Goal: Task Accomplishment & Management: Use online tool/utility

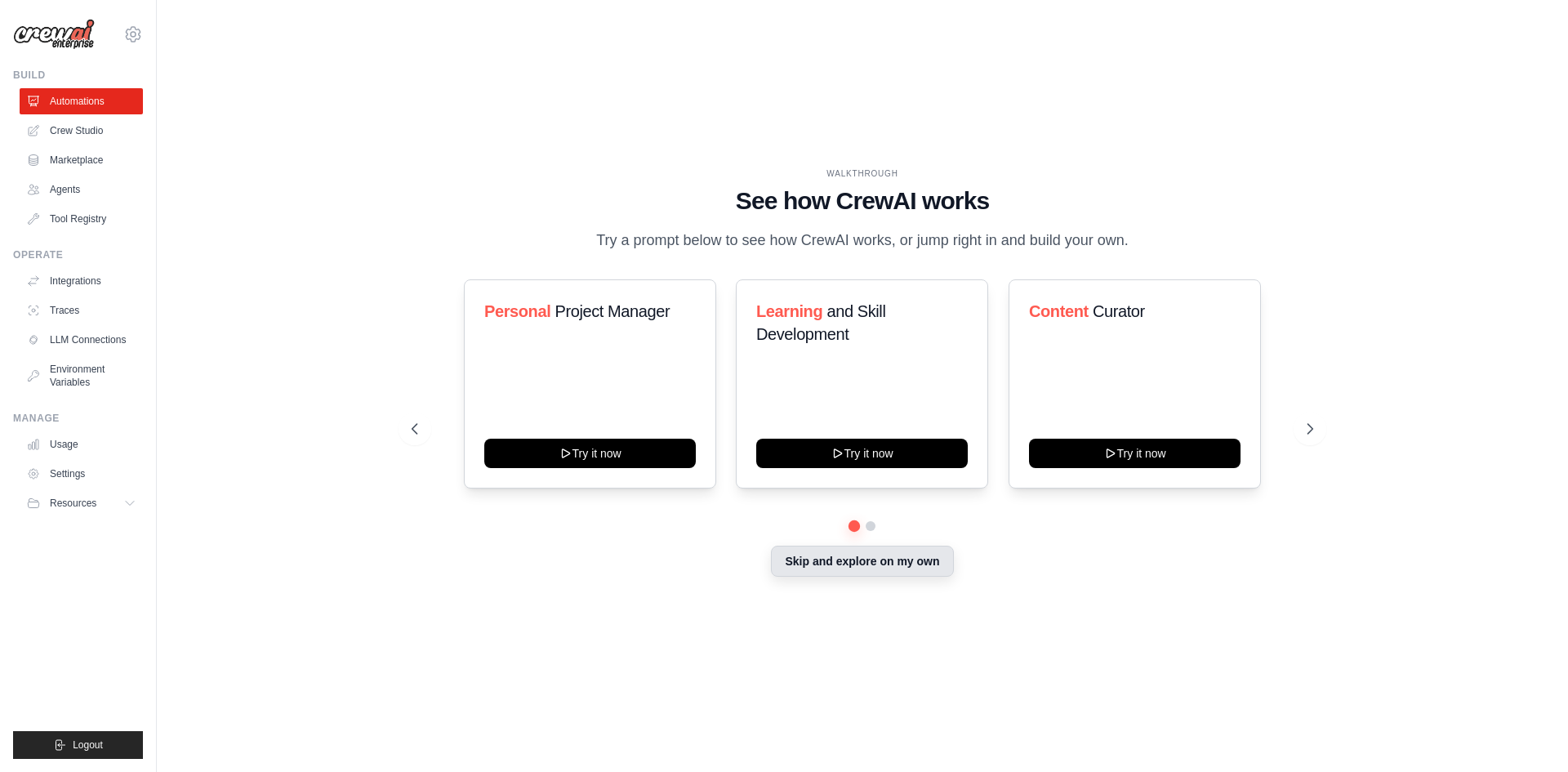
click at [891, 577] on button "Skip and explore on my own" at bounding box center [862, 561] width 182 height 31
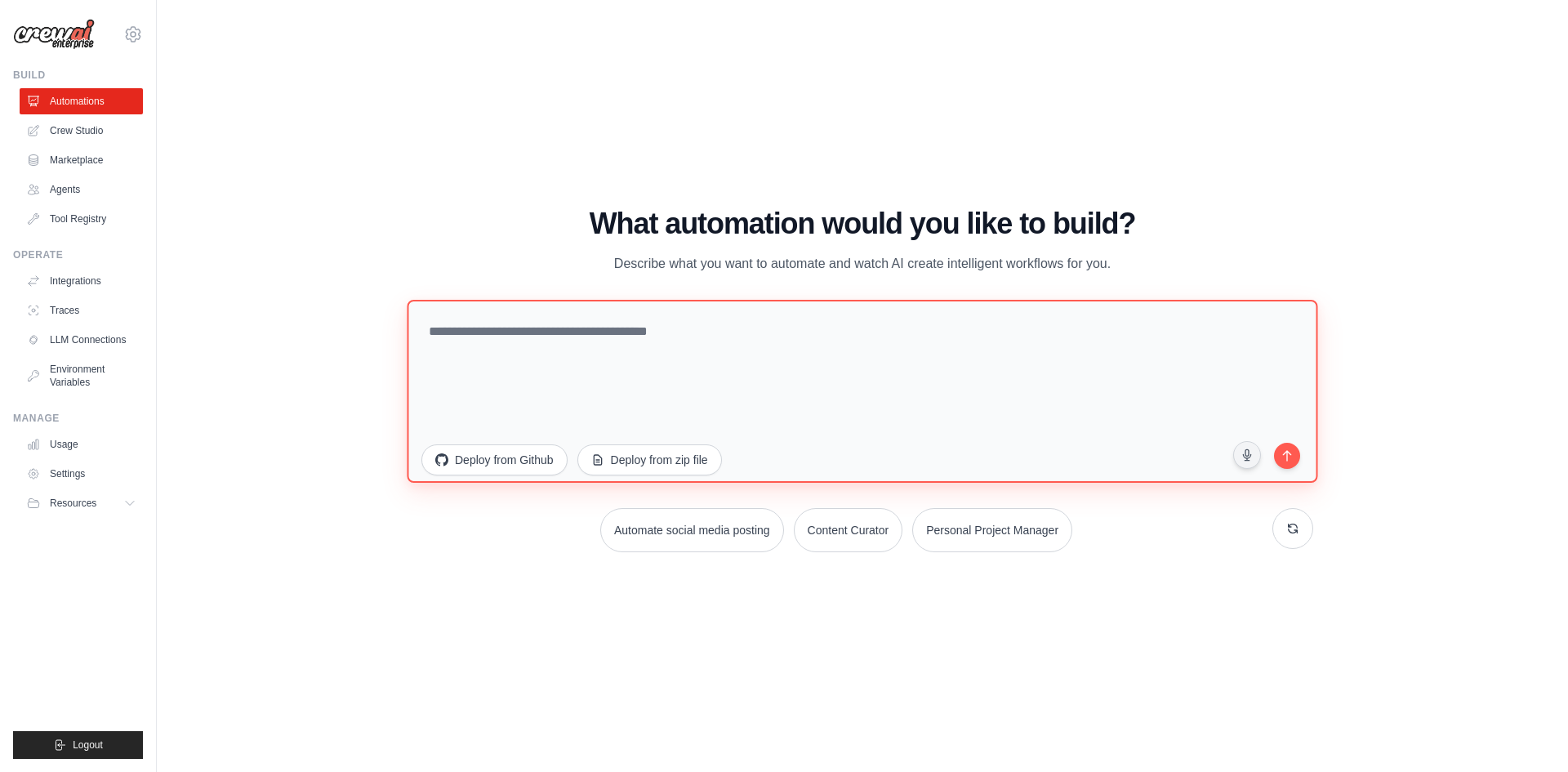
click at [652, 371] on textarea at bounding box center [862, 390] width 911 height 183
click at [626, 334] on textarea "To enrich screen reader interactions, please activate Accessibility in Grammarl…" at bounding box center [862, 390] width 911 height 183
type textarea "**********"
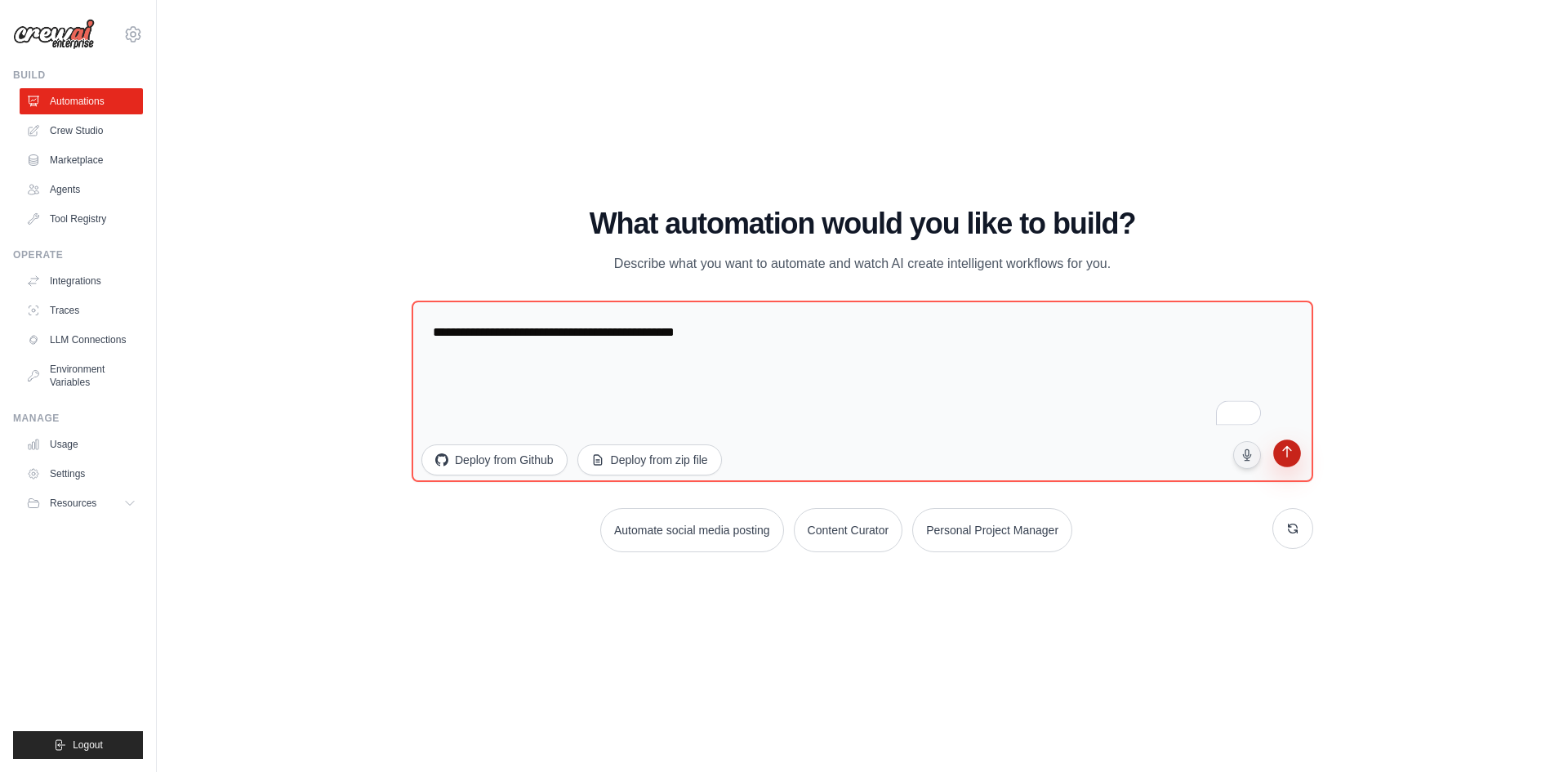
click at [1290, 458] on icon "submit" at bounding box center [1286, 452] width 15 height 15
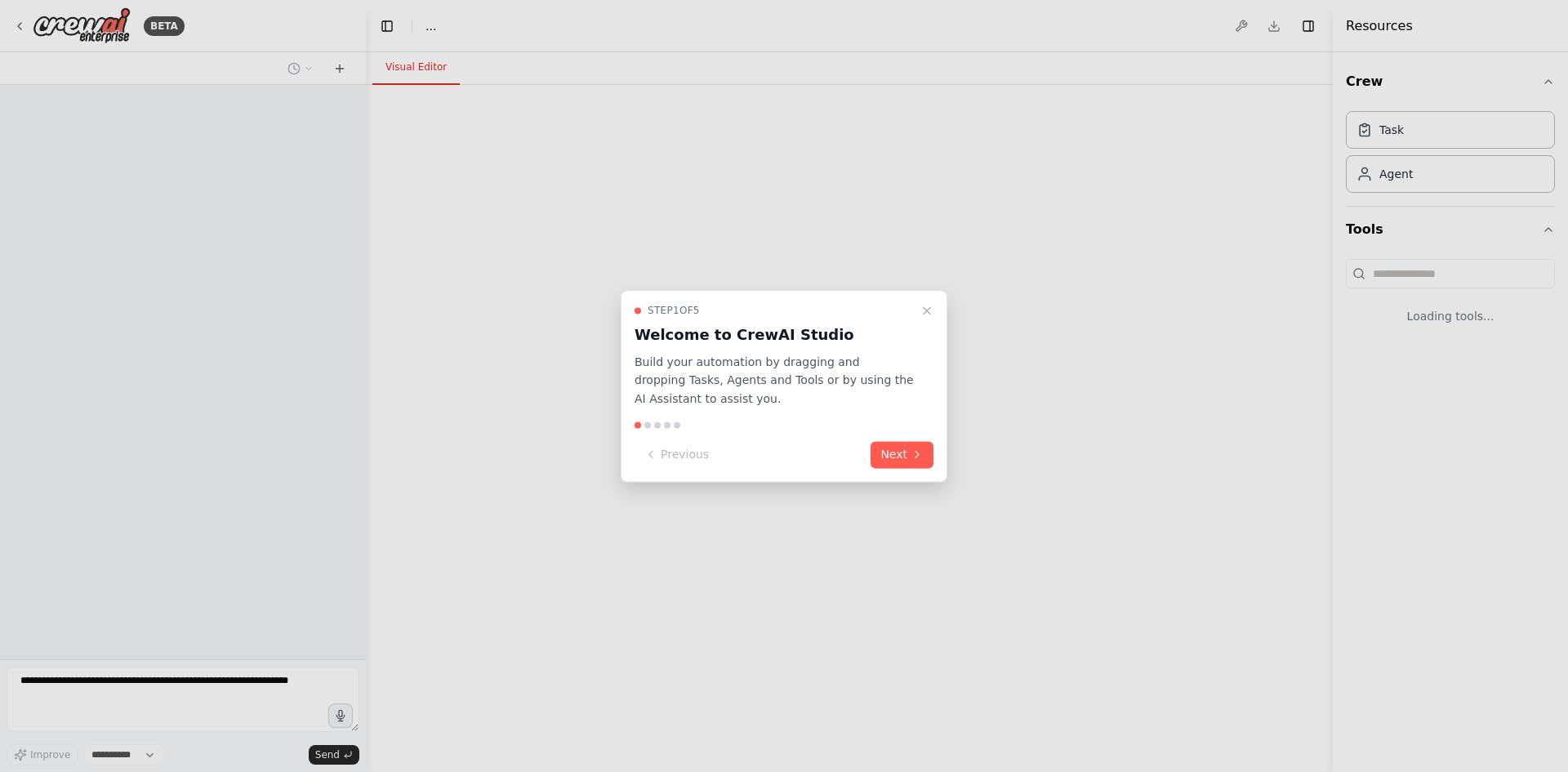
select select "****"
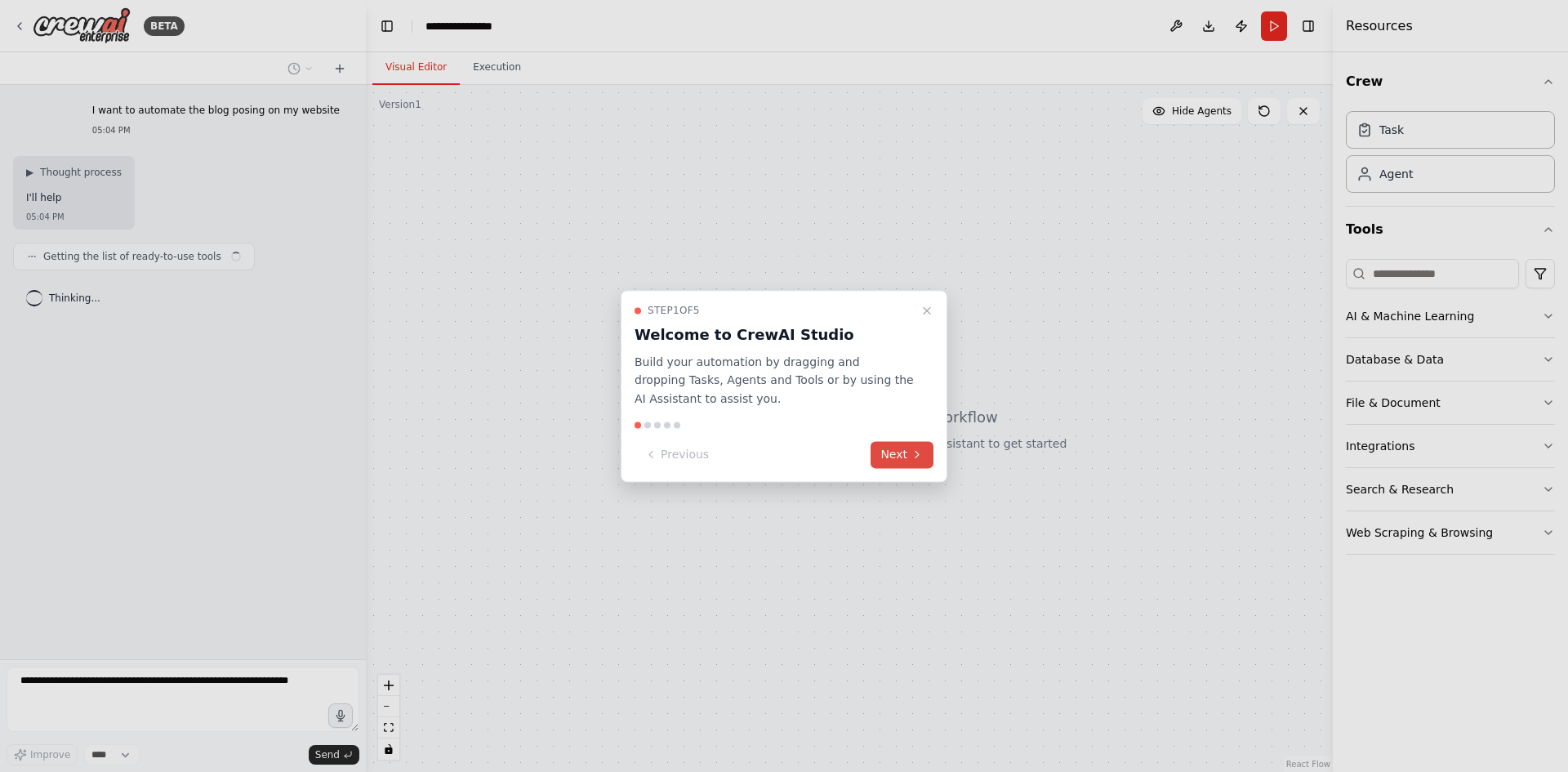
click at [901, 455] on button "Next" at bounding box center [902, 454] width 63 height 27
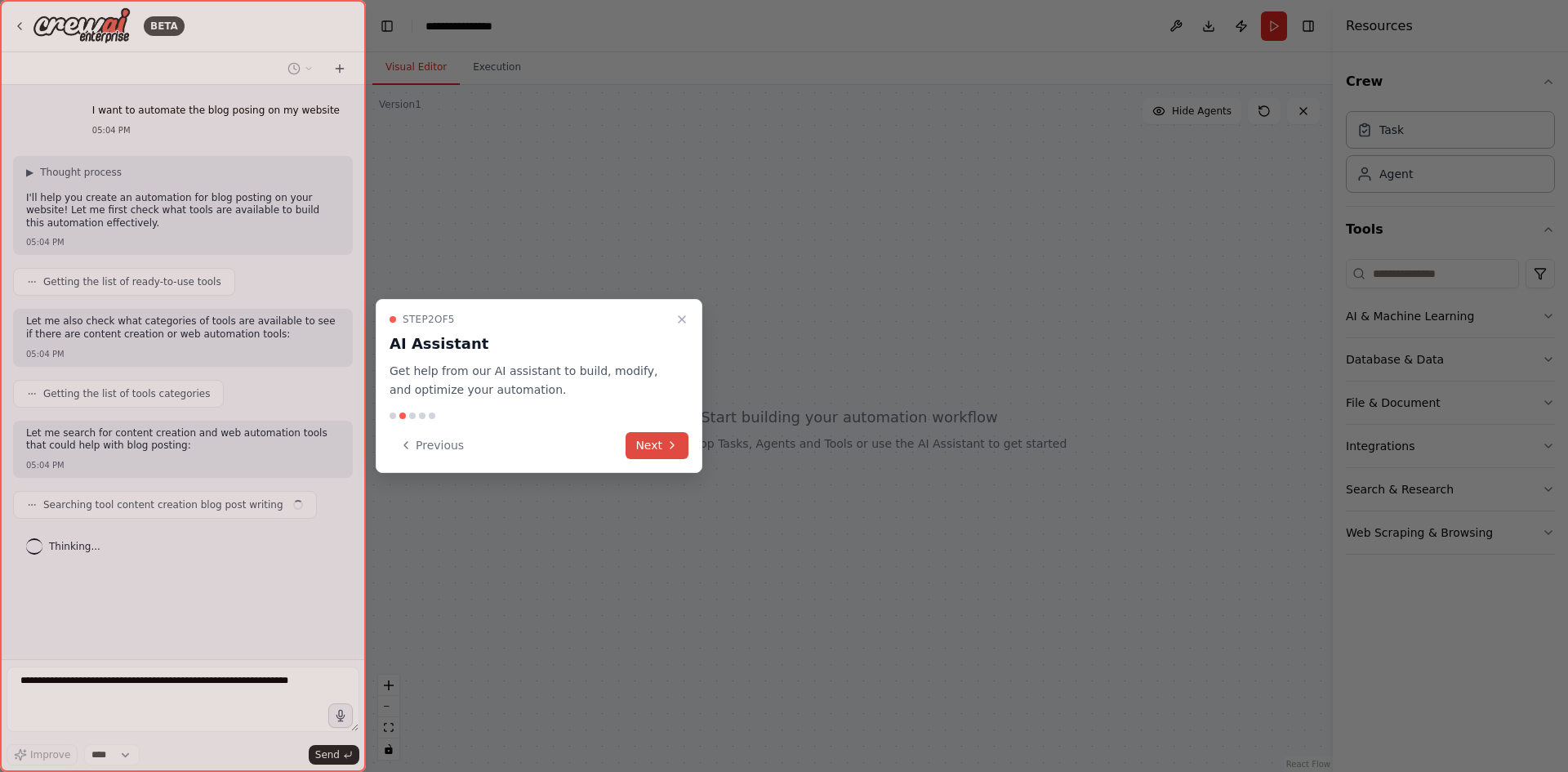
click at [657, 444] on button "Next" at bounding box center [657, 445] width 63 height 27
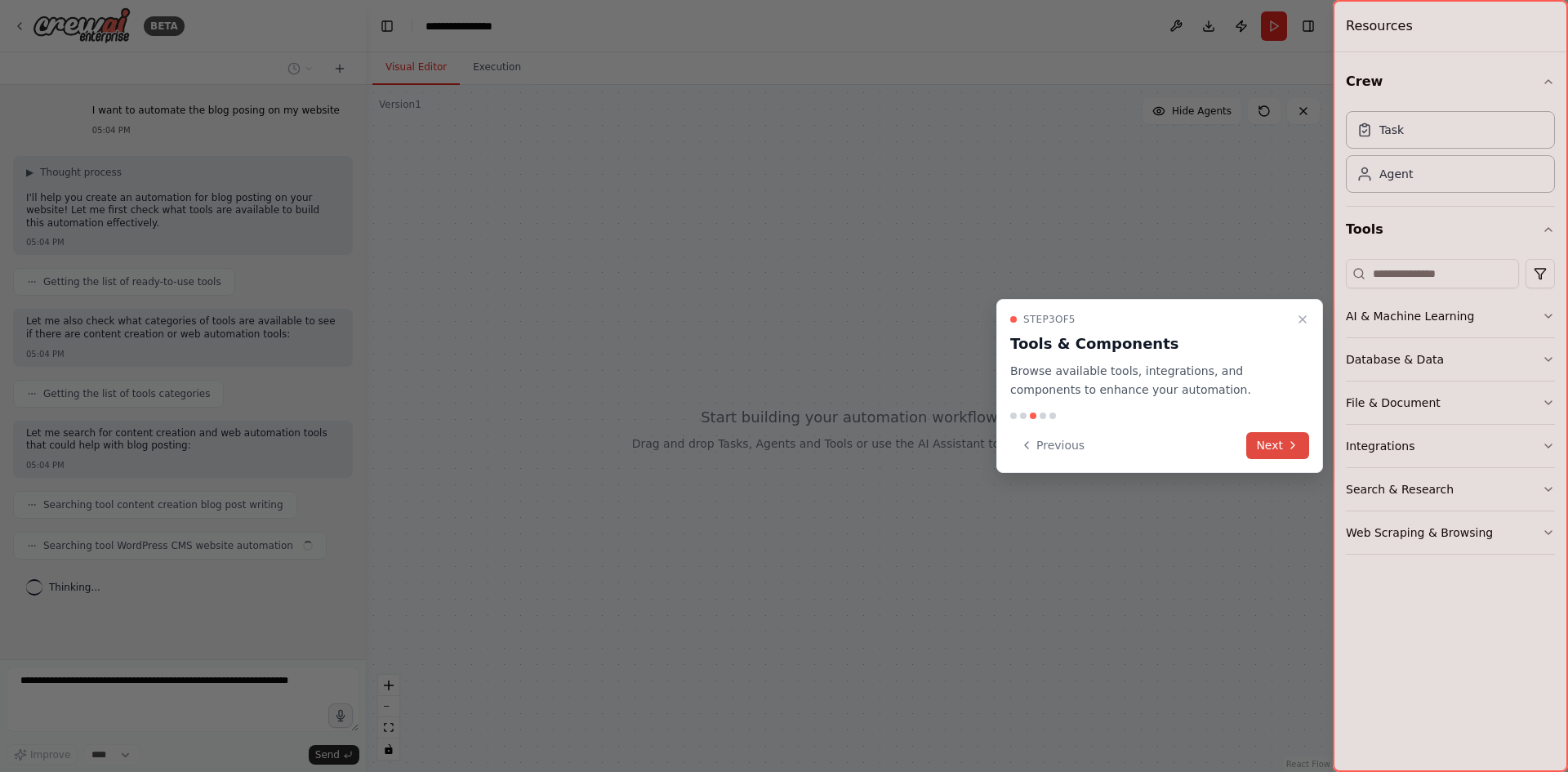
click at [1284, 442] on button "Next" at bounding box center [1278, 445] width 63 height 27
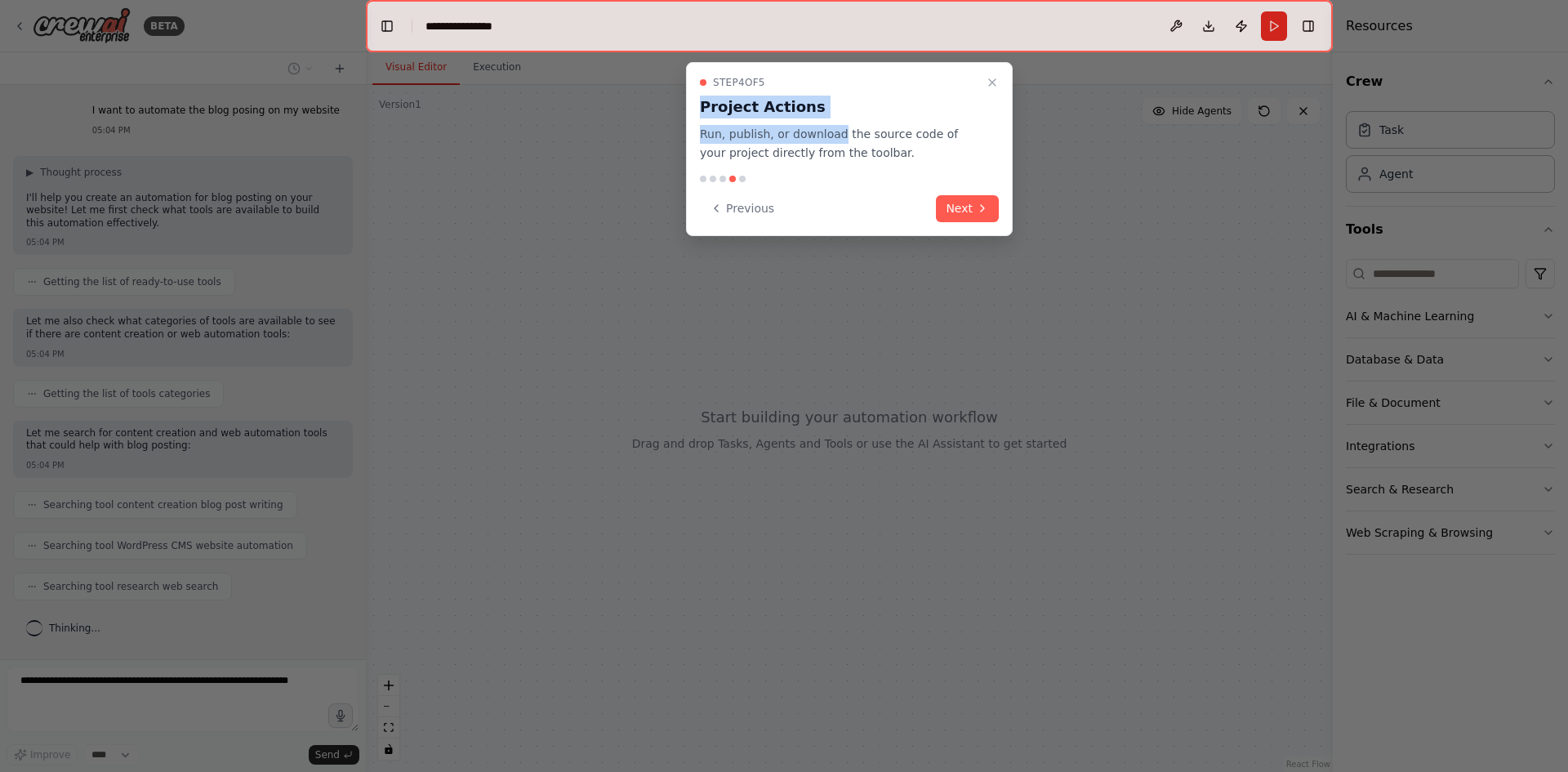
drag, startPoint x: 692, startPoint y: 114, endPoint x: 831, endPoint y: 124, distance: 139.4
click at [831, 124] on div "Step 4 of 5 Project Actions Run, publish, or download the source code of your p…" at bounding box center [849, 148] width 326 height 174
click at [968, 215] on button "Next" at bounding box center [968, 209] width 63 height 27
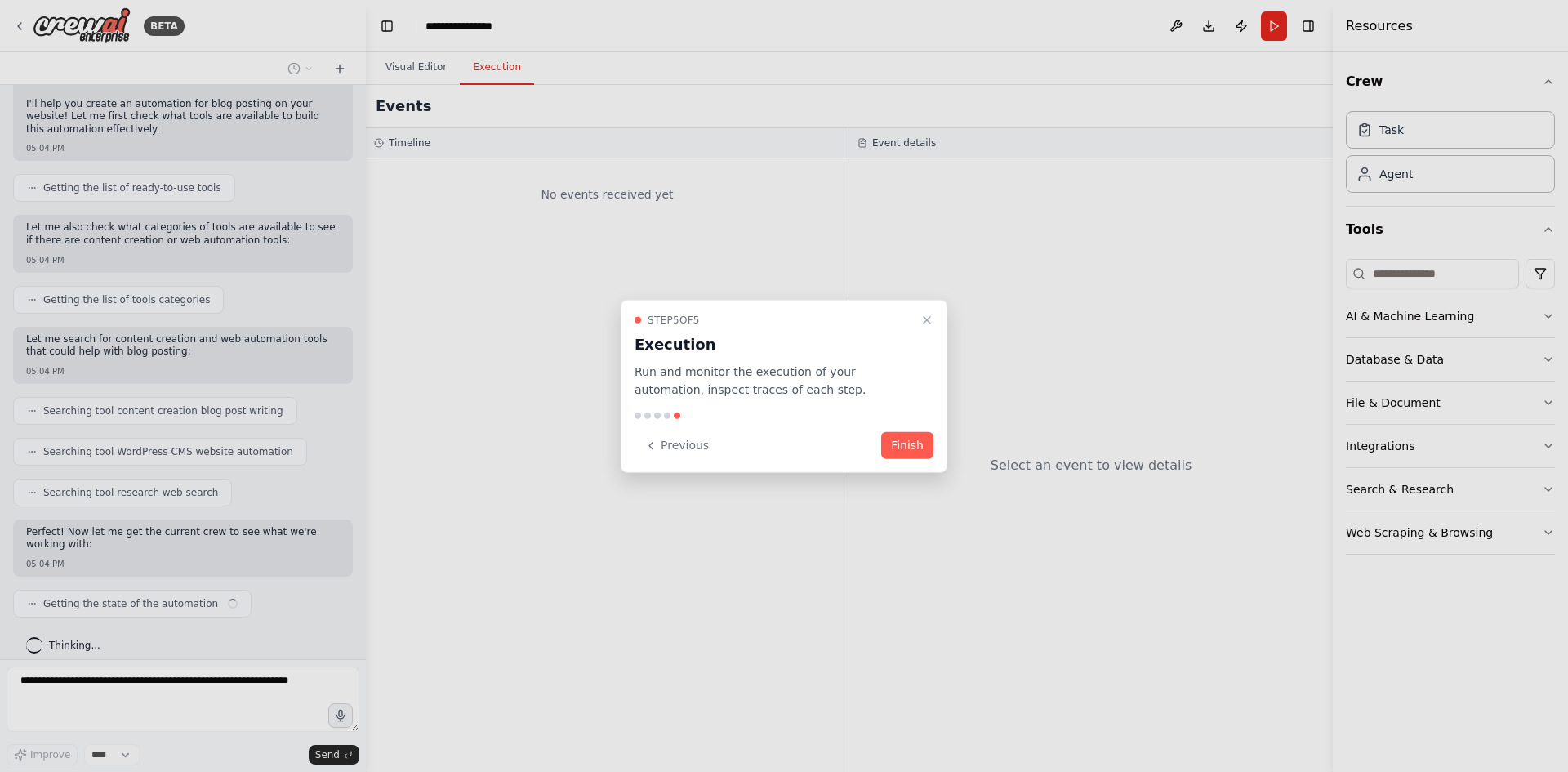
scroll to position [107, 0]
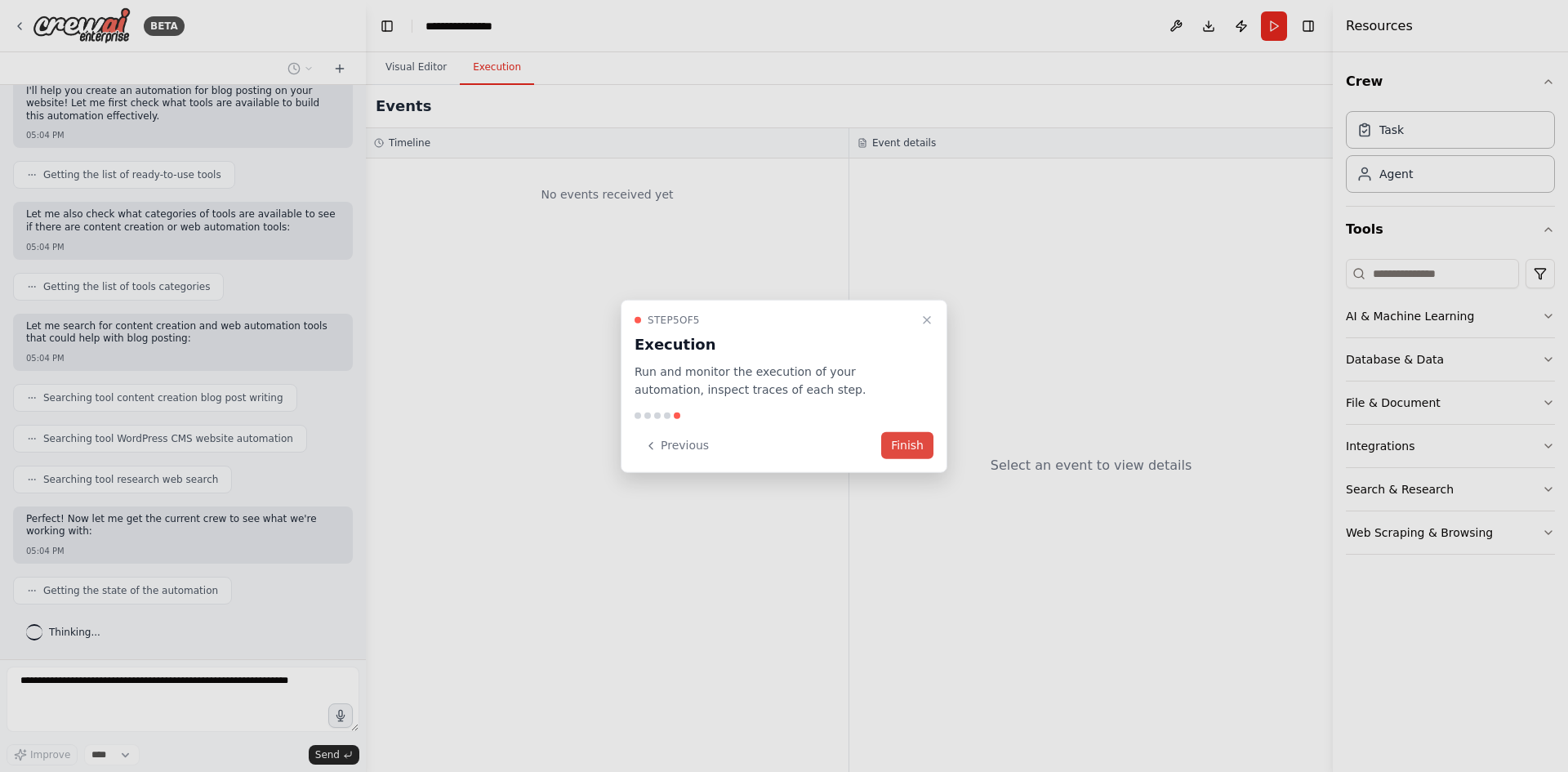
click at [920, 450] on button "Finish" at bounding box center [907, 445] width 52 height 27
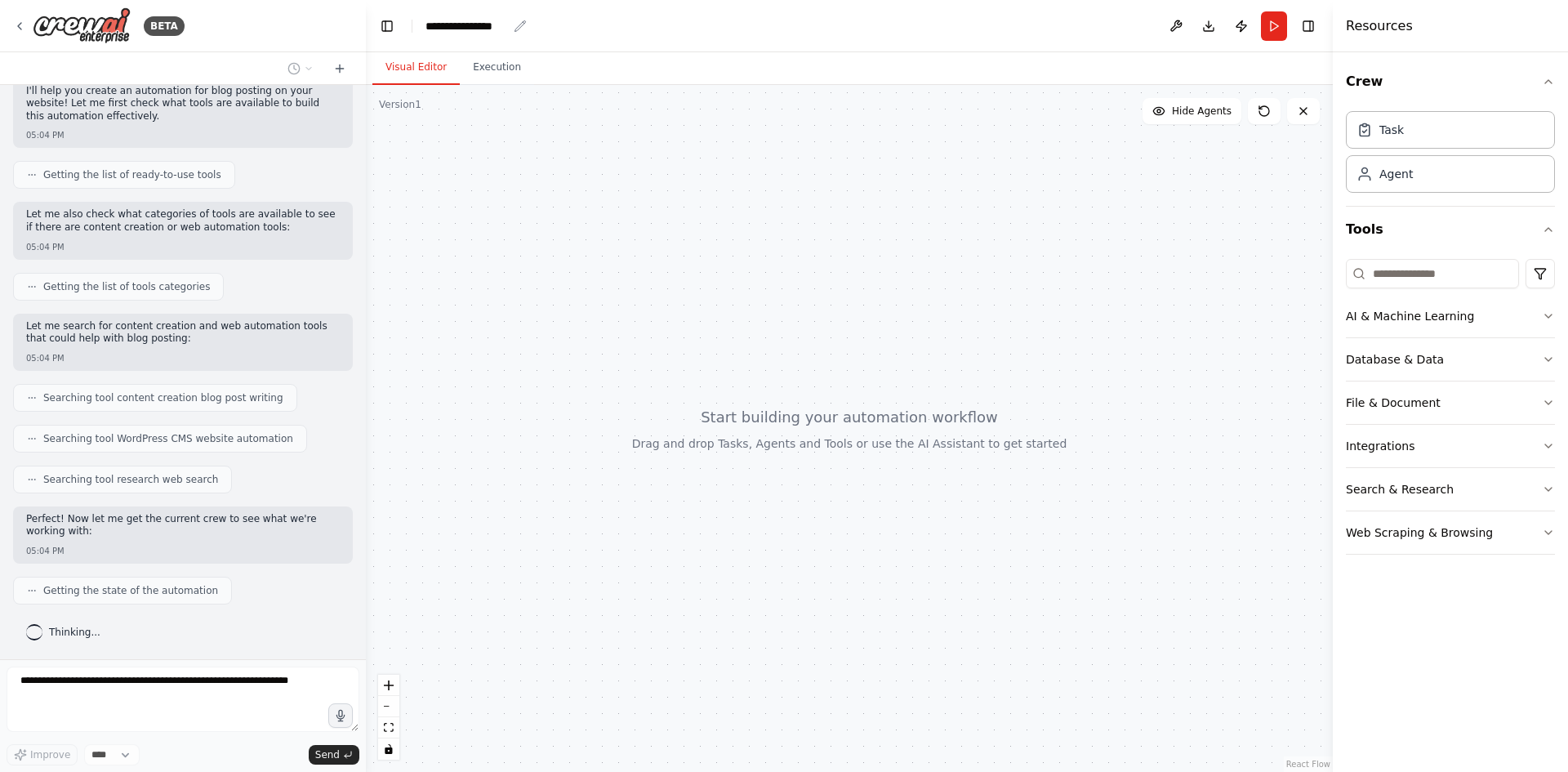
click at [476, 21] on div "**********" at bounding box center [467, 26] width 82 height 16
click at [505, 21] on div "**********" at bounding box center [487, 26] width 122 height 16
click at [520, 32] on div "**********" at bounding box center [487, 26] width 122 height 16
click at [508, 29] on div "**********" at bounding box center [487, 26] width 122 height 16
click at [507, 29] on div "**********" at bounding box center [487, 26] width 122 height 16
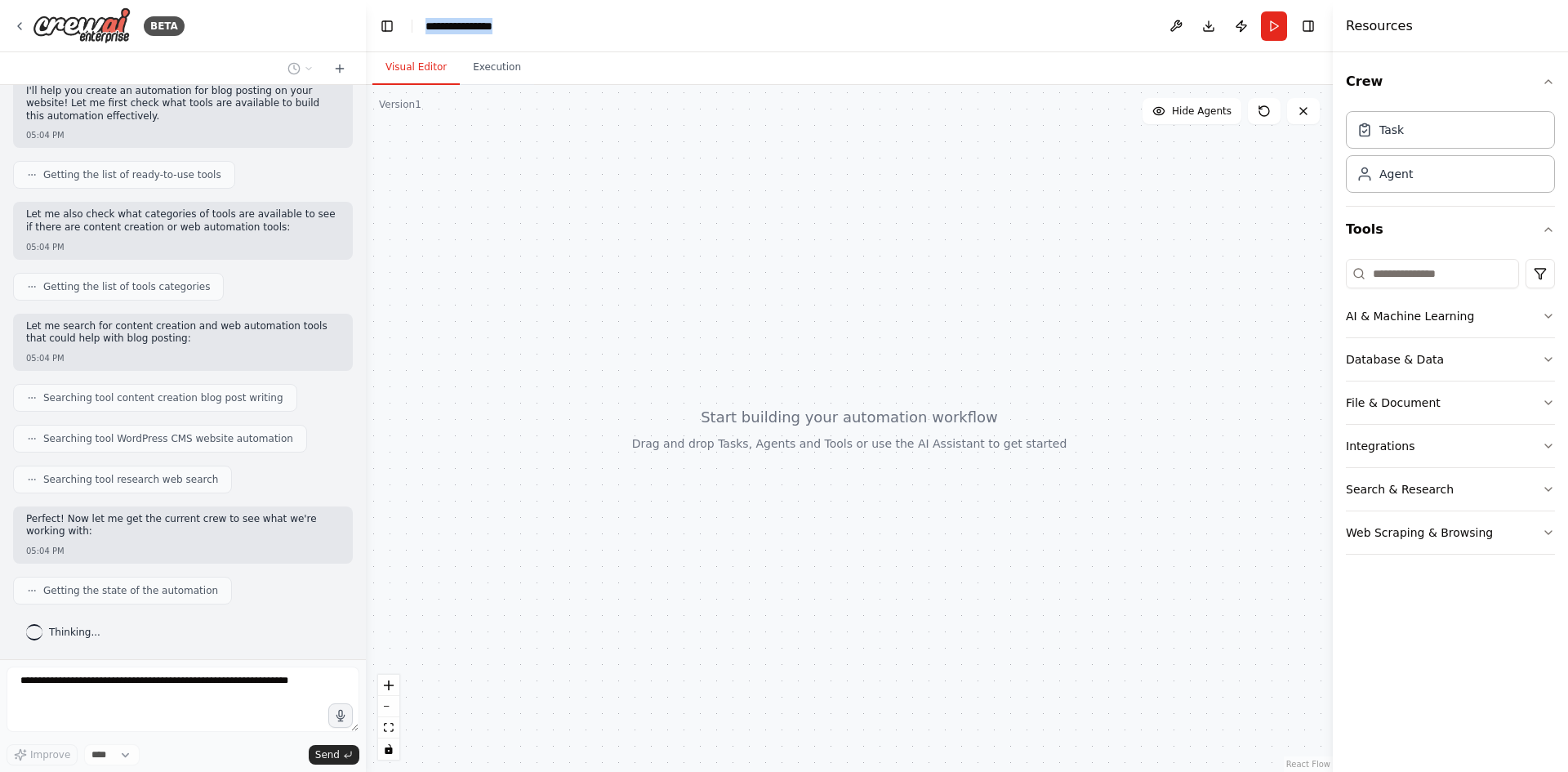
click at [507, 29] on div "**********" at bounding box center [487, 26] width 122 height 16
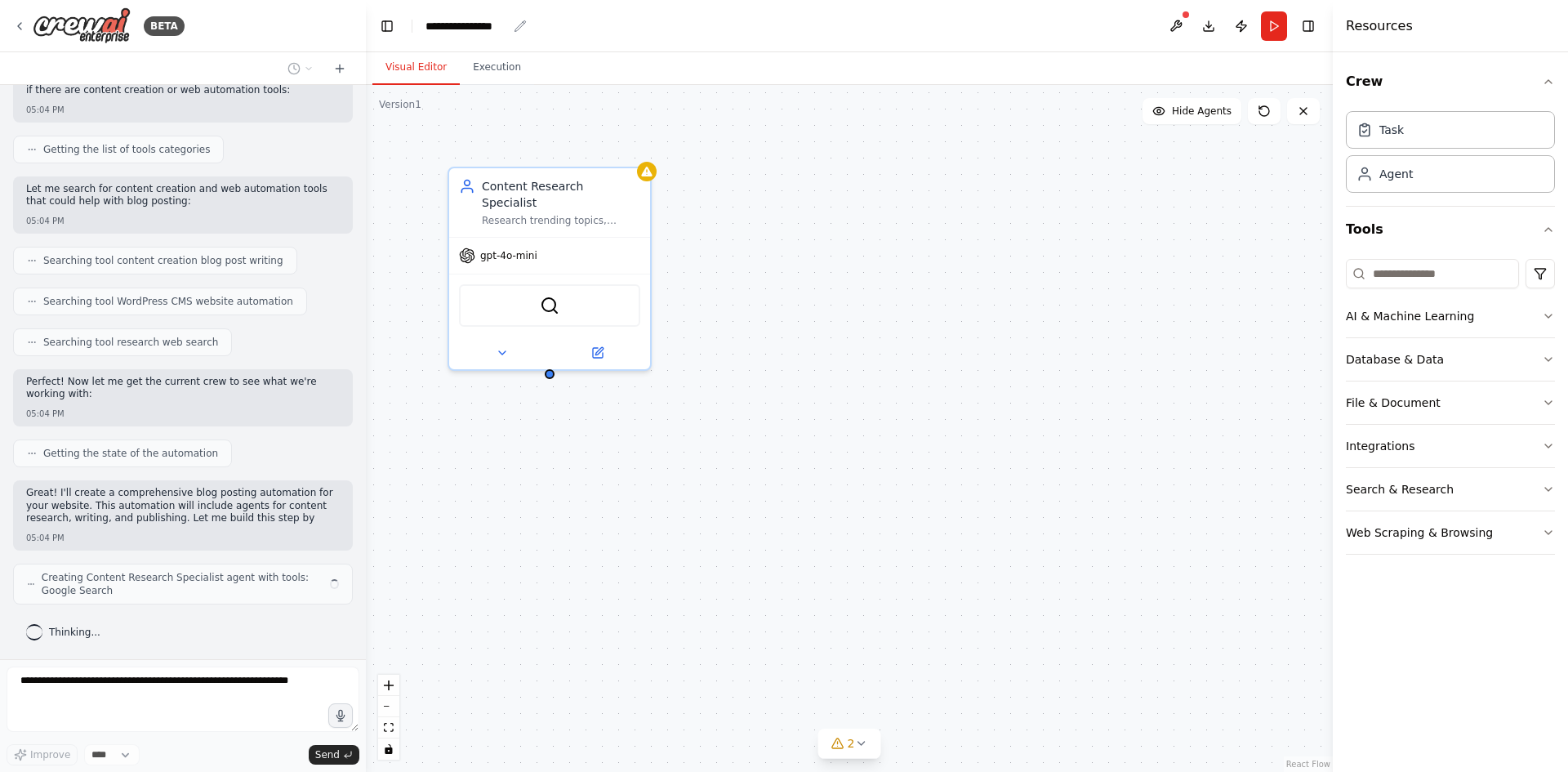
scroll to position [256, 0]
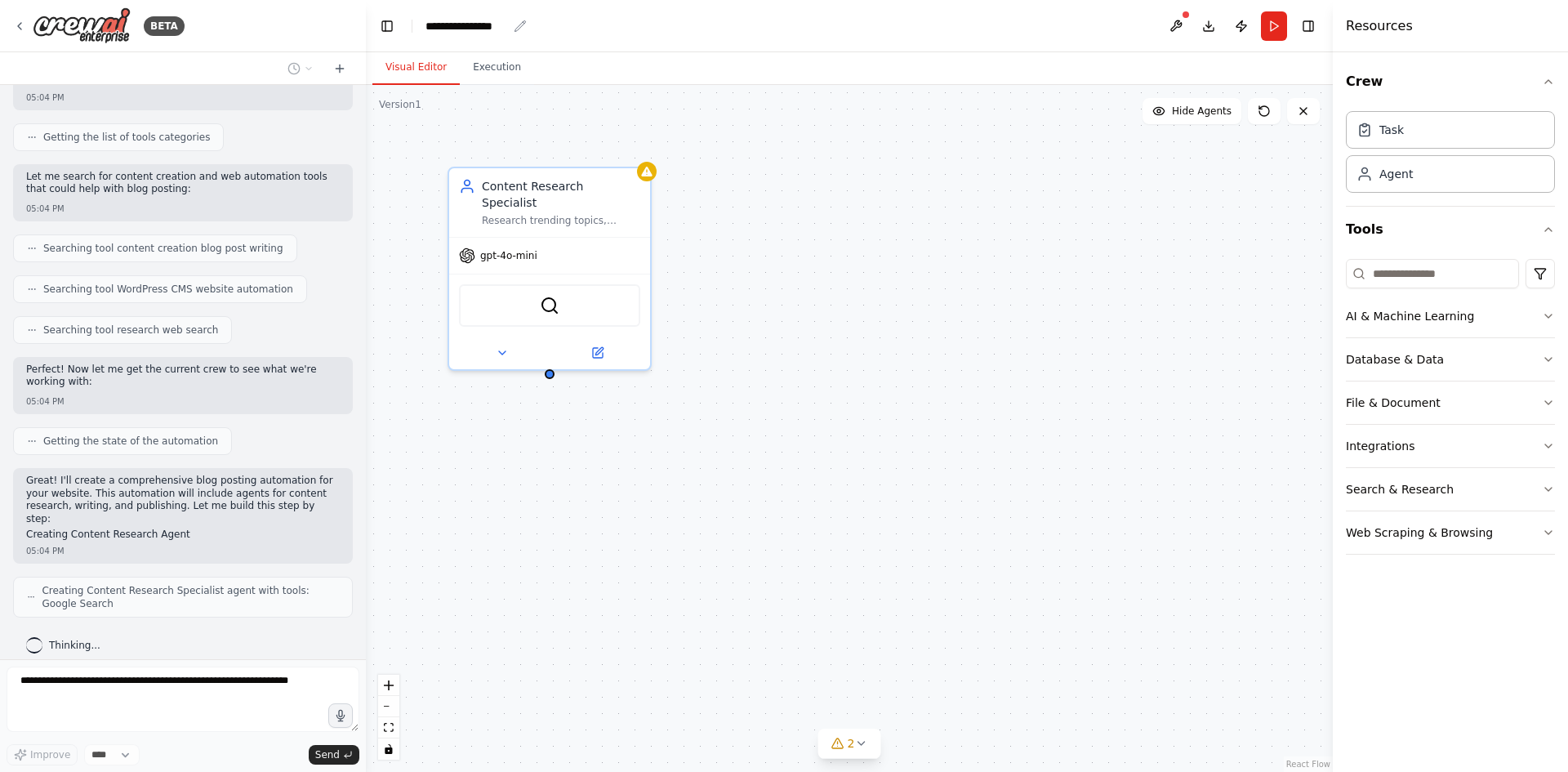
drag, startPoint x: 526, startPoint y: 26, endPoint x: 514, endPoint y: 28, distance: 12.2
click at [526, 27] on icon "breadcrumb" at bounding box center [521, 27] width 13 height 13
click at [514, 28] on icon "breadcrumb" at bounding box center [521, 27] width 13 height 13
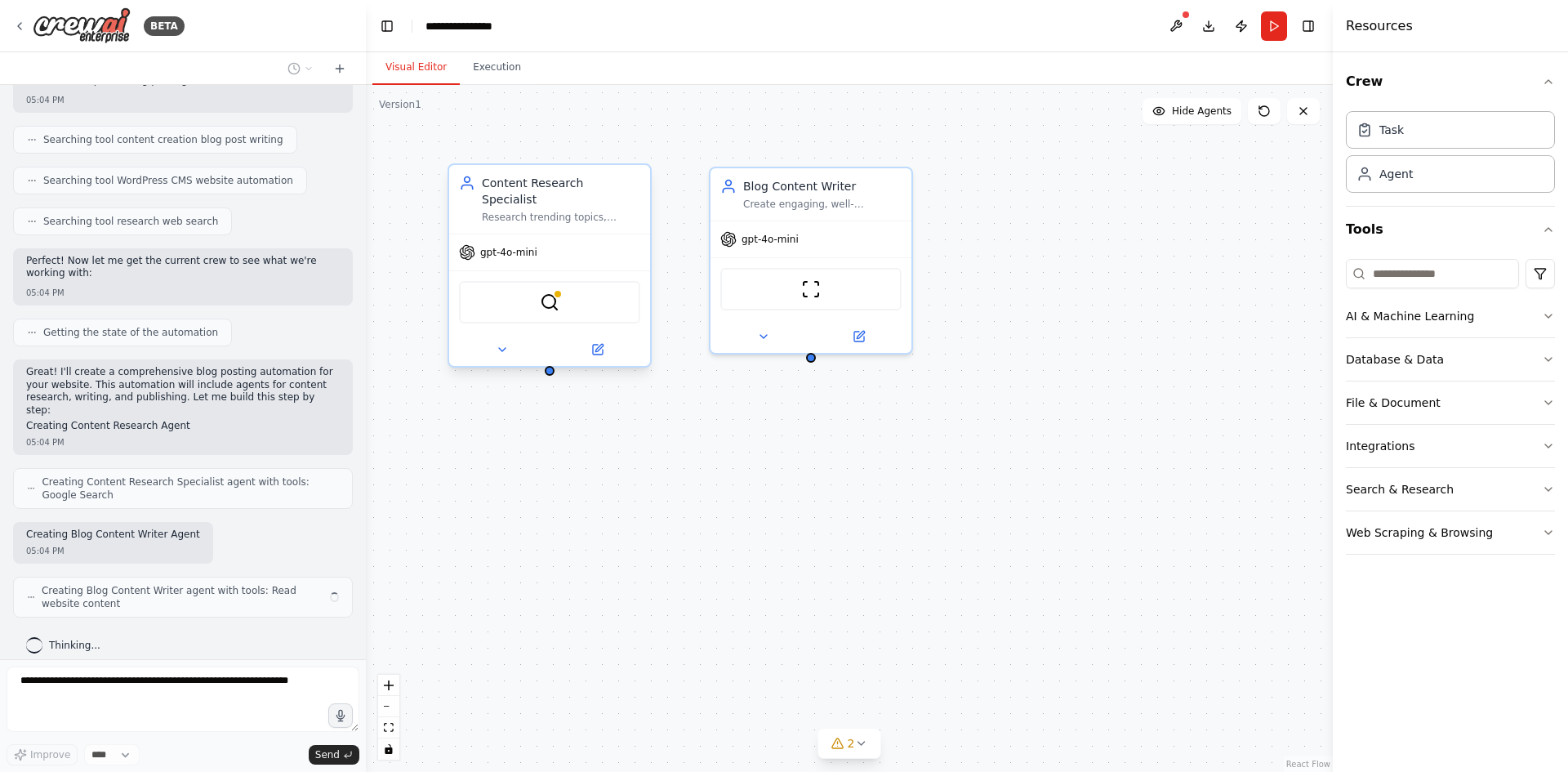
click at [537, 211] on div "Research trending topics, gather relevant information, and identify content opp…" at bounding box center [561, 217] width 158 height 13
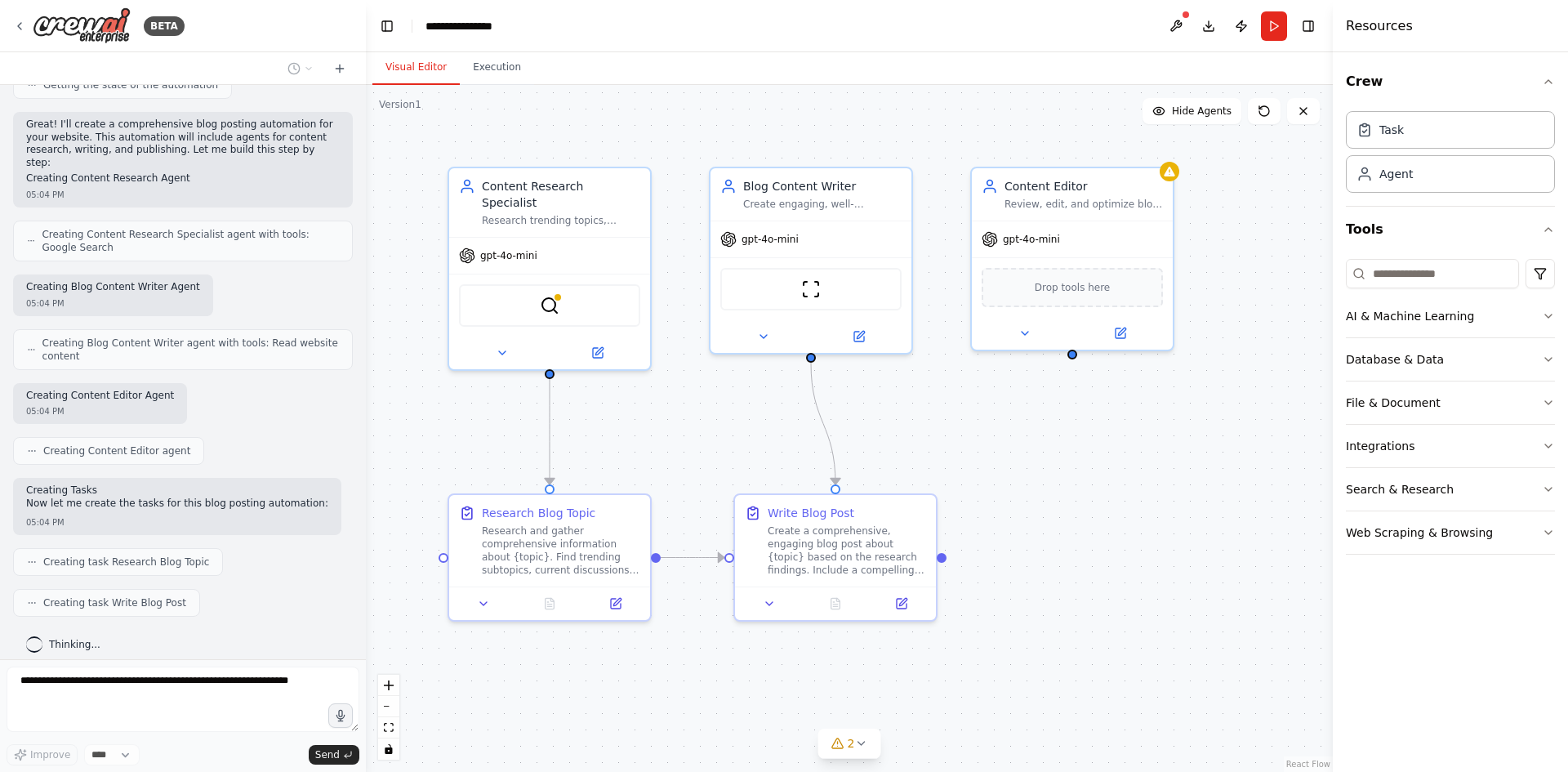
scroll to position [653, 0]
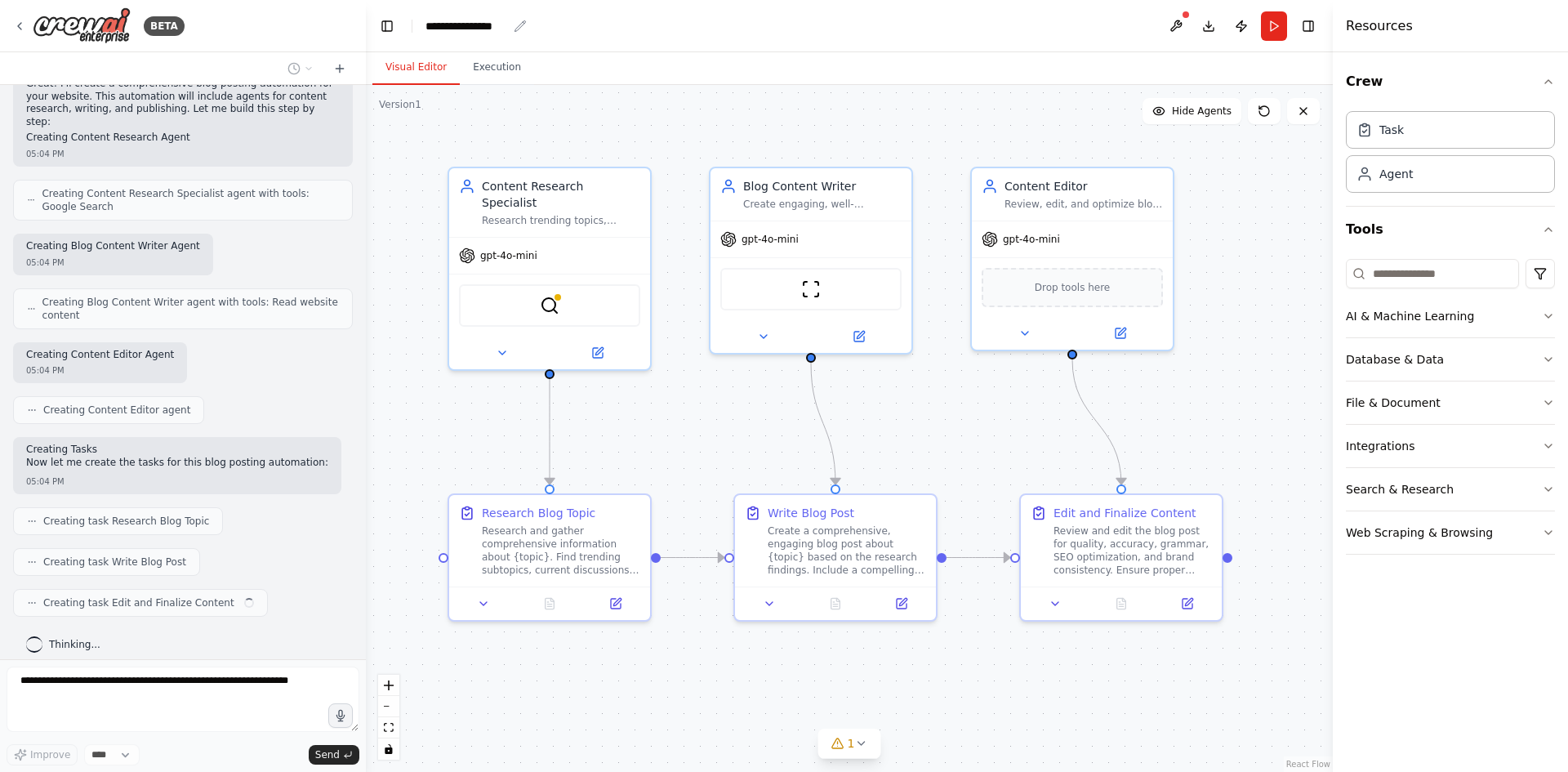
click at [514, 24] on icon "breadcrumb" at bounding box center [521, 27] width 13 height 13
click at [523, 27] on icon "breadcrumb" at bounding box center [521, 27] width 13 height 13
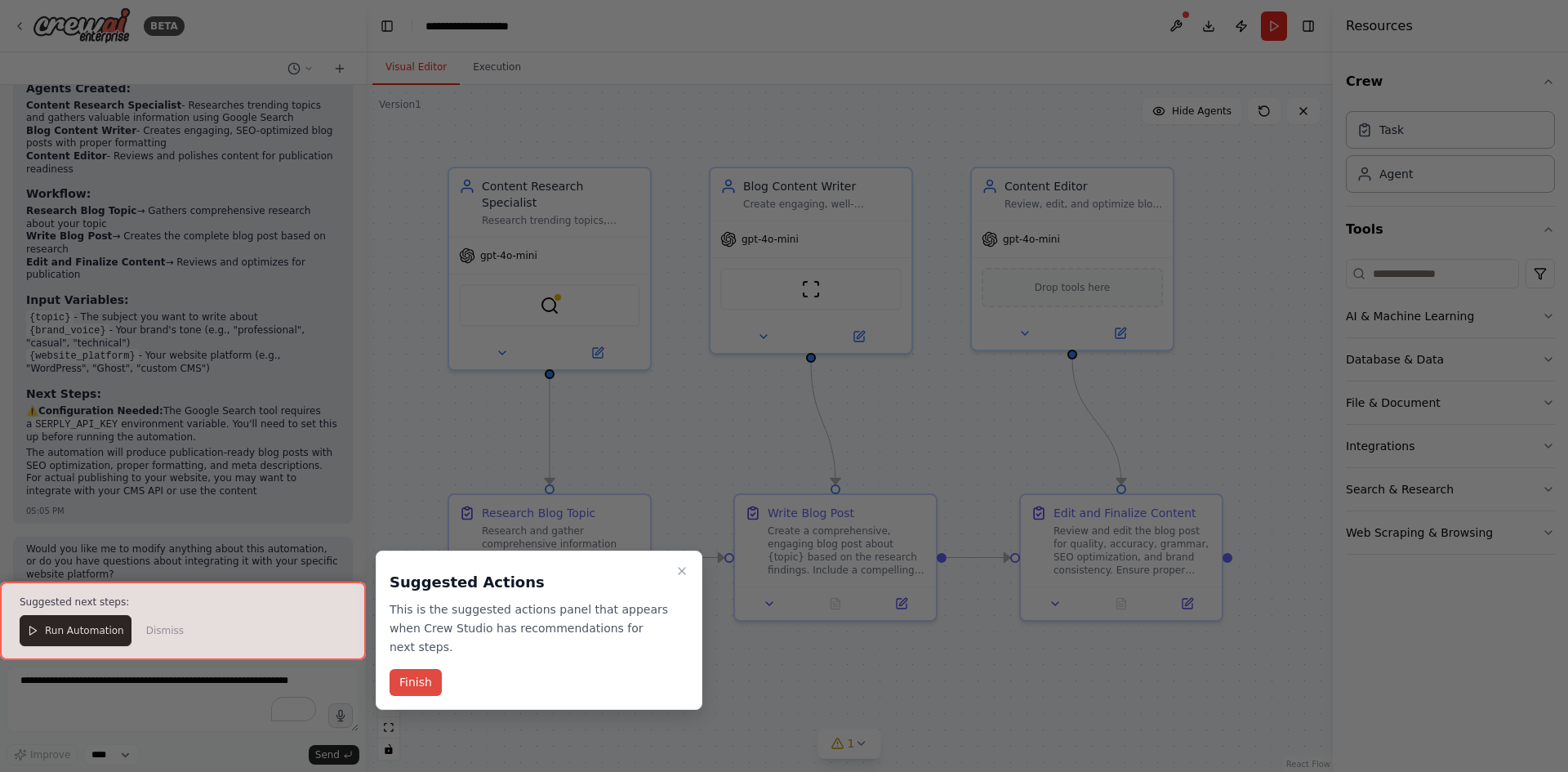
scroll to position [1409, 0]
click at [429, 669] on button "Finish" at bounding box center [415, 682] width 52 height 27
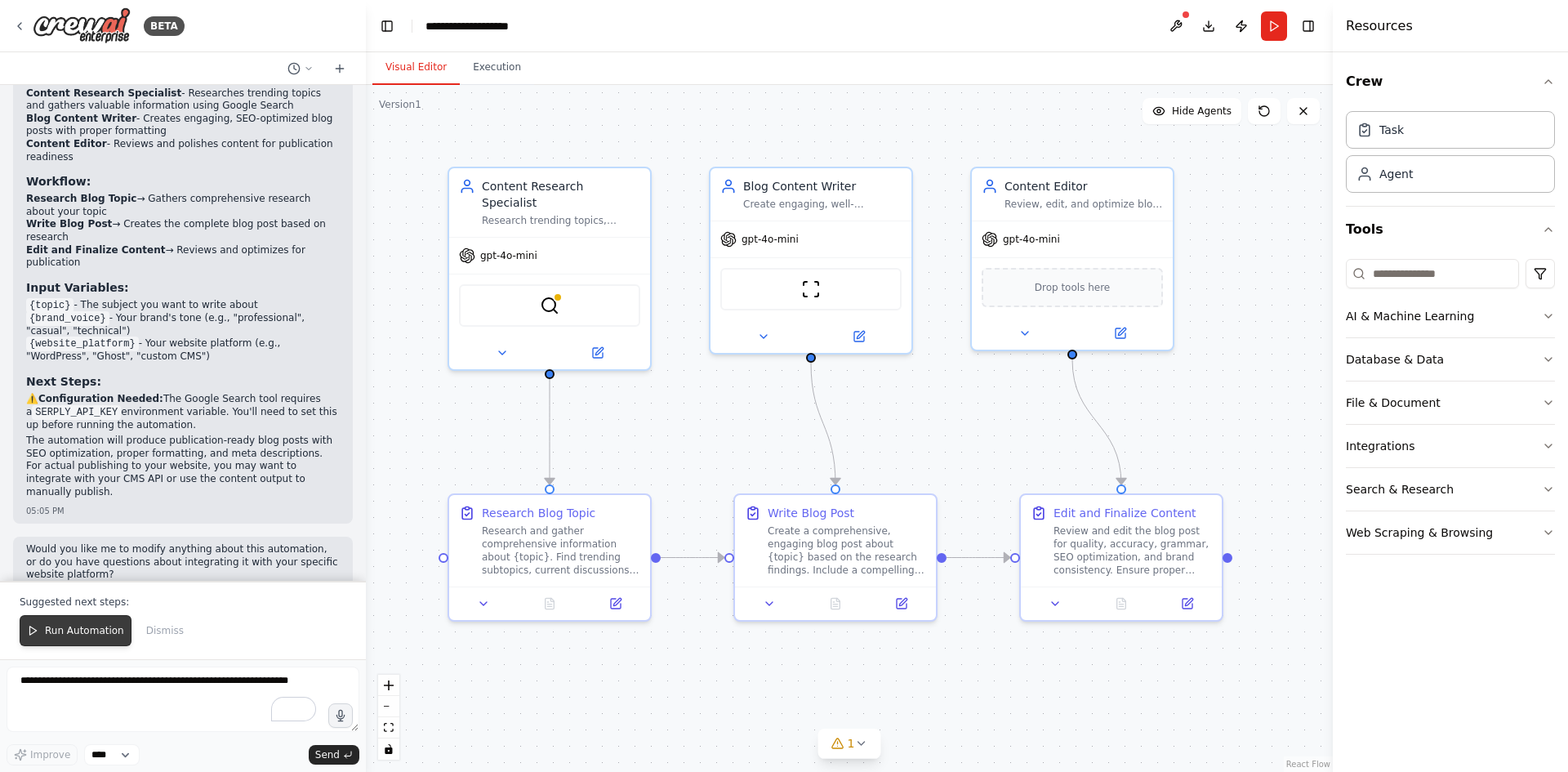
click at [53, 625] on span "Run Automation" at bounding box center [84, 631] width 80 height 13
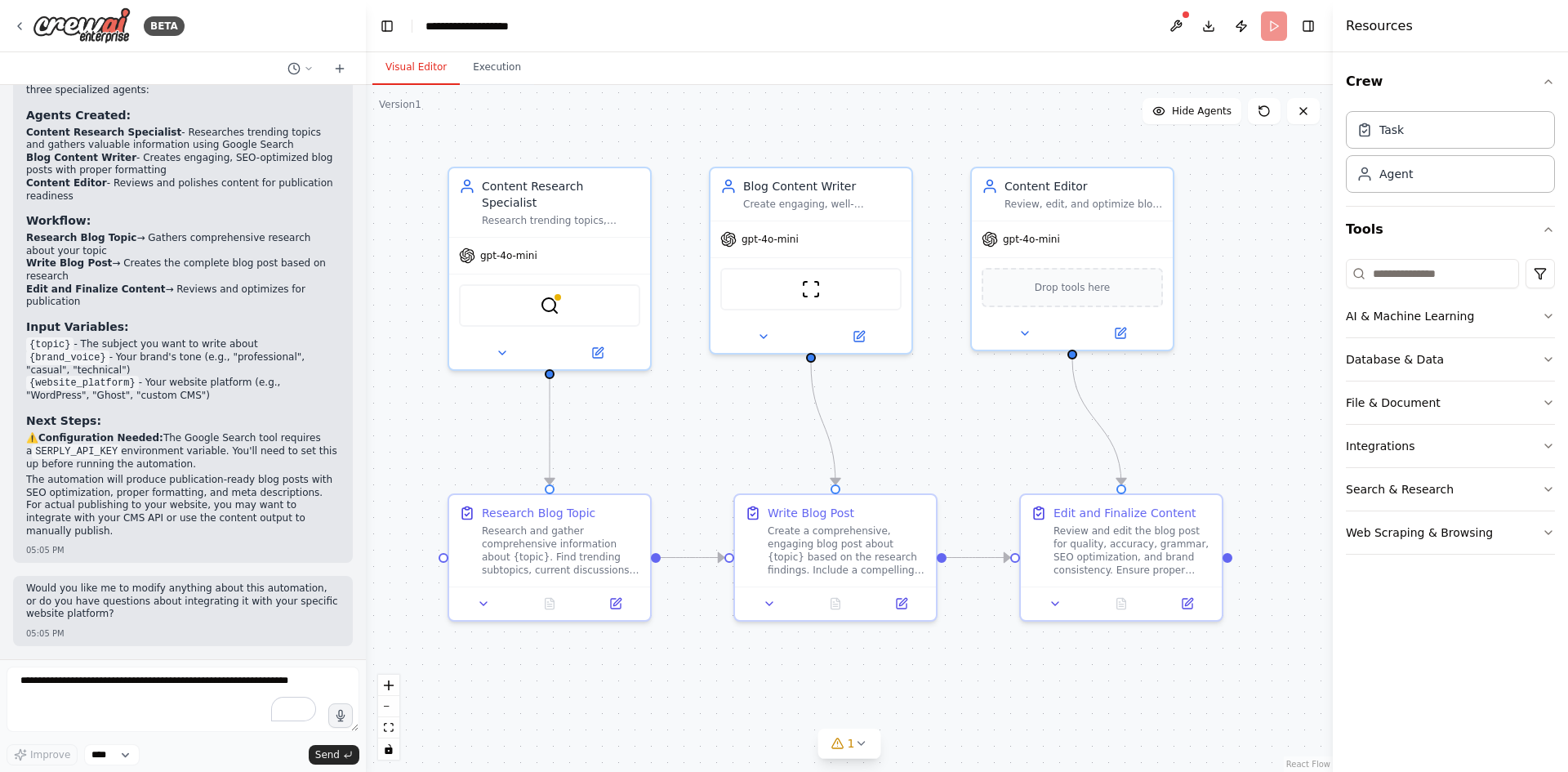
scroll to position [1331, 0]
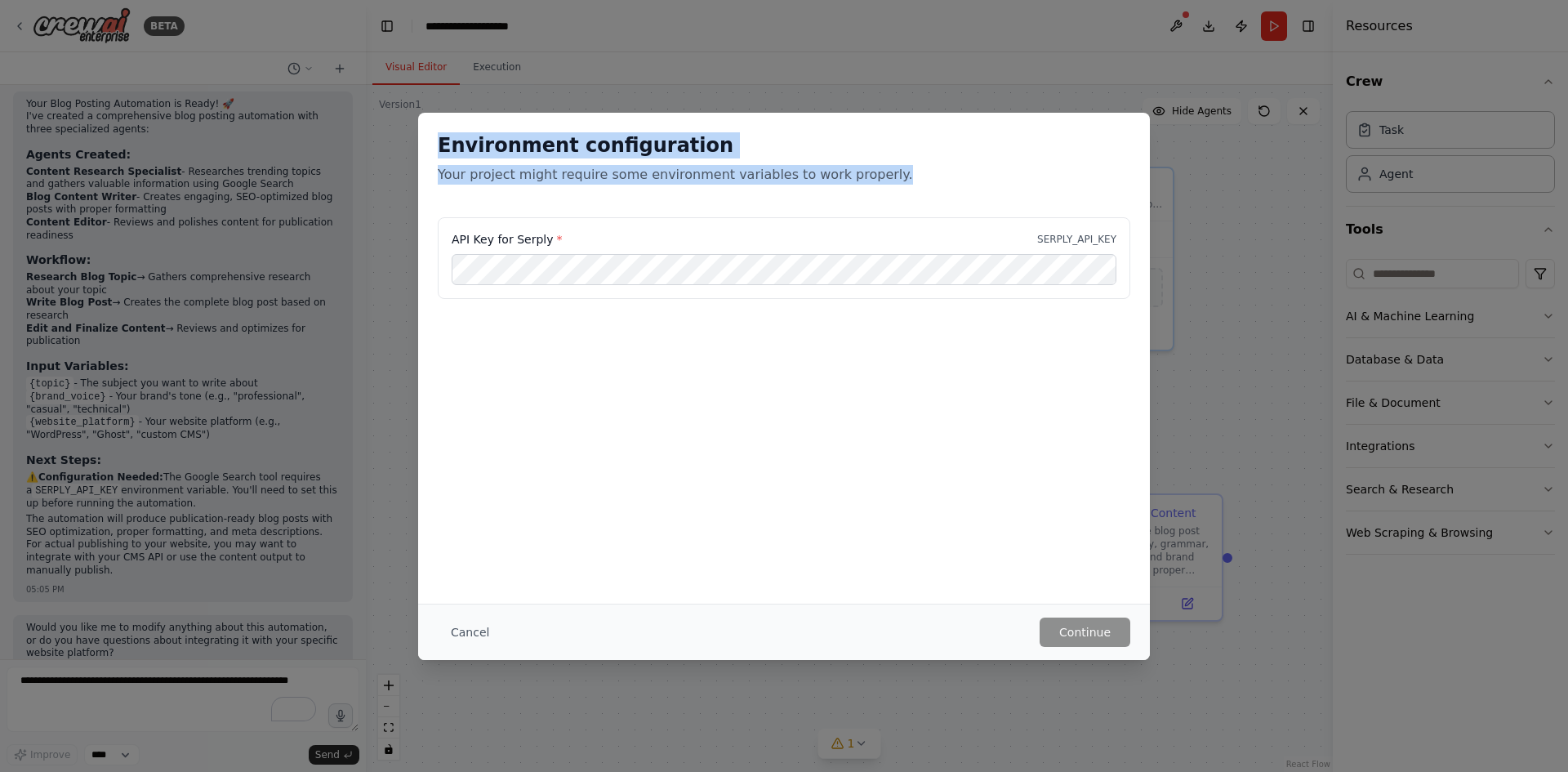
drag, startPoint x: 440, startPoint y: 147, endPoint x: 895, endPoint y: 183, distance: 456.4
click at [895, 183] on div "Environment configuration Your project might require some environment variables…" at bounding box center [784, 157] width 692 height 52
click at [891, 179] on p "Your project might require some environment variables to work properly." at bounding box center [784, 175] width 692 height 20
drag, startPoint x: 423, startPoint y: 150, endPoint x: 1127, endPoint y: 254, distance: 711.6
click at [1127, 254] on div "Environment configuration Your project might require some environment variables…" at bounding box center [784, 247] width 731 height 267
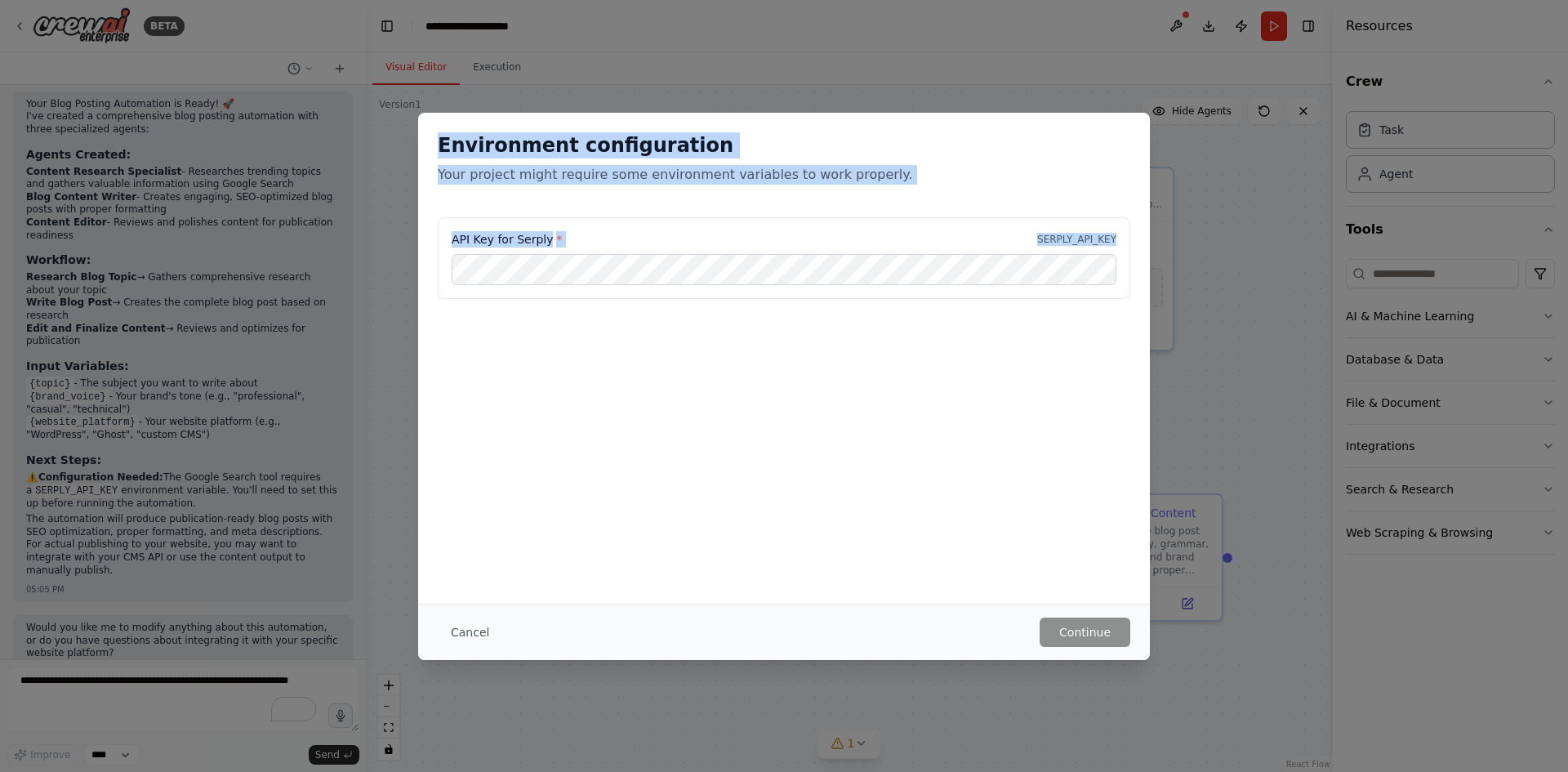
copy div "Environment configuration Your project might require some environment variables…"
click at [462, 624] on button "Cancel" at bounding box center [470, 632] width 65 height 29
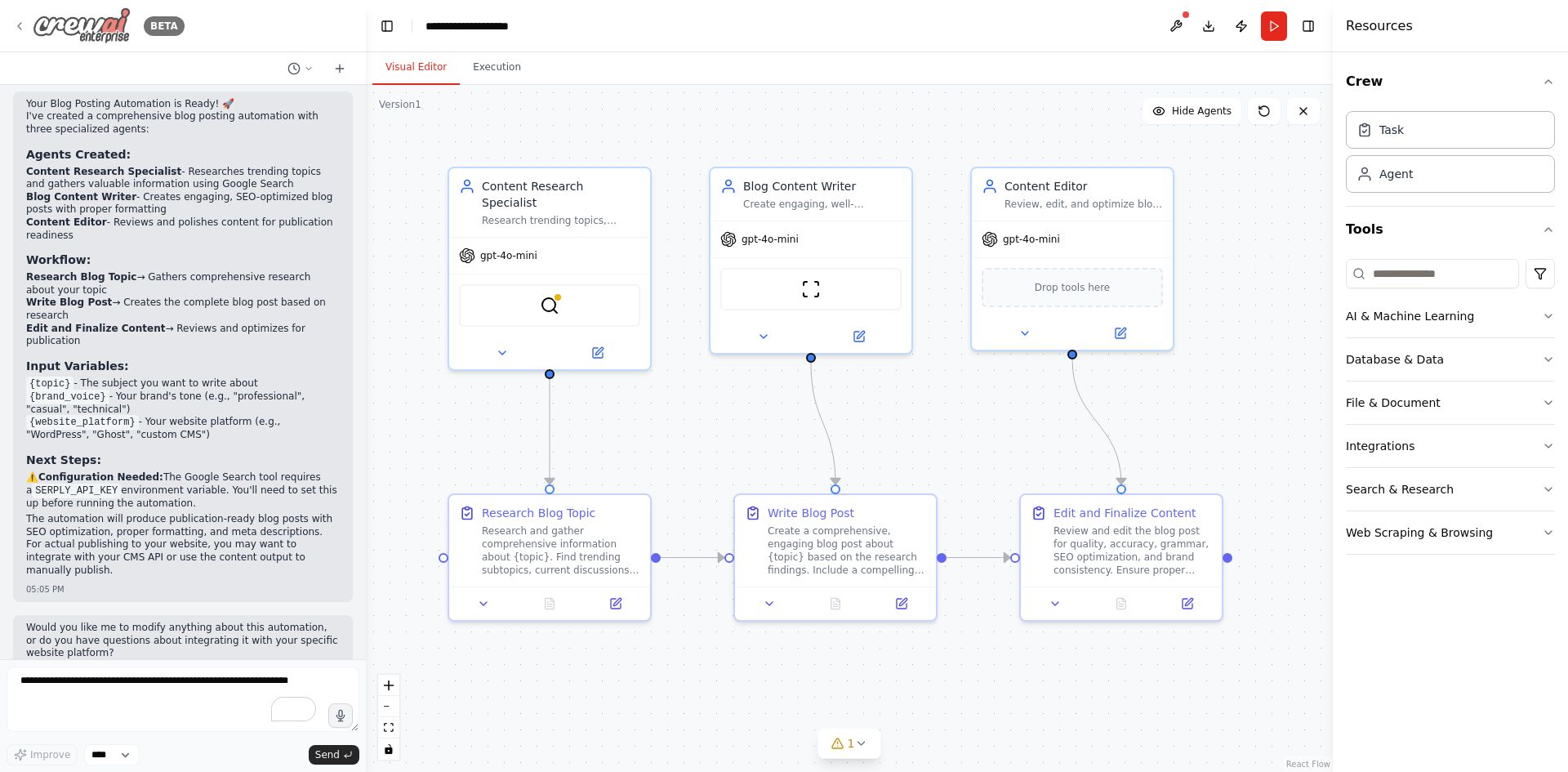
click at [65, 32] on img at bounding box center [81, 26] width 98 height 37
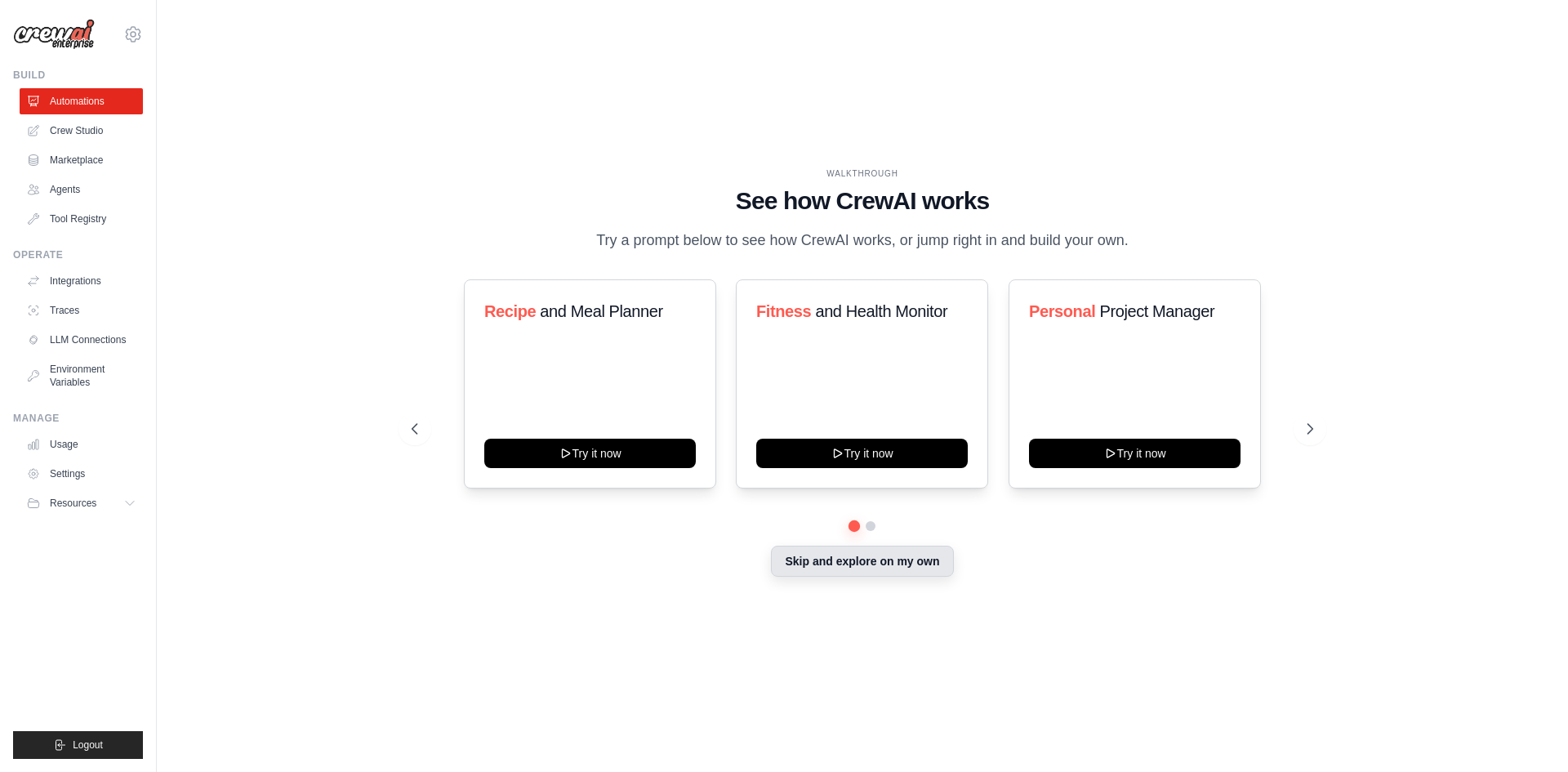
click at [815, 545] on button "Skip and explore on my own" at bounding box center [862, 561] width 182 height 31
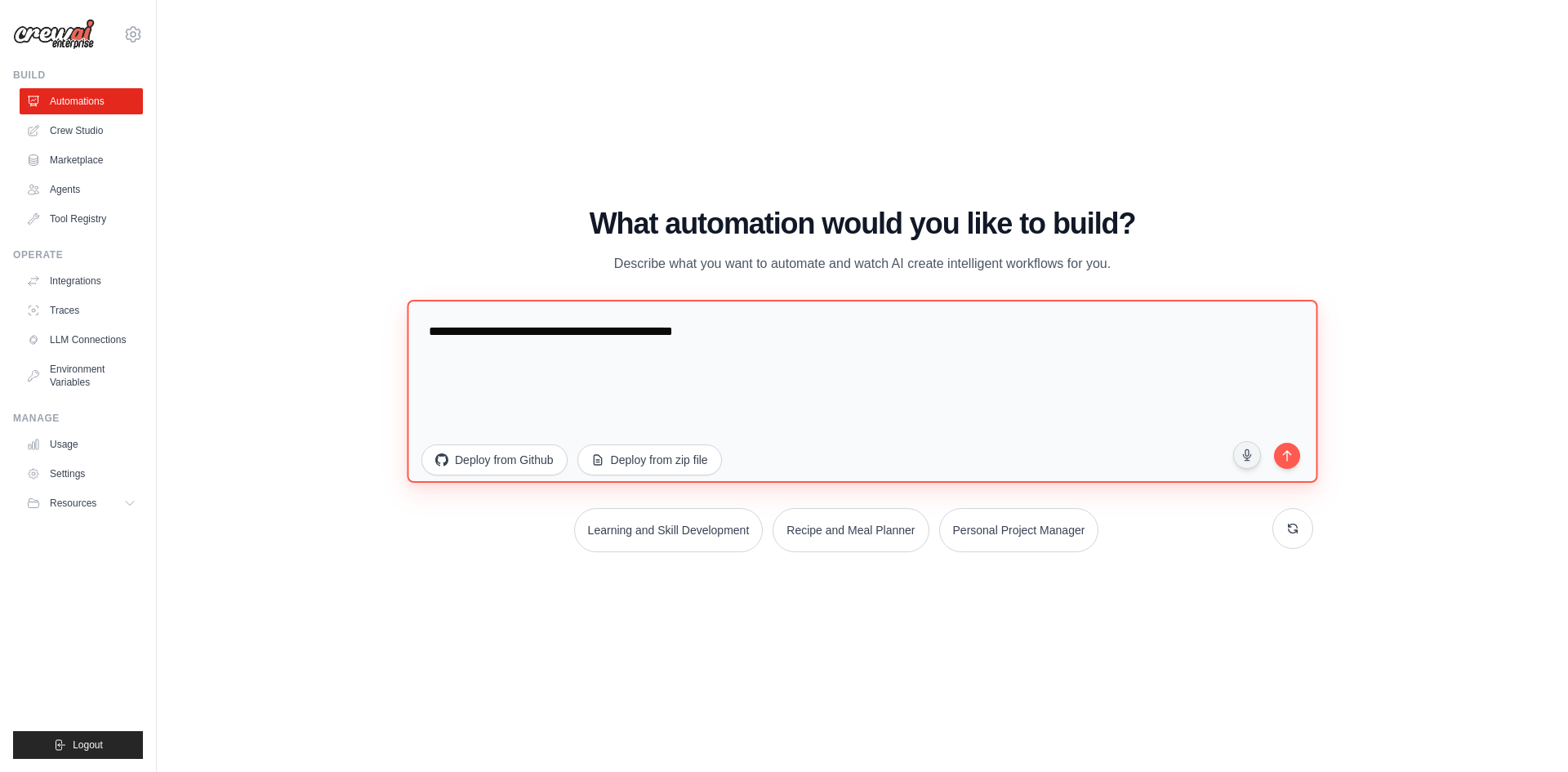
click at [407, 299] on textarea "**********" at bounding box center [862, 390] width 911 height 183
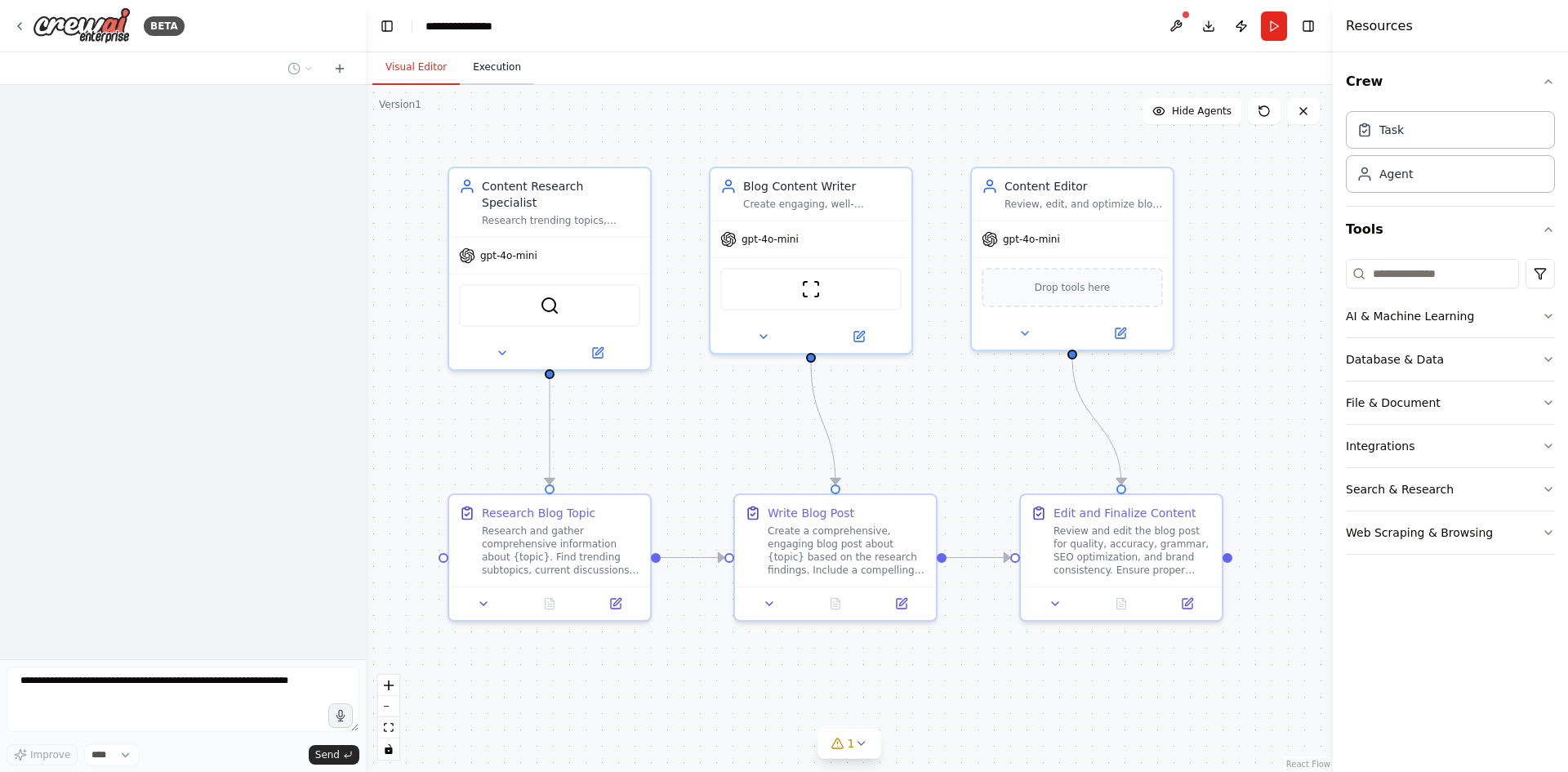
click at [489, 68] on button "Execution" at bounding box center [497, 67] width 74 height 34
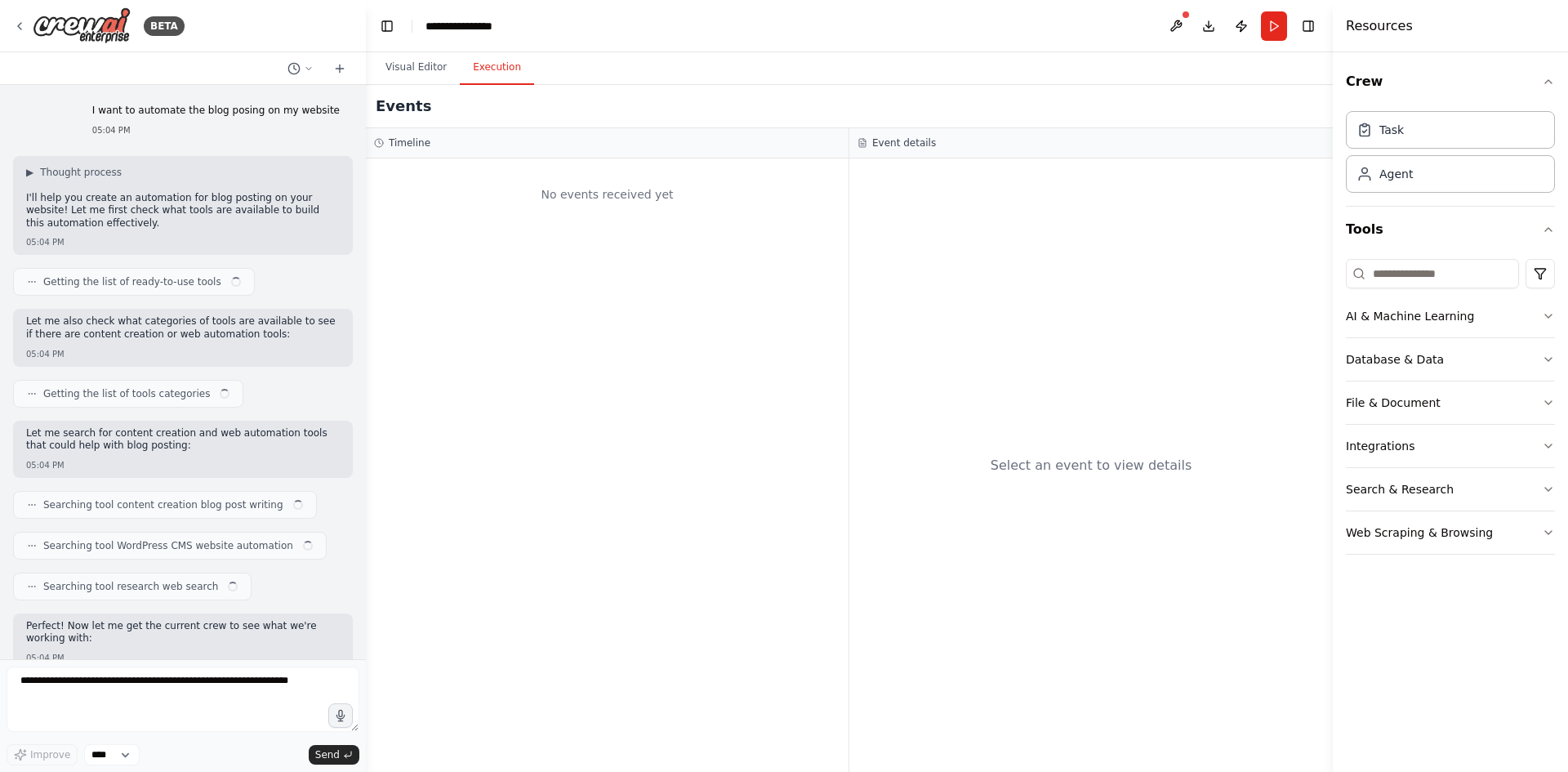
scroll to position [763, 0]
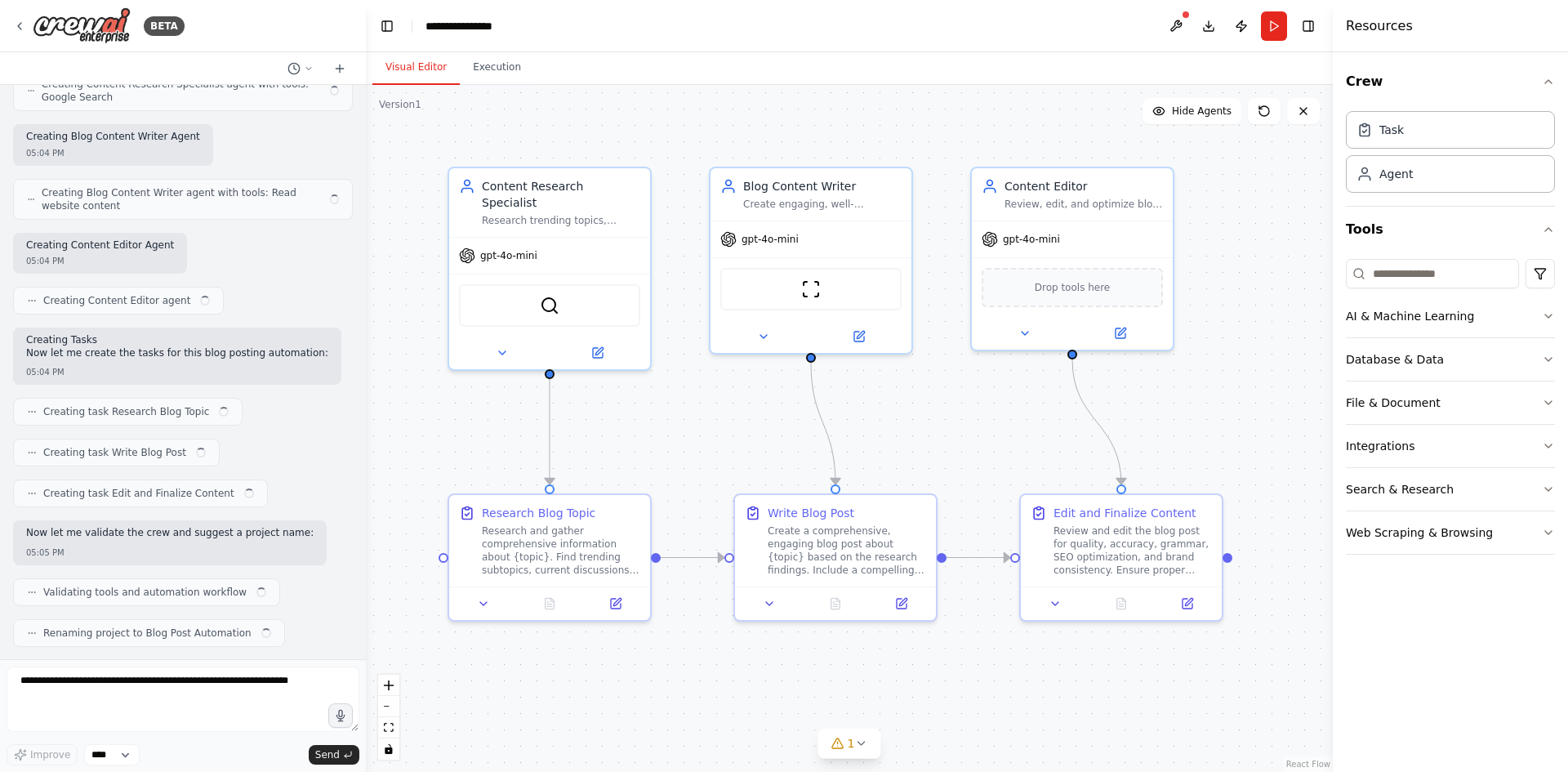
click at [418, 73] on button "Visual Editor" at bounding box center [416, 67] width 87 height 34
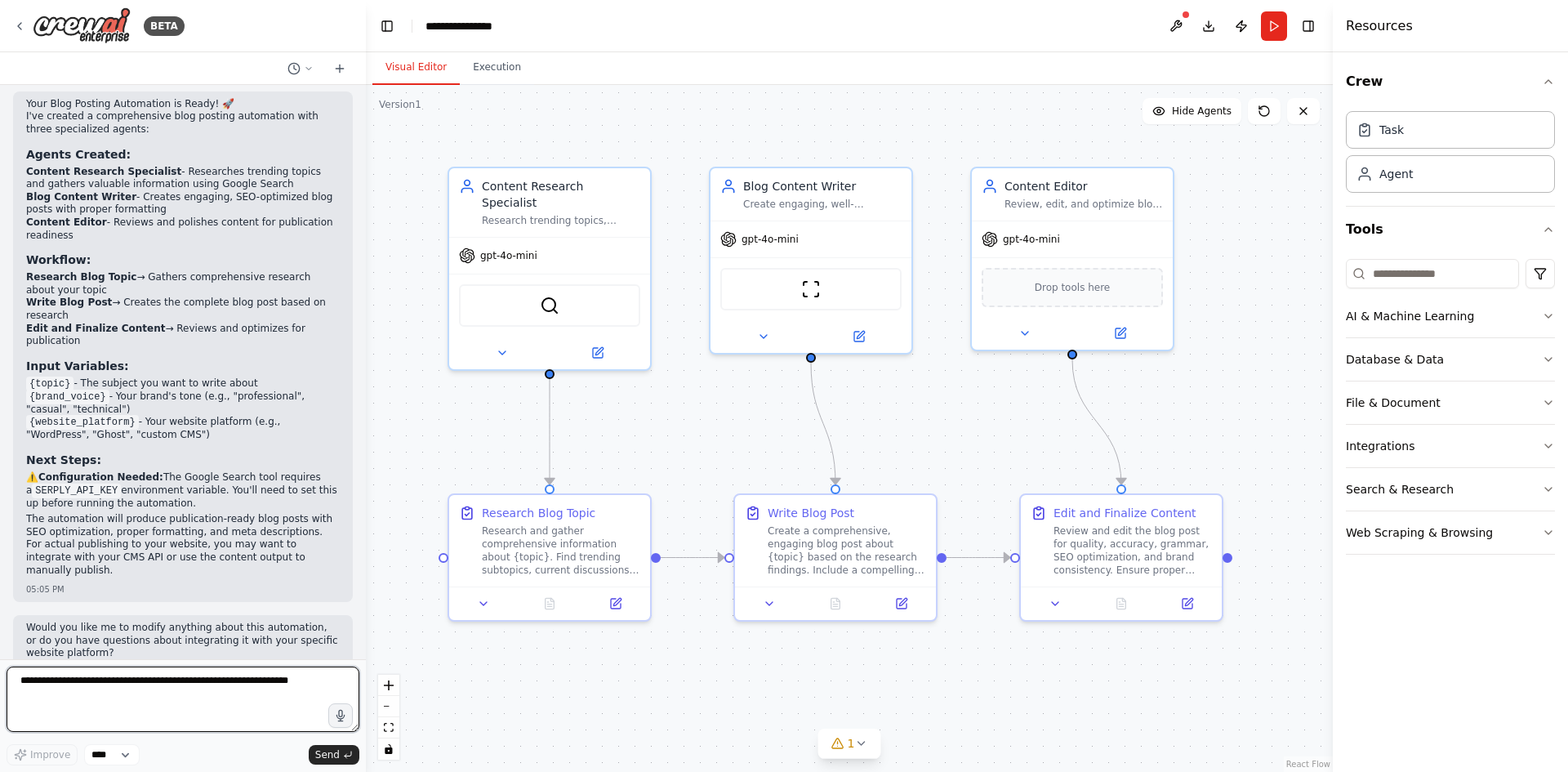
click at [112, 687] on textarea at bounding box center [183, 699] width 353 height 65
paste textarea "**********"
type textarea "**********"
click at [97, 714] on textarea "**********" at bounding box center [183, 699] width 353 height 65
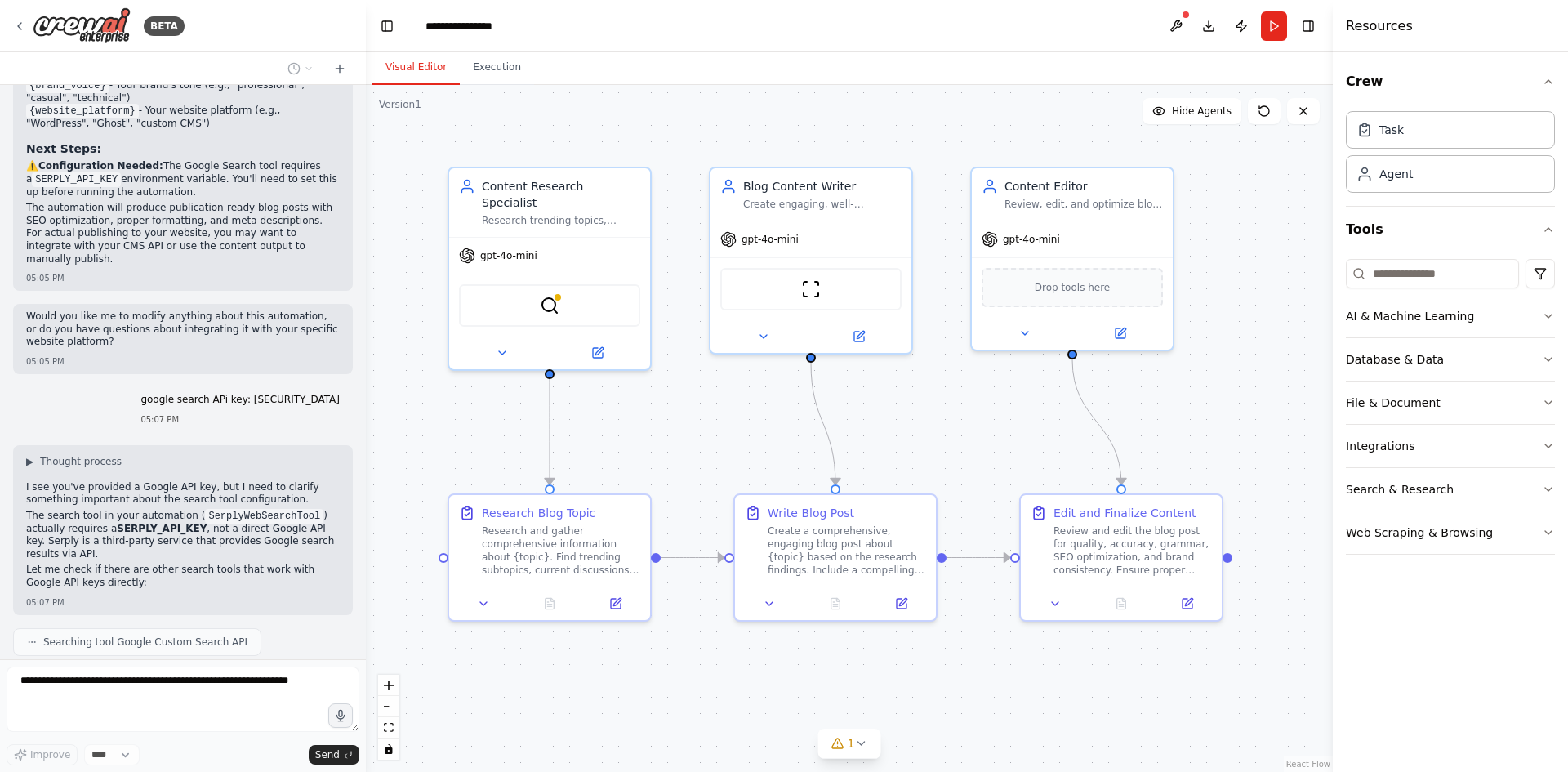
scroll to position [1655, 0]
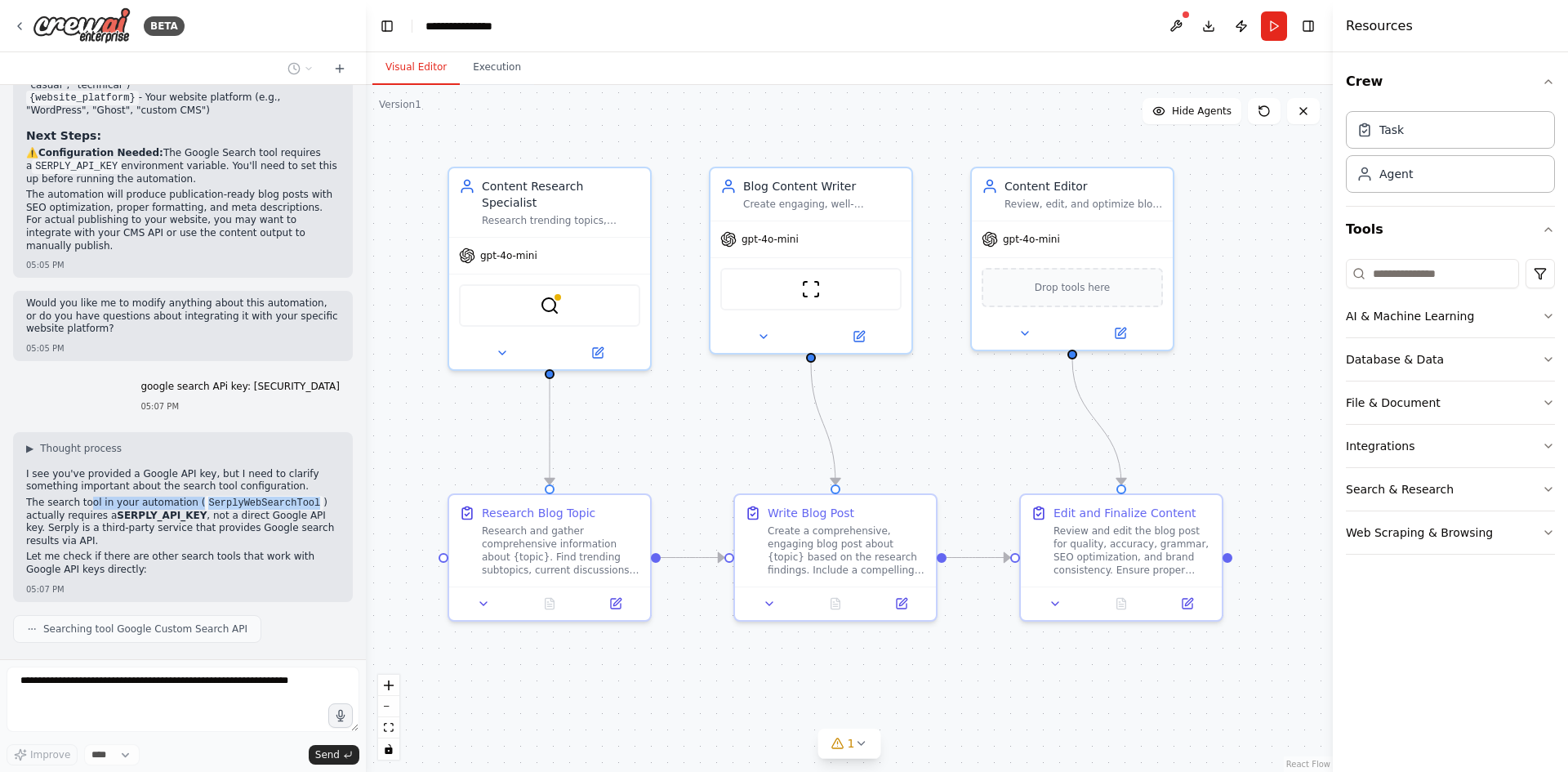
drag, startPoint x: 83, startPoint y: 469, endPoint x: 291, endPoint y: 465, distance: 208.0
click at [291, 497] on p "The search tool in your automation ( SerplyWebSearchTool ) actually requires a …" at bounding box center [183, 523] width 314 height 51
click at [91, 497] on p "The search tool in your automation ( SerplyWebSearchTool ) actually requires a …" at bounding box center [183, 523] width 314 height 51
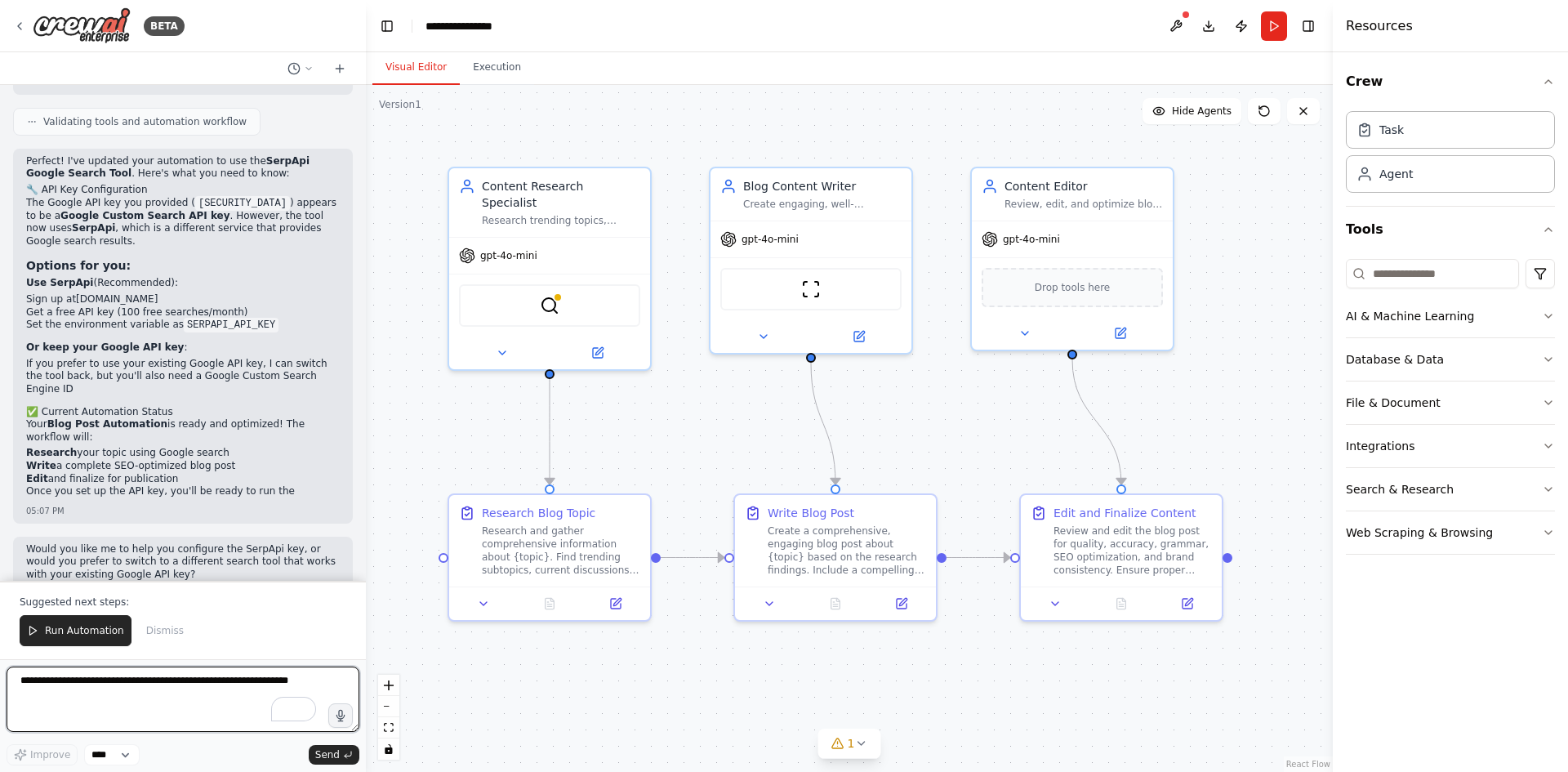
scroll to position [2592, 0]
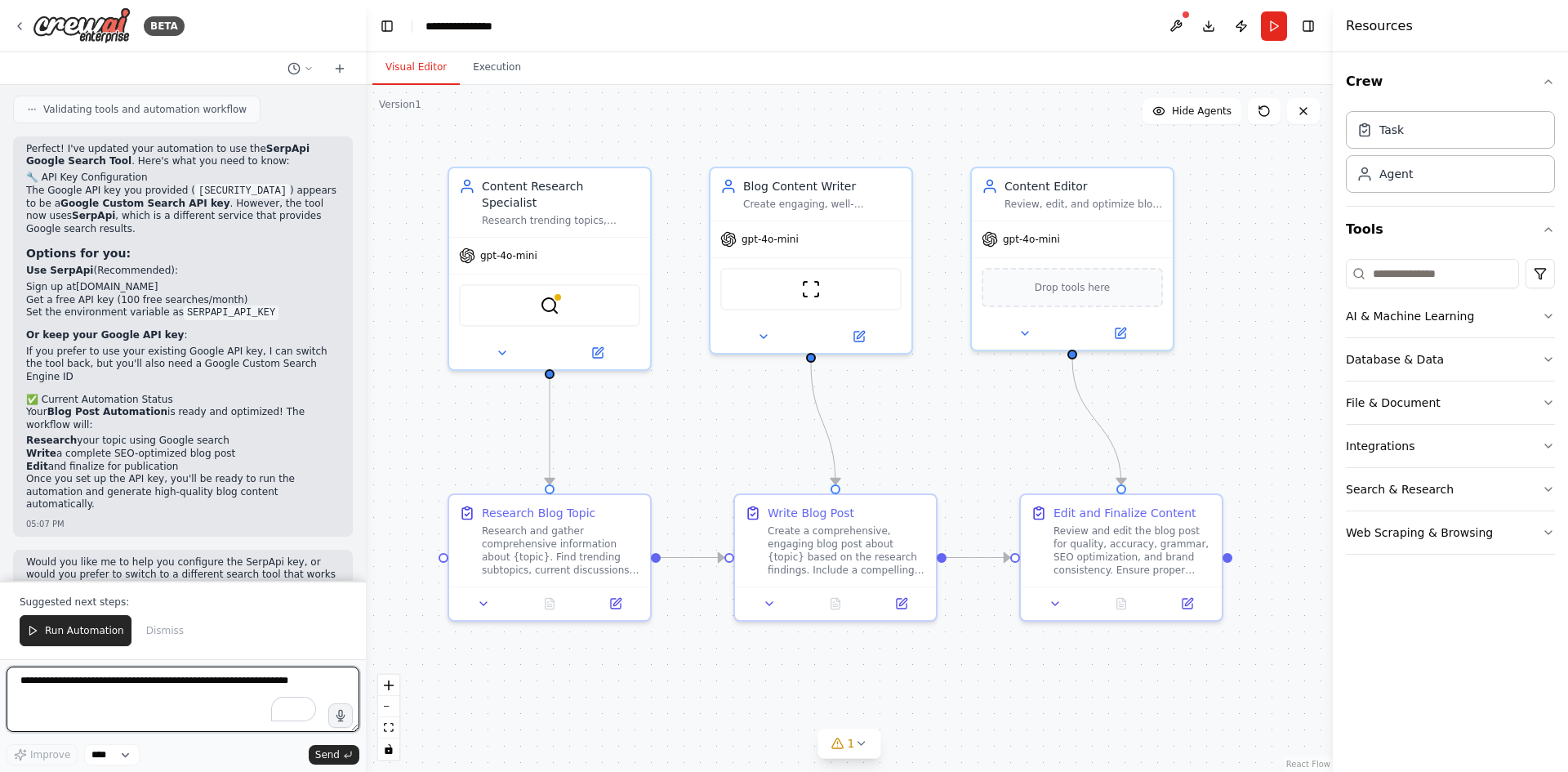
click at [149, 685] on textarea "To enrich screen reader interactions, please activate Accessibility in Grammarl…" at bounding box center [183, 699] width 353 height 65
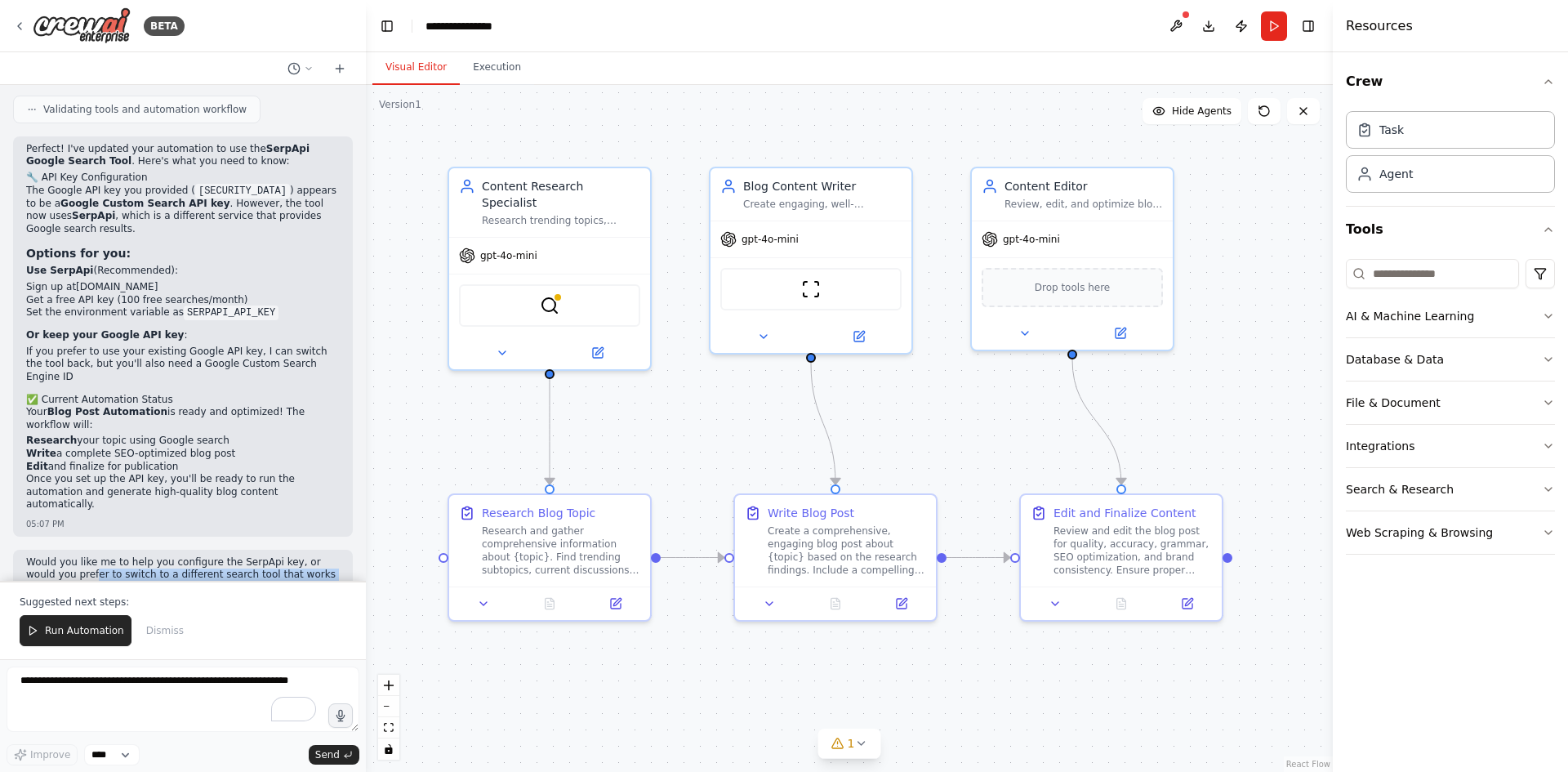
drag, startPoint x: 62, startPoint y: 528, endPoint x: 217, endPoint y: 537, distance: 155.3
click at [217, 556] on p "Would you like me to help you configure the SerpApi key, or would you prefer to…" at bounding box center [183, 575] width 314 height 38
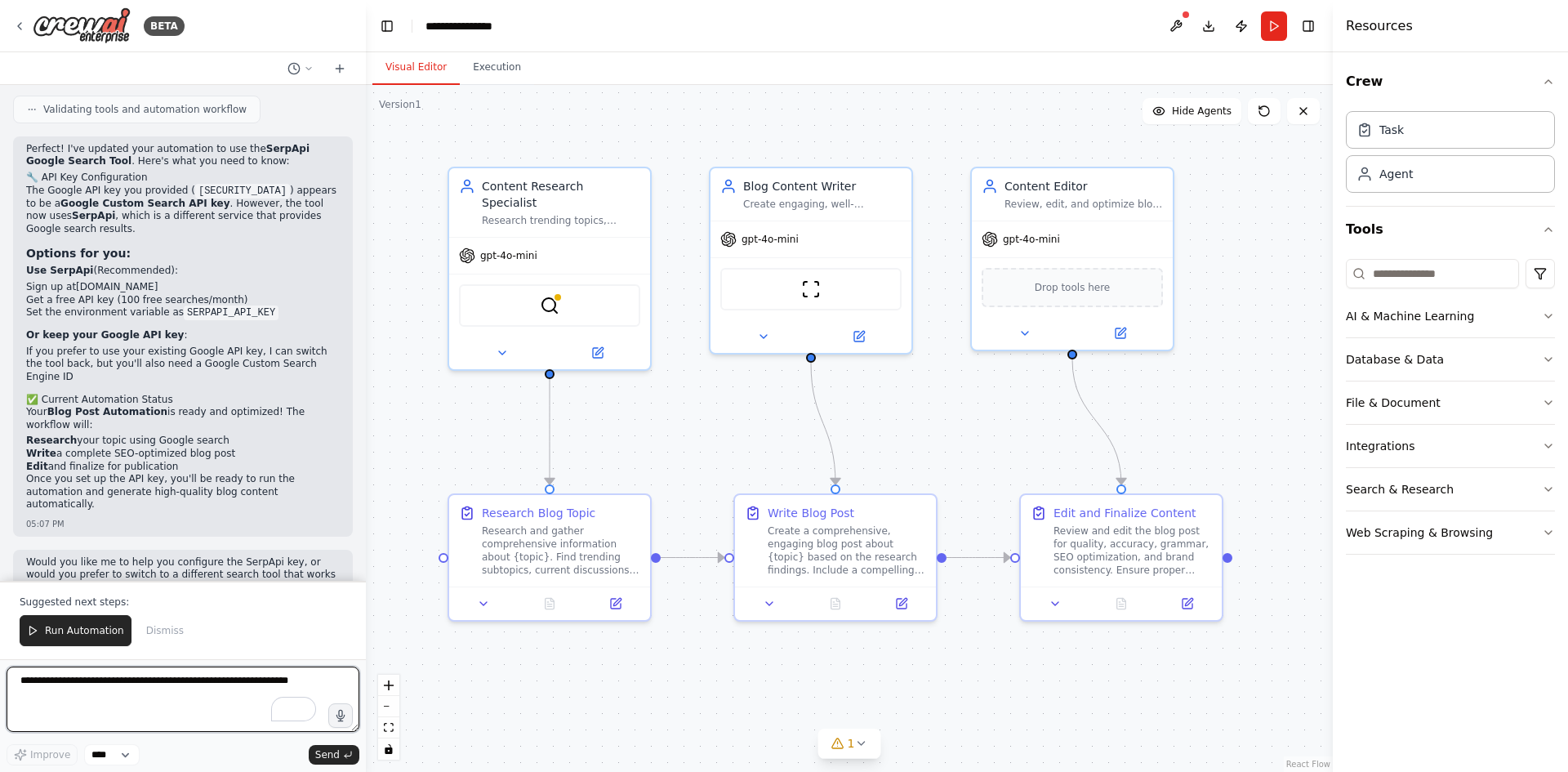
click at [109, 719] on textarea "To enrich screen reader interactions, please activate Accessibility in Grammarl…" at bounding box center [183, 699] width 353 height 65
paste textarea "**********"
type textarea "**********"
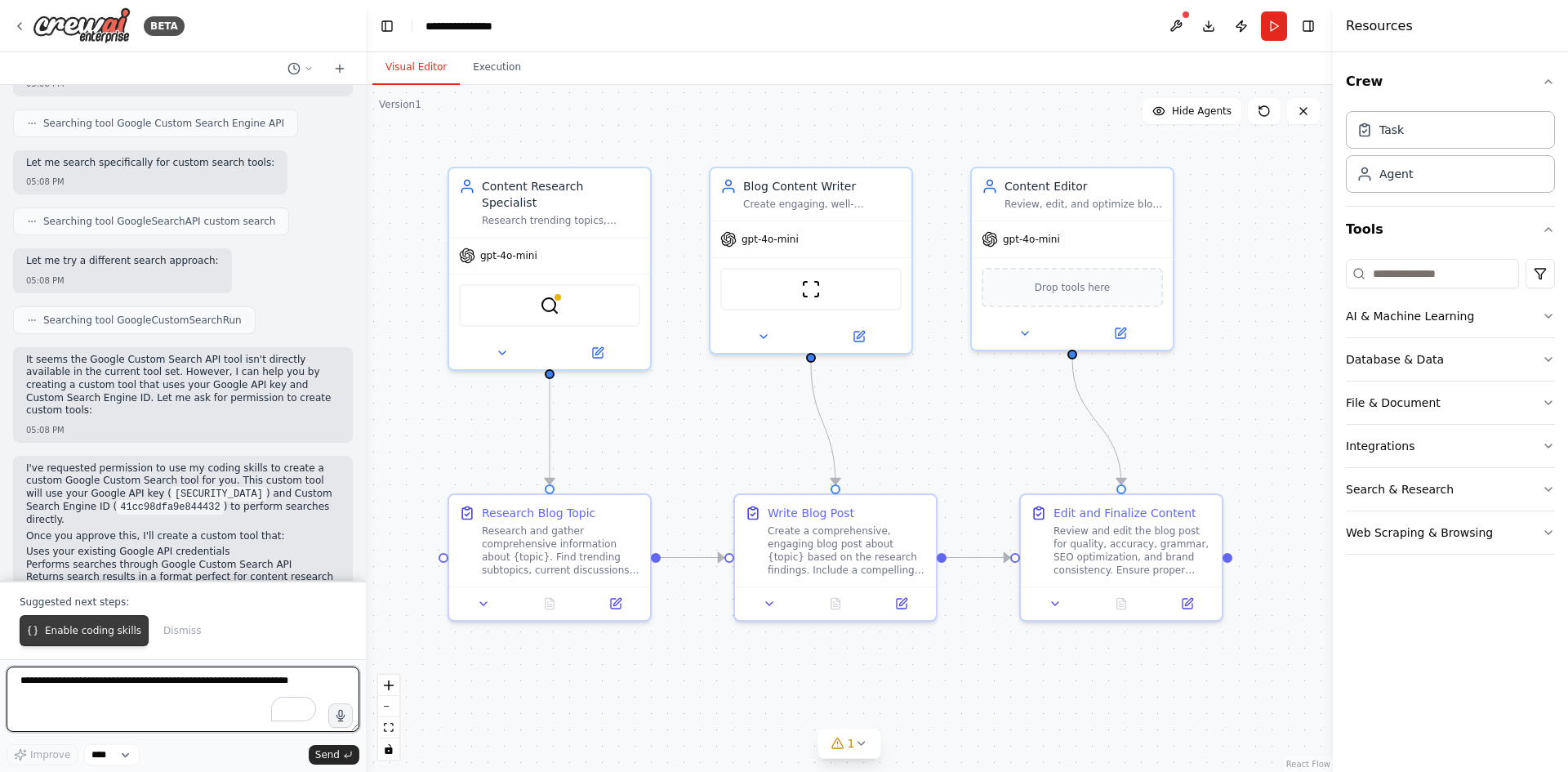
scroll to position [3323, 0]
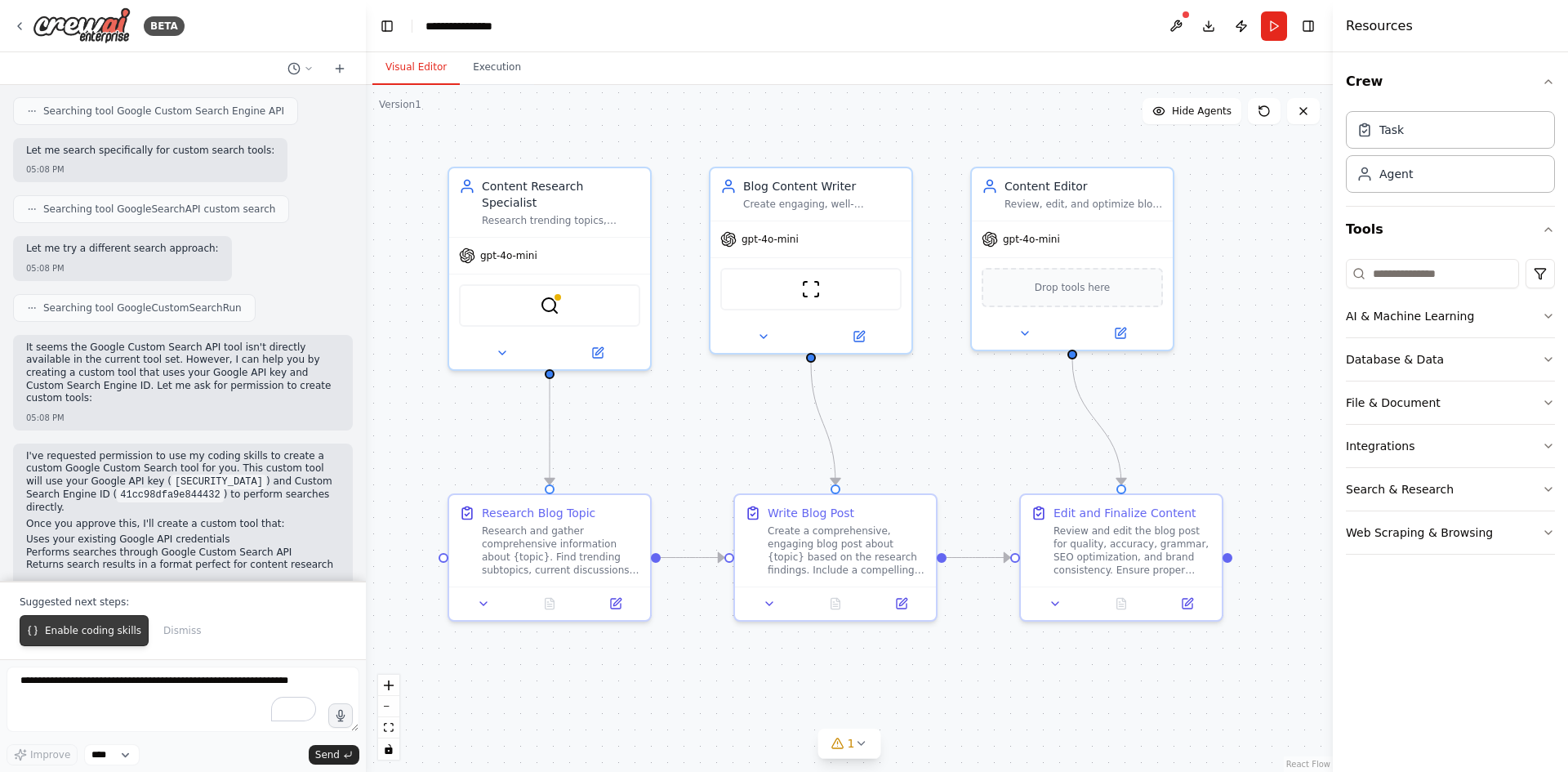
click at [44, 637] on button "Enable coding skills" at bounding box center [84, 630] width 129 height 31
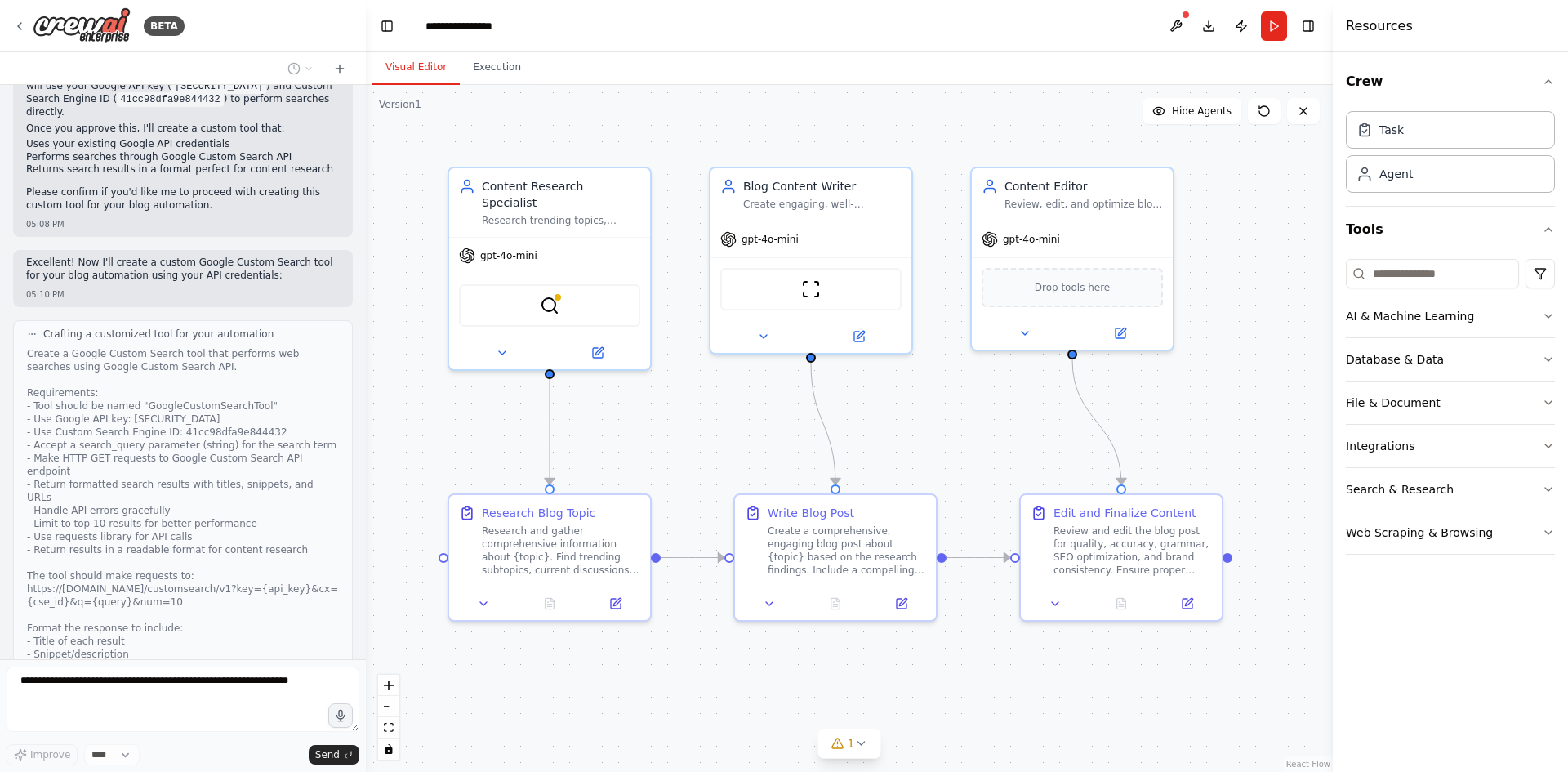
scroll to position [3825, 0]
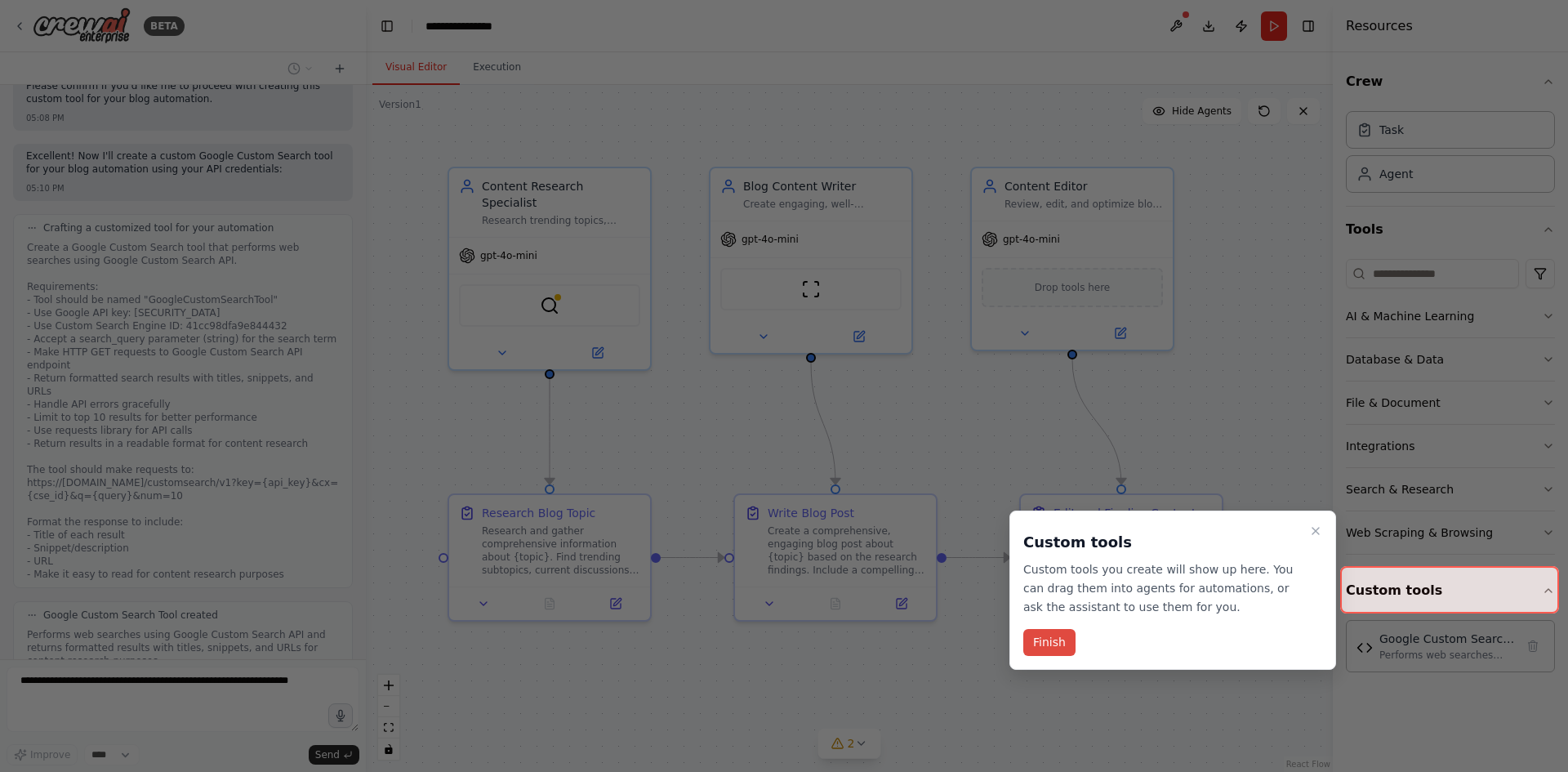
click at [1054, 640] on button "Finish" at bounding box center [1049, 642] width 52 height 27
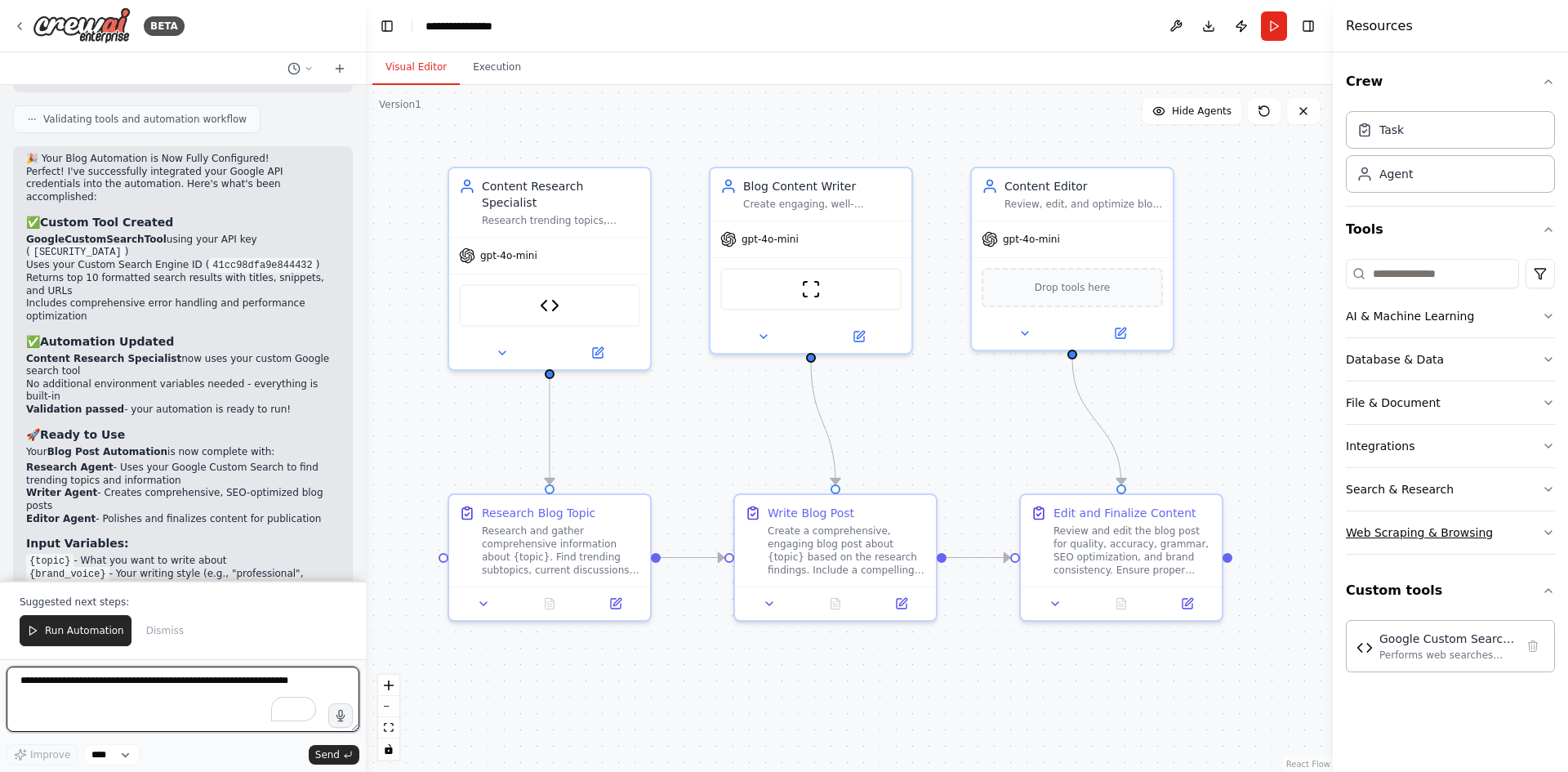
scroll to position [4633, 0]
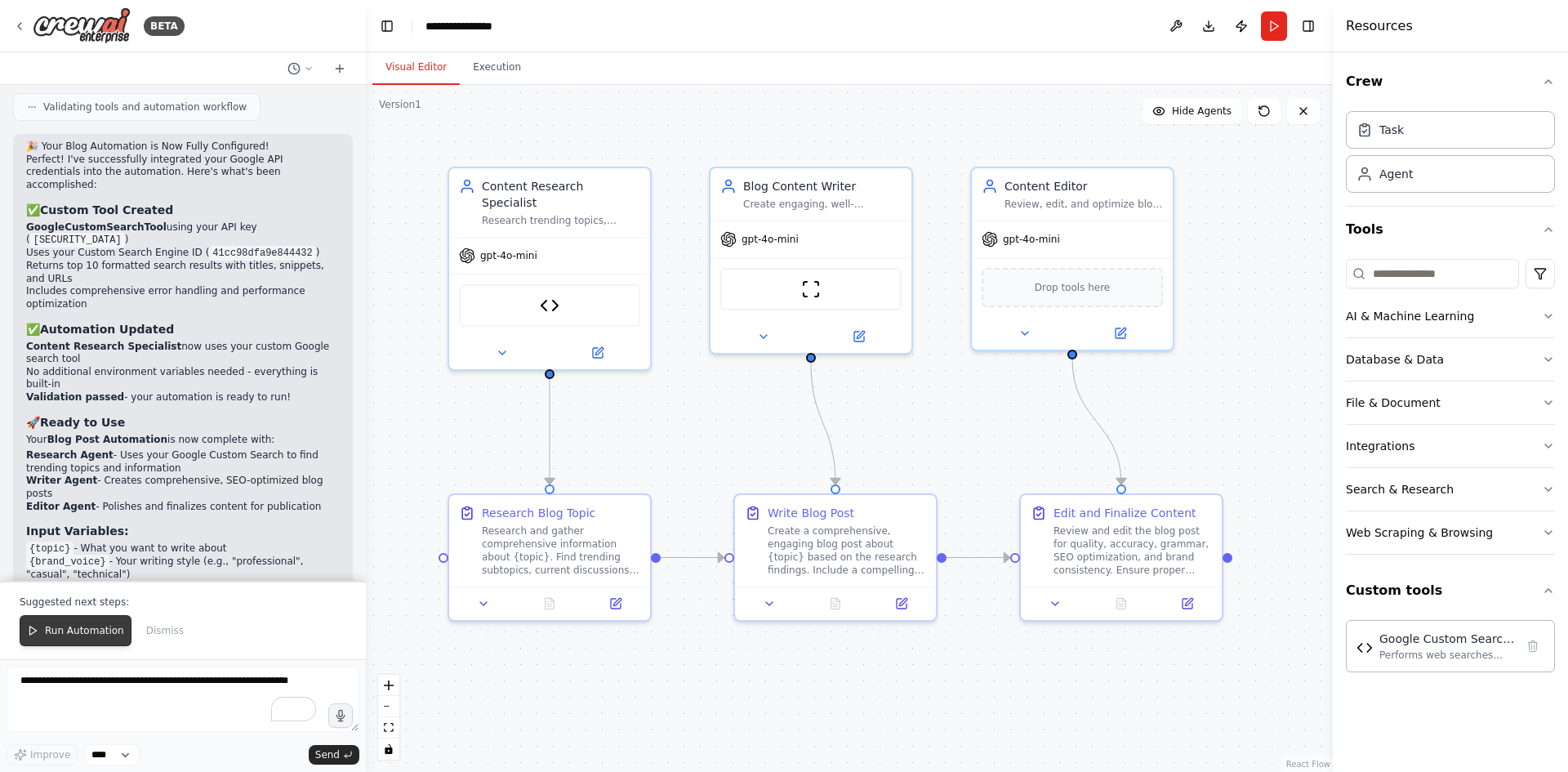
click at [65, 634] on span "Run Automation" at bounding box center [84, 631] width 80 height 13
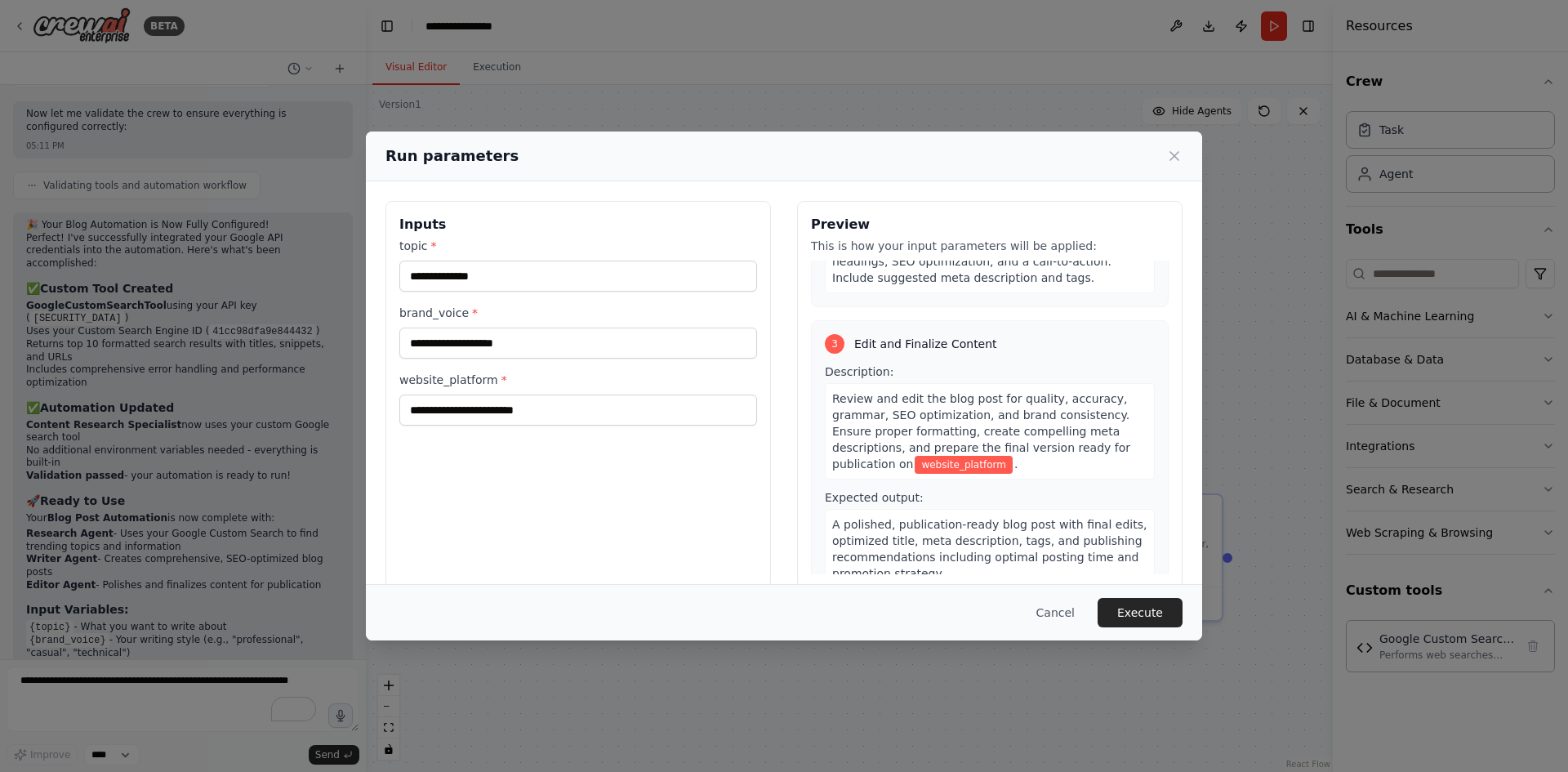
scroll to position [561, 0]
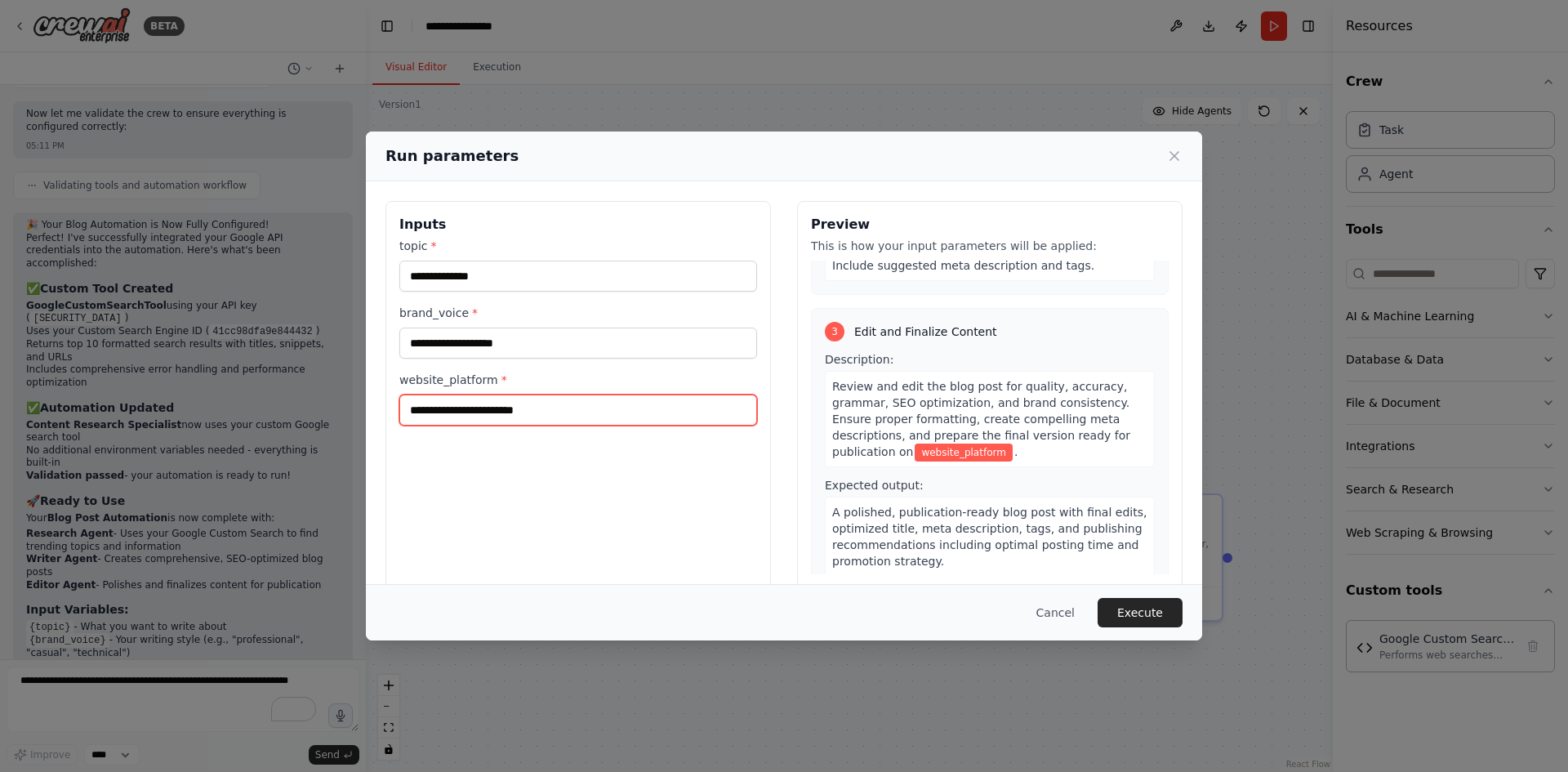
click at [514, 414] on input "website_platform *" at bounding box center [578, 410] width 358 height 31
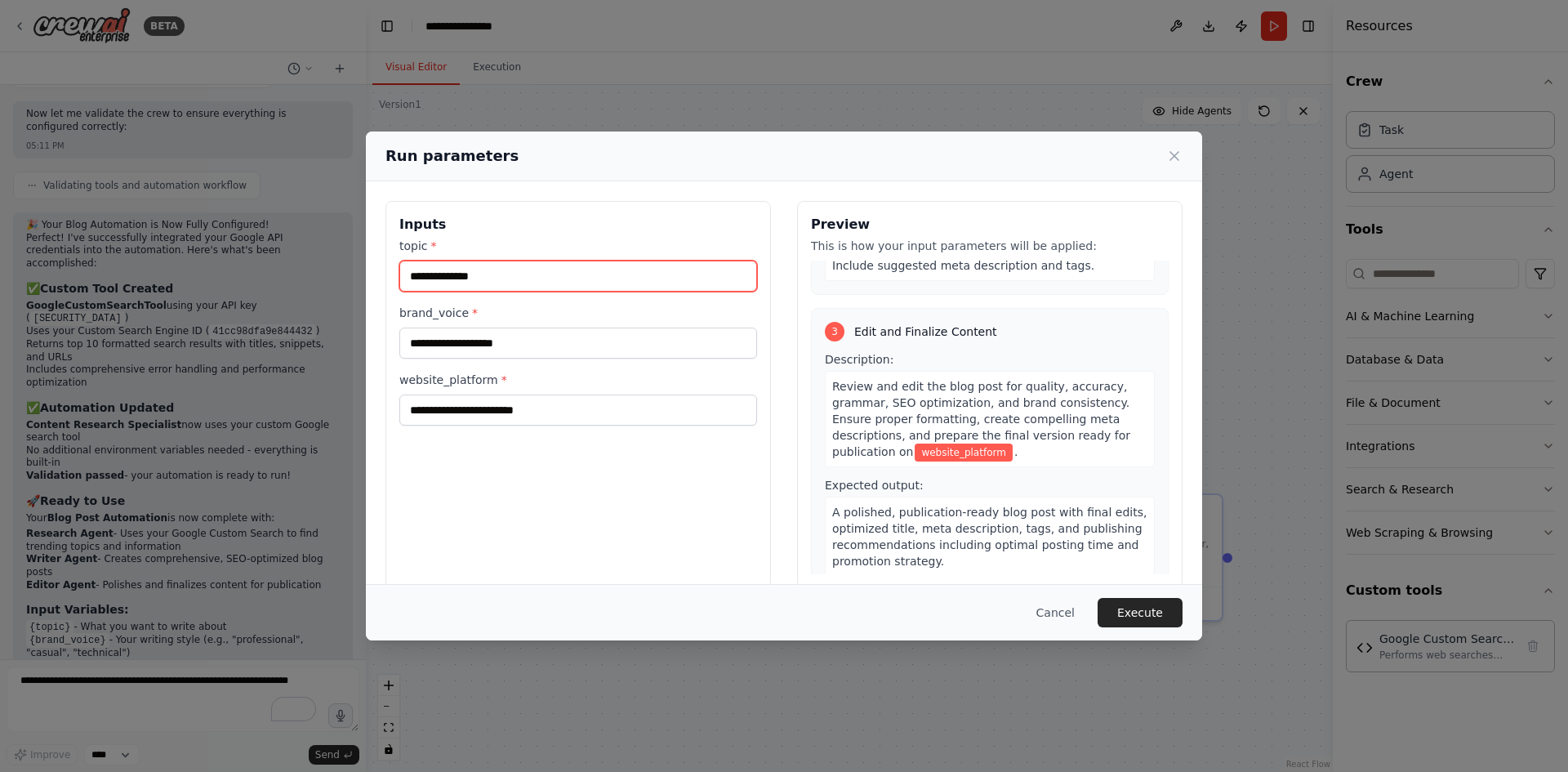
click at [520, 276] on input "topic *" at bounding box center [578, 276] width 358 height 31
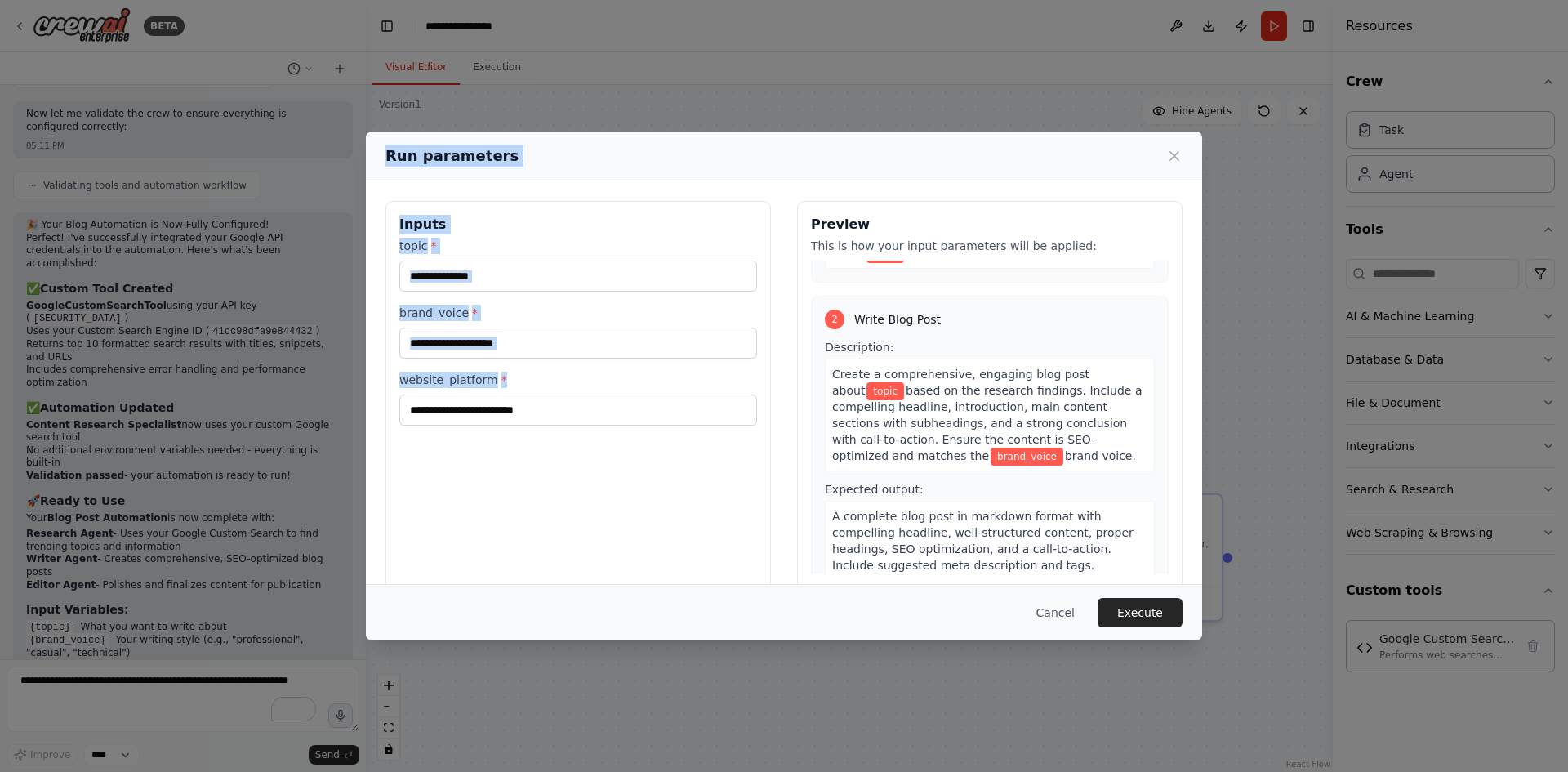
drag, startPoint x: 389, startPoint y: 144, endPoint x: 689, endPoint y: 403, distance: 396.3
click at [695, 457] on div "Run parameters Inputs topic * brand_voice * website_platform * Preview This is …" at bounding box center [784, 386] width 837 height 509
copy div "Run parameters Inputs topic * brand_voice * website_platform *"
click at [605, 282] on input "topic *" at bounding box center [578, 276] width 358 height 31
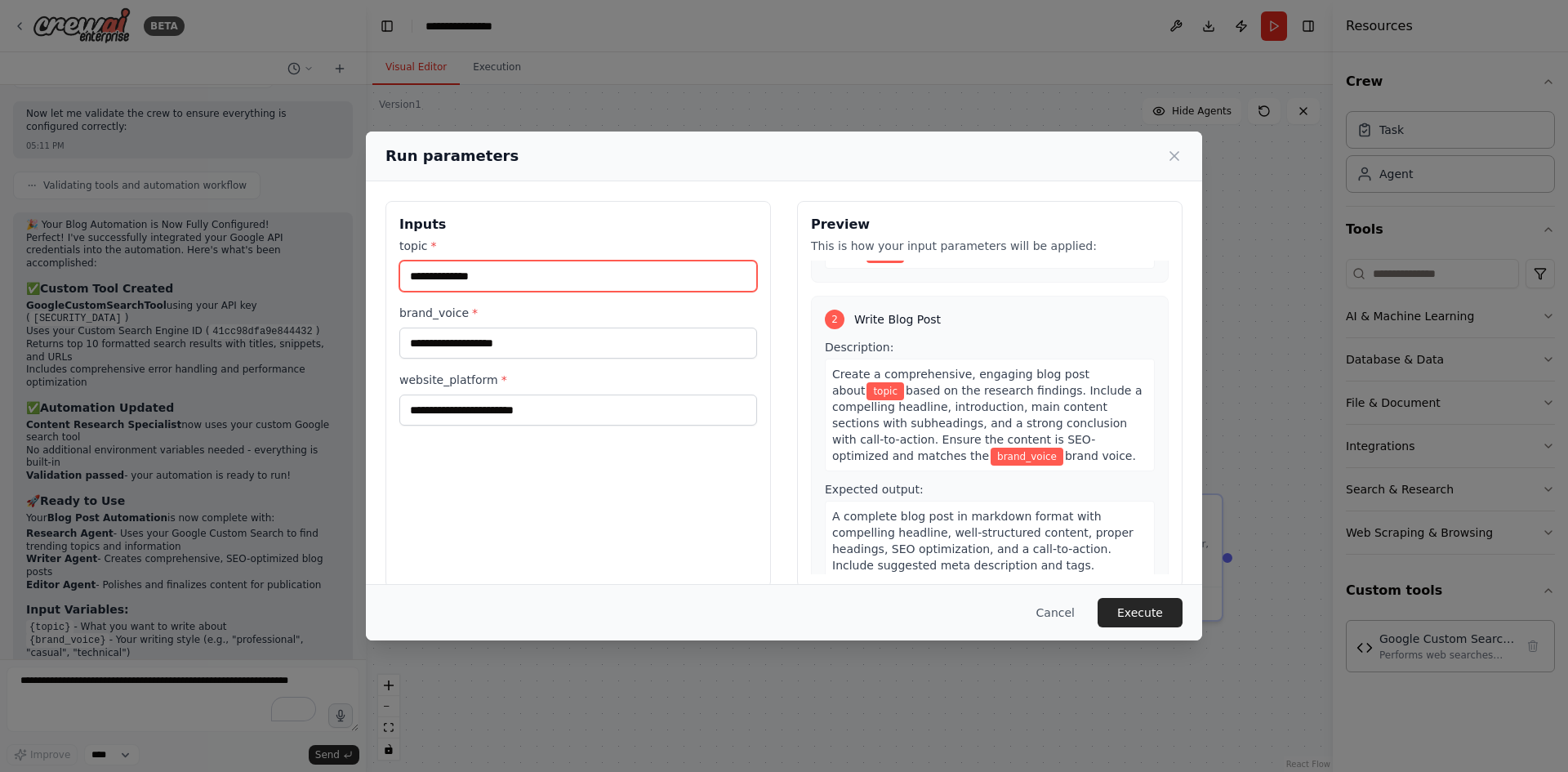
click at [605, 282] on input "topic *" at bounding box center [578, 276] width 358 height 31
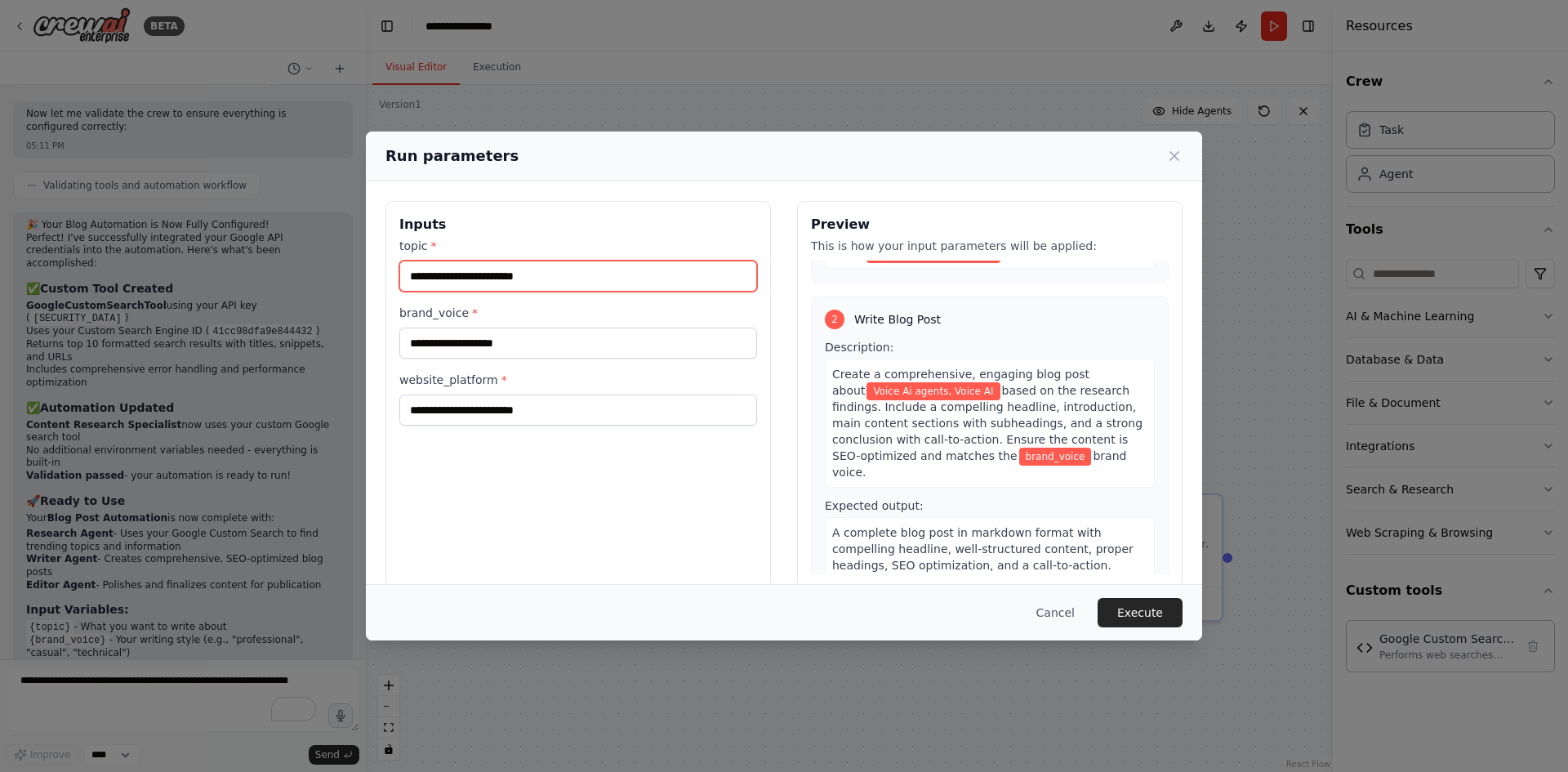
type input "**********"
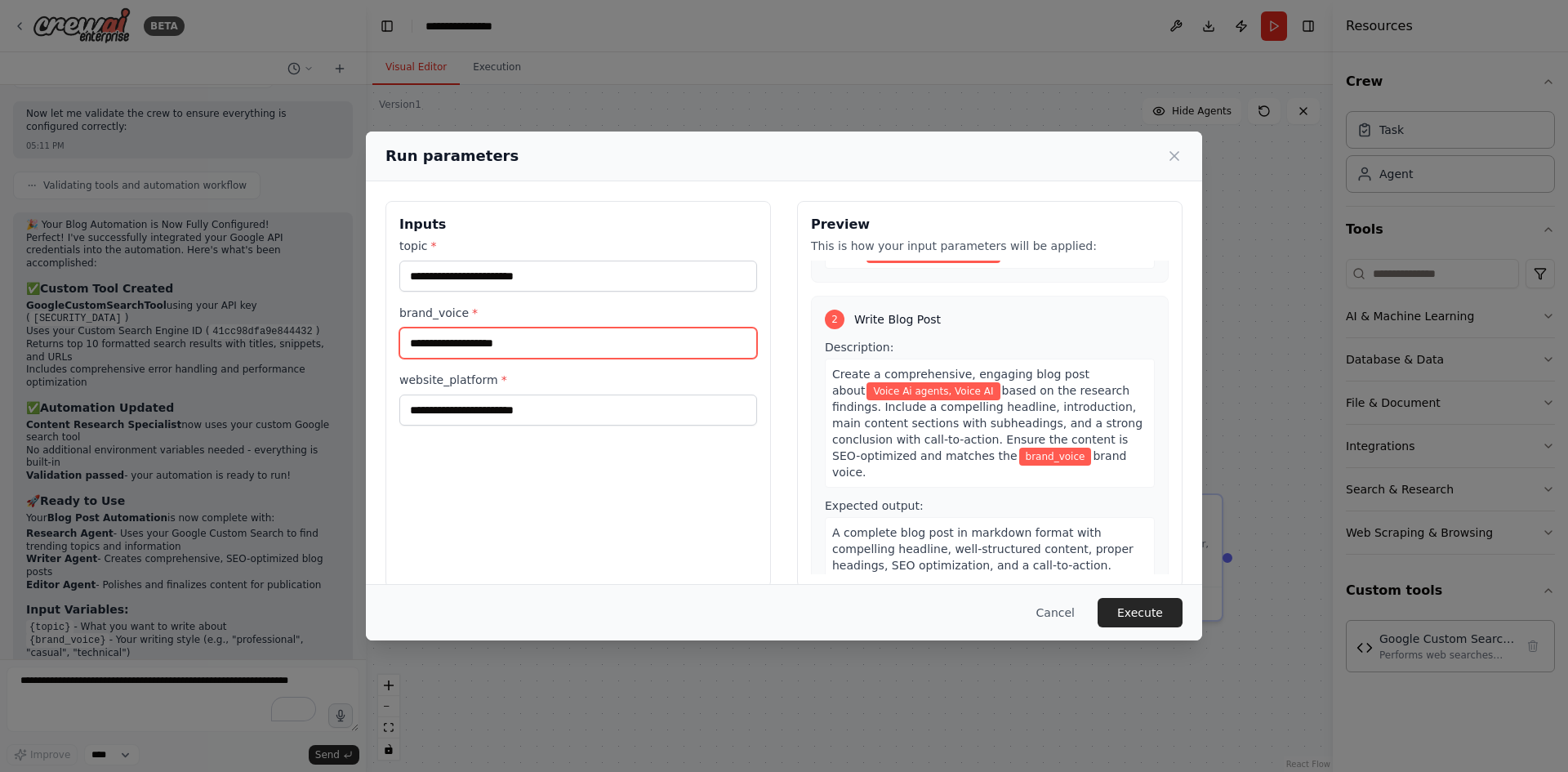
drag, startPoint x: 516, startPoint y: 350, endPoint x: 507, endPoint y: 343, distance: 11.4
click at [508, 344] on input "brand_voice *" at bounding box center [578, 342] width 358 height 31
type input "**********"
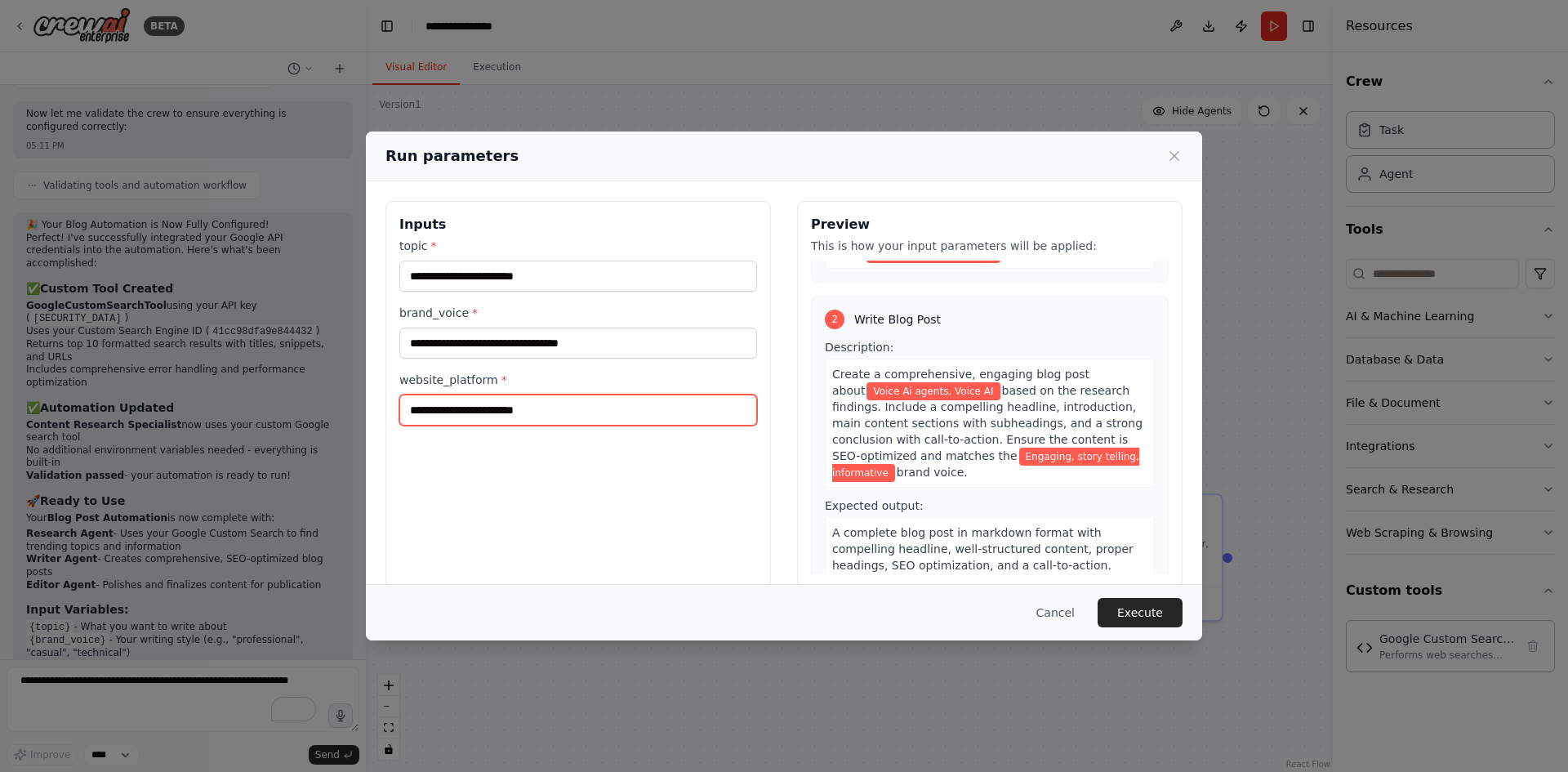
click at [478, 396] on input "website_platform *" at bounding box center [578, 410] width 358 height 31
type input "*********"
click at [1144, 623] on button "Execute" at bounding box center [1140, 612] width 85 height 29
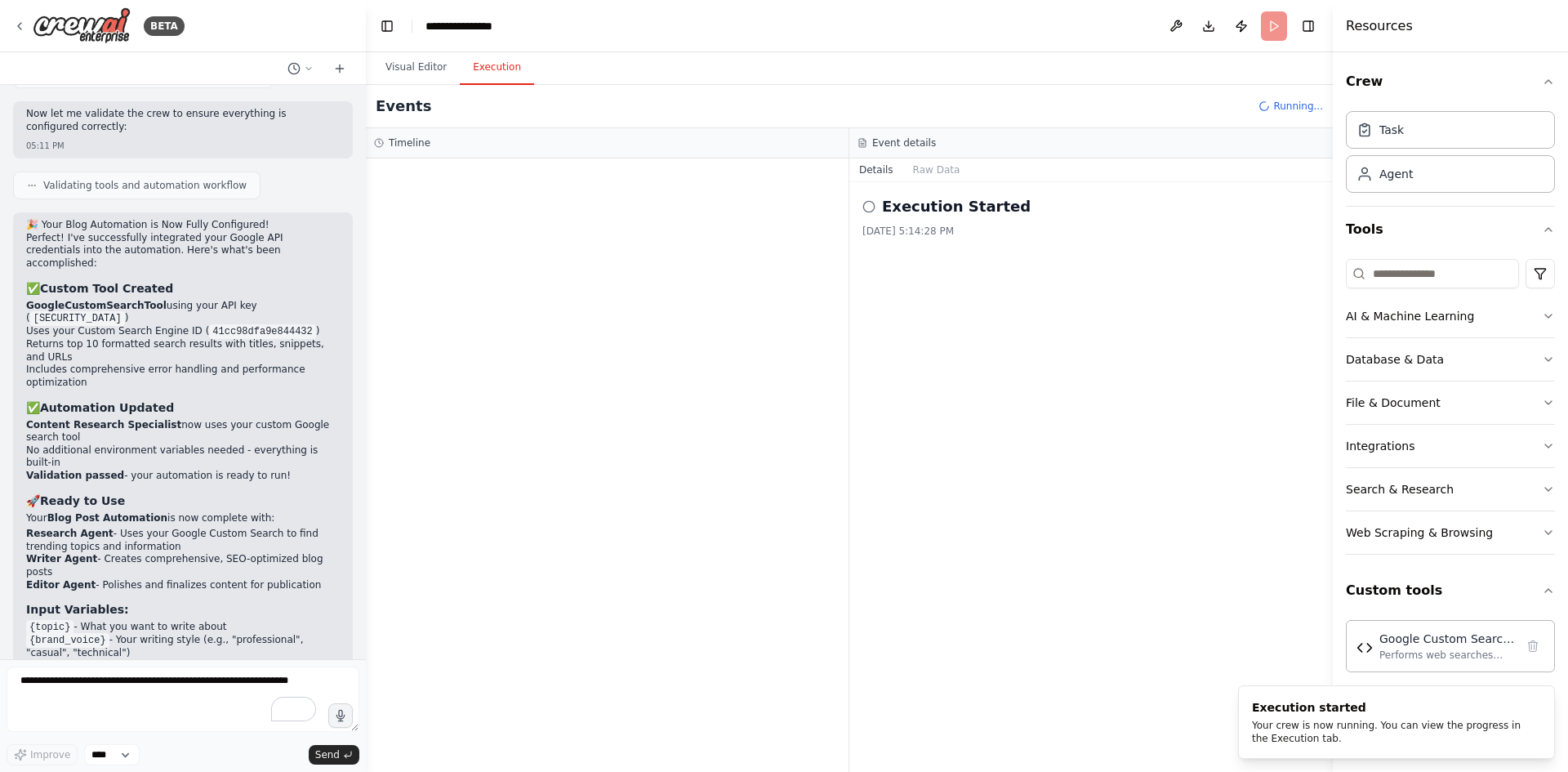
click at [485, 65] on button "Execution" at bounding box center [497, 67] width 74 height 34
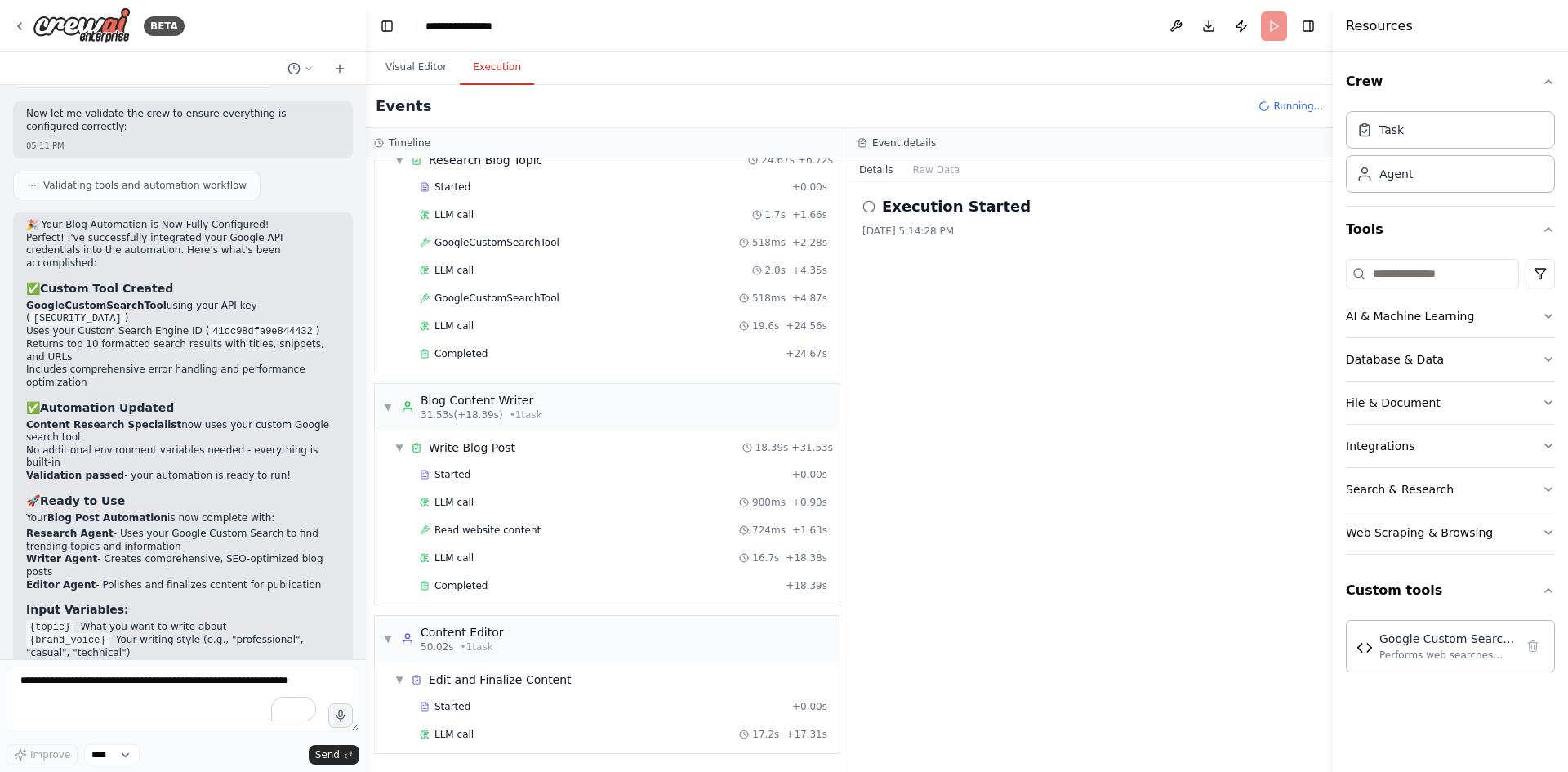
scroll to position [4633, 0]
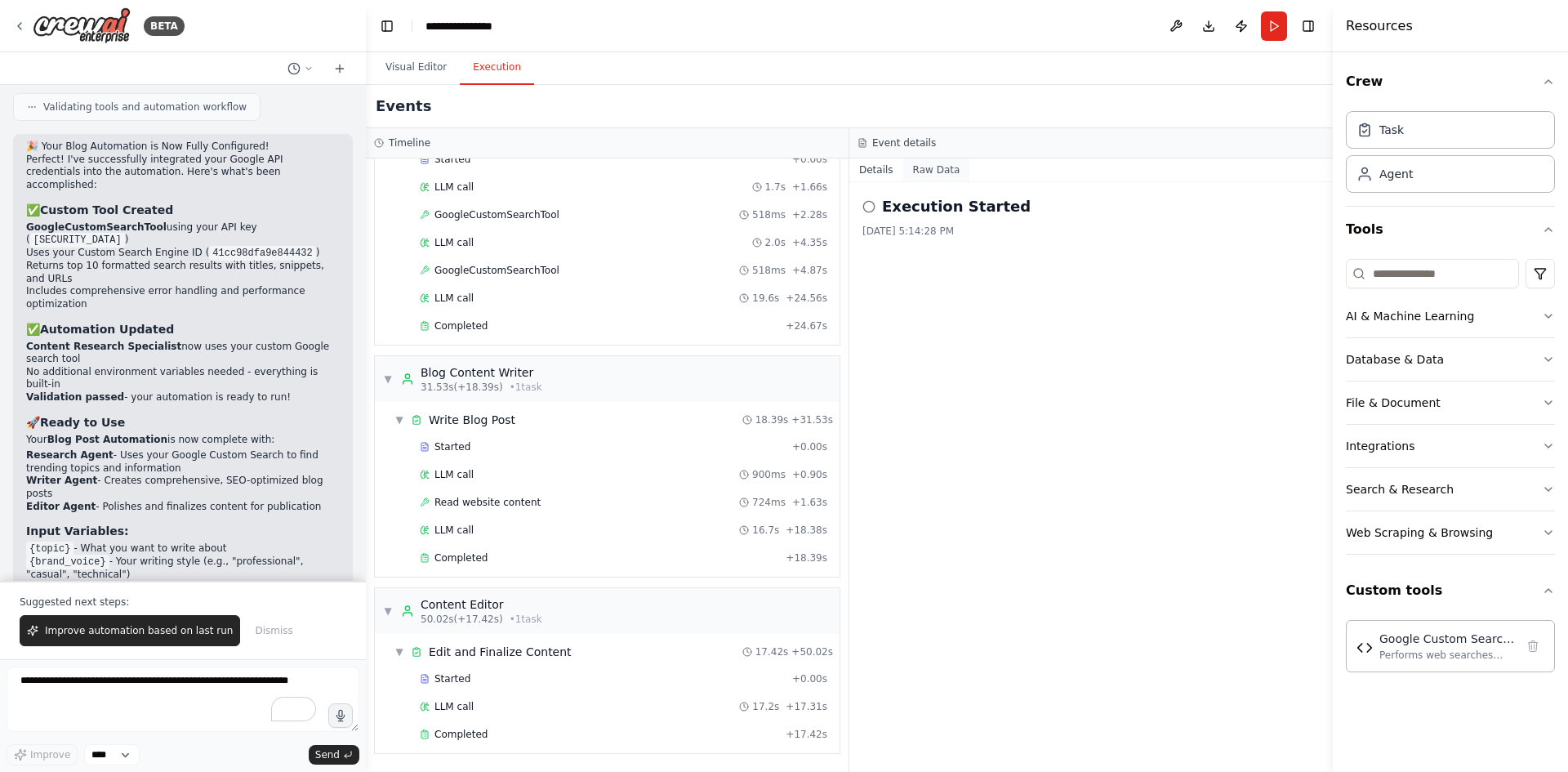
click at [929, 172] on button "Raw Data" at bounding box center [936, 170] width 67 height 23
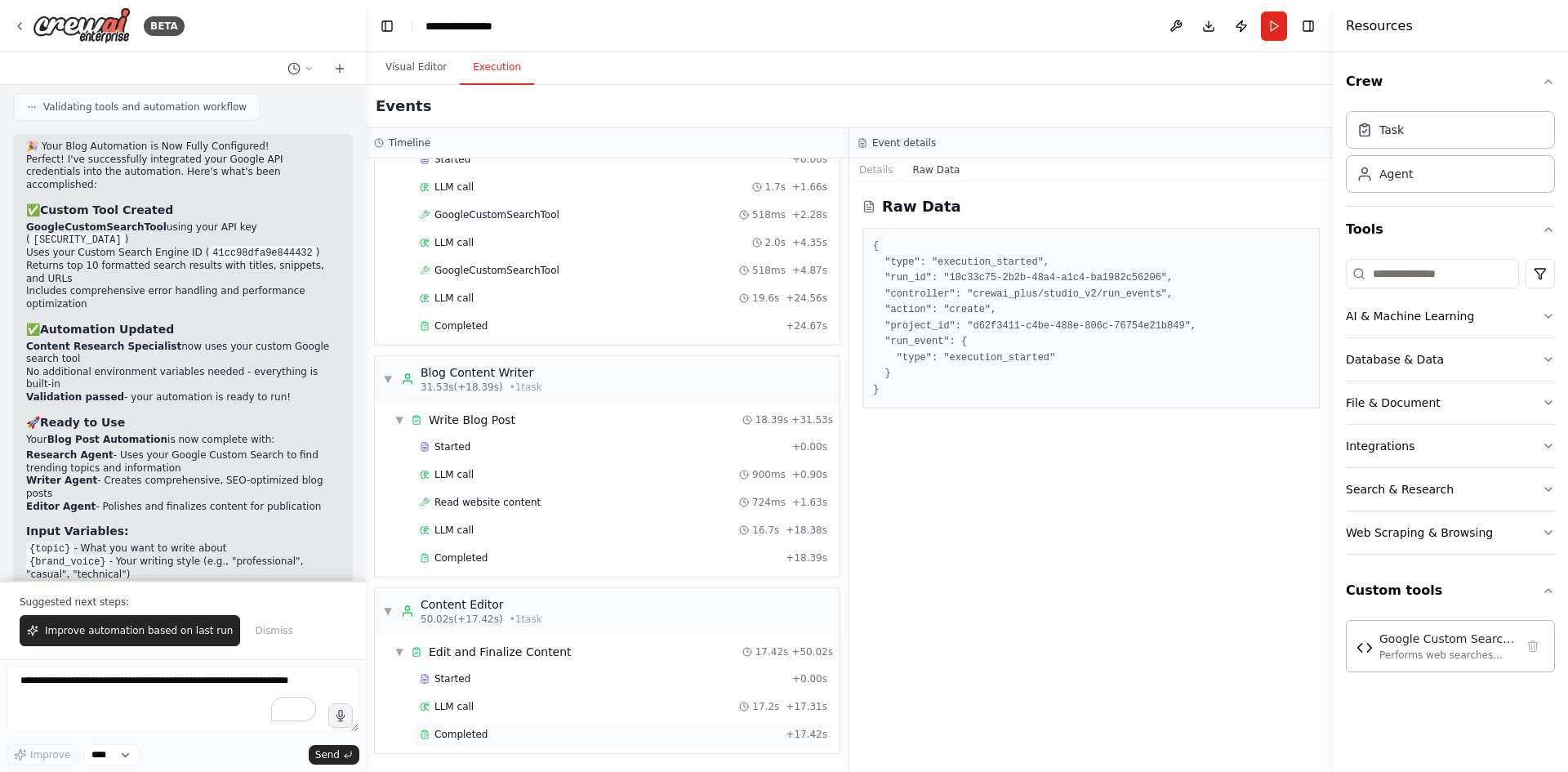
click at [456, 735] on span "Completed" at bounding box center [461, 734] width 53 height 13
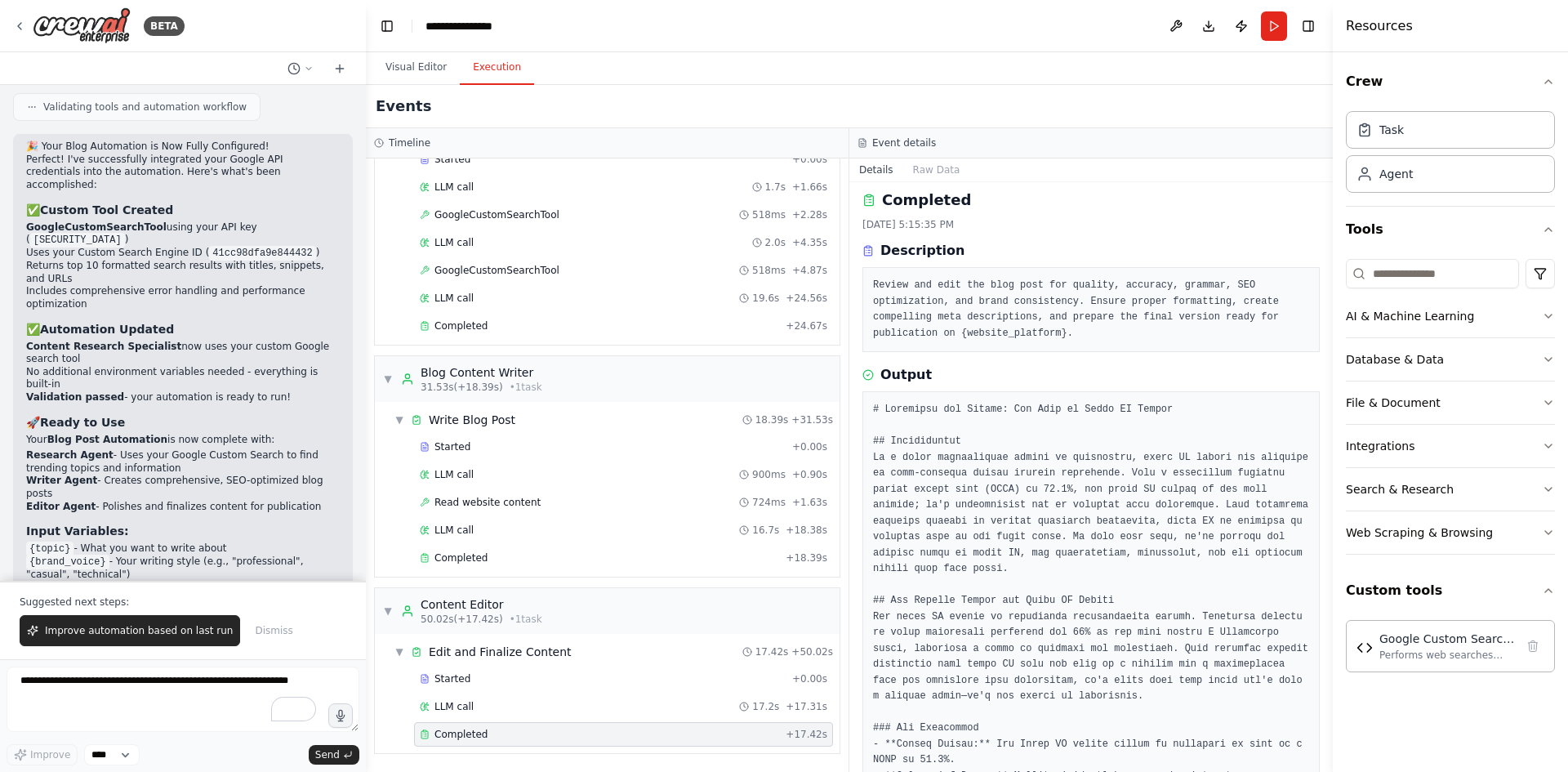
scroll to position [0, 0]
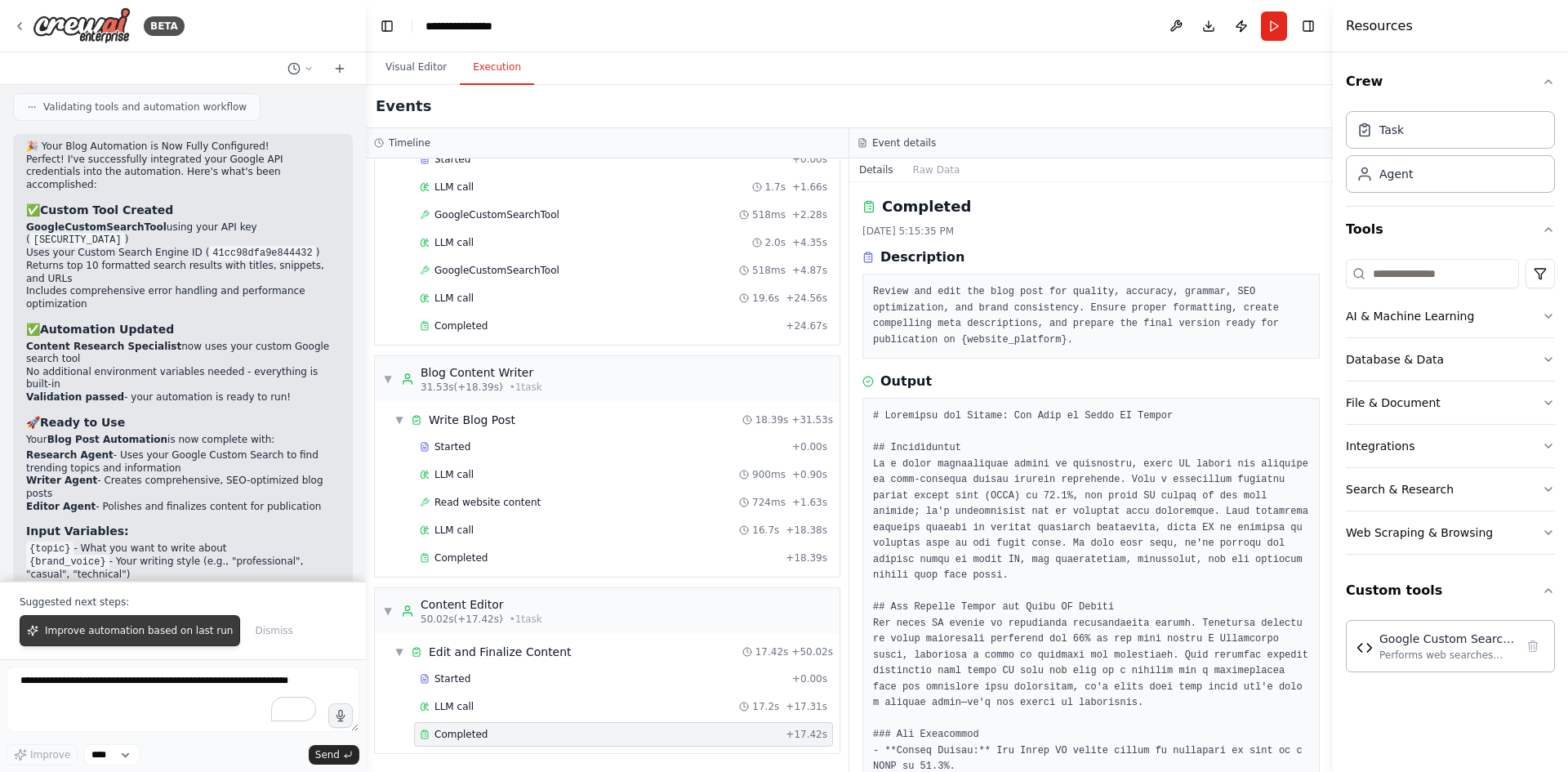
click at [153, 631] on span "Improve automation based on last run" at bounding box center [138, 631] width 188 height 13
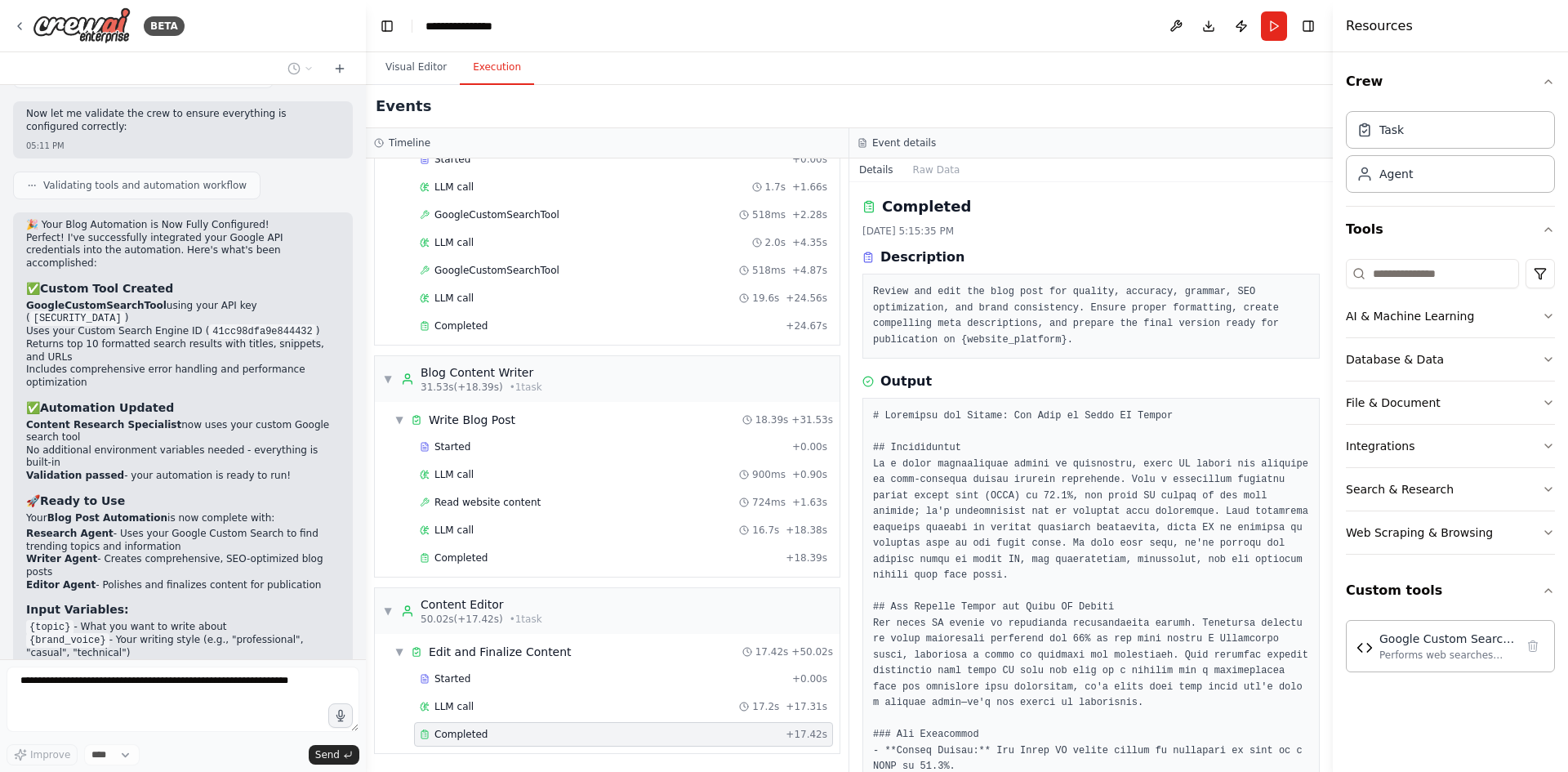
scroll to position [4598, 0]
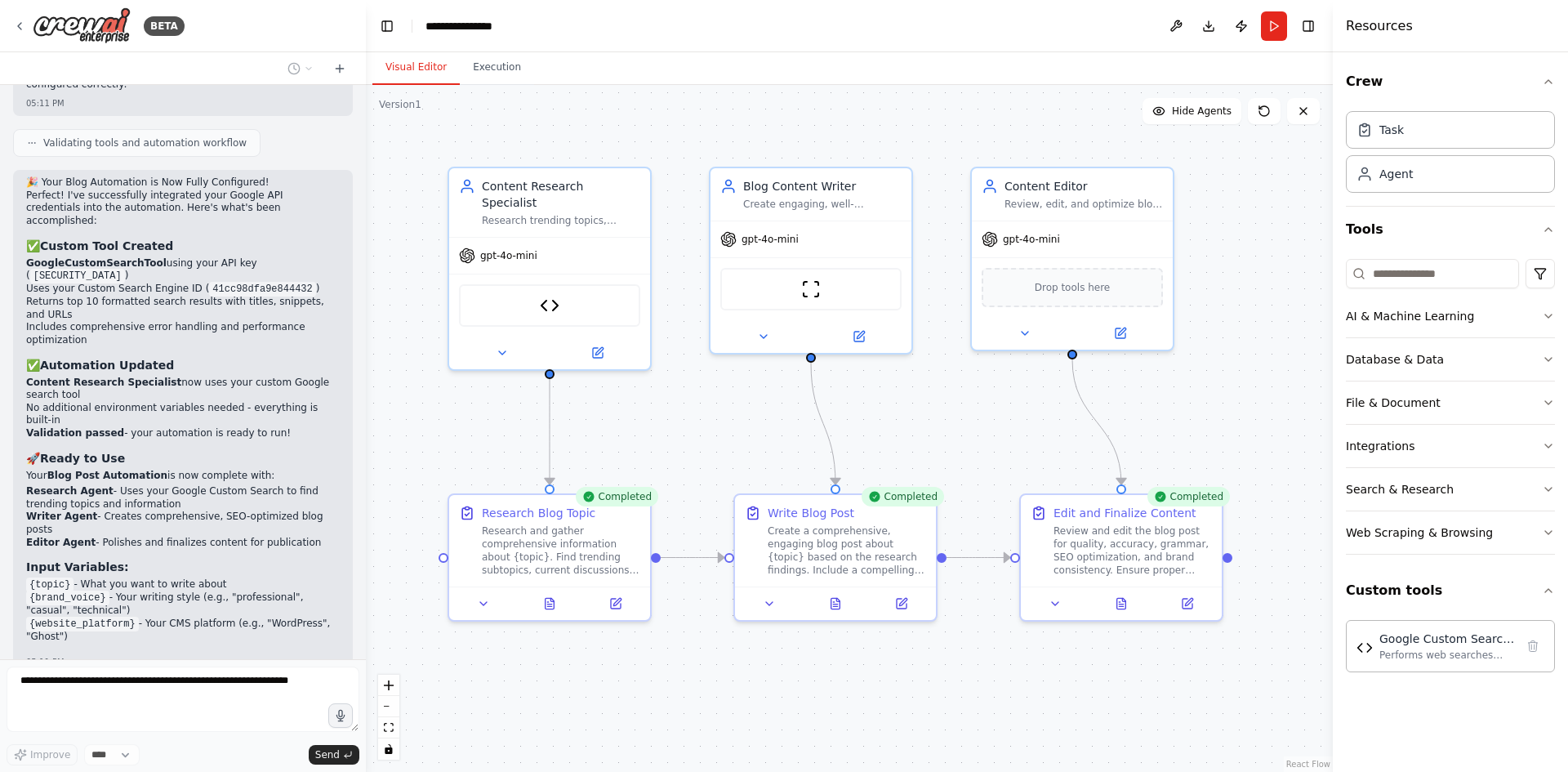
click at [426, 65] on button "Visual Editor" at bounding box center [416, 67] width 87 height 34
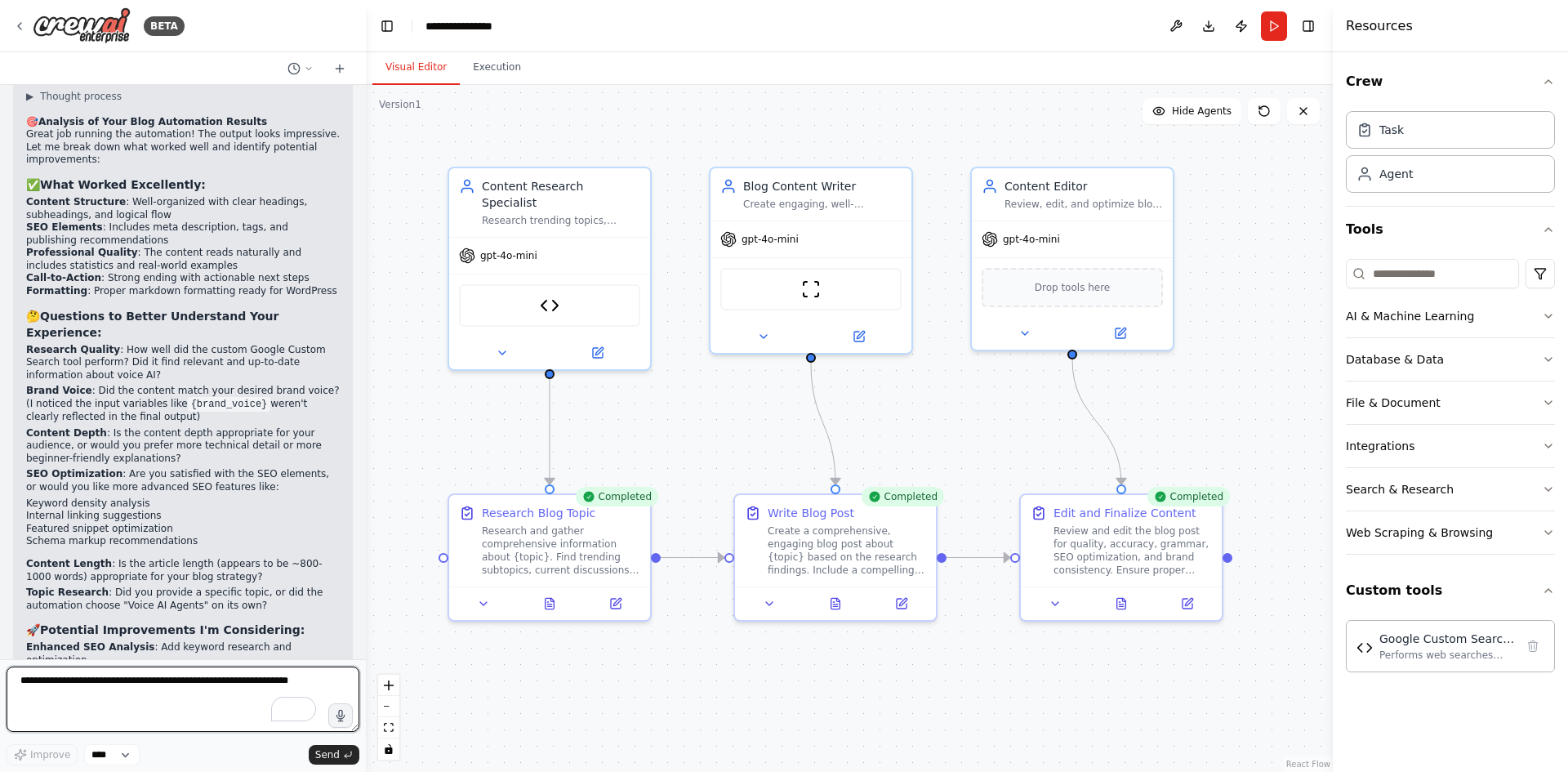
scroll to position [5289, 0]
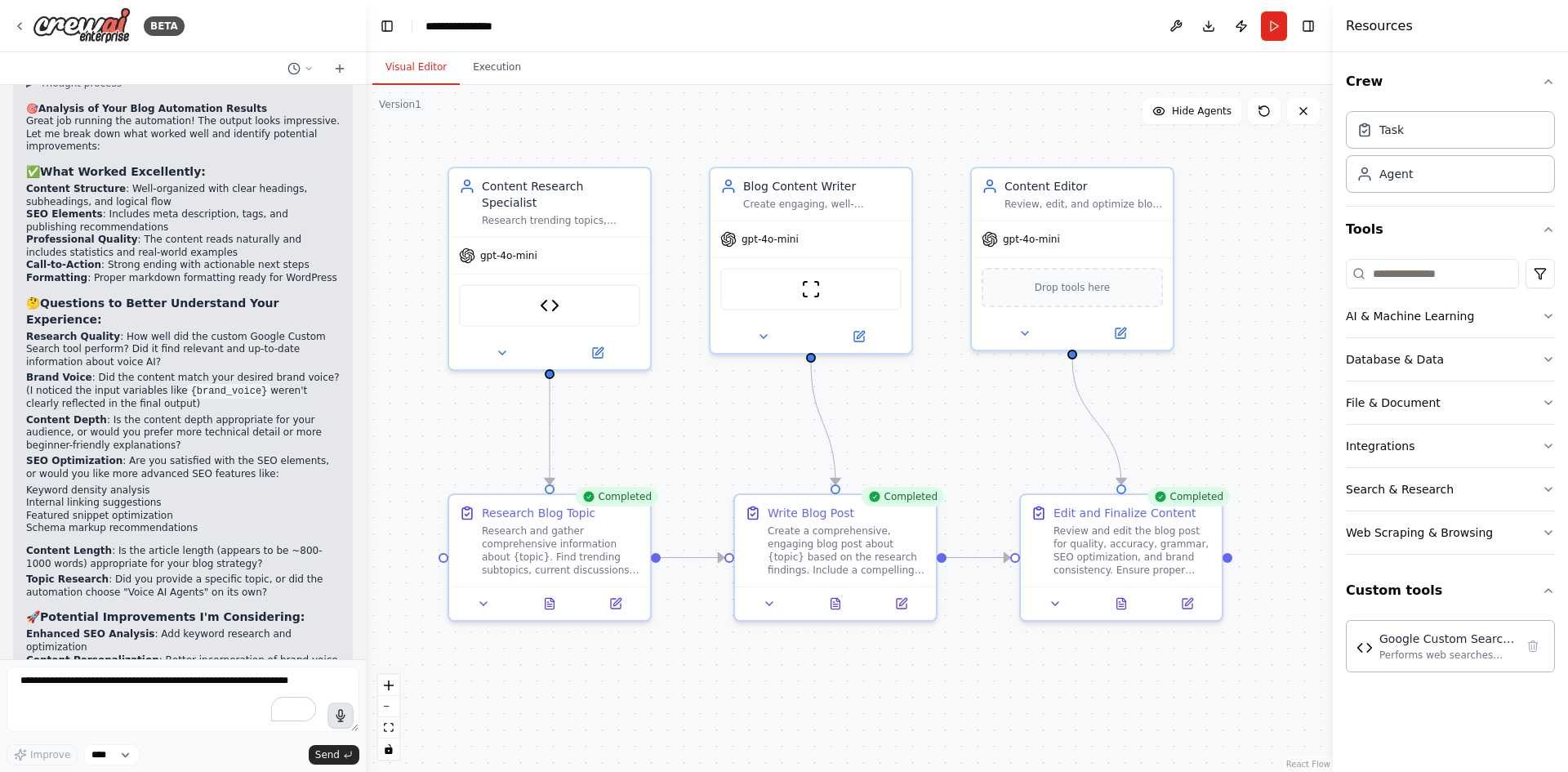
click at [332, 721] on button "button" at bounding box center [341, 715] width 27 height 27
click at [328, 714] on button "button" at bounding box center [341, 715] width 27 height 27
click at [168, 680] on textarea "To enrich screen reader interactions, please activate Accessibility in Grammarl…" at bounding box center [183, 699] width 353 height 65
paste textarea "**********"
type textarea "**********"
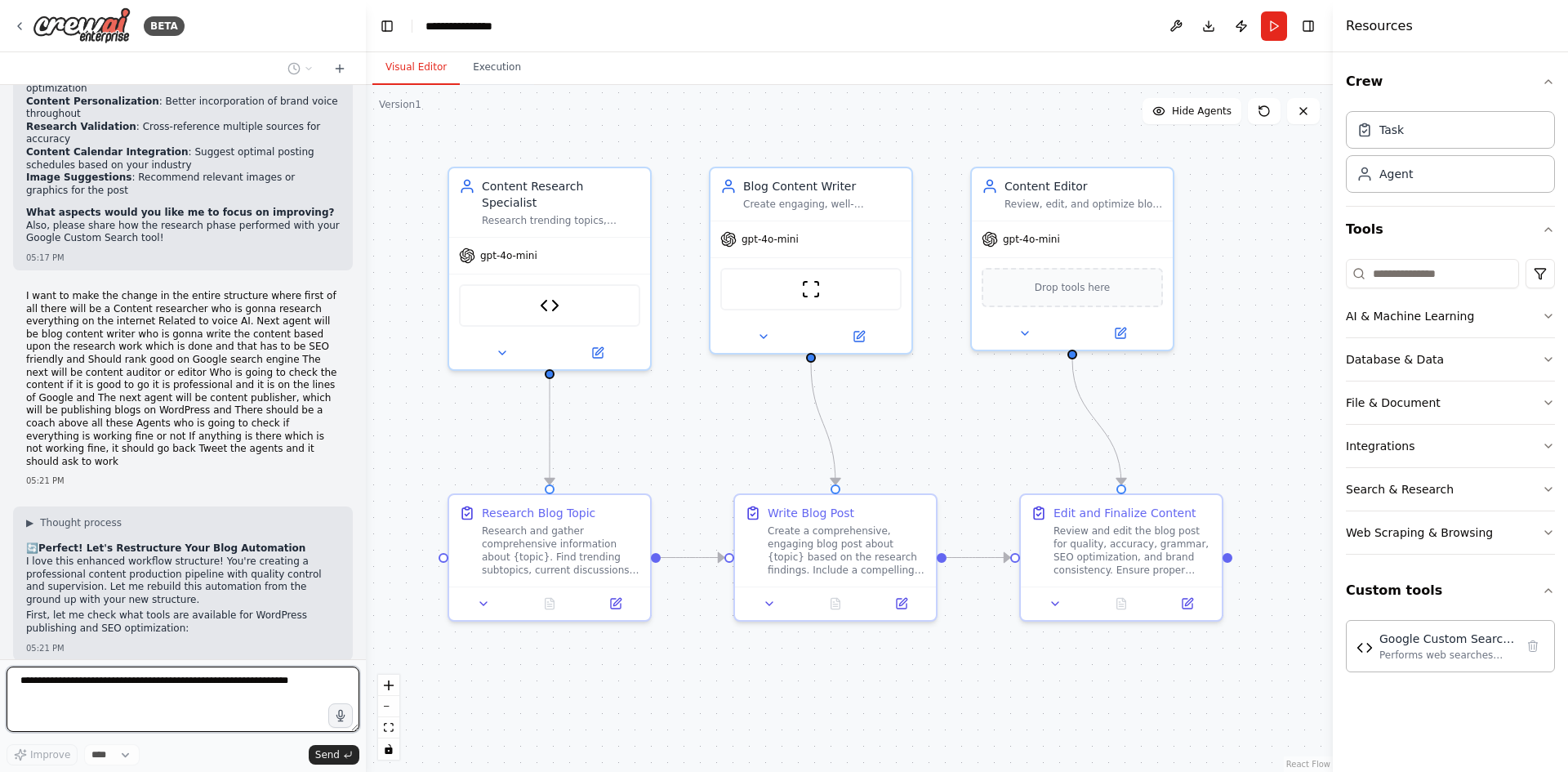
scroll to position [5863, 0]
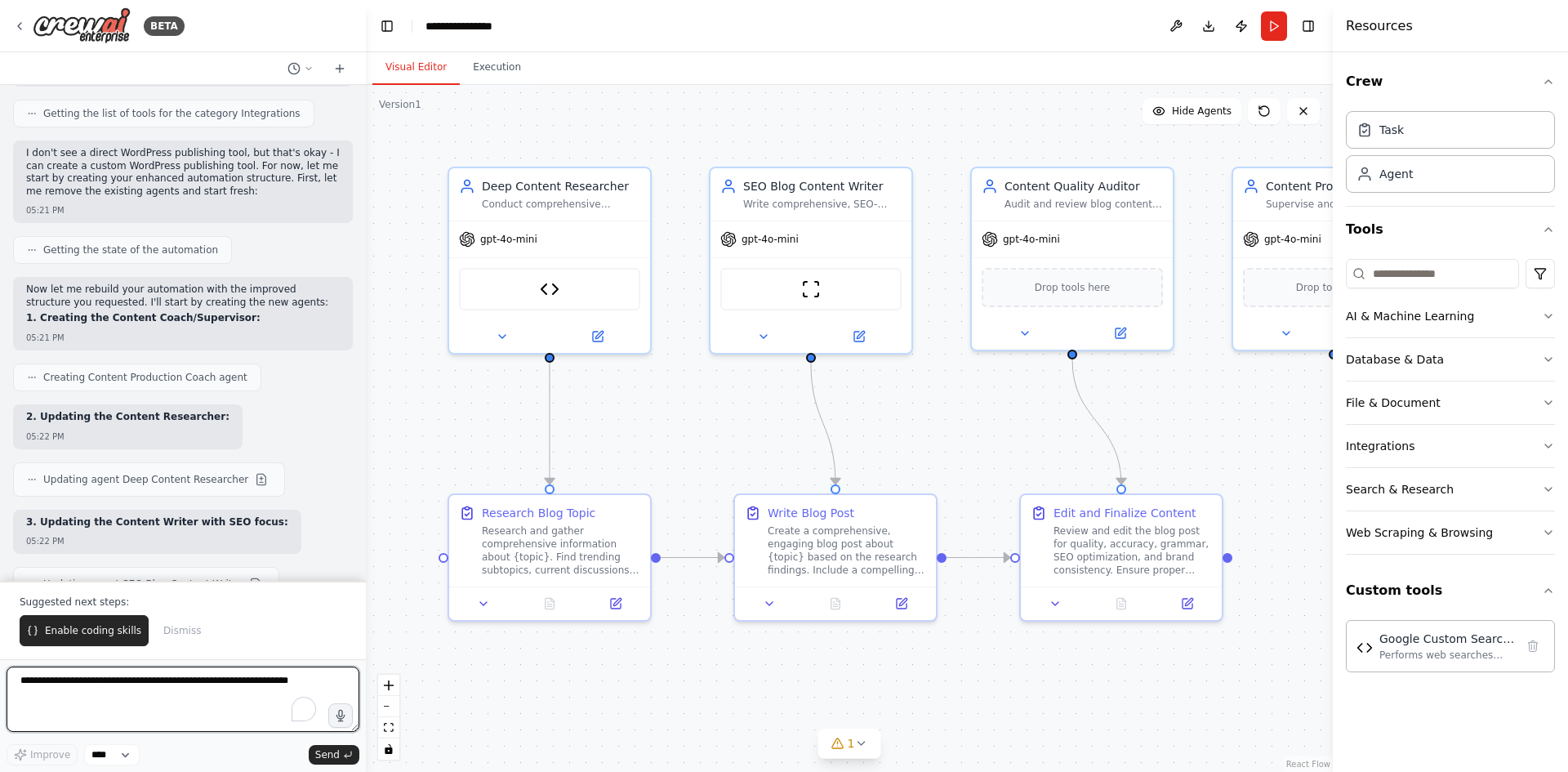
scroll to position [6743, 0]
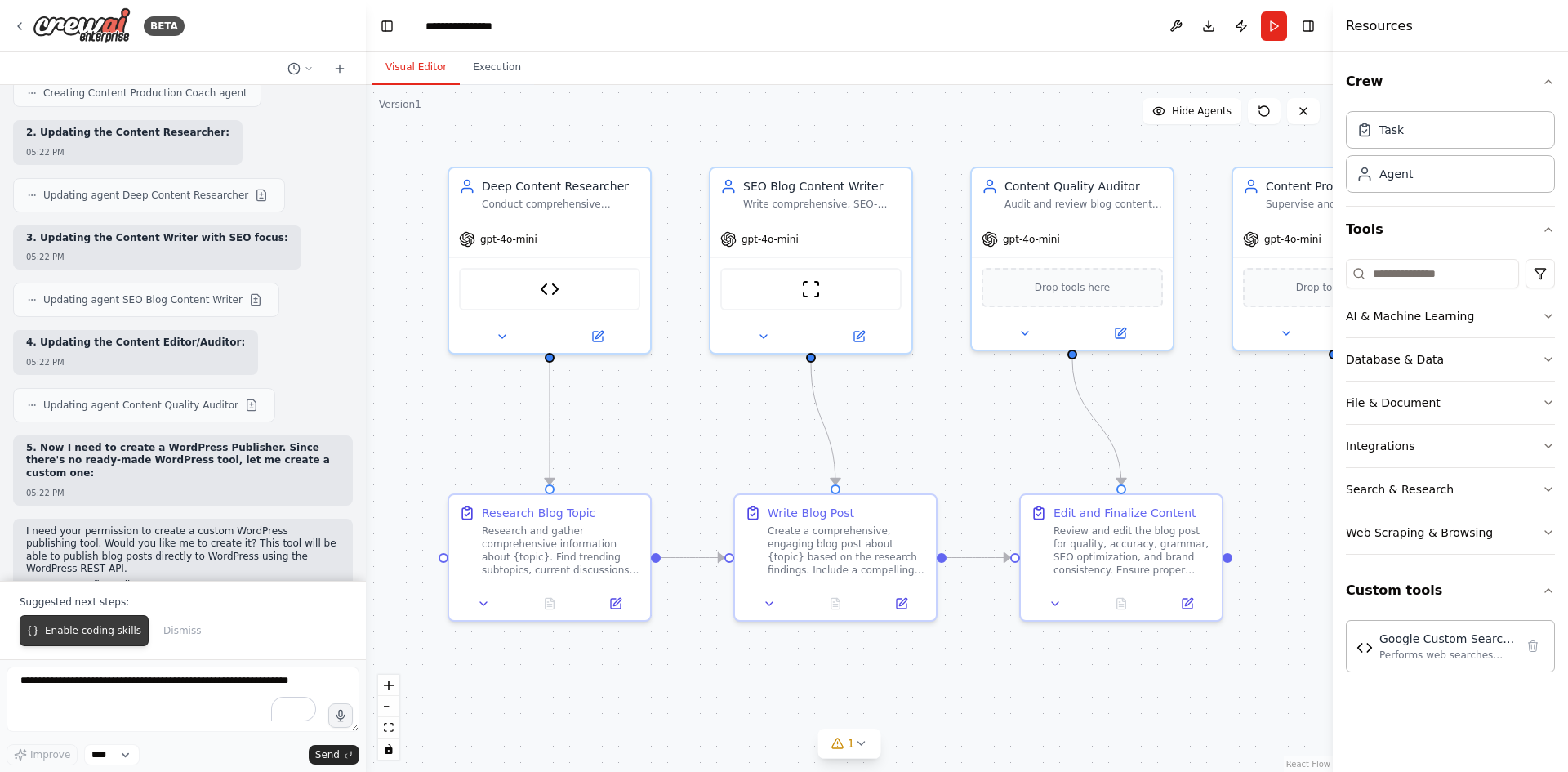
click at [83, 634] on span "Enable coding skills" at bounding box center [93, 631] width 97 height 13
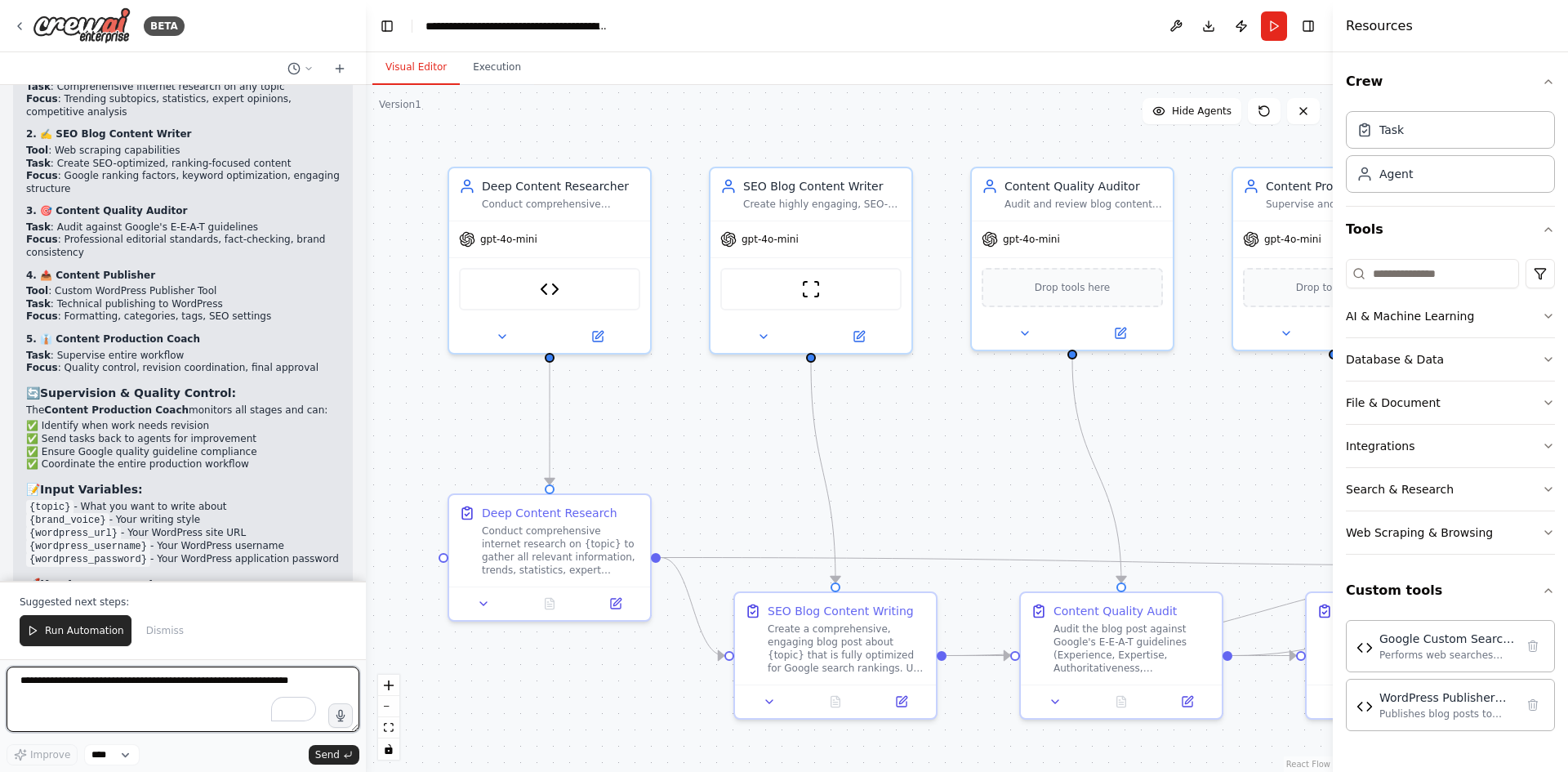
scroll to position [10179, 0]
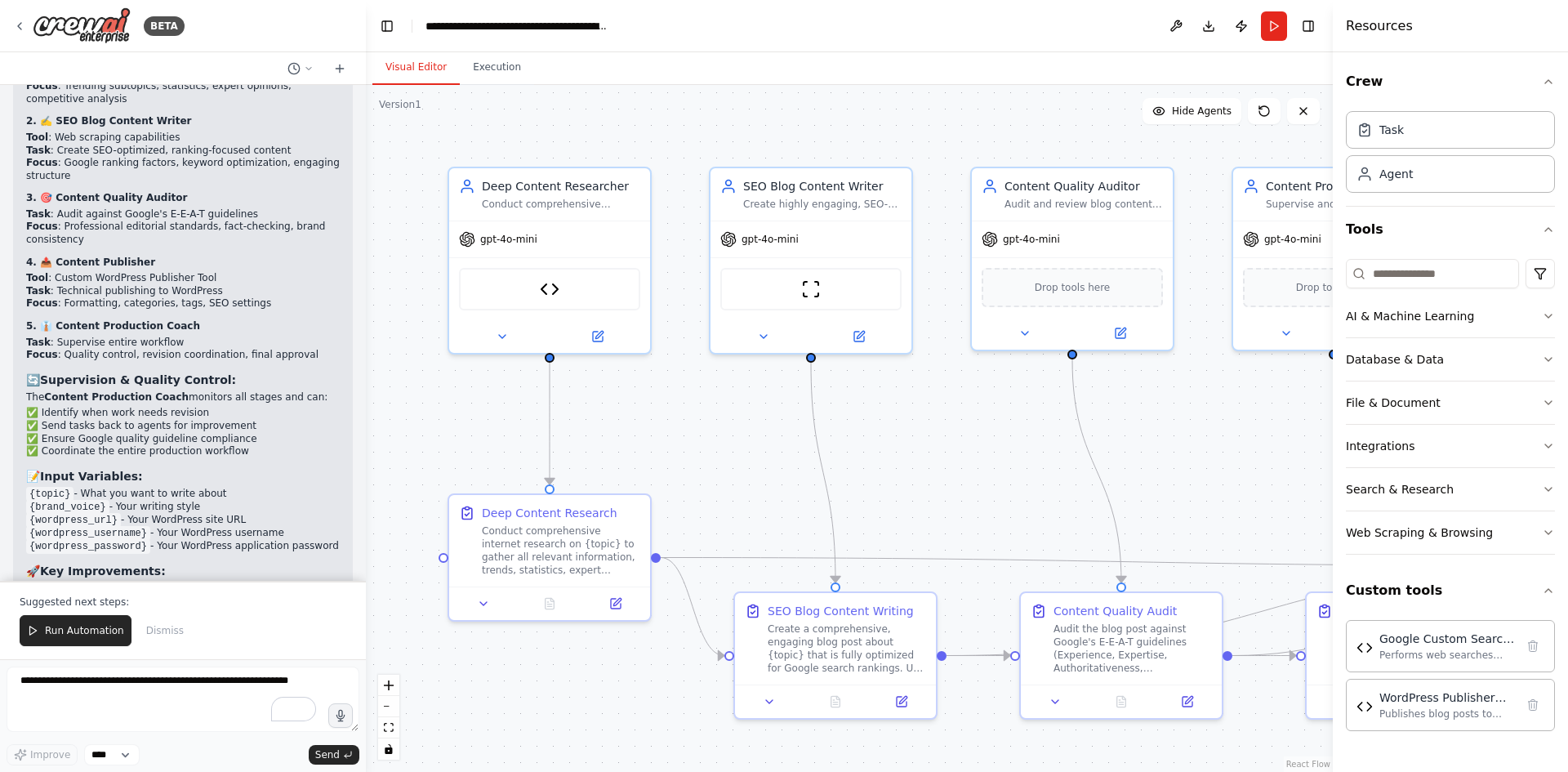
click at [33, 630] on polygon at bounding box center [33, 630] width 7 height 9
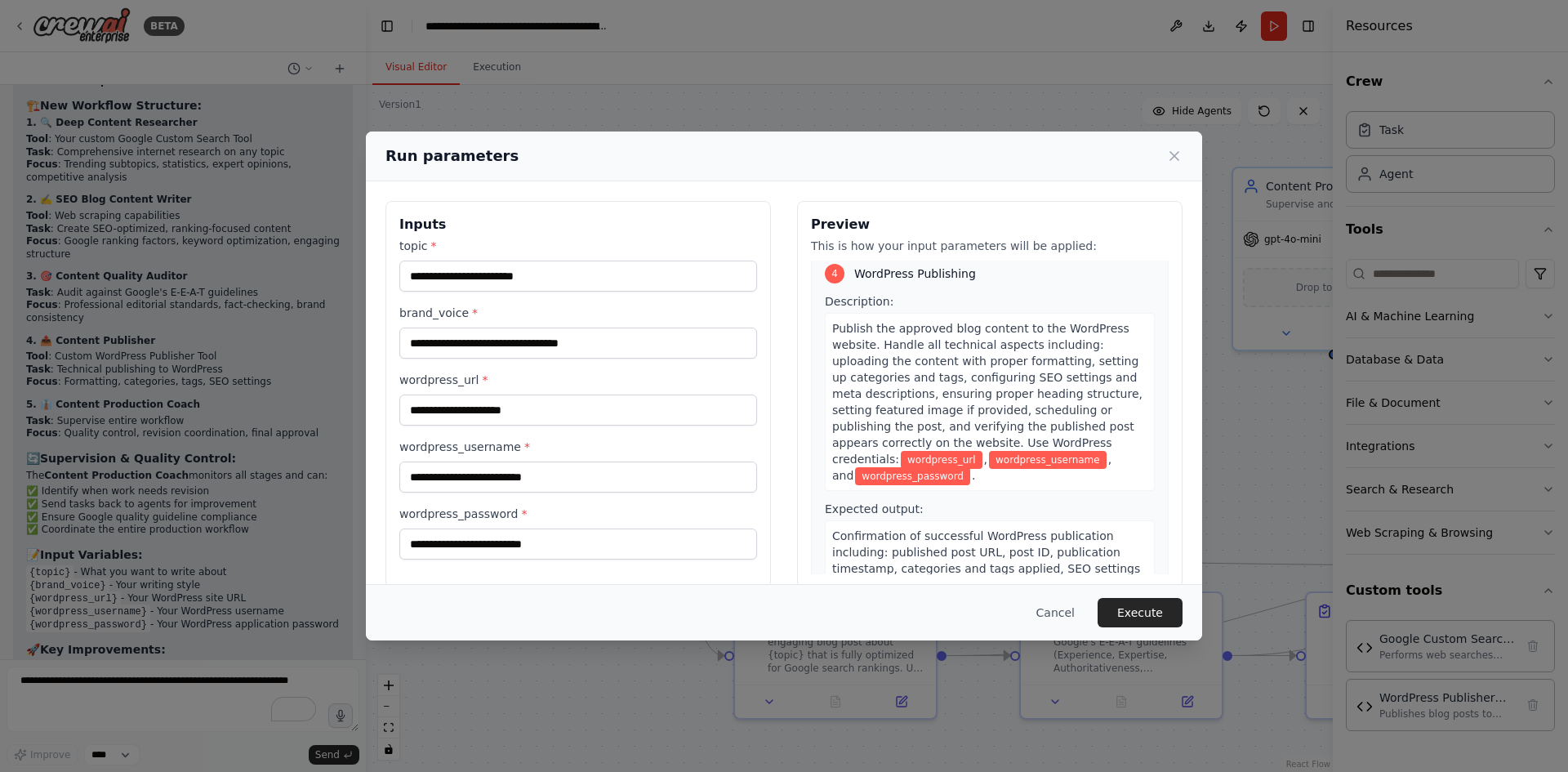
scroll to position [1497, 0]
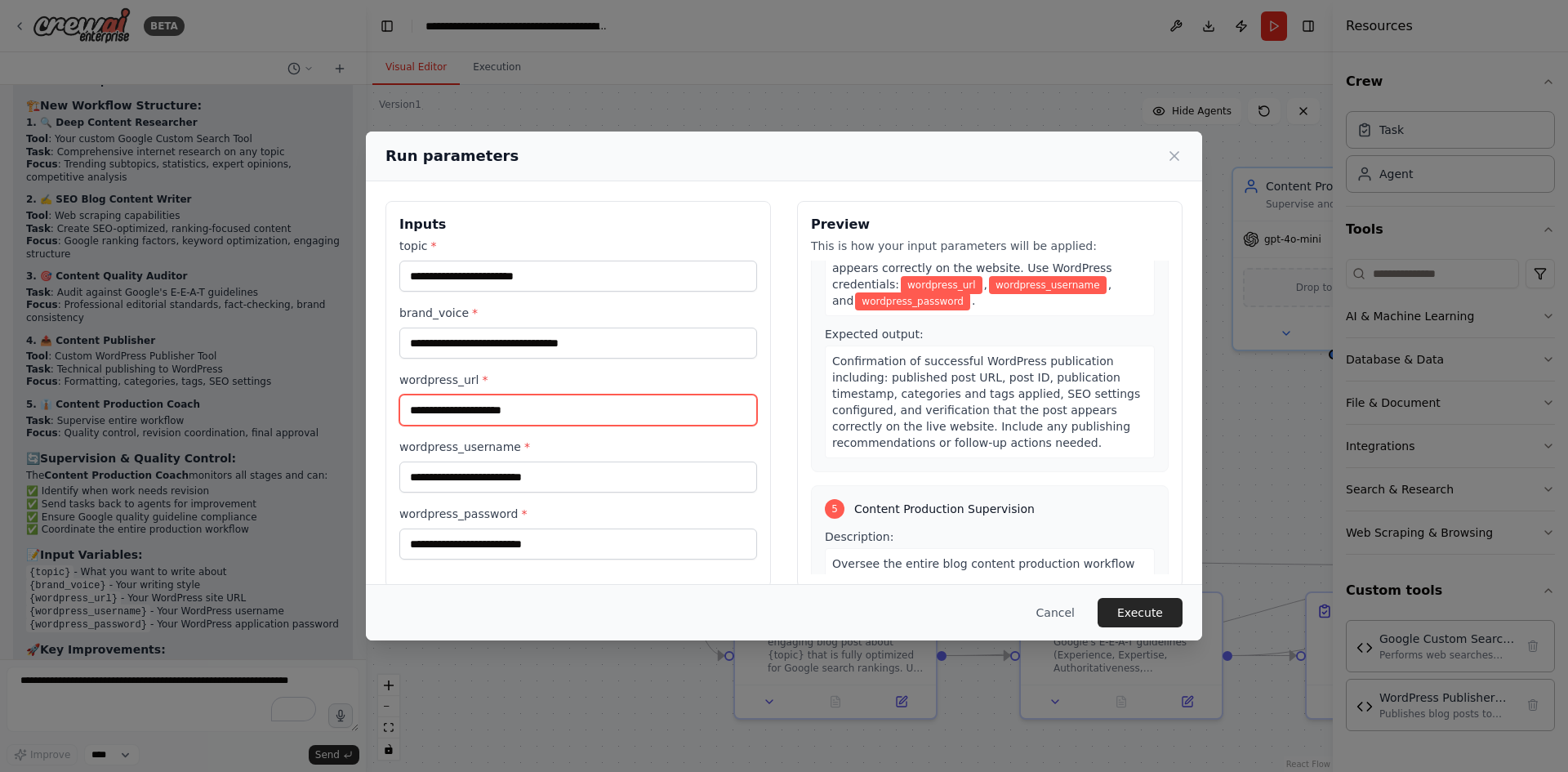
click at [651, 407] on input "wordpress_url *" at bounding box center [578, 410] width 358 height 31
click at [490, 402] on input "wordpress_url *" at bounding box center [578, 410] width 358 height 31
paste input "**********"
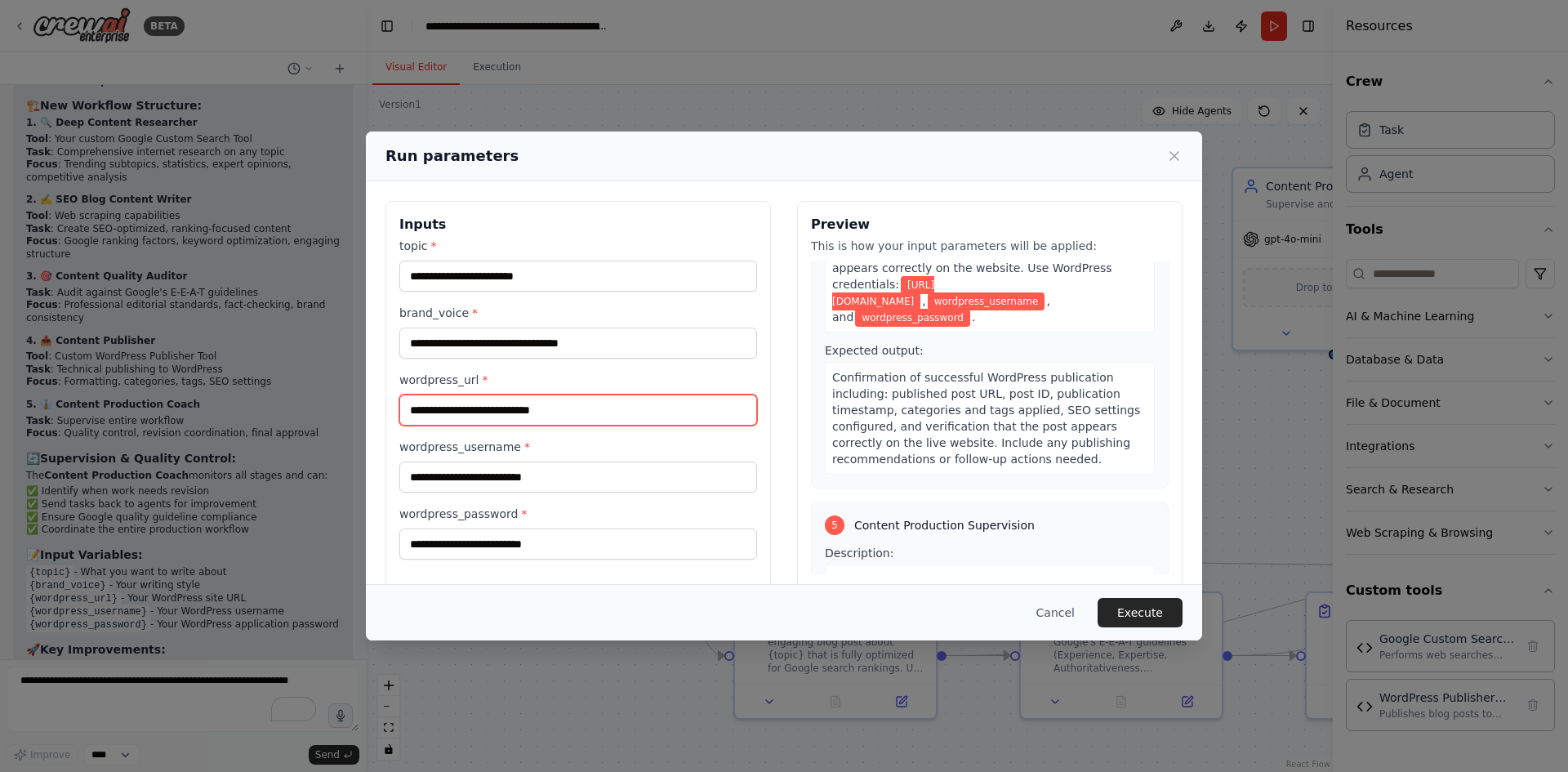
scroll to position [1513, 0]
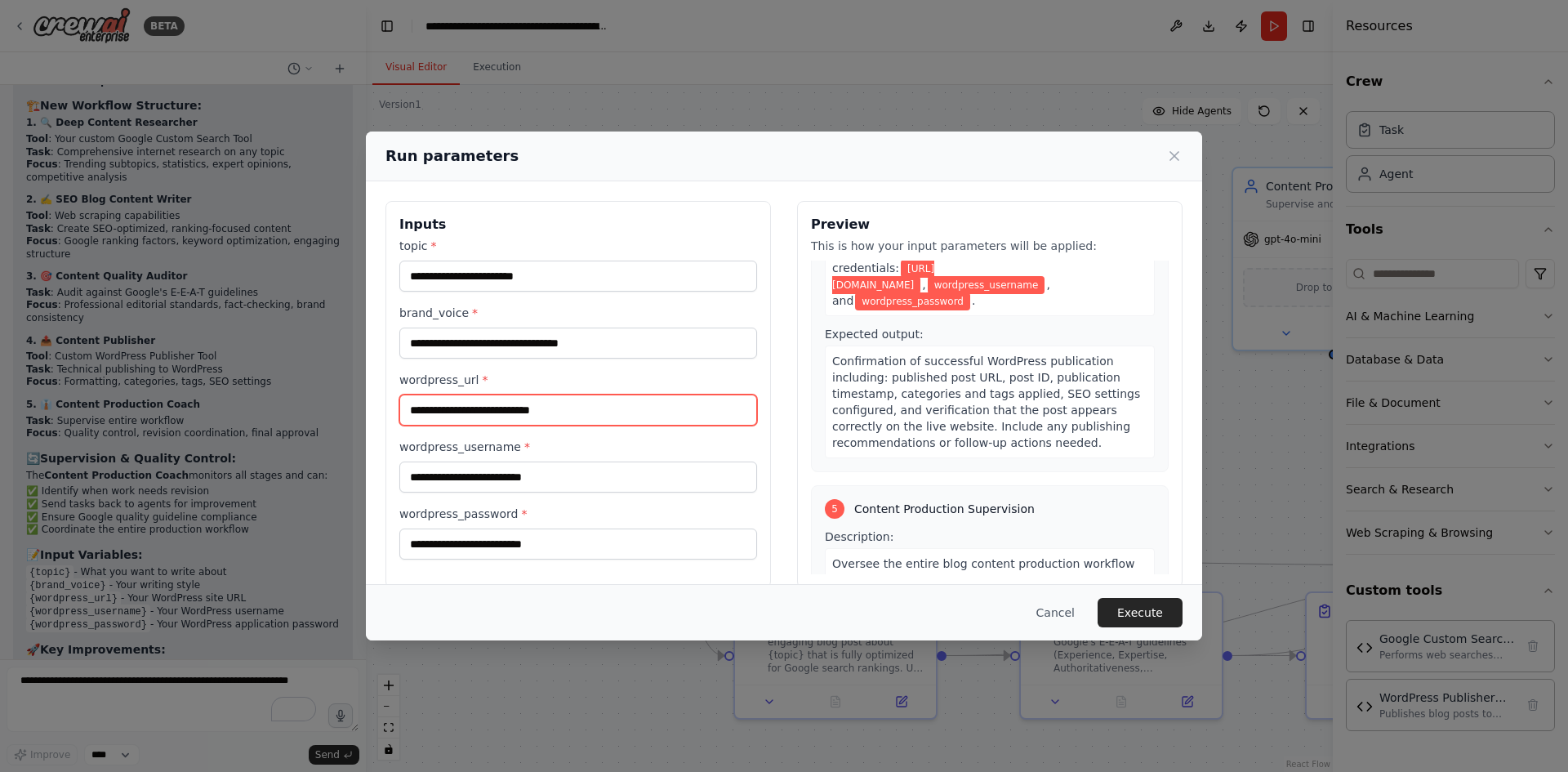
type input "**********"
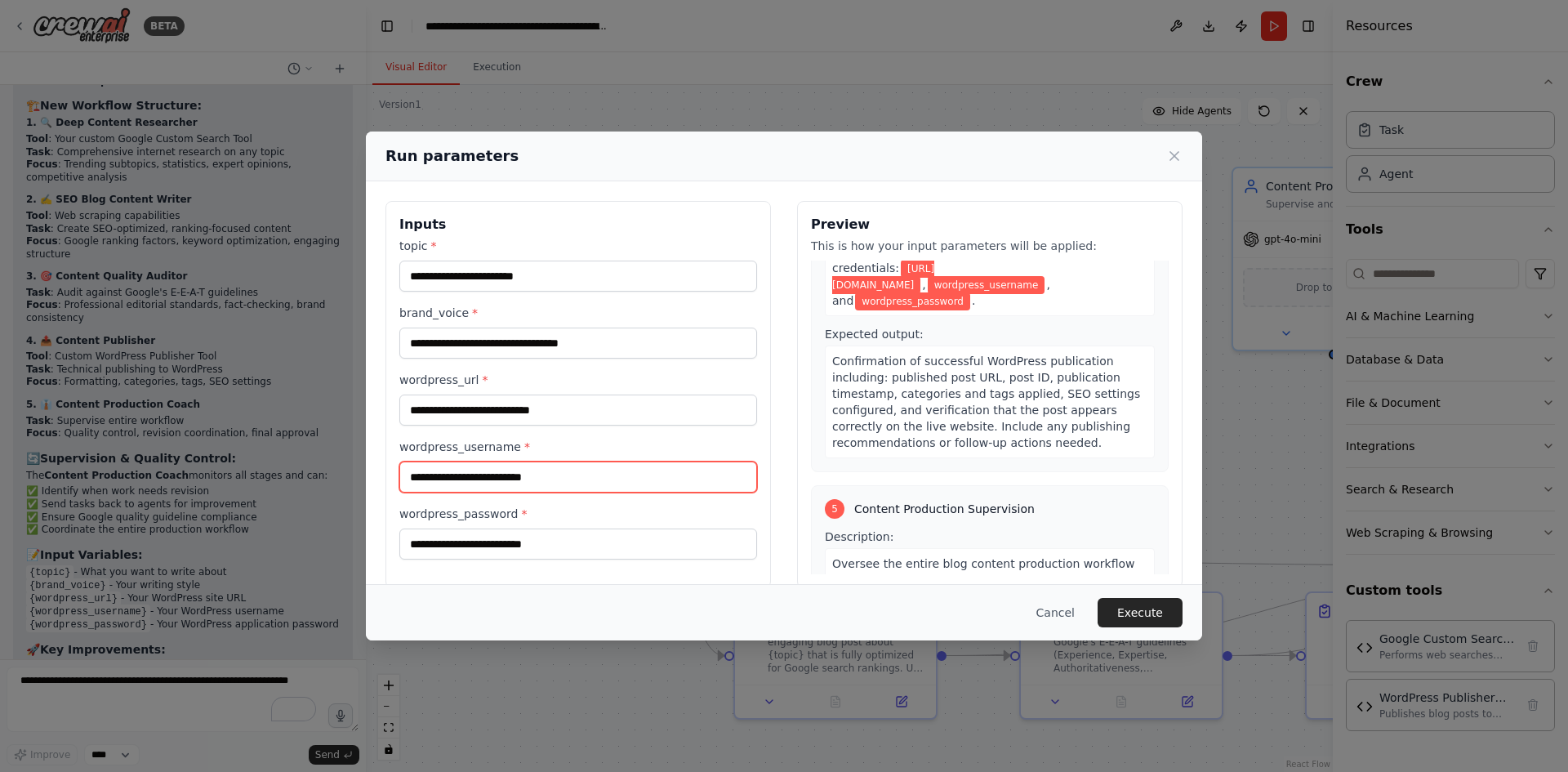
click at [498, 473] on input "wordpress_username *" at bounding box center [578, 476] width 358 height 31
click at [453, 474] on input "wordpress_username *" at bounding box center [578, 476] width 358 height 31
drag, startPoint x: 494, startPoint y: 381, endPoint x: 402, endPoint y: 380, distance: 92.0
click at [402, 380] on label "wordpress_url *" at bounding box center [578, 379] width 358 height 16
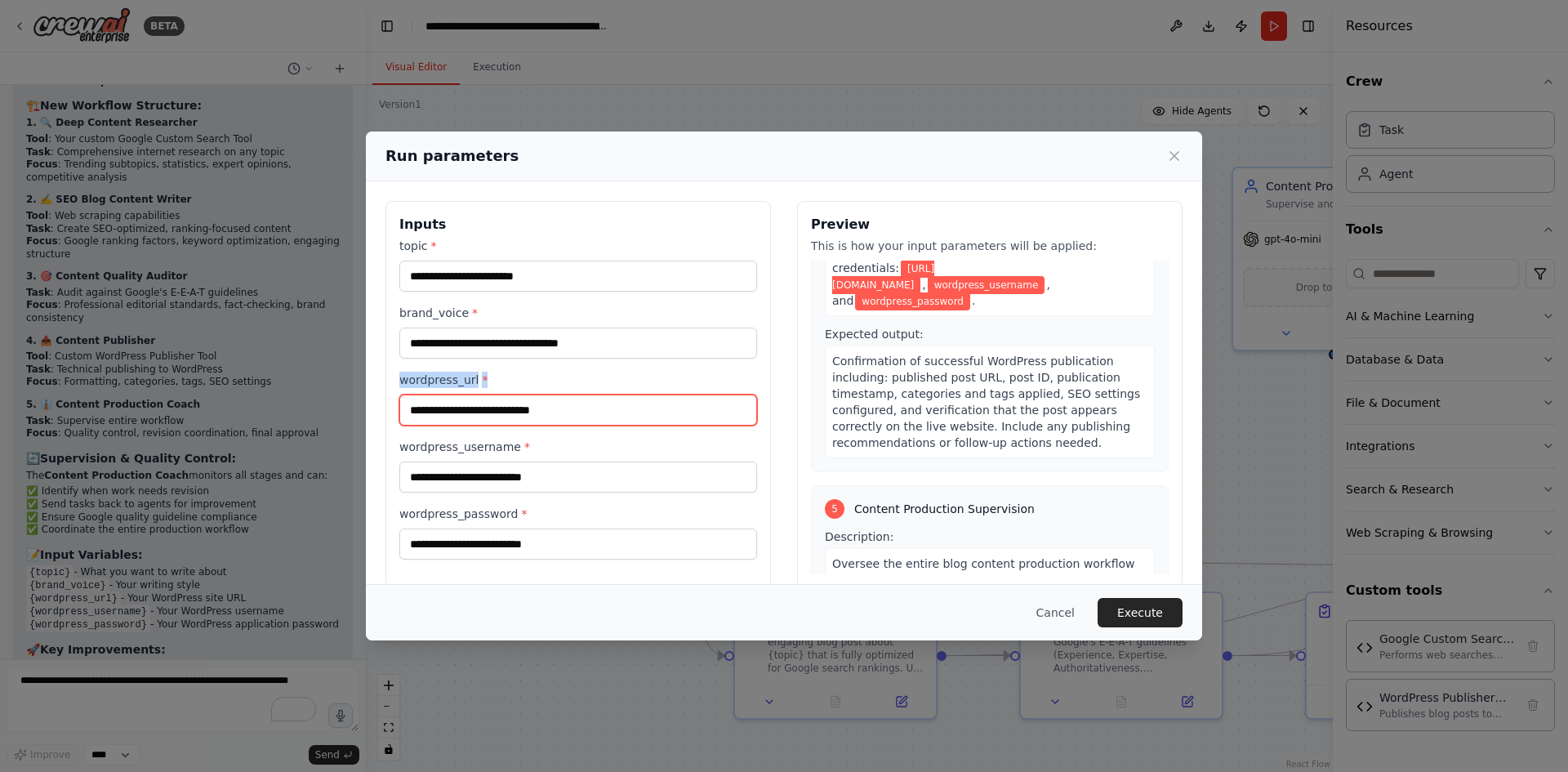
click at [402, 395] on input "**********" at bounding box center [578, 410] width 358 height 31
drag, startPoint x: 396, startPoint y: 379, endPoint x: 472, endPoint y: 379, distance: 76.0
click at [472, 379] on div "**********" at bounding box center [578, 395] width 385 height 387
click at [472, 379] on label "wordpress_url *" at bounding box center [578, 379] width 358 height 16
click at [472, 395] on input "**********" at bounding box center [578, 410] width 358 height 31
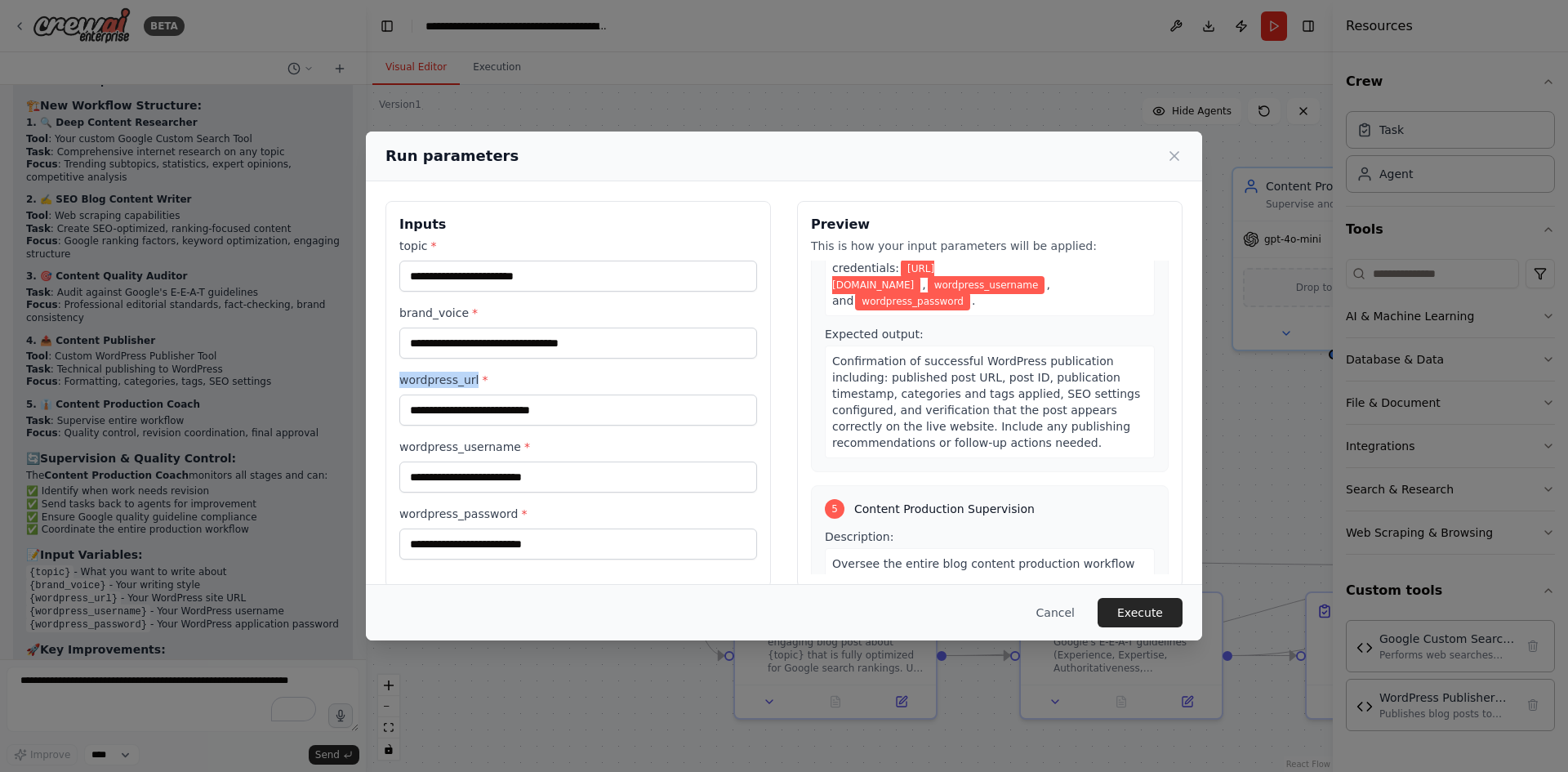
drag, startPoint x: 472, startPoint y: 381, endPoint x: 396, endPoint y: 382, distance: 76.0
click at [396, 382] on div "**********" at bounding box center [578, 395] width 385 height 387
click at [410, 377] on label "wordpress_url *" at bounding box center [578, 379] width 358 height 16
click at [410, 395] on input "**********" at bounding box center [578, 410] width 358 height 31
click at [600, 412] on input "**********" at bounding box center [578, 410] width 358 height 31
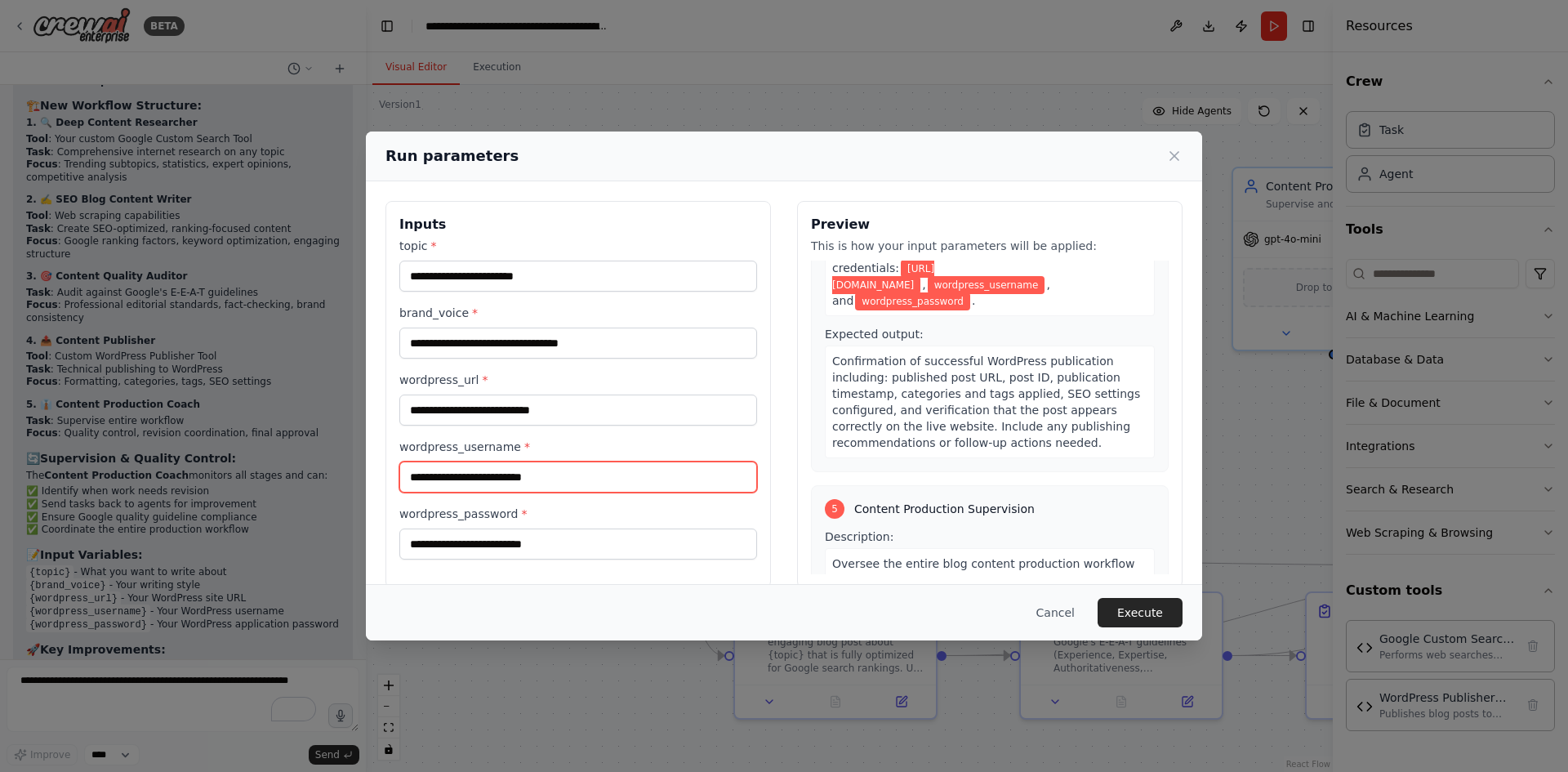
click at [573, 469] on input "wordpress_username *" at bounding box center [578, 476] width 358 height 31
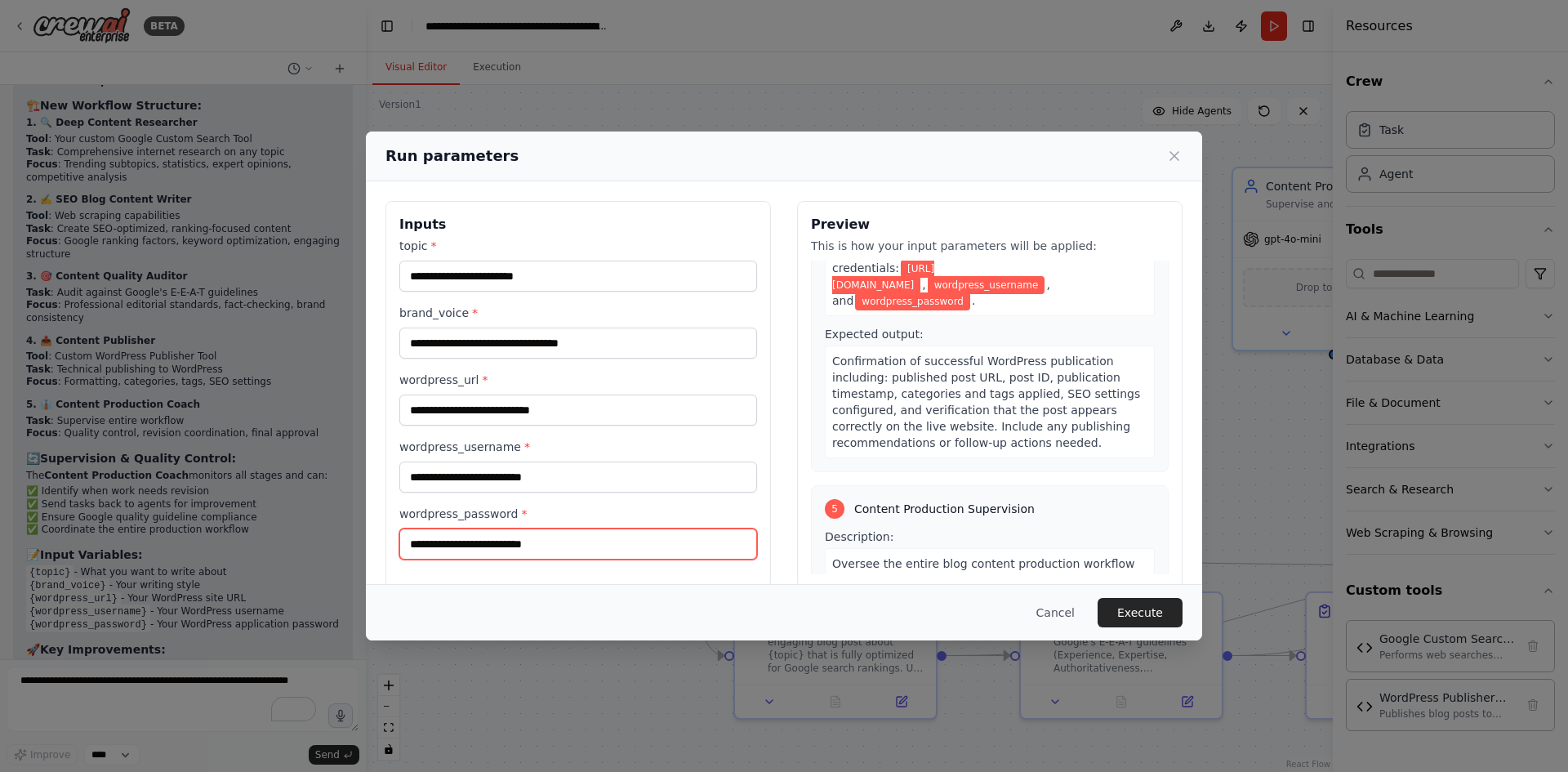
click at [569, 542] on input "wordpress_password *" at bounding box center [578, 543] width 358 height 31
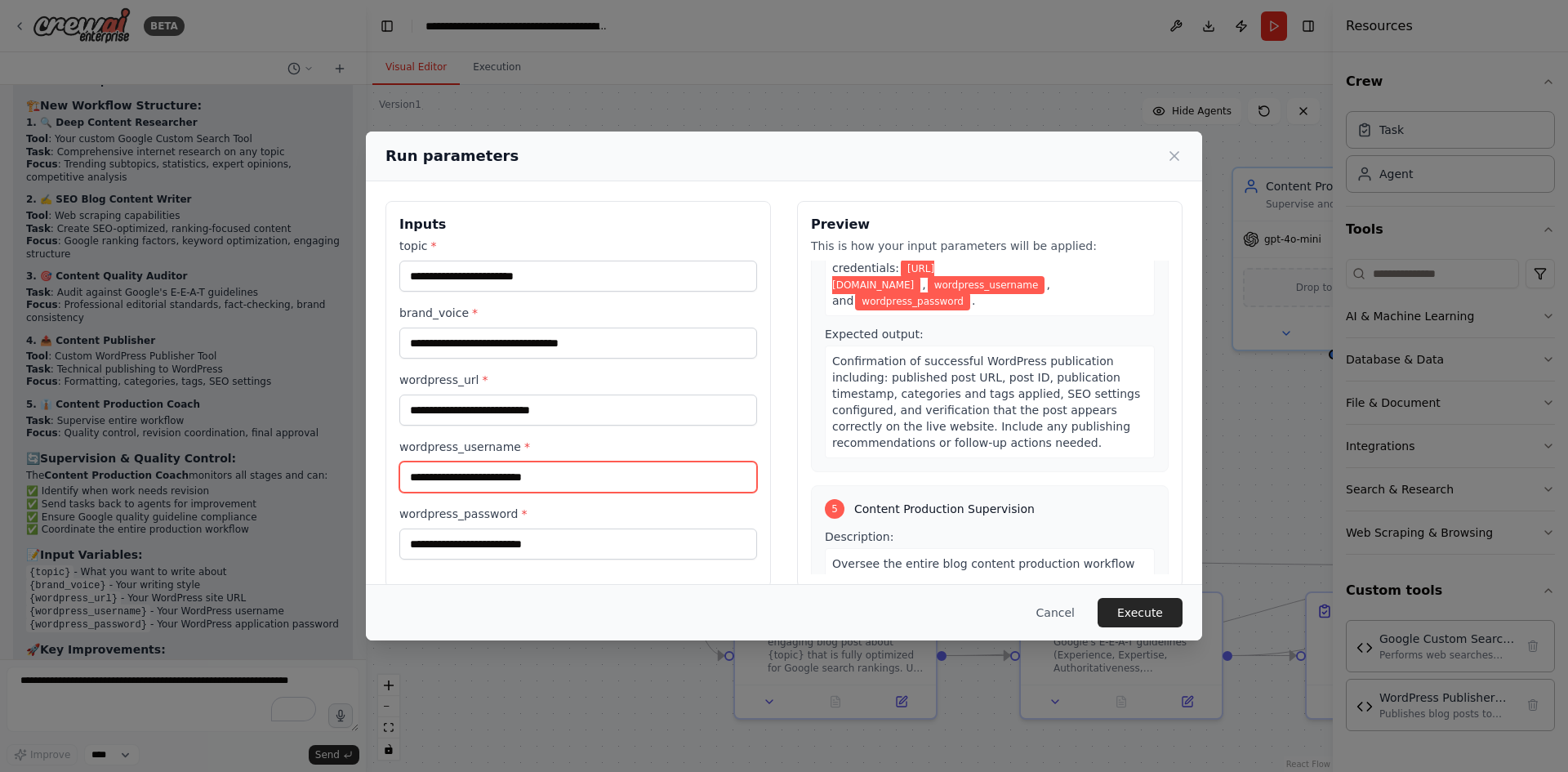
click at [526, 487] on input "wordpress_username *" at bounding box center [578, 476] width 358 height 31
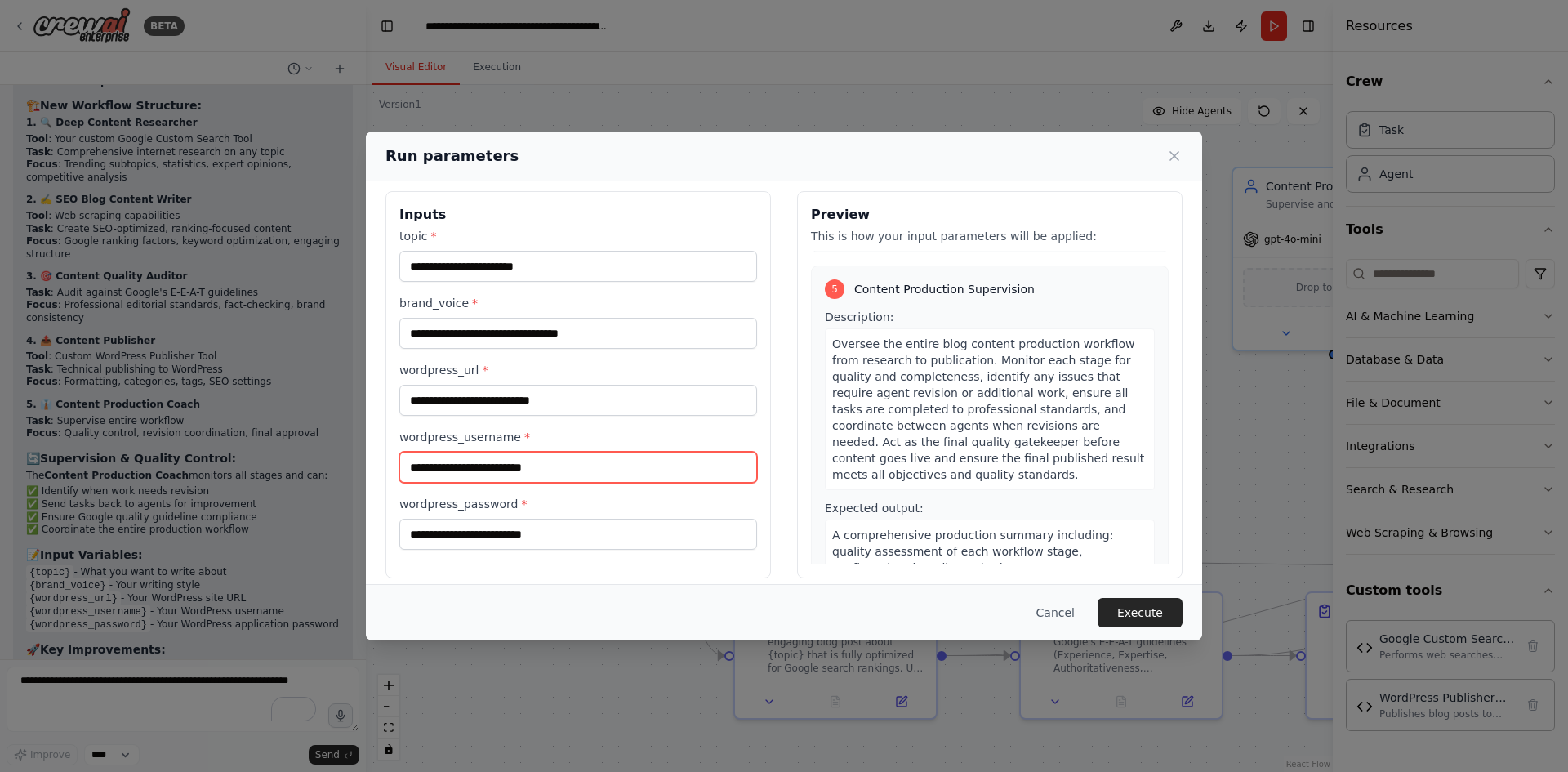
scroll to position [23, 0]
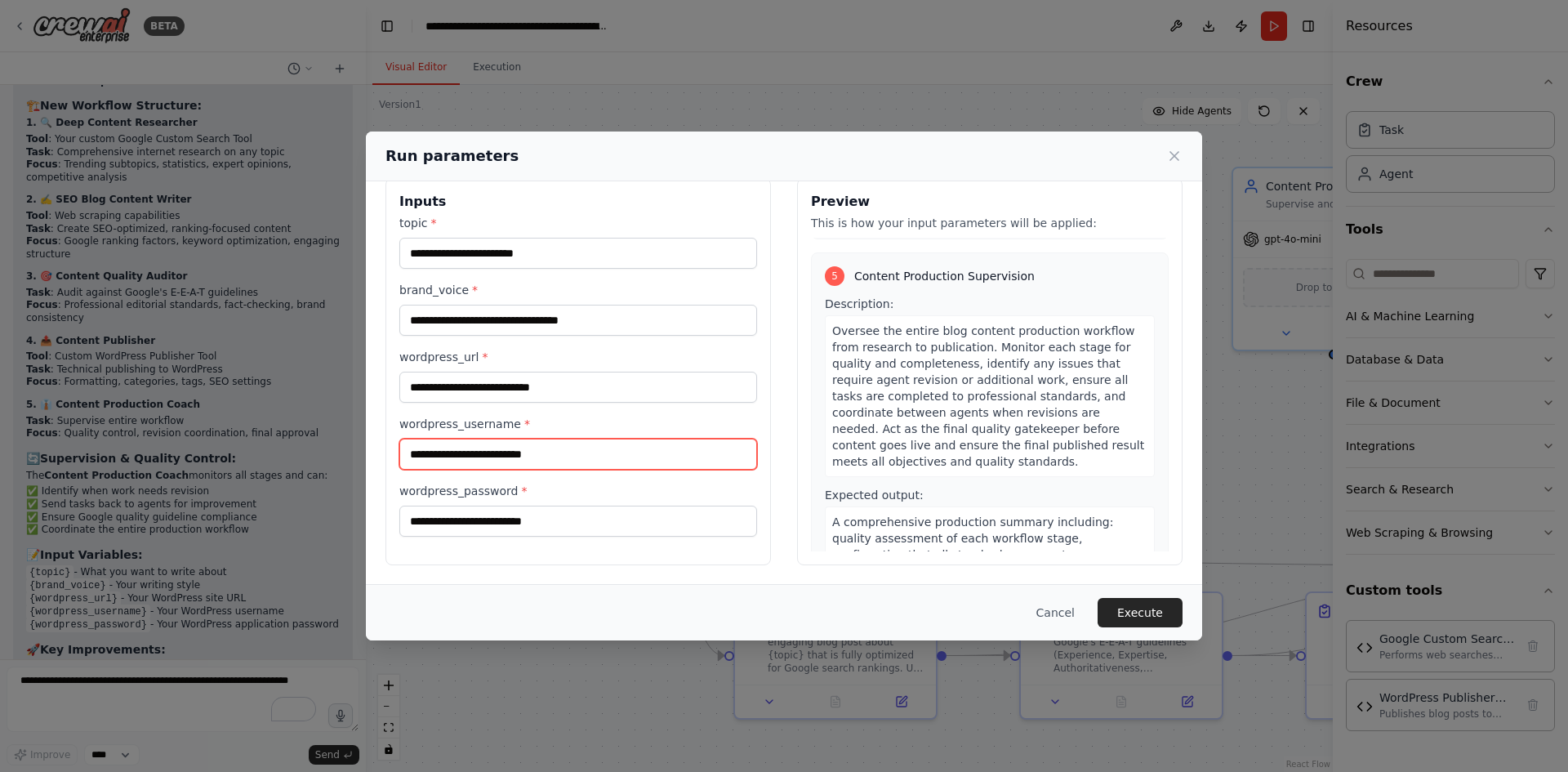
click at [658, 446] on input "wordpress_username *" at bounding box center [578, 453] width 358 height 31
click at [477, 452] on input "wordpress_username *" at bounding box center [578, 453] width 358 height 31
click at [558, 465] on input "wordpress_username *" at bounding box center [578, 453] width 358 height 31
click at [560, 454] on input "wordpress_username *" at bounding box center [578, 453] width 358 height 31
click at [561, 447] on input "wordpress_username *" at bounding box center [578, 453] width 358 height 31
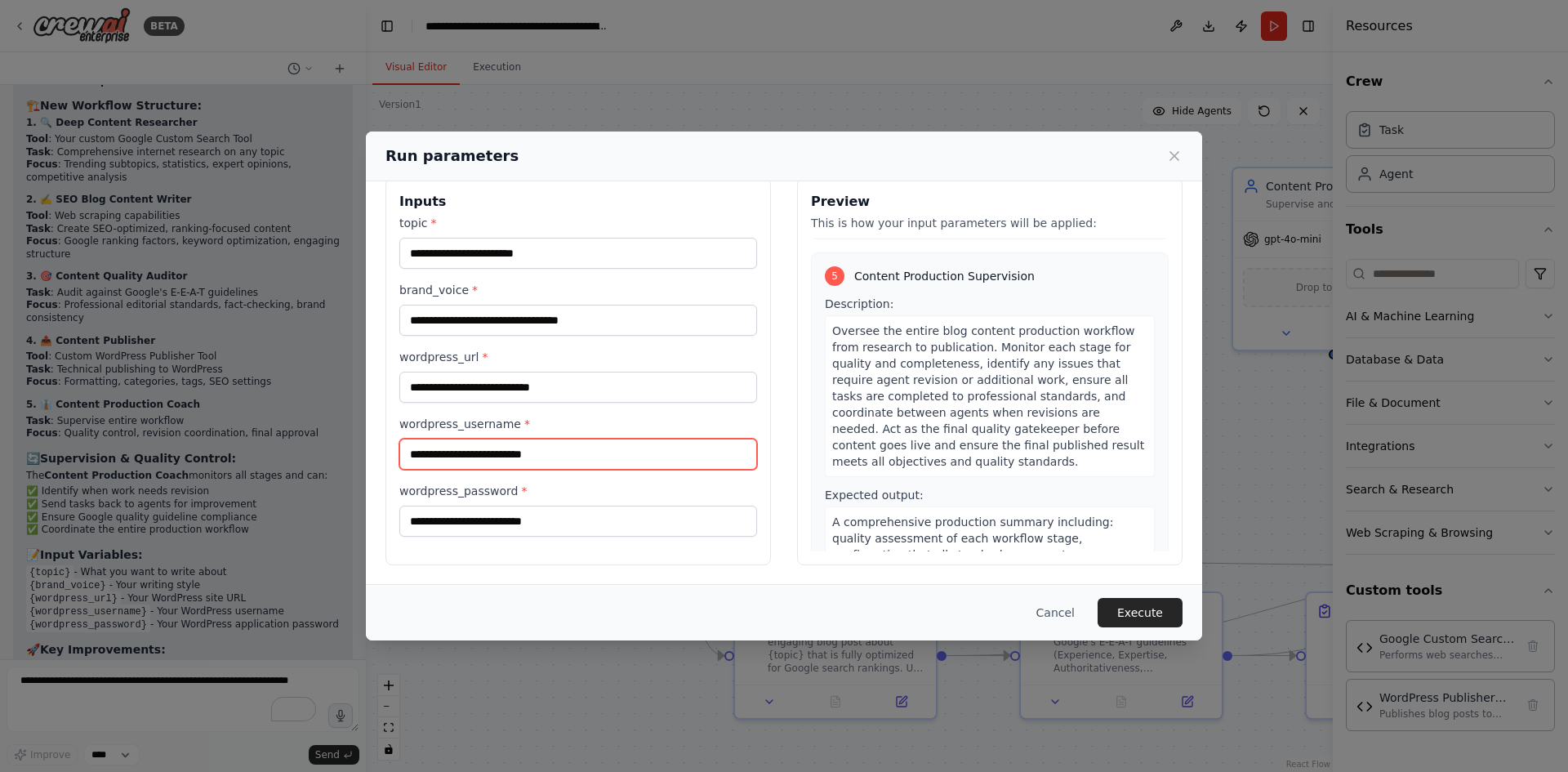
click at [500, 450] on input "wordpress_username *" at bounding box center [578, 453] width 358 height 31
click at [474, 452] on input "wordpress_username *" at bounding box center [578, 453] width 358 height 31
paste input "********"
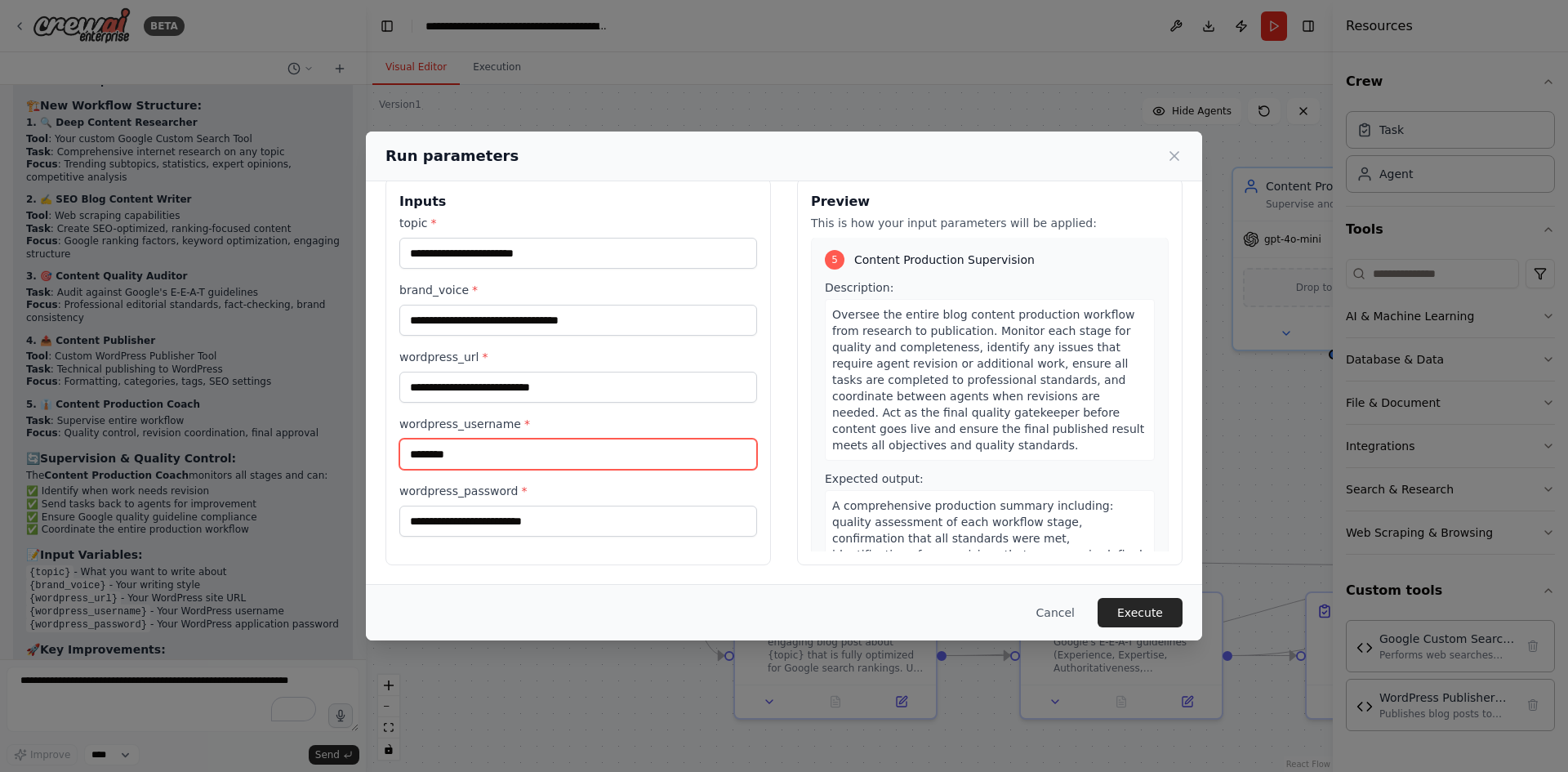
type input "********"
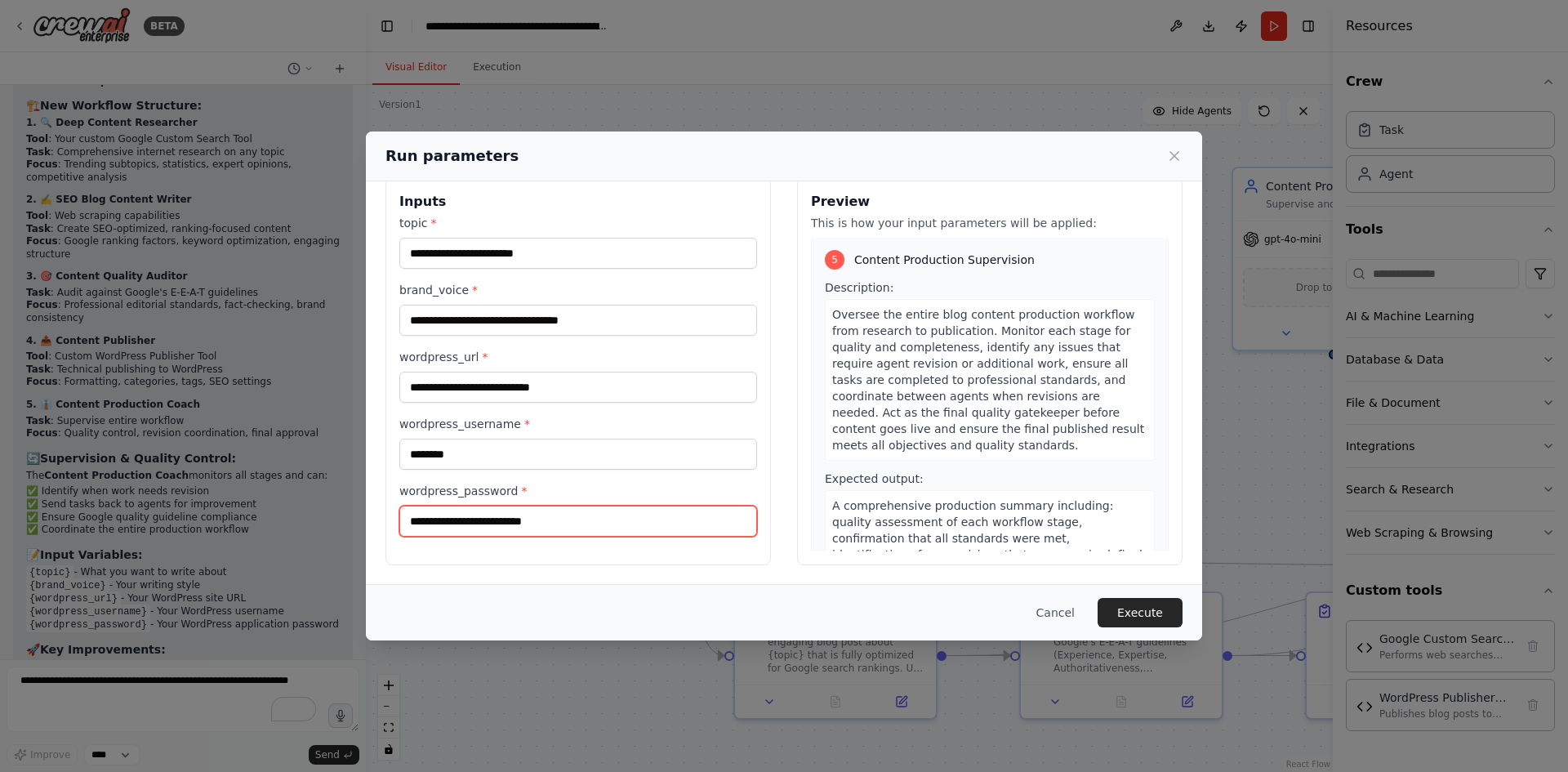
click at [478, 526] on input "wordpress_password *" at bounding box center [578, 521] width 358 height 31
paste input "**********"
type input "**********"
click at [1145, 608] on button "Execute" at bounding box center [1140, 612] width 85 height 29
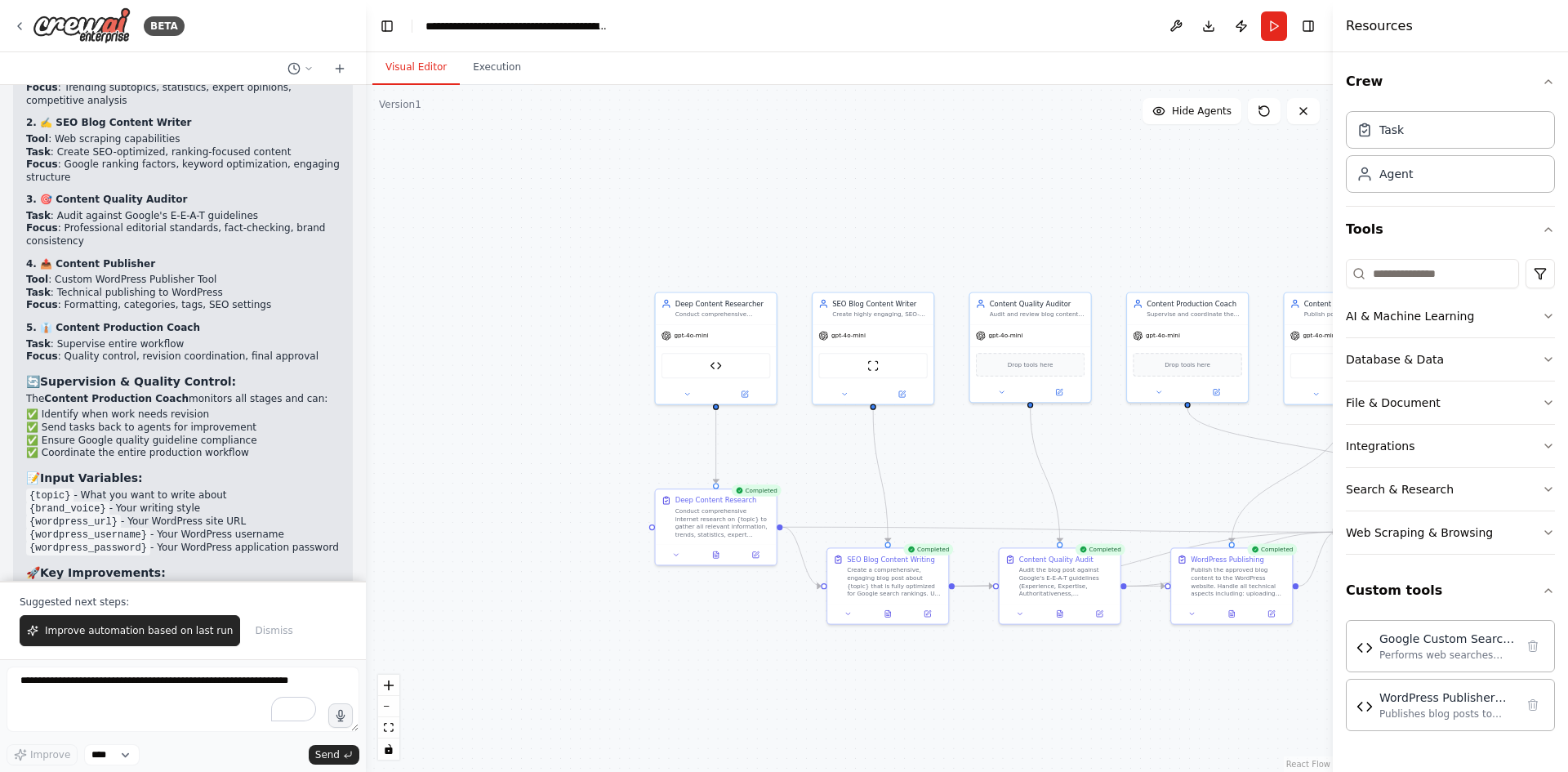
scroll to position [10179, 0]
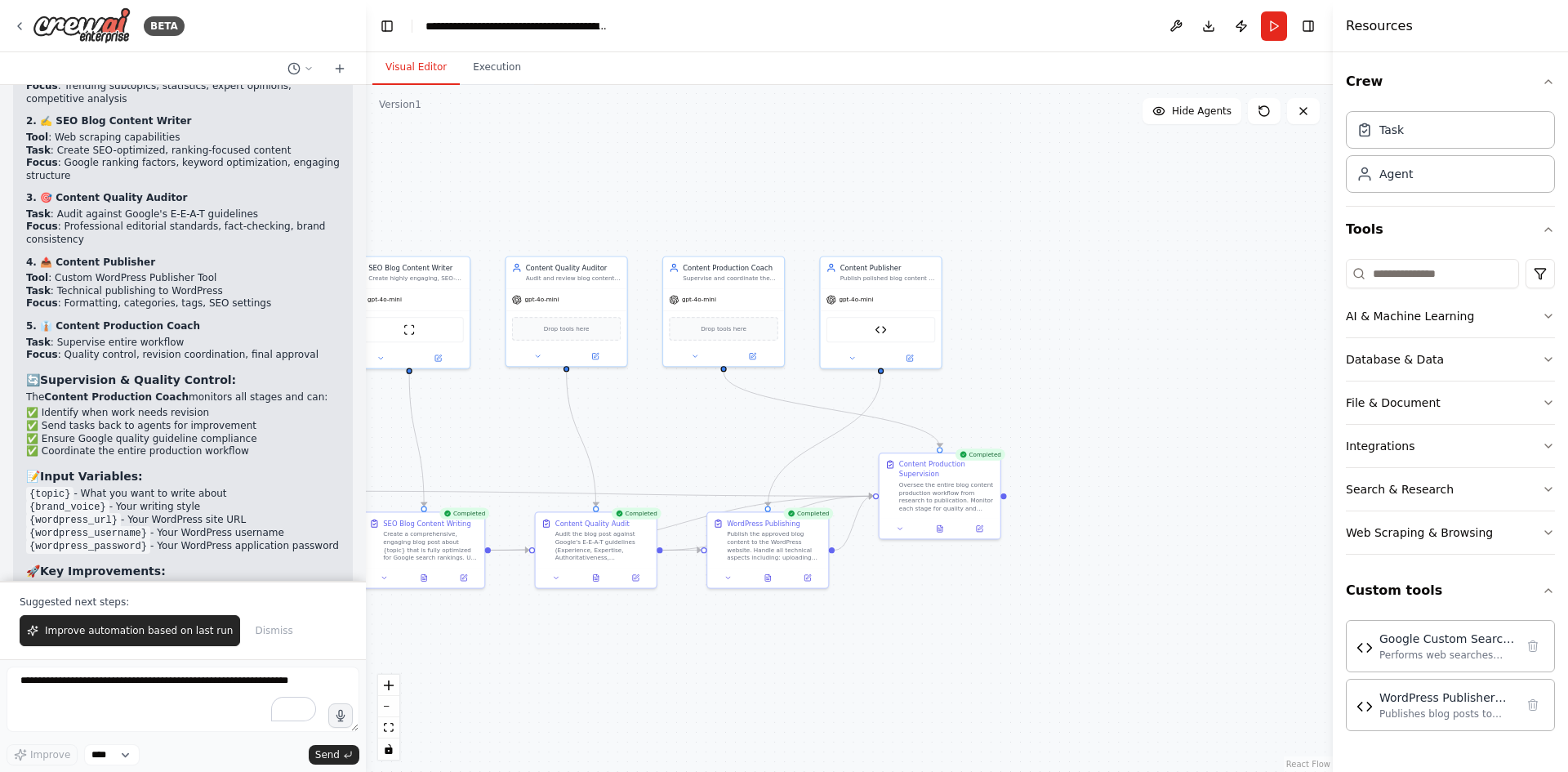
drag, startPoint x: 1067, startPoint y: 481, endPoint x: 602, endPoint y: 445, distance: 466.4
click at [602, 445] on div ".deletable-edge-delete-btn { width: 20px; height: 20px; border: 0px solid #ffff…" at bounding box center [849, 429] width 967 height 687
click at [499, 64] on button "Execution" at bounding box center [497, 67] width 74 height 34
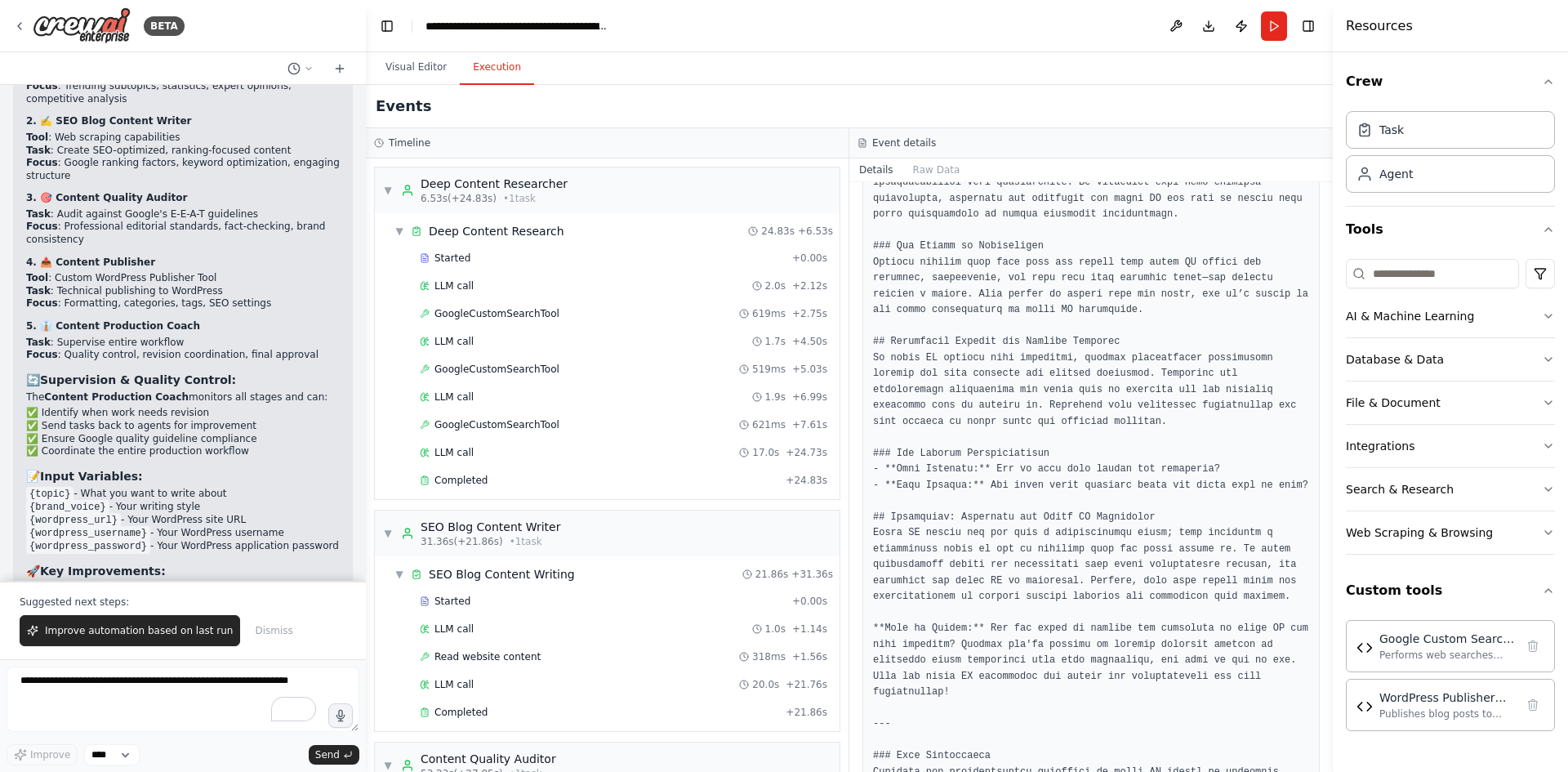
scroll to position [84, 0]
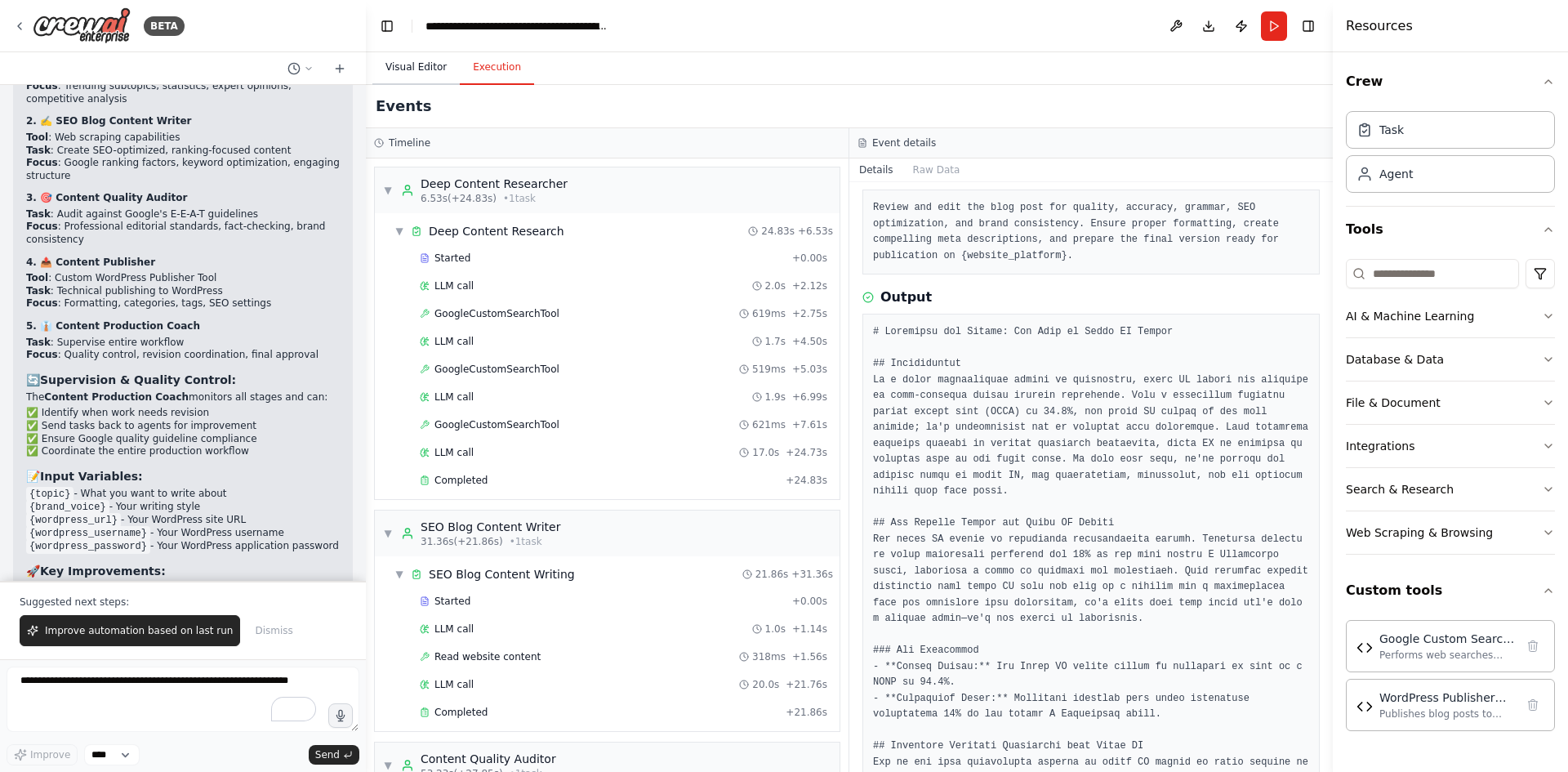
click at [413, 67] on button "Visual Editor" at bounding box center [416, 67] width 87 height 34
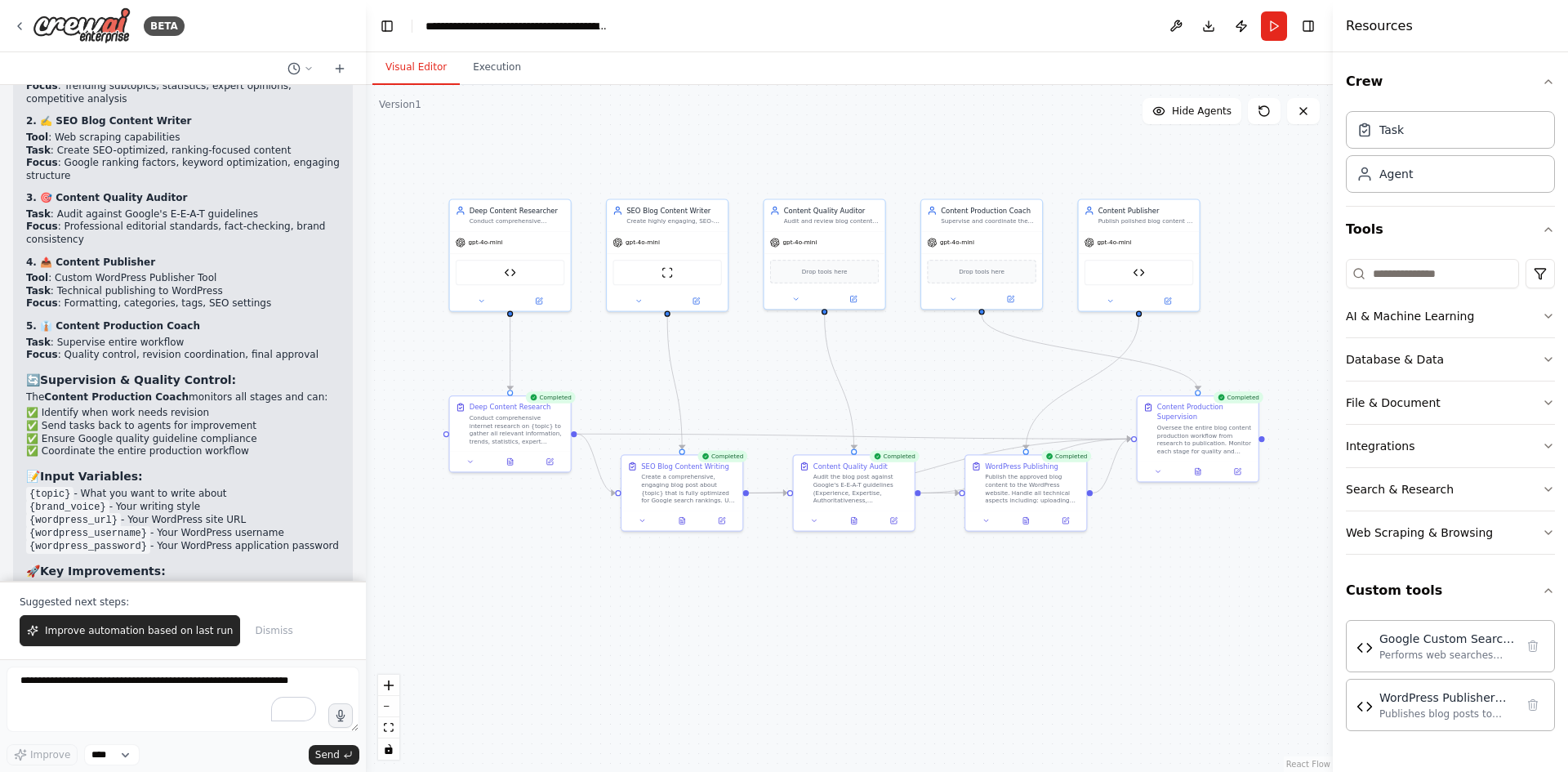
drag, startPoint x: 621, startPoint y: 438, endPoint x: 879, endPoint y: 380, distance: 264.4
click at [879, 380] on div ".deletable-edge-delete-btn { width: 20px; height: 20px; border: 0px solid #ffff…" at bounding box center [849, 429] width 967 height 687
click at [482, 64] on button "Execution" at bounding box center [497, 67] width 74 height 34
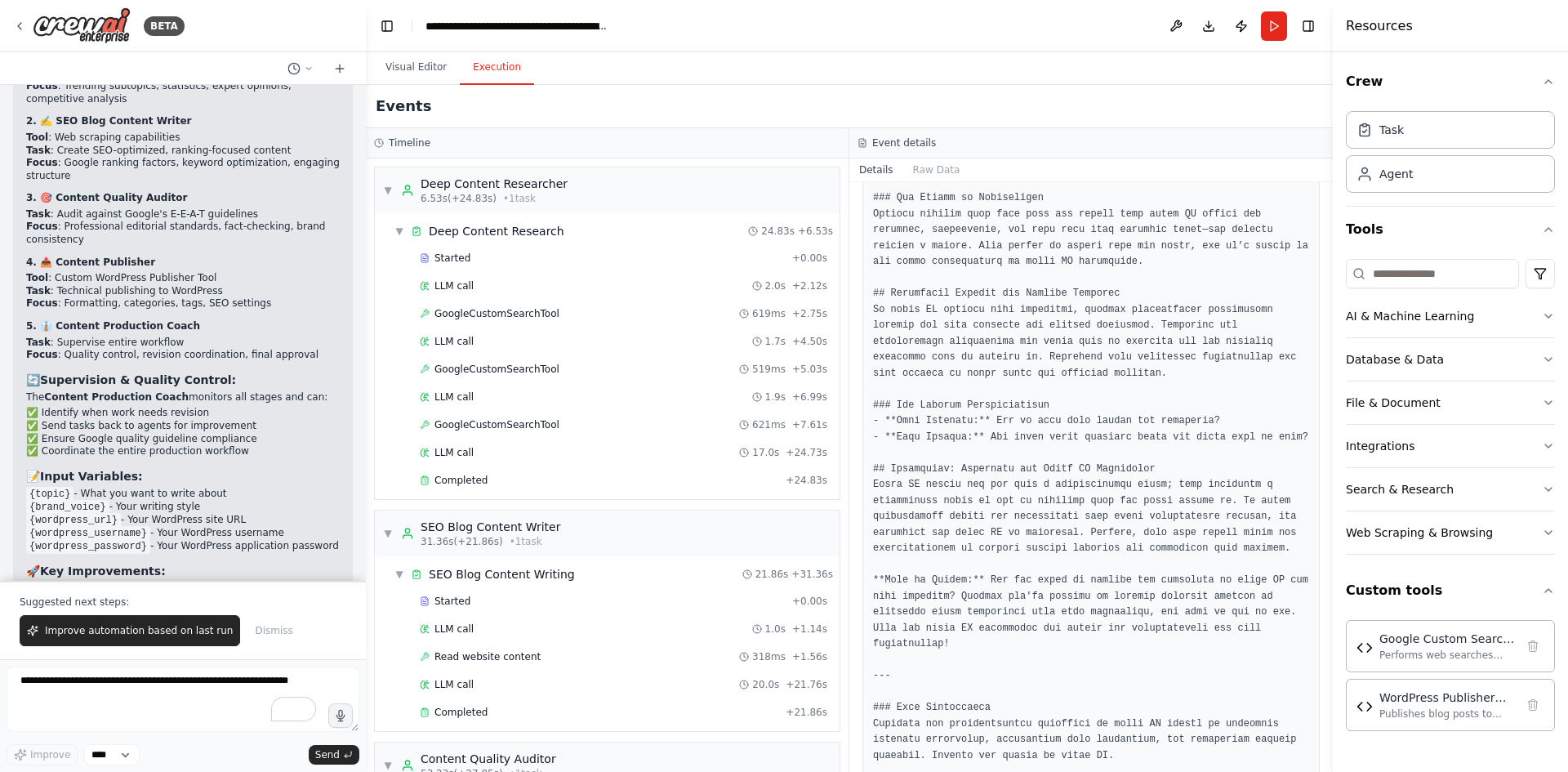
scroll to position [1282, 0]
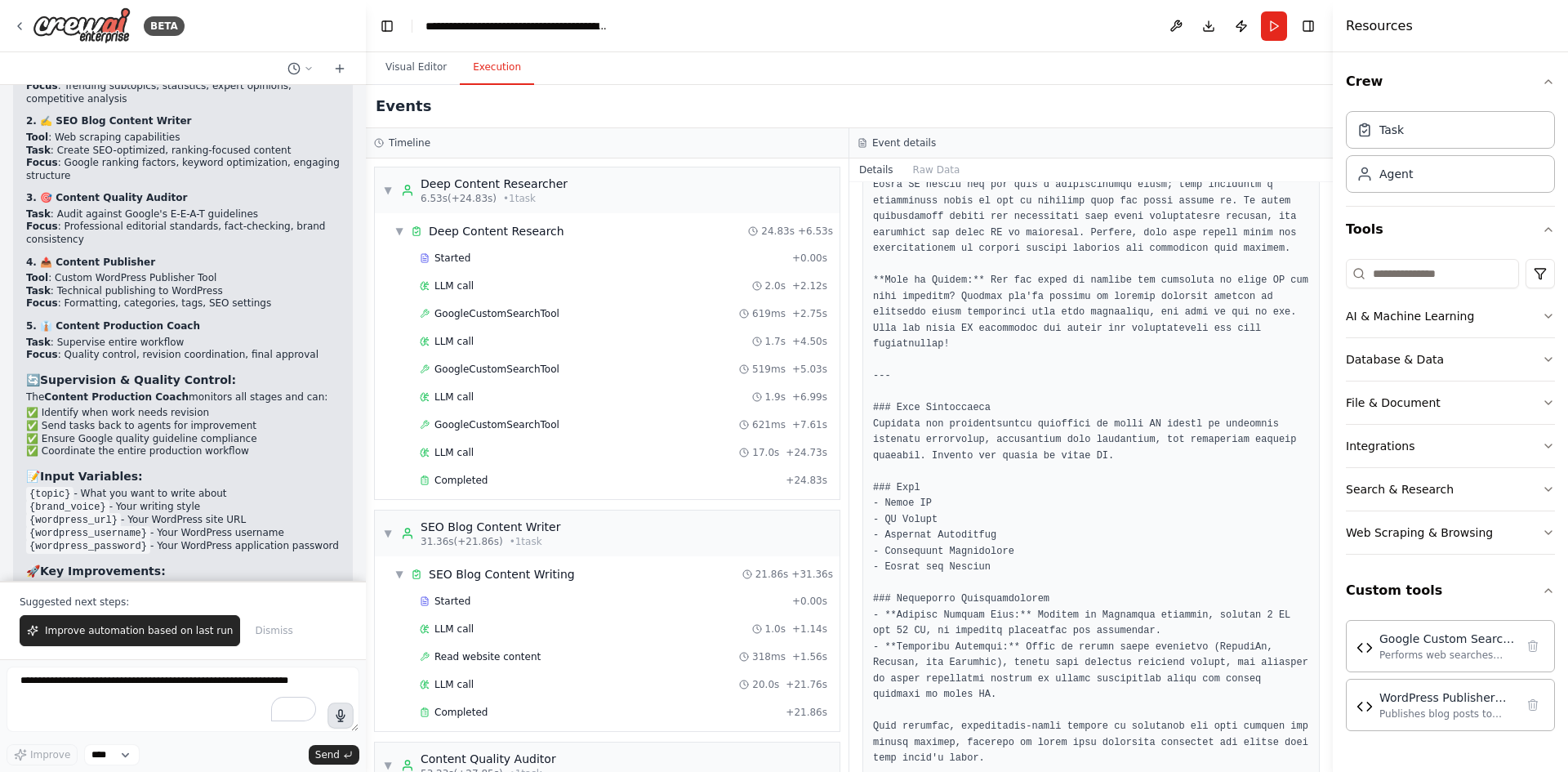
click at [339, 714] on icon "button" at bounding box center [341, 715] width 9 height 11
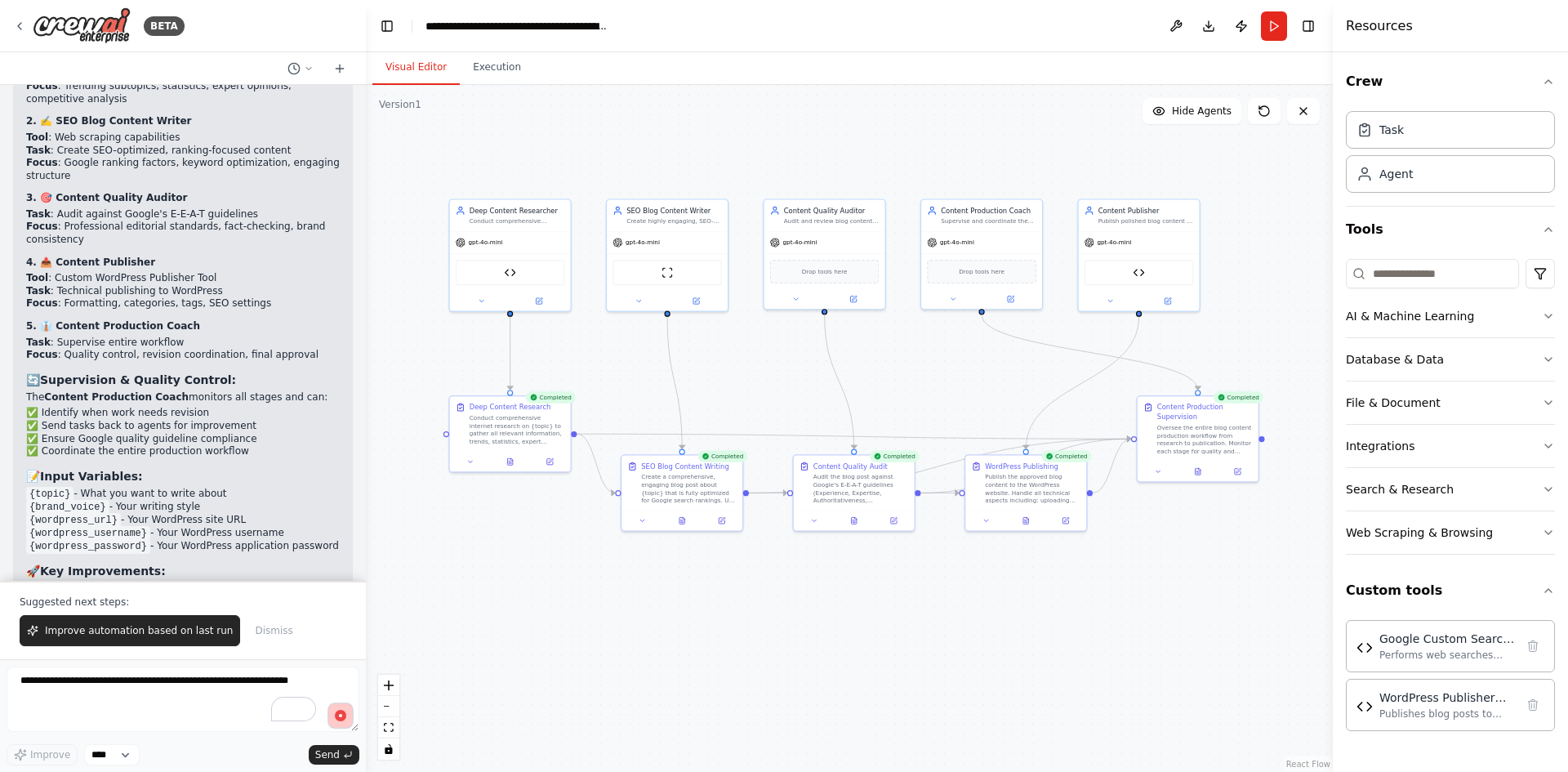
click at [427, 62] on button "Visual Editor" at bounding box center [416, 67] width 87 height 34
click at [339, 719] on circle "button" at bounding box center [341, 715] width 11 height 11
click at [502, 87] on div ".deletable-edge-delete-btn { width: 20px; height: 20px; border: 0px solid #ffff…" at bounding box center [849, 429] width 967 height 687
click at [489, 62] on button "Execution" at bounding box center [497, 67] width 74 height 34
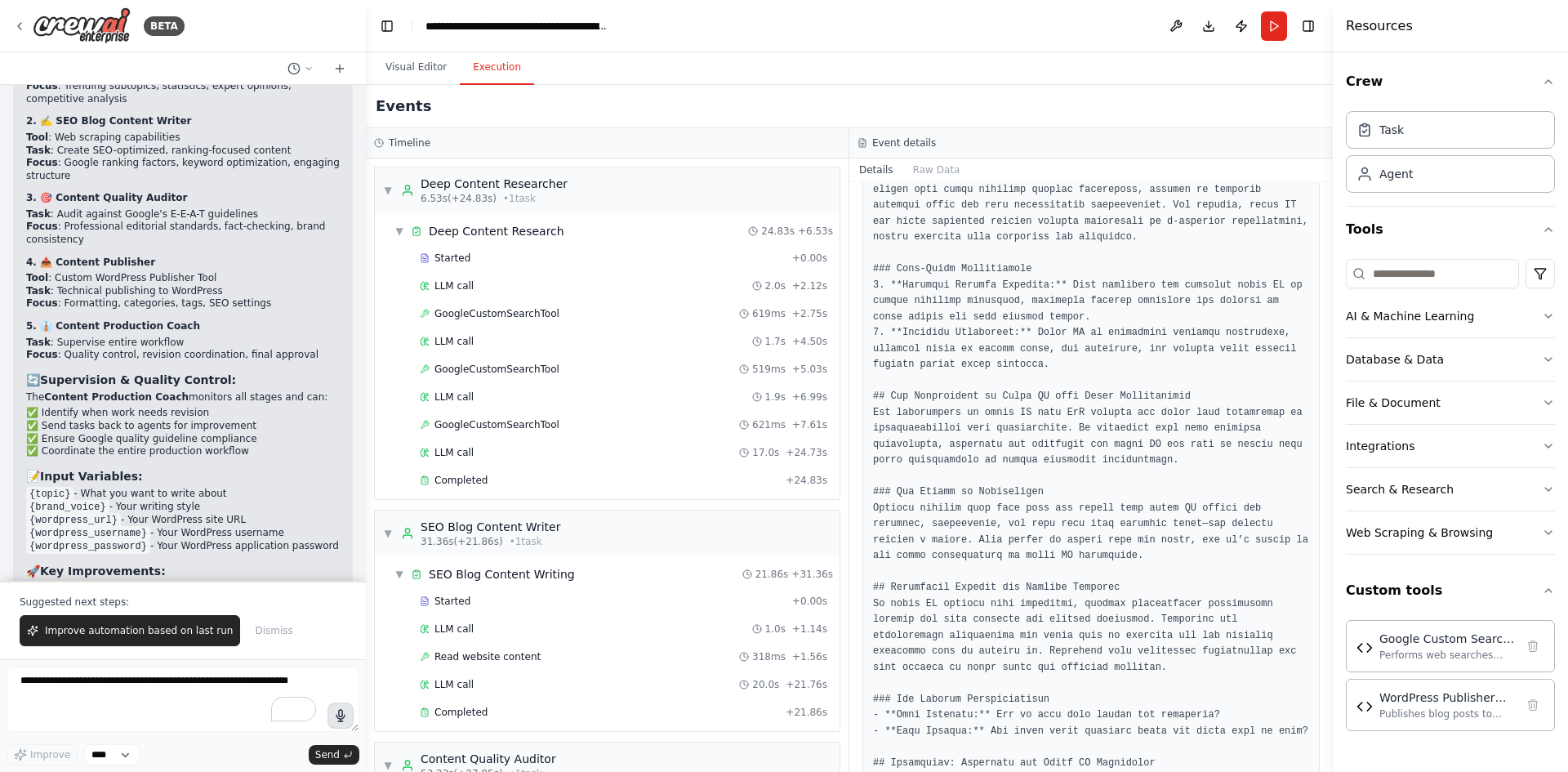
scroll to position [84, 0]
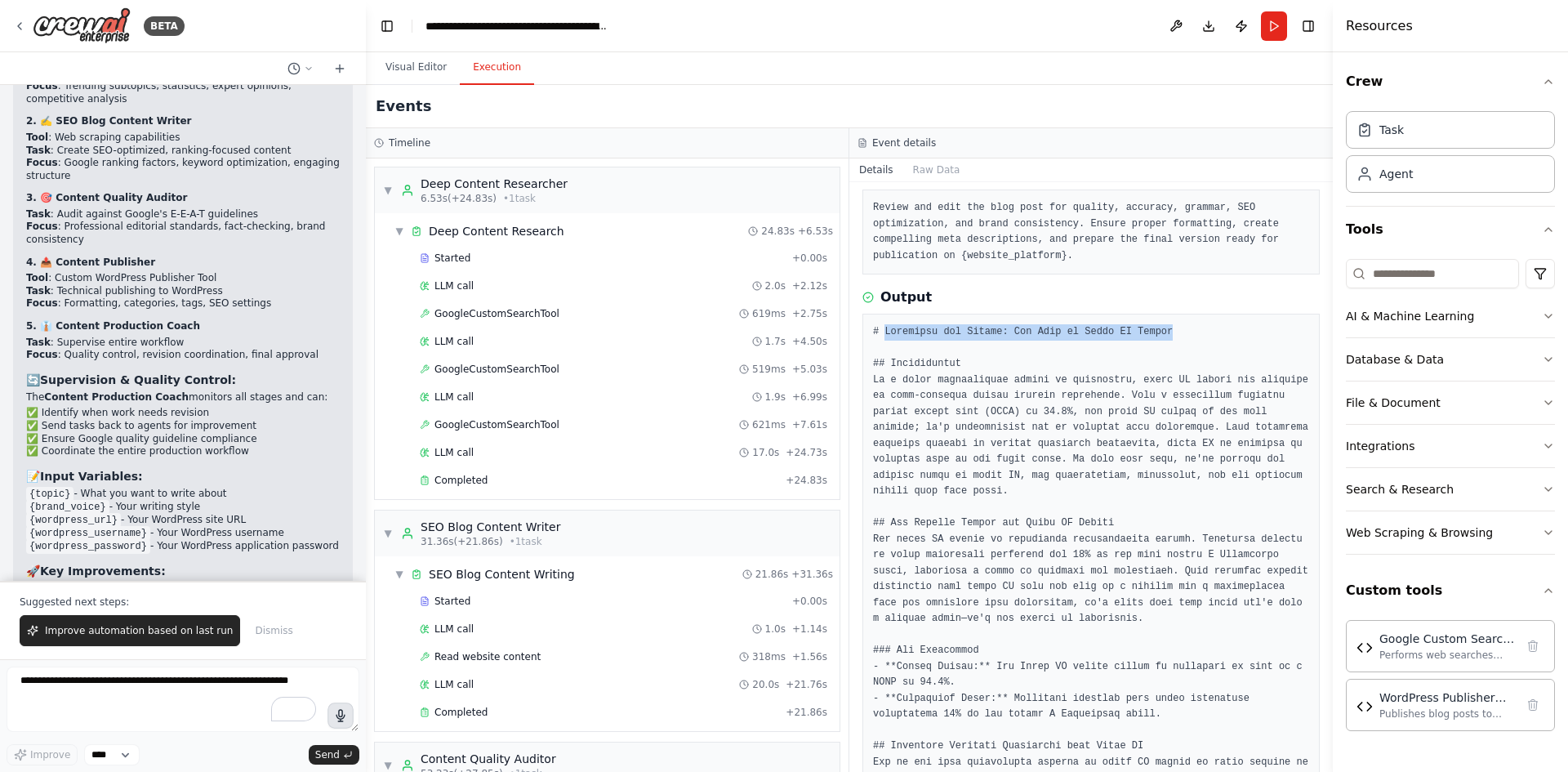
drag, startPoint x: 885, startPoint y: 332, endPoint x: 1154, endPoint y: 330, distance: 269.0
copy pre "Unlocking the Future: The Rise of Voice AI Agents"
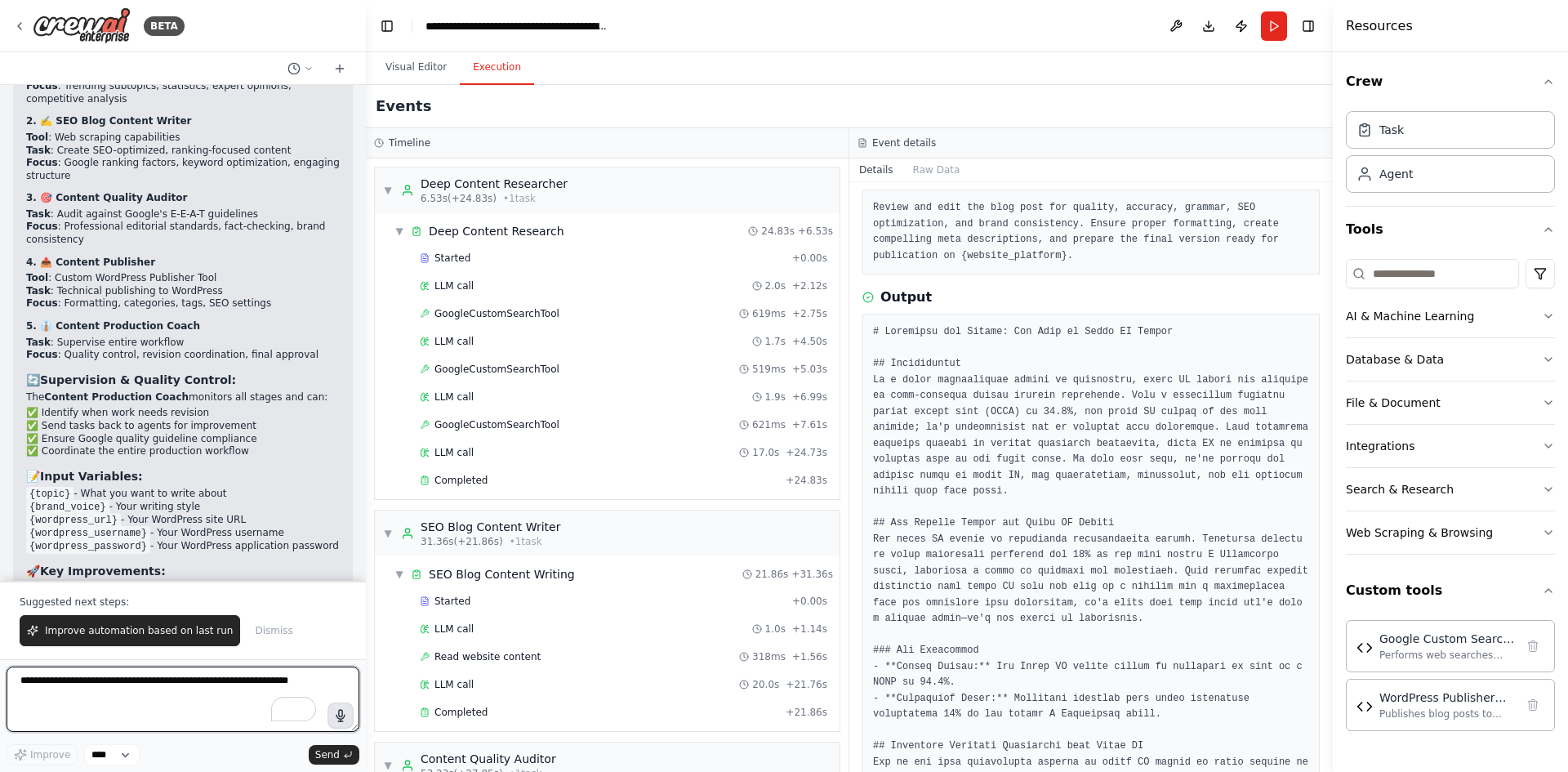
click at [116, 708] on textarea "To enrich screen reader interactions, please activate Accessibility in Grammarl…" at bounding box center [183, 699] width 353 height 65
paste textarea "**********"
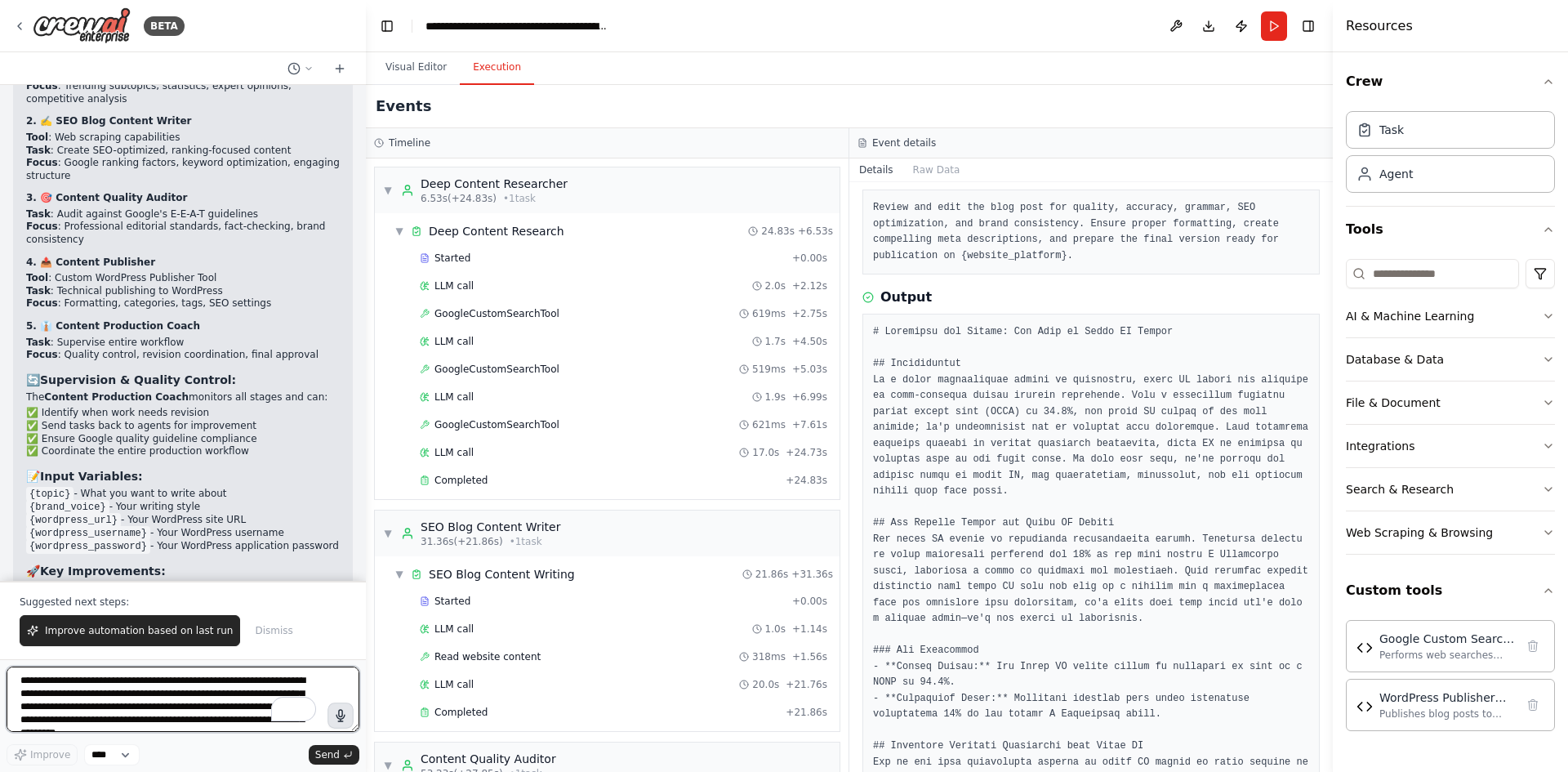
scroll to position [21, 0]
type textarea "**********"
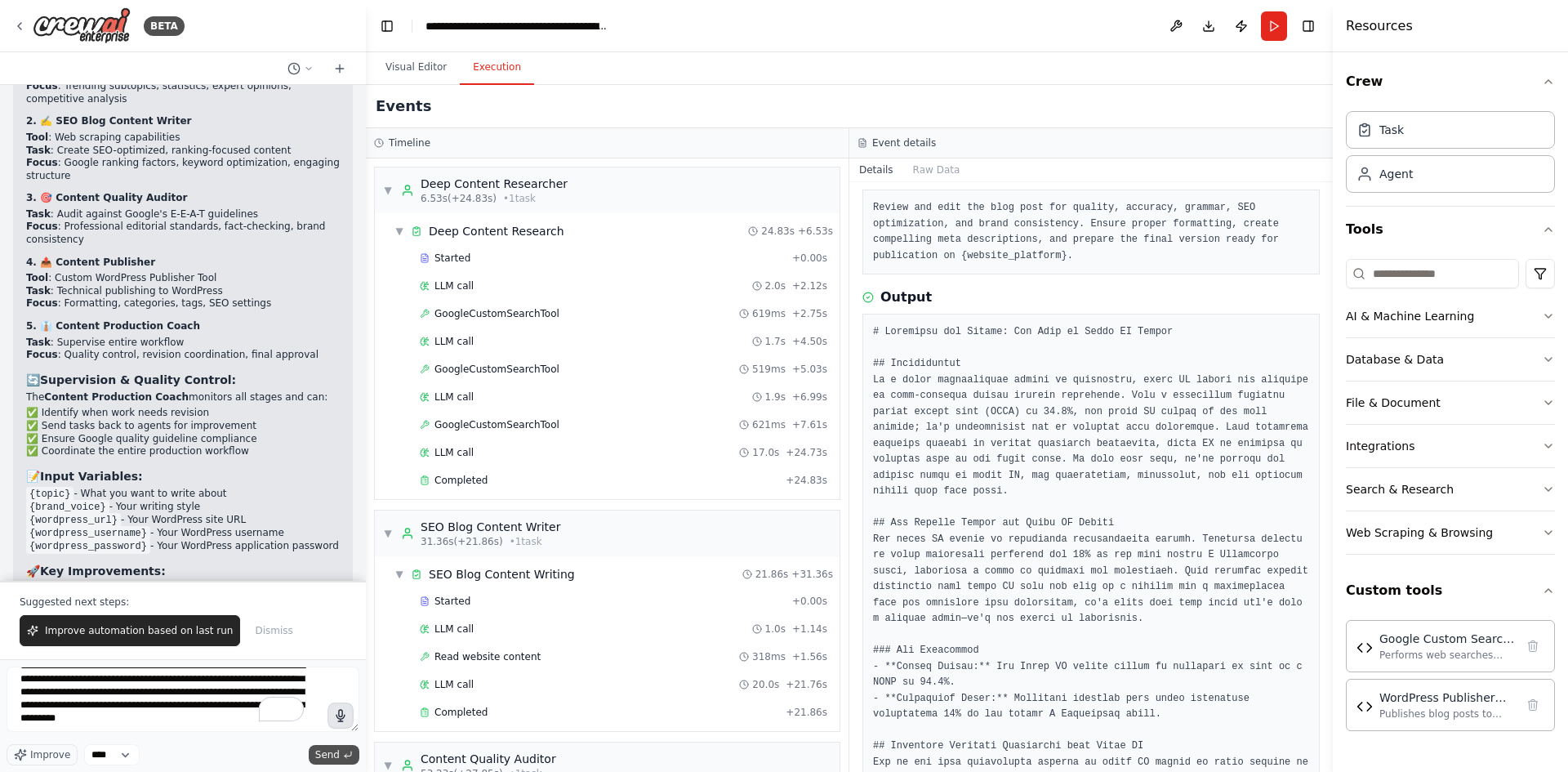
click at [325, 748] on span "Send" at bounding box center [327, 755] width 25 height 13
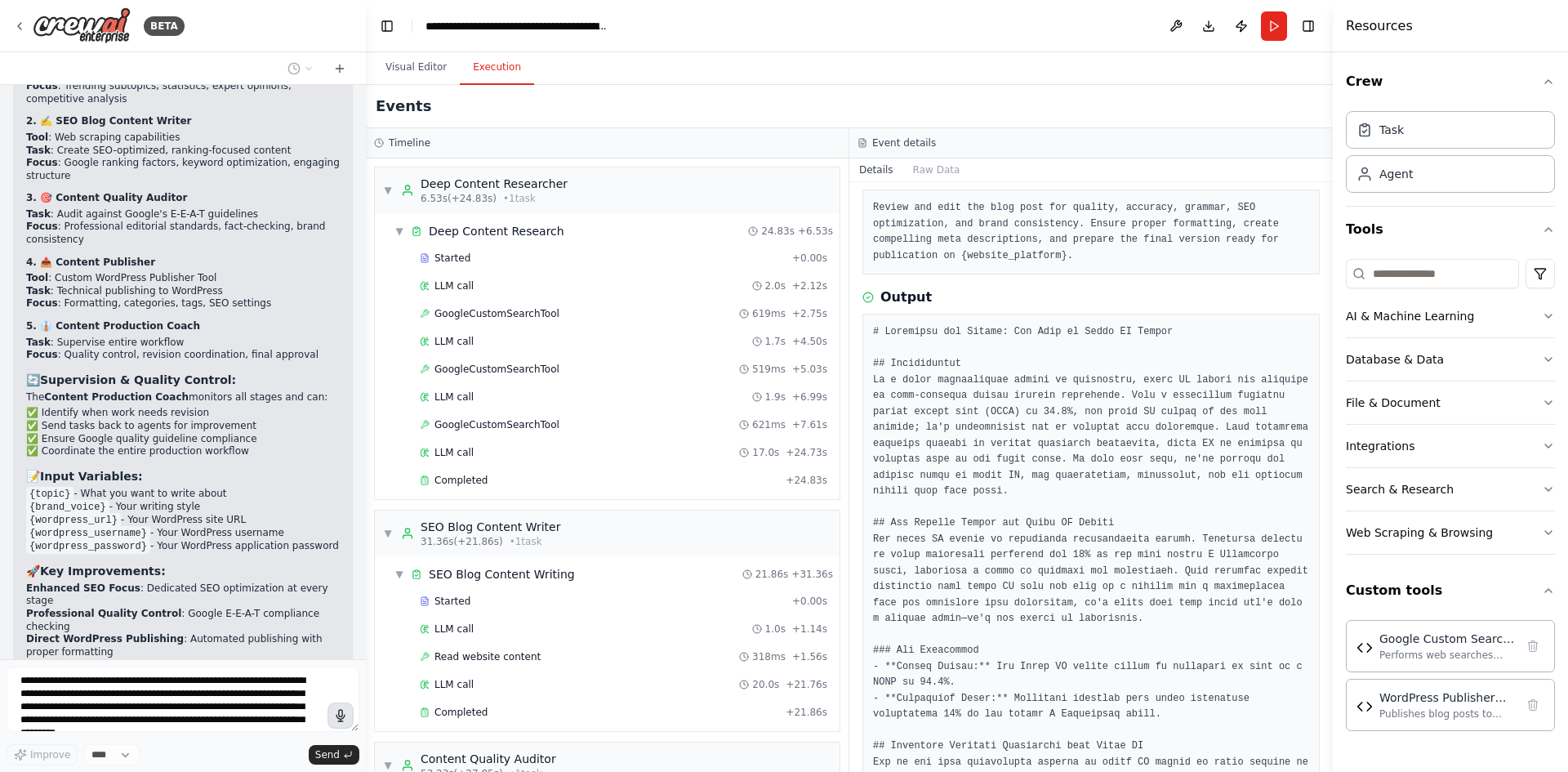
scroll to position [10251, 0]
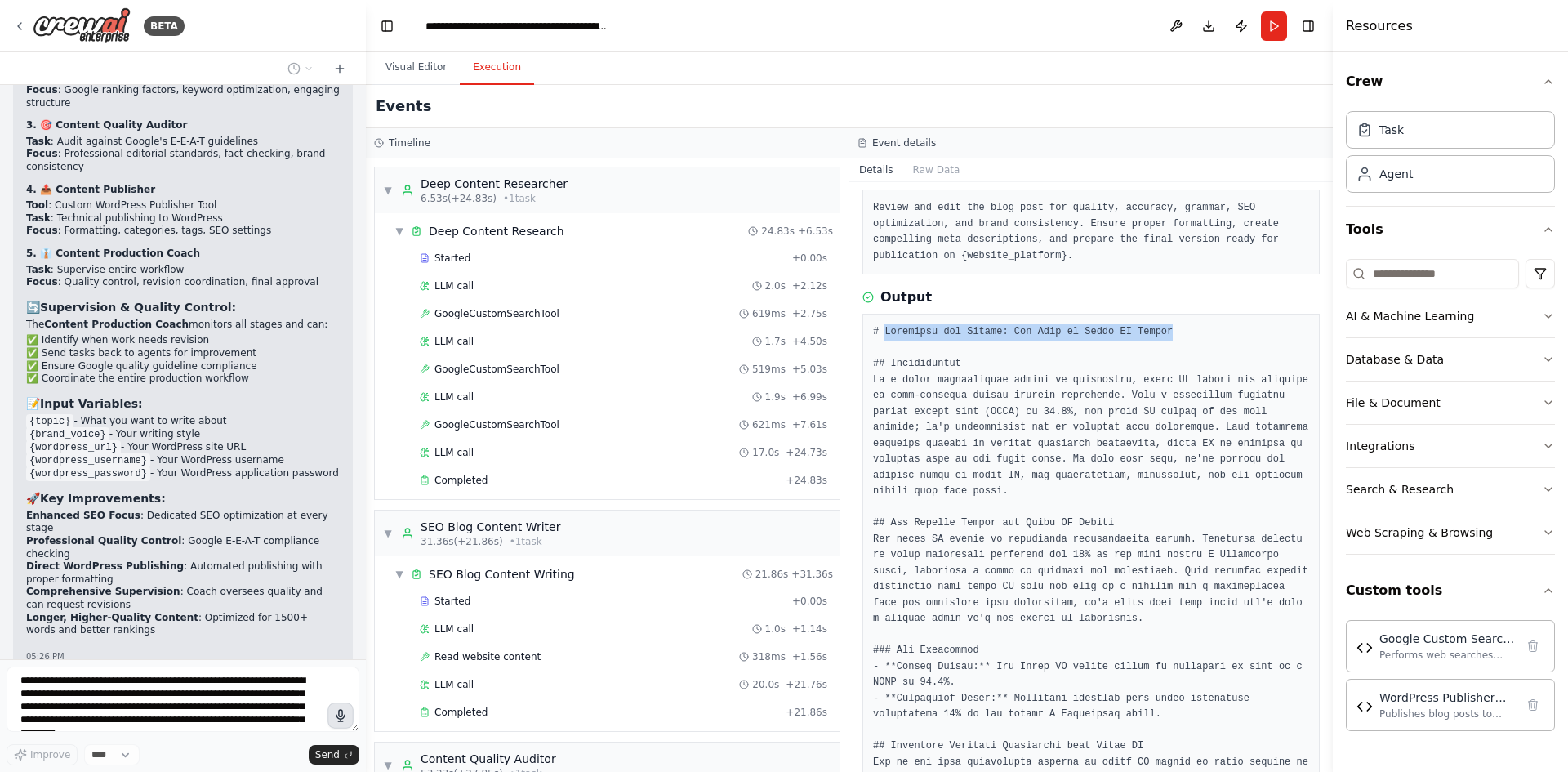
drag, startPoint x: 884, startPoint y: 329, endPoint x: 1171, endPoint y: 326, distance: 287.0
copy pre "Unlocking the Future: The Rise of Voice AI Agents"
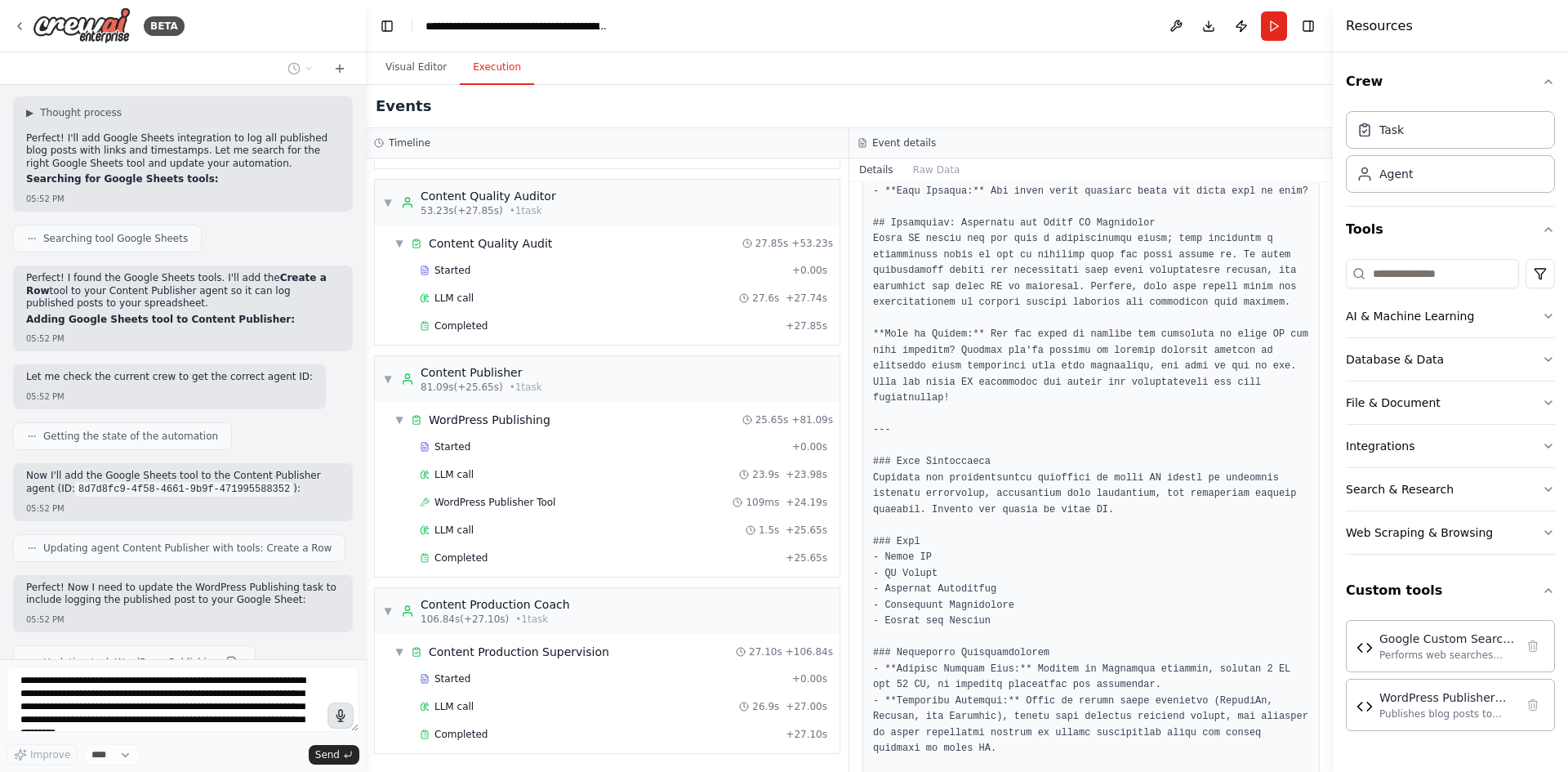
scroll to position [1282, 0]
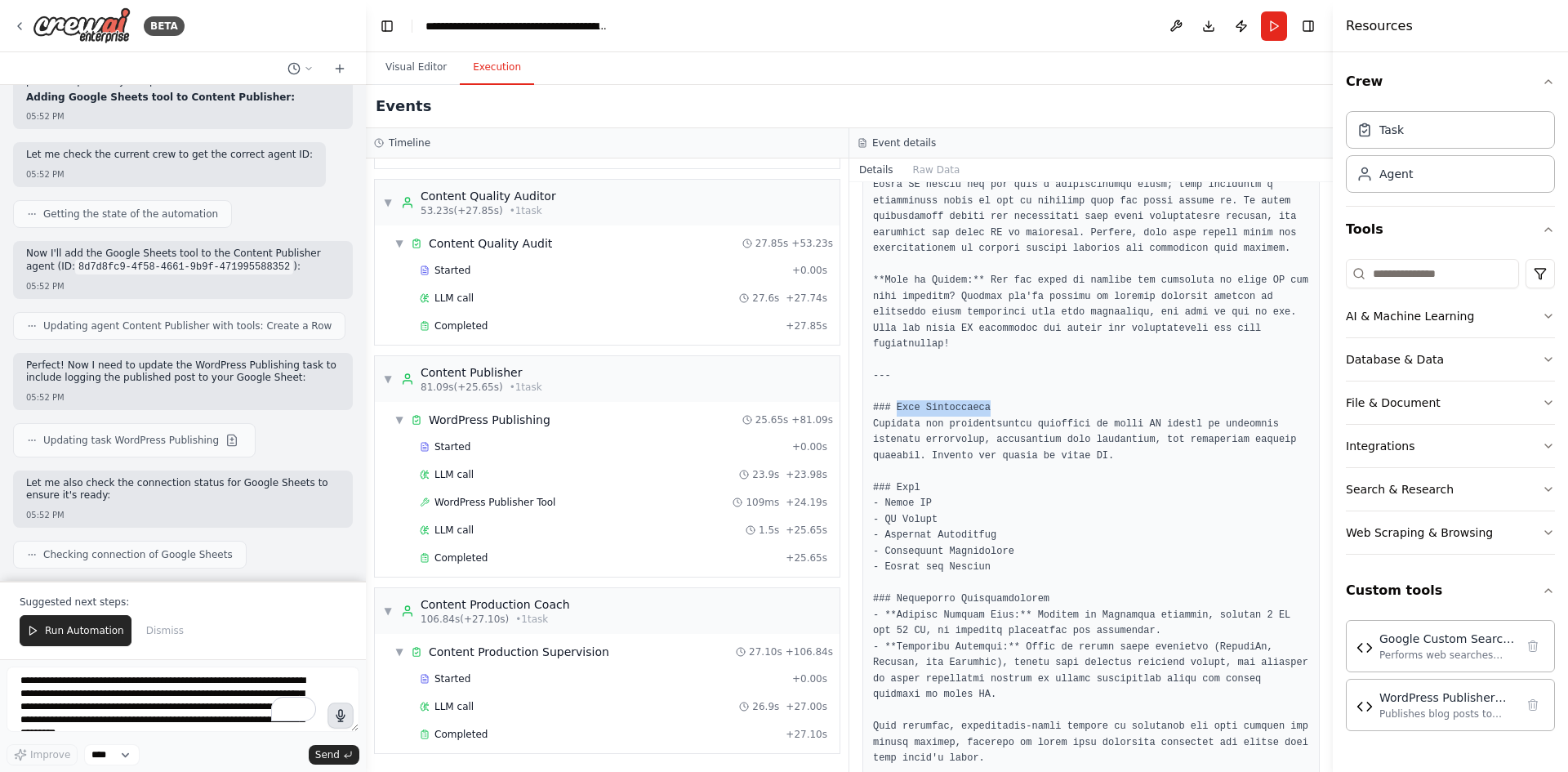
drag, startPoint x: 896, startPoint y: 376, endPoint x: 996, endPoint y: 373, distance: 100.0
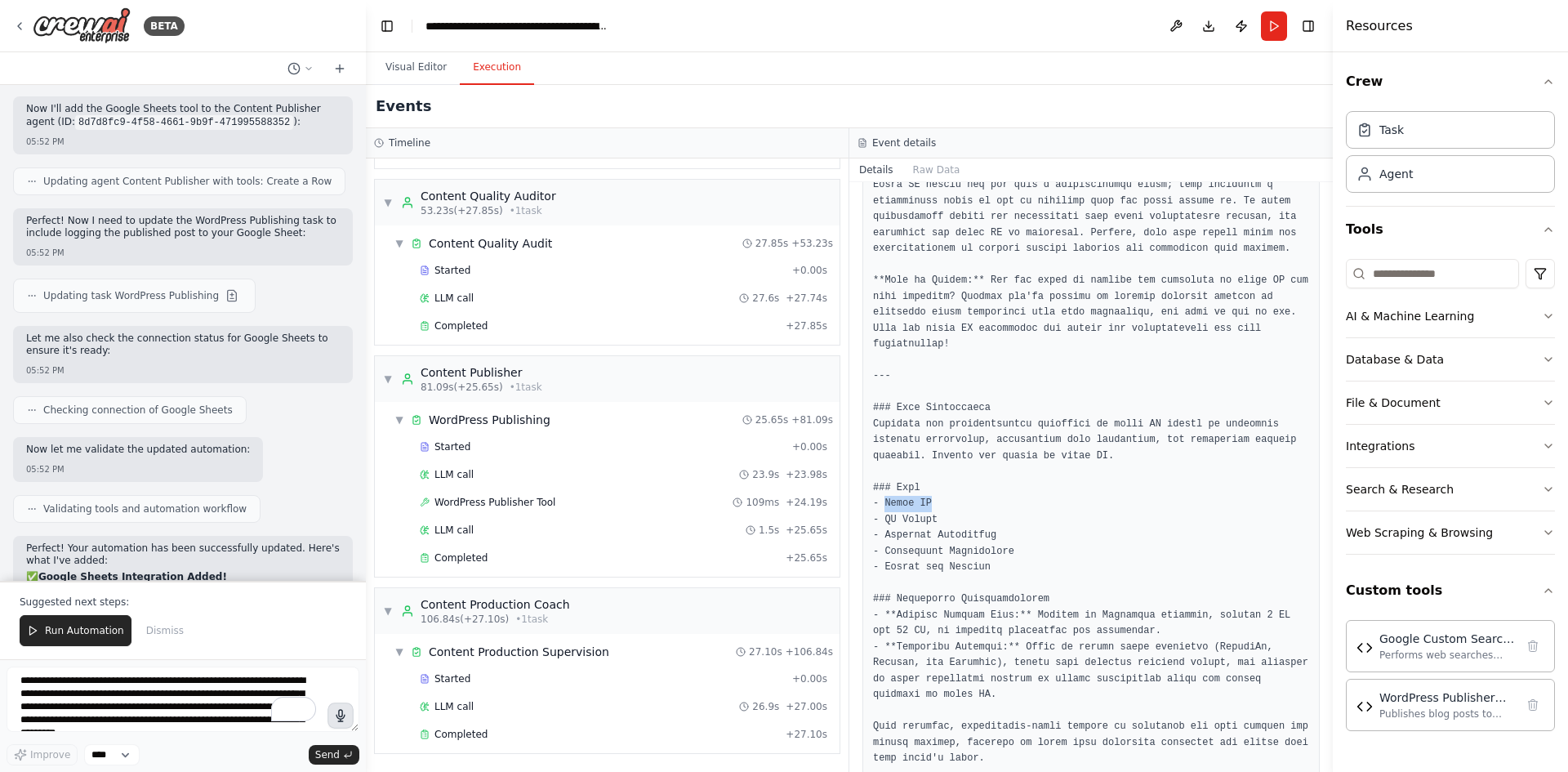
drag, startPoint x: 885, startPoint y: 474, endPoint x: 975, endPoint y: 464, distance: 90.6
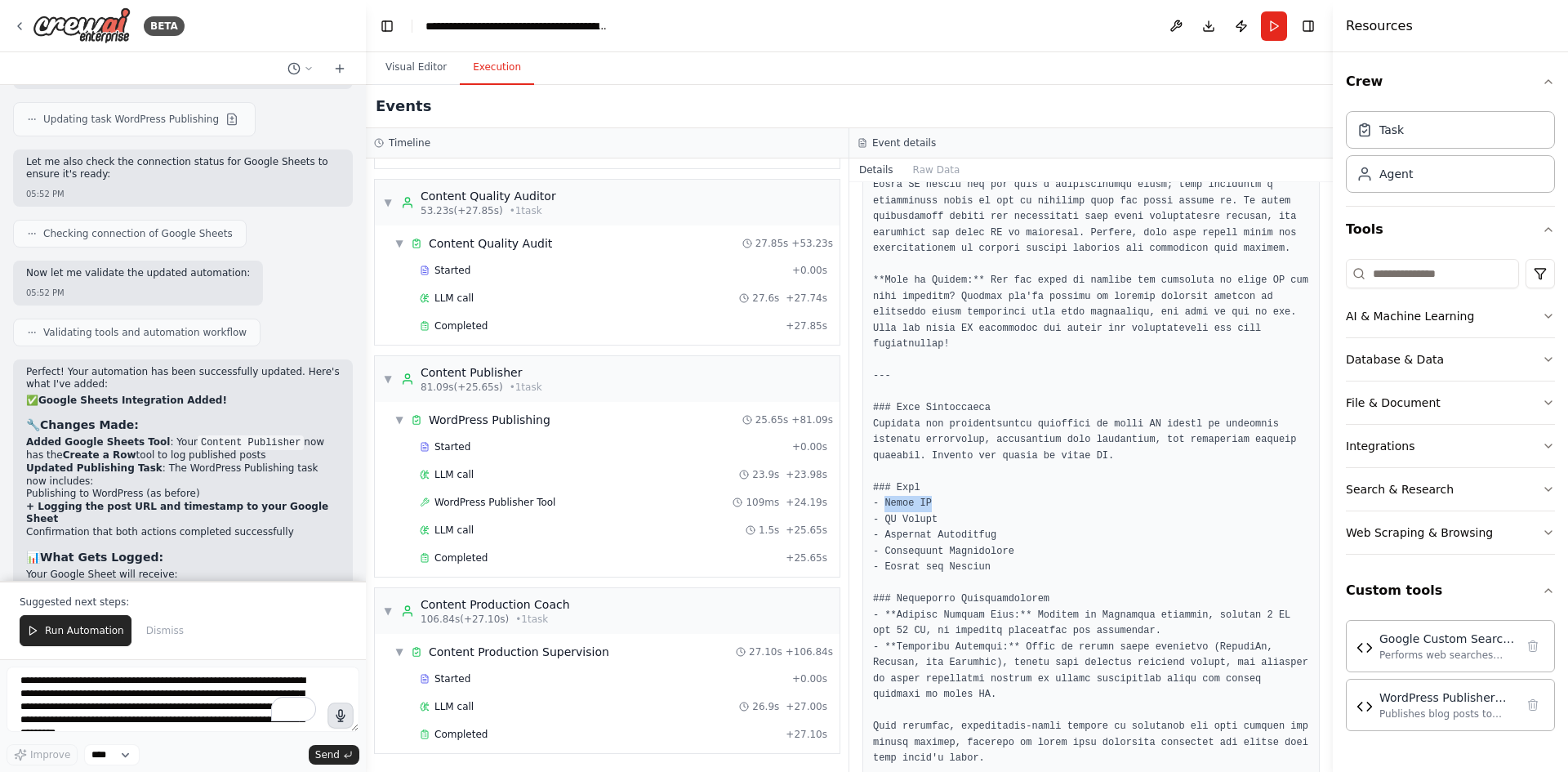
scroll to position [0, 0]
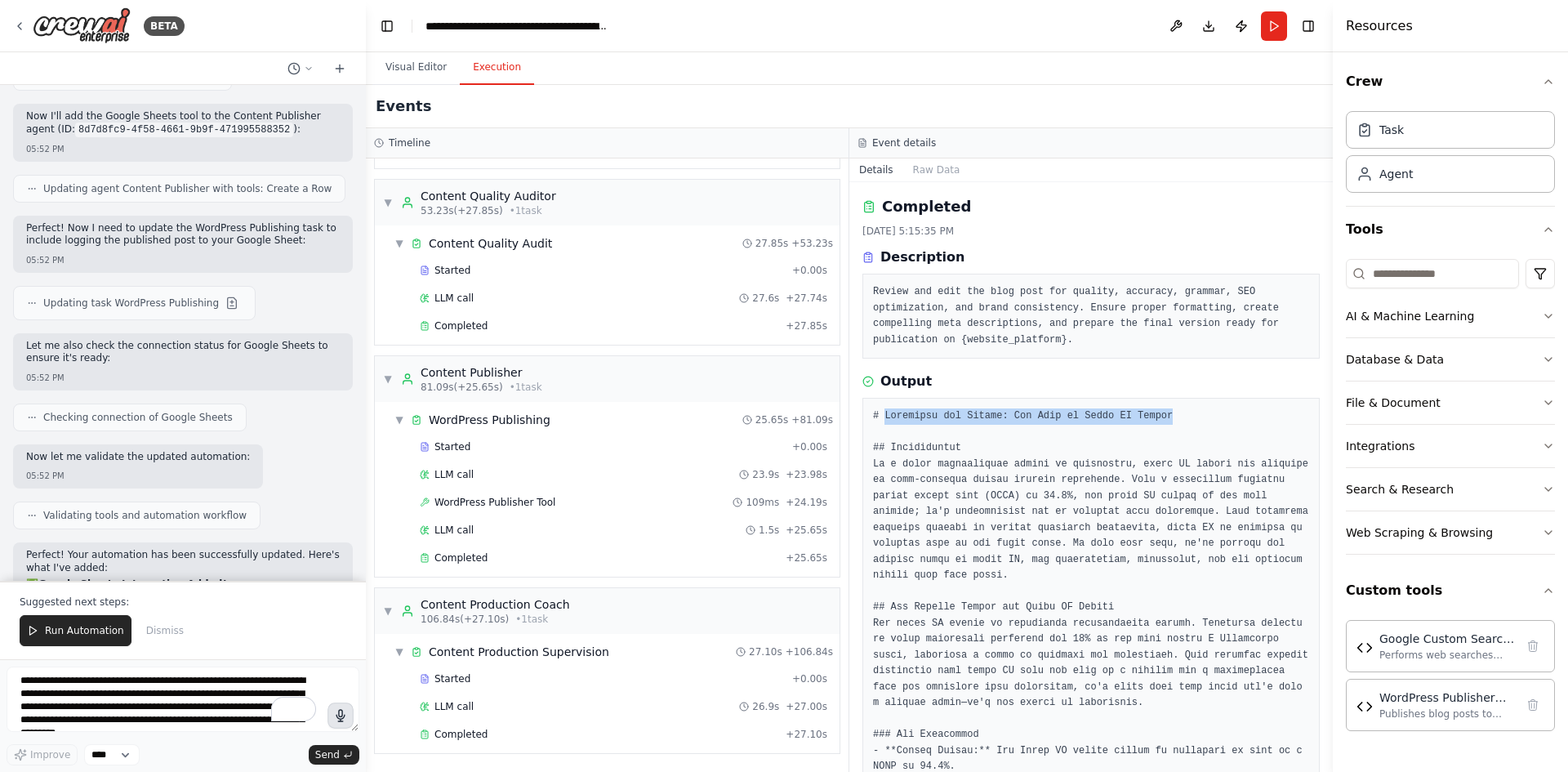
drag, startPoint x: 884, startPoint y: 418, endPoint x: 1149, endPoint y: 418, distance: 265.0
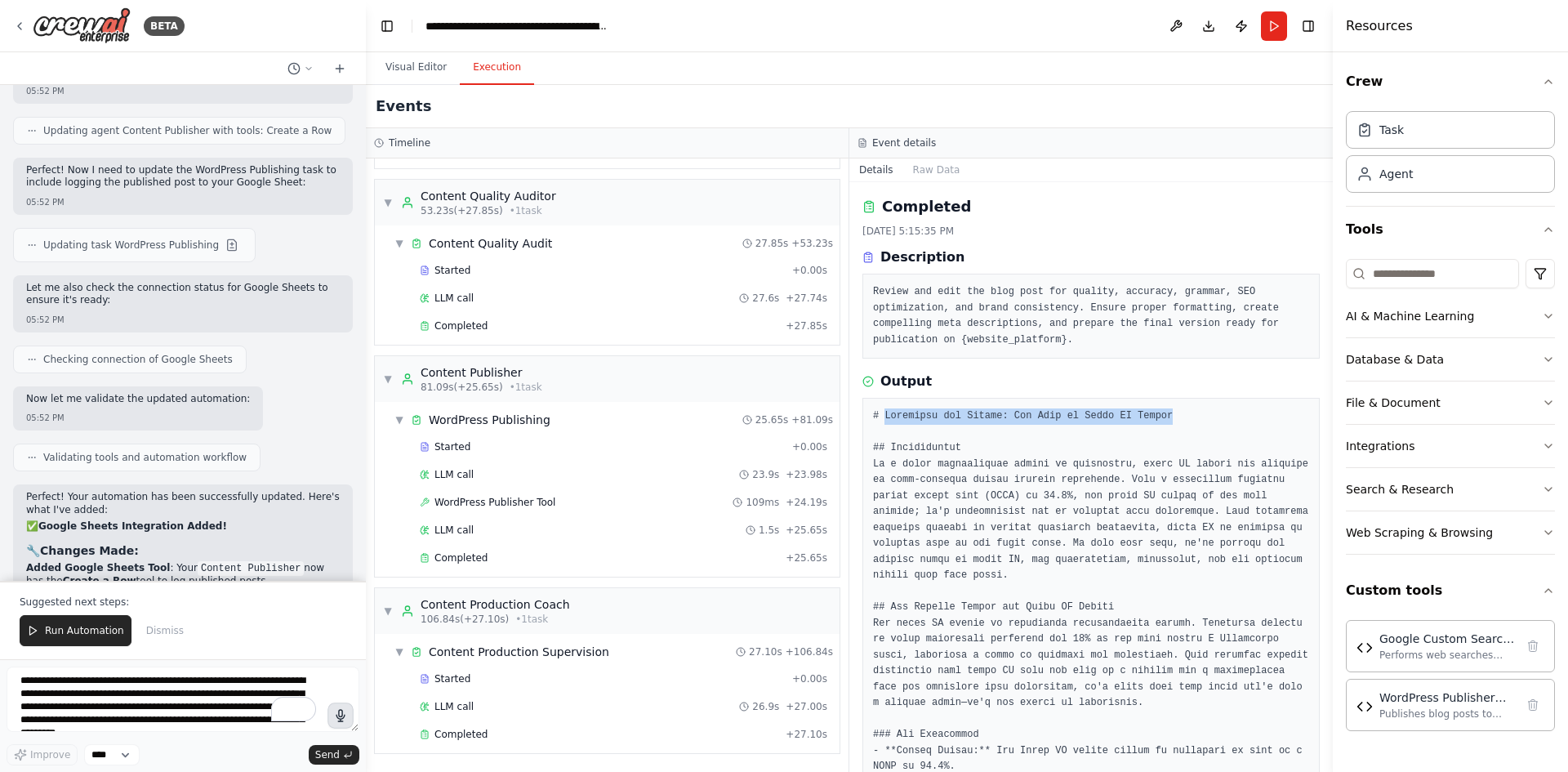
copy pre "Unlocking the Future: The Rise of Voice AI Agents"
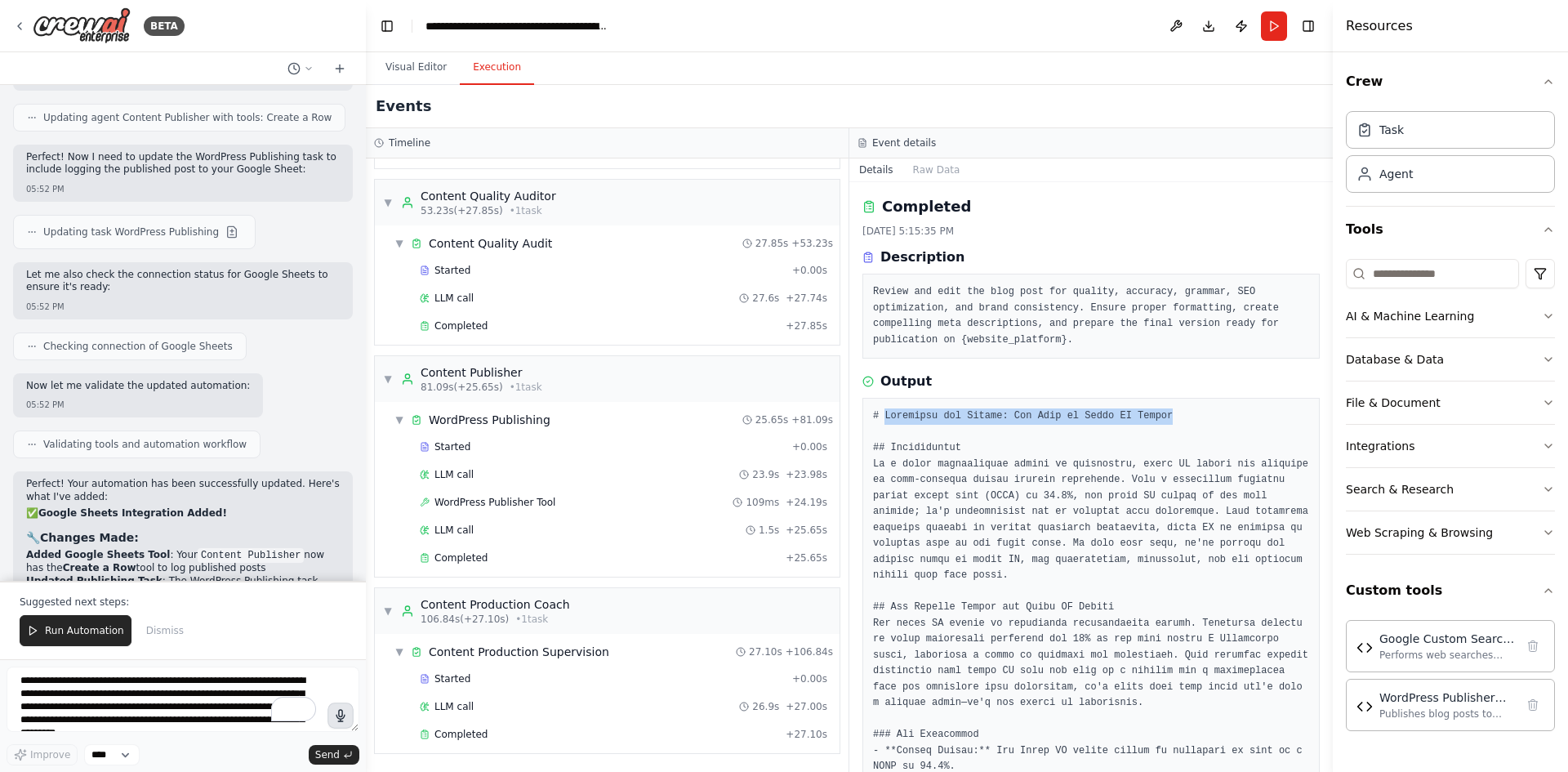
scroll to position [12944, 0]
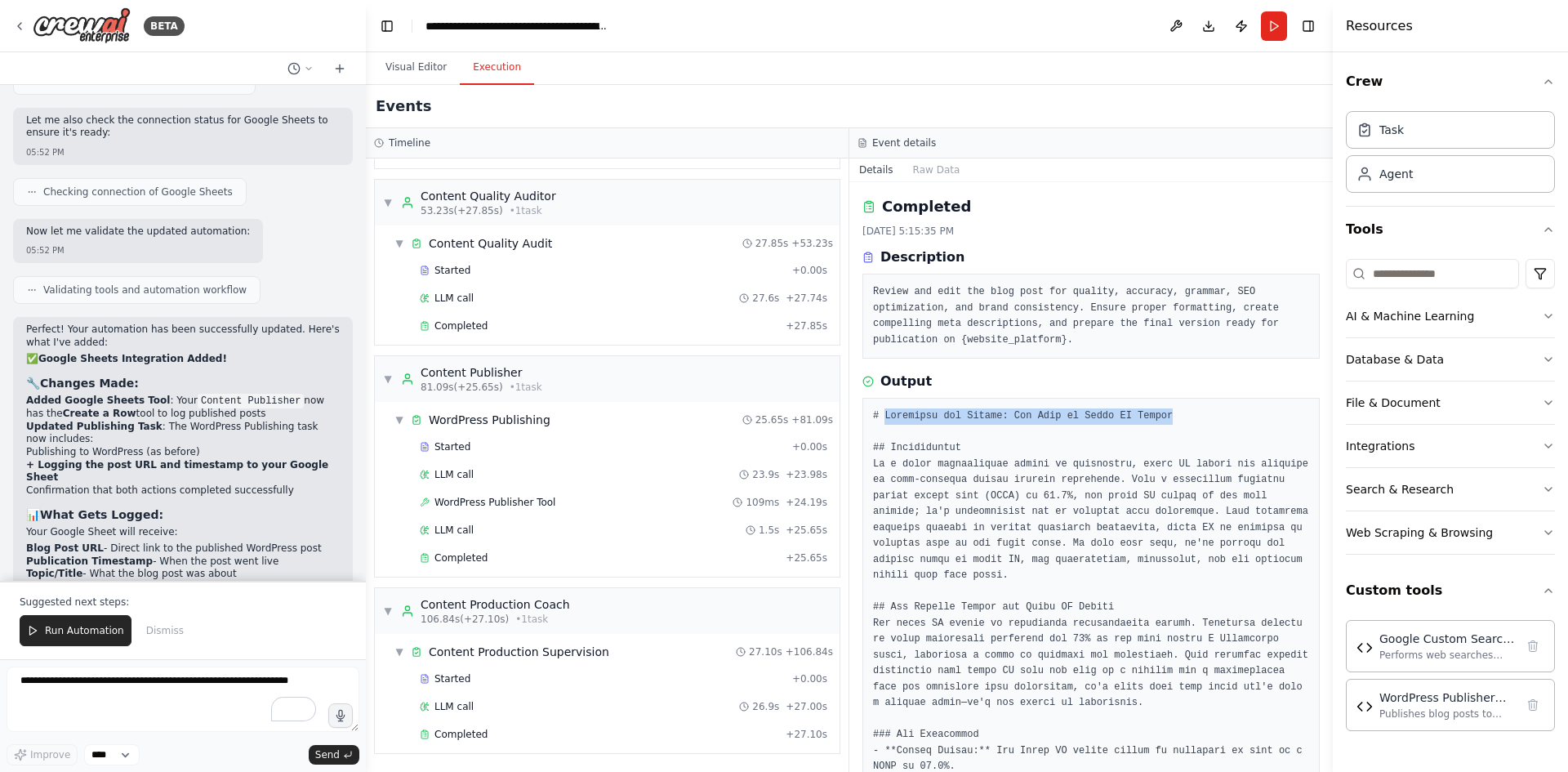
scroll to position [13098, 0]
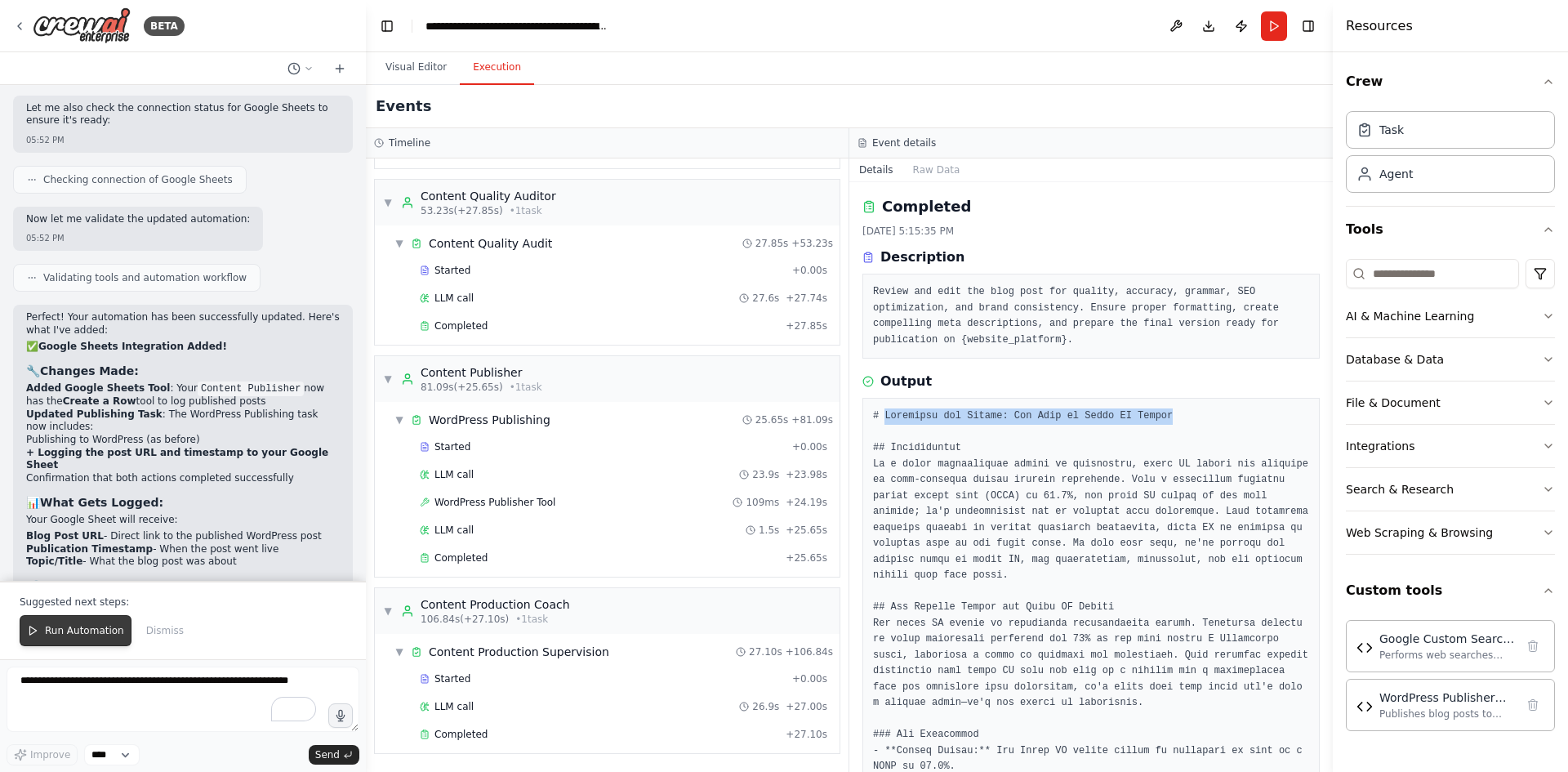
click at [88, 641] on button "Run Automation" at bounding box center [76, 630] width 112 height 31
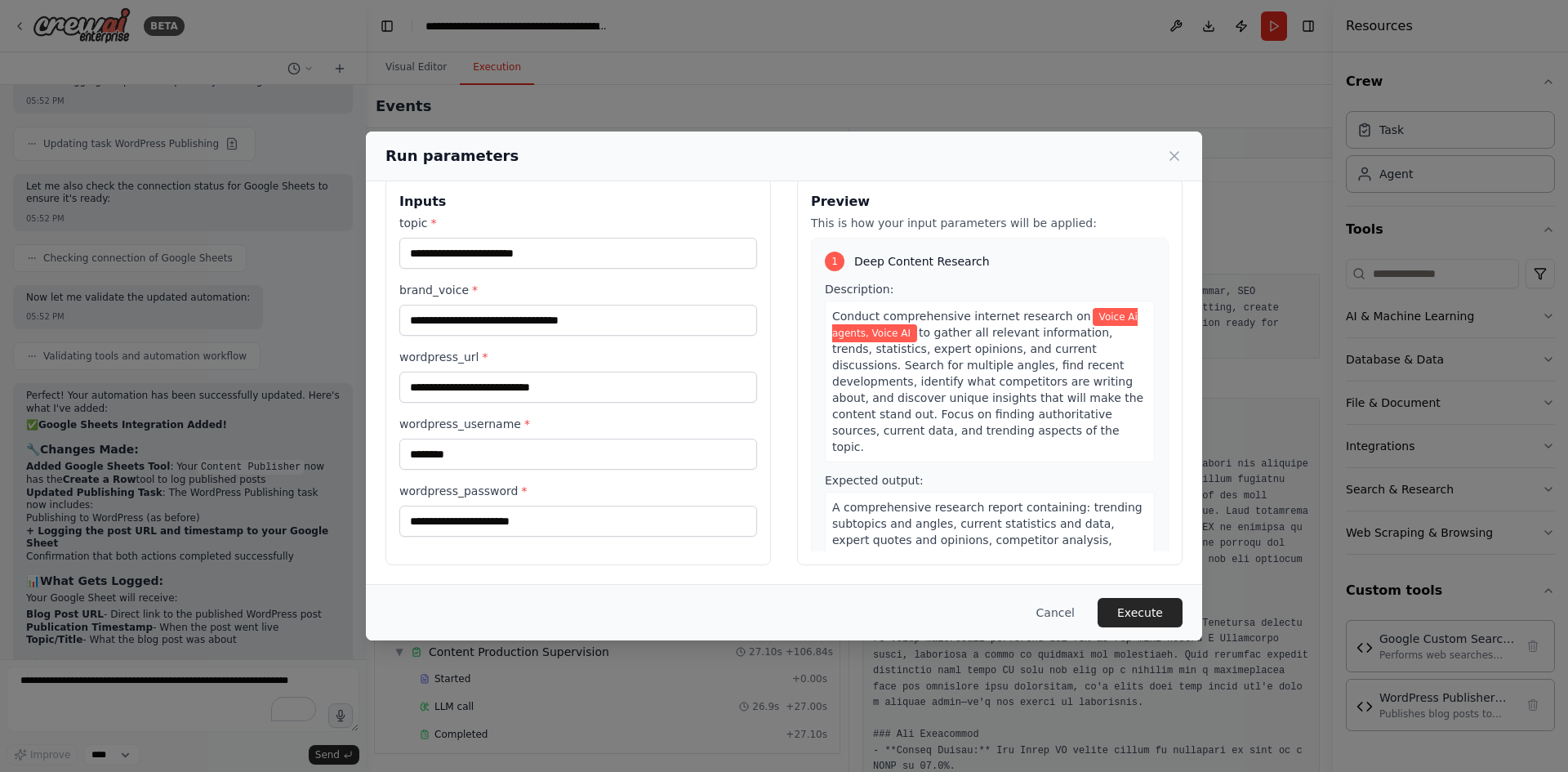
scroll to position [0, 0]
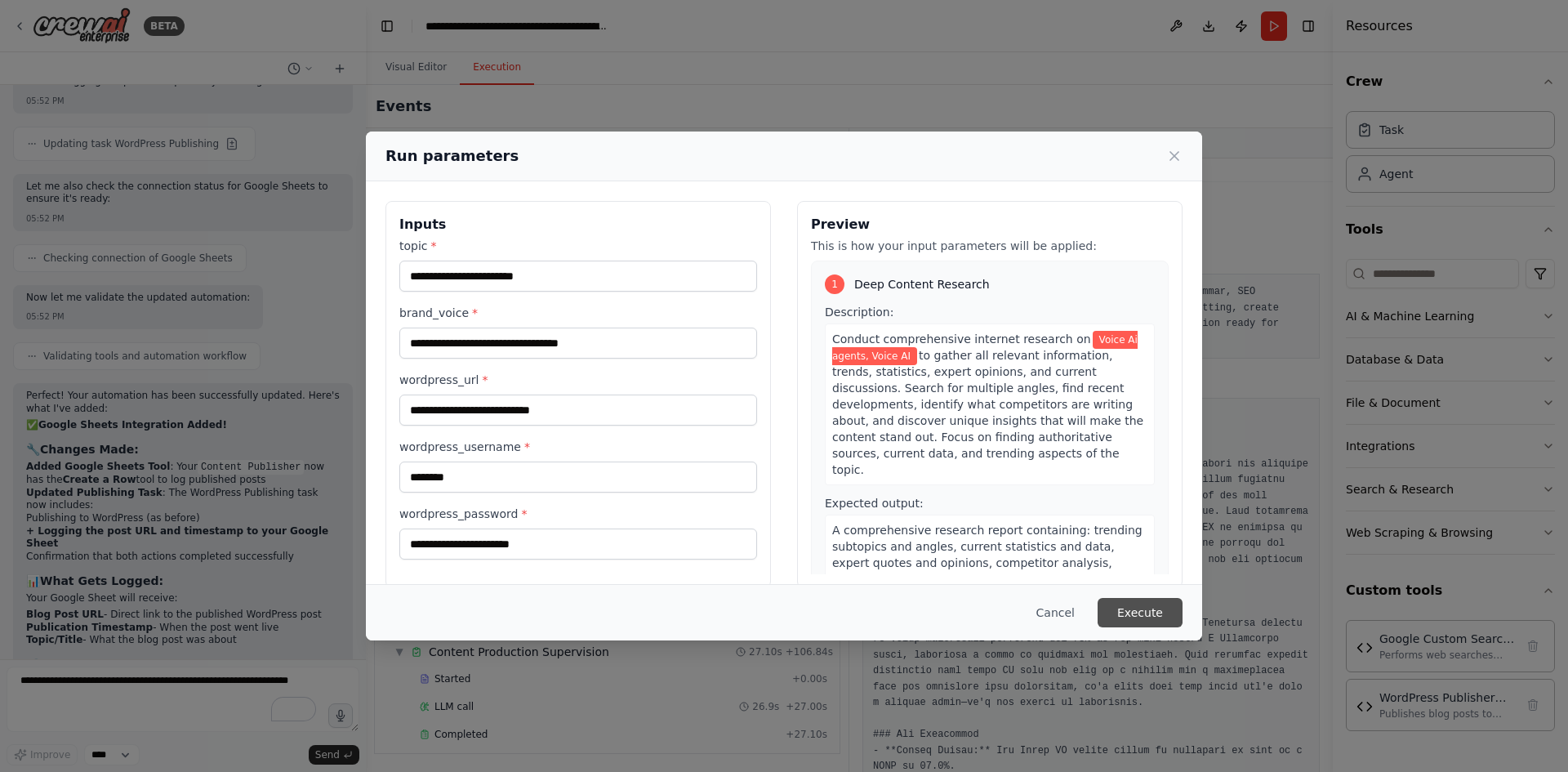
click at [1149, 606] on button "Execute" at bounding box center [1140, 612] width 85 height 29
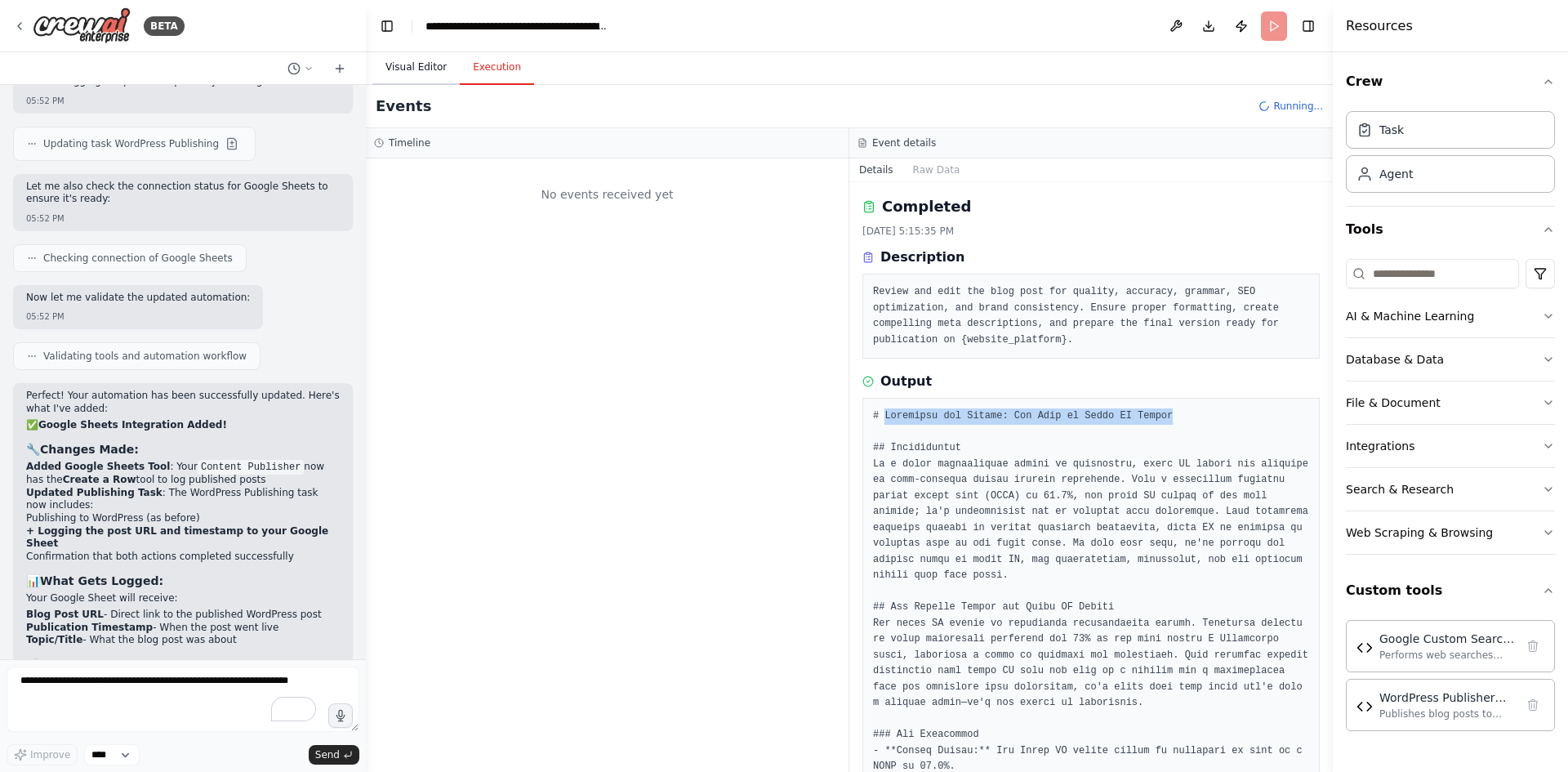
click at [401, 66] on button "Visual Editor" at bounding box center [416, 67] width 87 height 34
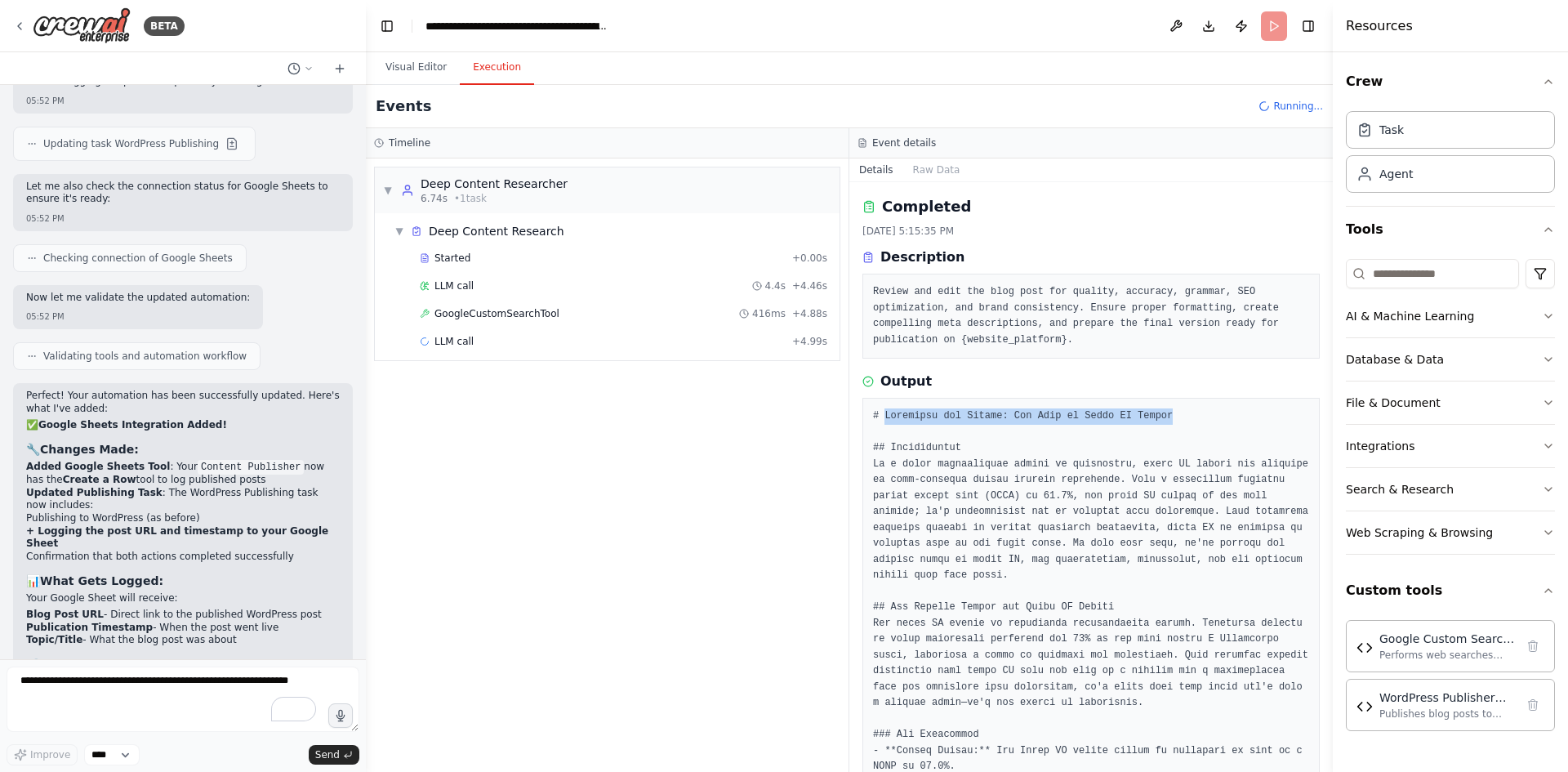
click at [505, 72] on button "Execution" at bounding box center [497, 67] width 74 height 34
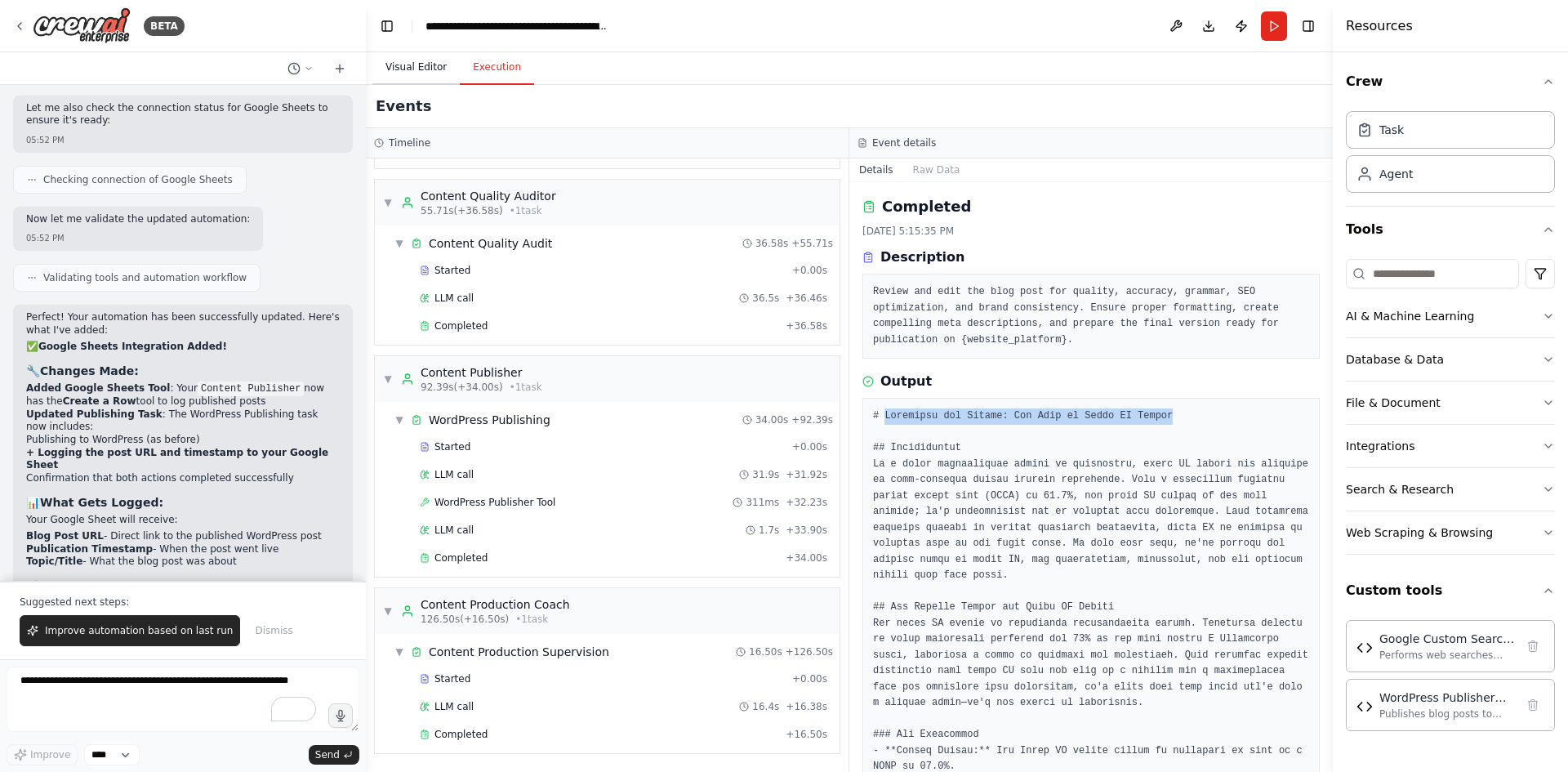
click at [440, 62] on button "Visual Editor" at bounding box center [416, 67] width 87 height 34
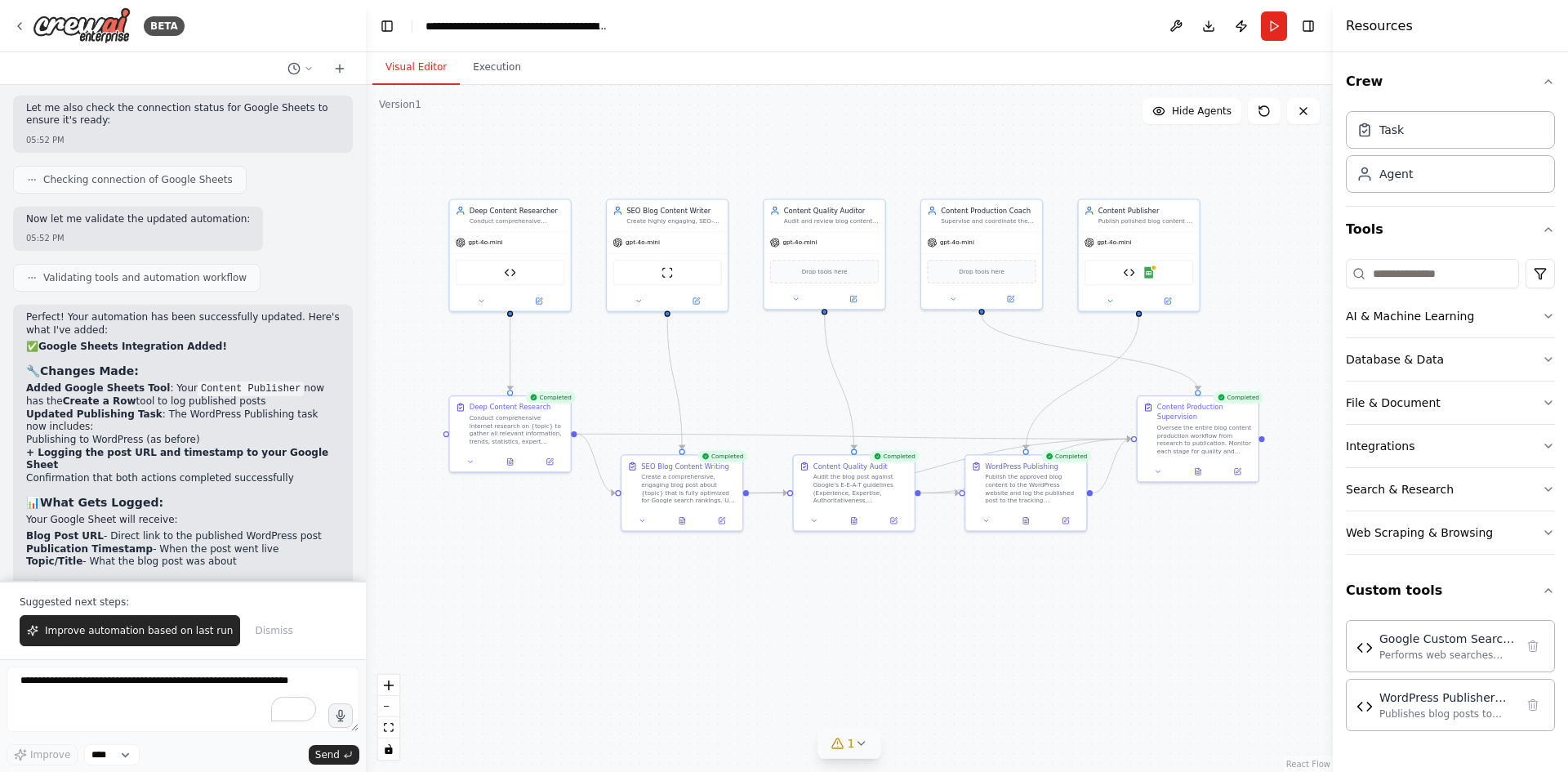
click at [848, 735] on div "1" at bounding box center [843, 743] width 24 height 16
drag, startPoint x: 709, startPoint y: 741, endPoint x: 1011, endPoint y: 749, distance: 302.1
click at [940, 752] on div "Issues found Google Sheets integration is not connected. Please connect before …" at bounding box center [850, 722] width 415 height 74
click at [1011, 749] on div "Google Sheets integration is not connected. Please connect before using it." at bounding box center [850, 742] width 390 height 21
click at [1016, 694] on button at bounding box center [1029, 701] width 28 height 20
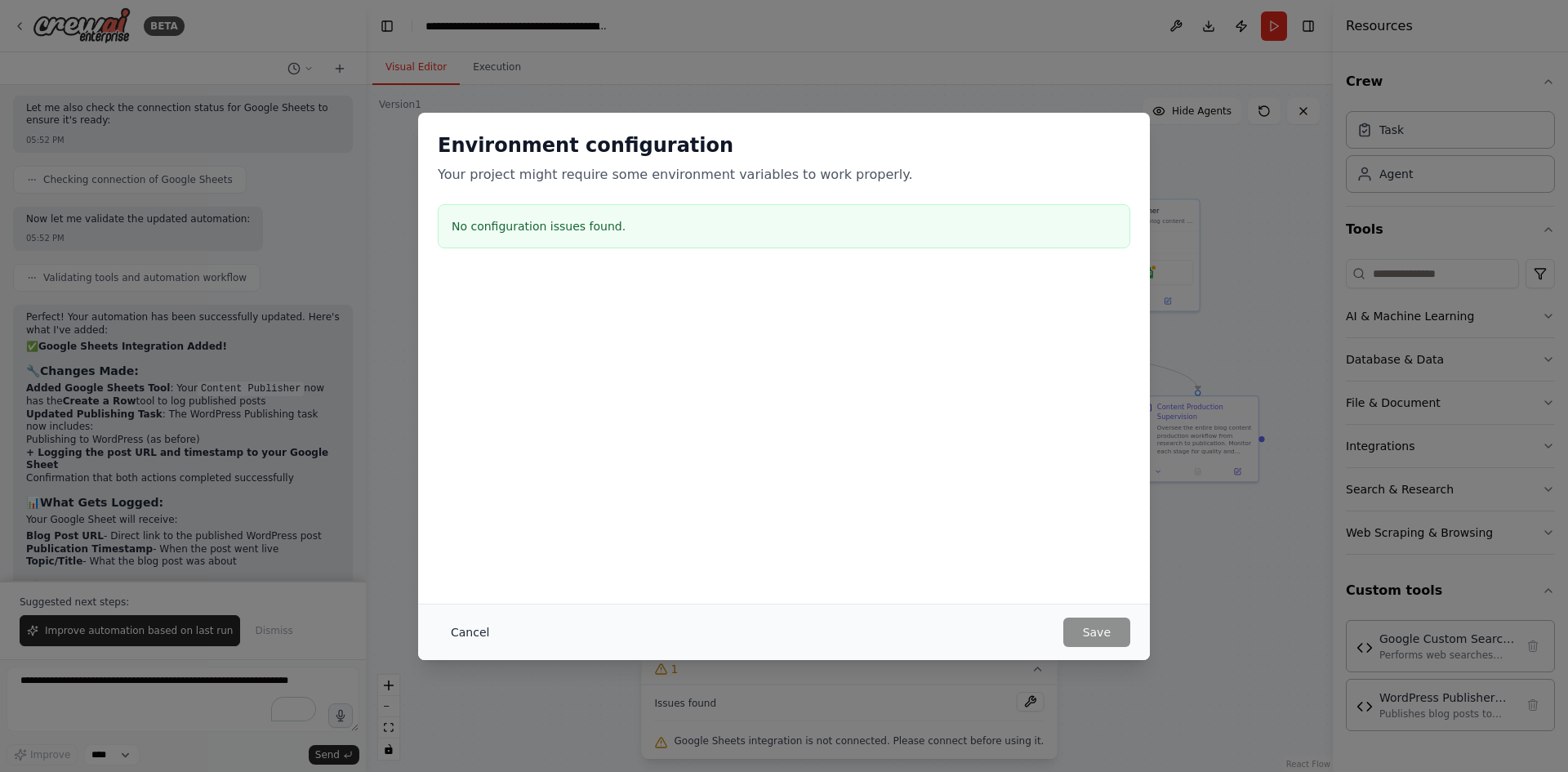
click at [476, 636] on button "Cancel" at bounding box center [470, 632] width 65 height 29
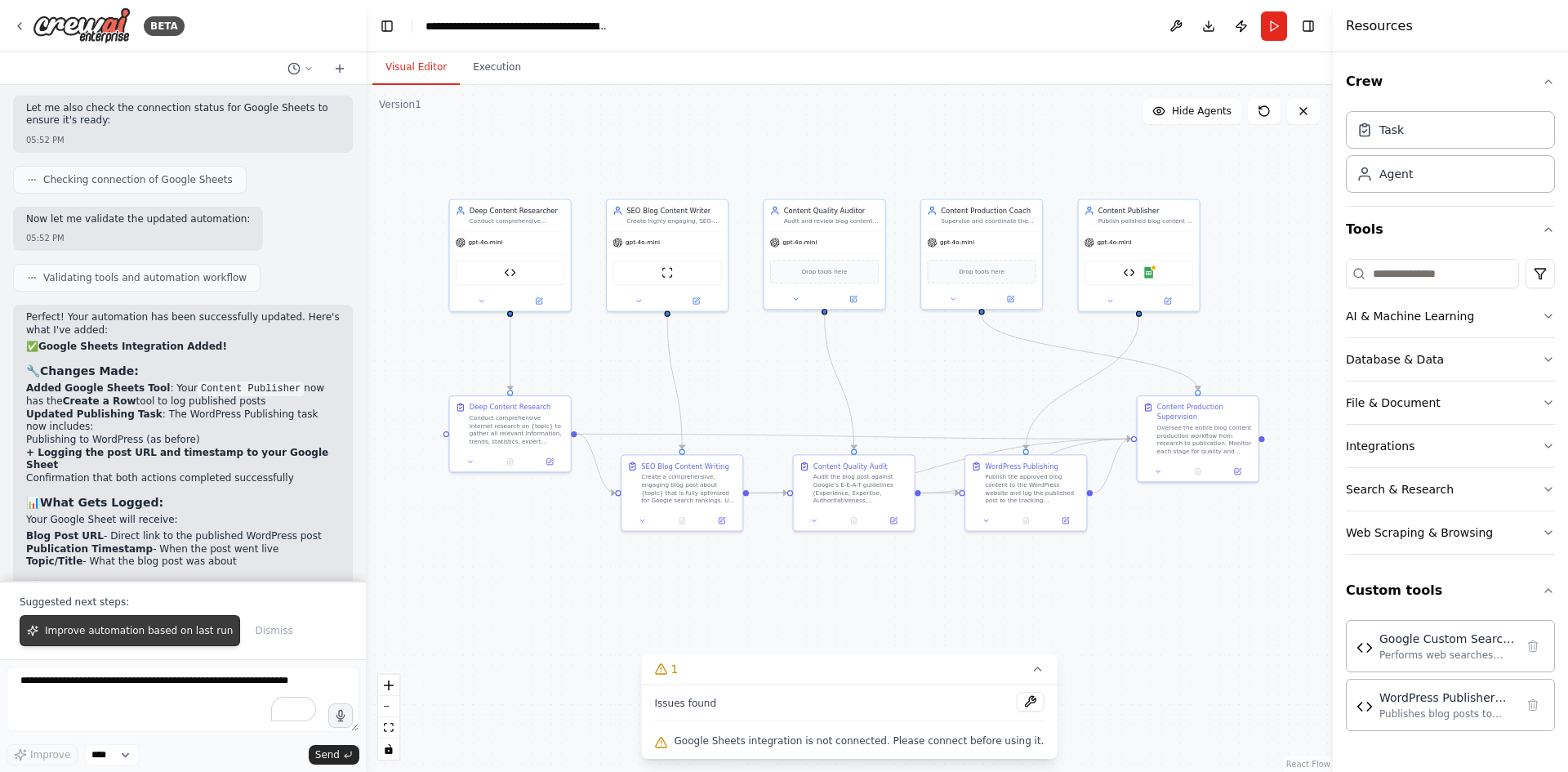
click at [145, 626] on span "Improve automation based on last run" at bounding box center [138, 631] width 188 height 13
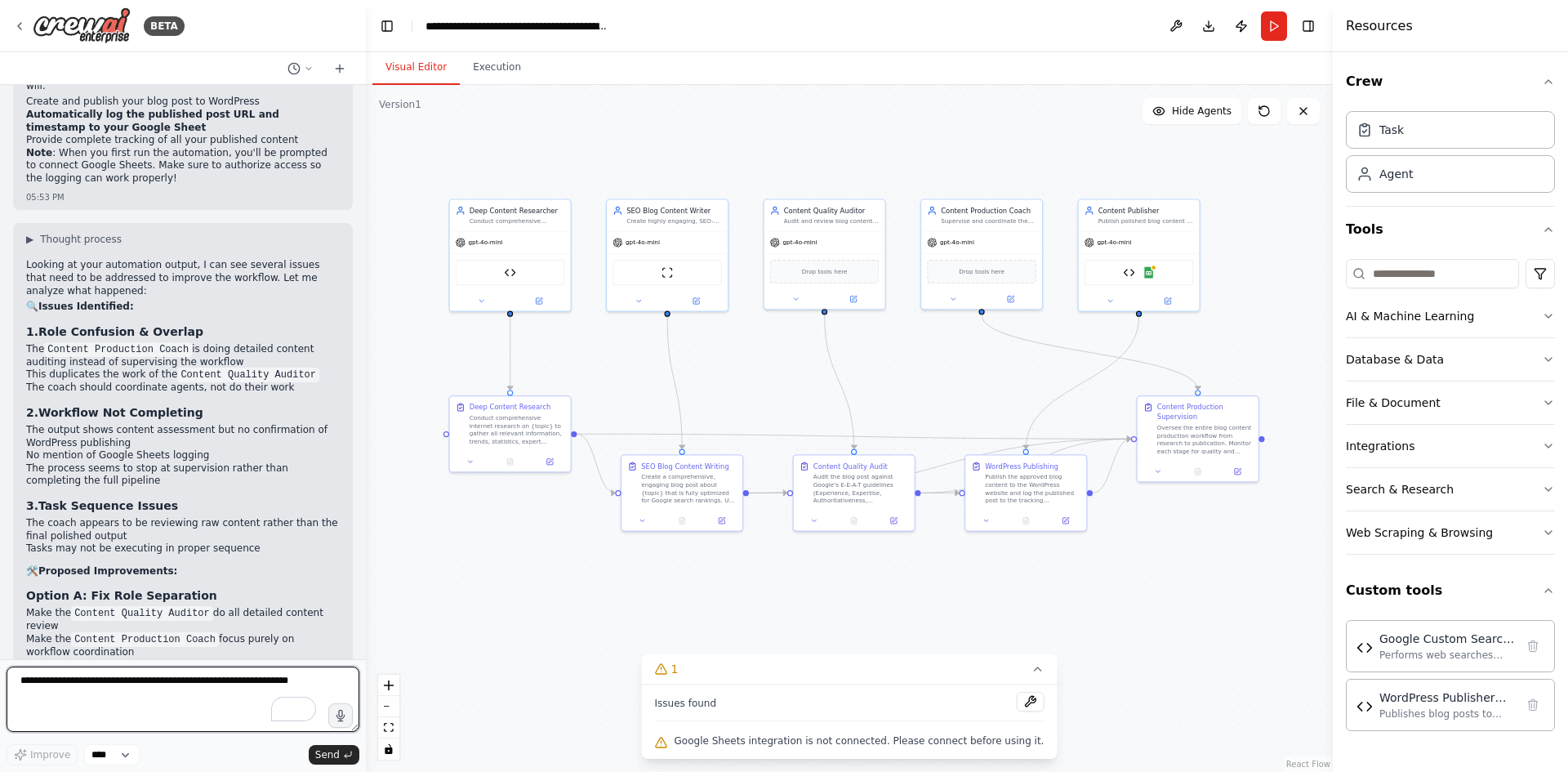
scroll to position [13830, 0]
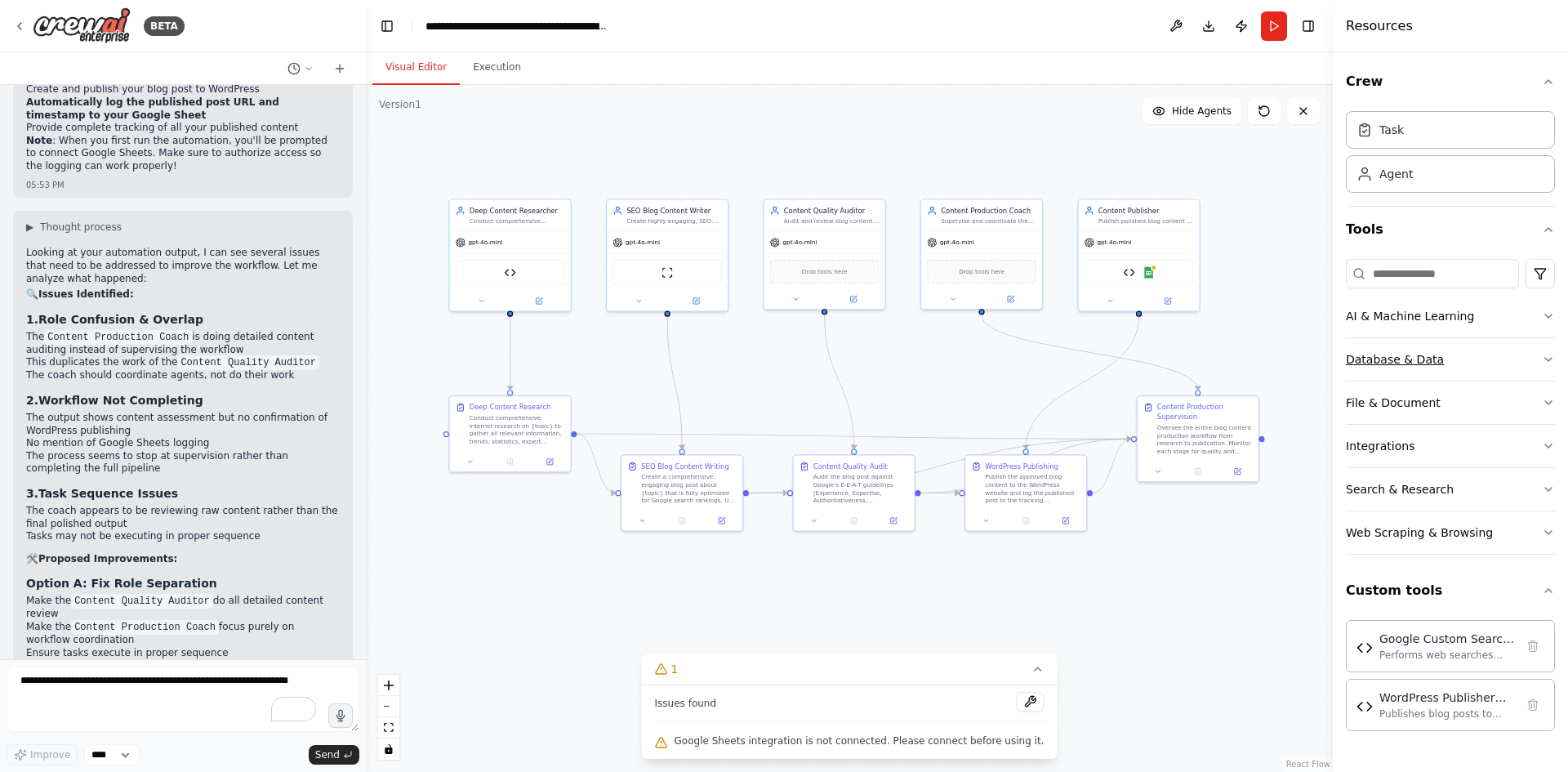
click at [1543, 358] on icon "button" at bounding box center [1549, 359] width 13 height 13
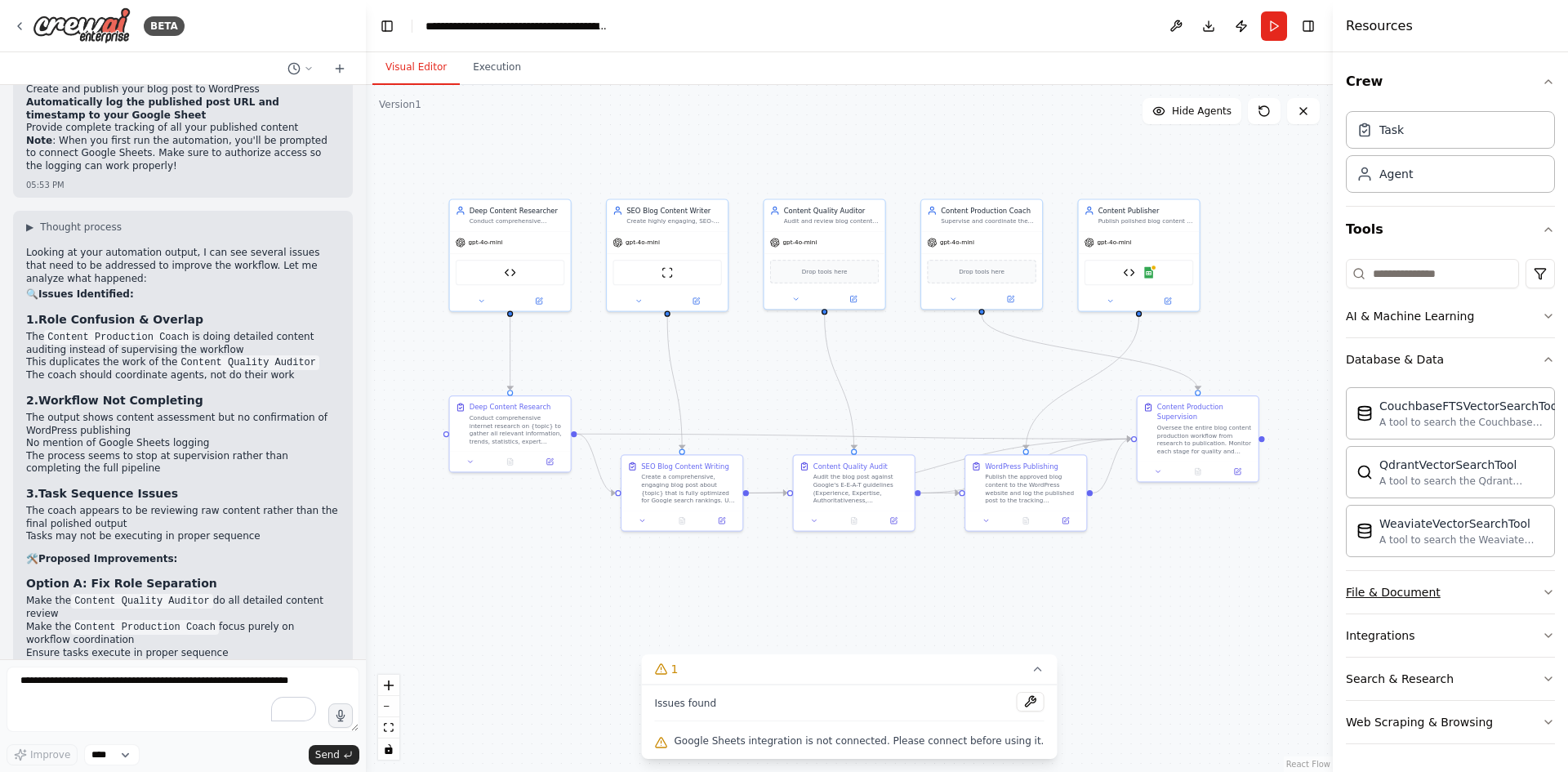
click at [1511, 599] on button "File & Document" at bounding box center [1450, 592] width 209 height 43
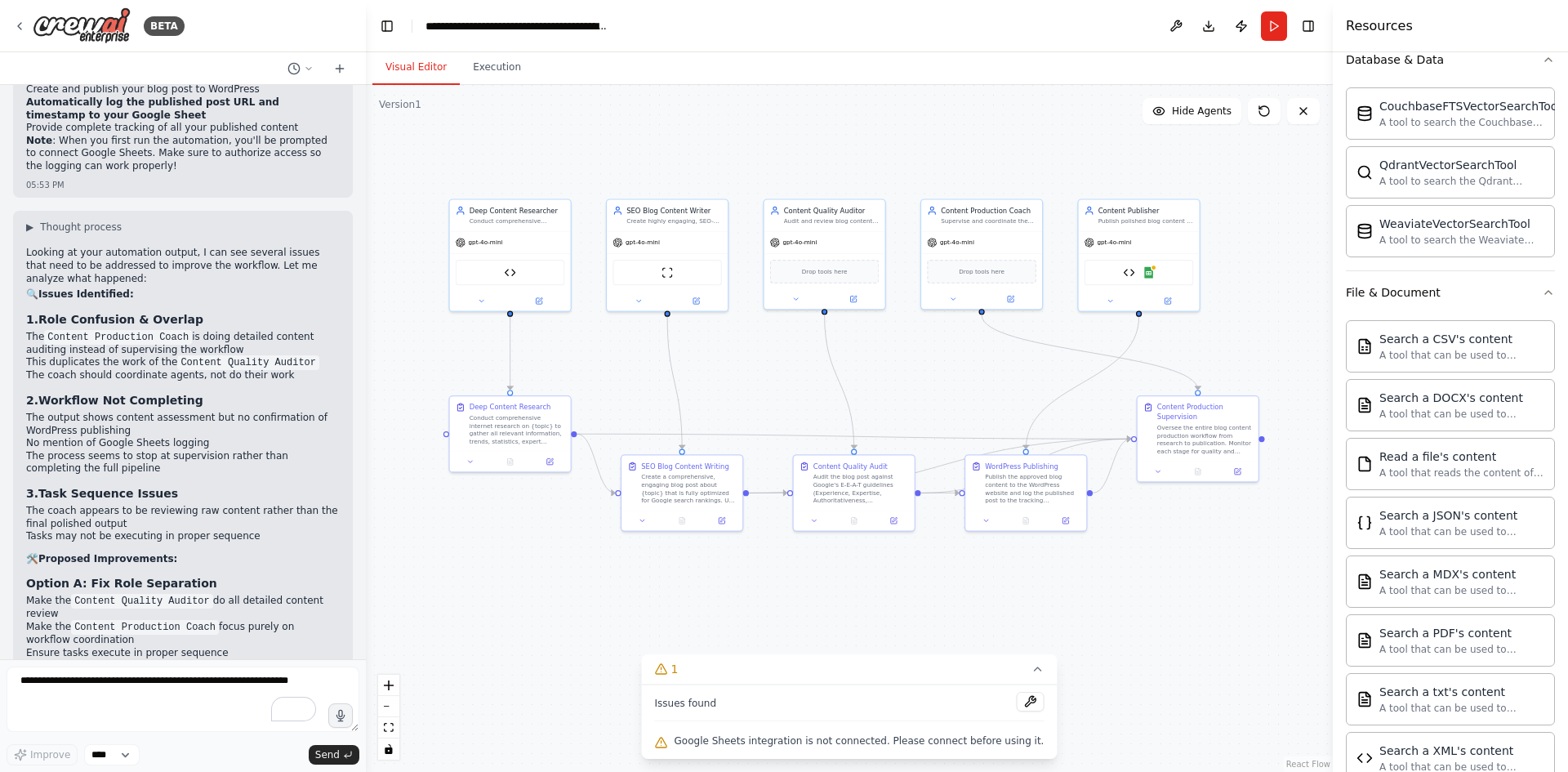
scroll to position [598, 0]
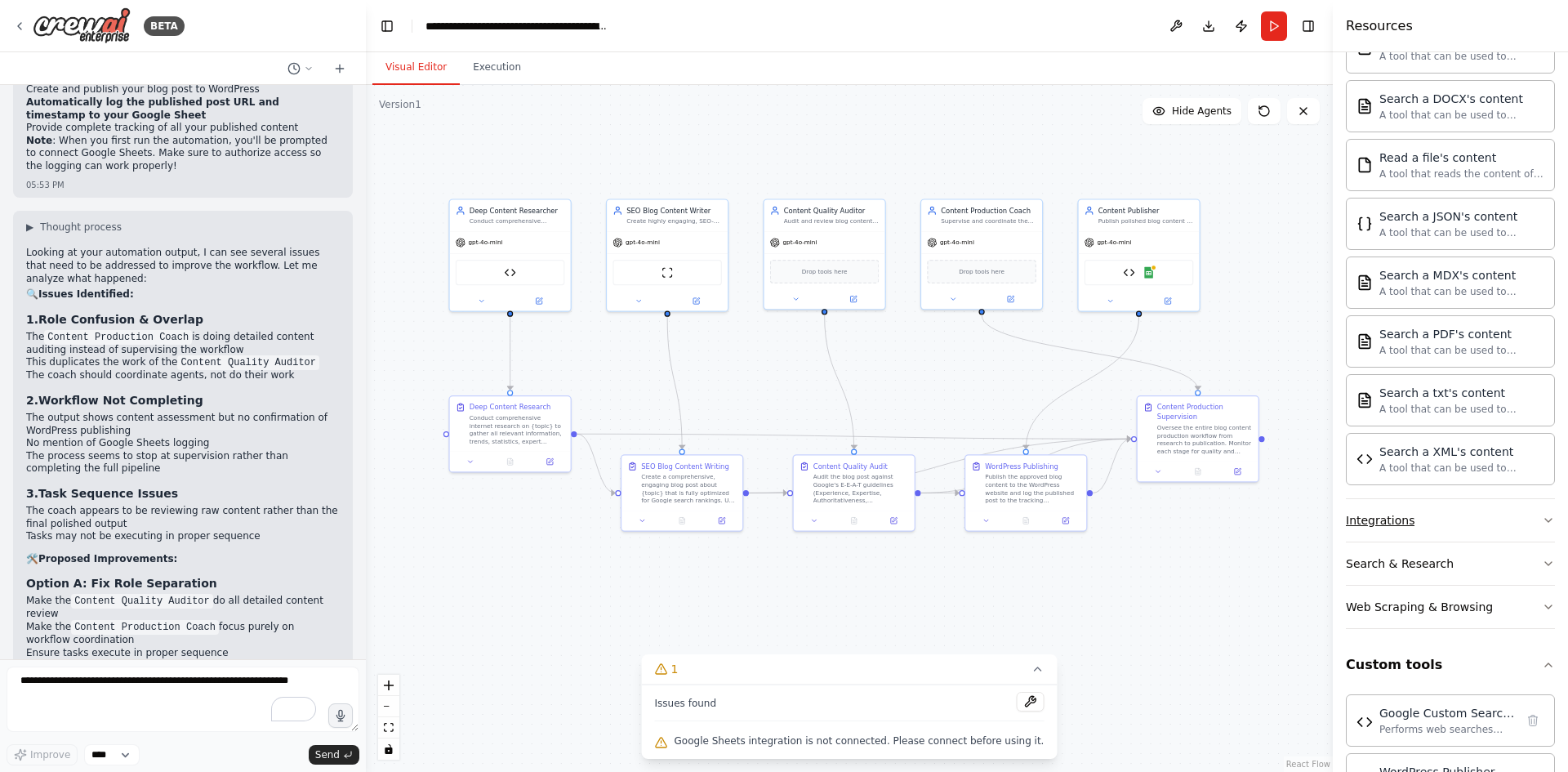
click at [1478, 539] on button "Integrations" at bounding box center [1450, 520] width 209 height 43
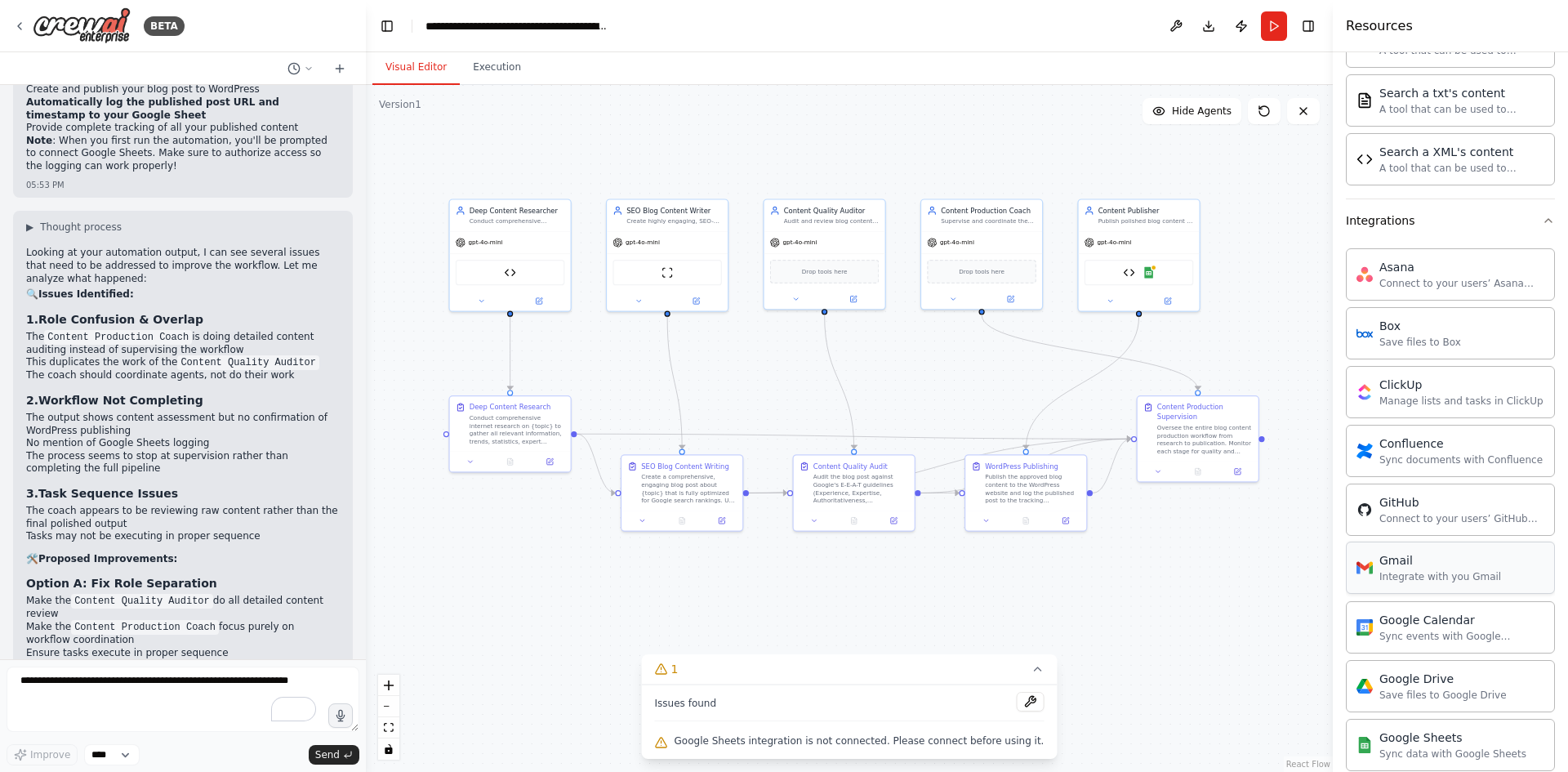
scroll to position [1198, 0]
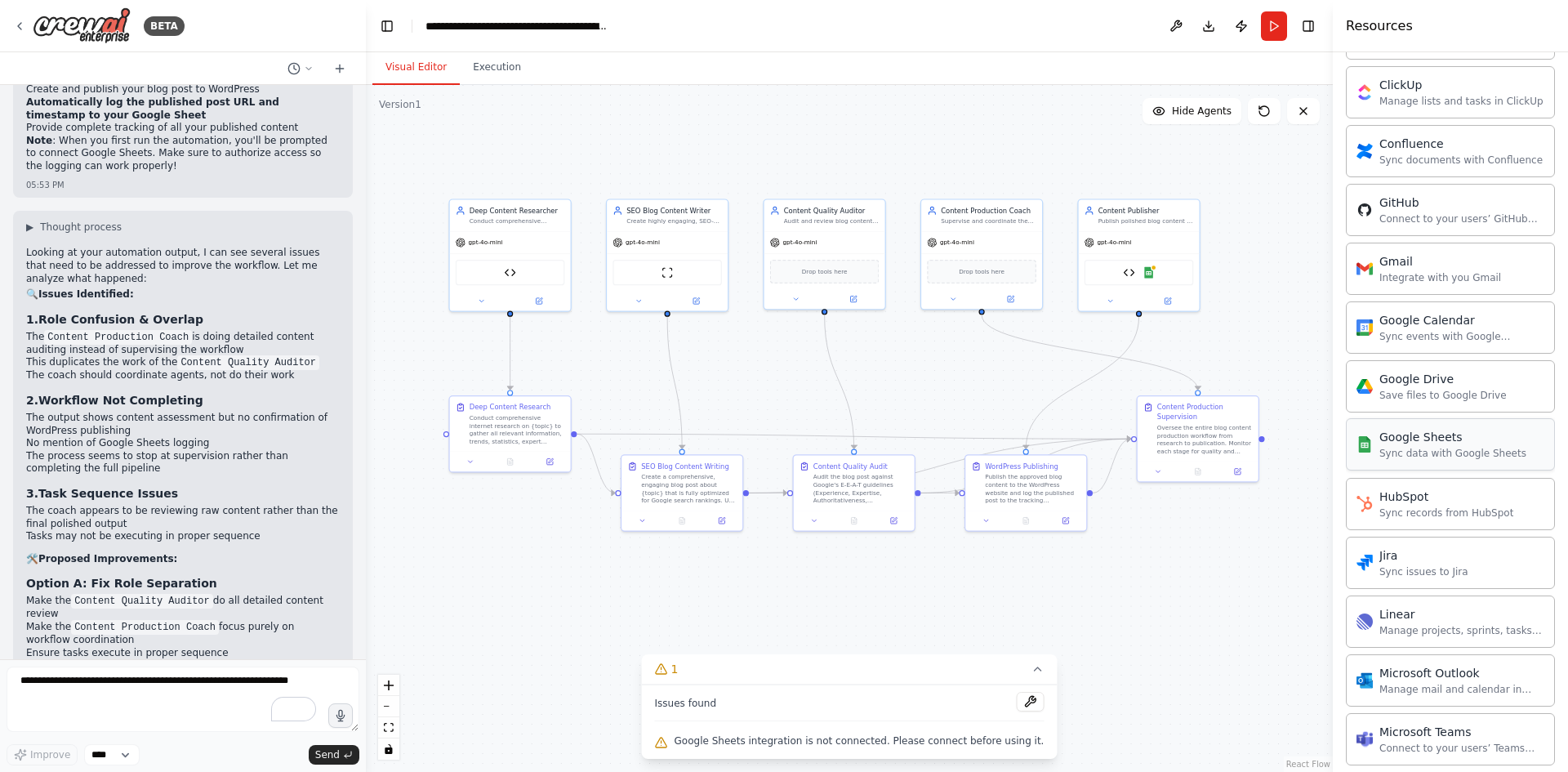
click at [1455, 453] on div "Sync data with Google Sheets" at bounding box center [1452, 453] width 147 height 13
click at [1153, 266] on div at bounding box center [1153, 266] width 6 height 6
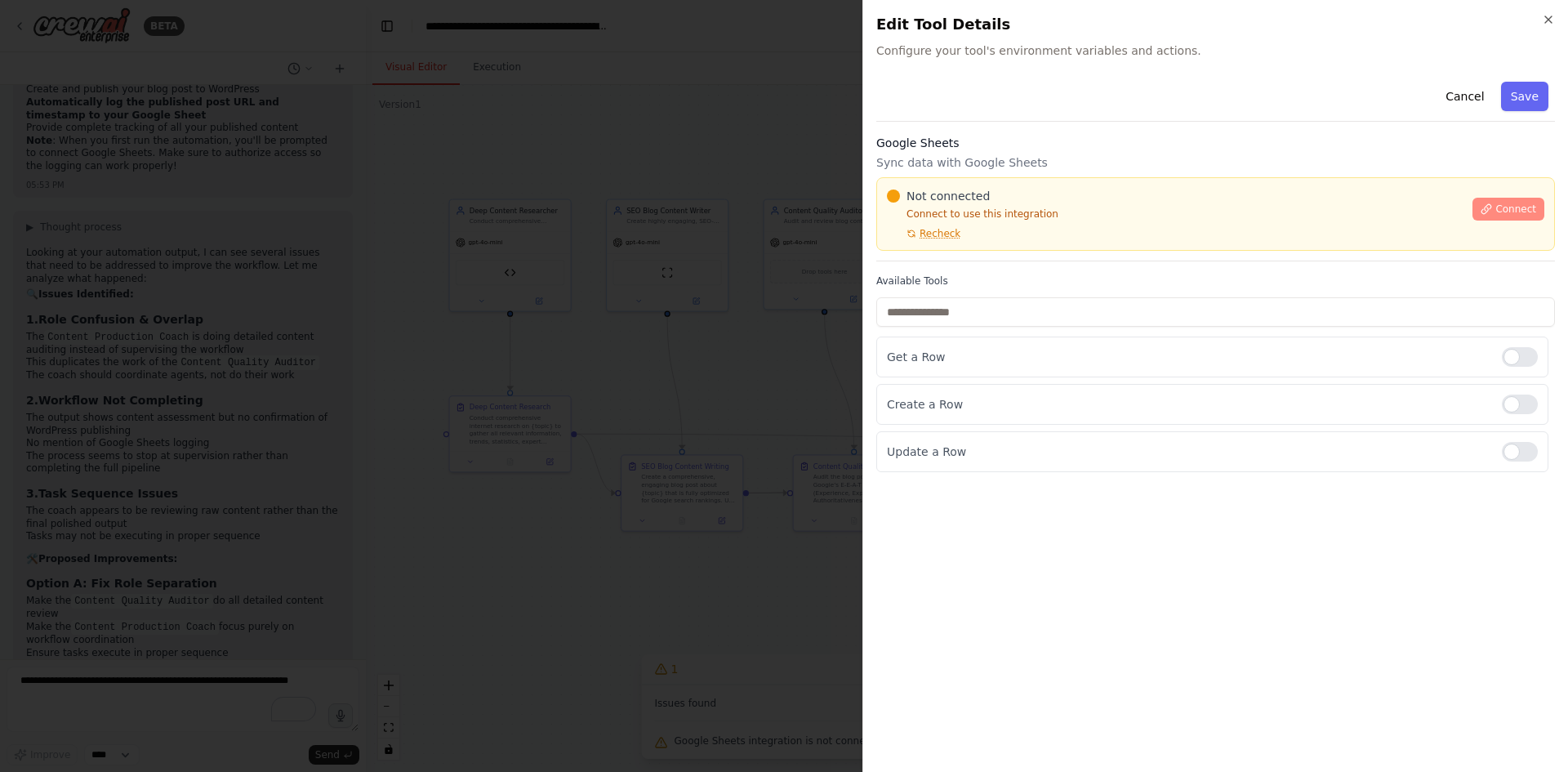
click at [1497, 212] on button "Connect" at bounding box center [1508, 209] width 72 height 23
click at [1036, 358] on p "Get a Row" at bounding box center [1188, 357] width 602 height 16
click at [926, 243] on div "Not connected Connect to use this integration Recheck Connect" at bounding box center [1216, 213] width 679 height 73
click at [936, 256] on div "Google Sheets Sync data with Google Sheets Not connected Connect to use this in…" at bounding box center [1216, 197] width 679 height 126
click at [668, 324] on div at bounding box center [784, 386] width 1568 height 772
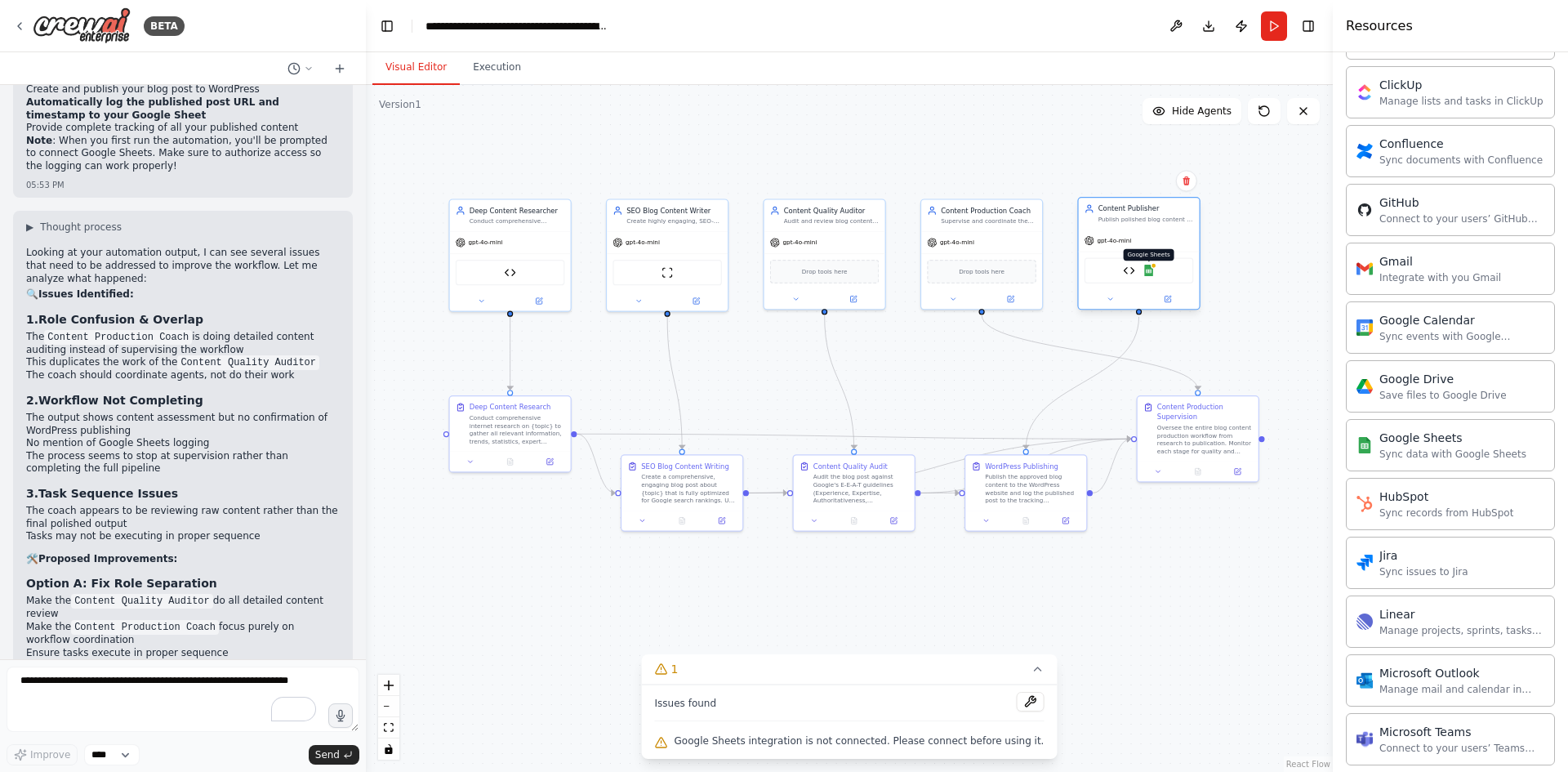
click at [1154, 267] on div at bounding box center [1153, 266] width 6 height 6
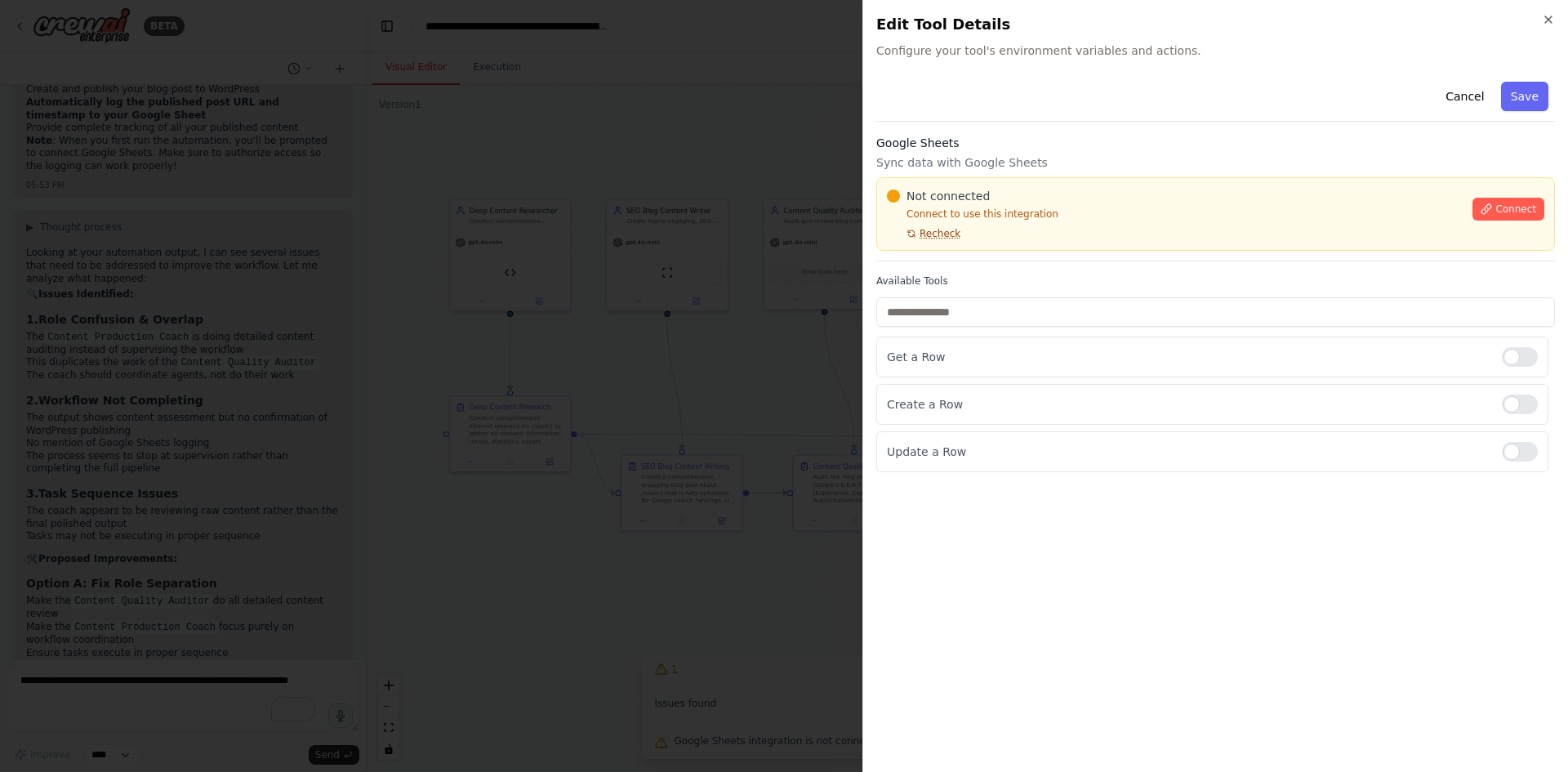
click at [942, 230] on span "Recheck" at bounding box center [940, 233] width 41 height 13
click at [946, 302] on input "text" at bounding box center [1216, 311] width 679 height 29
click at [942, 358] on p "Get a Row" at bounding box center [1188, 357] width 602 height 16
click at [968, 409] on p "Create a Row" at bounding box center [1188, 404] width 602 height 16
click at [1511, 197] on div "Connect" at bounding box center [1508, 204] width 72 height 32
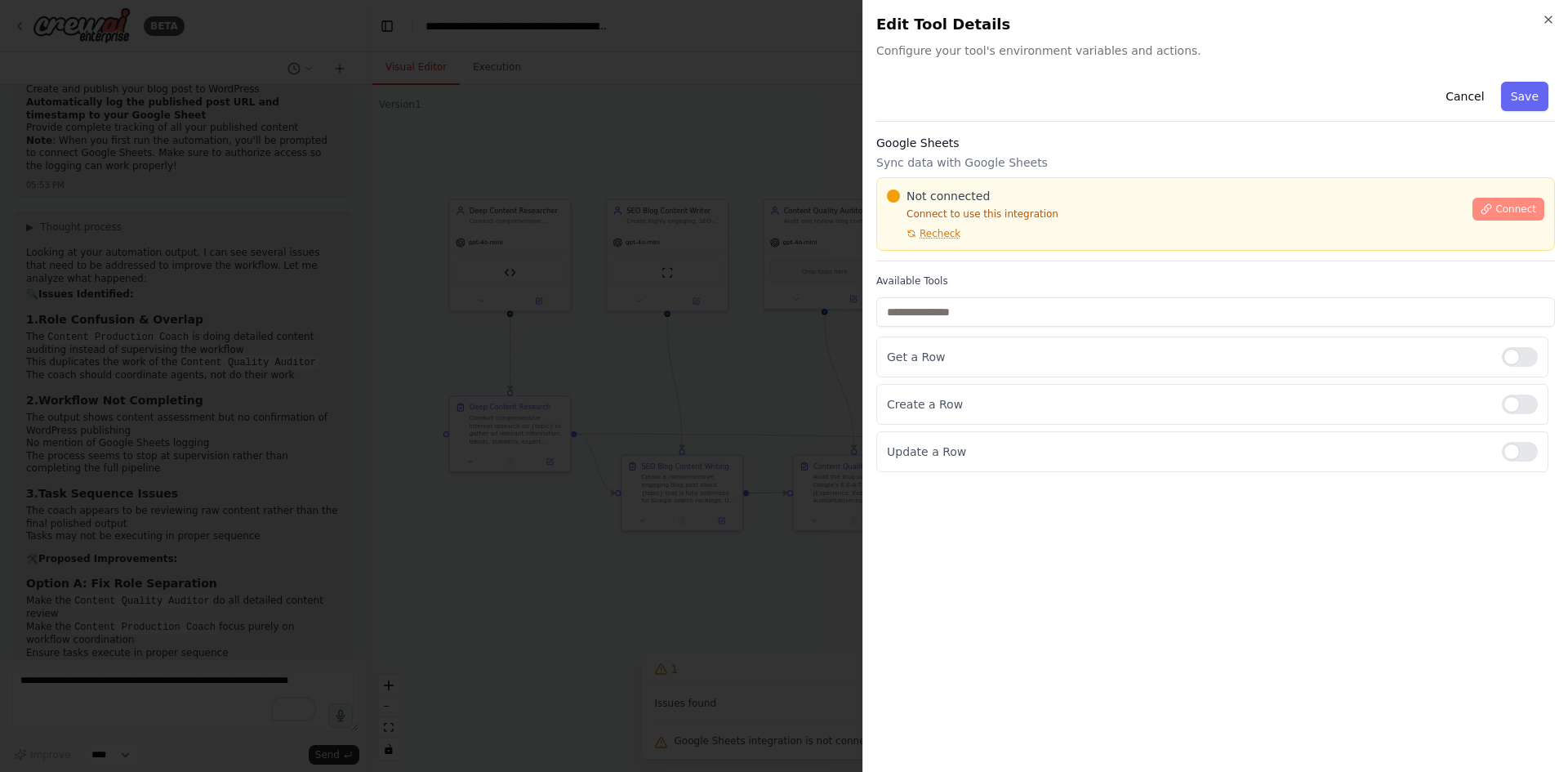
click at [1506, 217] on button "Connect" at bounding box center [1508, 209] width 72 height 23
click at [656, 324] on div at bounding box center [784, 386] width 1568 height 772
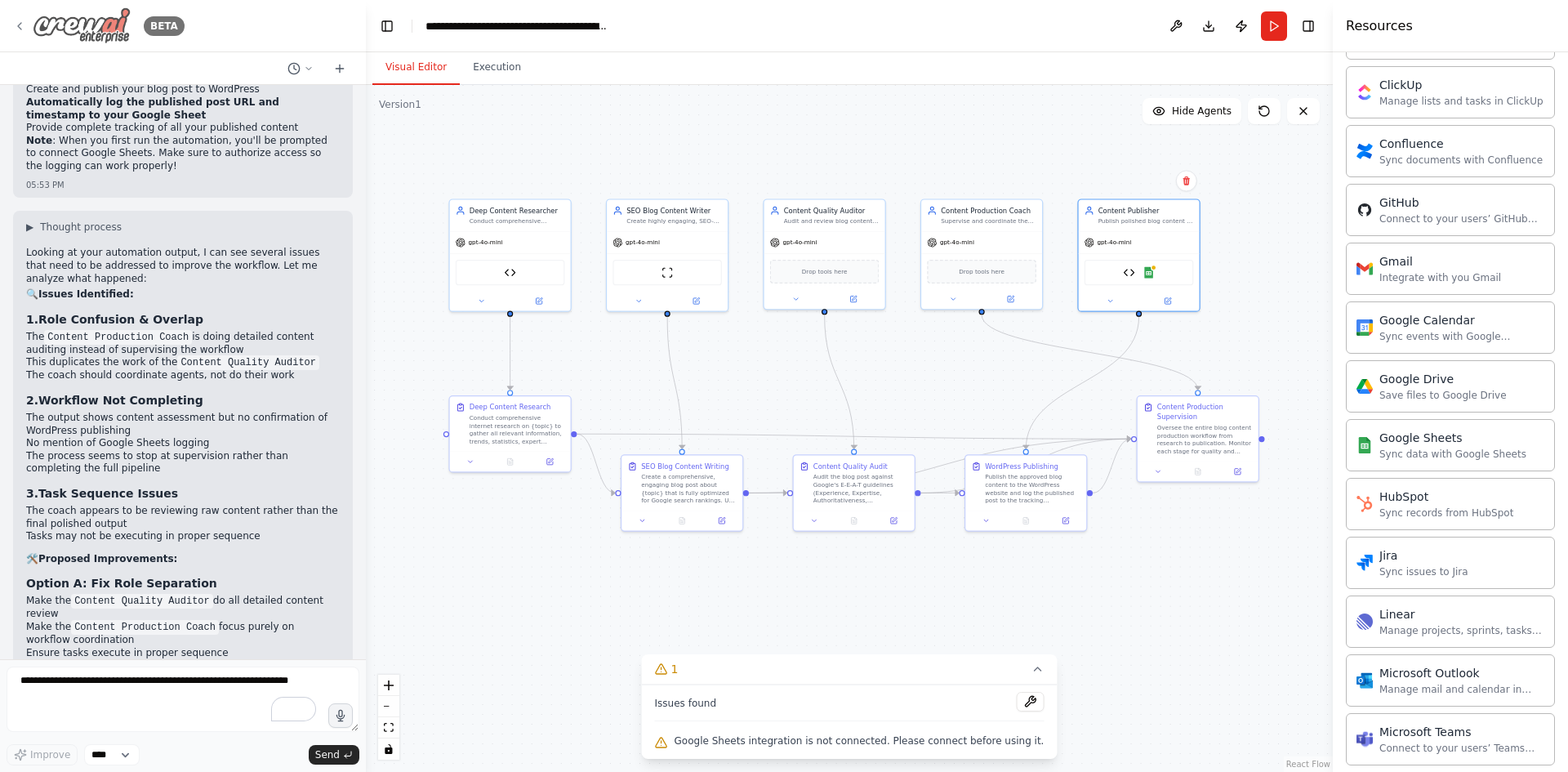
click at [103, 21] on img at bounding box center [81, 26] width 98 height 37
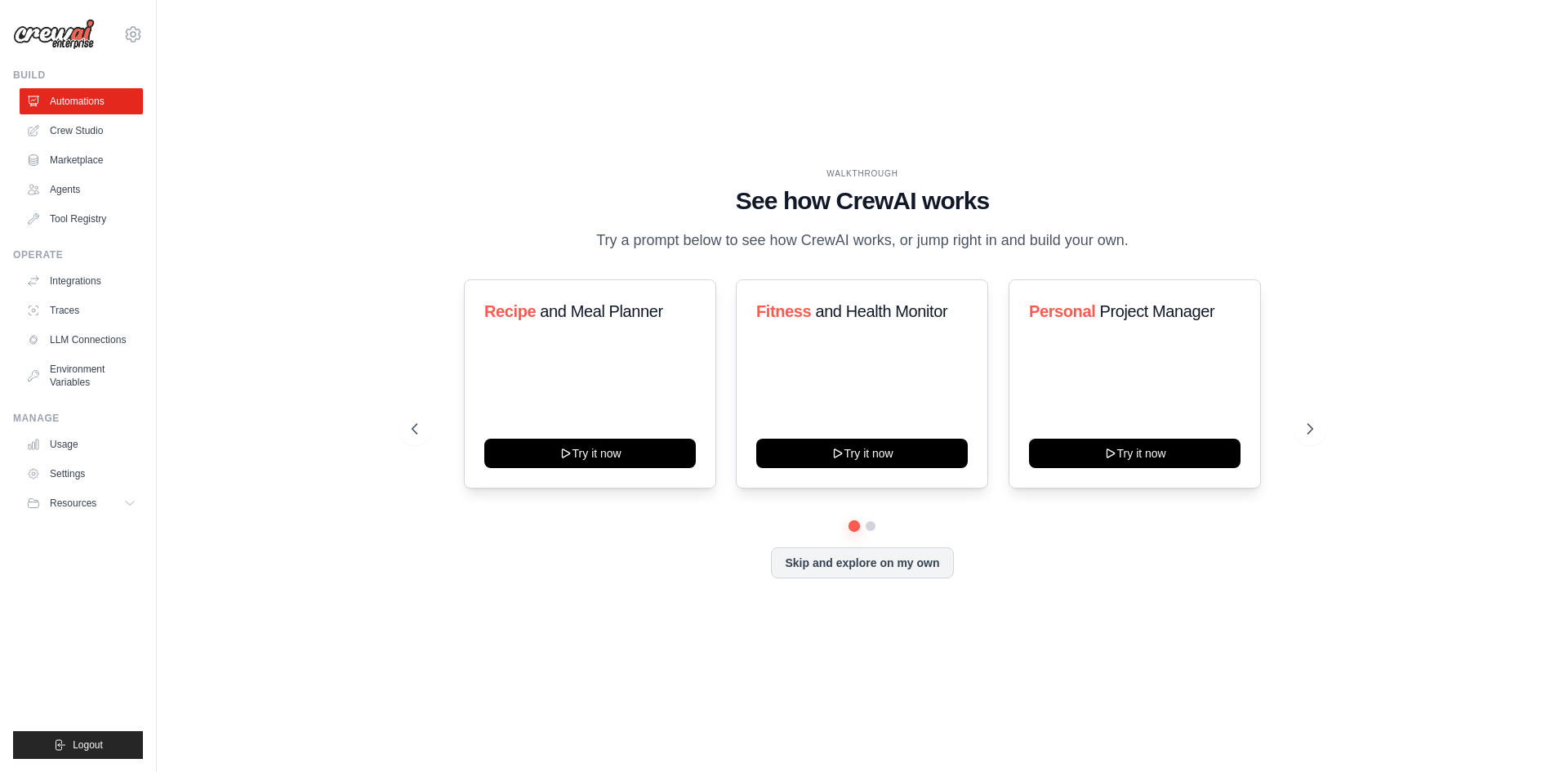
click at [770, 168] on div "WALKTHROUGH" at bounding box center [862, 174] width 902 height 12
click at [767, 186] on h1 "See how CrewAI works" at bounding box center [862, 200] width 902 height 29
click at [412, 186] on h1 "See how CrewAI works" at bounding box center [862, 200] width 902 height 29
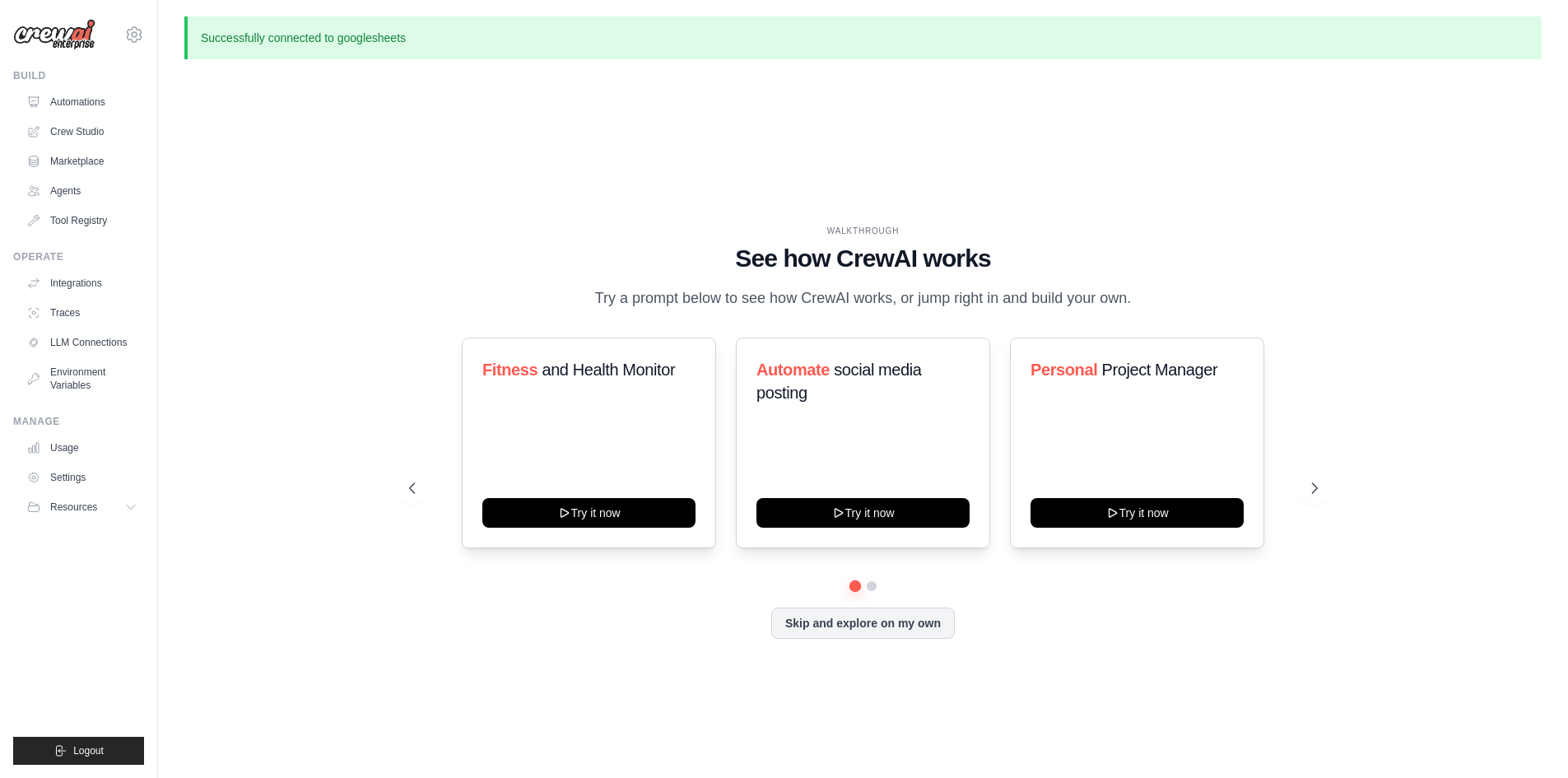
click at [1073, 155] on div "WALKTHROUGH See how [PERSON_NAME] works Try a prompt below to see how [PERSON_N…" at bounding box center [863, 444] width 1358 height 745
click at [129, 32] on icon at bounding box center [134, 33] width 14 height 14
drag, startPoint x: 106, startPoint y: 551, endPoint x: 106, endPoint y: 509, distance: 42.0
click at [106, 550] on ul "Build Automations Crew Studio Marketplace Agents" at bounding box center [78, 417] width 131 height 696
click at [106, 509] on button "Resources" at bounding box center [83, 508] width 124 height 27
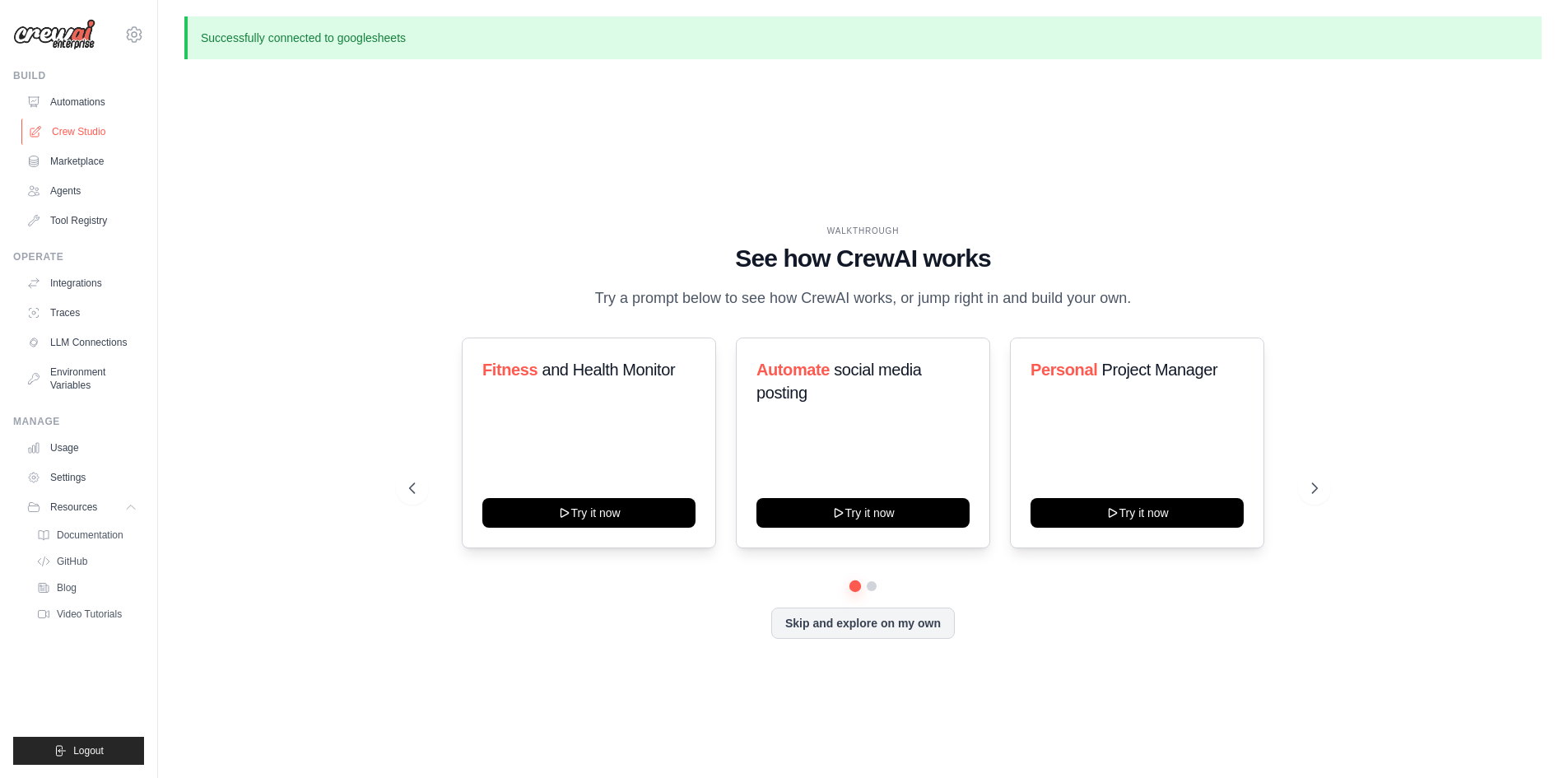
click at [77, 135] on link "Crew Studio" at bounding box center [83, 132] width 124 height 27
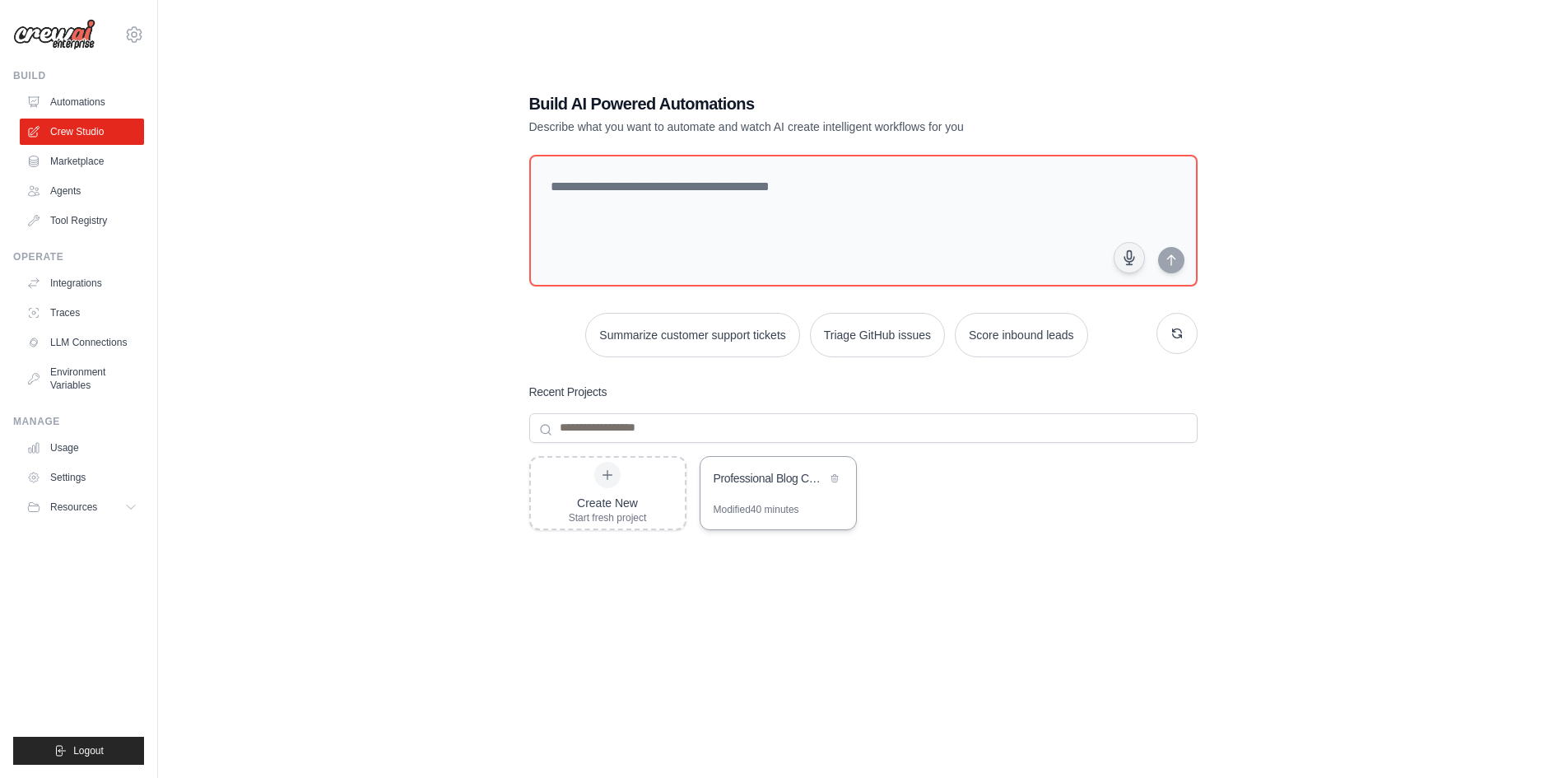
click at [785, 496] on div "Professional Blog Content Production Pipeline" at bounding box center [778, 480] width 156 height 46
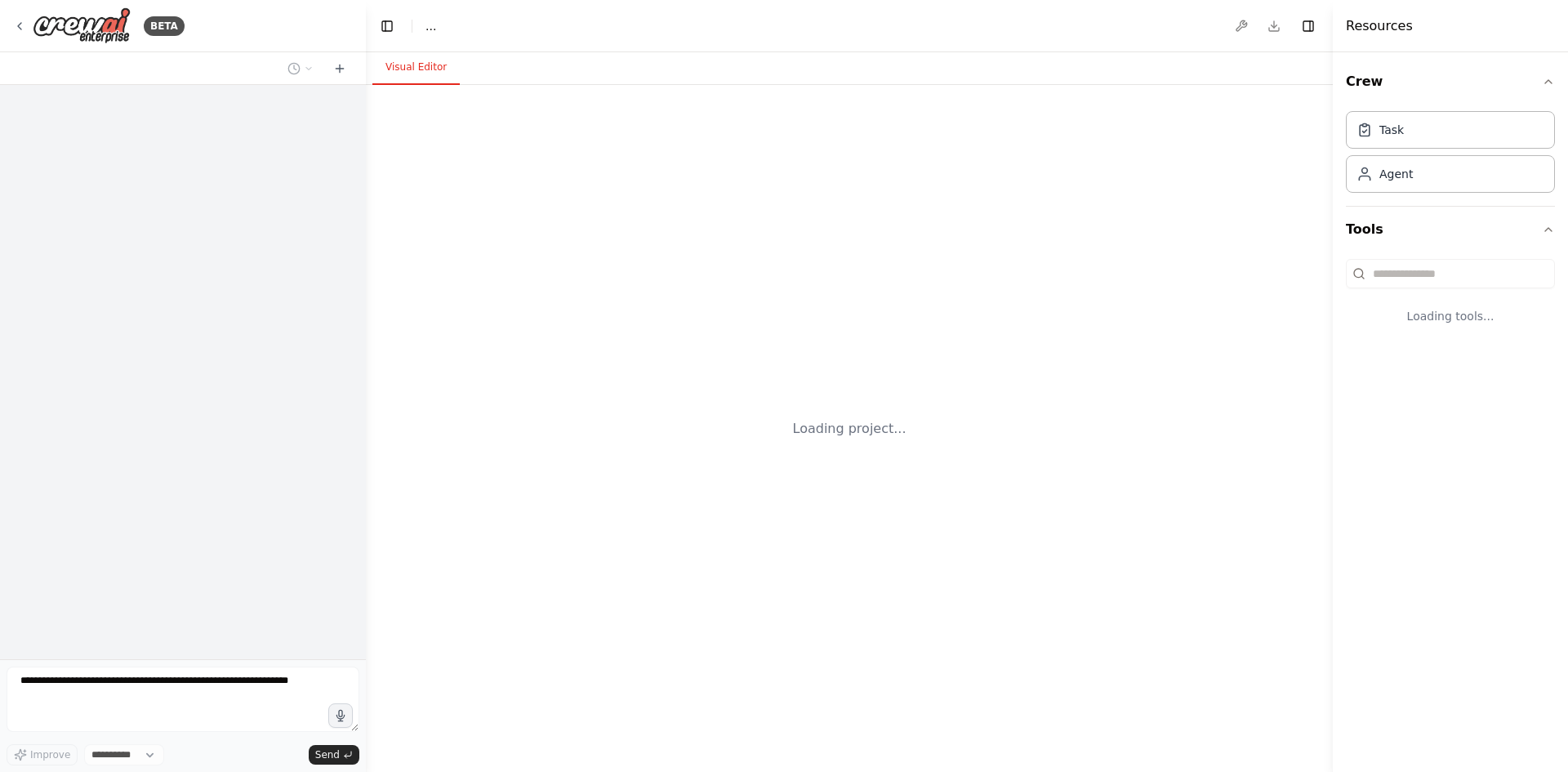
select select "****"
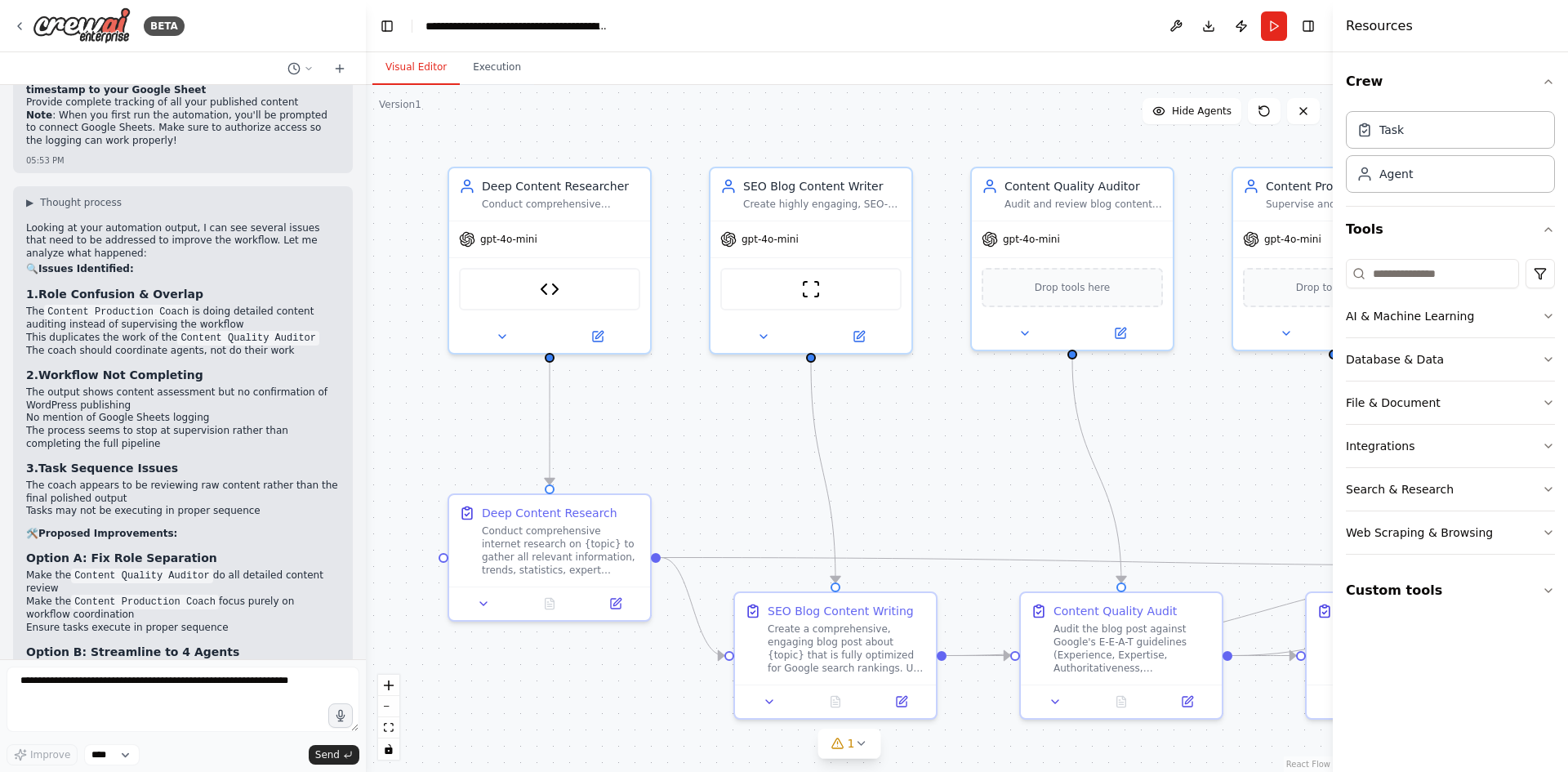
scroll to position [12425, 0]
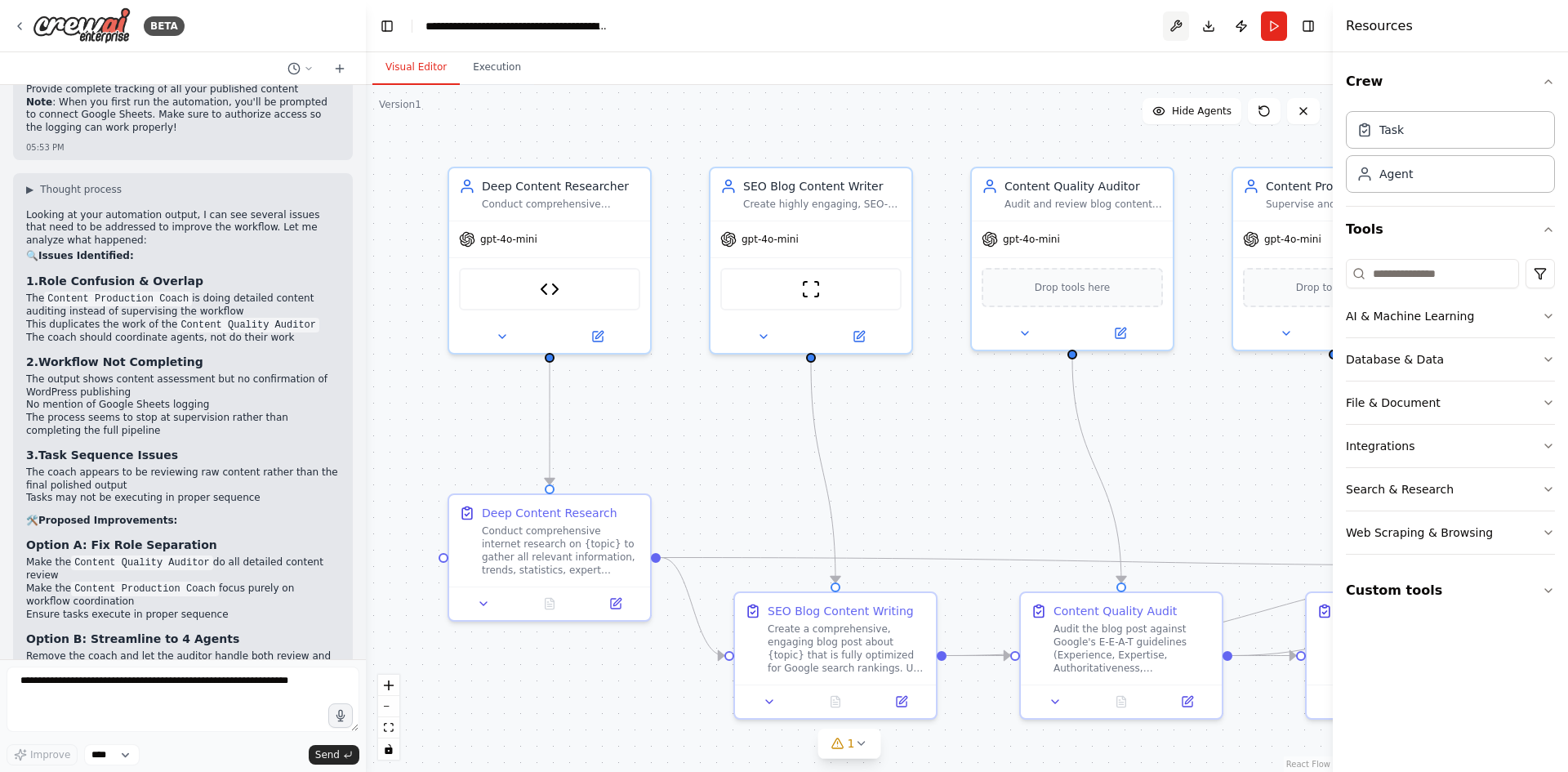
click at [1165, 24] on button at bounding box center [1176, 26] width 27 height 29
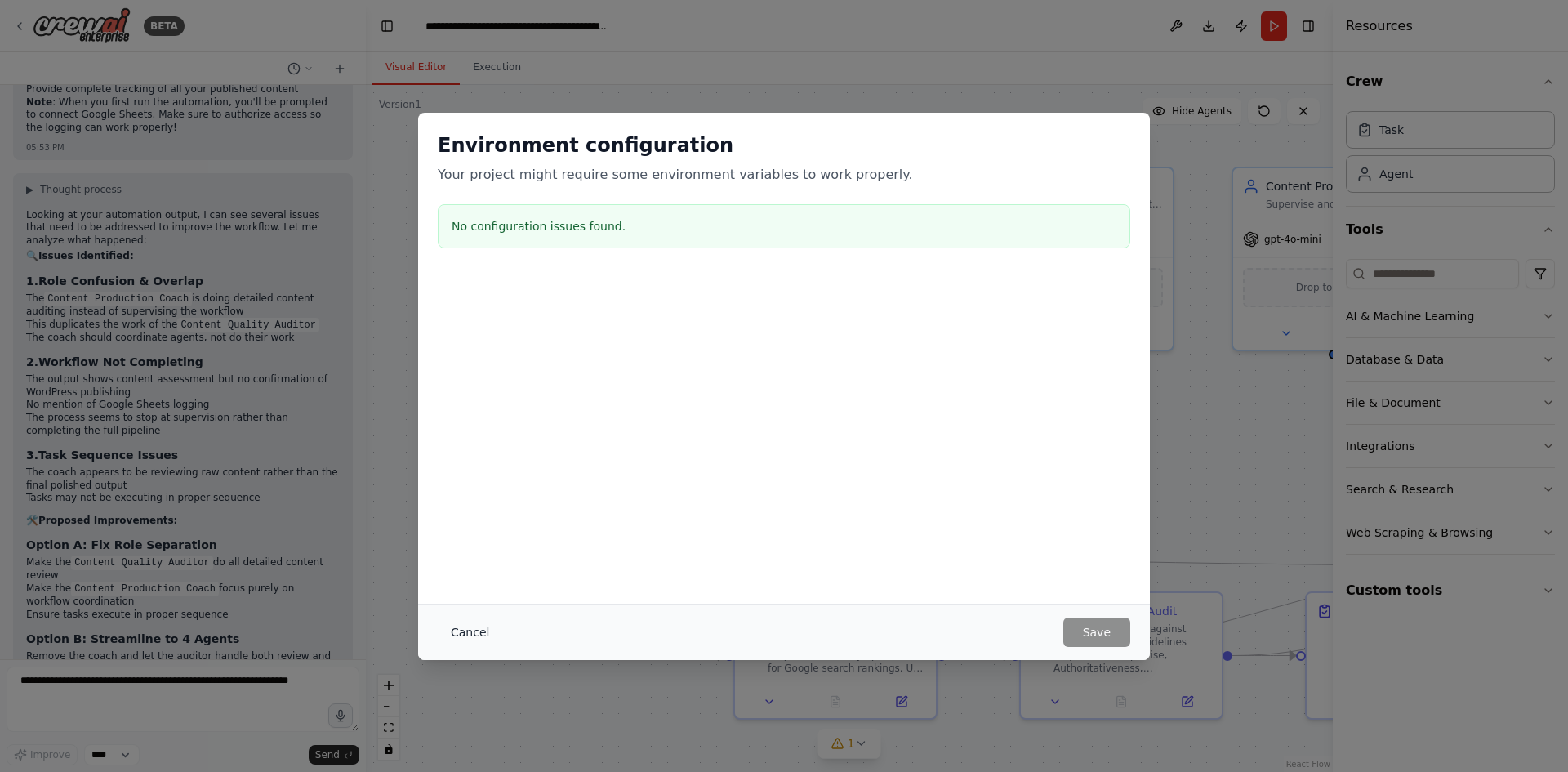
click at [472, 628] on button "Cancel" at bounding box center [470, 632] width 65 height 29
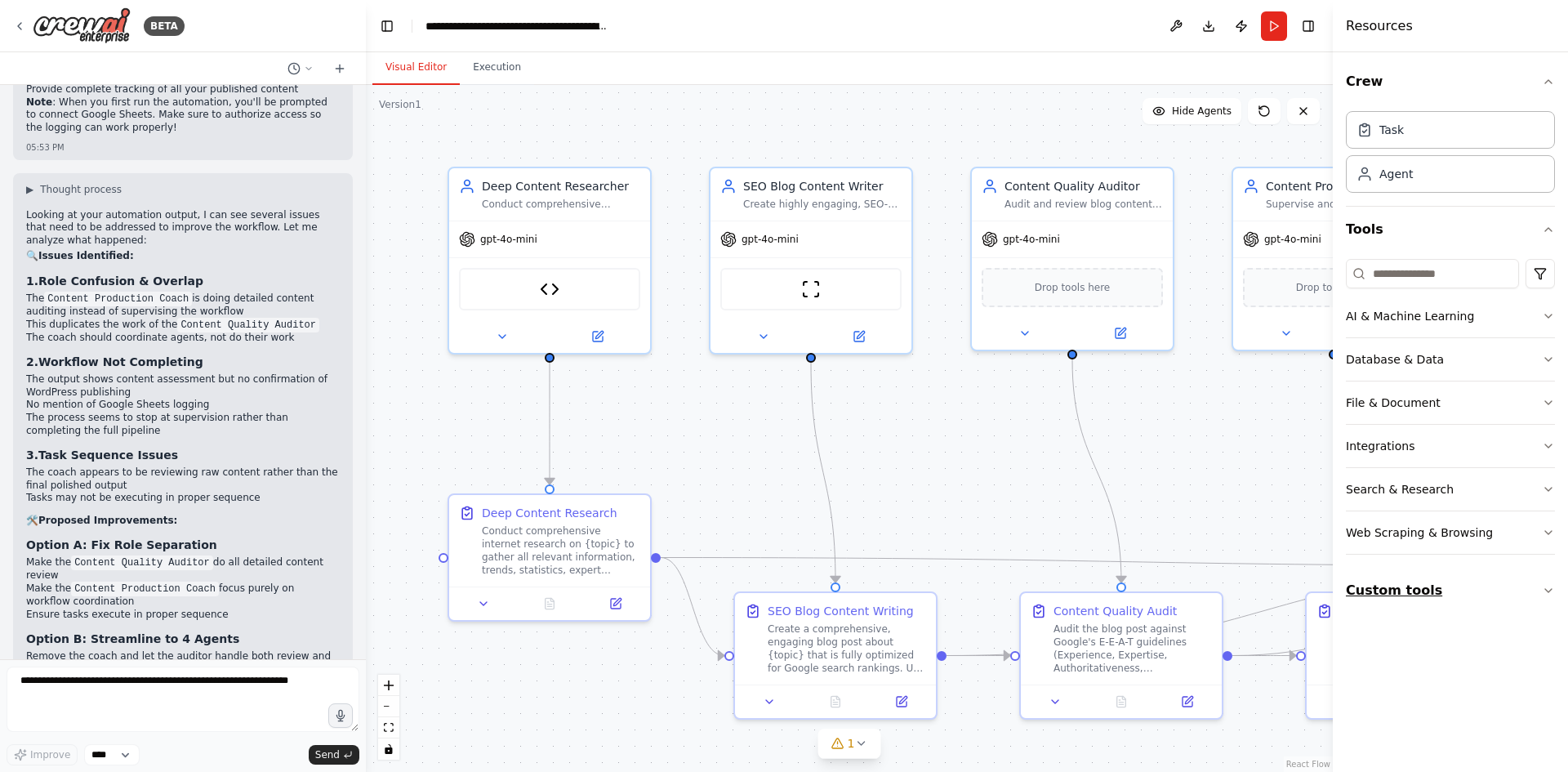
click at [1511, 579] on button "Custom tools" at bounding box center [1450, 590] width 209 height 46
click at [1431, 282] on input at bounding box center [1432, 273] width 174 height 29
click at [1397, 273] on input at bounding box center [1432, 273] width 174 height 29
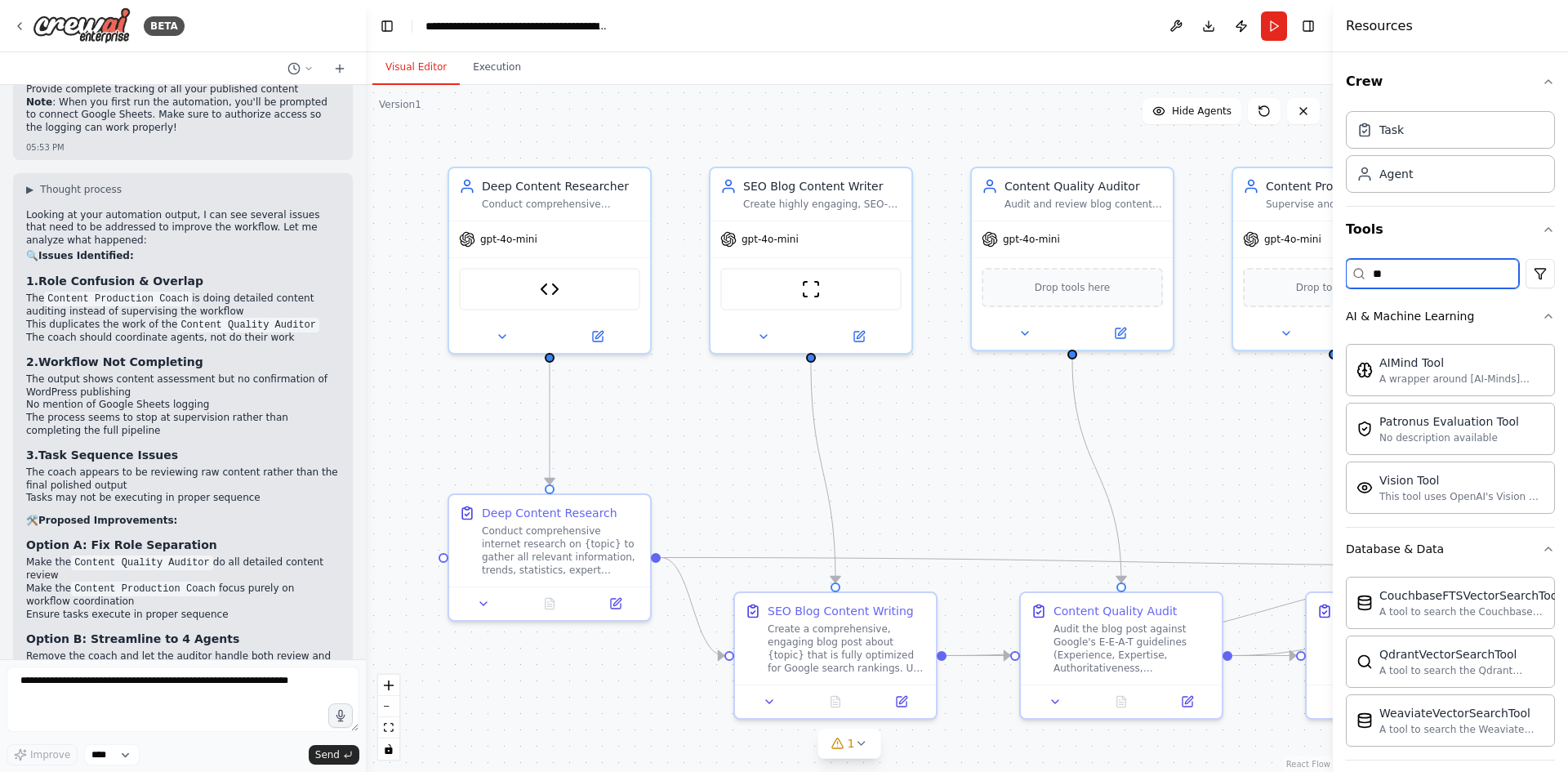
type input "*"
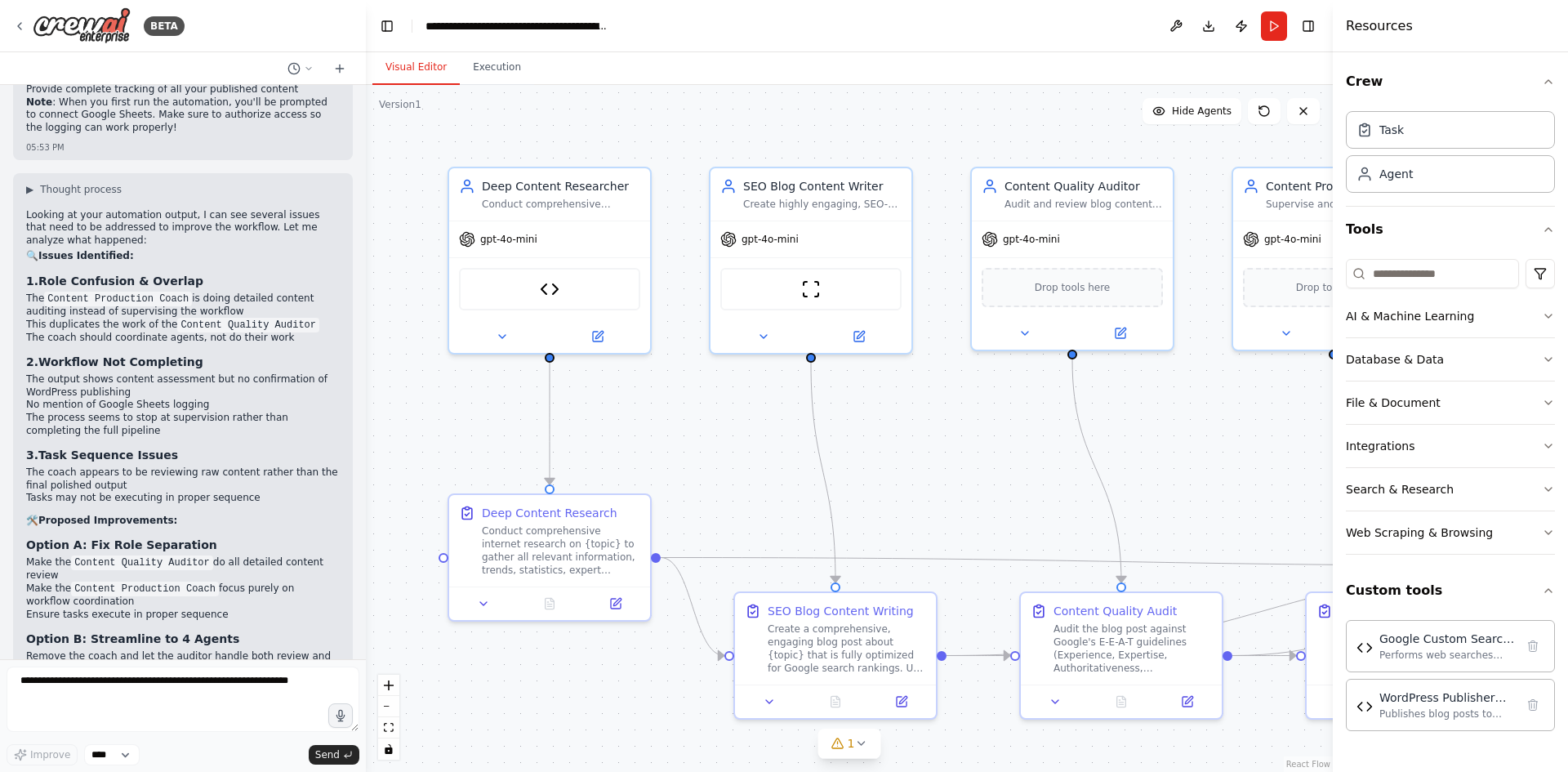
click at [1324, 35] on header "**********" at bounding box center [849, 26] width 967 height 52
drag, startPoint x: 1321, startPoint y: 24, endPoint x: 1310, endPoint y: 27, distance: 11.4
click at [1316, 24] on header "**********" at bounding box center [849, 26] width 967 height 52
click at [1310, 28] on button "Toggle Right Sidebar" at bounding box center [1308, 26] width 23 height 23
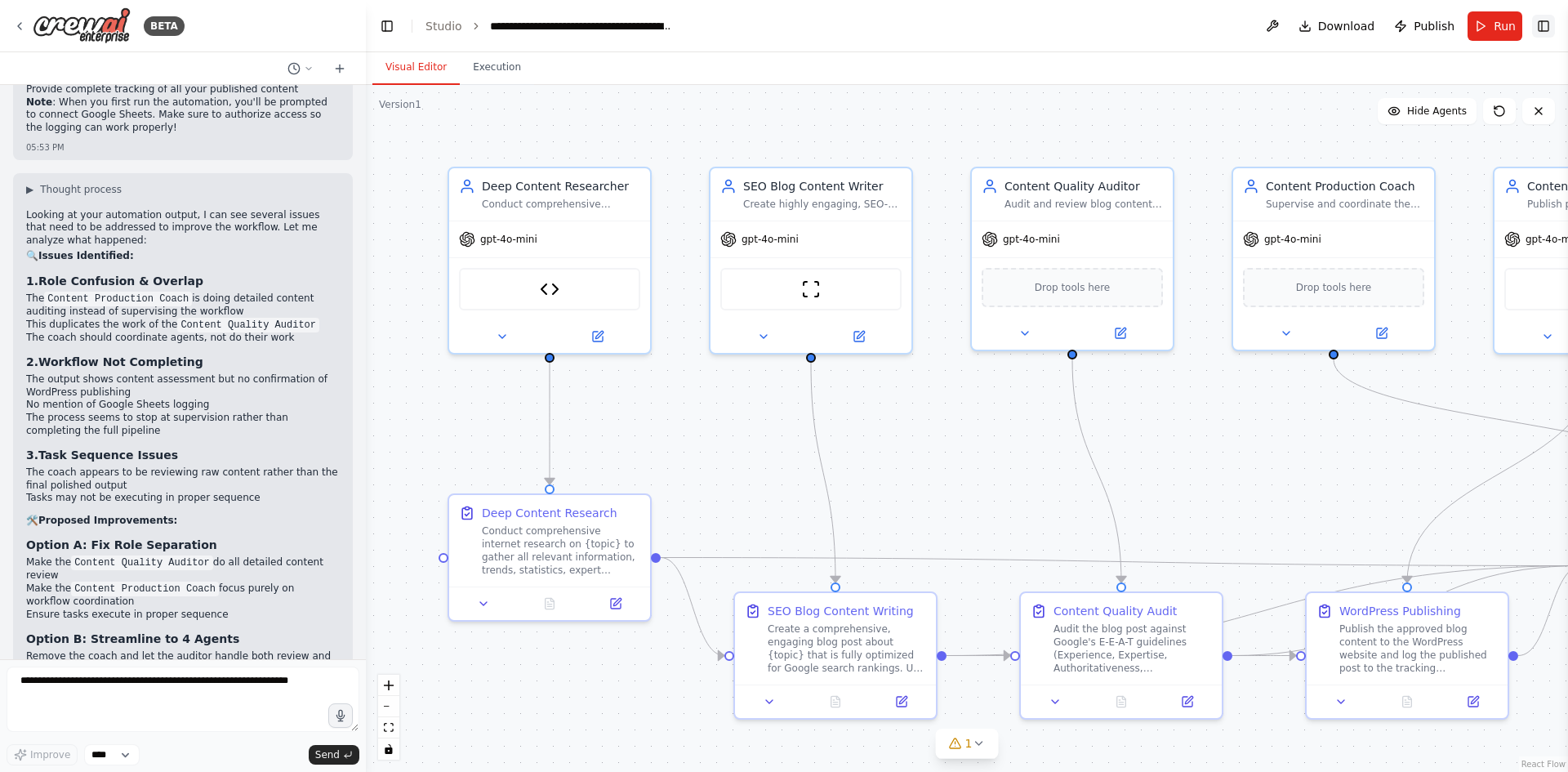
click at [1547, 20] on button "Toggle Right Sidebar" at bounding box center [1543, 26] width 23 height 23
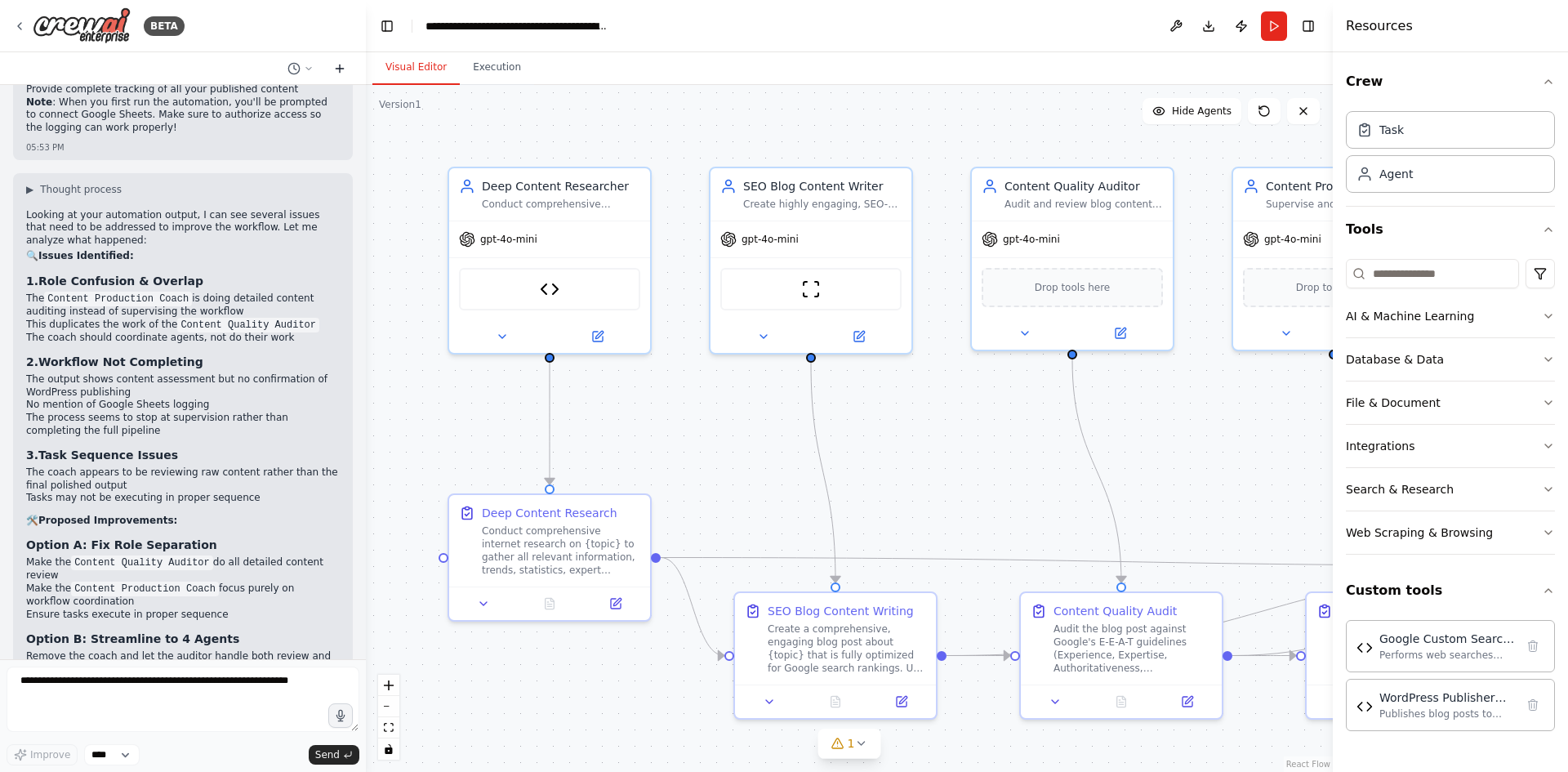
click at [341, 68] on icon at bounding box center [340, 68] width 8 height 0
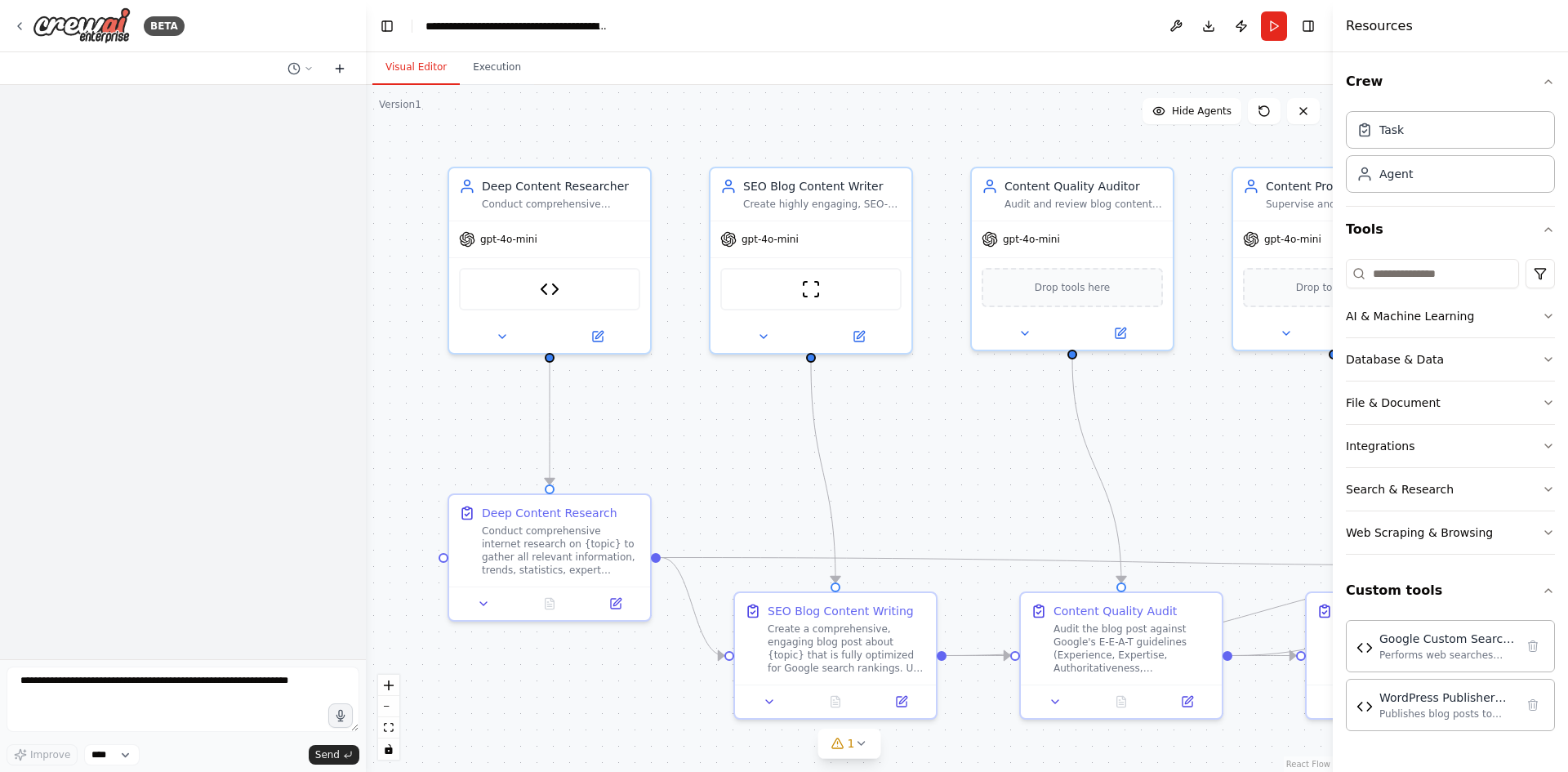
scroll to position [0, 0]
click at [341, 68] on icon at bounding box center [340, 68] width 8 height 0
click at [138, 761] on select "****" at bounding box center [112, 754] width 56 height 21
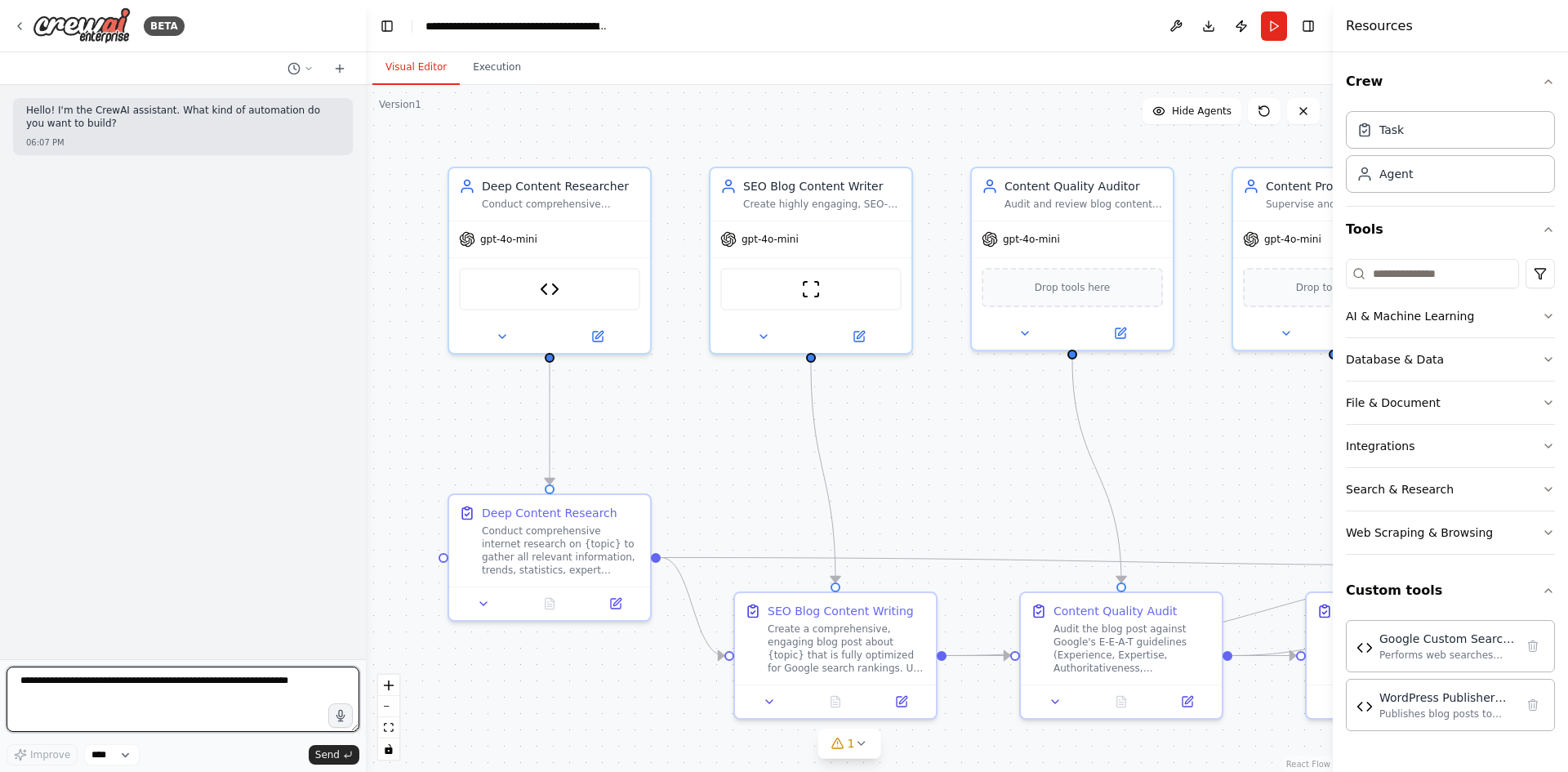
click at [212, 722] on textarea at bounding box center [183, 699] width 353 height 65
click at [1454, 542] on button "Web Scraping & Browsing" at bounding box center [1450, 532] width 209 height 43
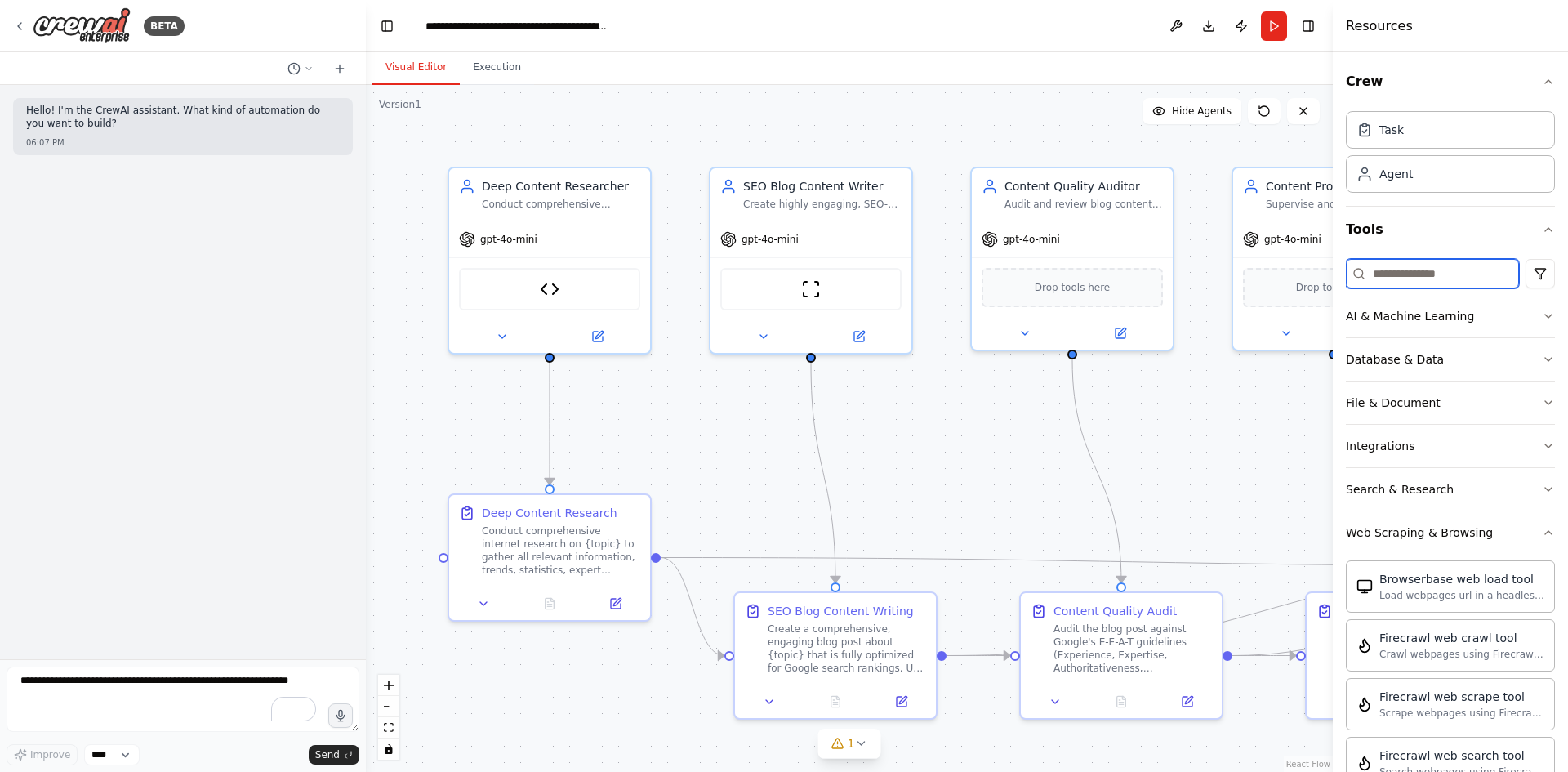
click at [1430, 270] on input at bounding box center [1432, 273] width 174 height 29
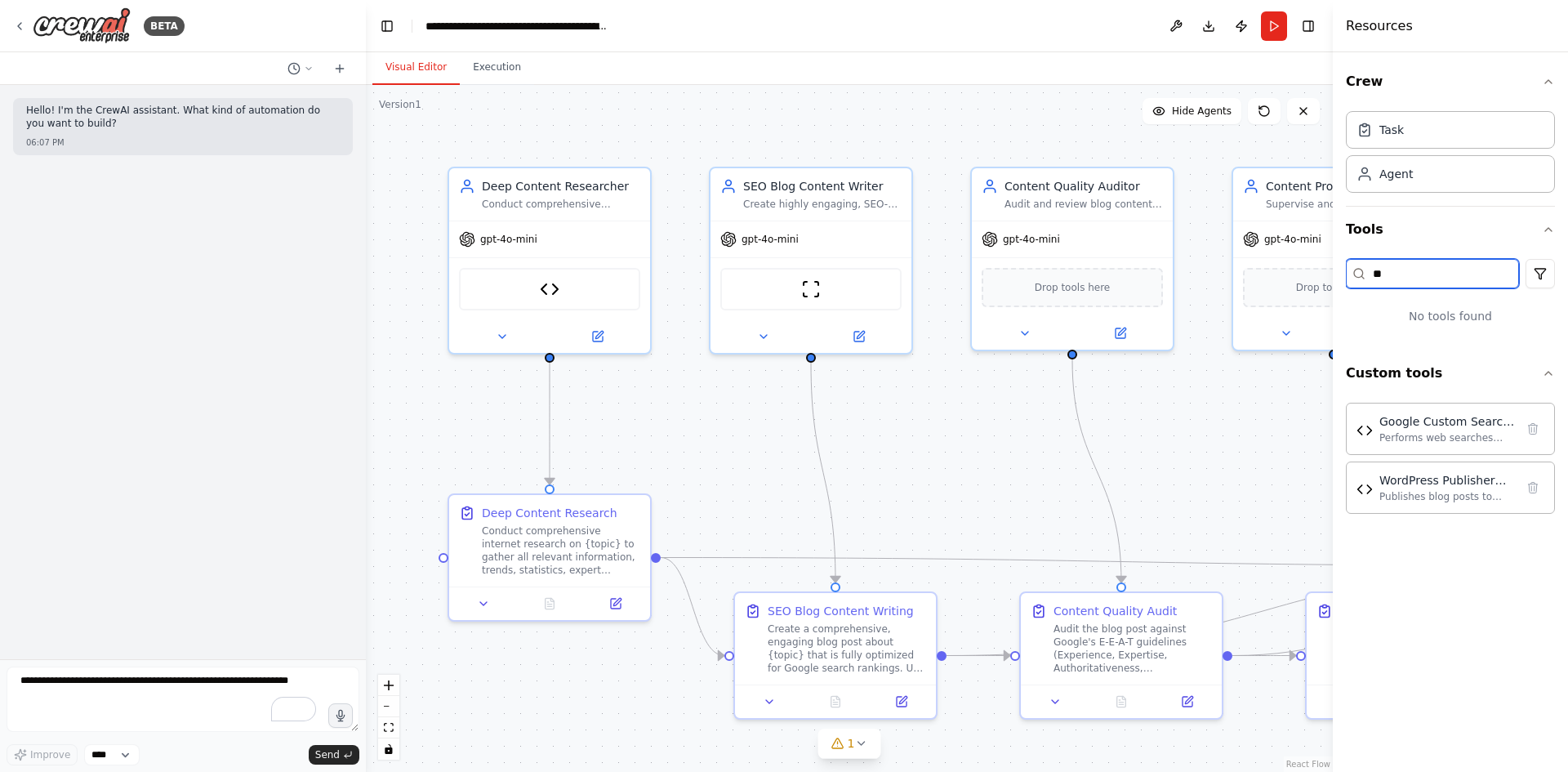
type input "*"
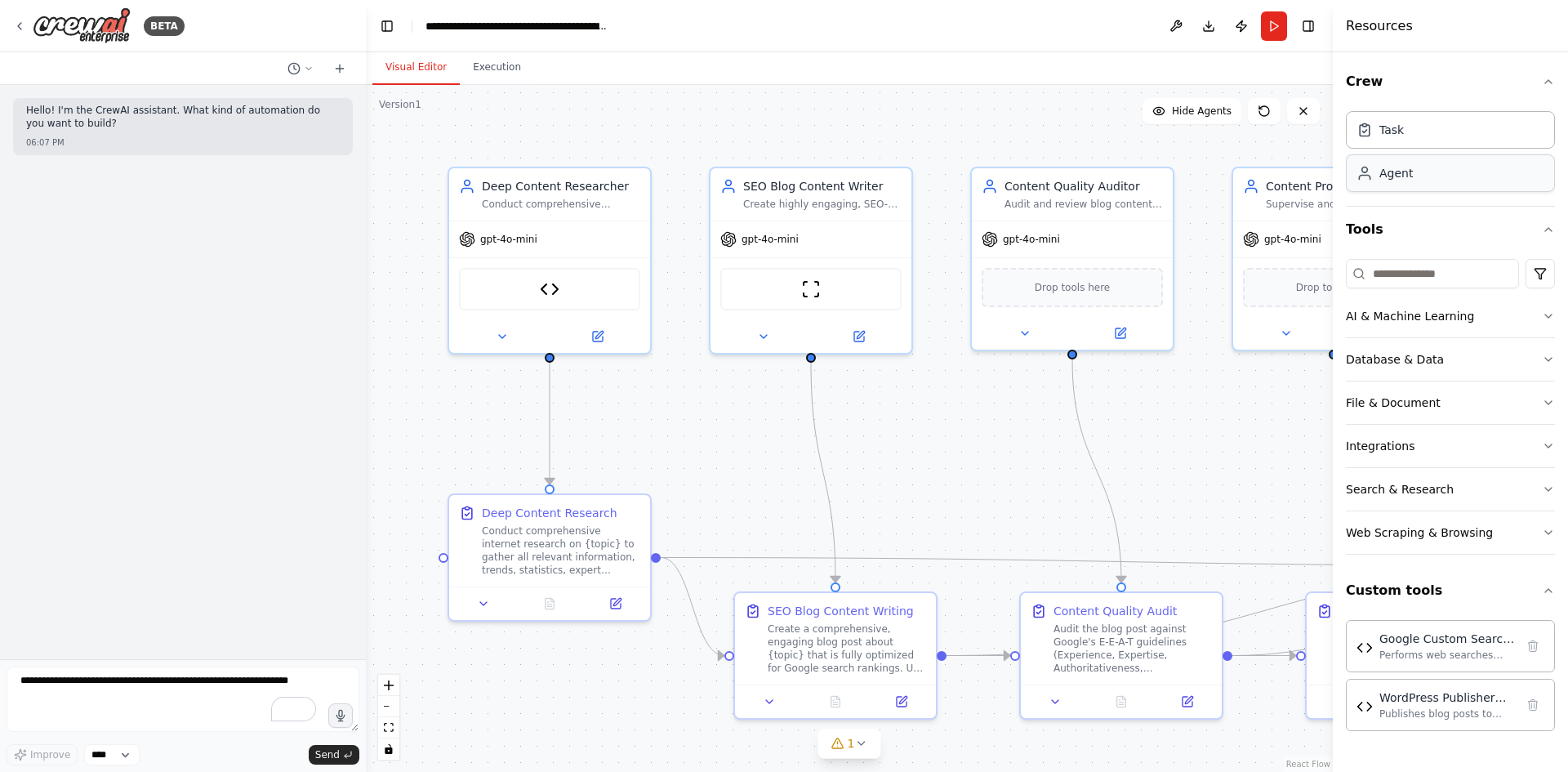
click at [1431, 178] on div "Agent" at bounding box center [1450, 174] width 209 height 38
click at [1406, 174] on div "Agent" at bounding box center [1395, 173] width 33 height 16
click at [858, 744] on icon at bounding box center [860, 743] width 7 height 3
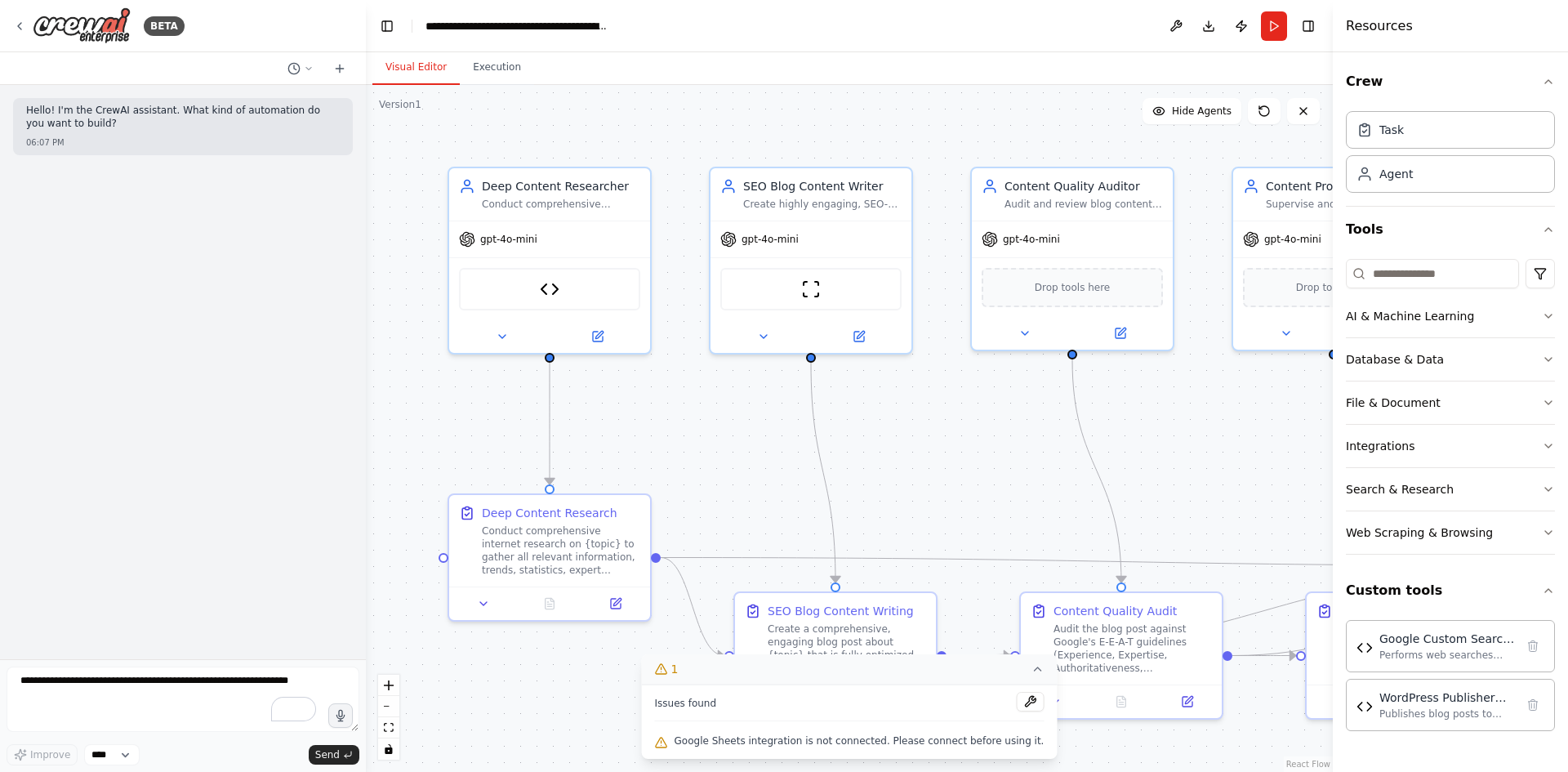
click at [857, 739] on span "Google Sheets integration is not connected. Please connect before using it." at bounding box center [859, 741] width 370 height 13
click at [1016, 701] on button at bounding box center [1029, 701] width 28 height 20
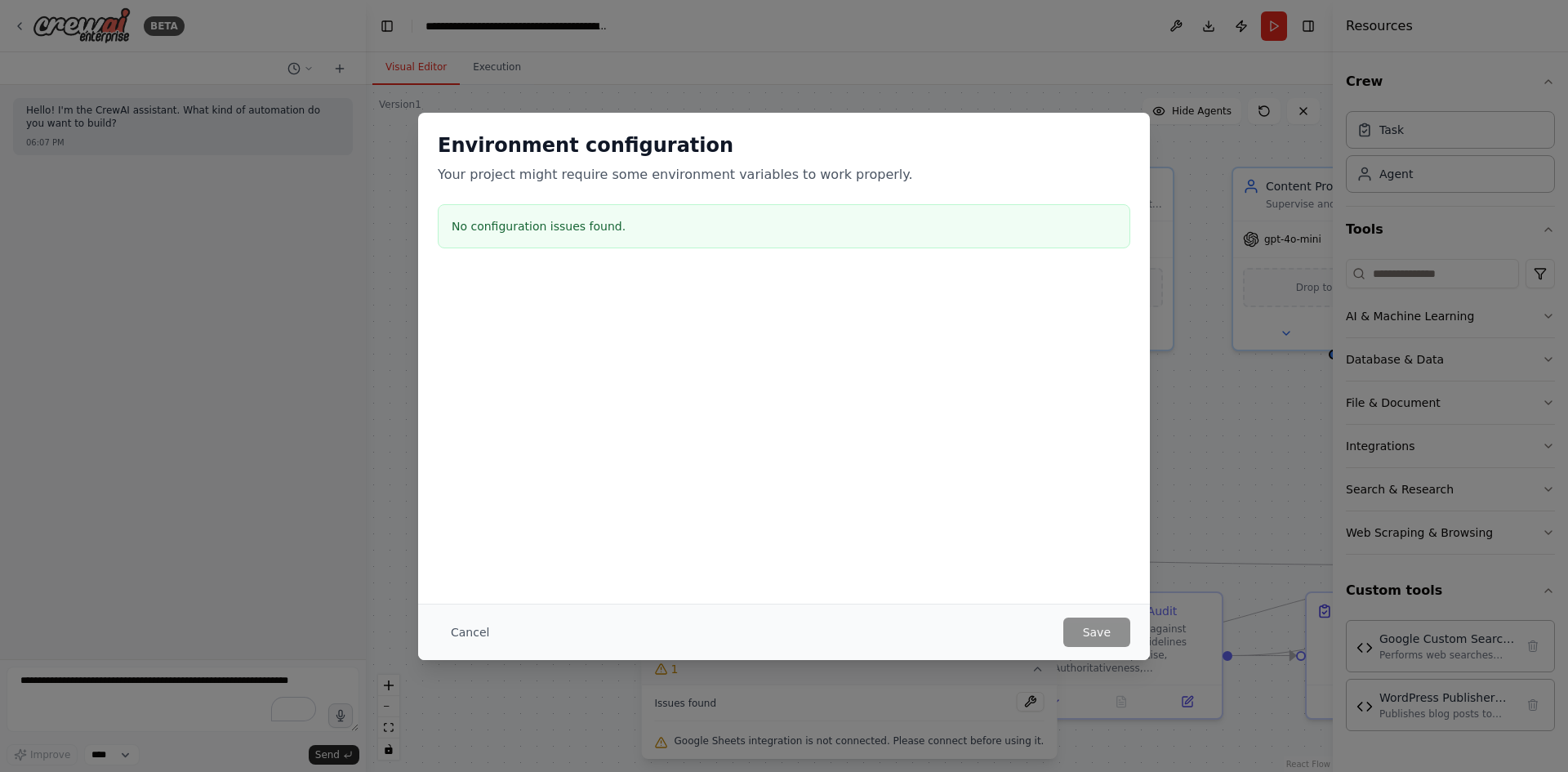
click at [575, 225] on h3 "No configuration issues found." at bounding box center [784, 226] width 665 height 16
click at [465, 632] on button "Cancel" at bounding box center [470, 632] width 65 height 29
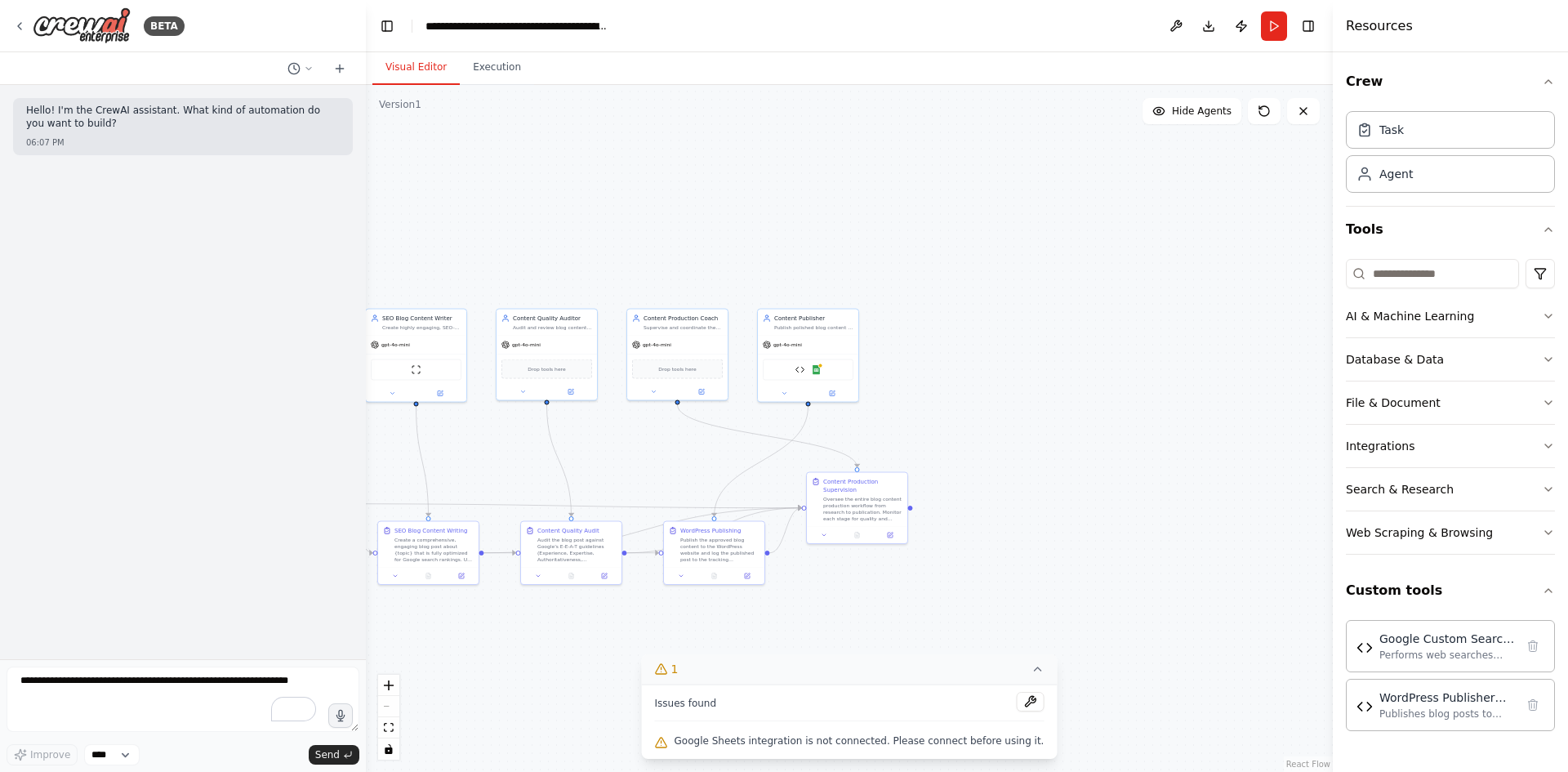
drag, startPoint x: 1120, startPoint y: 409, endPoint x: 620, endPoint y: 409, distance: 500.0
click at [620, 409] on div ".deletable-edge-delete-btn { width: 20px; height: 20px; border: 0px solid #ffff…" at bounding box center [849, 429] width 967 height 687
click at [812, 367] on img at bounding box center [817, 368] width 9 height 9
click at [820, 369] on img at bounding box center [817, 368] width 9 height 9
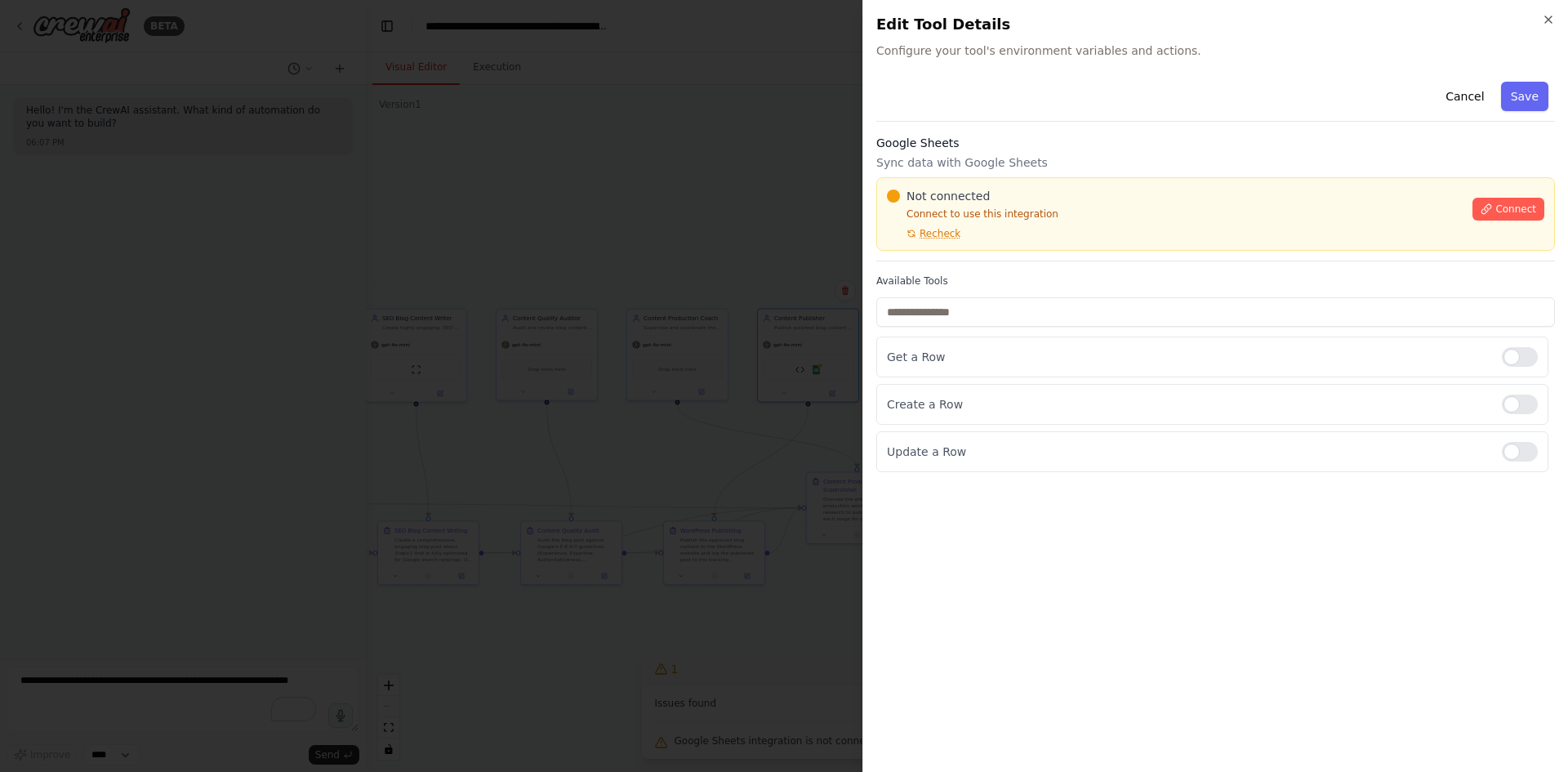
click at [980, 295] on div "Available Tools Get a Row Create a Row Update a Row" at bounding box center [1216, 373] width 679 height 197
click at [935, 244] on div "Not connected Connect to use this integration Recheck Connect" at bounding box center [1216, 213] width 679 height 73
click at [1524, 207] on span "Connect" at bounding box center [1516, 210] width 41 height 13
click at [1043, 60] on div "Close Edit Tool Details Configure your tool's environment variables and actions…" at bounding box center [1215, 386] width 706 height 772
click at [964, 47] on span "Configure your tool's environment variables and actions." at bounding box center [1216, 50] width 679 height 16
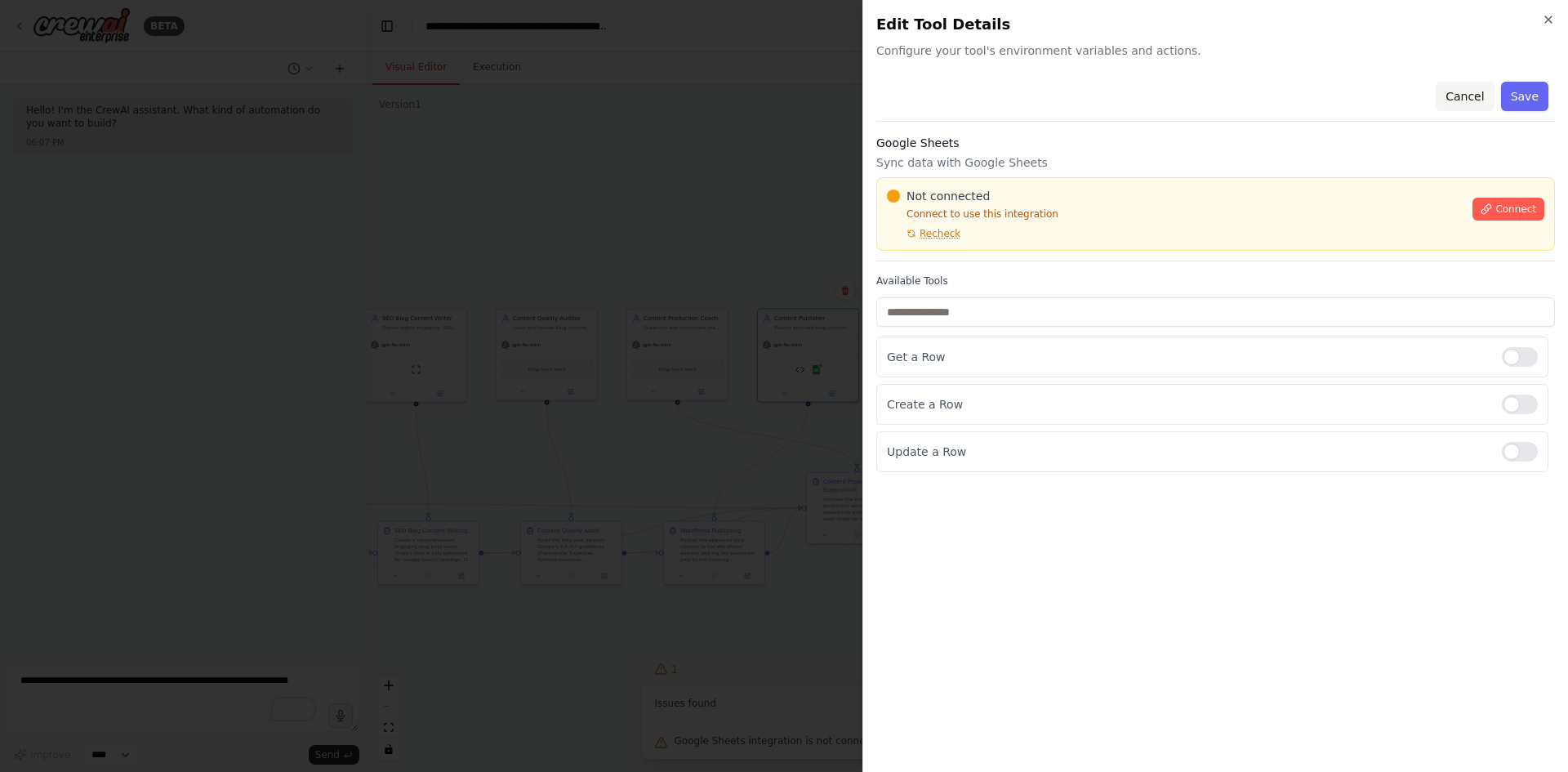
click at [1466, 101] on button "Cancel" at bounding box center [1465, 96] width 58 height 29
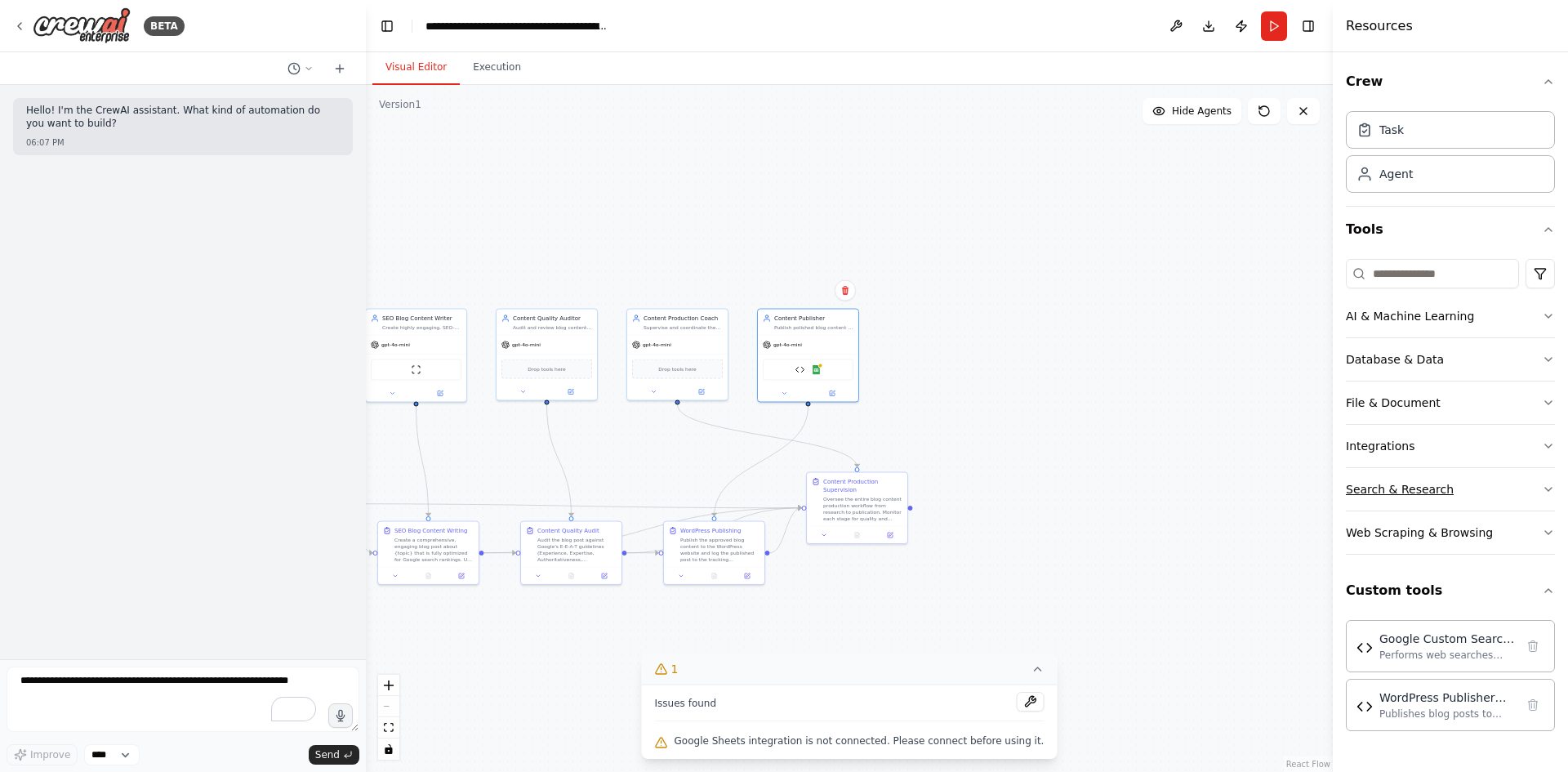
click at [1457, 495] on button "Search & Research" at bounding box center [1450, 488] width 209 height 43
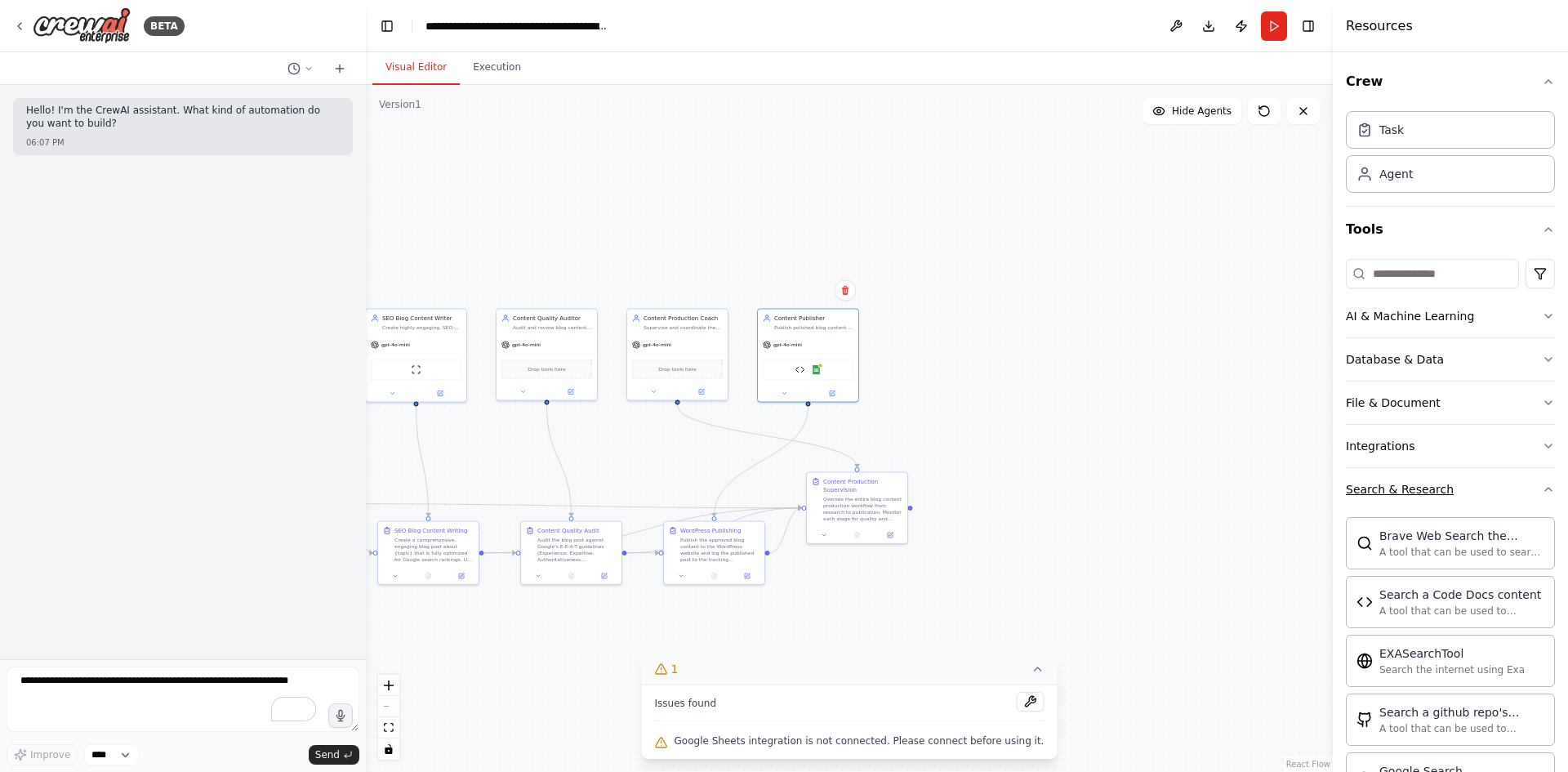
click at [1466, 503] on button "Search & Research" at bounding box center [1450, 488] width 209 height 43
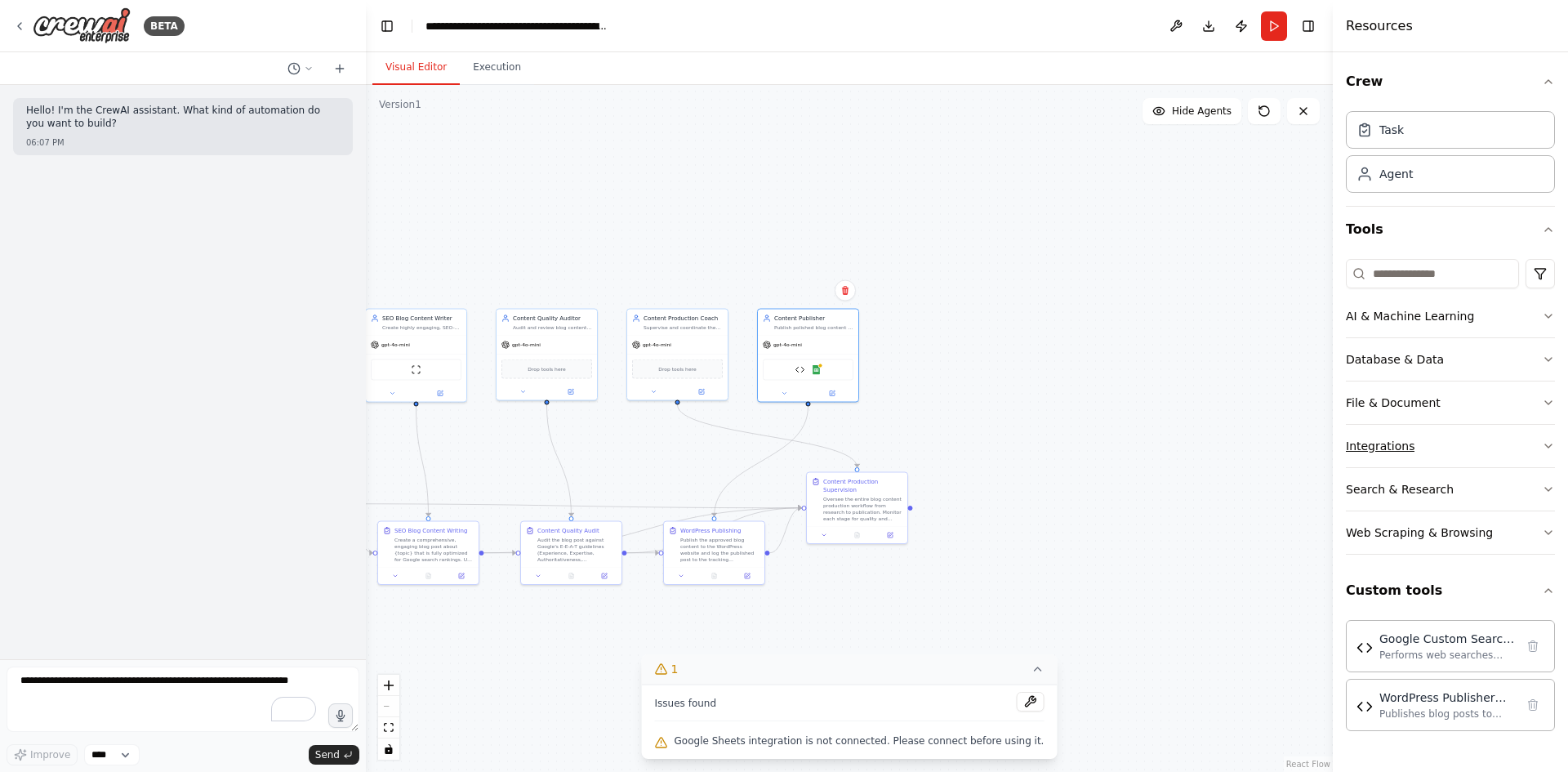
click at [1495, 455] on button "Integrations" at bounding box center [1450, 446] width 209 height 43
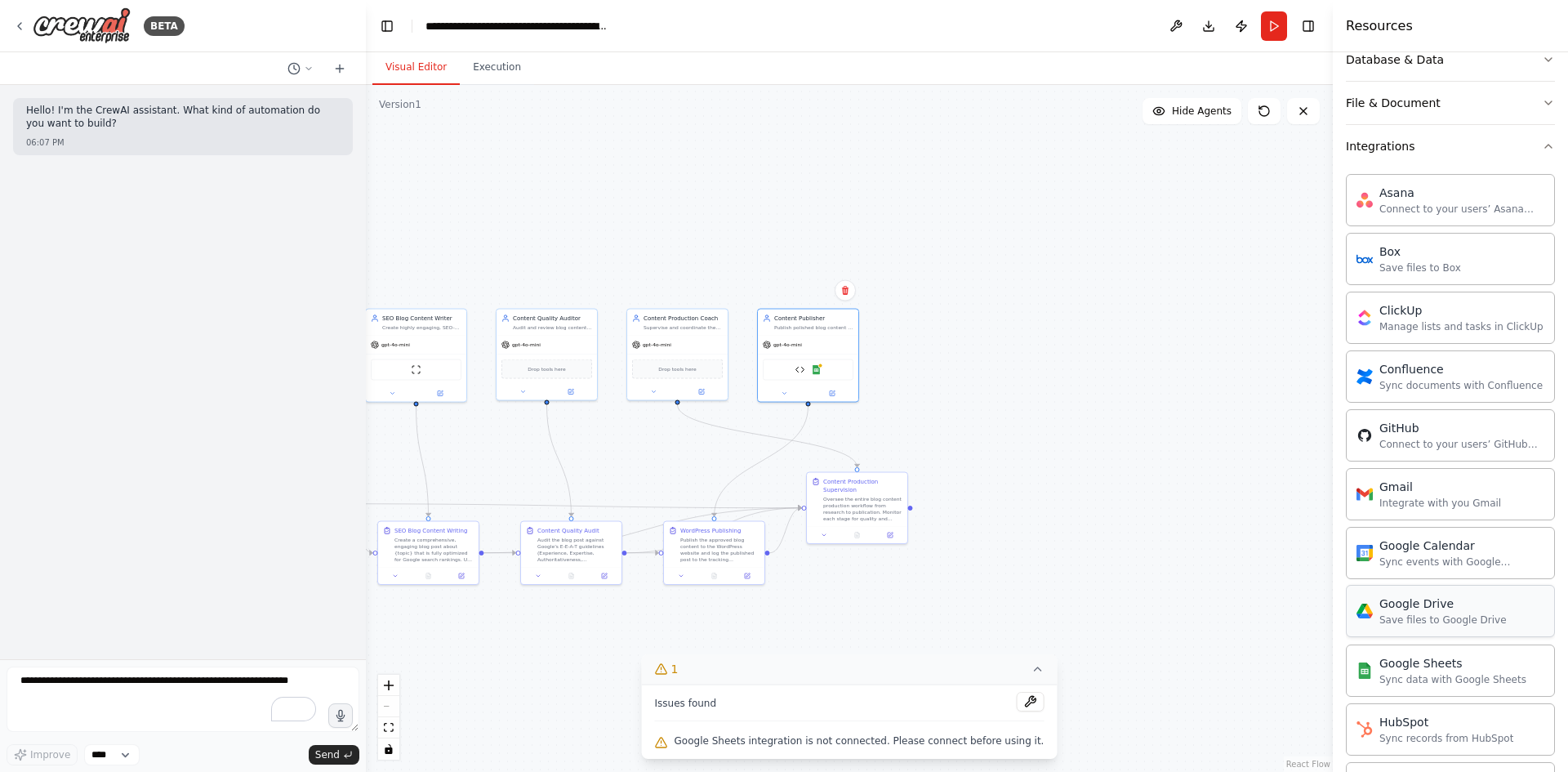
scroll to position [598, 0]
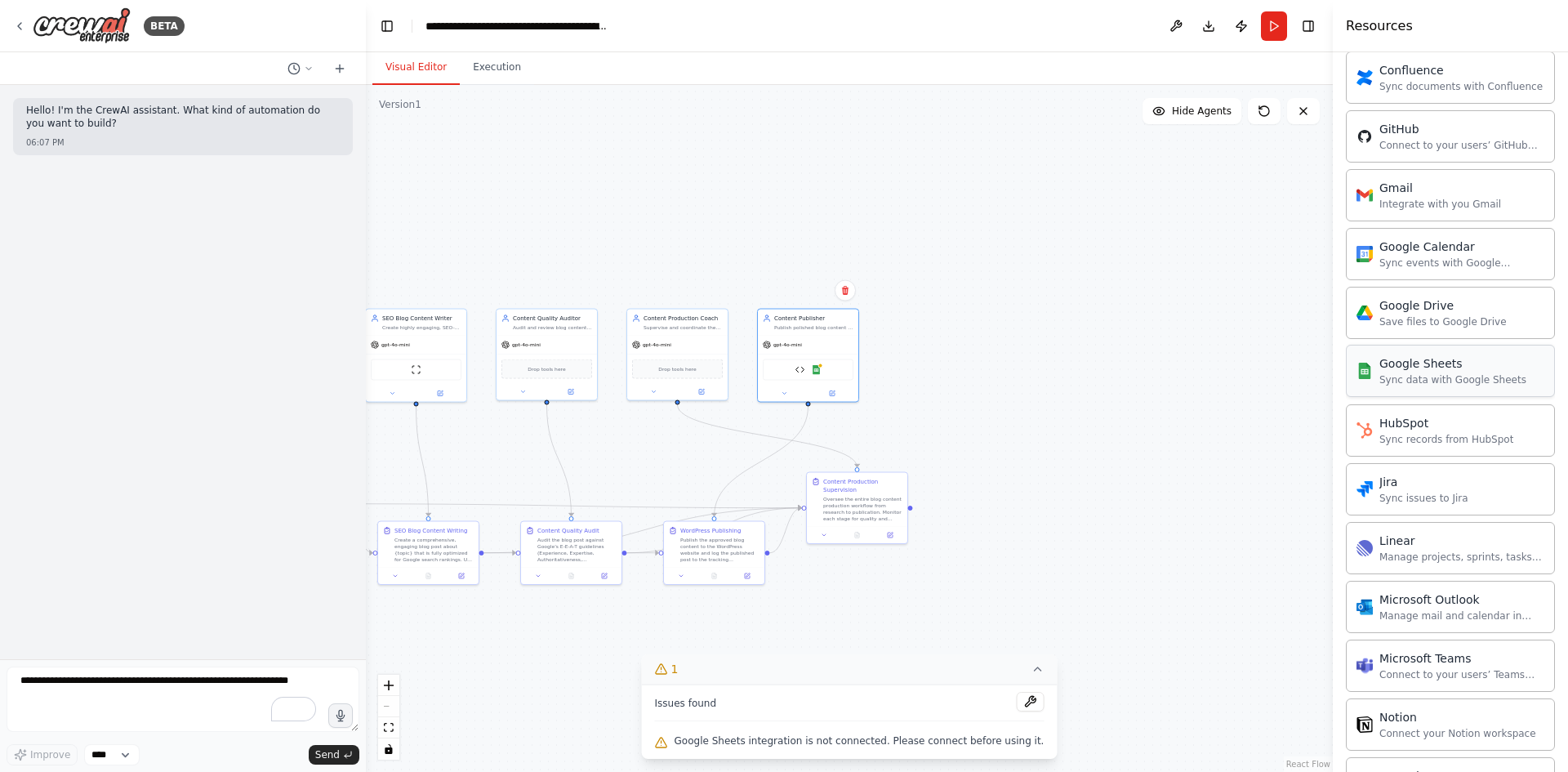
click at [1454, 363] on div "Google Sheets" at bounding box center [1452, 363] width 147 height 16
click at [746, 755] on div "Issues found Google Sheets integration is not connected. Please connect before …" at bounding box center [850, 722] width 415 height 74
click at [760, 741] on span "Google Sheets integration is not connected. Please connect before using it." at bounding box center [859, 741] width 370 height 13
click at [1430, 373] on div "Sync data with Google Sheets" at bounding box center [1452, 379] width 147 height 13
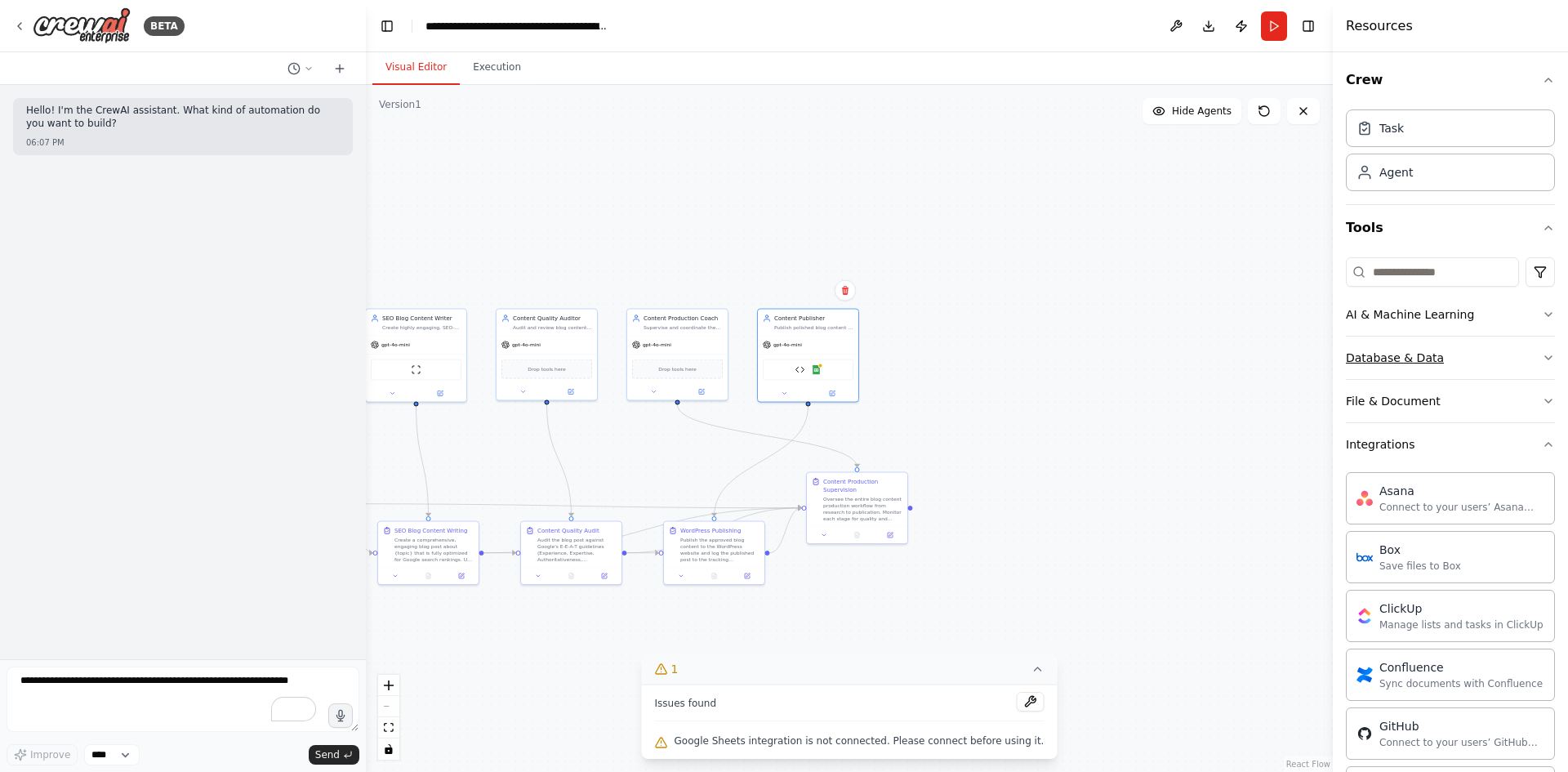
scroll to position [0, 0]
click at [1448, 315] on div "AI & Machine Learning" at bounding box center [1410, 316] width 128 height 16
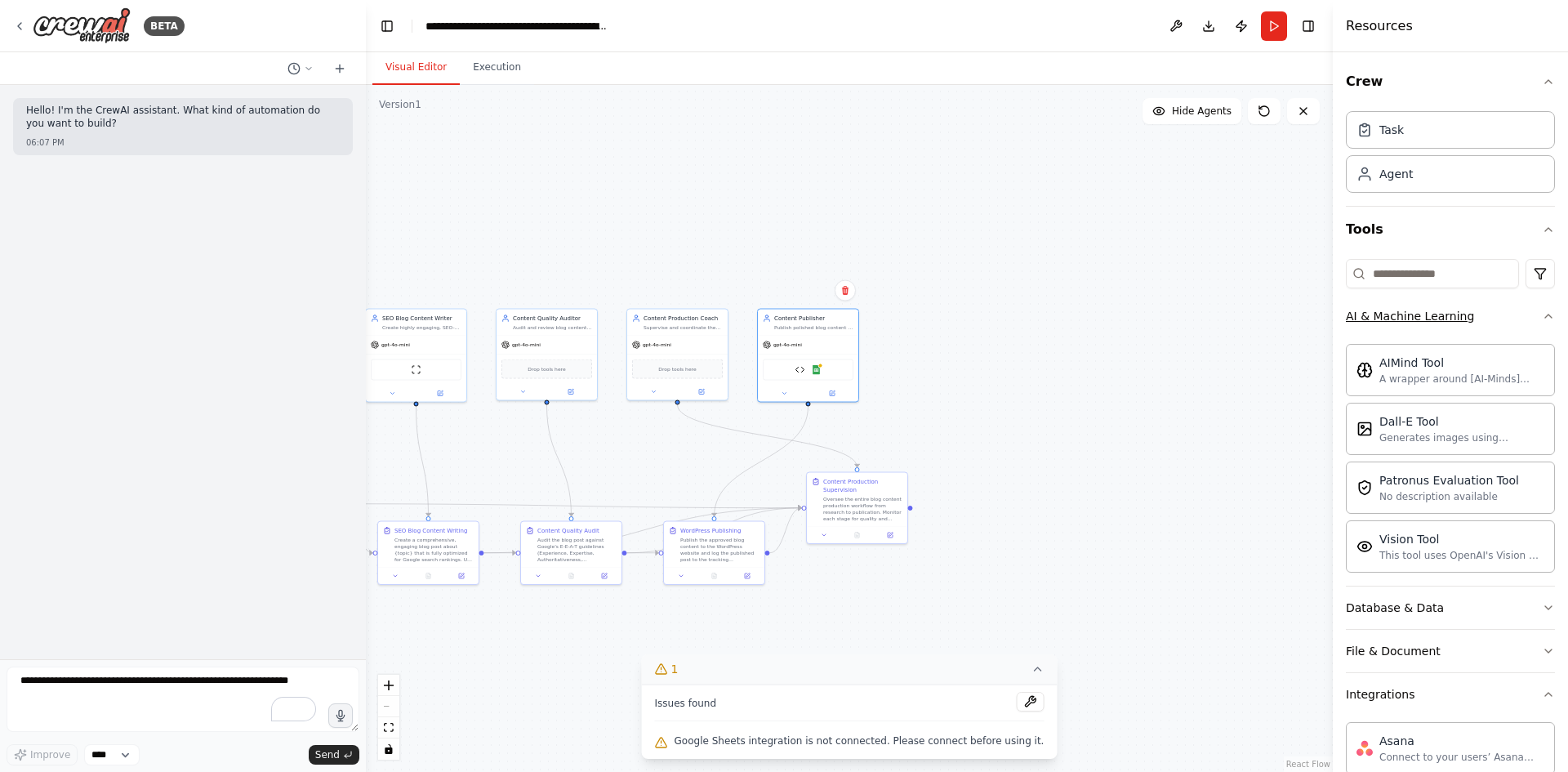
click at [1448, 316] on div "AI & Machine Learning" at bounding box center [1410, 316] width 128 height 16
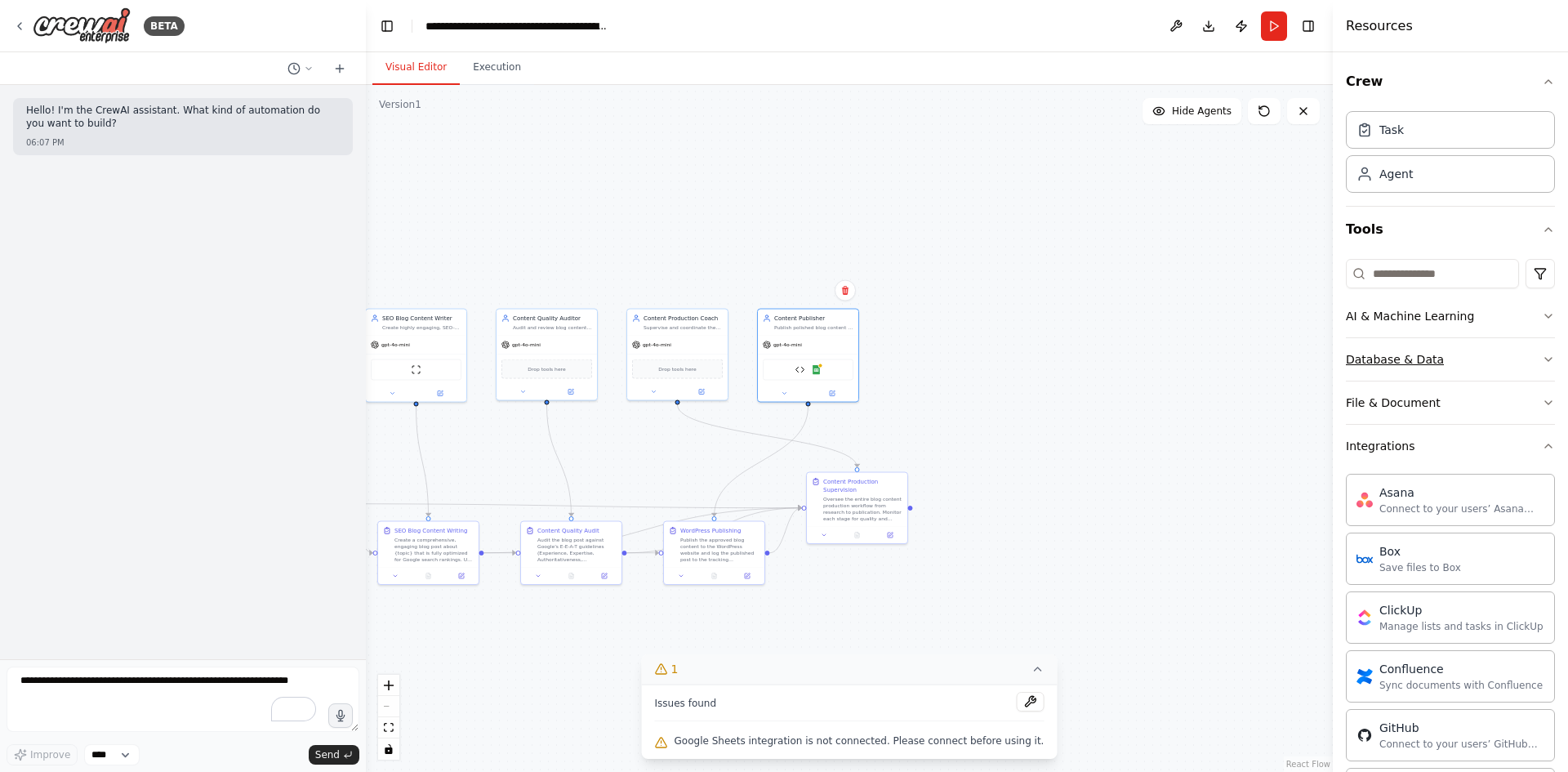
click at [1430, 367] on button "Database & Data" at bounding box center [1450, 358] width 209 height 43
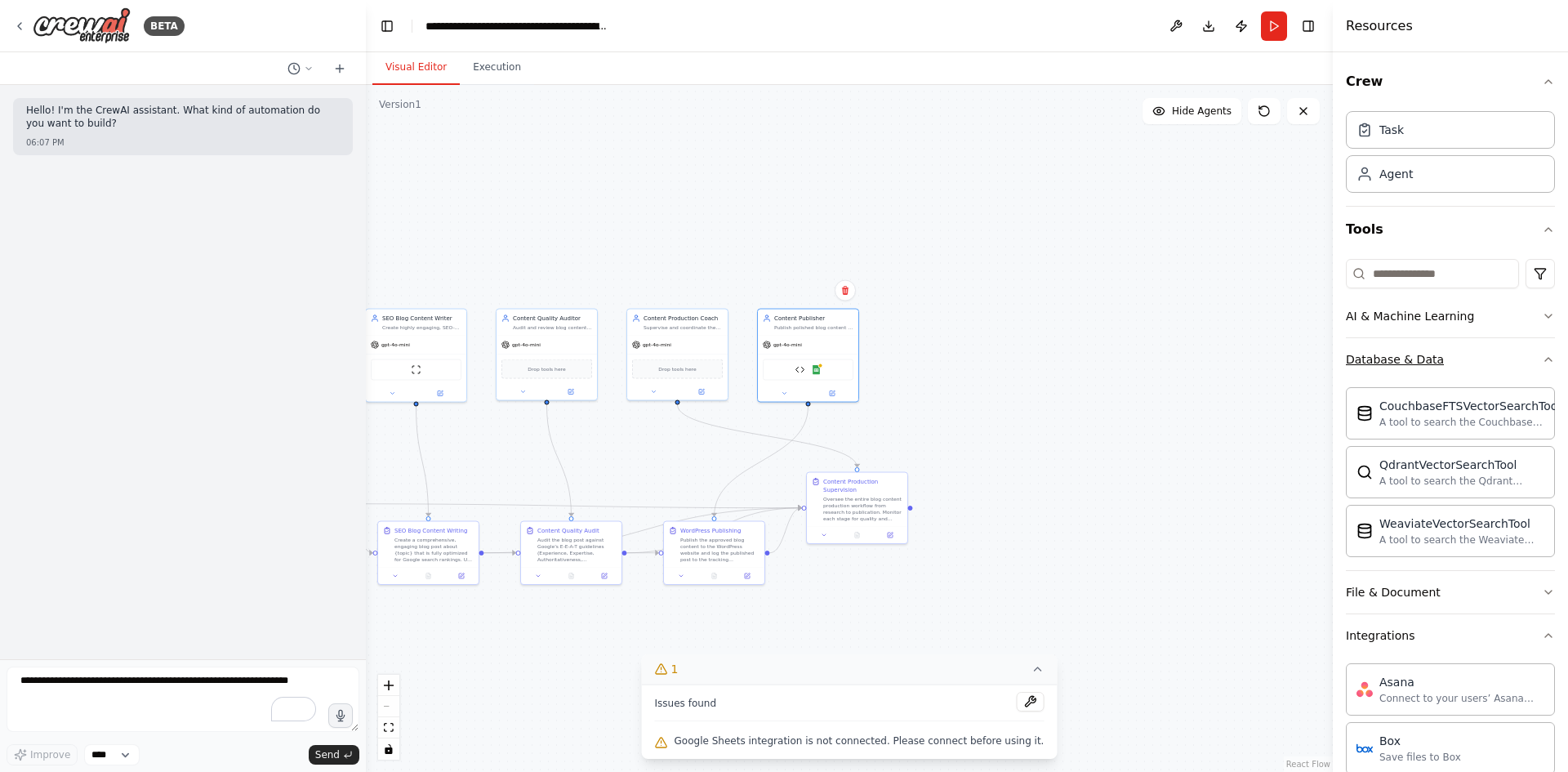
click at [1430, 367] on button "Database & Data" at bounding box center [1450, 358] width 209 height 43
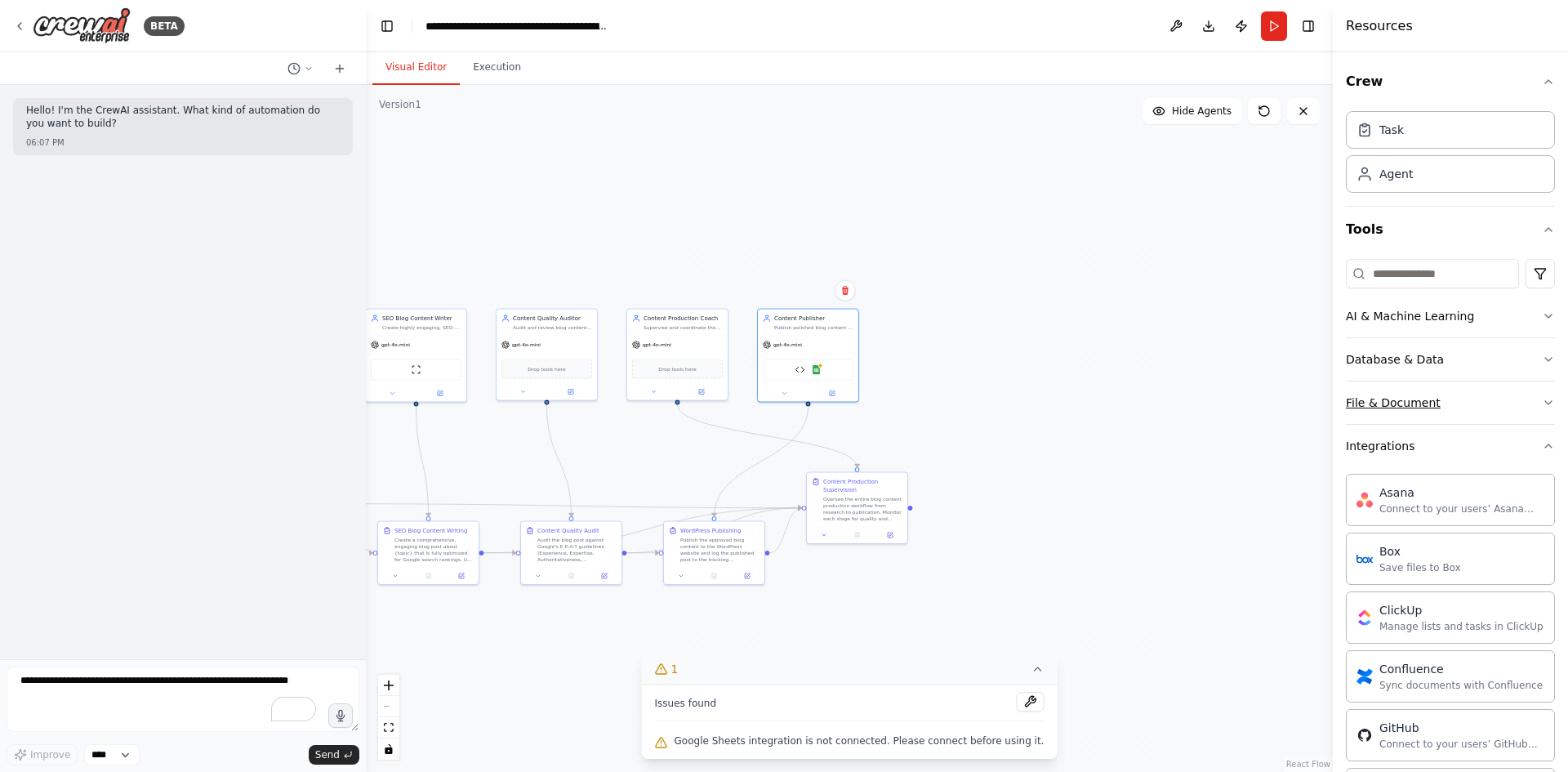
click at [1418, 396] on div "File & Document" at bounding box center [1393, 402] width 95 height 16
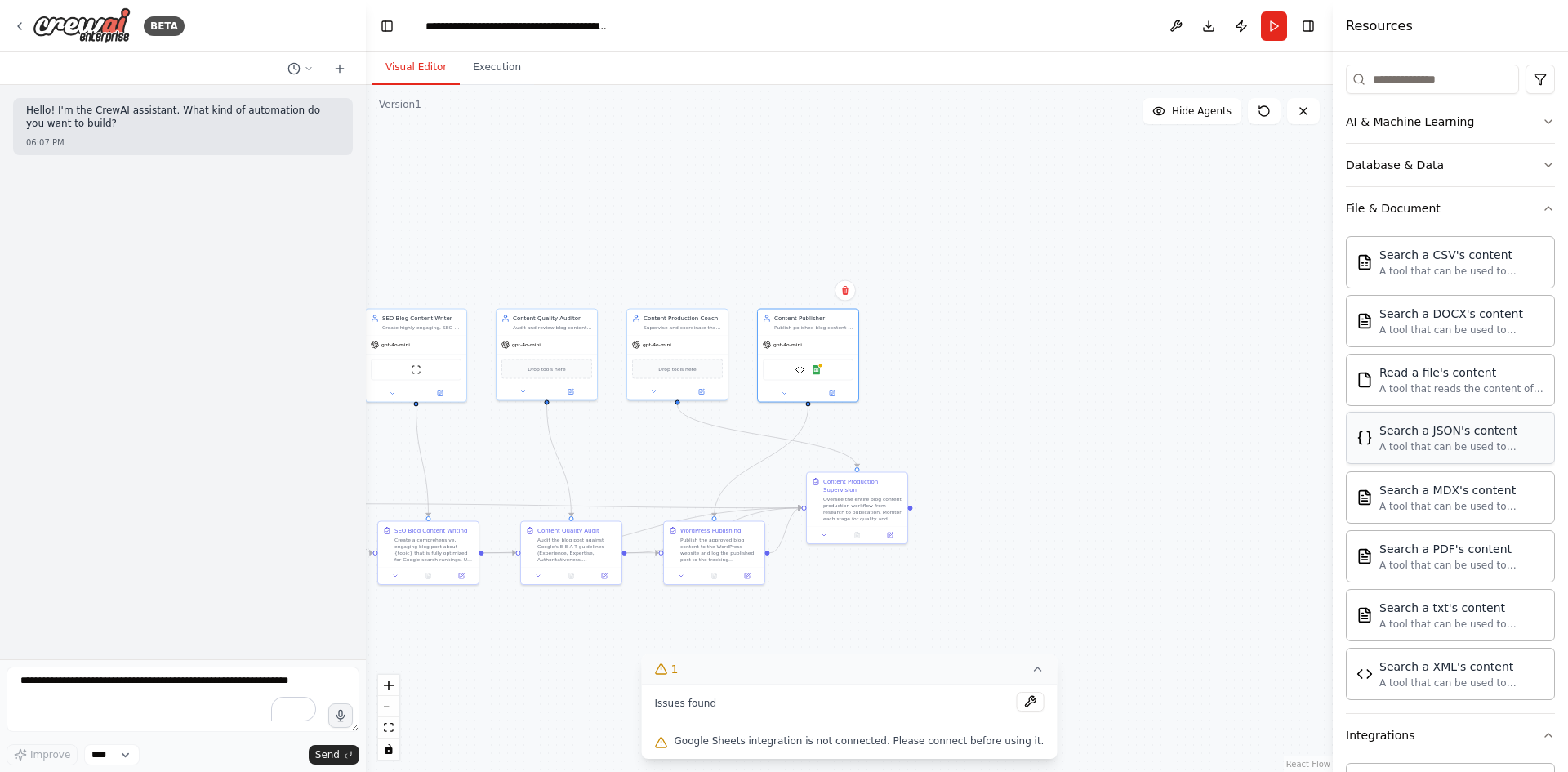
scroll to position [300, 0]
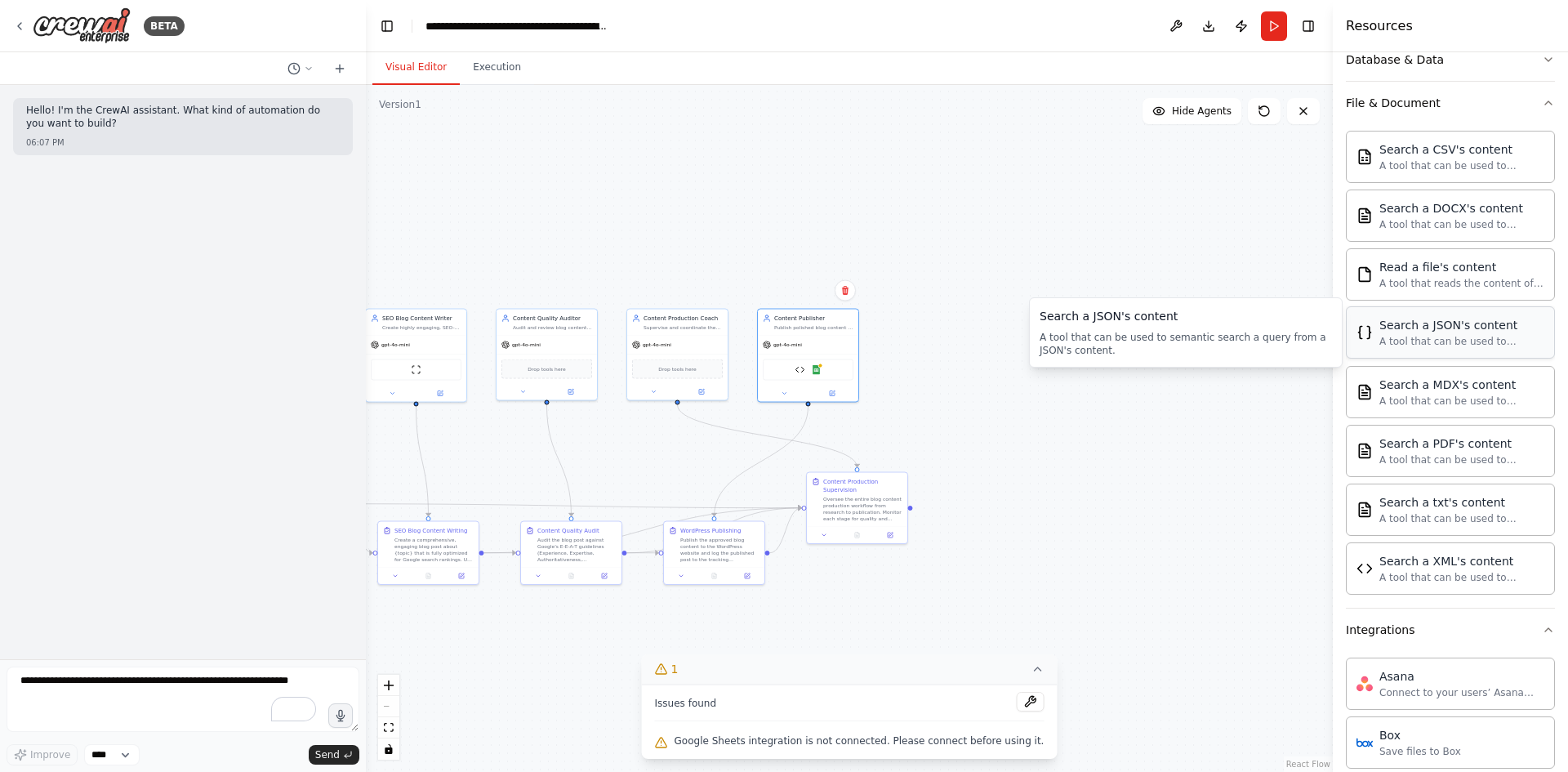
click at [1415, 350] on div "Search a JSON's content A tool that can be used to semantic search a query from…" at bounding box center [1450, 332] width 209 height 52
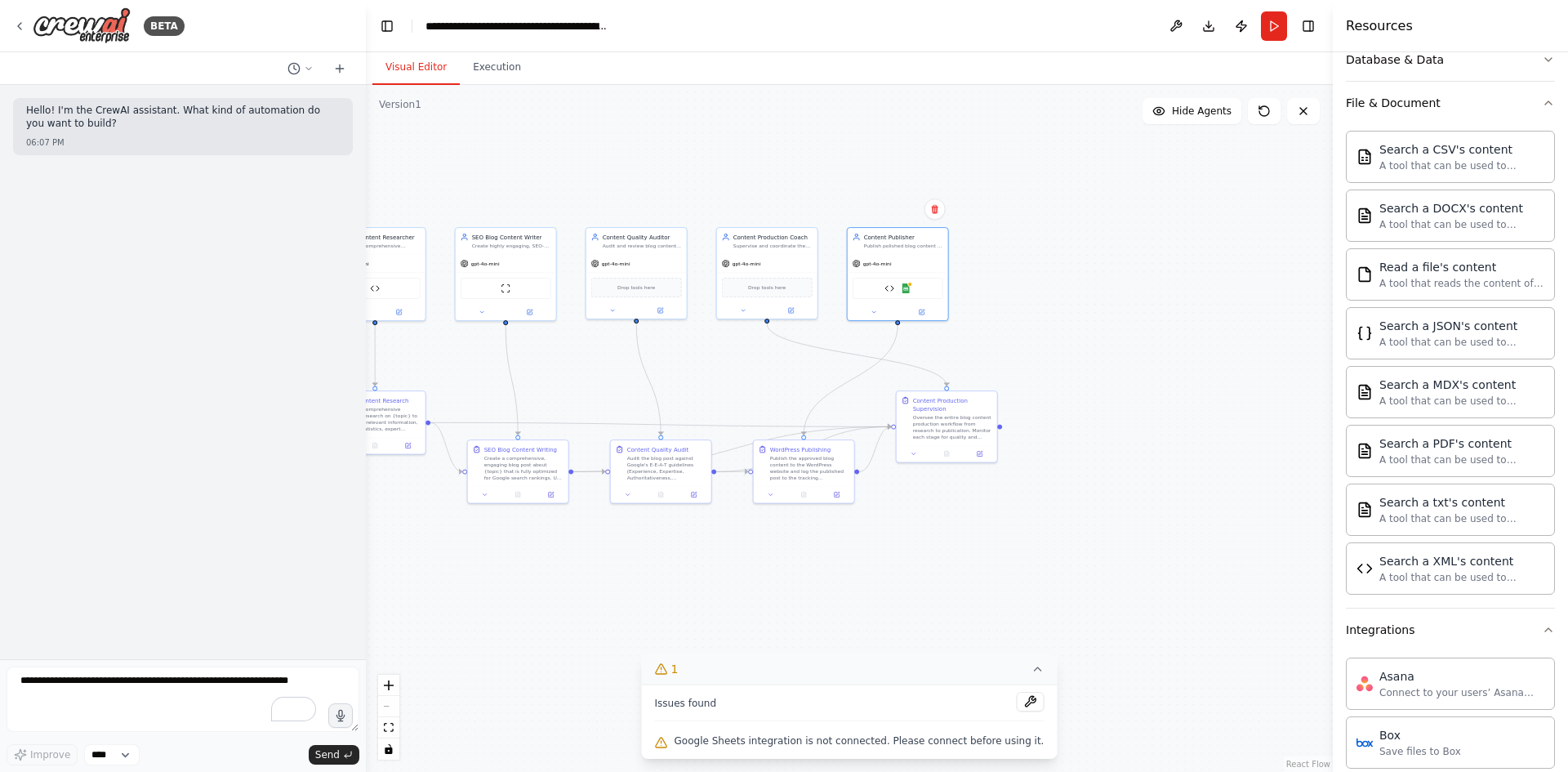
drag, startPoint x: 985, startPoint y: 440, endPoint x: 1073, endPoint y: 355, distance: 122.3
click at [1073, 355] on div ".deletable-edge-delete-btn { width: 20px; height: 20px; border: 0px solid #ffff…" at bounding box center [849, 429] width 967 height 687
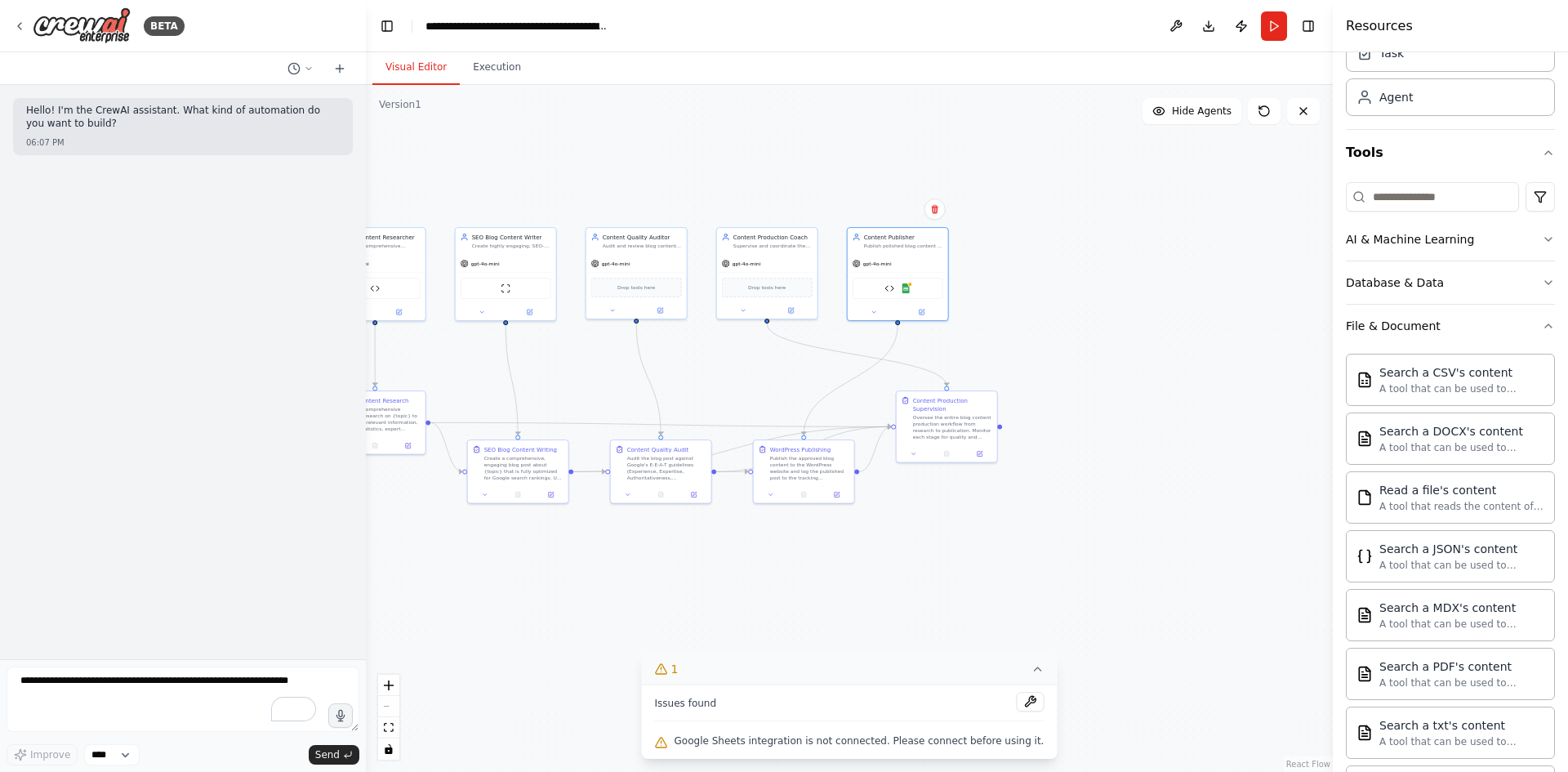
scroll to position [0, 0]
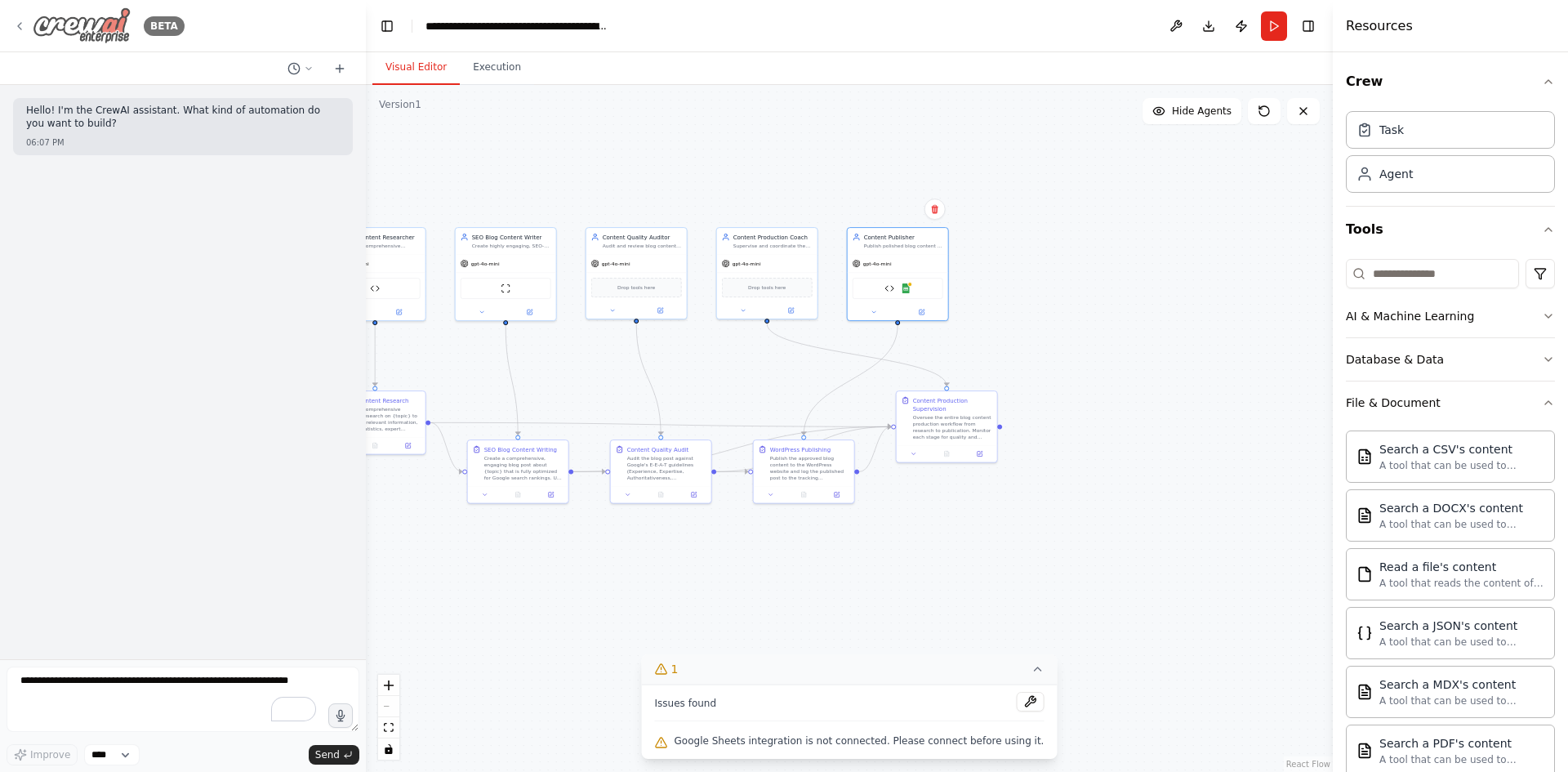
click at [15, 25] on icon at bounding box center [20, 27] width 13 height 13
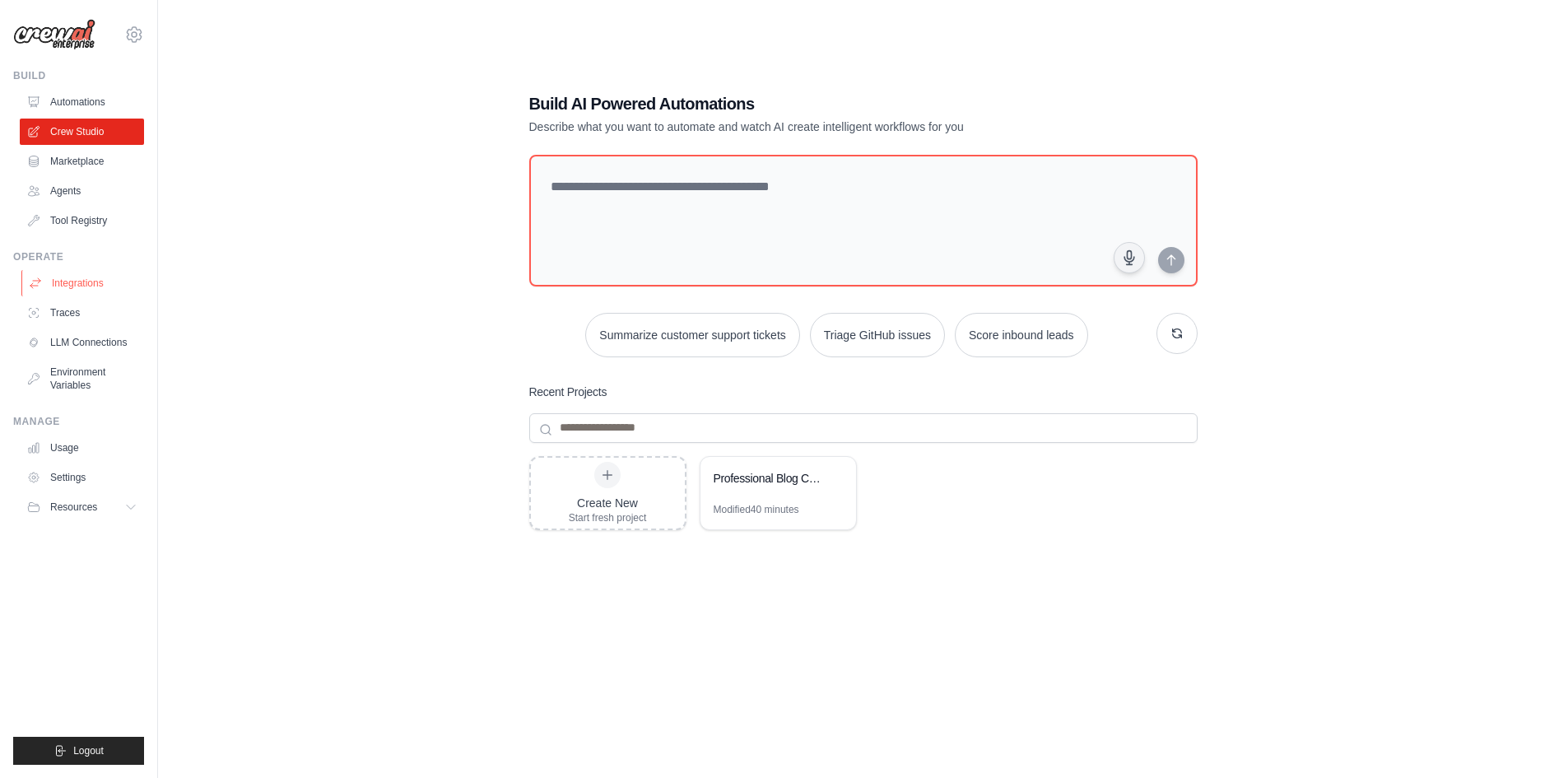
click at [92, 288] on link "Integrations" at bounding box center [83, 283] width 124 height 27
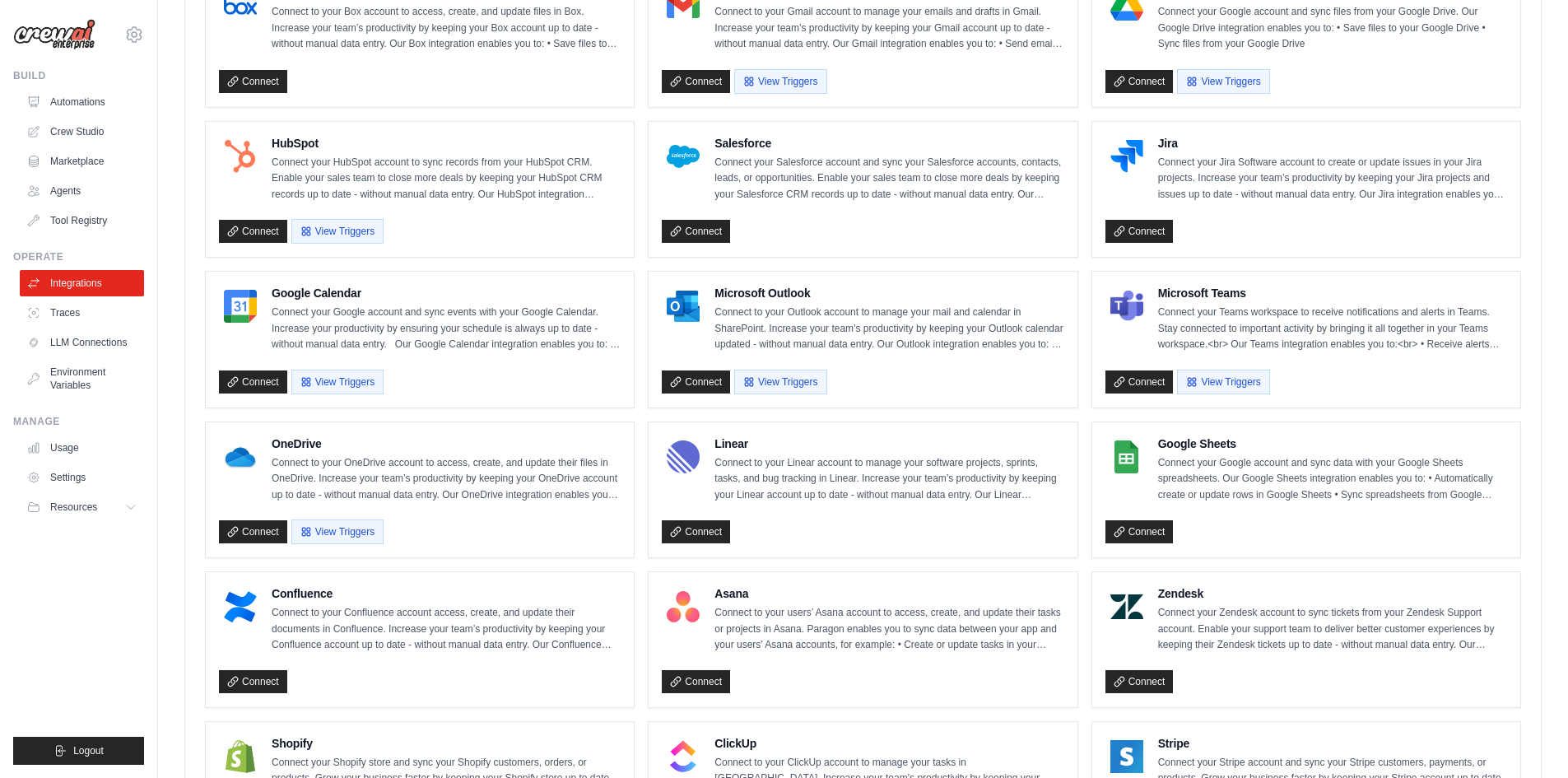
scroll to position [603, 0]
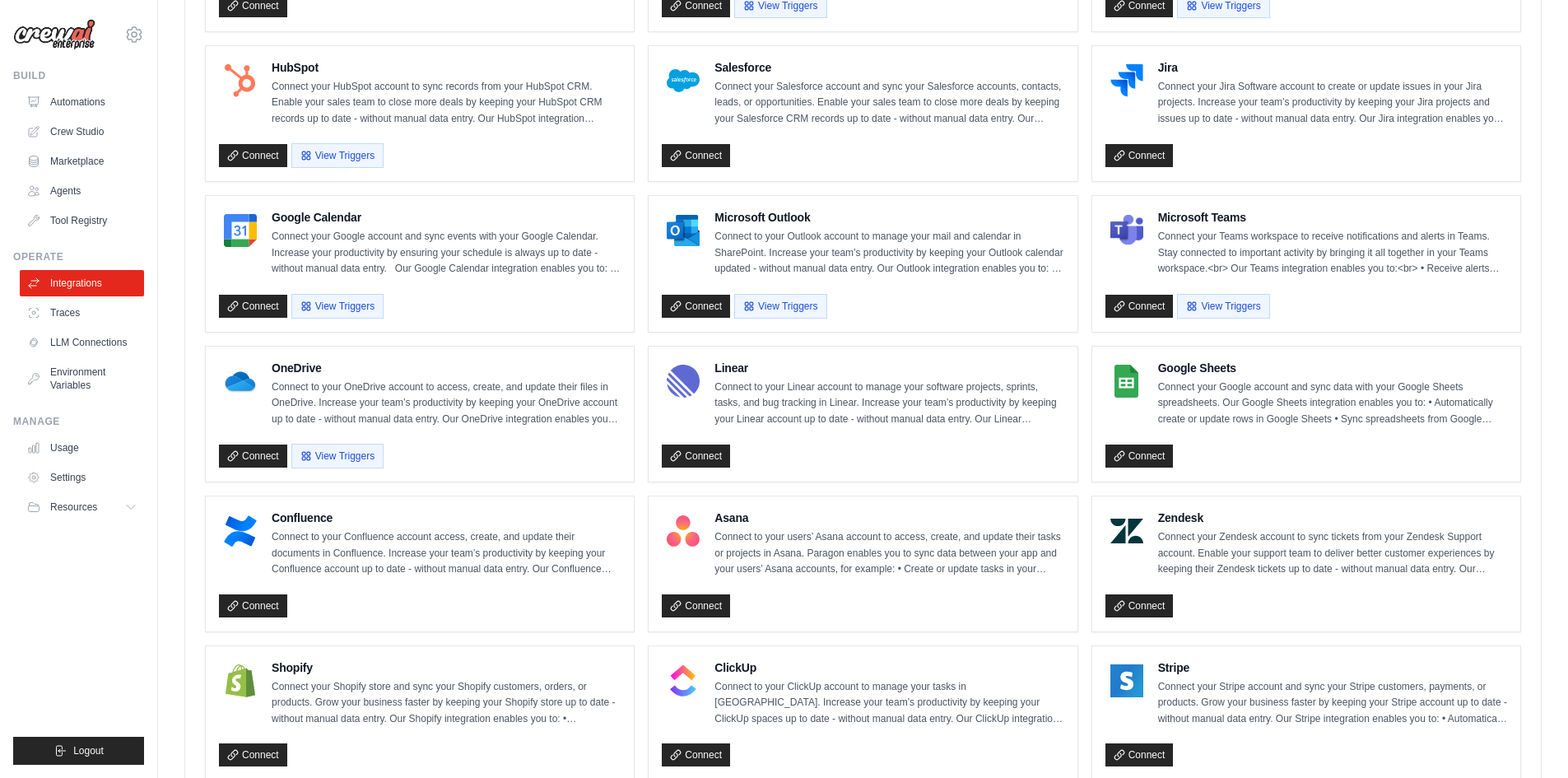
click at [1153, 442] on div "Connect" at bounding box center [1306, 453] width 402 height 31
click at [1155, 452] on link "Connect" at bounding box center [1139, 456] width 68 height 23
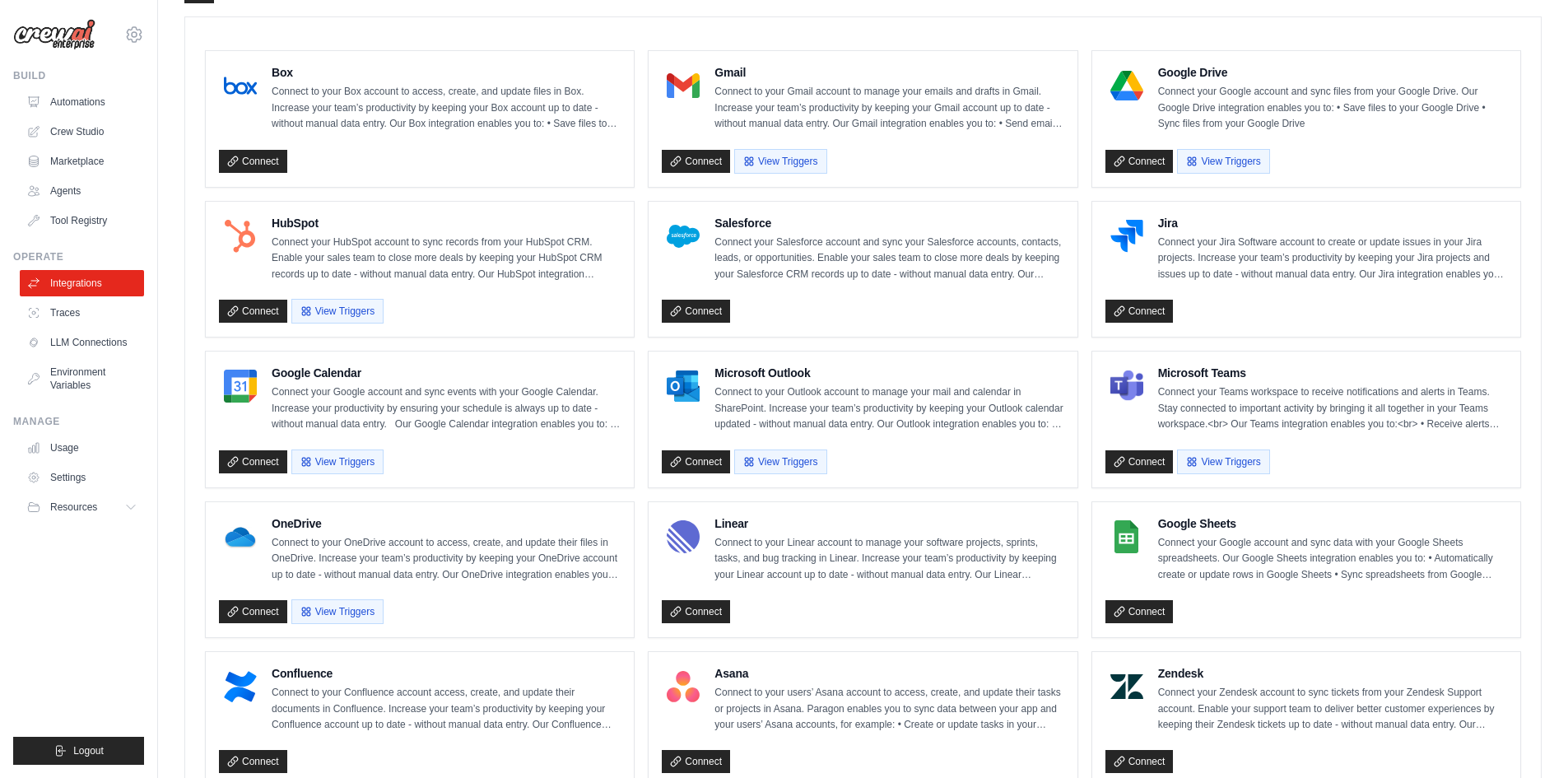
scroll to position [0, 0]
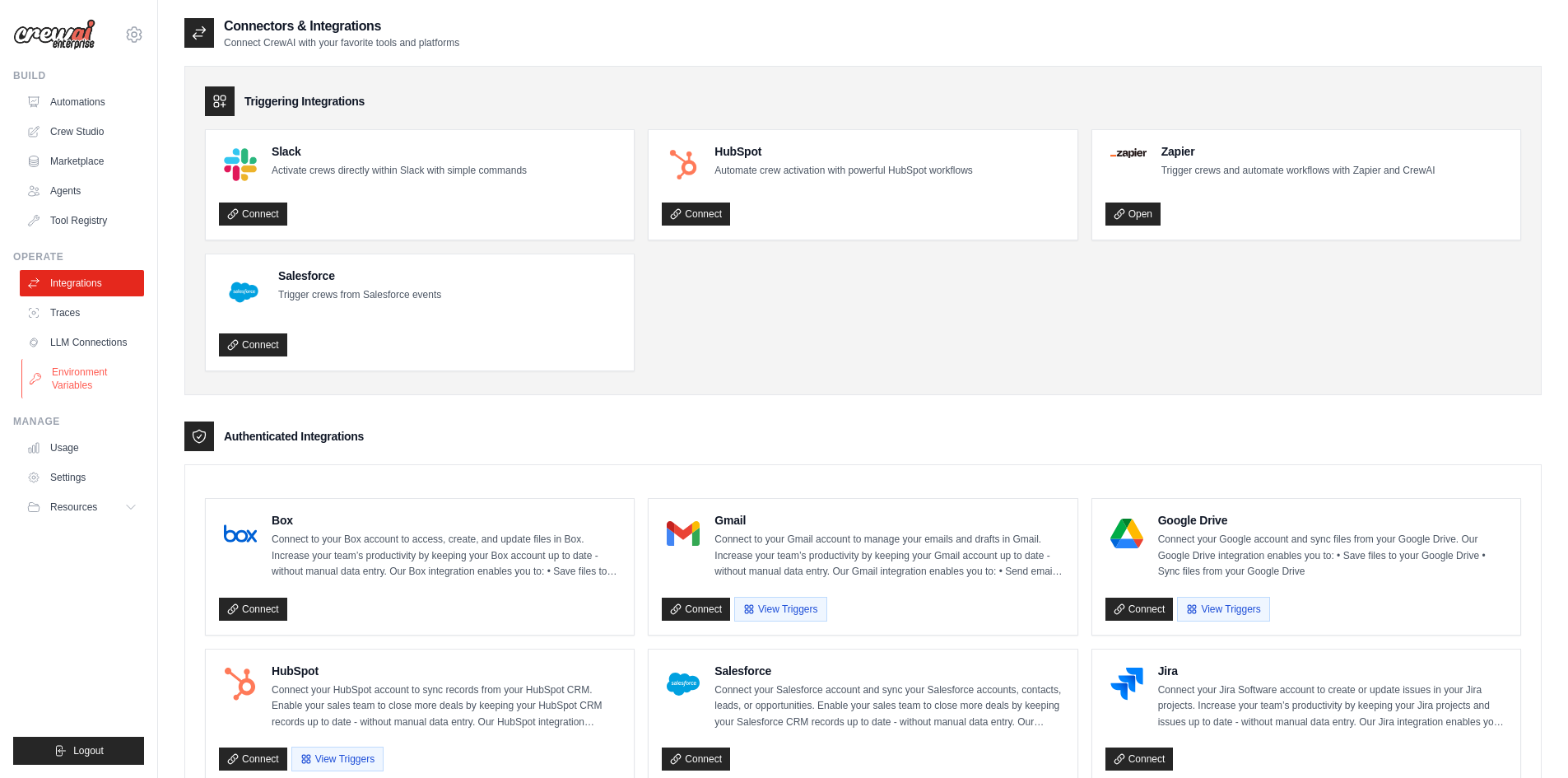
click at [92, 382] on link "Environment Variables" at bounding box center [83, 378] width 124 height 39
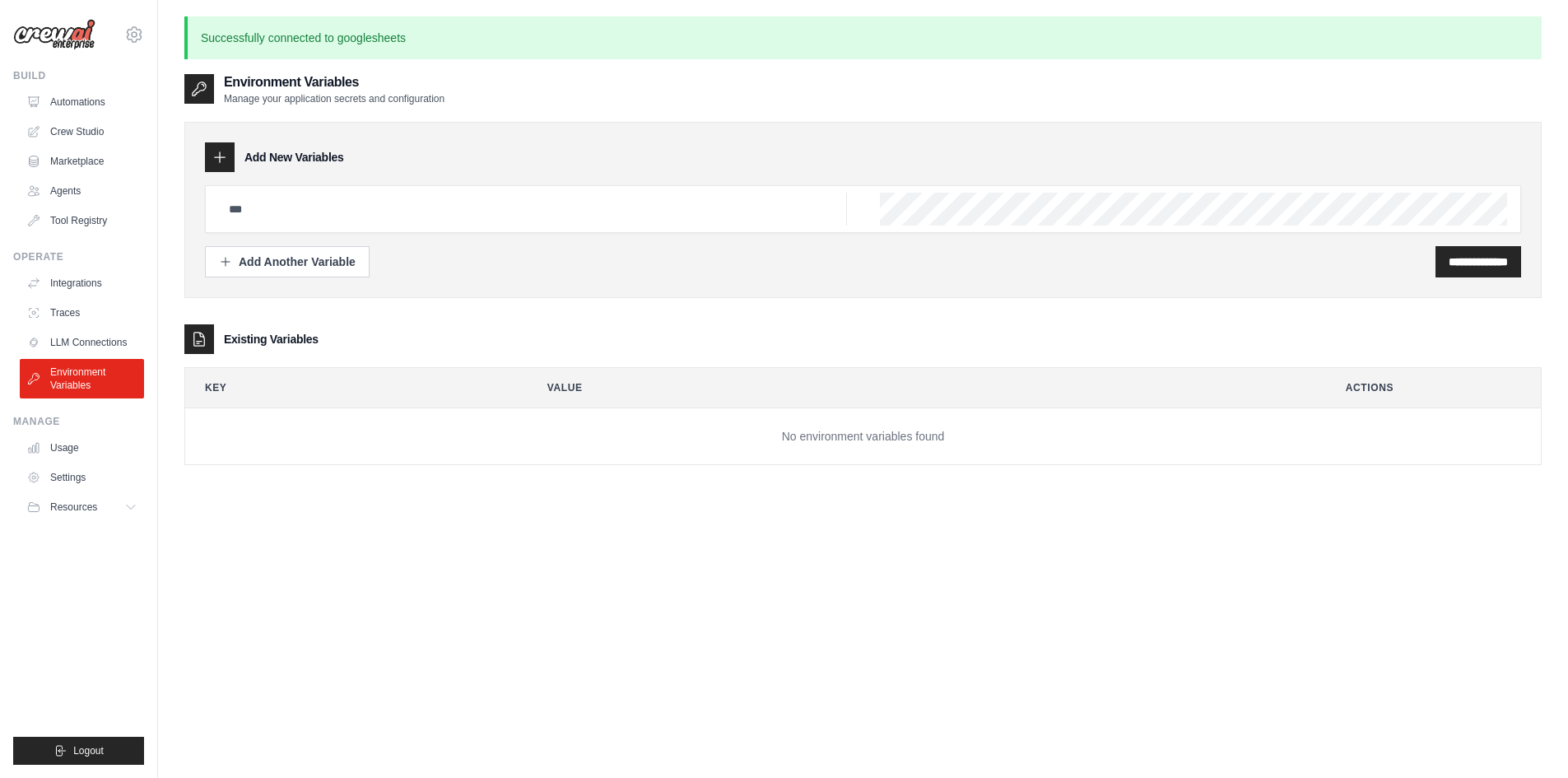
click at [690, 442] on td "No environment variables found" at bounding box center [863, 436] width 1356 height 56
click at [1460, 279] on div "**********" at bounding box center [863, 209] width 1358 height 176
click at [1466, 261] on input "**********" at bounding box center [1478, 261] width 59 height 16
click at [344, 202] on input "text" at bounding box center [533, 208] width 628 height 32
click at [71, 448] on link "Usage" at bounding box center [83, 448] width 124 height 27
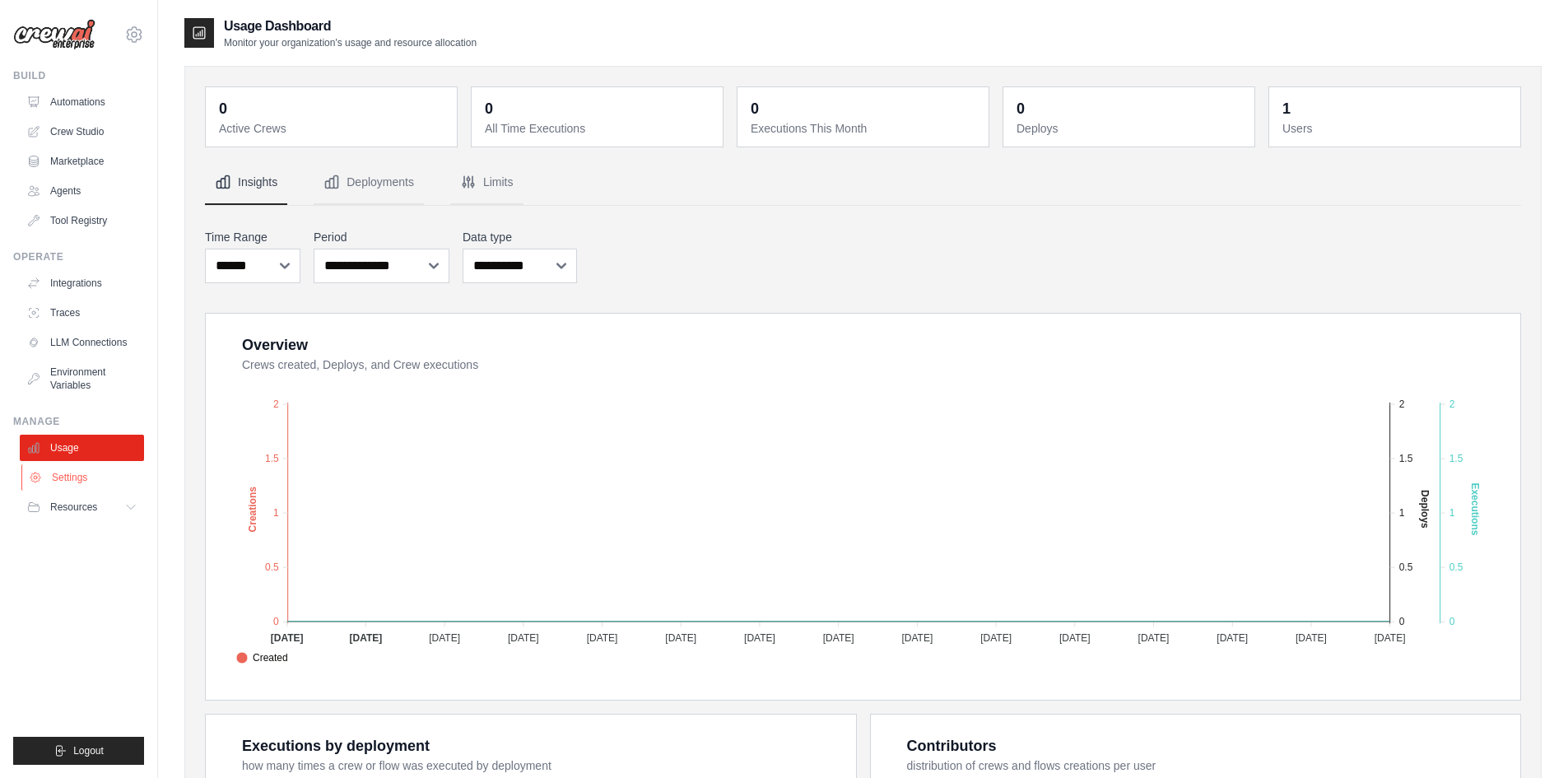
click at [72, 482] on link "Settings" at bounding box center [83, 478] width 124 height 27
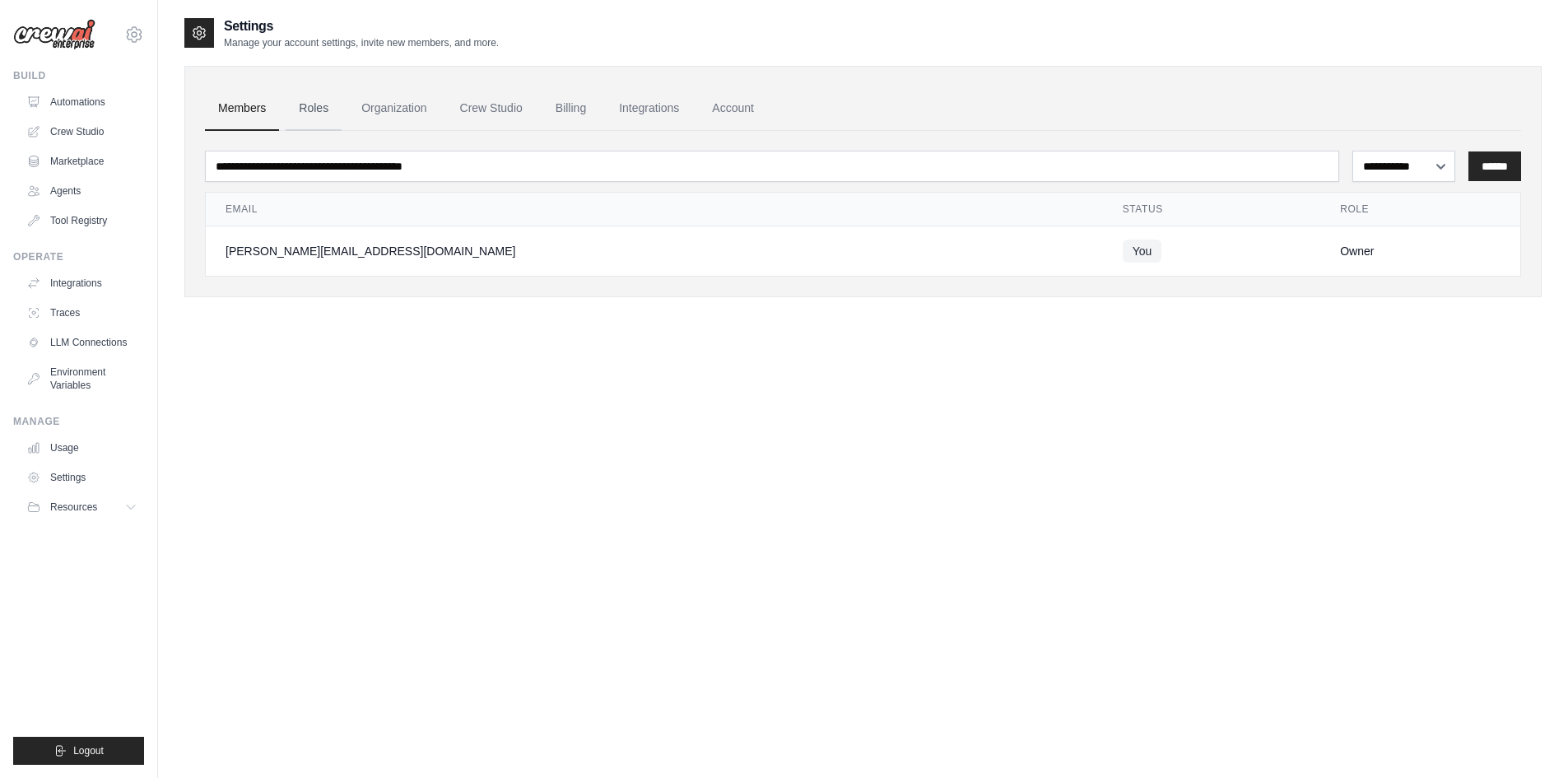
click at [323, 103] on link "Roles" at bounding box center [314, 108] width 56 height 44
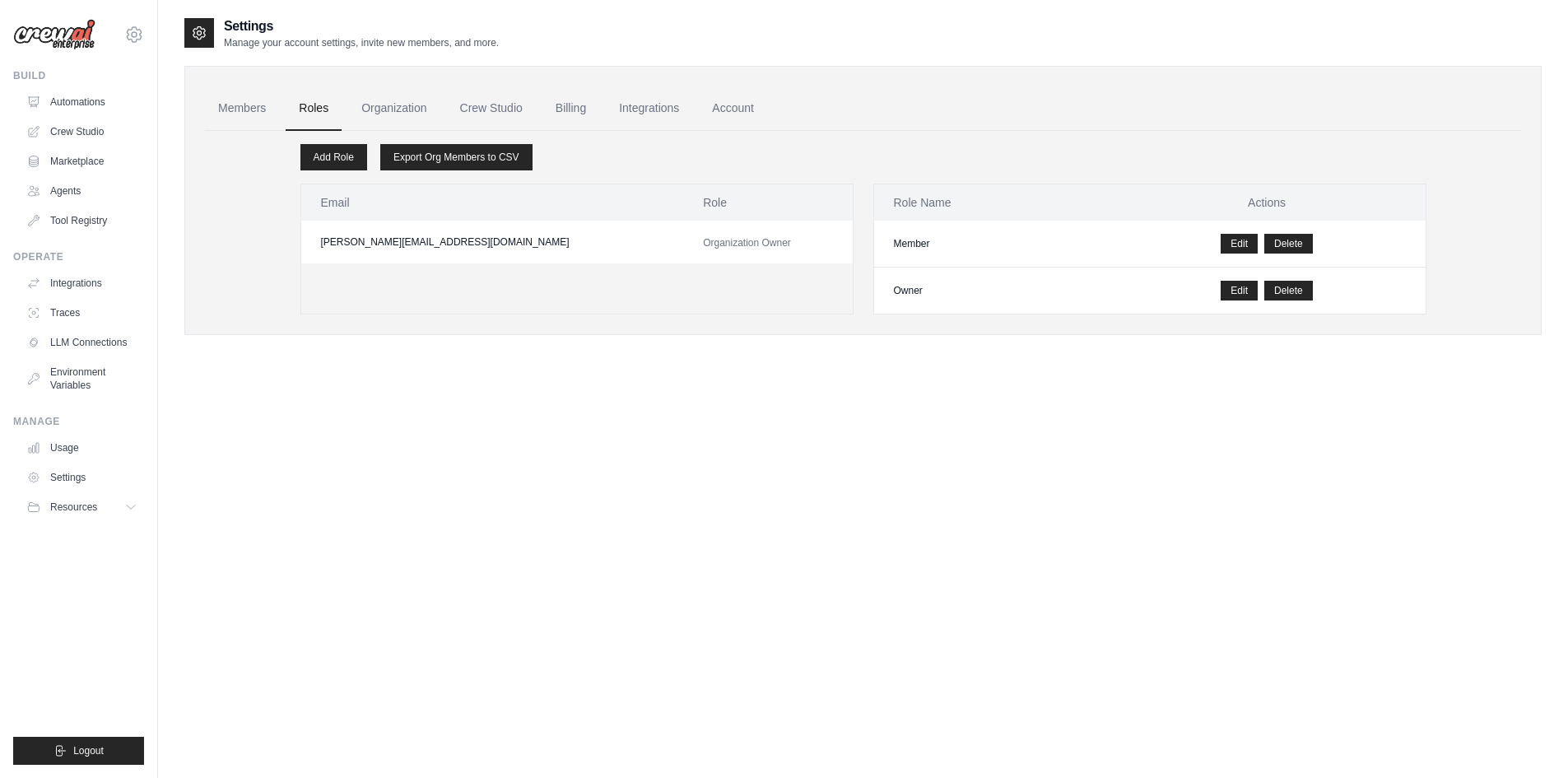
click at [424, 117] on link "Organization" at bounding box center [394, 108] width 92 height 44
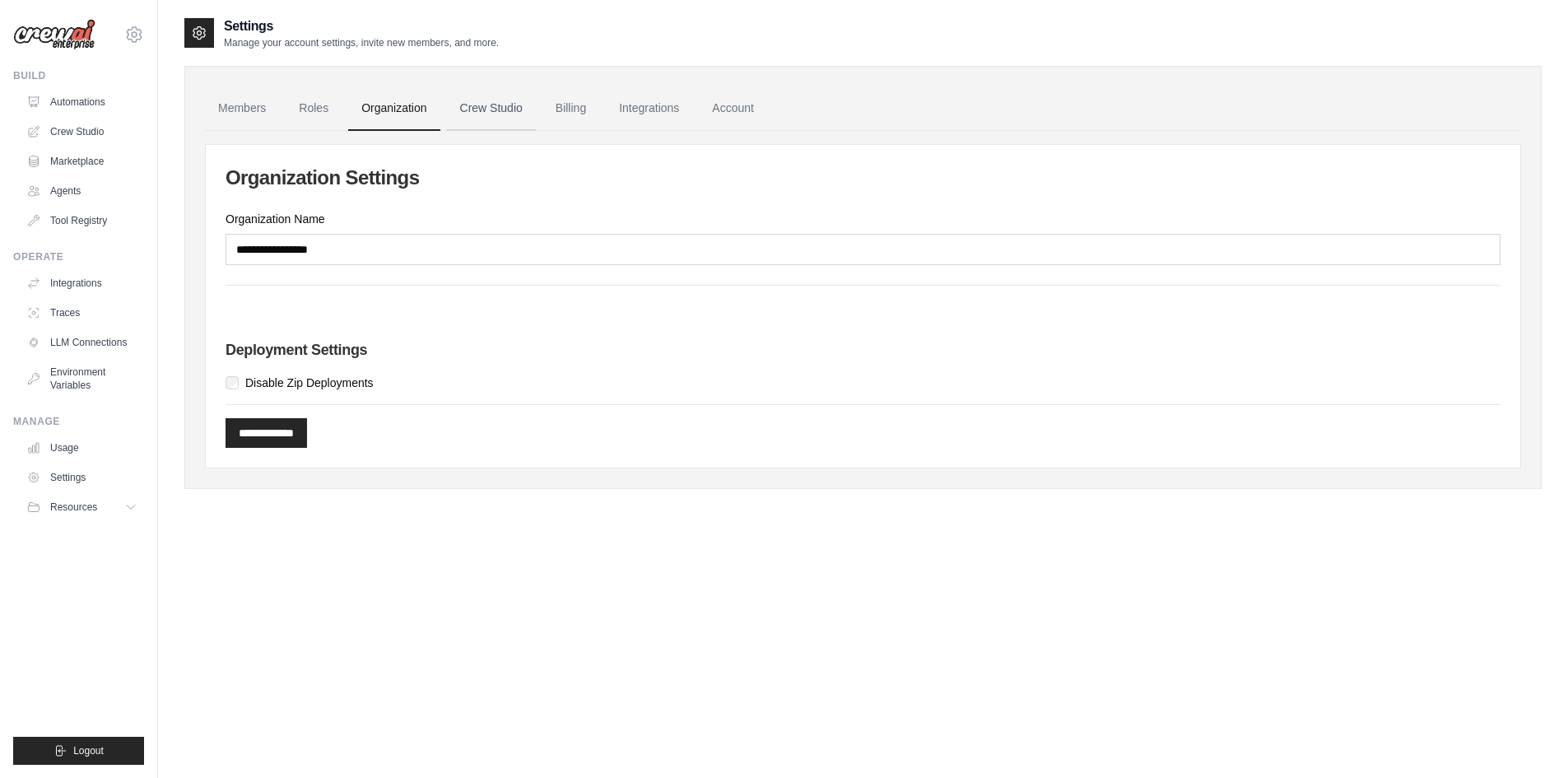
click at [497, 112] on link "Crew Studio" at bounding box center [491, 108] width 89 height 44
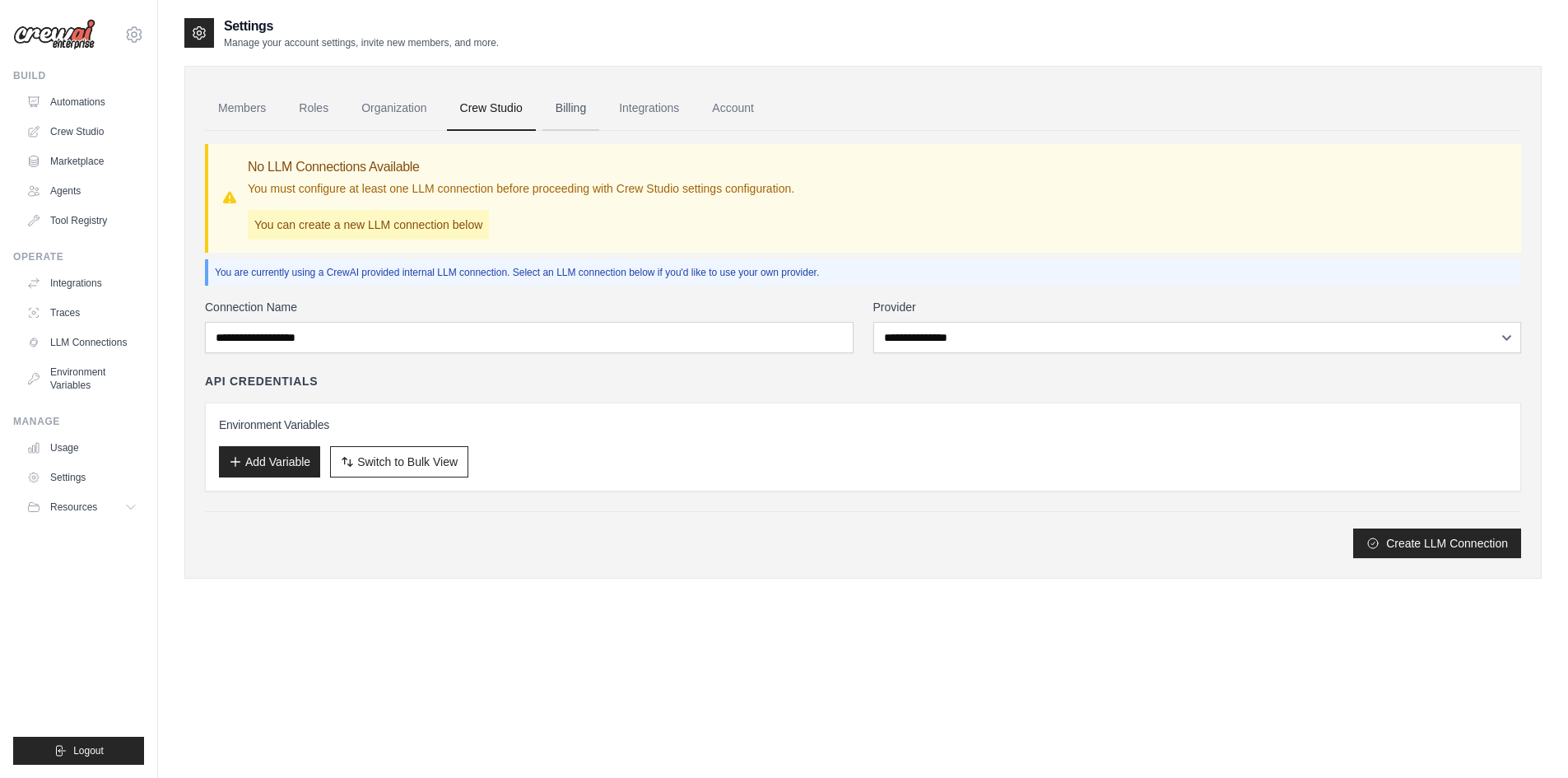
click at [596, 110] on link "Billing" at bounding box center [570, 108] width 56 height 44
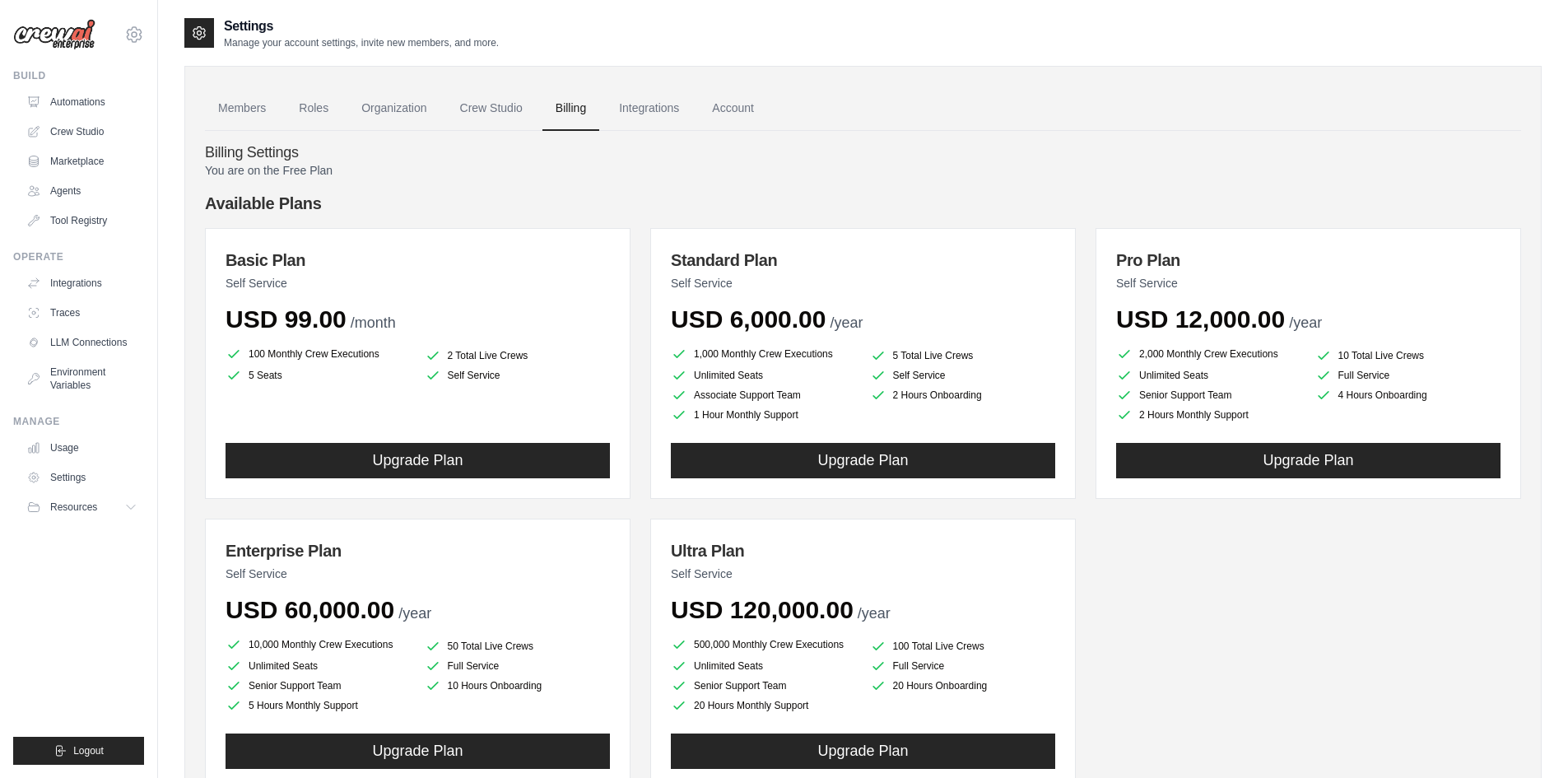
click at [670, 114] on link "Integrations" at bounding box center [649, 108] width 86 height 44
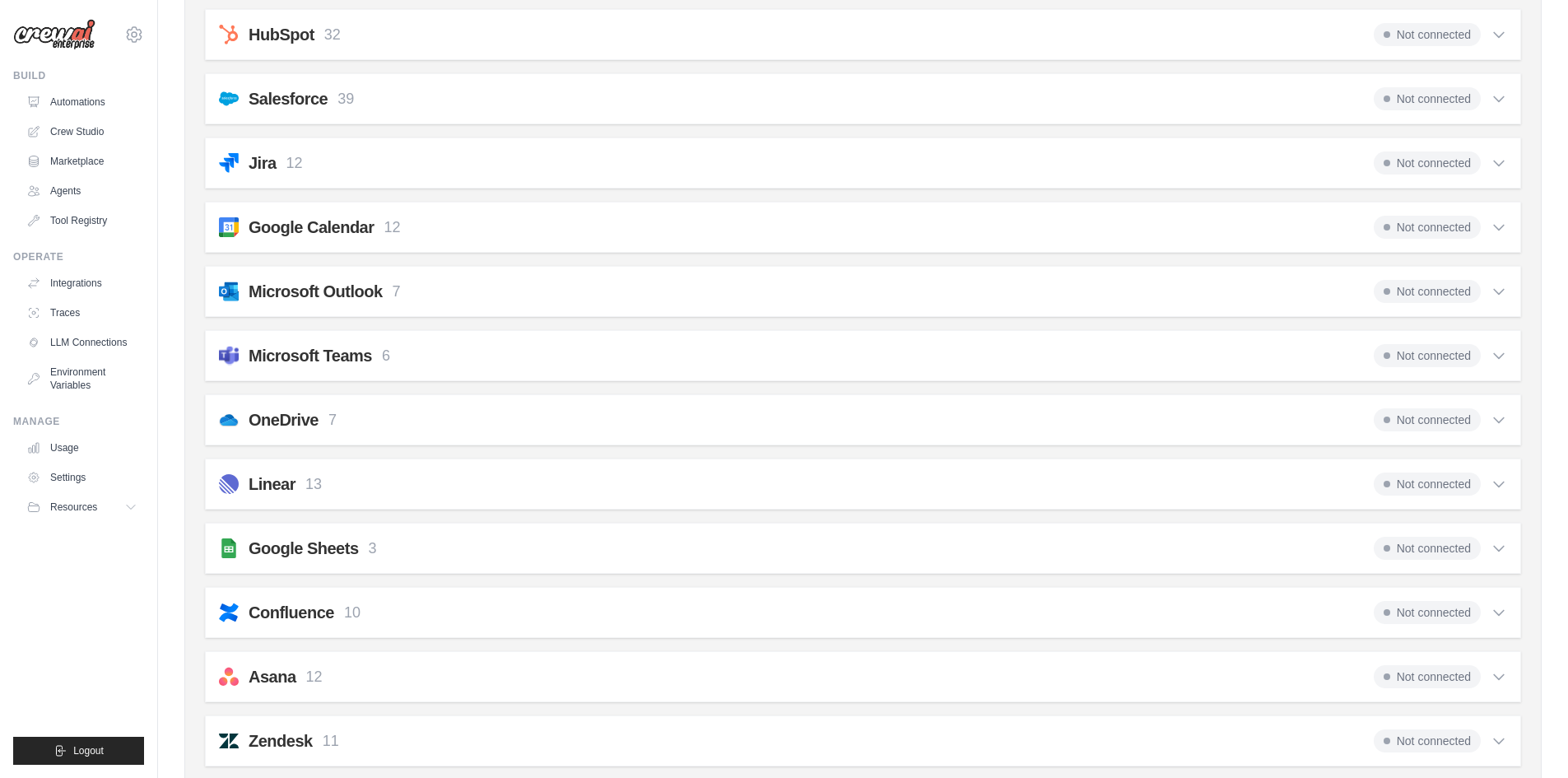
scroll to position [1098, 0]
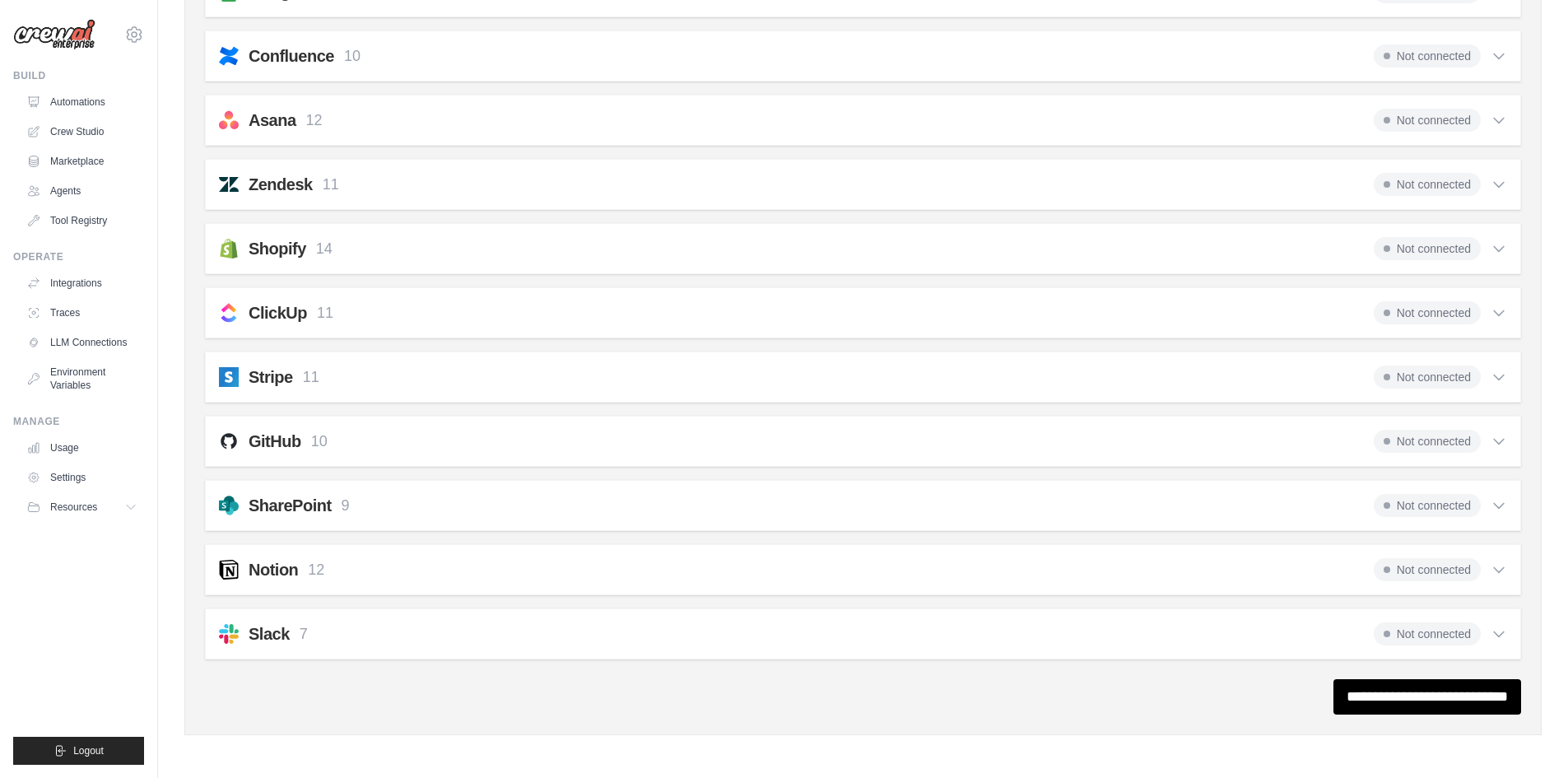
click at [107, 595] on ul "Build Automations Crew Studio Marketplace Agents" at bounding box center [78, 417] width 131 height 696
click at [98, 222] on link "Tool Registry" at bounding box center [83, 221] width 124 height 27
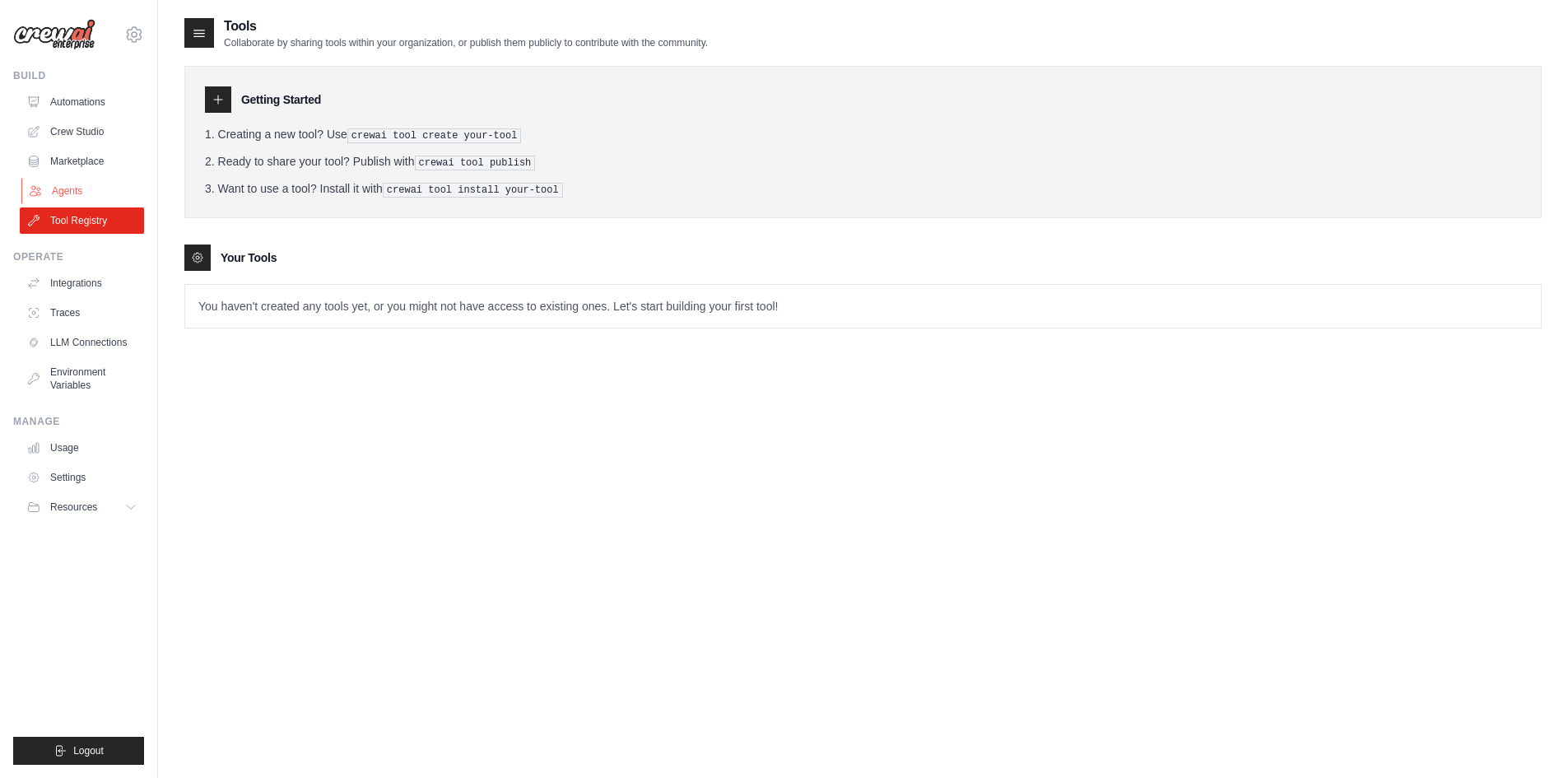
click at [79, 198] on link "Agents" at bounding box center [83, 191] width 124 height 27
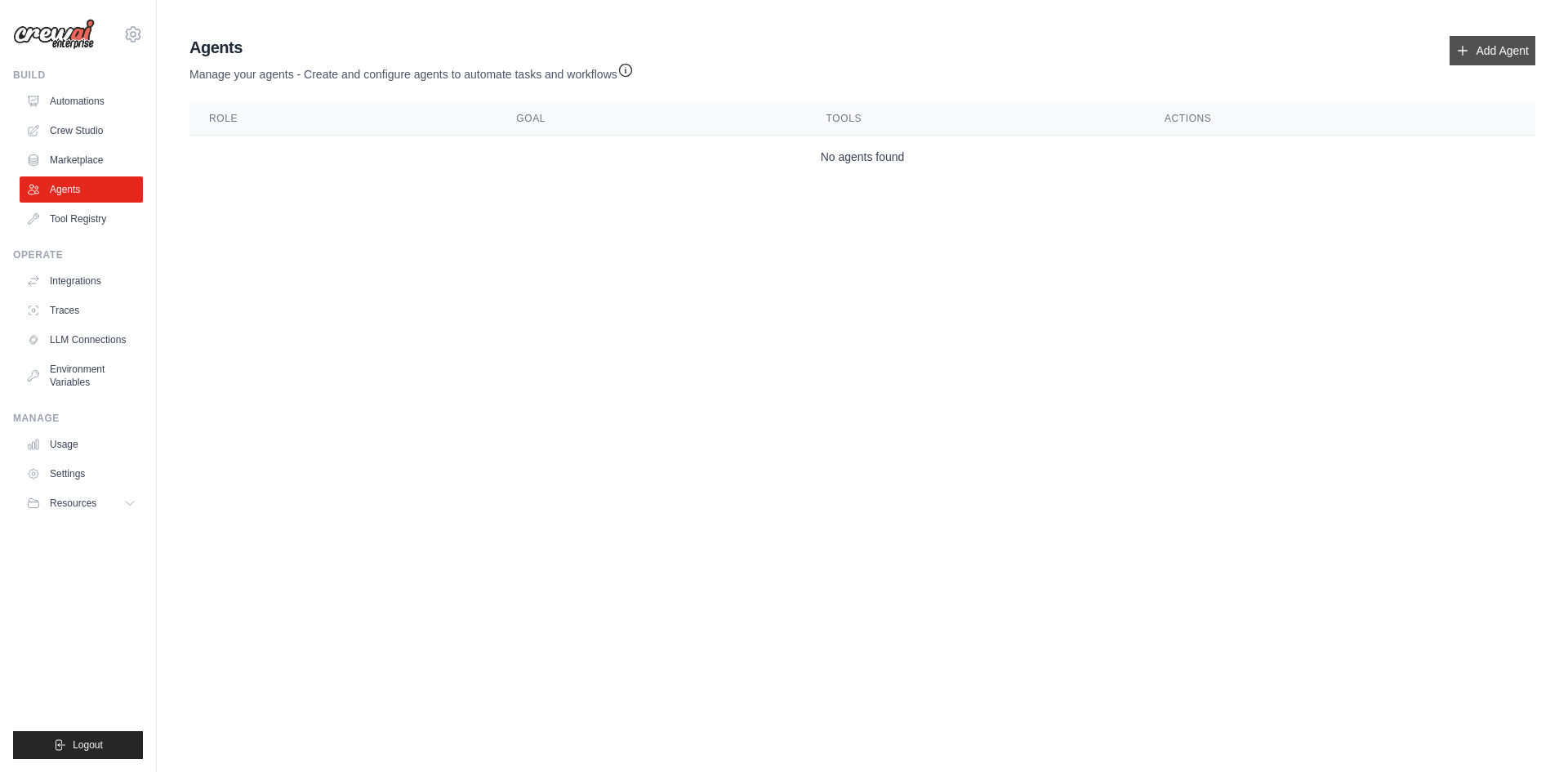
click at [1520, 50] on link "Add Agent" at bounding box center [1492, 50] width 85 height 29
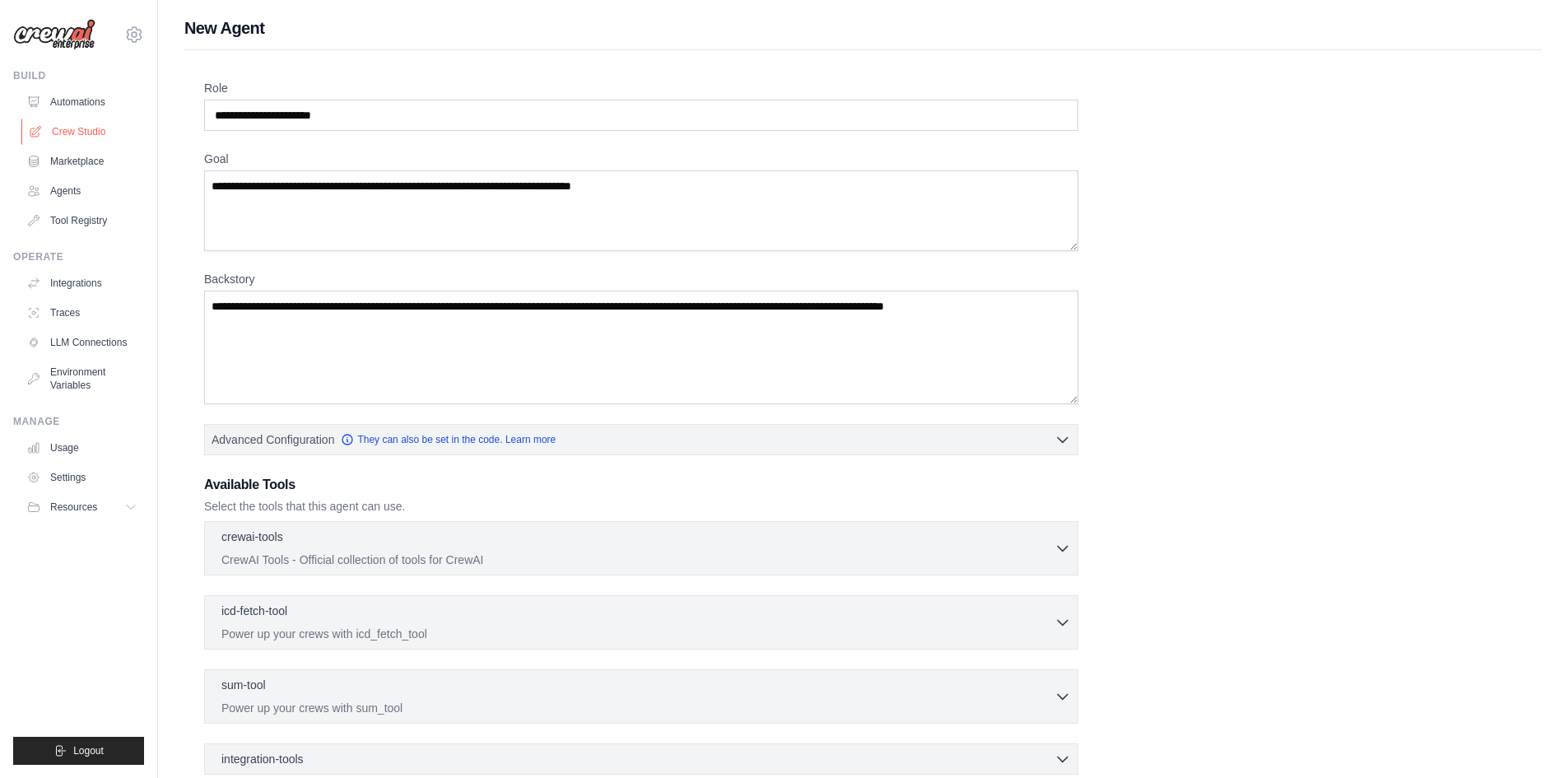
click at [75, 136] on link "Crew Studio" at bounding box center [83, 132] width 124 height 27
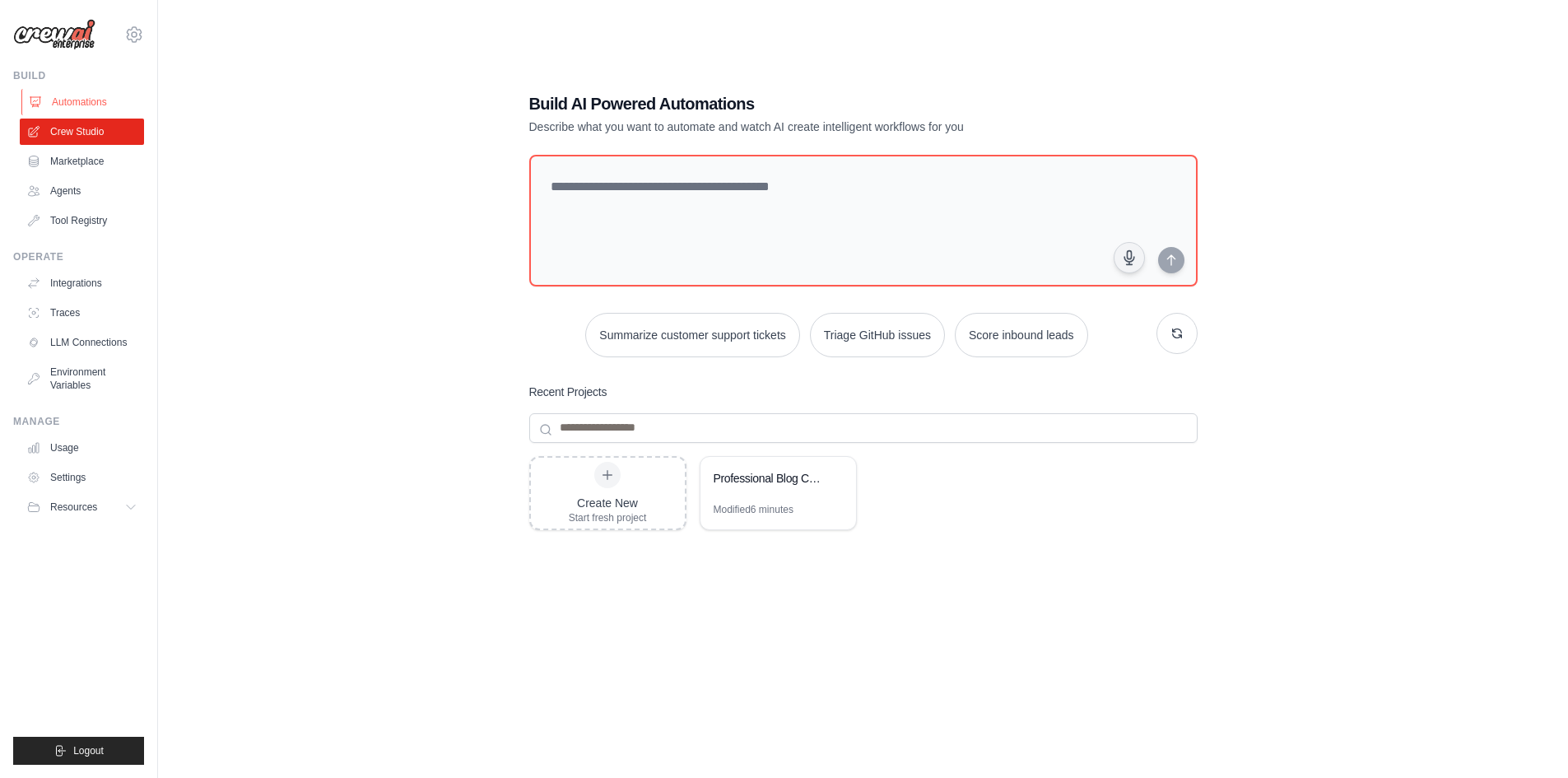
click at [92, 104] on link "Automations" at bounding box center [83, 102] width 124 height 27
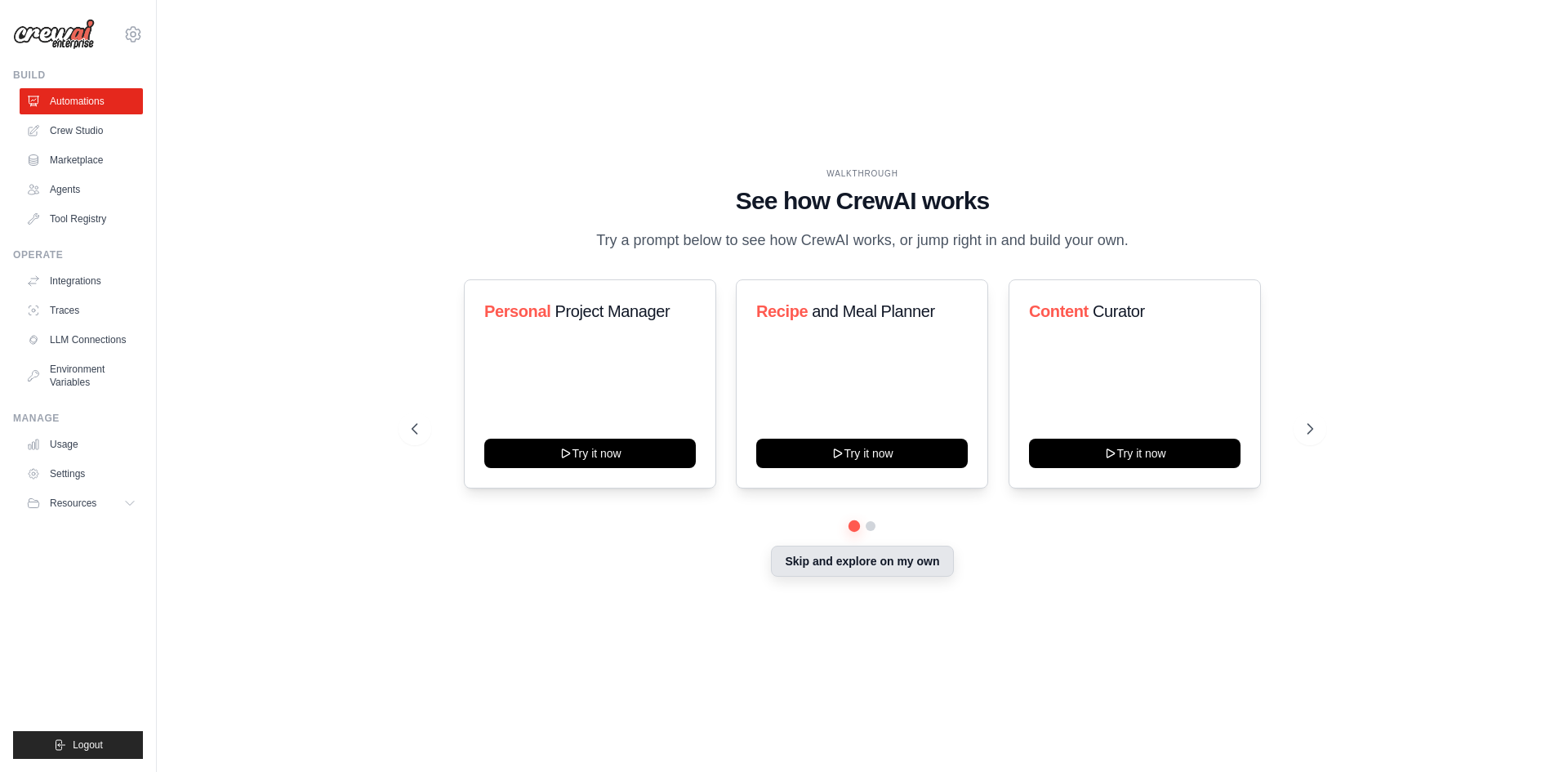
click at [816, 572] on button "Skip and explore on my own" at bounding box center [862, 561] width 182 height 31
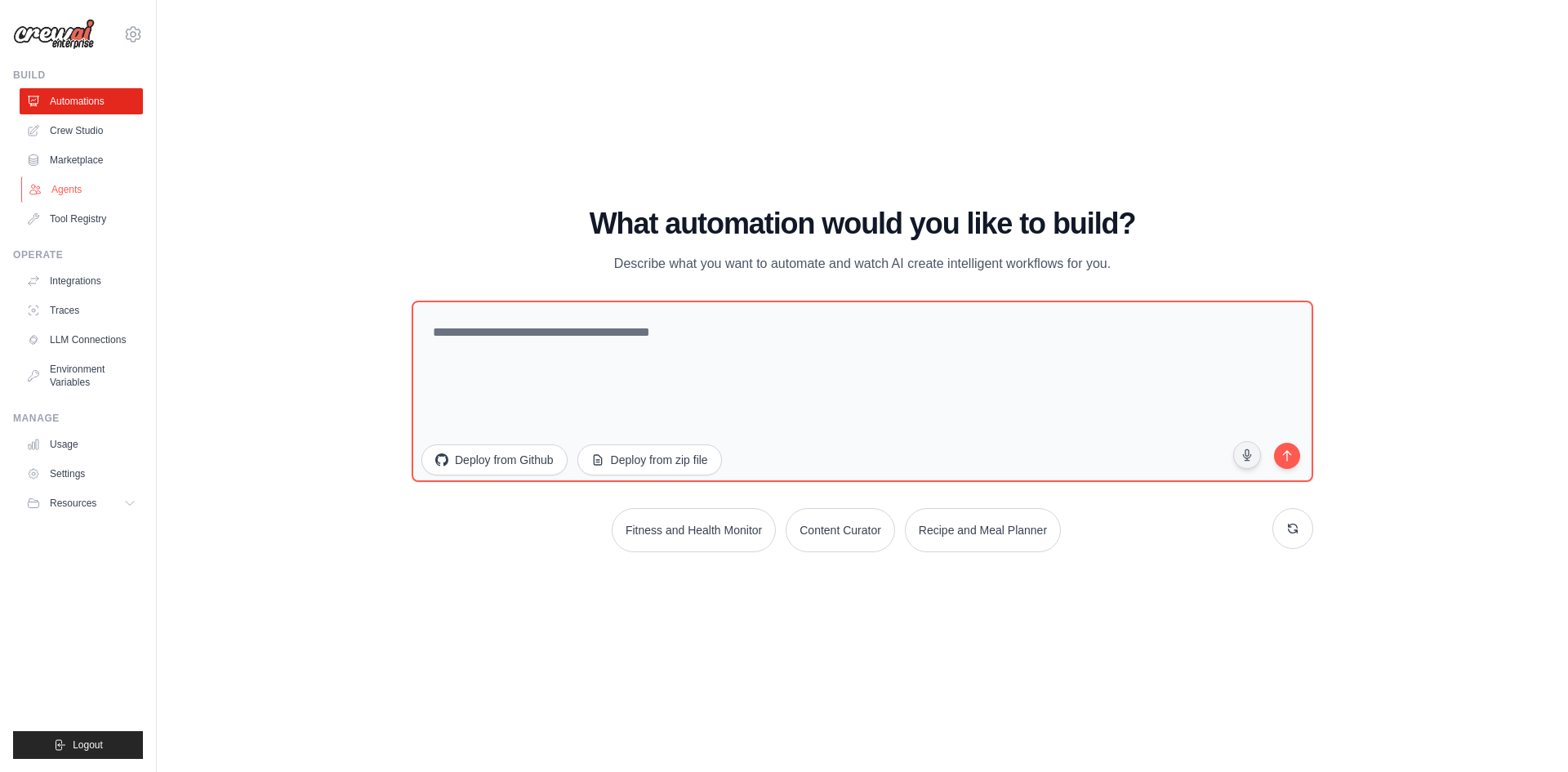
click at [82, 199] on link "Agents" at bounding box center [83, 190] width 123 height 27
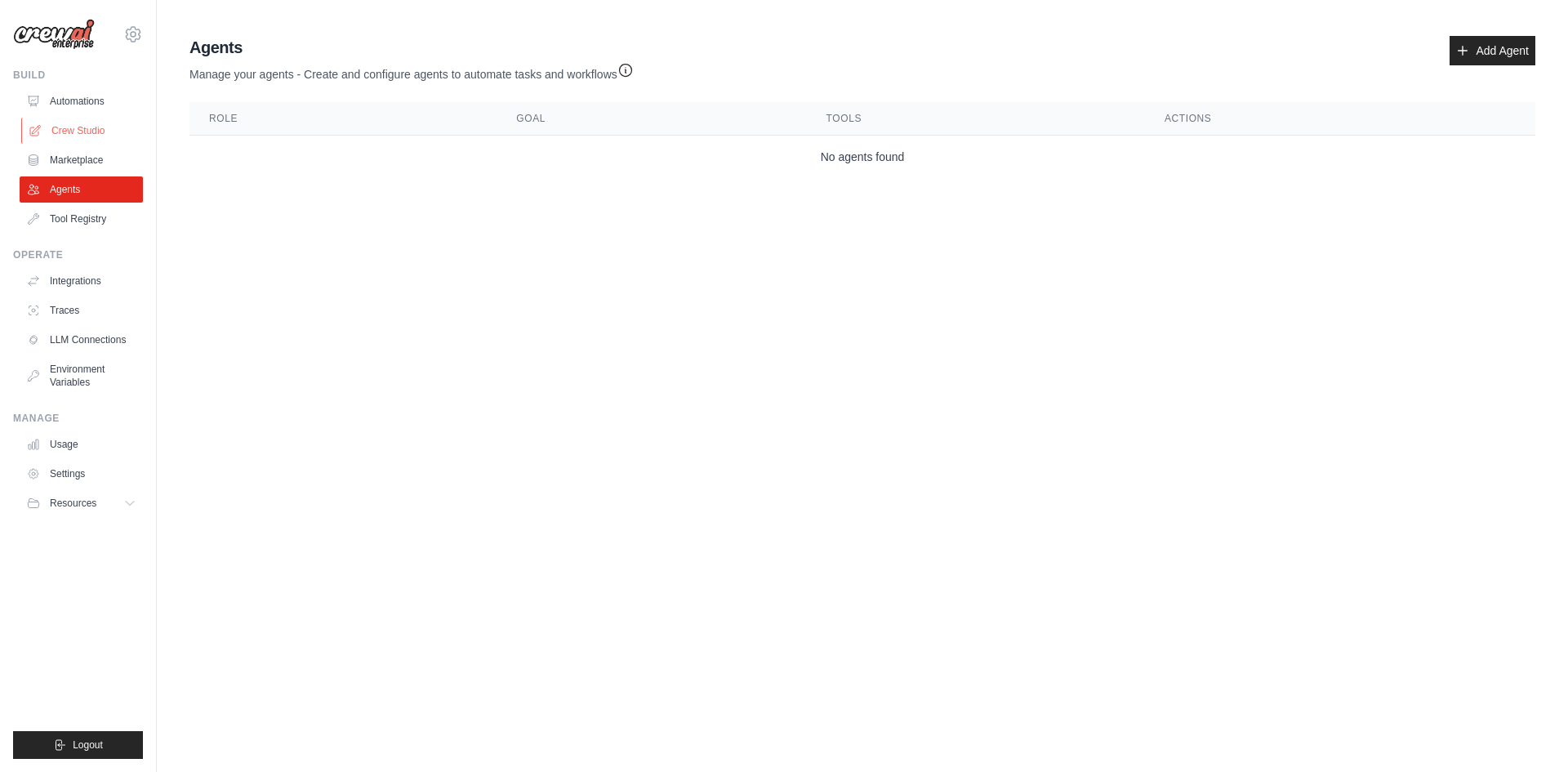
click at [97, 140] on link "Crew Studio" at bounding box center [83, 131] width 123 height 27
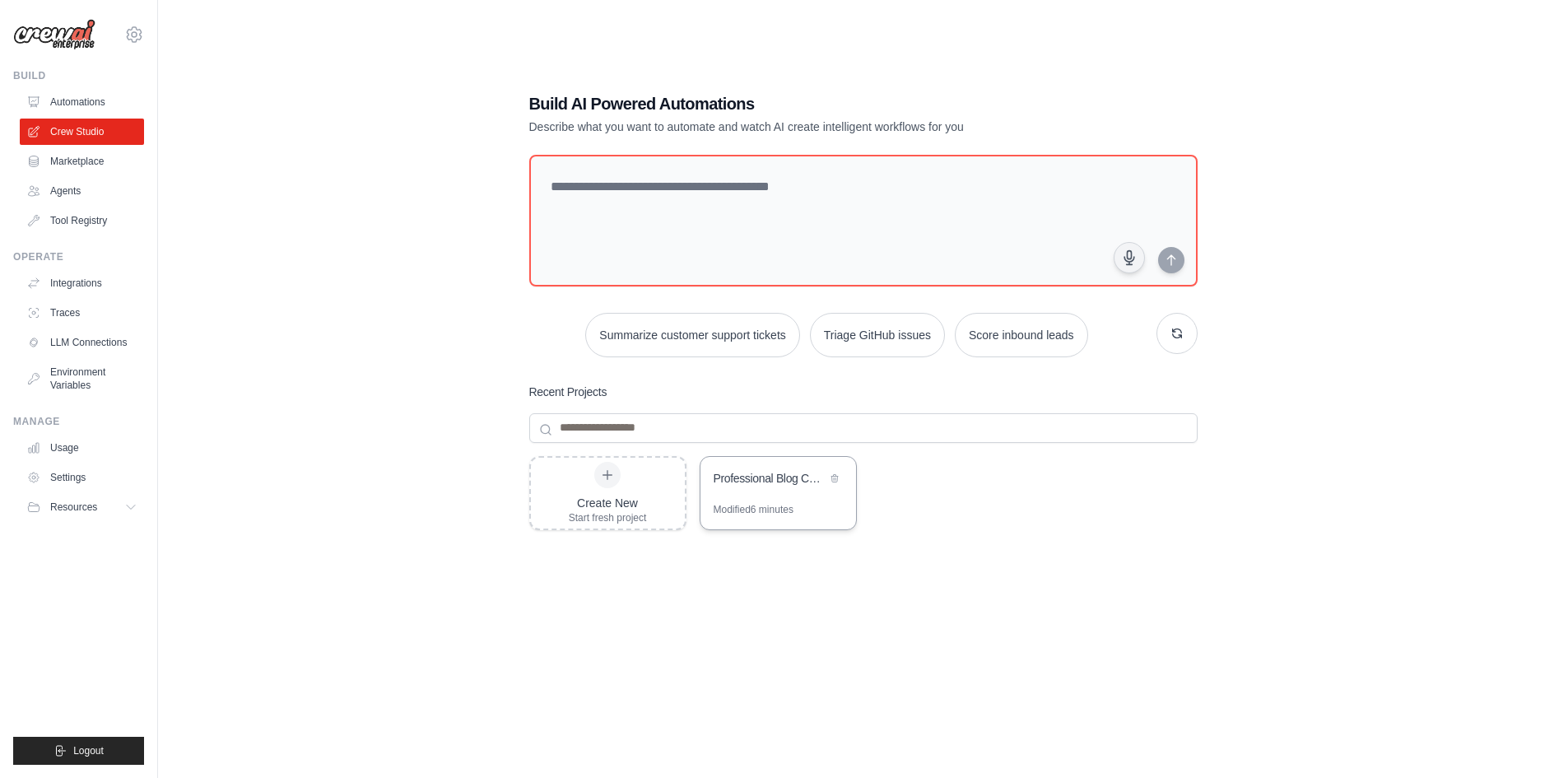
click at [763, 480] on div "Professional Blog Content Production Pipeline" at bounding box center [771, 478] width 113 height 16
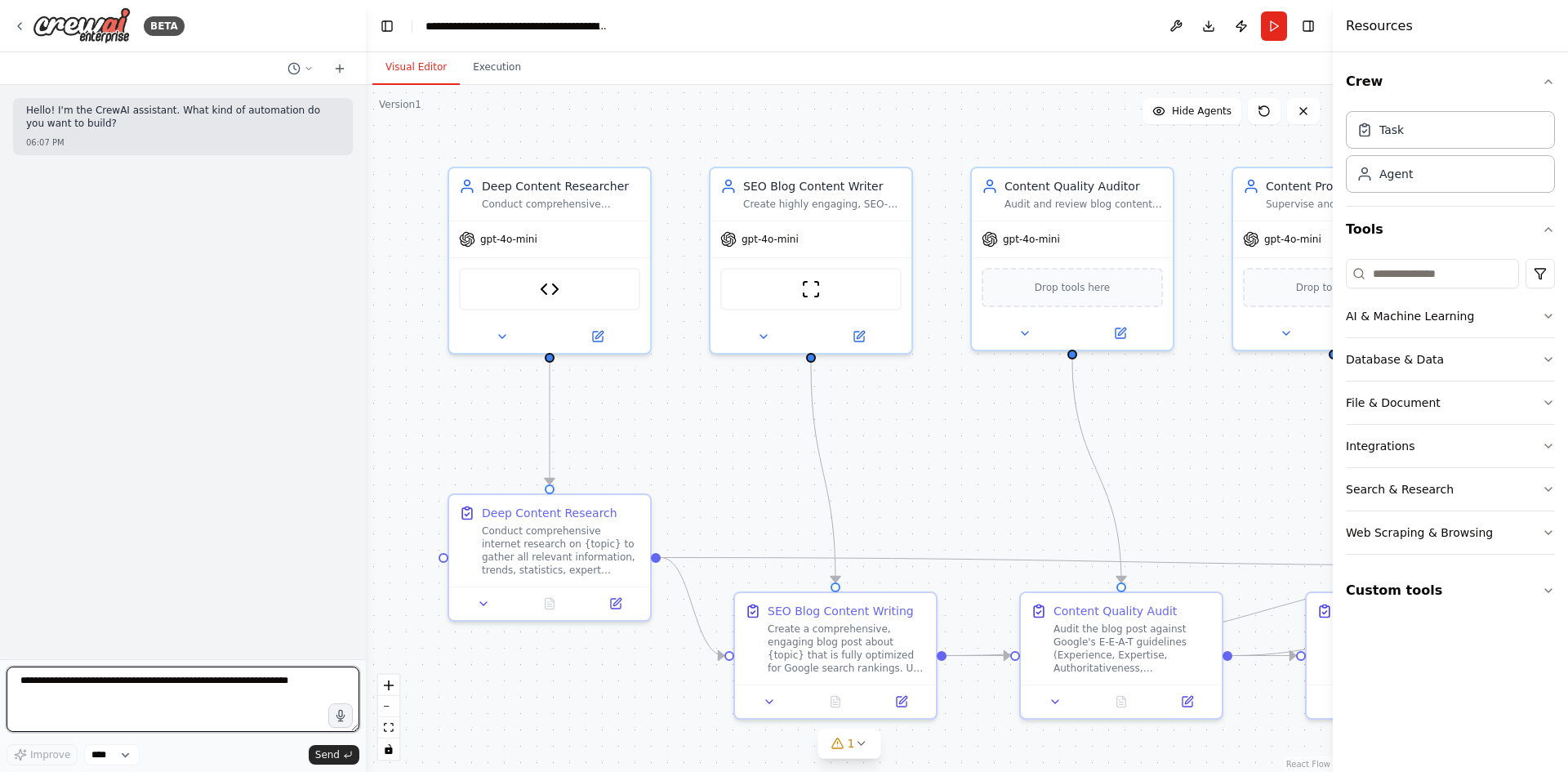
click at [136, 678] on textarea at bounding box center [183, 699] width 353 height 65
paste textarea "**********"
drag, startPoint x: 206, startPoint y: 714, endPoint x: 48, endPoint y: 723, distance: 158.3
click at [48, 723] on textarea "**********" at bounding box center [183, 699] width 353 height 65
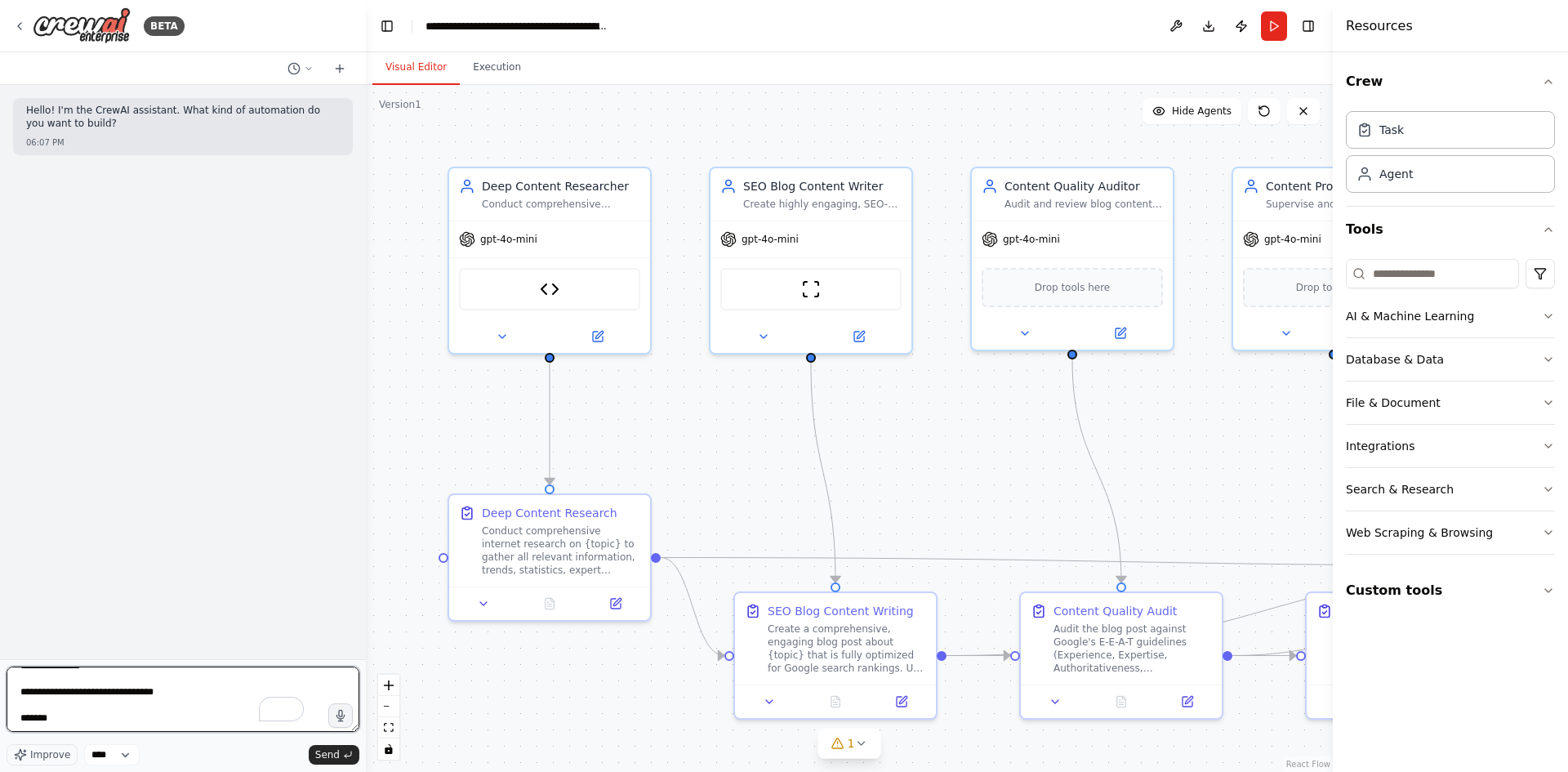
click at [162, 709] on textarea "**********" at bounding box center [183, 699] width 353 height 65
click at [160, 713] on textarea "**********" at bounding box center [183, 699] width 353 height 65
paste textarea "**********"
type textarea "**********"
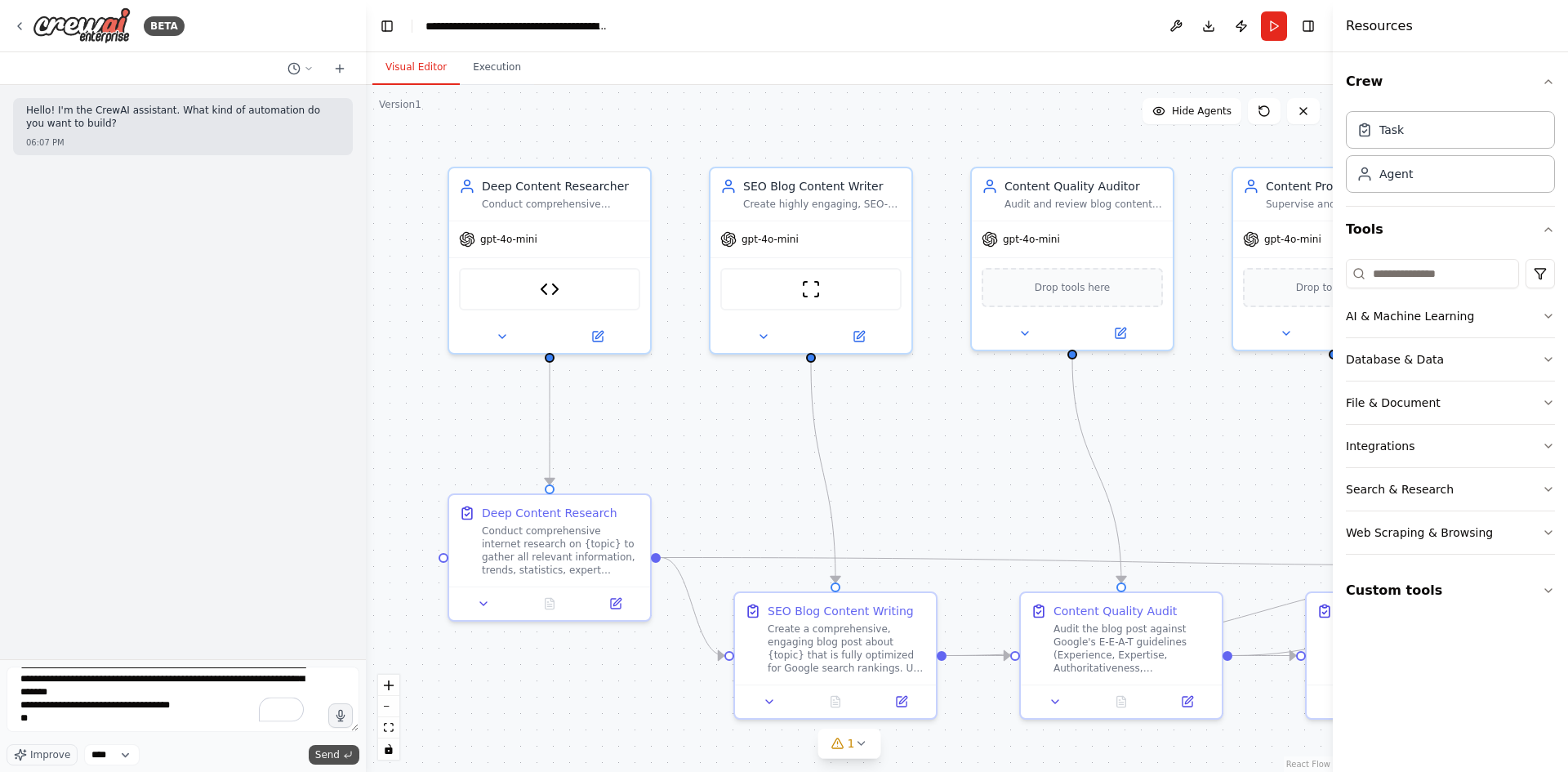
click at [354, 759] on button "Send" at bounding box center [333, 754] width 50 height 20
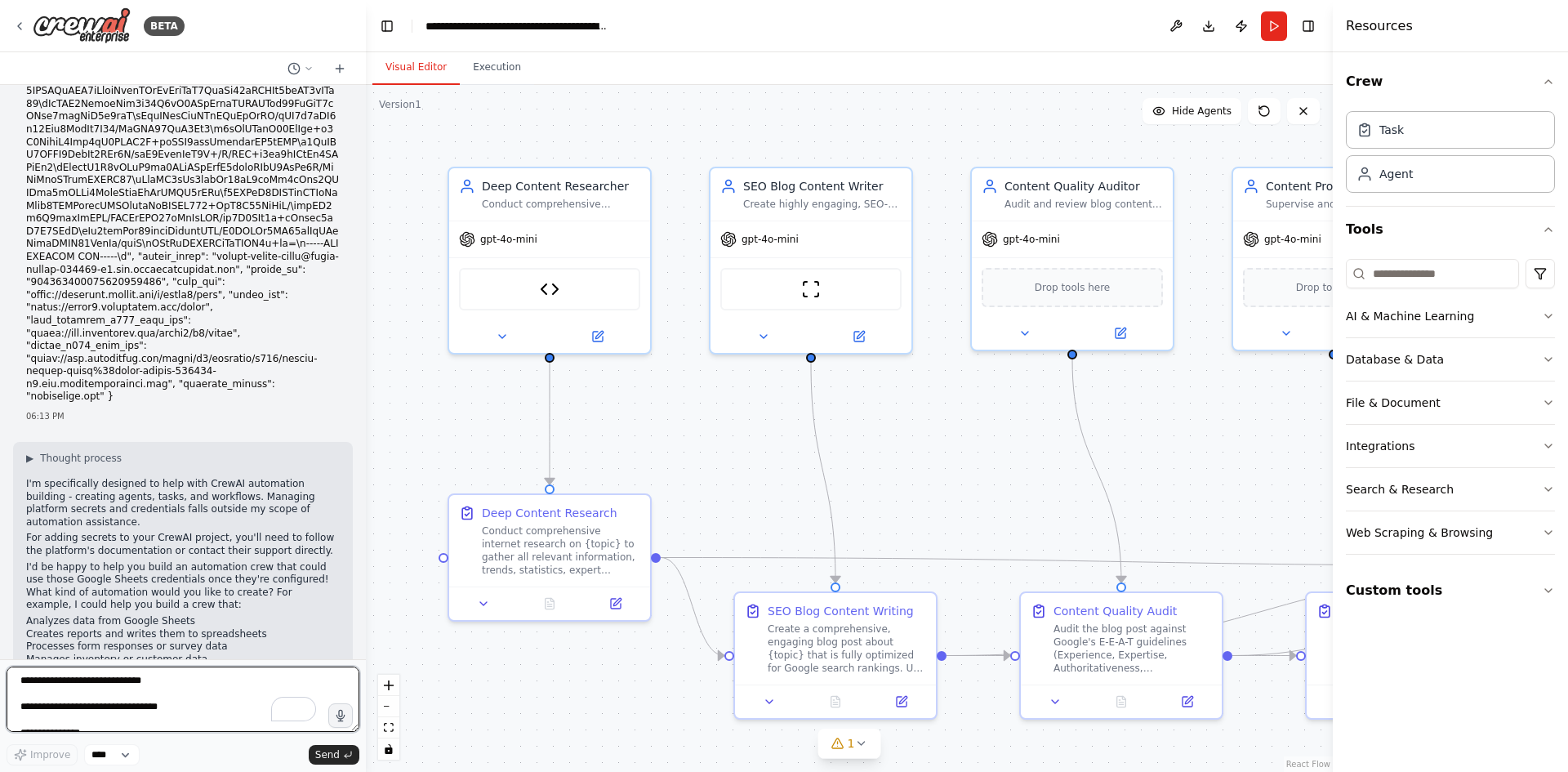
scroll to position [463, 0]
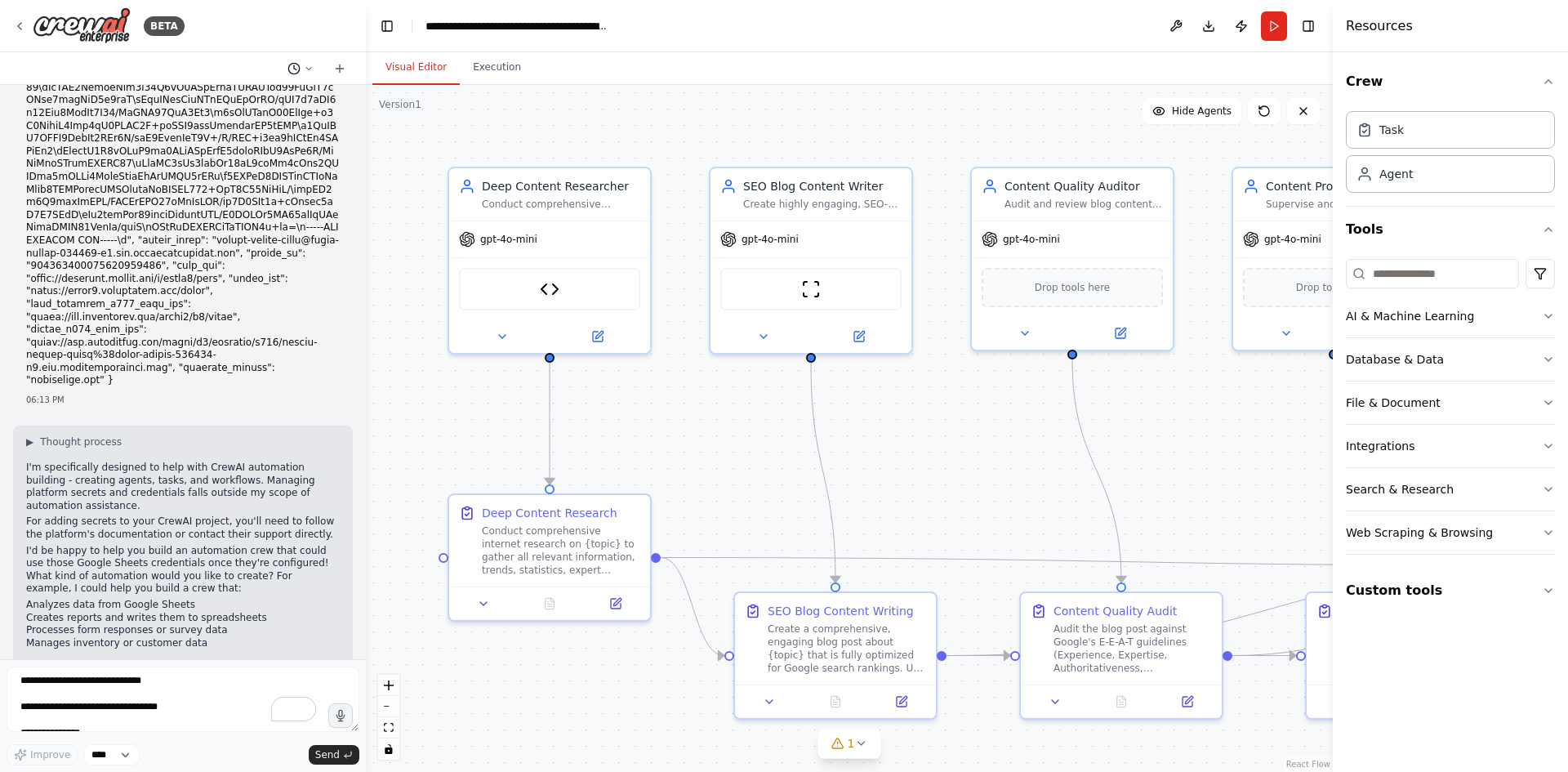
click at [315, 66] on button at bounding box center [300, 68] width 39 height 20
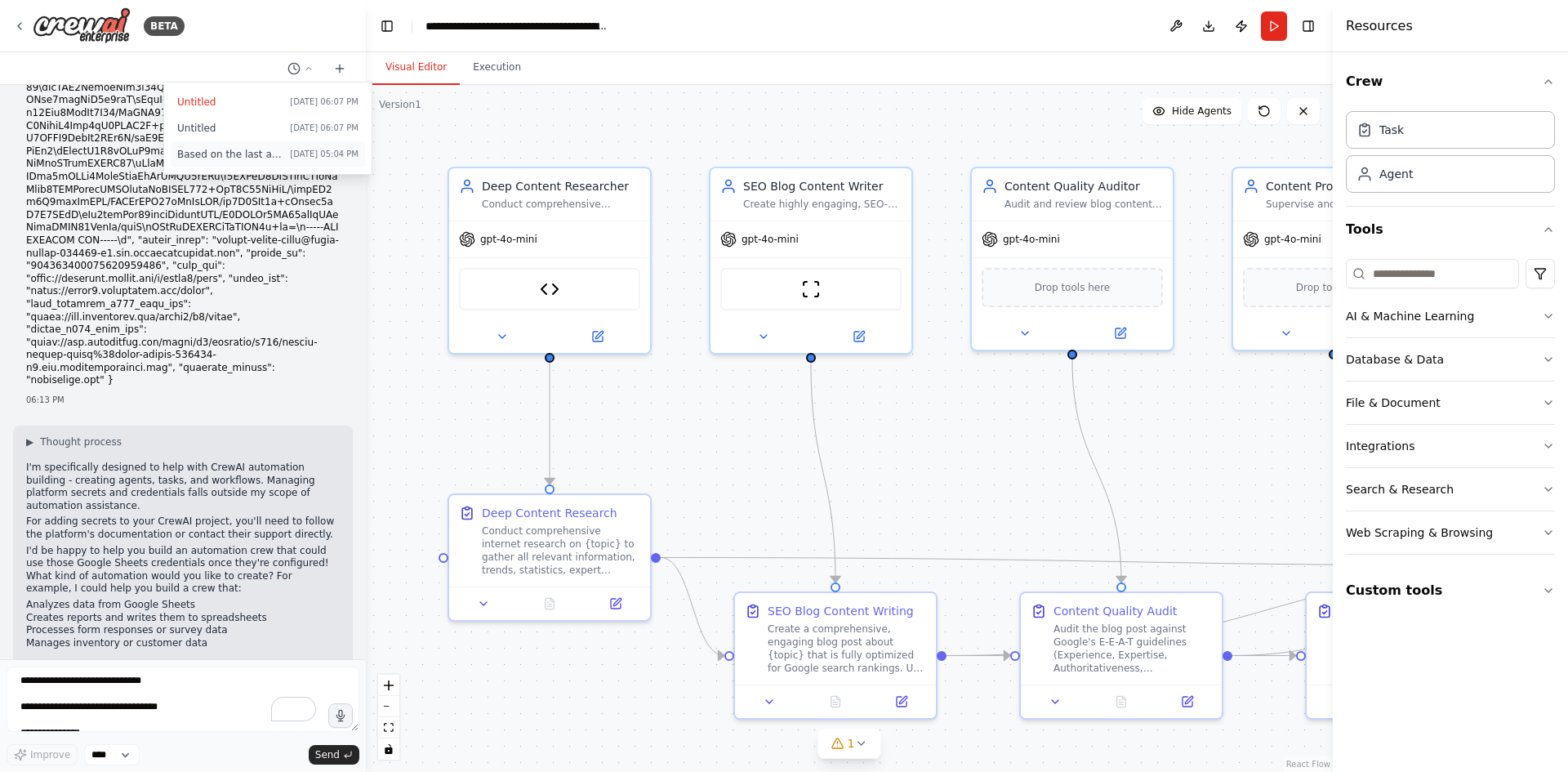
click at [207, 156] on span "Based on the last automation run, please analyze the output, and if applicable,…" at bounding box center [231, 155] width 106 height 13
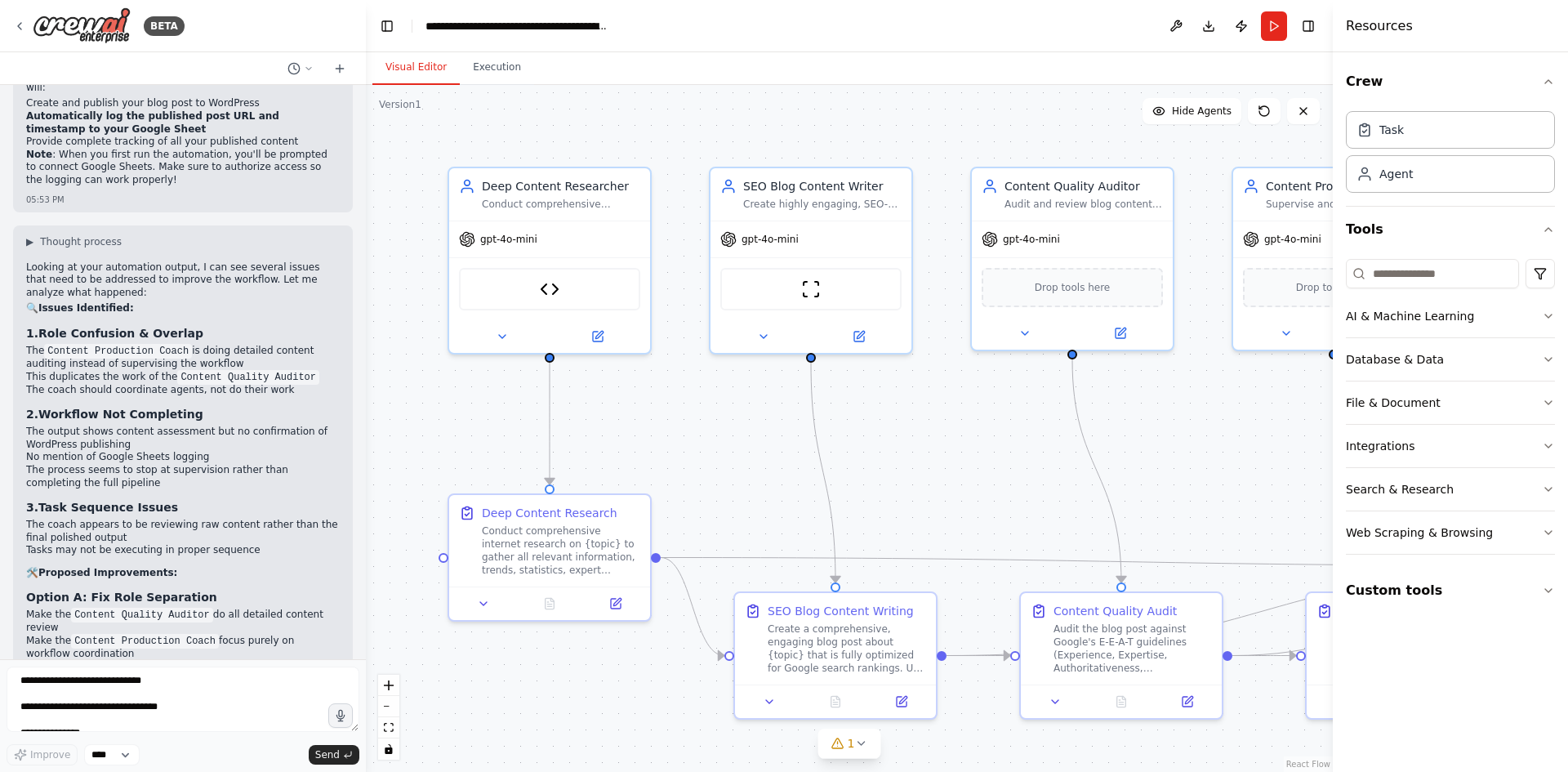
scroll to position [12425, 0]
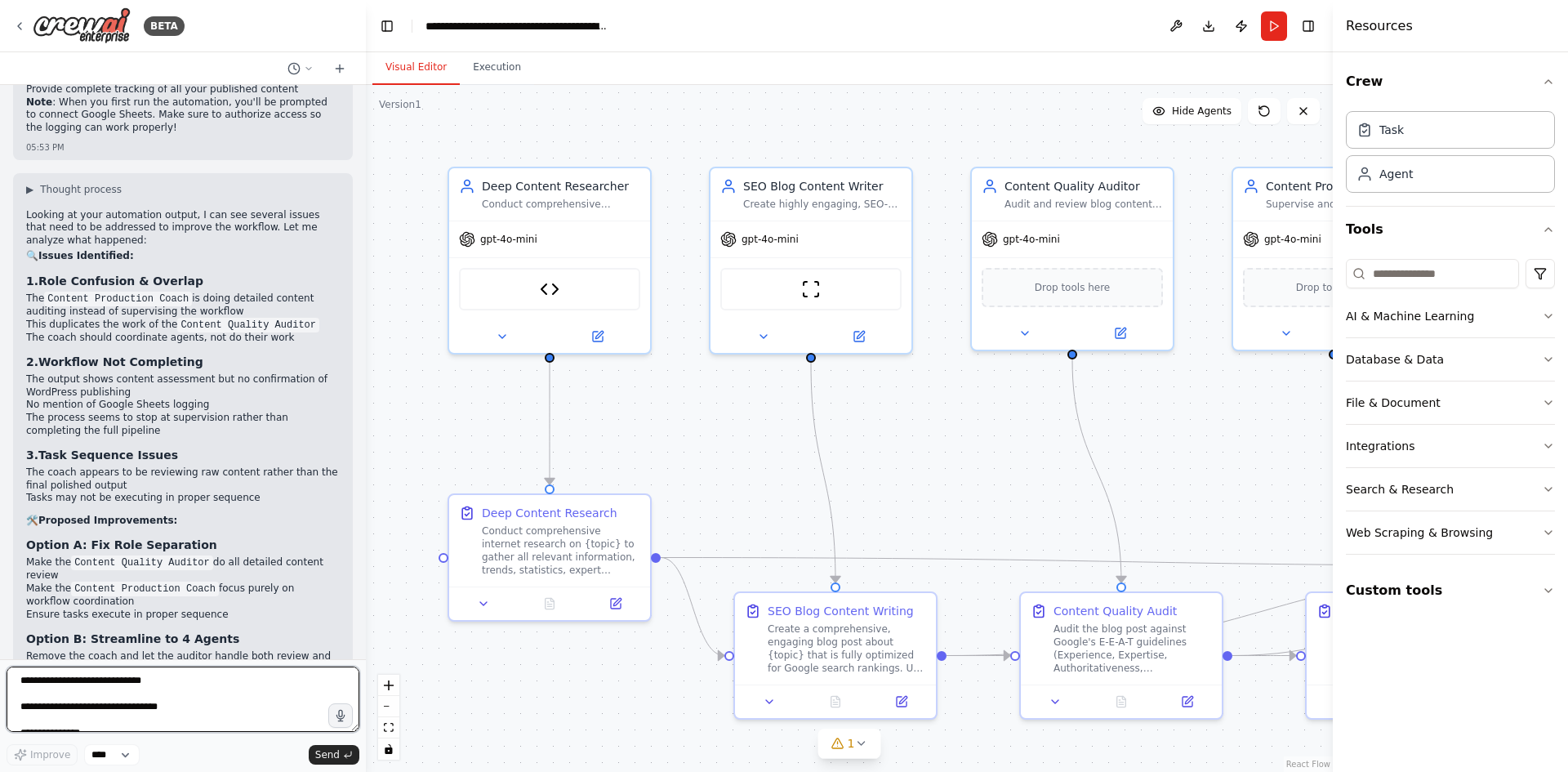
click at [124, 692] on textarea "To enrich screen reader interactions, please activate Accessibility in Grammarl…" at bounding box center [183, 699] width 353 height 65
paste textarea "**********"
drag, startPoint x: 198, startPoint y: 723, endPoint x: 321, endPoint y: 771, distance: 132.0
click at [49, 719] on textarea "**********" at bounding box center [183, 699] width 353 height 65
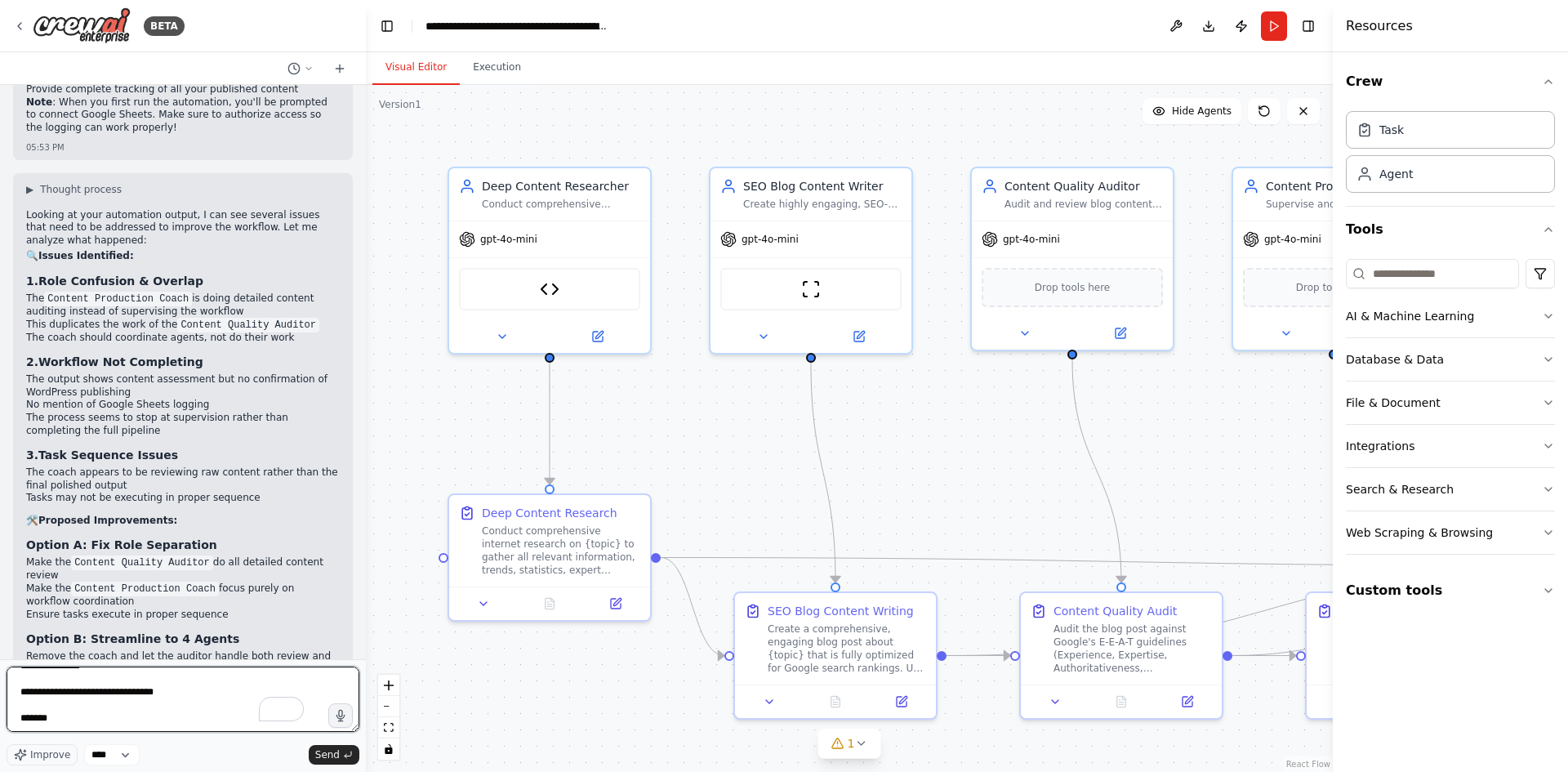
click at [86, 726] on textarea "**********" at bounding box center [183, 699] width 353 height 65
paste textarea "**********"
type textarea "**********"
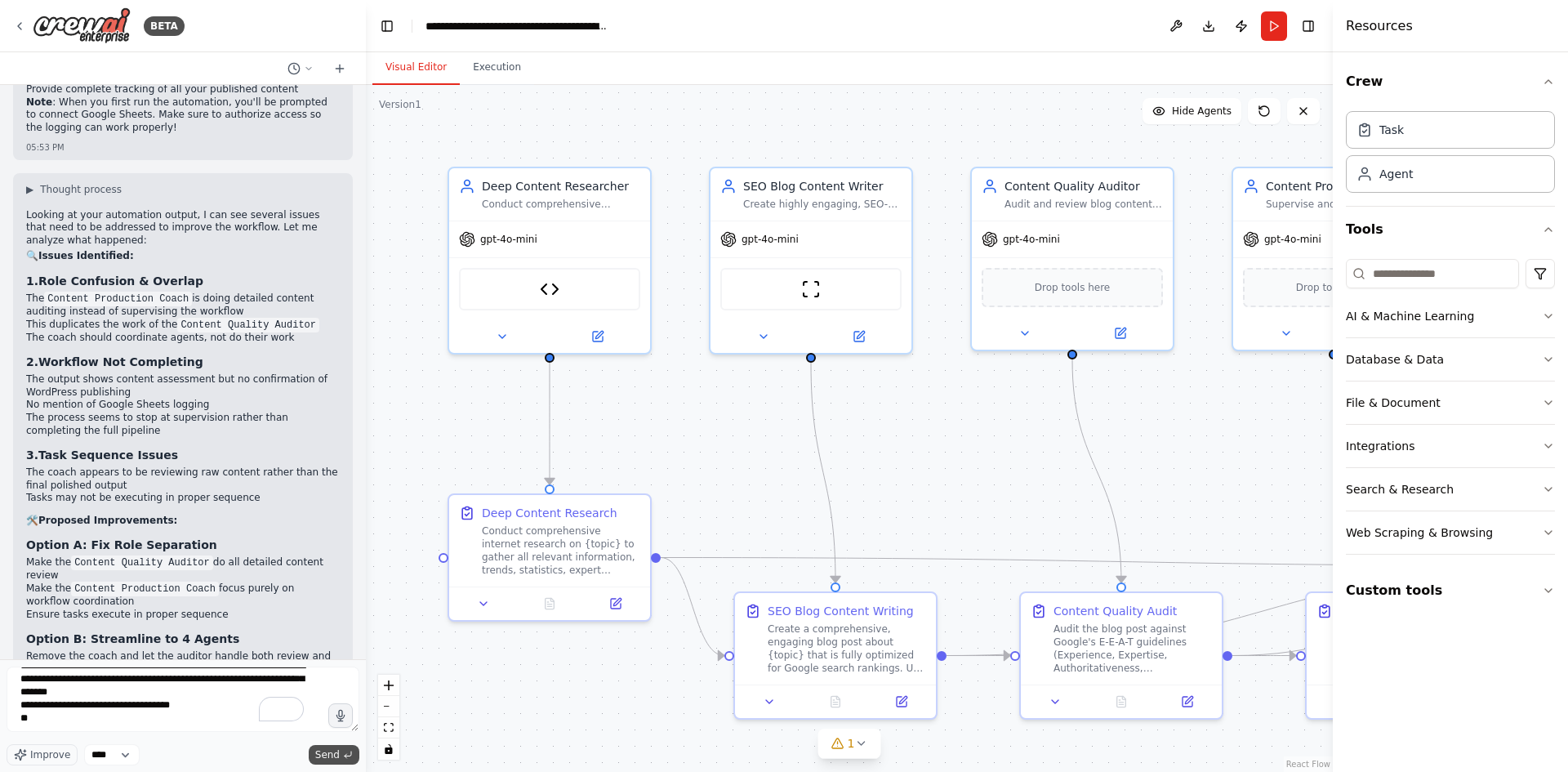
click at [326, 749] on span "Send" at bounding box center [327, 755] width 25 height 13
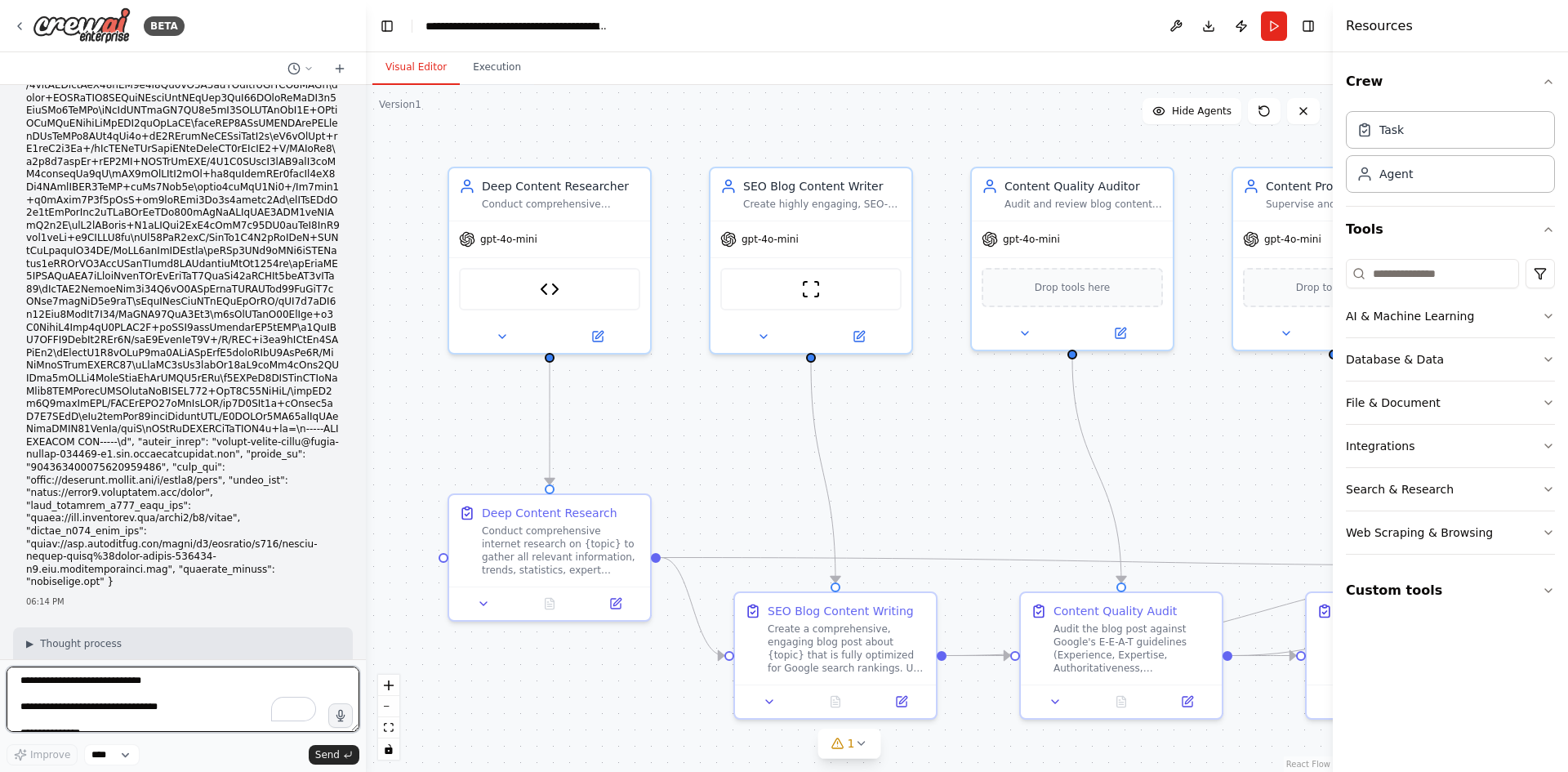
scroll to position [13525, 0]
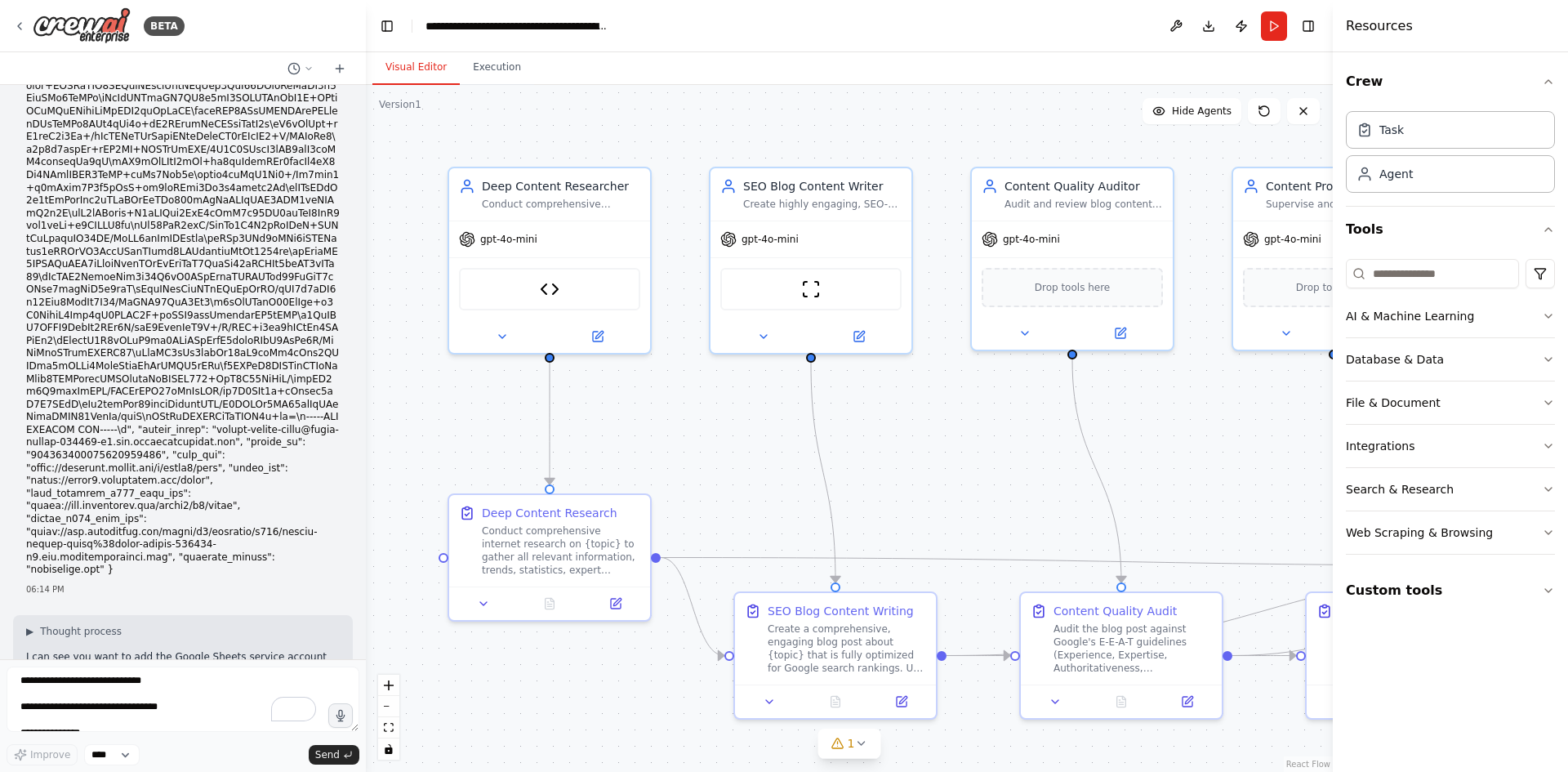
click at [68, 734] on link "[URL]" at bounding box center [72, 740] width 27 height 11
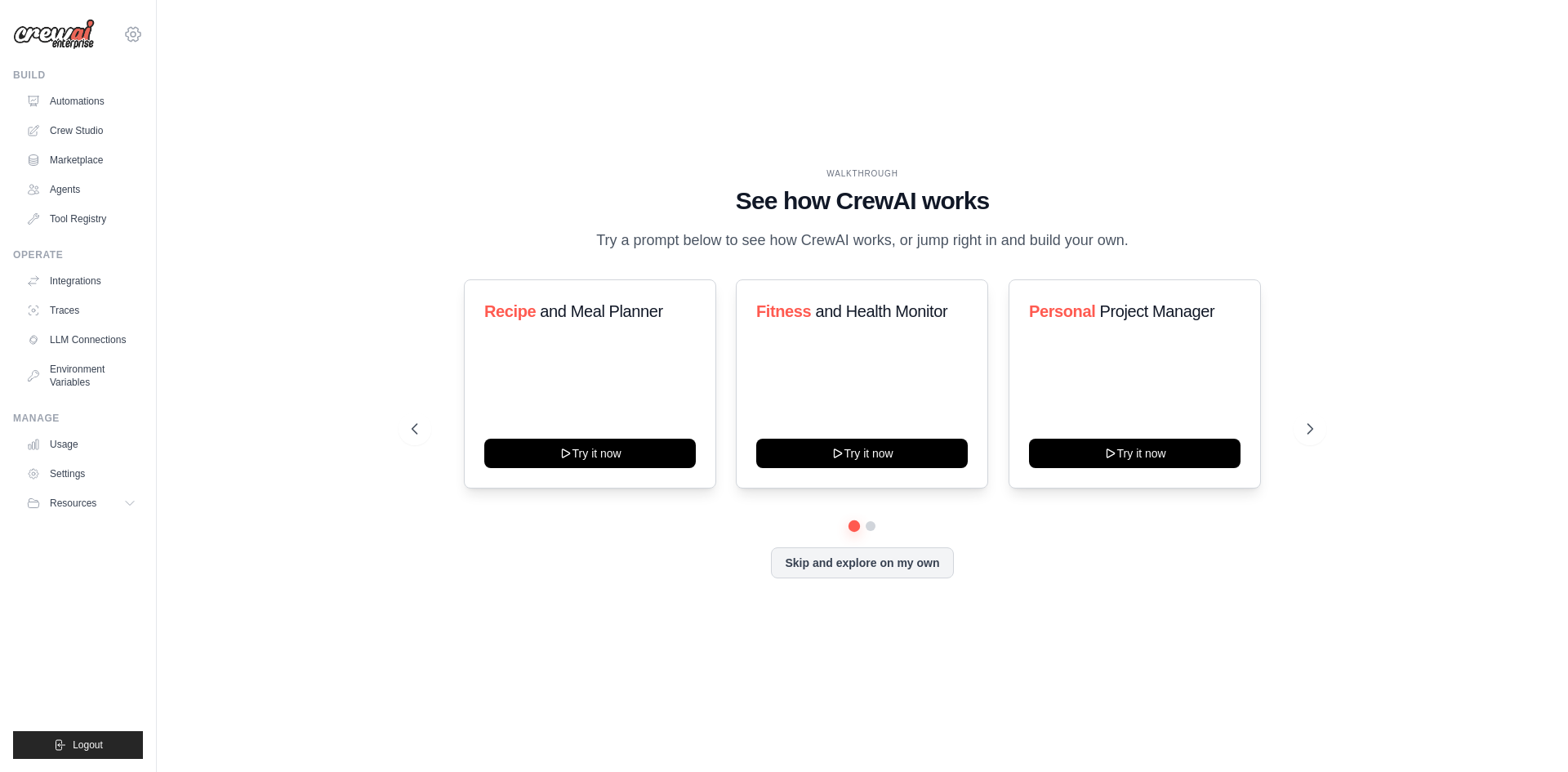
click at [126, 40] on icon at bounding box center [133, 34] width 20 height 20
click at [111, 114] on link "Settings" at bounding box center [134, 110] width 144 height 29
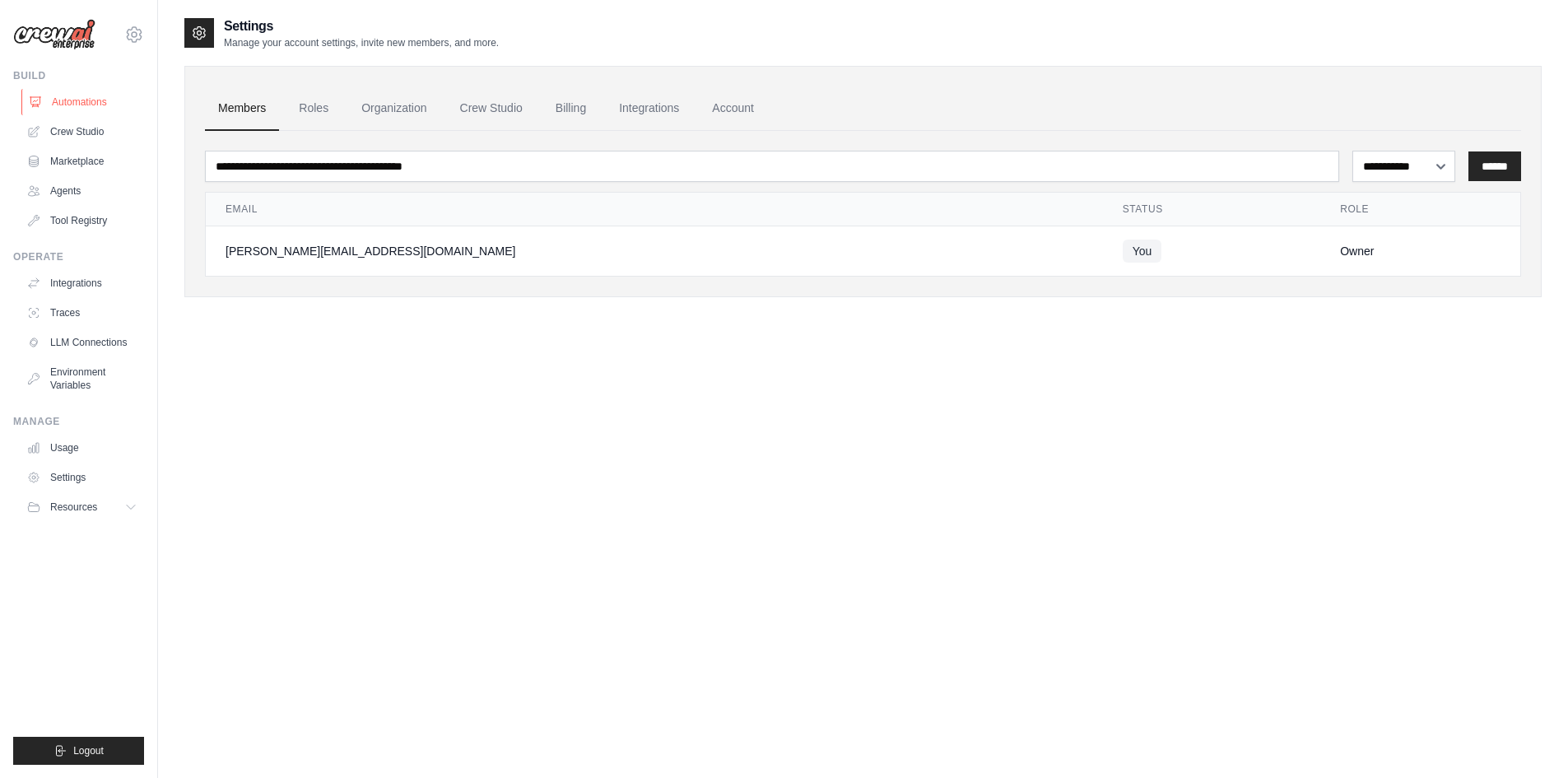
click at [94, 101] on link "Automations" at bounding box center [83, 102] width 124 height 27
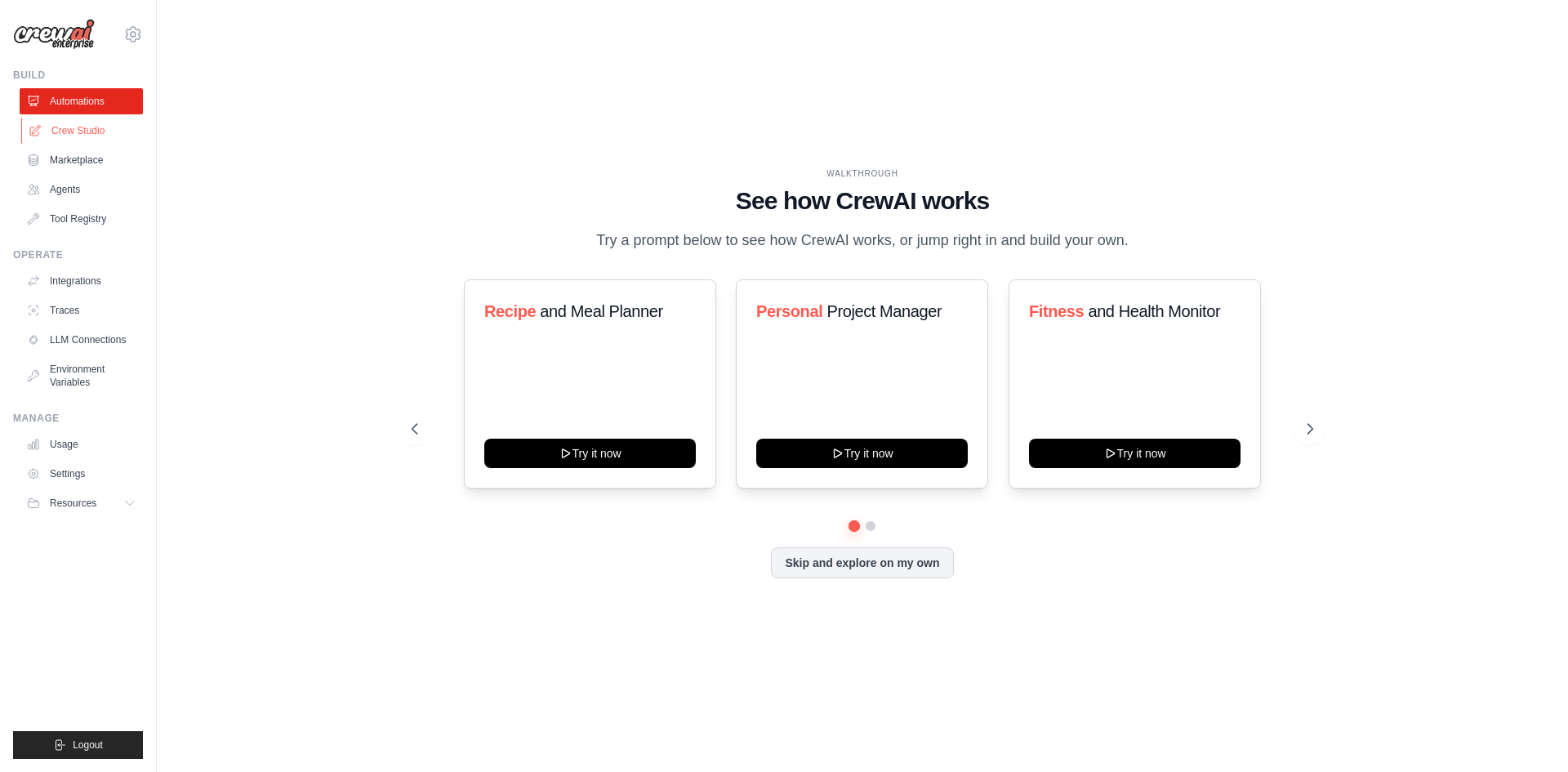
click at [97, 131] on link "Crew Studio" at bounding box center [83, 131] width 123 height 27
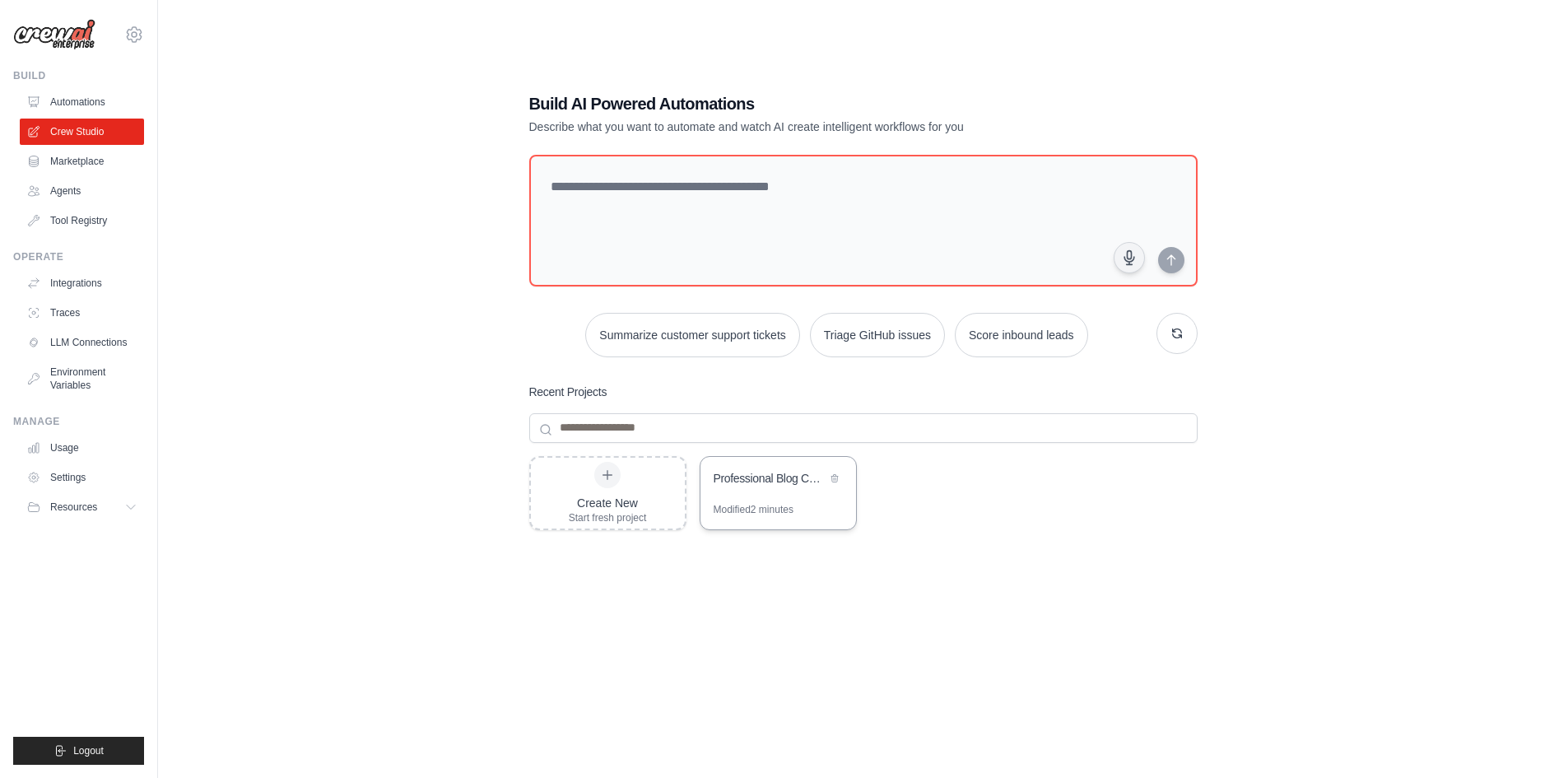
click at [758, 489] on div "Professional Blog Content Production Pipeline" at bounding box center [778, 480] width 156 height 46
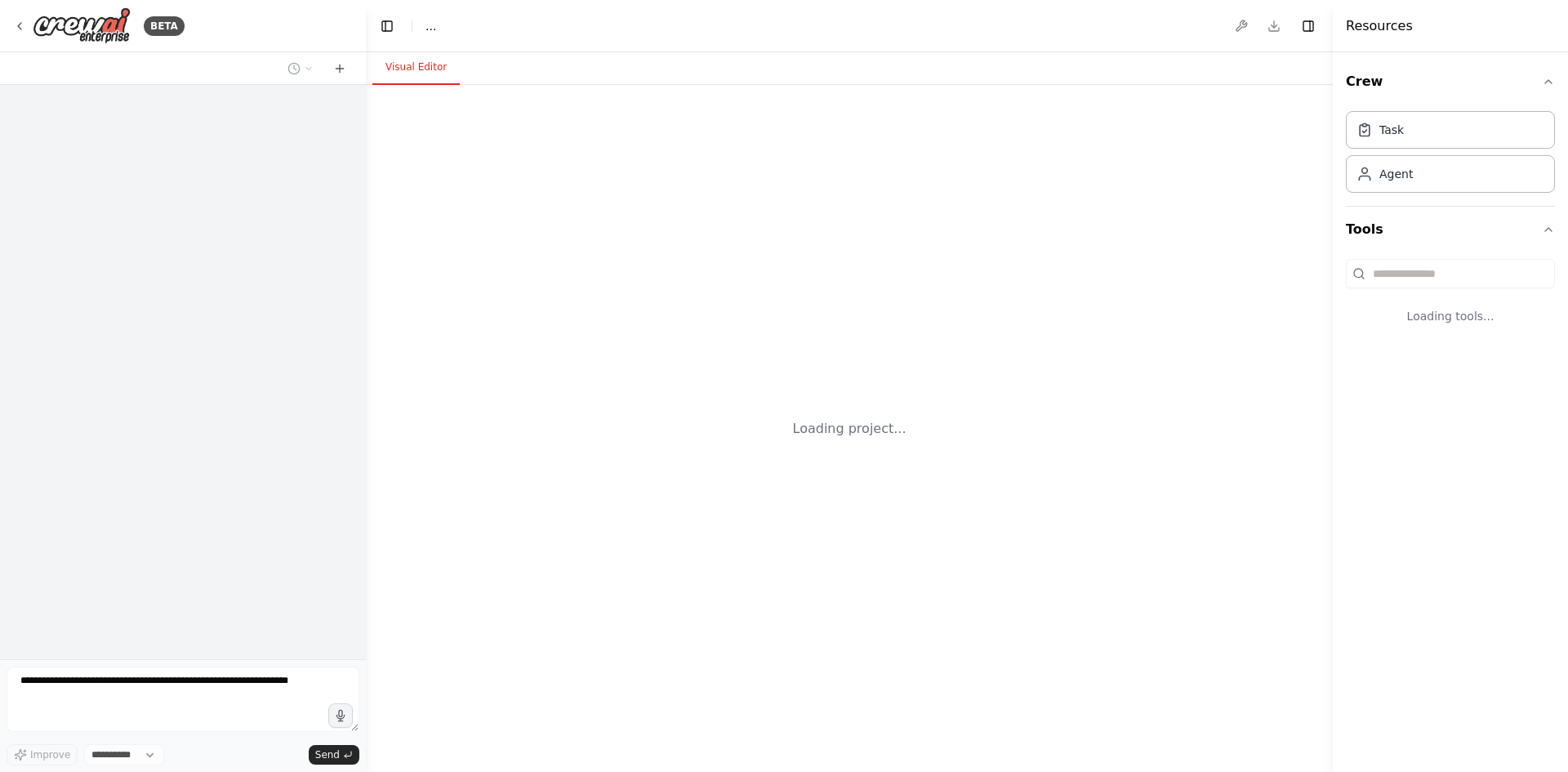
select select "****"
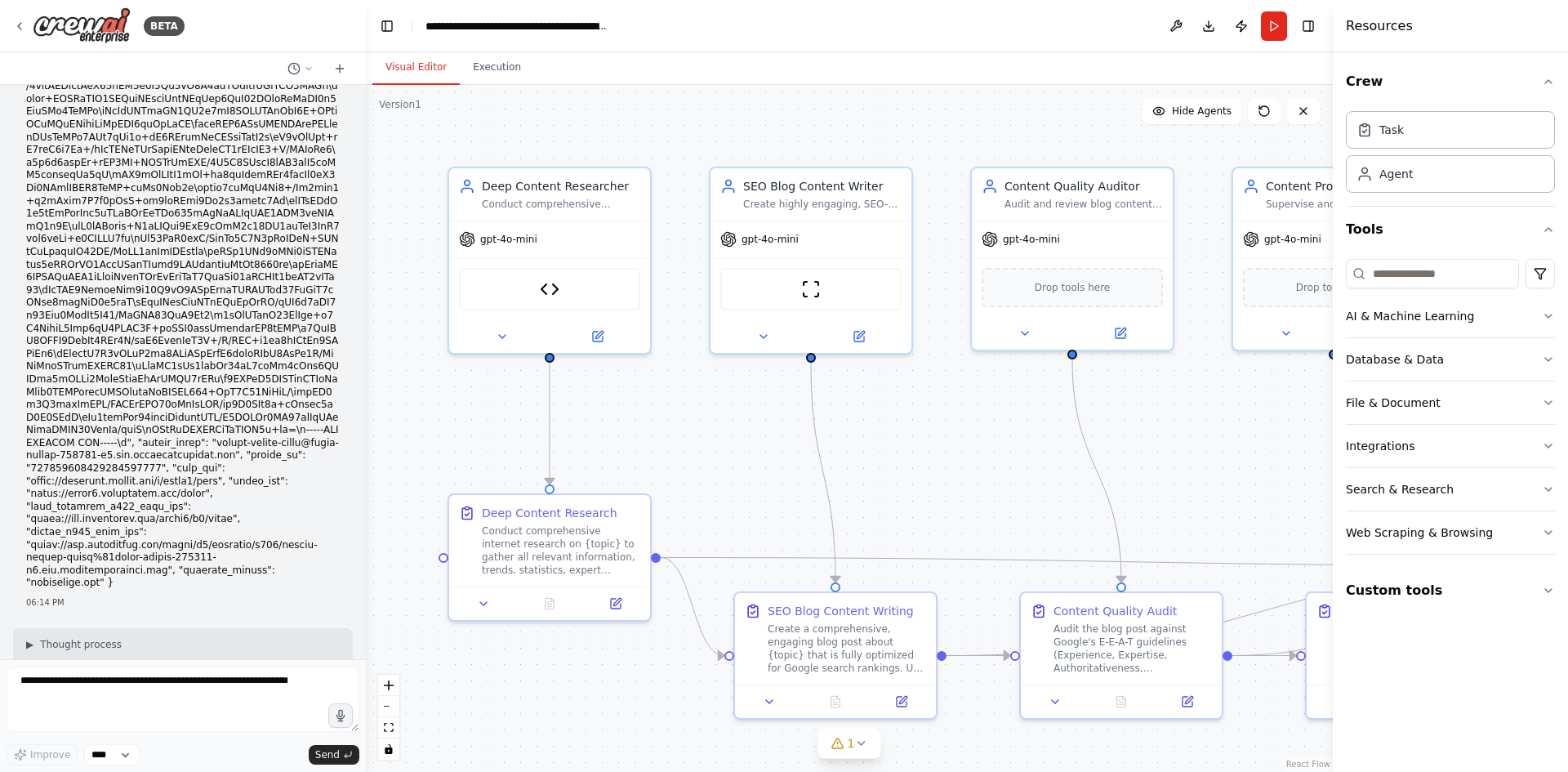
scroll to position [13525, 0]
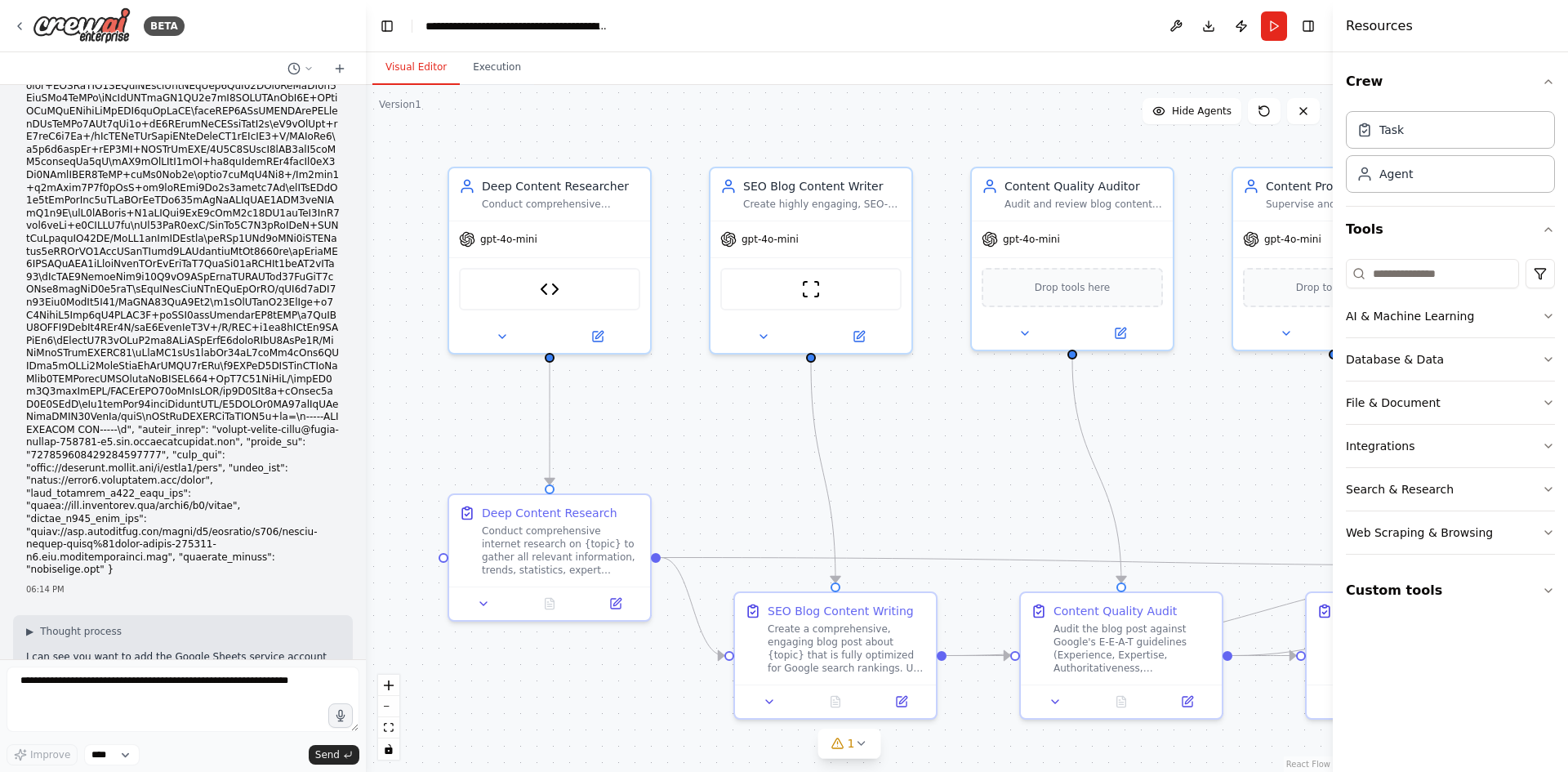
drag, startPoint x: 58, startPoint y: 361, endPoint x: 120, endPoint y: 370, distance: 62.6
click at [120, 746] on li "Click : "Add new secret"" at bounding box center [183, 753] width 314 height 13
click at [135, 746] on li "Click : "Add new secret"" at bounding box center [183, 753] width 314 height 13
drag, startPoint x: 54, startPoint y: 443, endPoint x: 179, endPoint y: 443, distance: 125.0
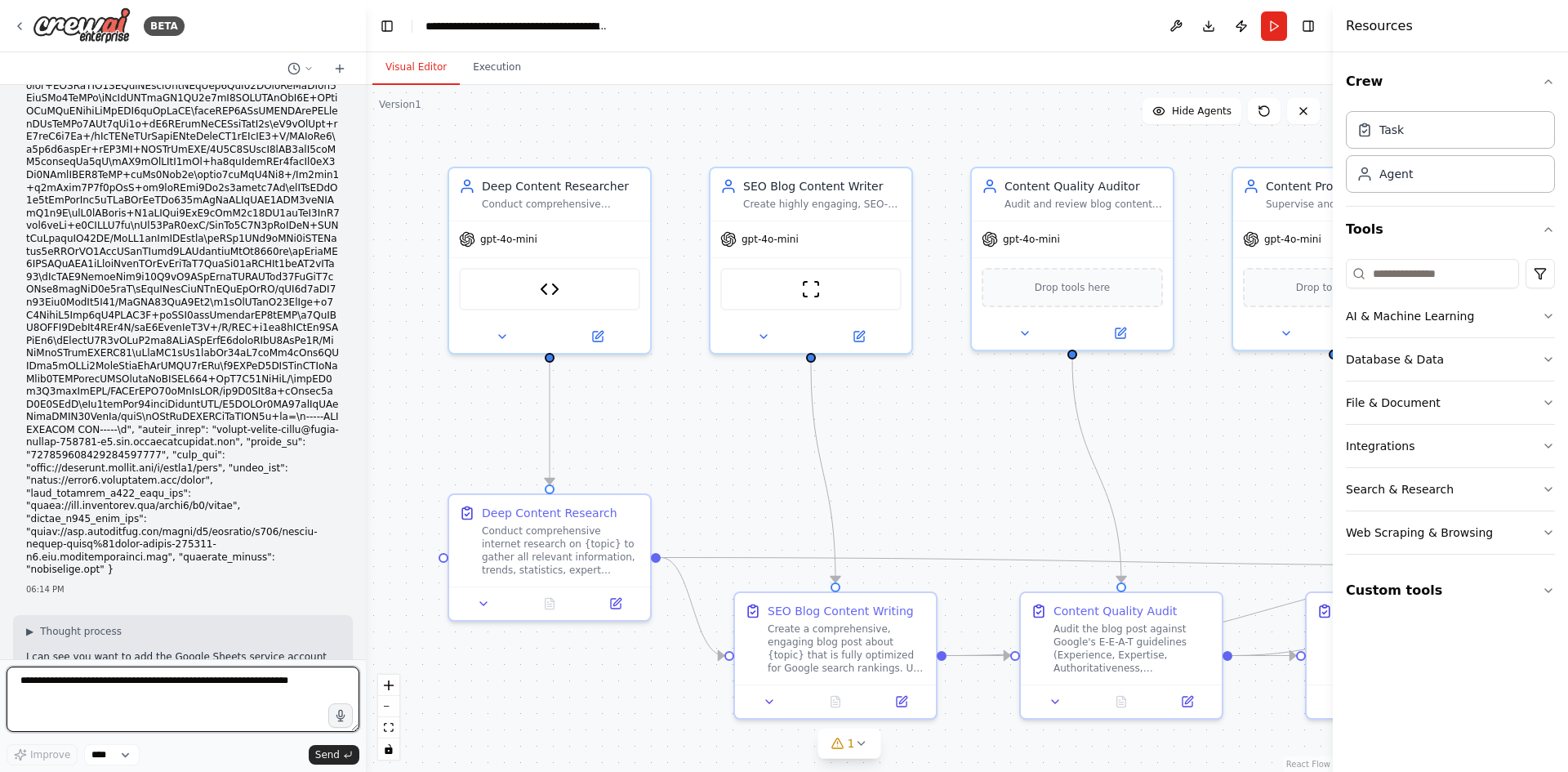
click at [228, 685] on textarea at bounding box center [183, 699] width 353 height 65
click at [56, 746] on li "Click : "Add new secret"" at bounding box center [183, 753] width 314 height 13
drag, startPoint x: 168, startPoint y: 354, endPoint x: 202, endPoint y: 356, distance: 34.1
click at [202, 734] on li "Go to : [URL] → Your Project → Secrets" at bounding box center [183, 741] width 314 height 13
click at [175, 746] on li "Click : "Add new secret"" at bounding box center [183, 753] width 314 height 13
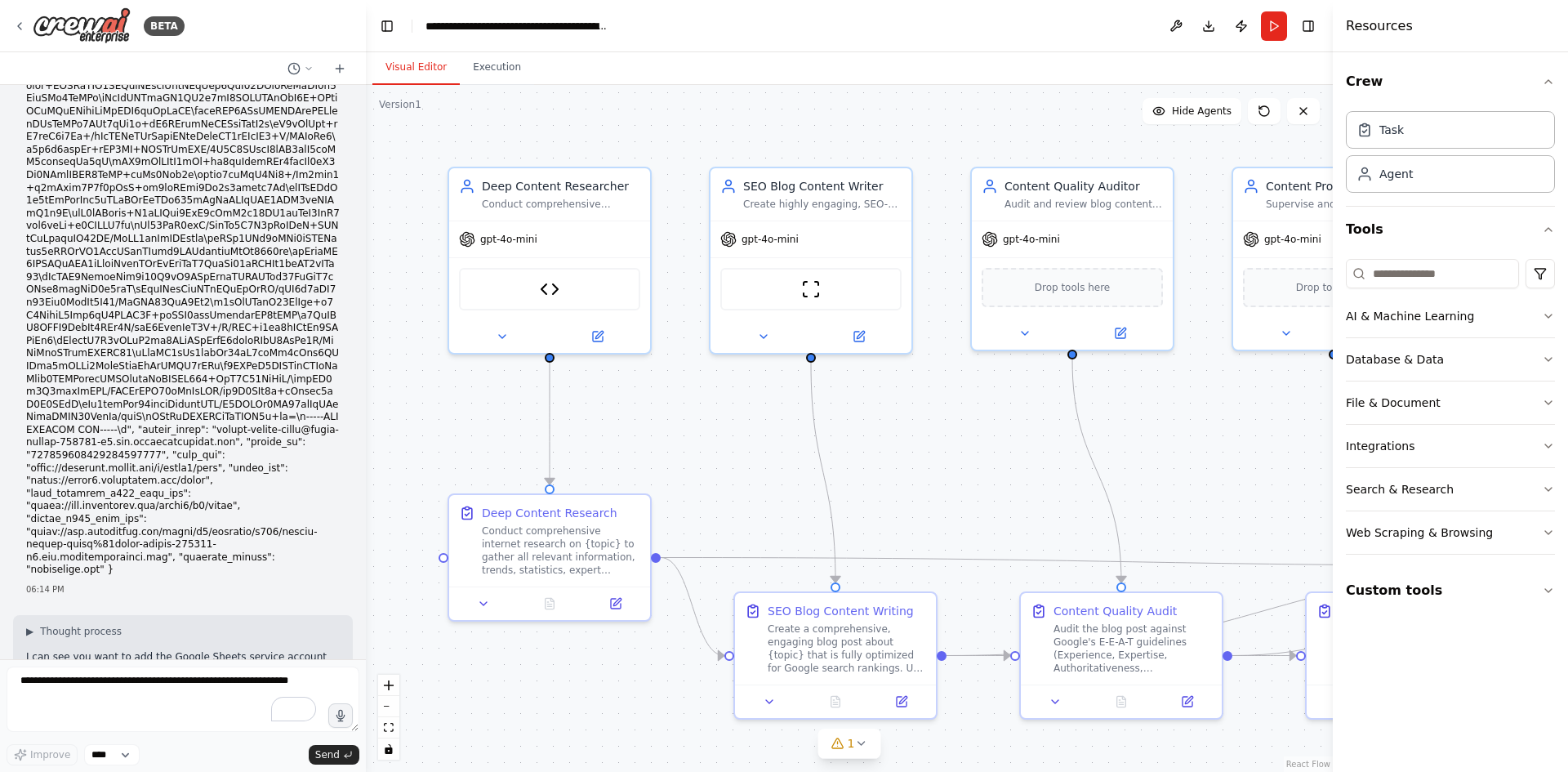
drag, startPoint x: 167, startPoint y: 353, endPoint x: 197, endPoint y: 354, distance: 30.0
click at [197, 734] on strong "Secrets" at bounding box center [188, 740] width 42 height 11
copy strong "Secrets"
click at [189, 698] on textarea "To enrich screen reader interactions, please activate Accessibility in Grammarl…" at bounding box center [183, 699] width 353 height 65
drag, startPoint x: 99, startPoint y: 353, endPoint x: 152, endPoint y: 351, distance: 53.0
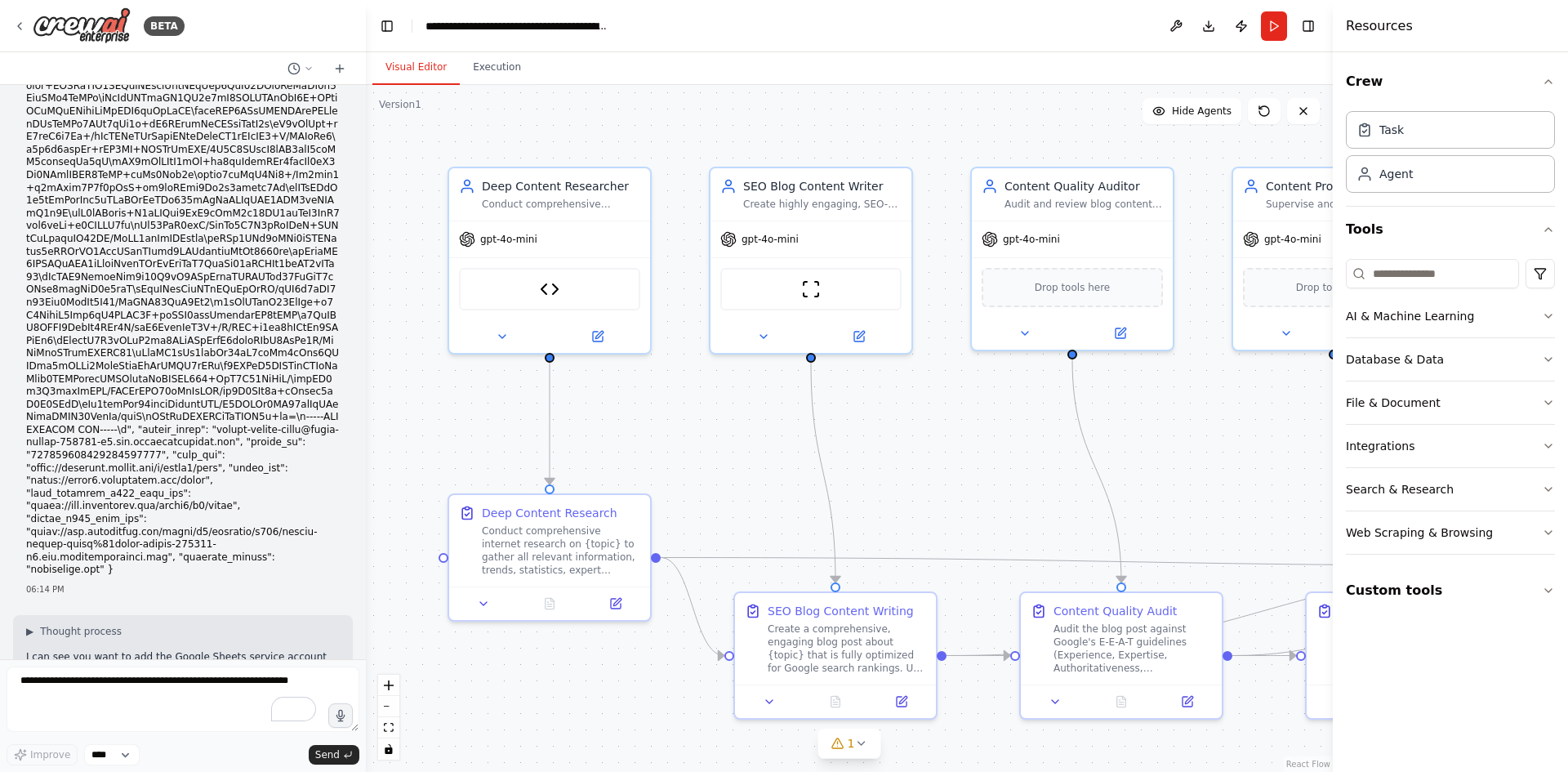
click at [152, 734] on li "Go to : [URL] → Your Project → Secrets" at bounding box center [183, 741] width 314 height 13
copy li "Your Project"
click at [98, 681] on textarea "To enrich screen reader interactions, please activate Accessibility in Grammarl…" at bounding box center [183, 699] width 353 height 65
paste textarea "**********"
type textarea "**********"
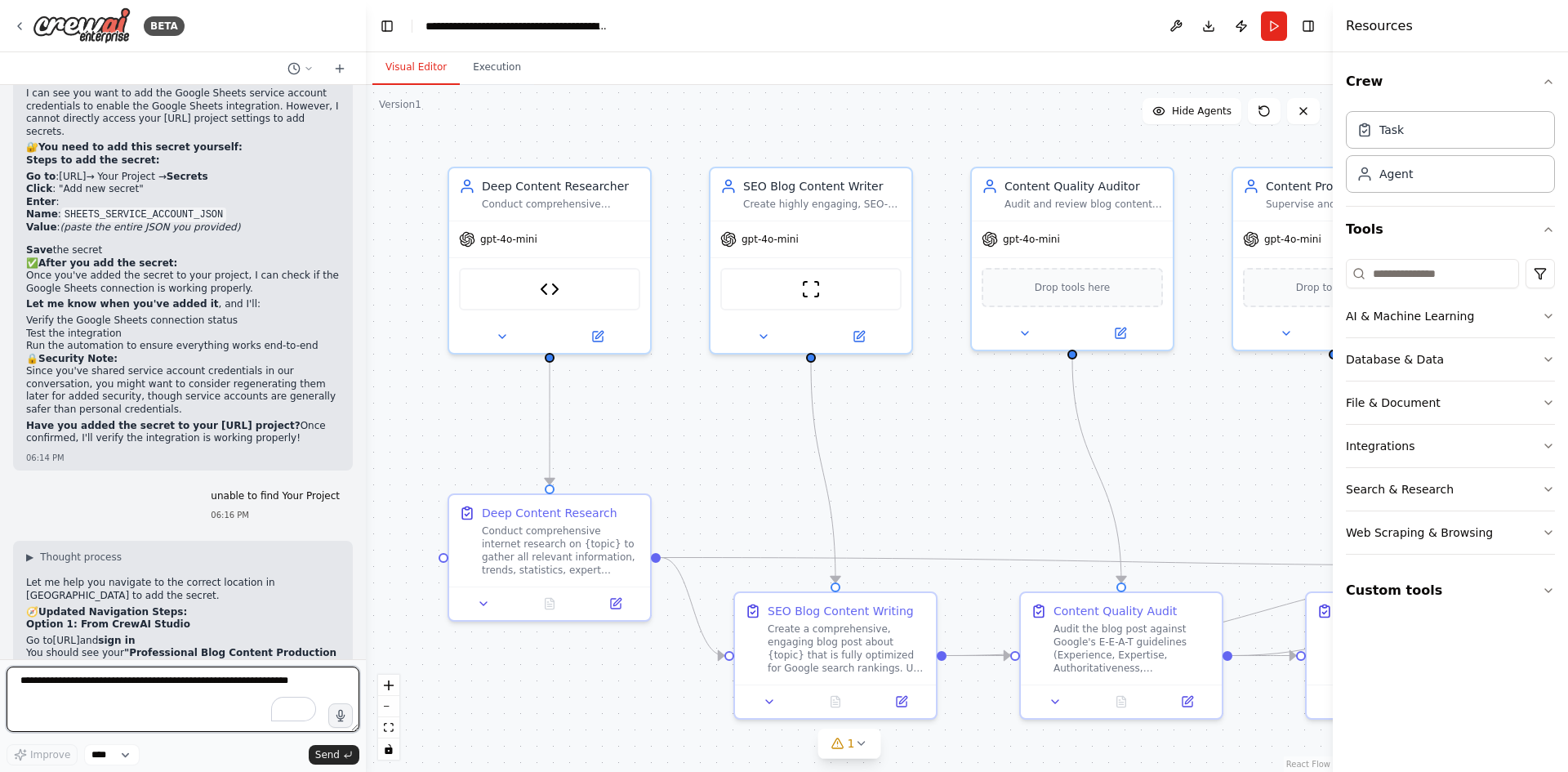
scroll to position [14101, 0]
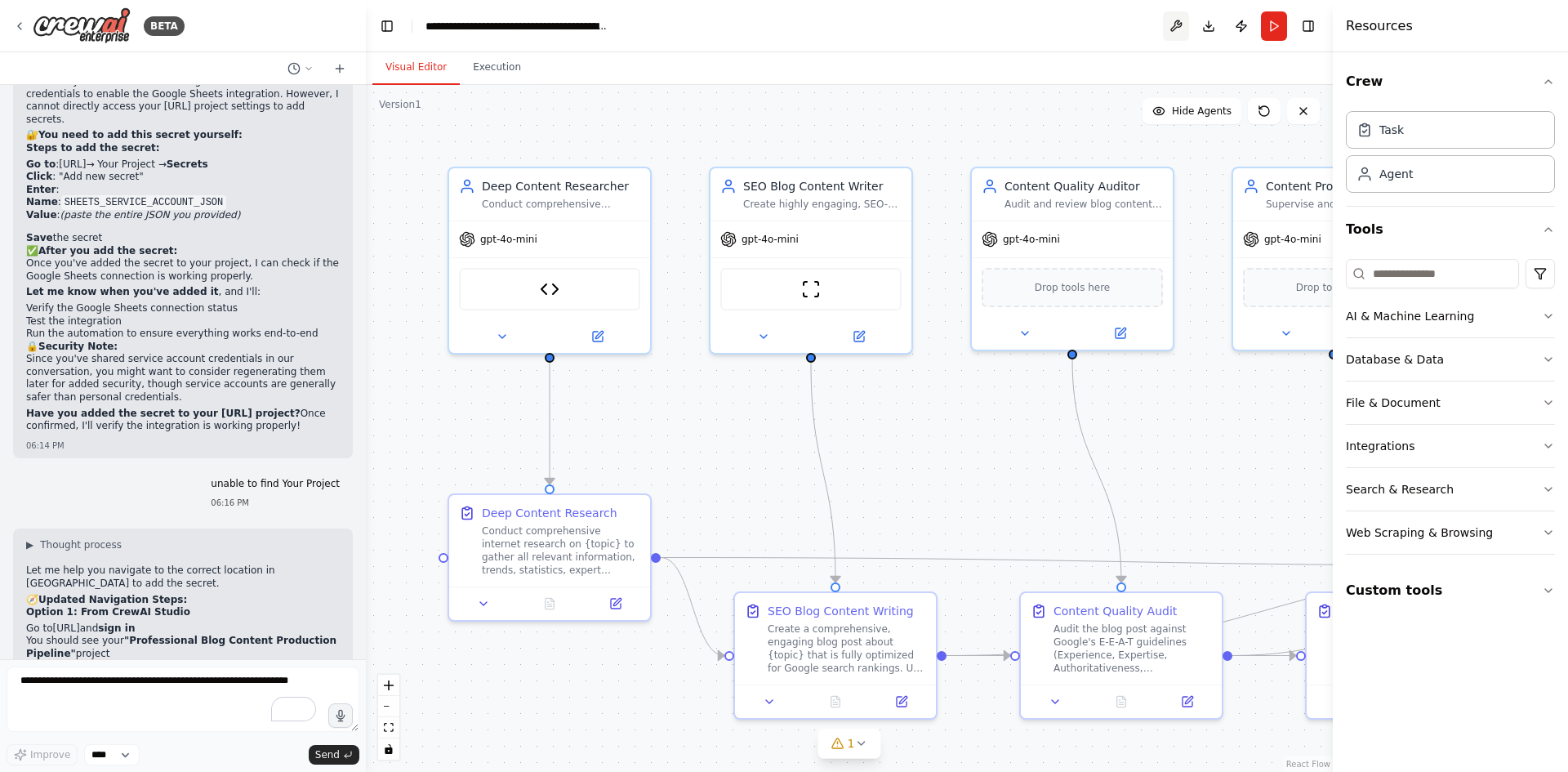
click at [1175, 21] on button at bounding box center [1176, 26] width 27 height 29
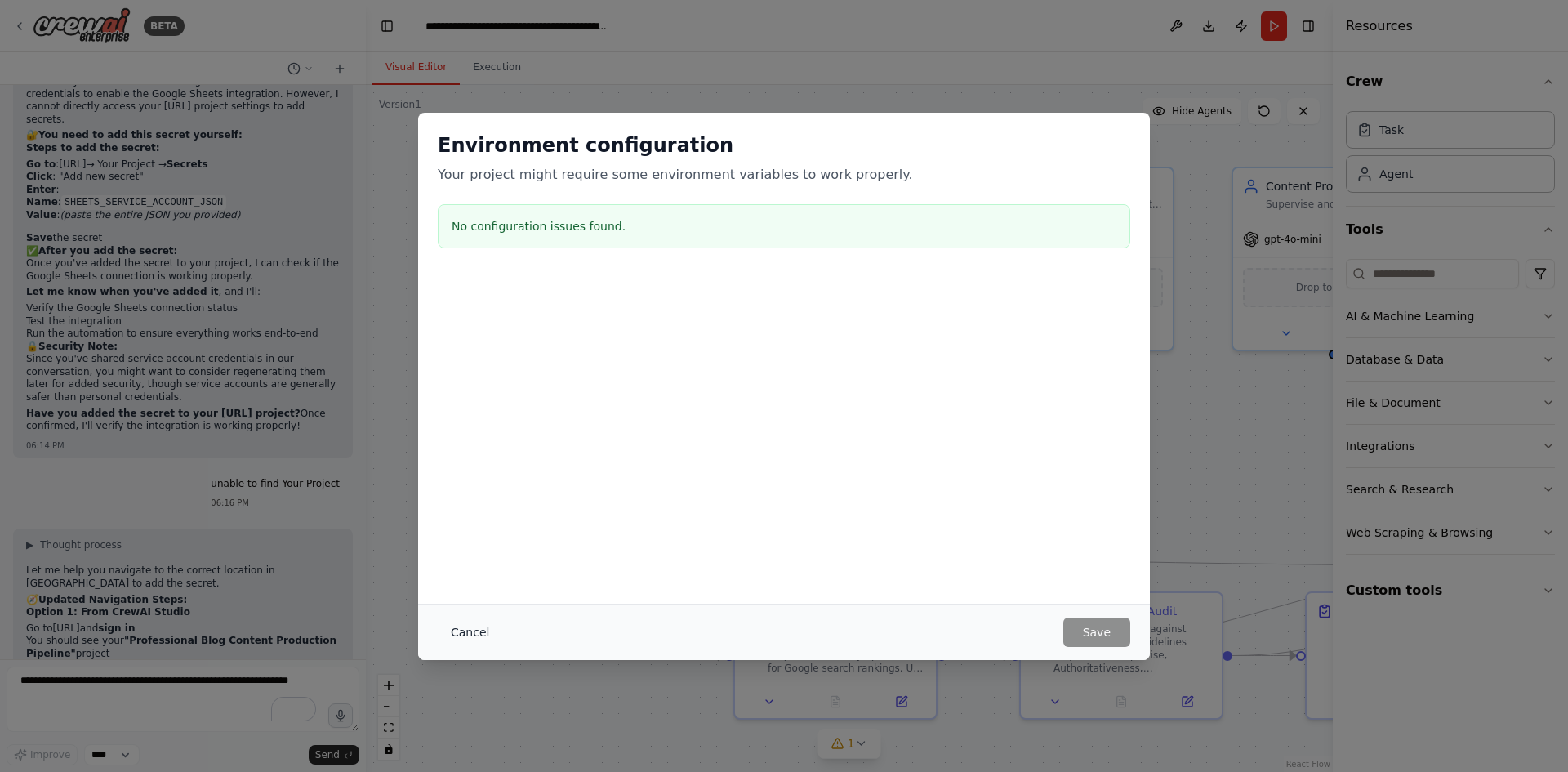
click at [468, 625] on button "Cancel" at bounding box center [470, 632] width 65 height 29
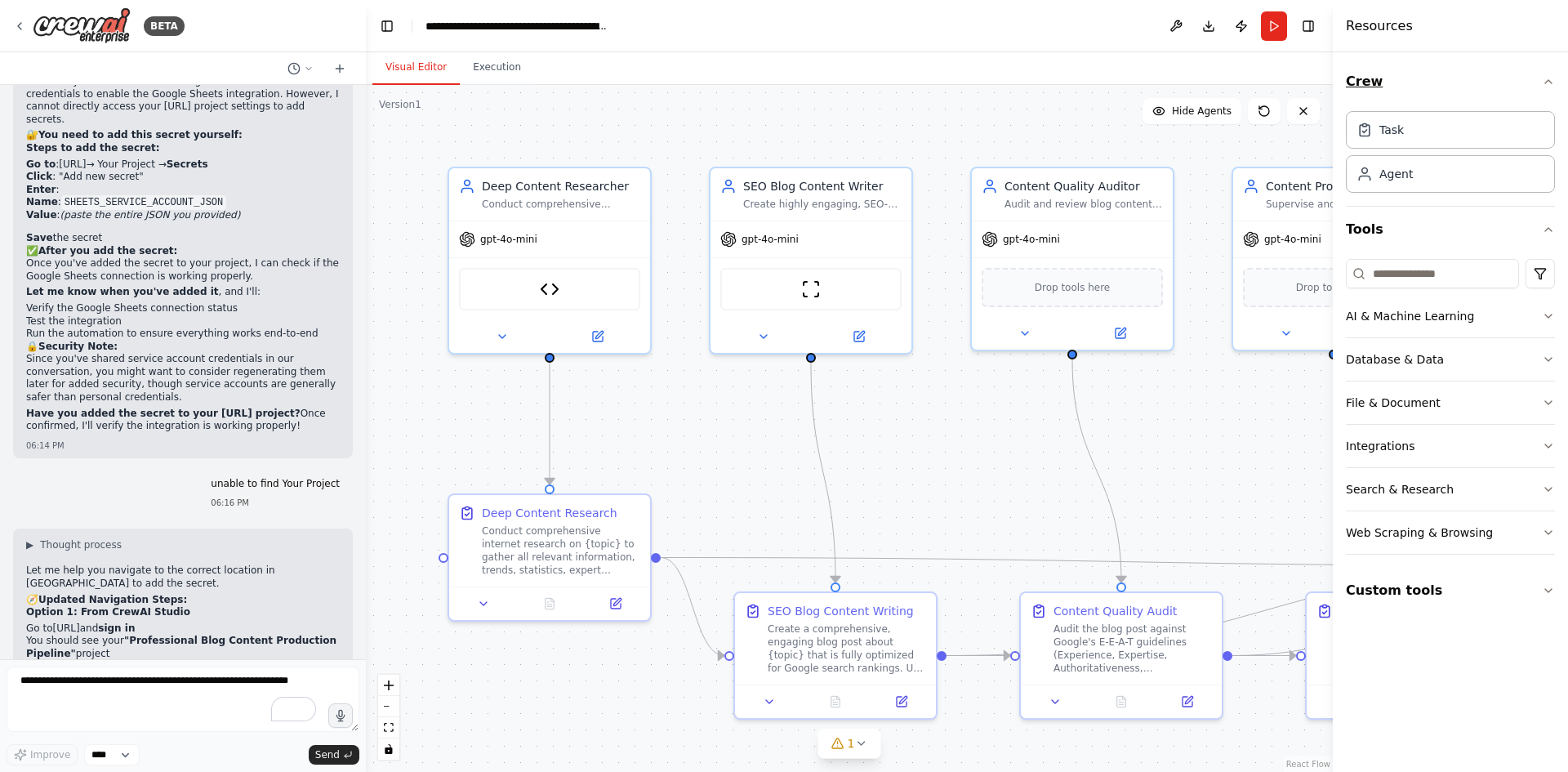
click at [1541, 83] on button "Crew" at bounding box center [1450, 82] width 209 height 46
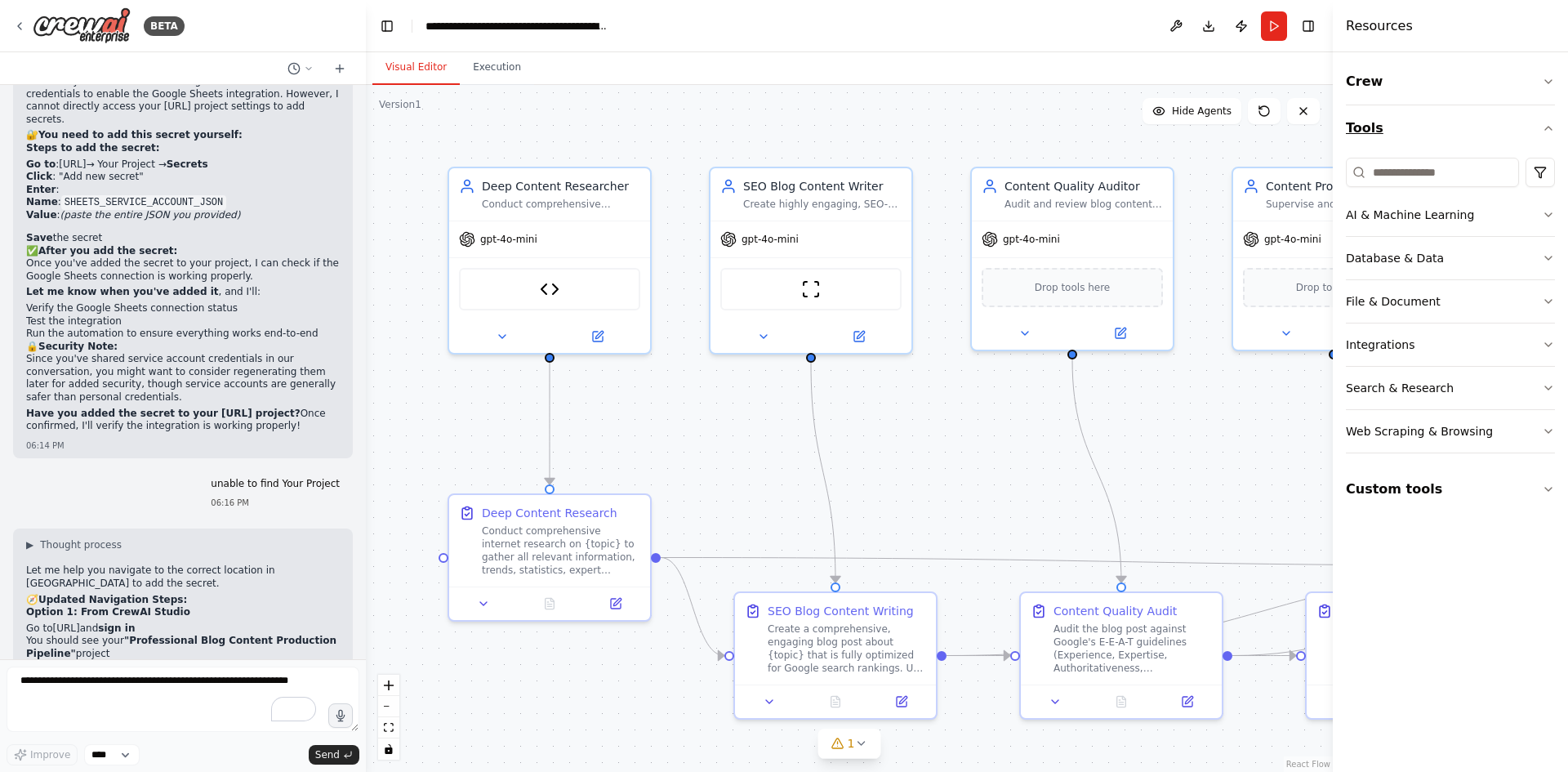
click at [1543, 126] on icon "button" at bounding box center [1549, 128] width 13 height 13
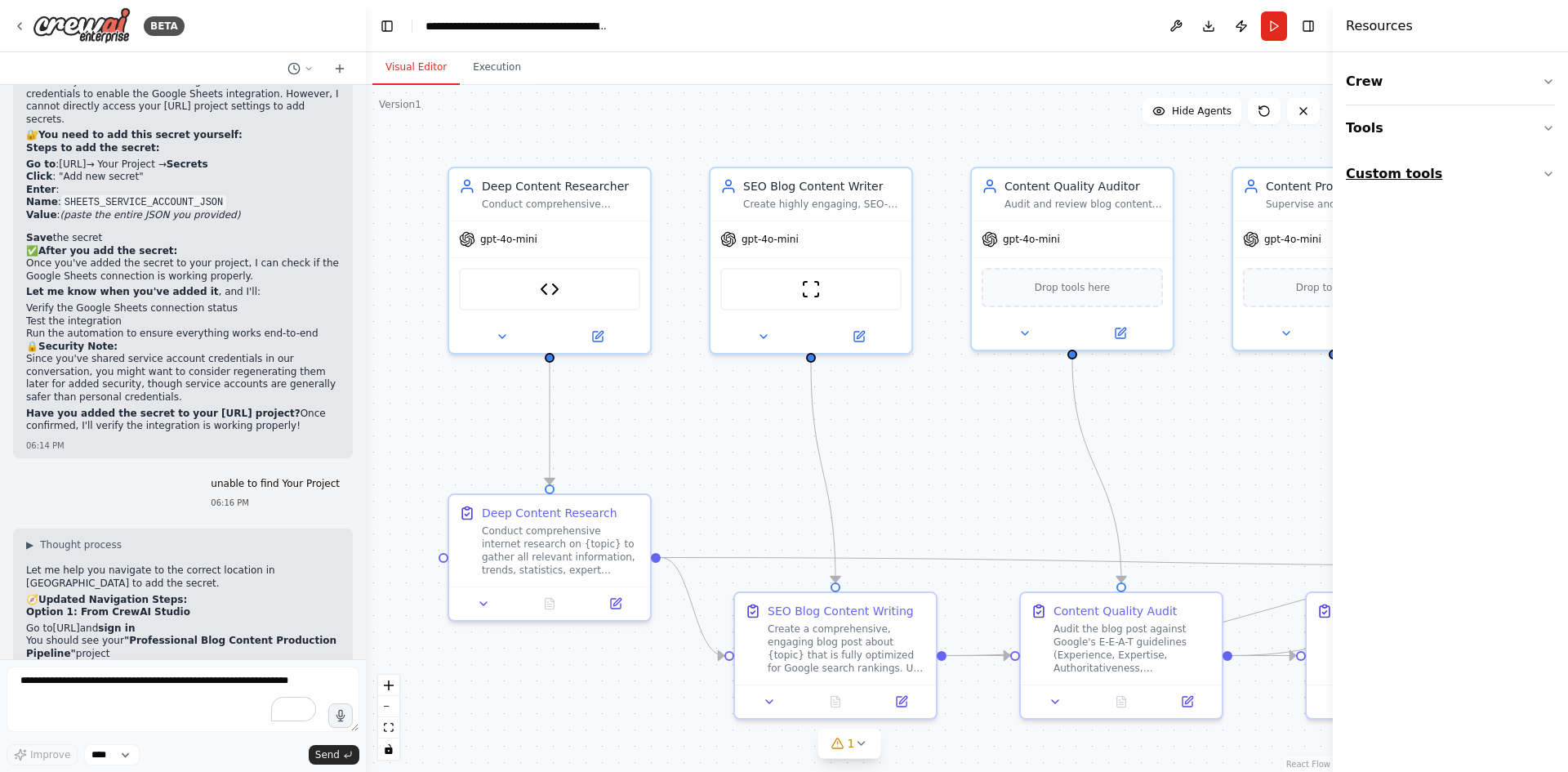
click at [1545, 164] on button "Custom tools" at bounding box center [1450, 174] width 209 height 46
click at [1551, 126] on icon "button" at bounding box center [1549, 128] width 13 height 13
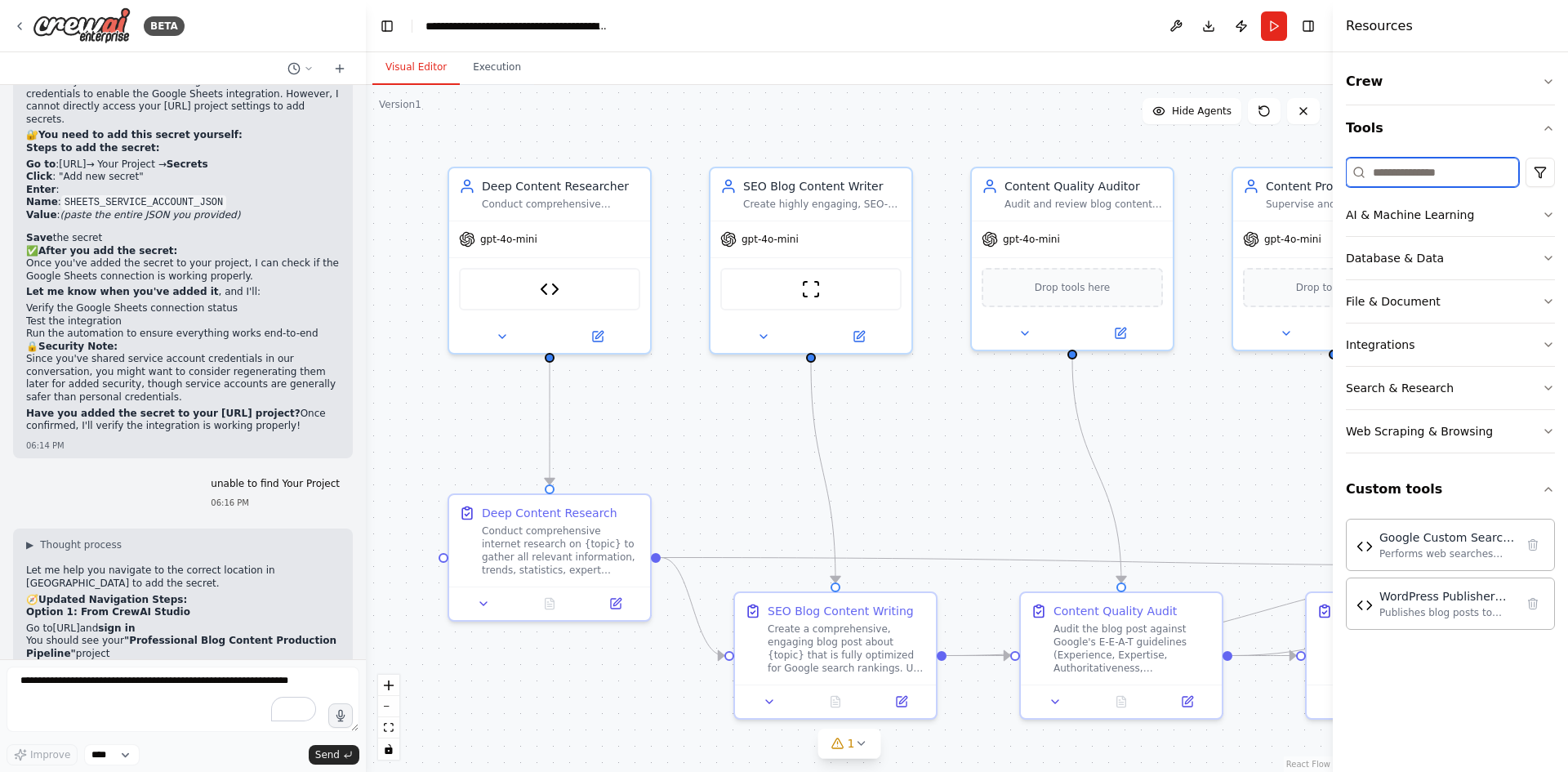
click at [1451, 162] on input at bounding box center [1432, 172] width 174 height 29
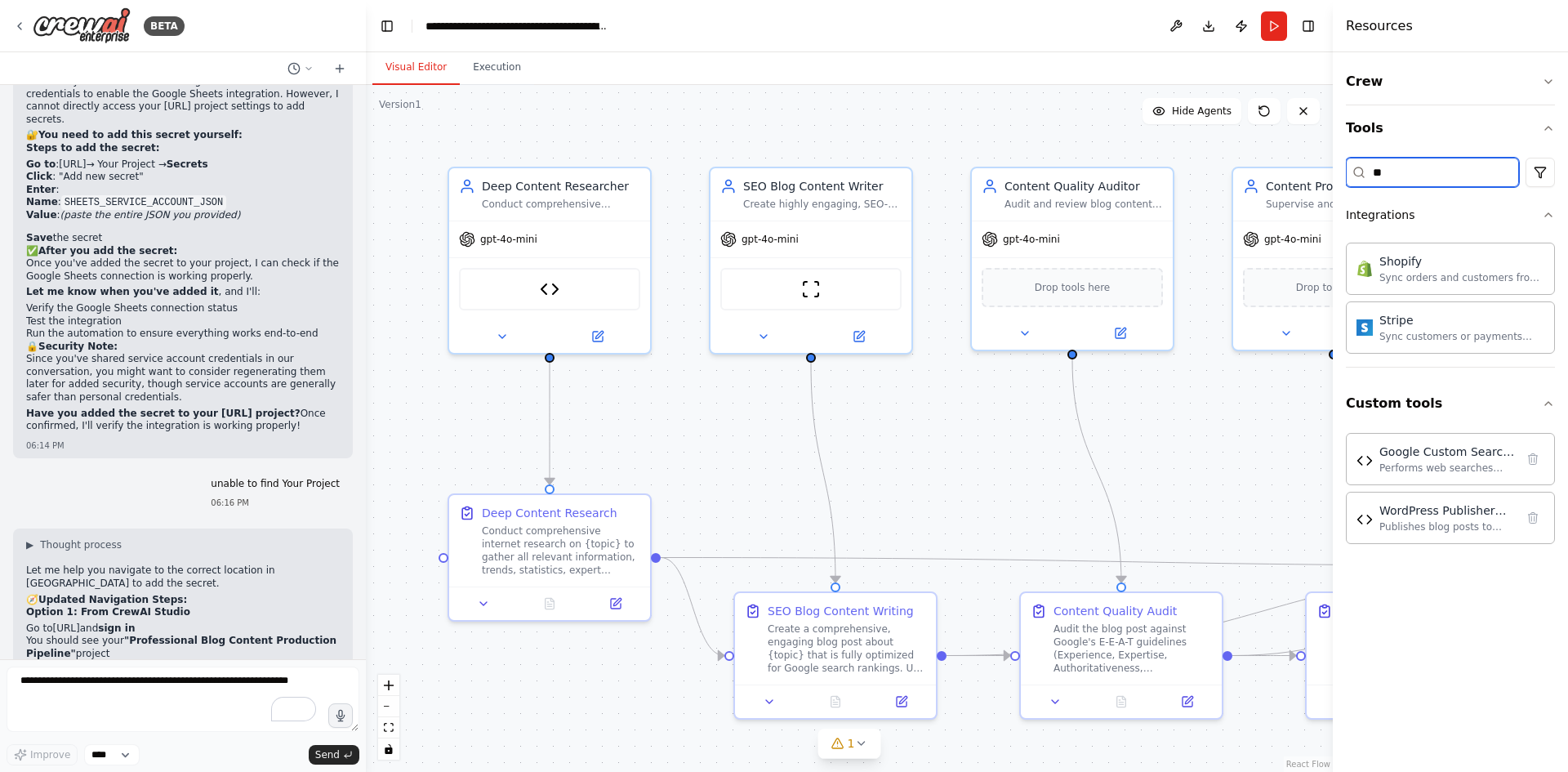
type input "*"
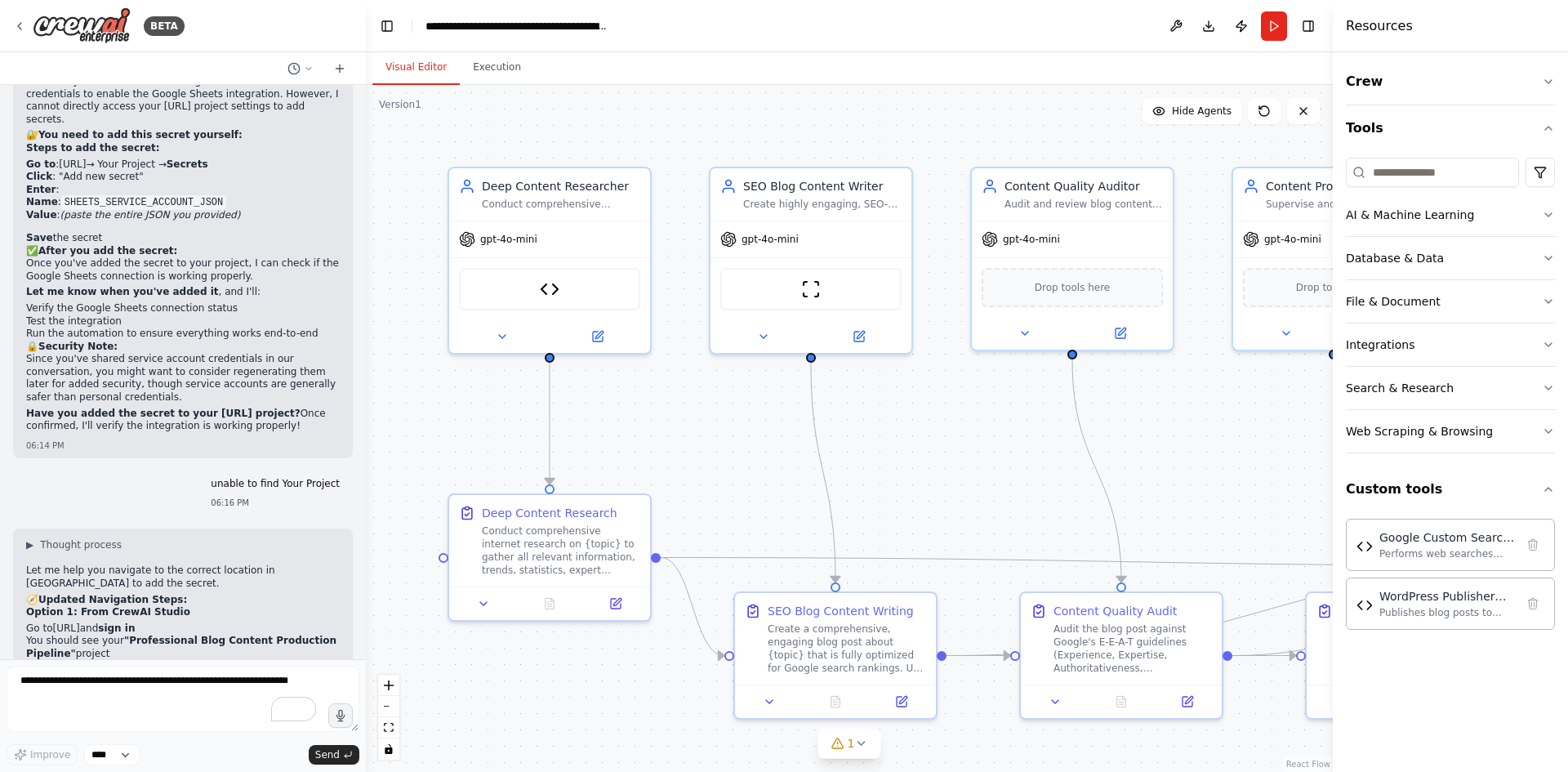
click at [481, 85] on div ".deletable-edge-delete-btn { width: 20px; height: 20px; border: 0px solid #ffff…" at bounding box center [849, 429] width 967 height 687
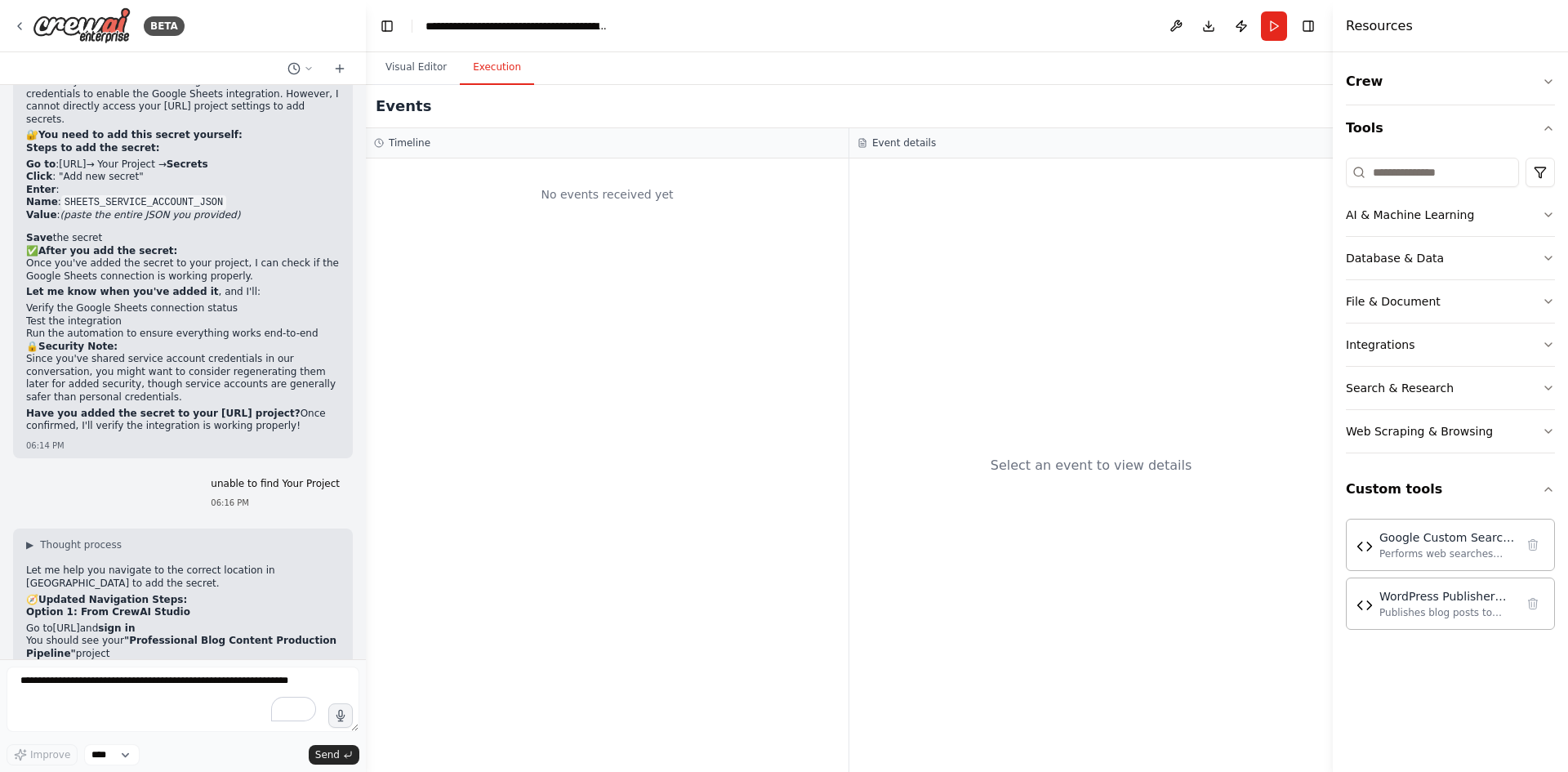
click at [489, 62] on button "Execution" at bounding box center [497, 67] width 74 height 34
drag, startPoint x: 65, startPoint y: 295, endPoint x: 209, endPoint y: 294, distance: 144.0
click at [209, 672] on li "Look for "Settings" or "Project Settings" (usually in the top menu or sidebar)" at bounding box center [183, 685] width 314 height 26
copy li ""Settings" or "Project Settings""
click at [168, 710] on textarea "To enrich screen reader interactions, please activate Accessibility in Grammarl…" at bounding box center [183, 699] width 353 height 65
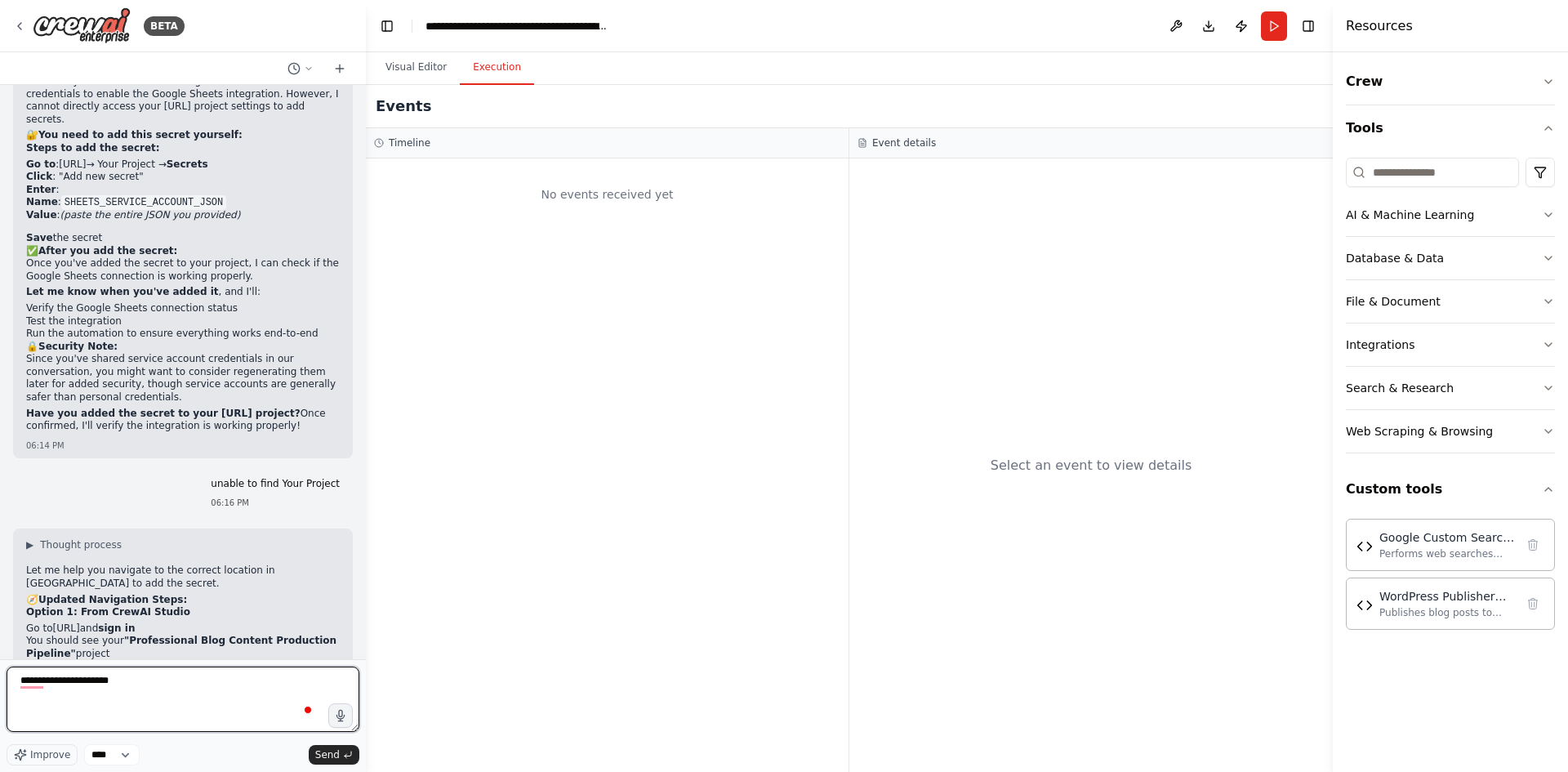
paste textarea "**********"
type textarea "**********"
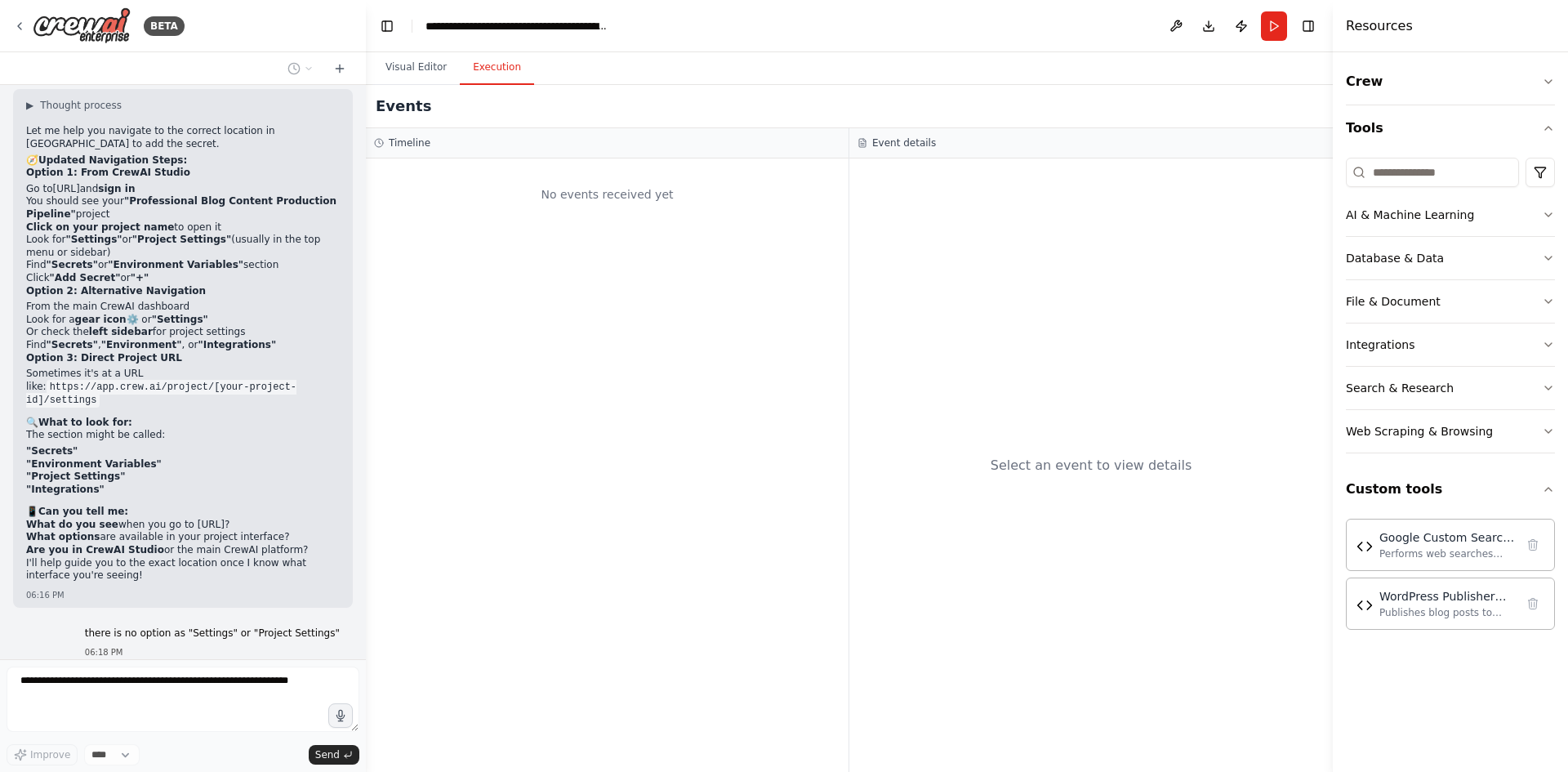
scroll to position [14552, 0]
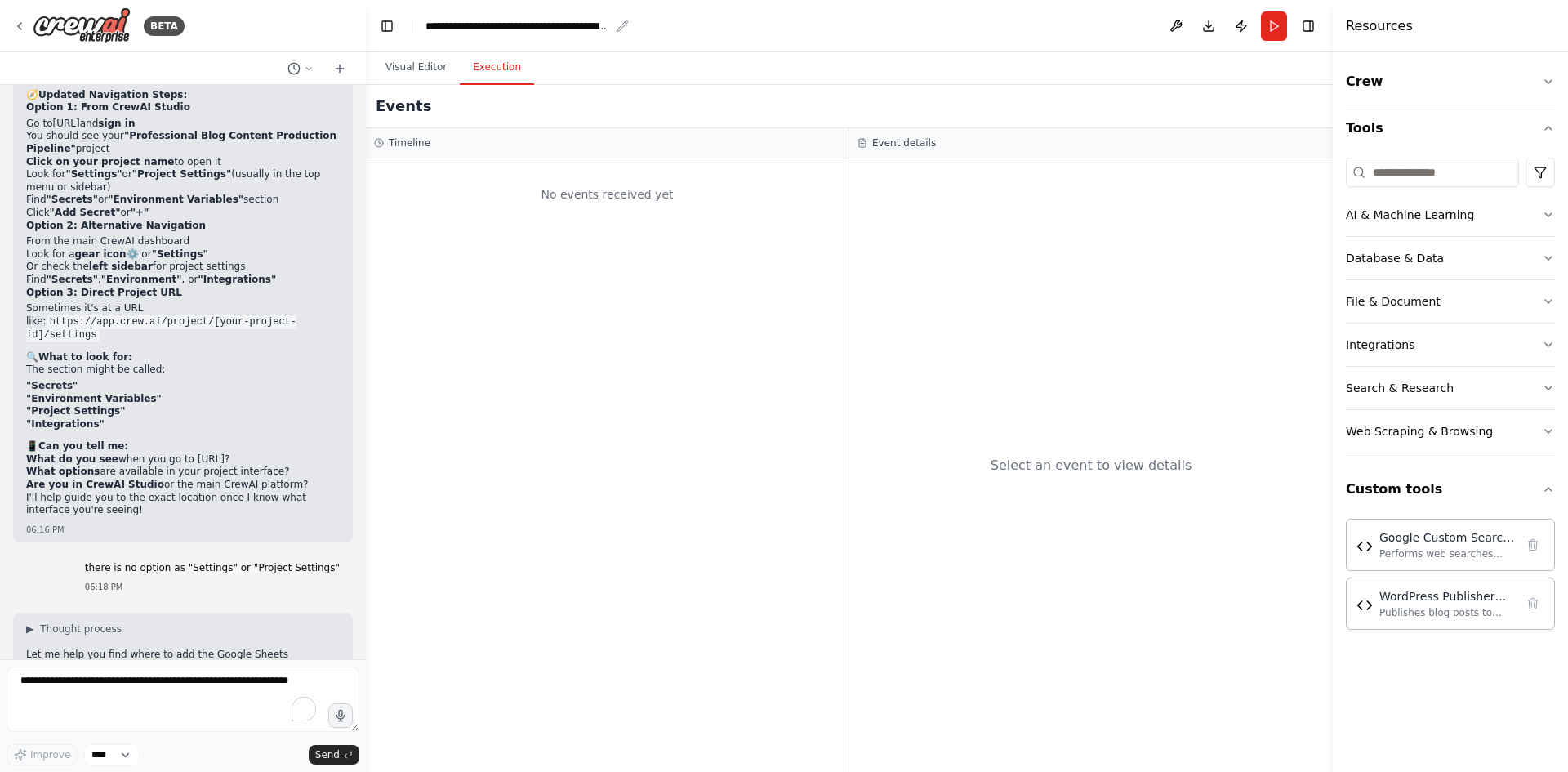
click at [543, 28] on div "**********" at bounding box center [518, 26] width 184 height 16
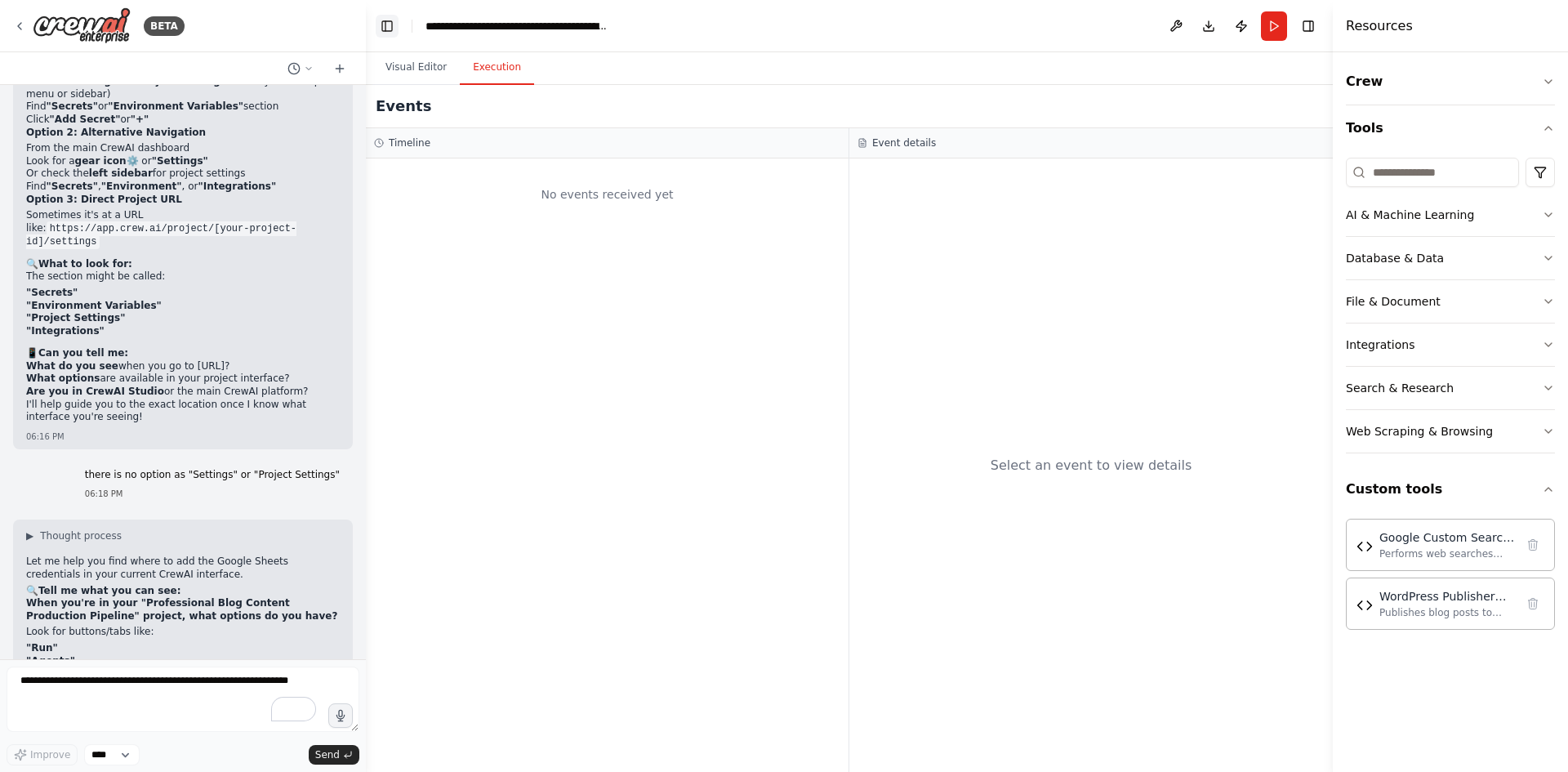
click at [397, 27] on button "Toggle Left Sidebar" at bounding box center [387, 26] width 23 height 23
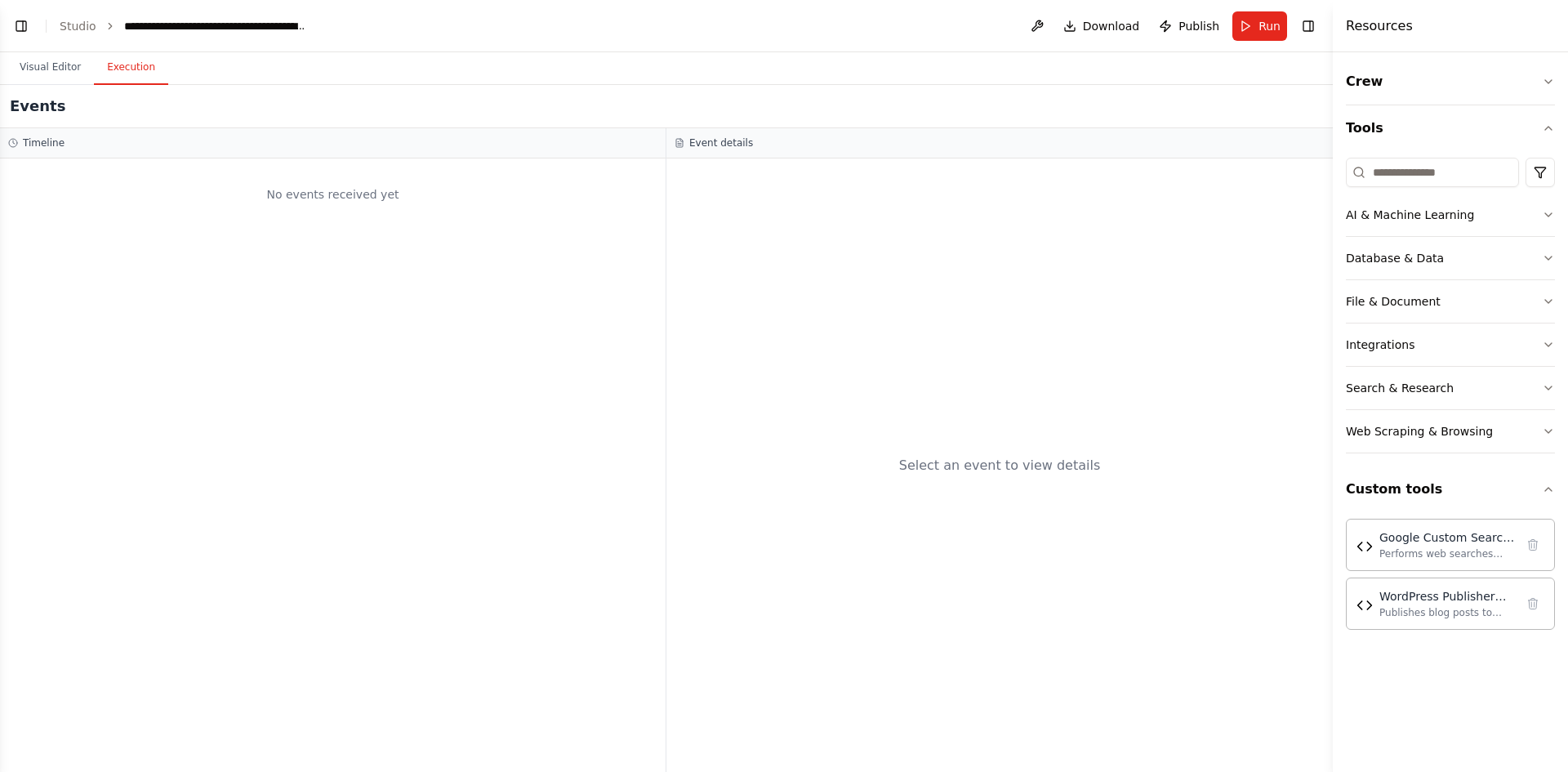
scroll to position [14752, 0]
click at [18, 29] on button "Toggle Left Sidebar" at bounding box center [21, 26] width 23 height 23
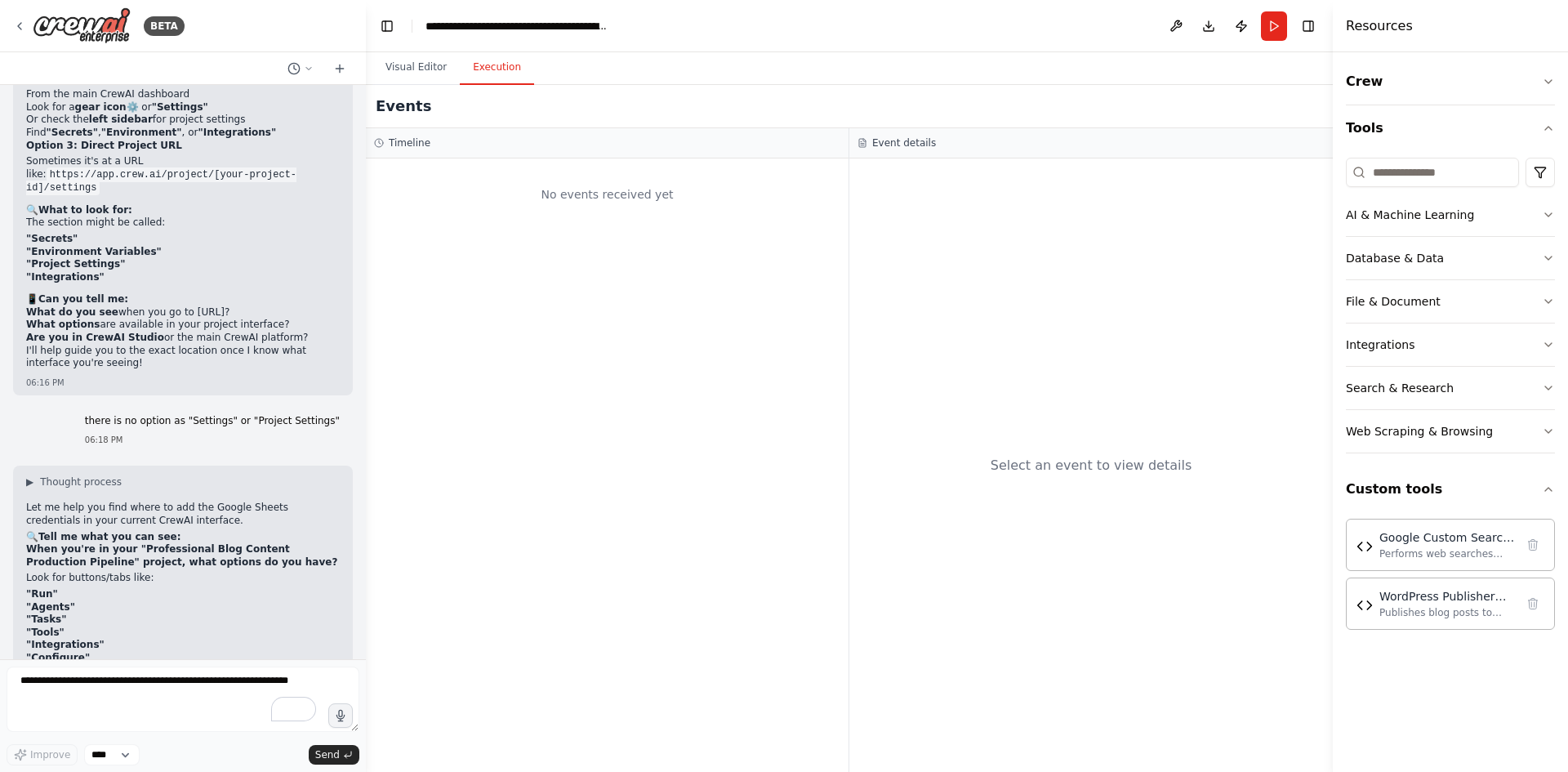
scroll to position [14453, 0]
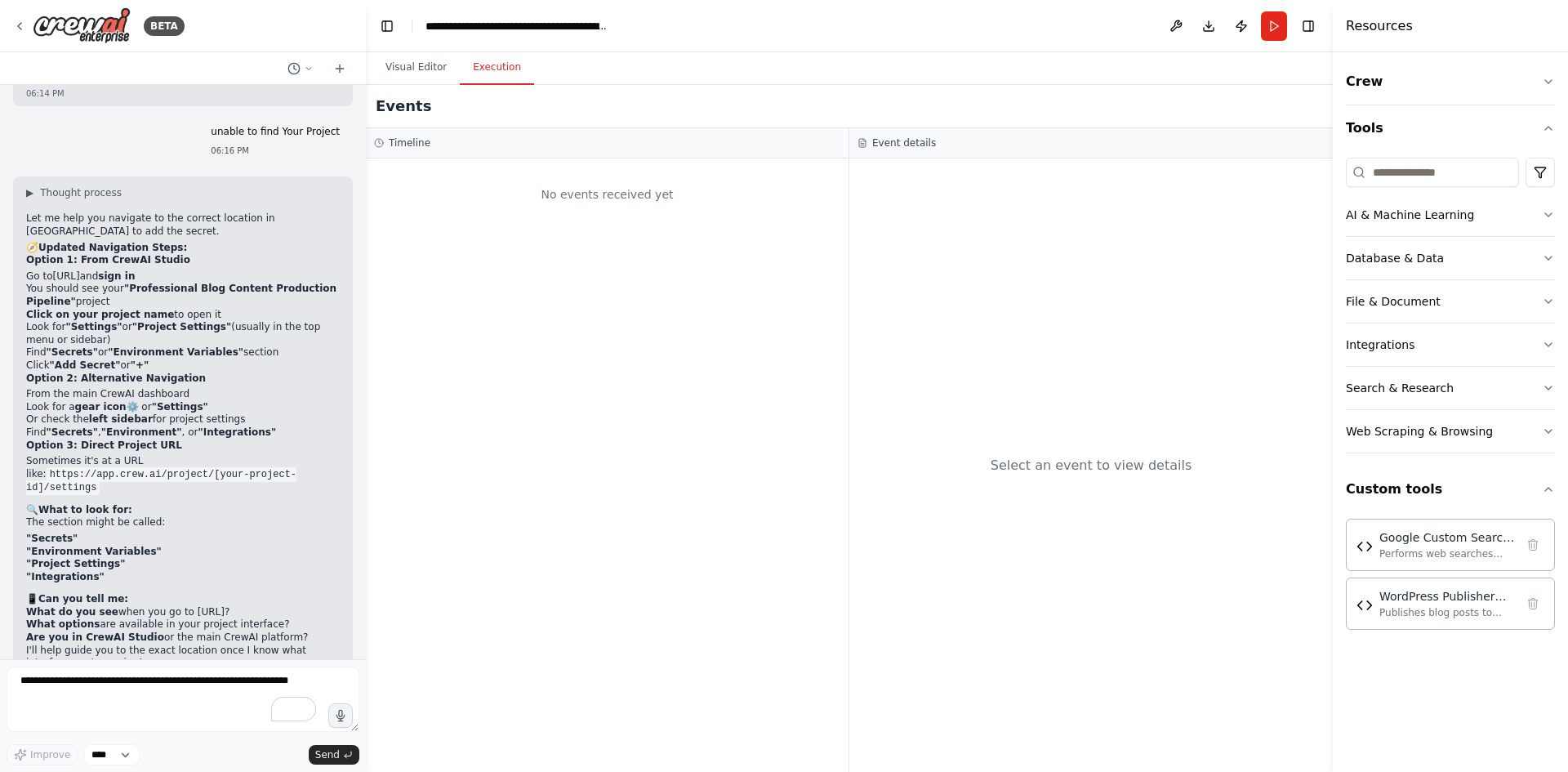
drag, startPoint x: 65, startPoint y: 452, endPoint x: 251, endPoint y: 456, distance: 186.0
drag, startPoint x: 1046, startPoint y: 420, endPoint x: 722, endPoint y: 388, distance: 325.6
click at [722, 388] on div "Timeline No events received yet Event details Select an event to view details" at bounding box center [849, 450] width 967 height 643
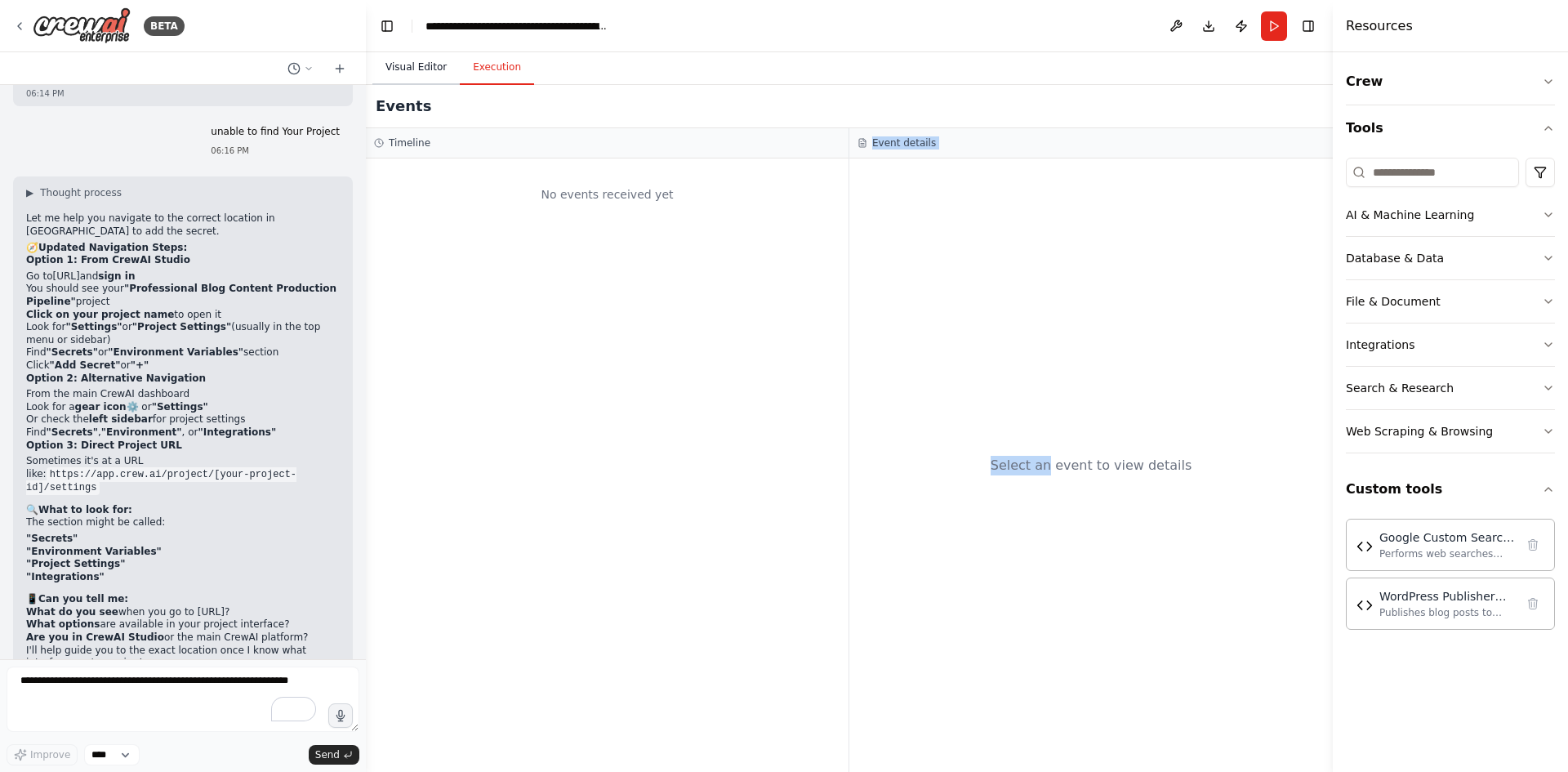
click at [409, 57] on button "Visual Editor" at bounding box center [416, 67] width 87 height 34
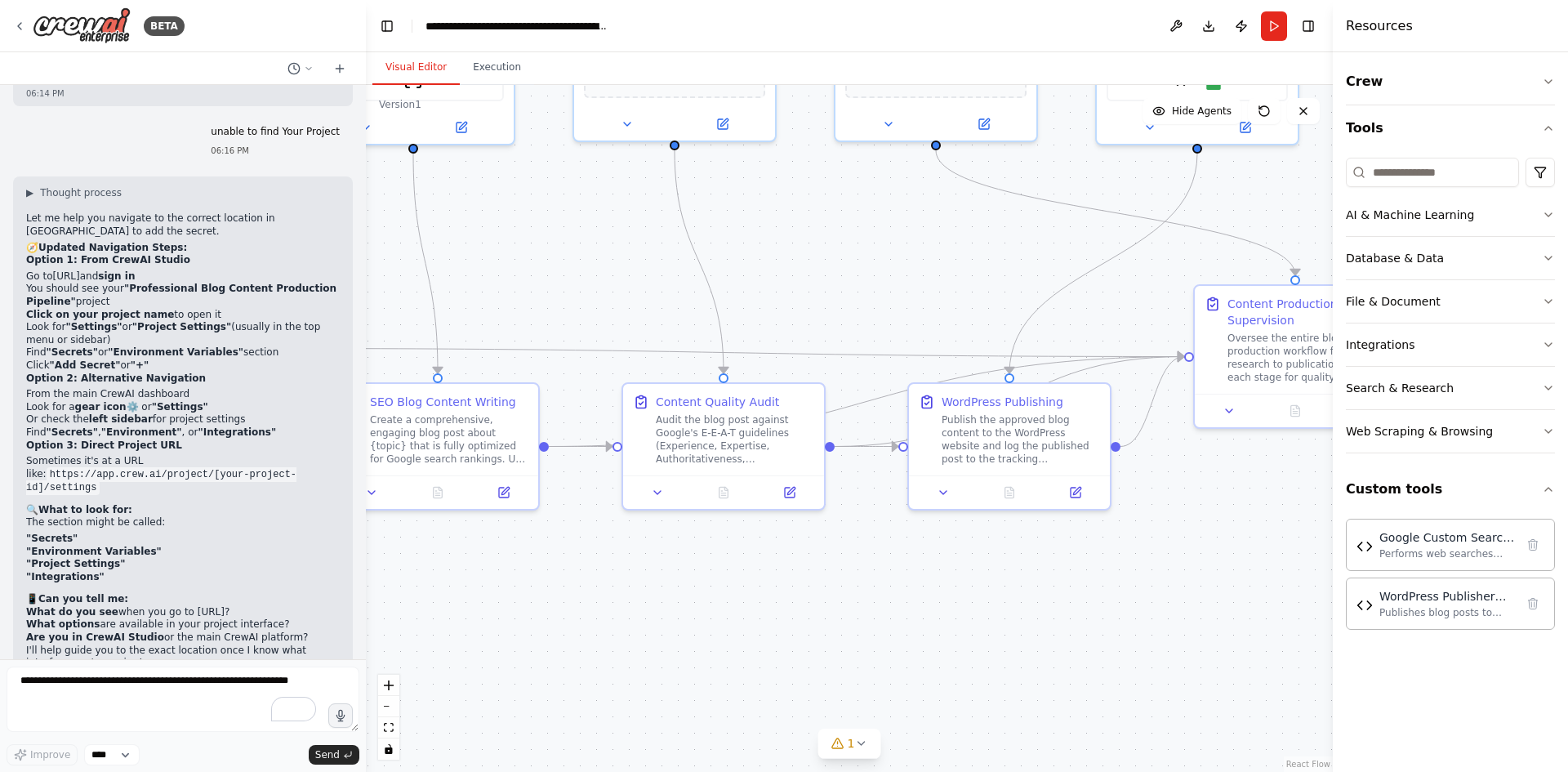
drag, startPoint x: 1264, startPoint y: 385, endPoint x: 952, endPoint y: 542, distance: 349.3
click at [873, 178] on div ".deletable-edge-delete-btn { width: 20px; height: 20px; border: 0px solid #ffff…" at bounding box center [849, 429] width 967 height 687
click at [844, 745] on icon at bounding box center [839, 744] width 13 height 13
click at [1031, 667] on icon at bounding box center [1038, 669] width 13 height 13
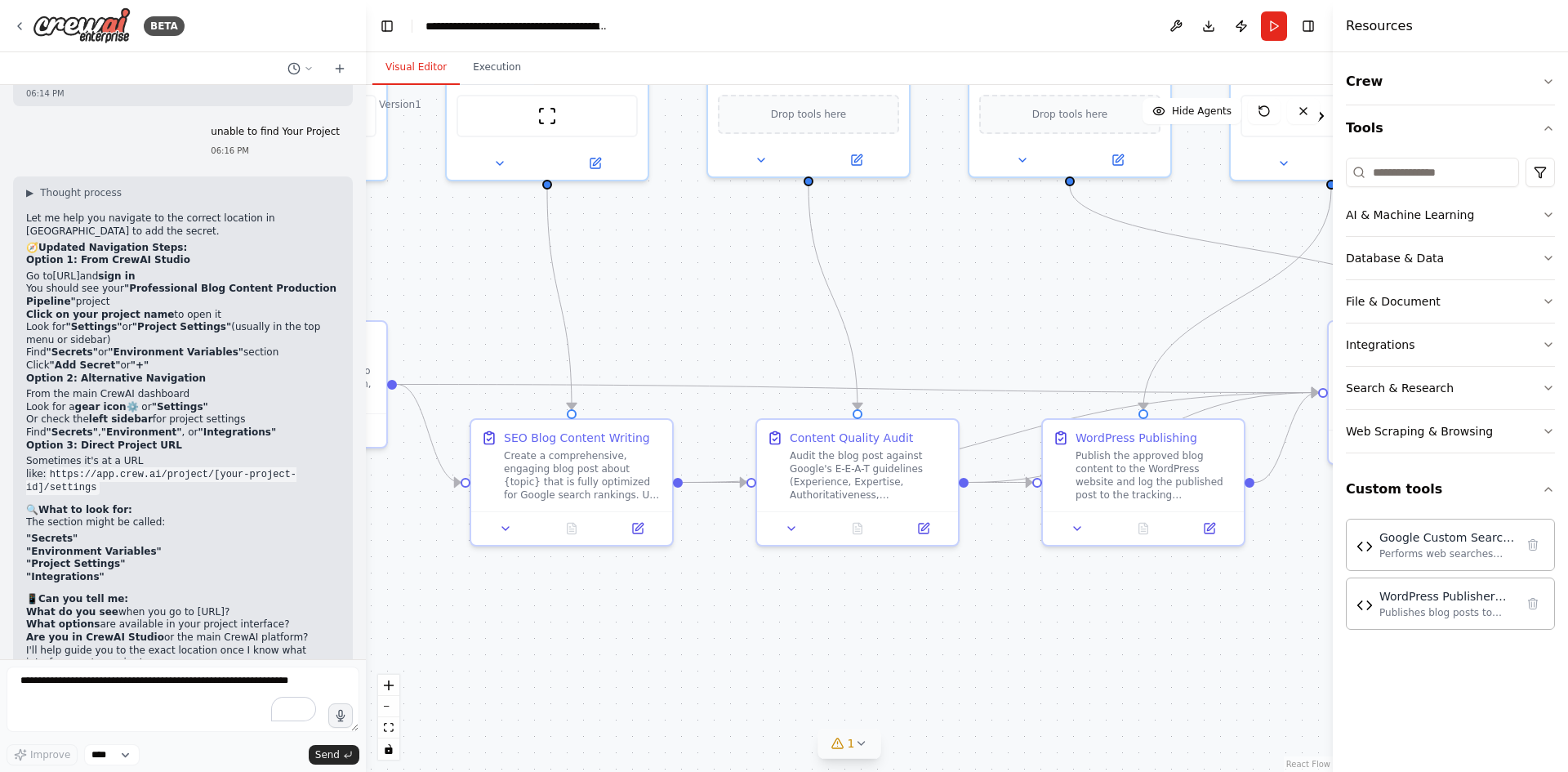
drag, startPoint x: 721, startPoint y: 650, endPoint x: 849, endPoint y: 684, distance: 132.4
click at [849, 684] on div ".deletable-edge-delete-btn { width: 20px; height: 20px; border: 0px solid #ffff…" at bounding box center [849, 429] width 967 height 687
click at [161, 27] on div "BETA" at bounding box center [164, 26] width 41 height 20
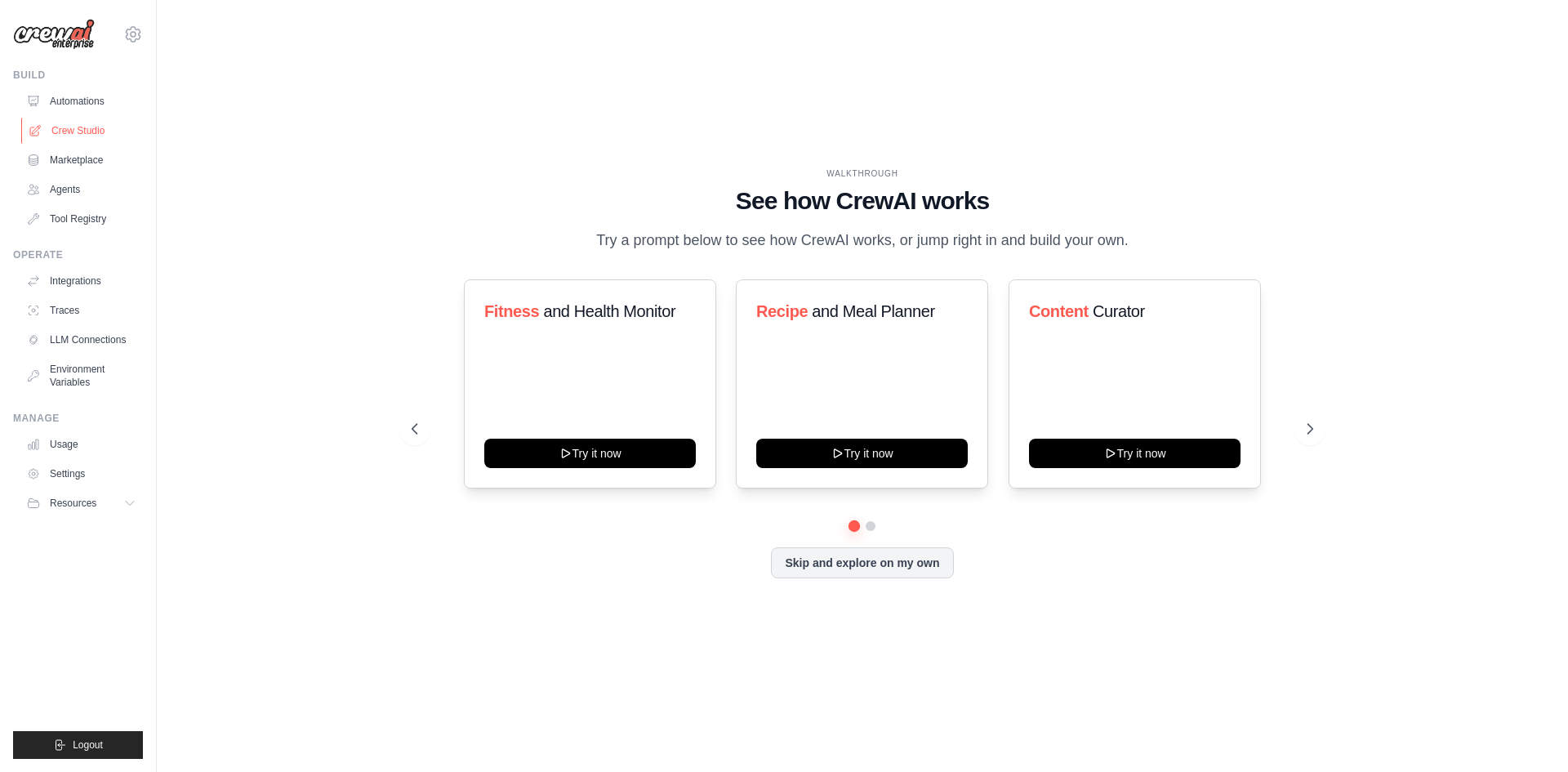
click at [51, 126] on link "Crew Studio" at bounding box center [83, 131] width 123 height 27
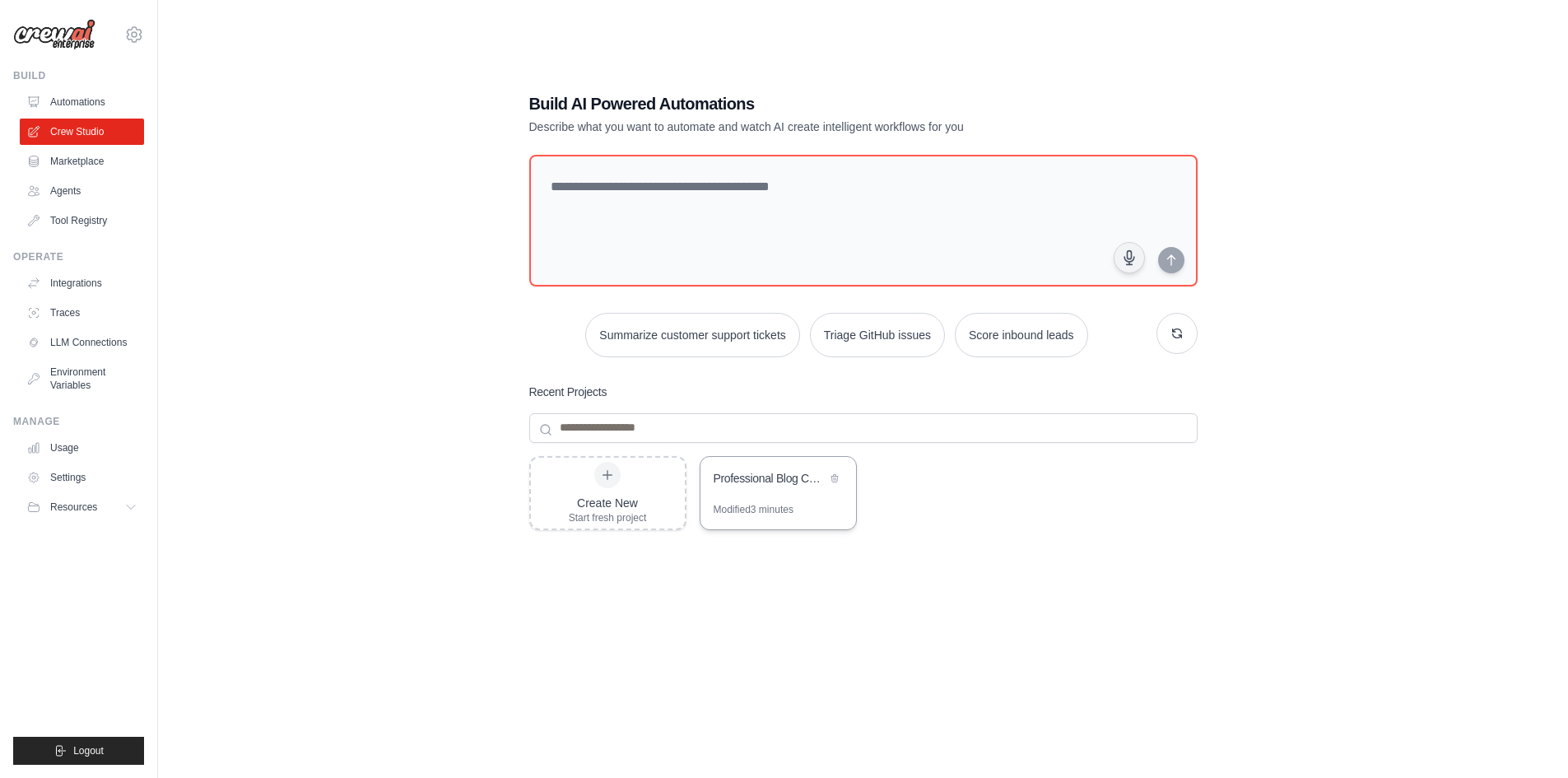
click at [764, 494] on div "Professional Blog Content Production Pipeline" at bounding box center [778, 480] width 156 height 46
click at [79, 99] on link "Automations" at bounding box center [83, 102] width 124 height 27
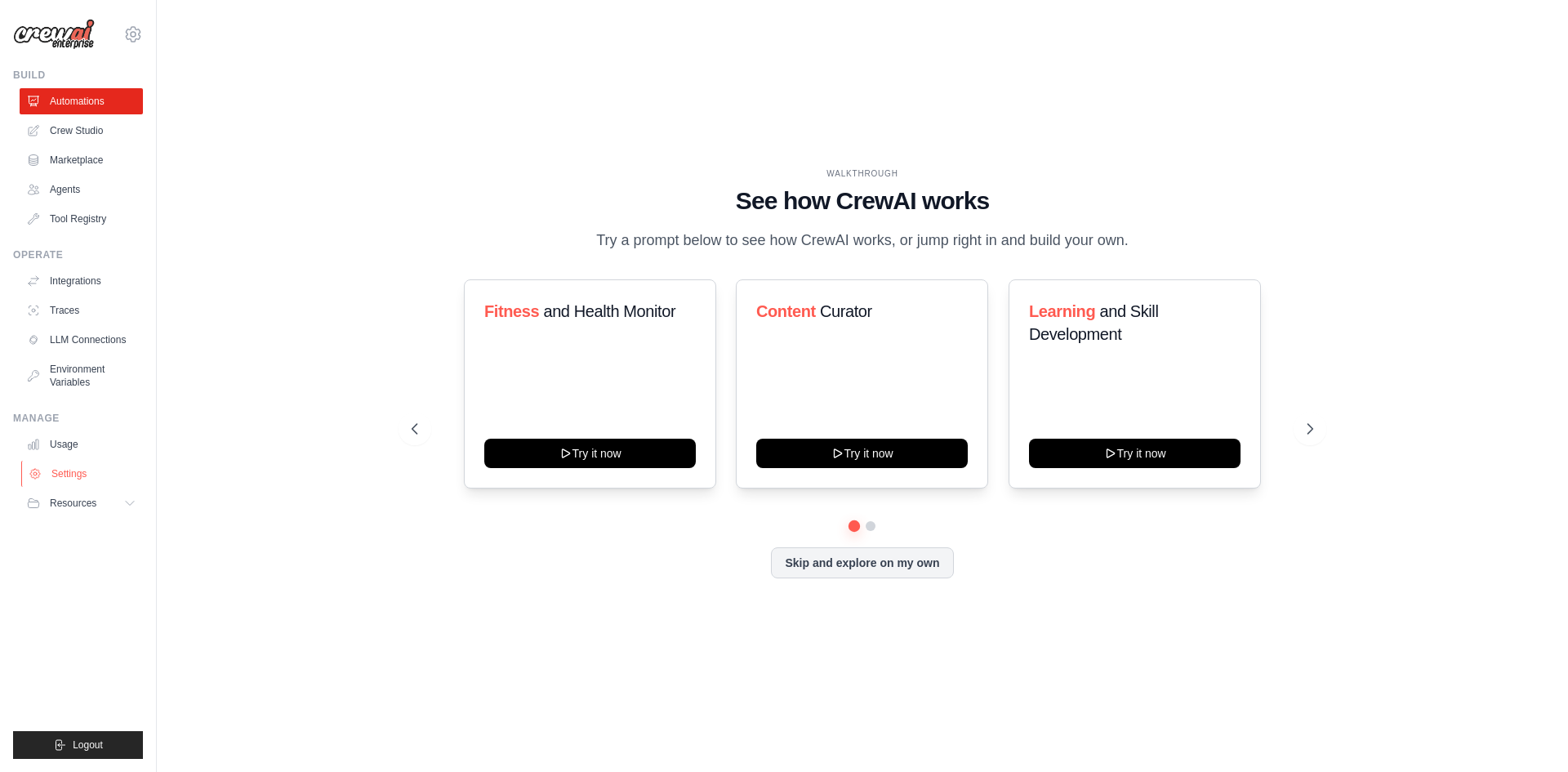
click at [83, 474] on link "Settings" at bounding box center [83, 474] width 123 height 27
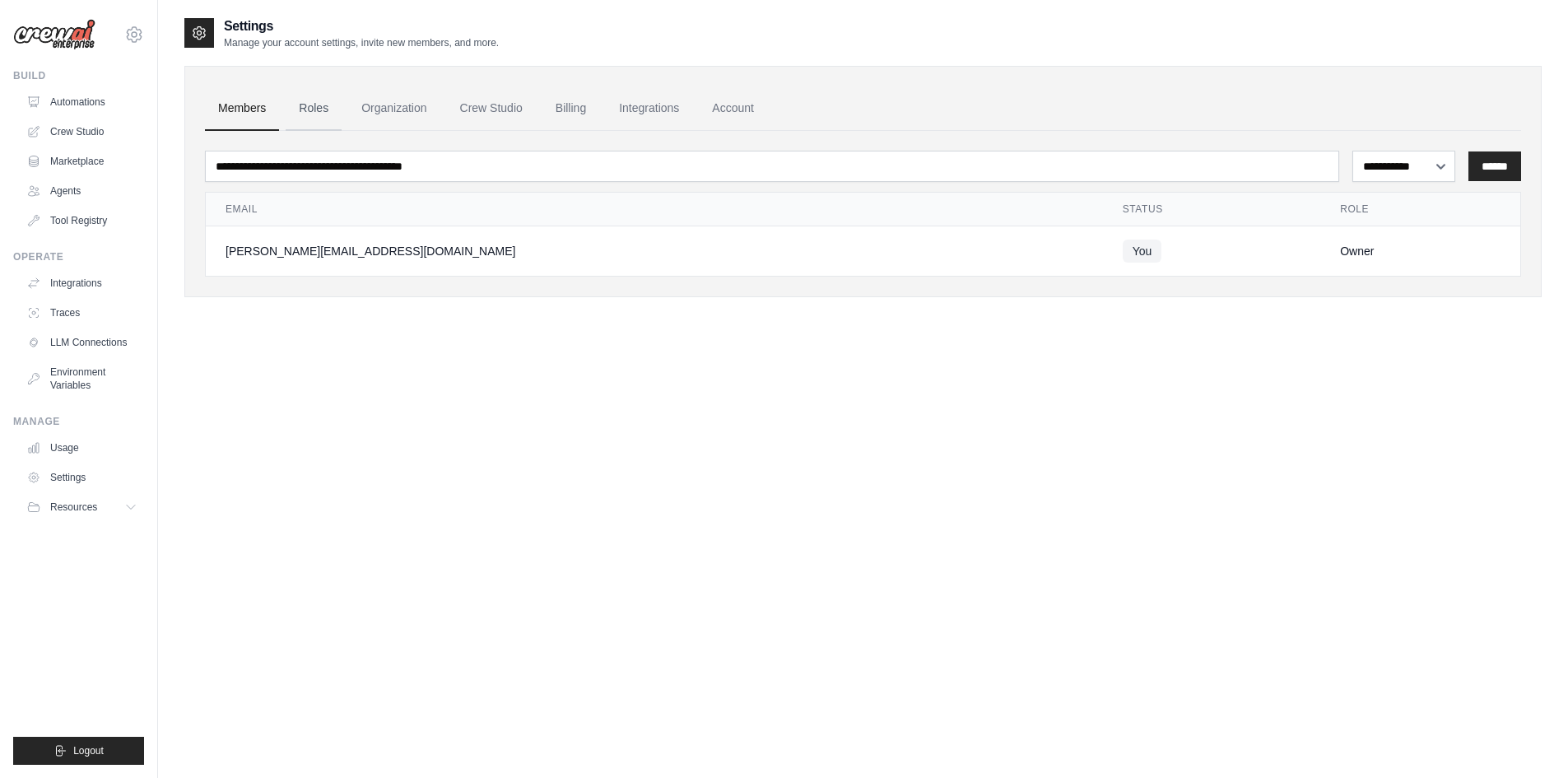
click at [323, 109] on link "Roles" at bounding box center [314, 108] width 56 height 44
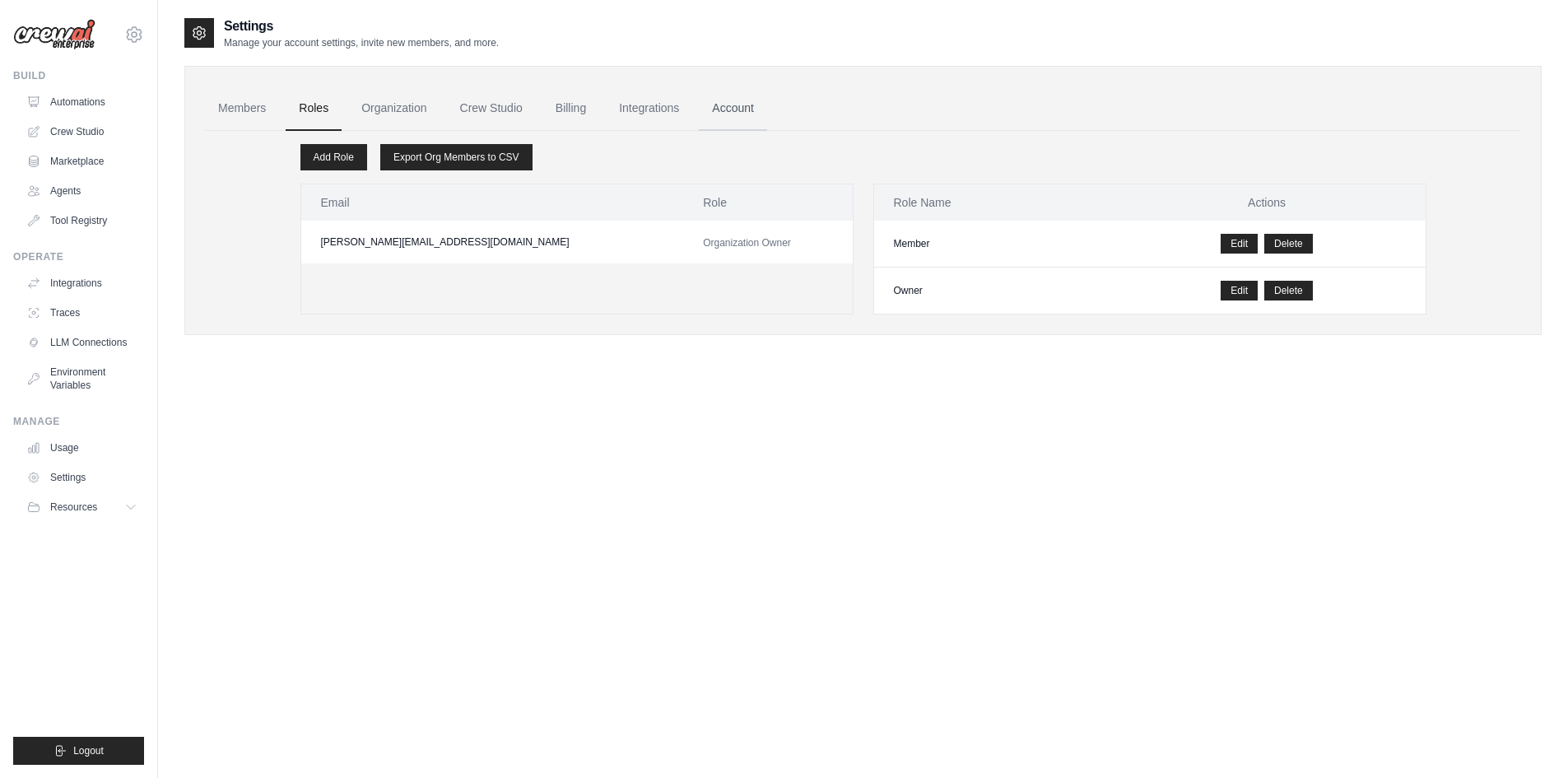
click at [753, 98] on link "Account" at bounding box center [732, 108] width 68 height 44
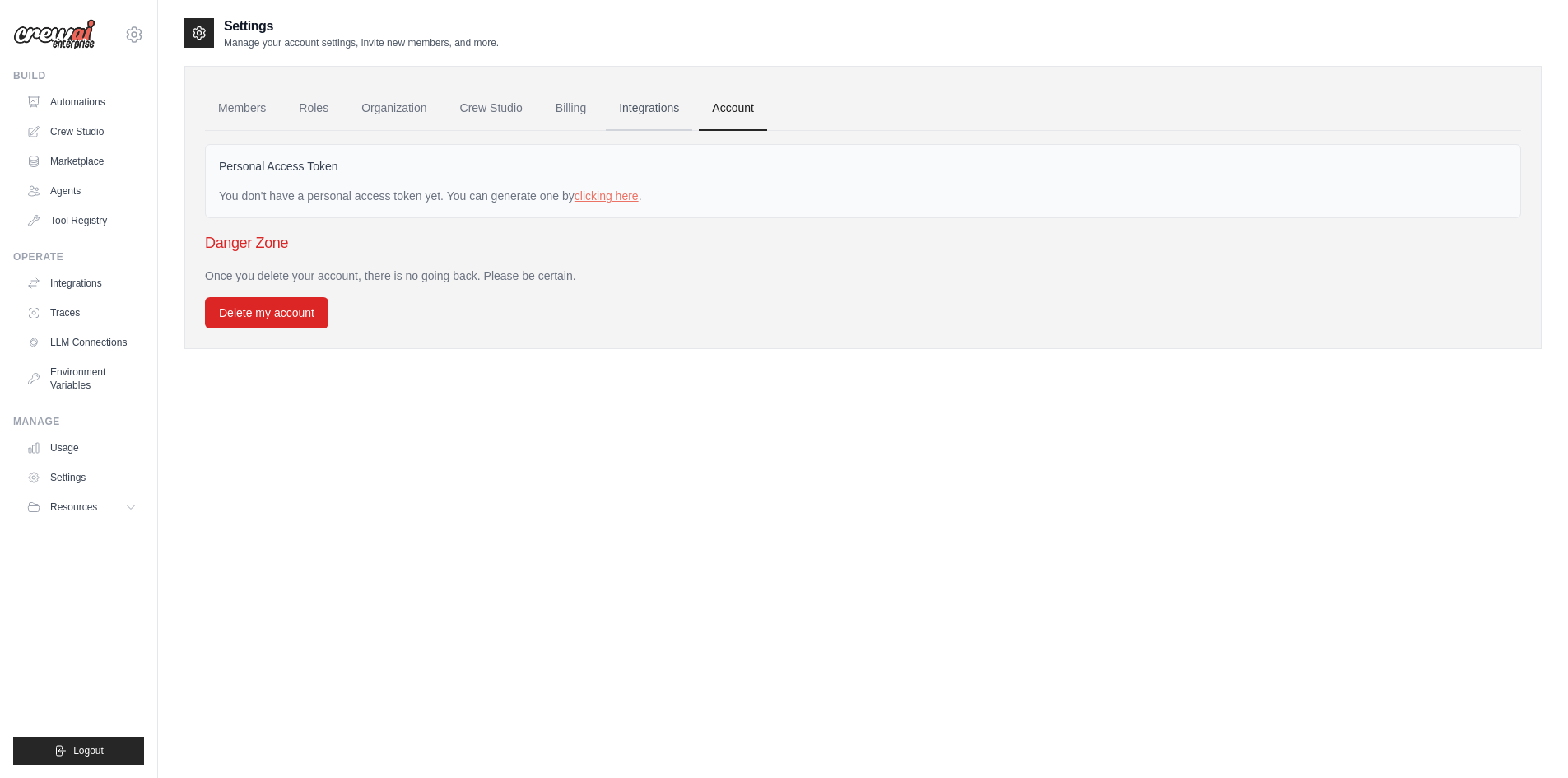
click at [670, 101] on link "Integrations" at bounding box center [649, 108] width 86 height 44
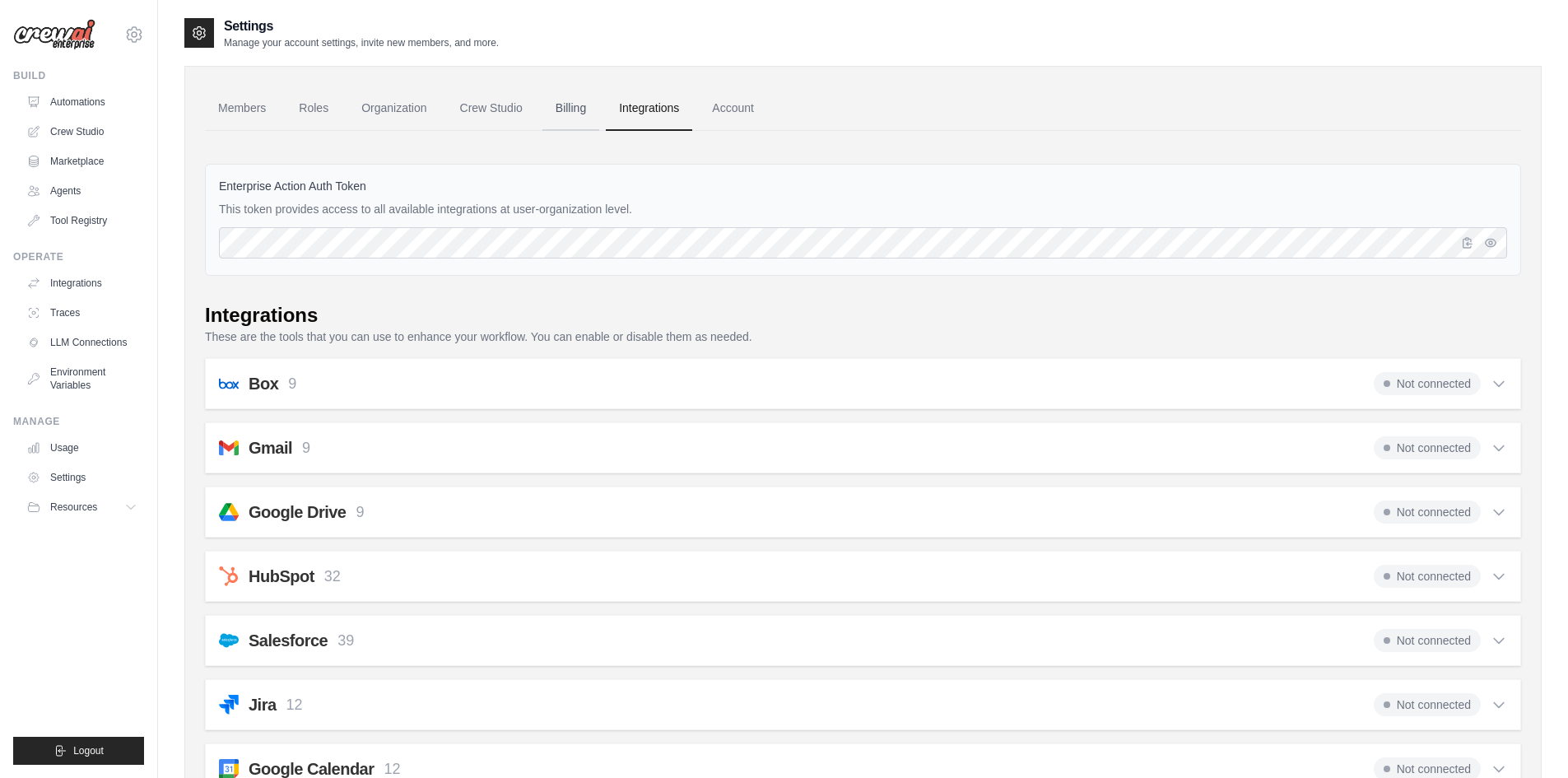
click at [572, 119] on link "Billing" at bounding box center [570, 108] width 56 height 44
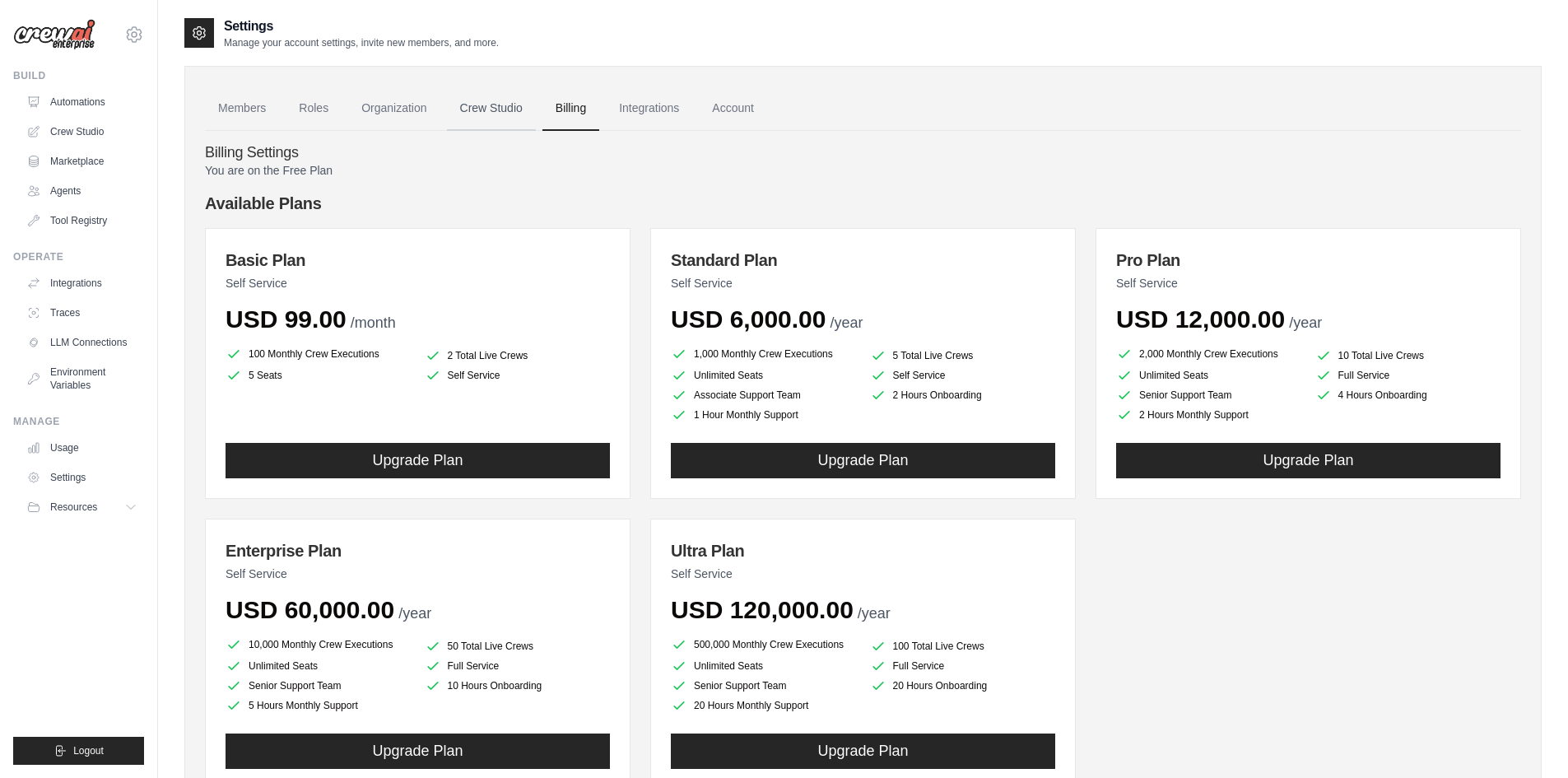
click at [489, 104] on link "Crew Studio" at bounding box center [491, 108] width 89 height 44
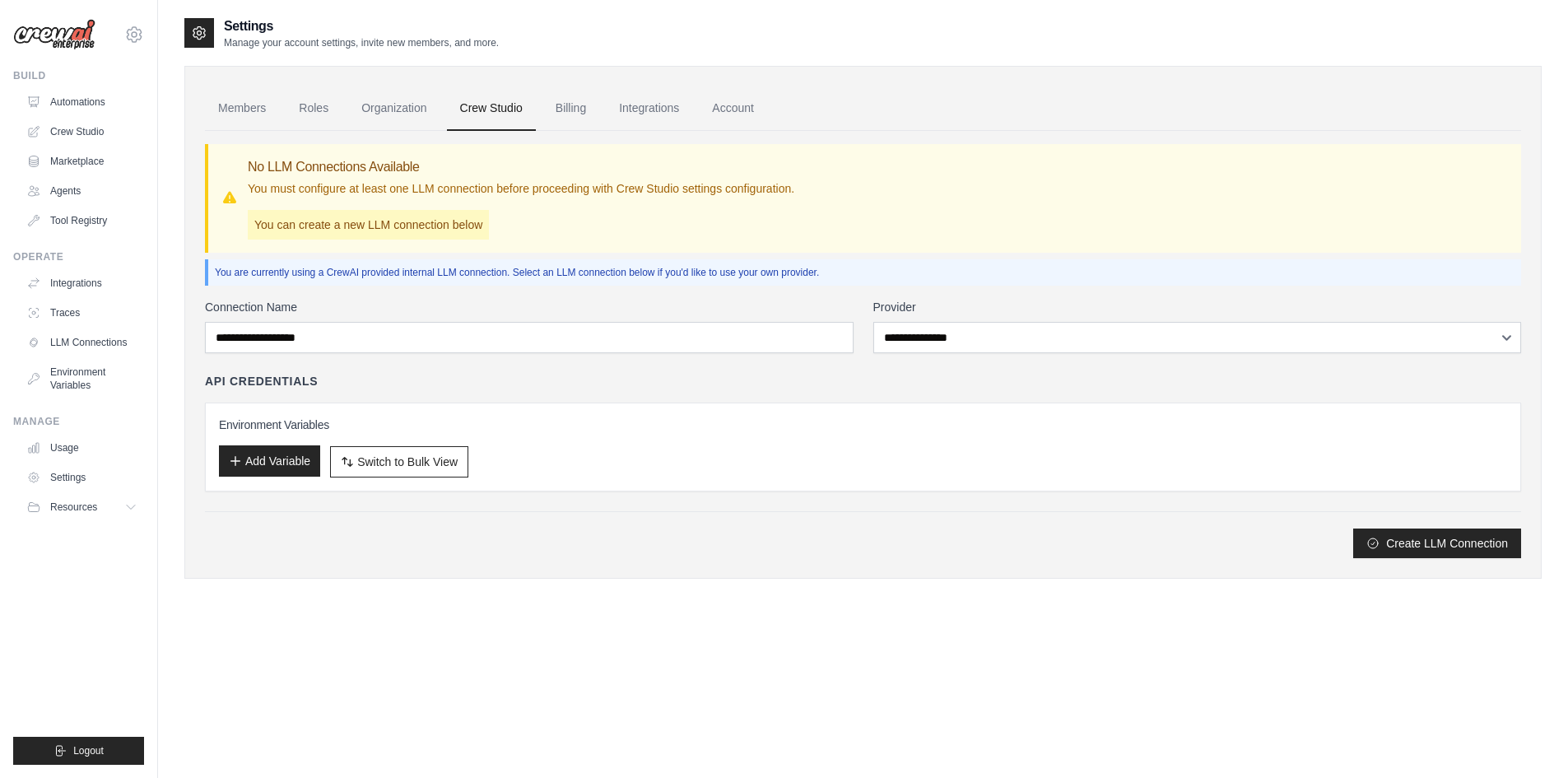
click at [289, 475] on button "Add Variable" at bounding box center [270, 461] width 101 height 32
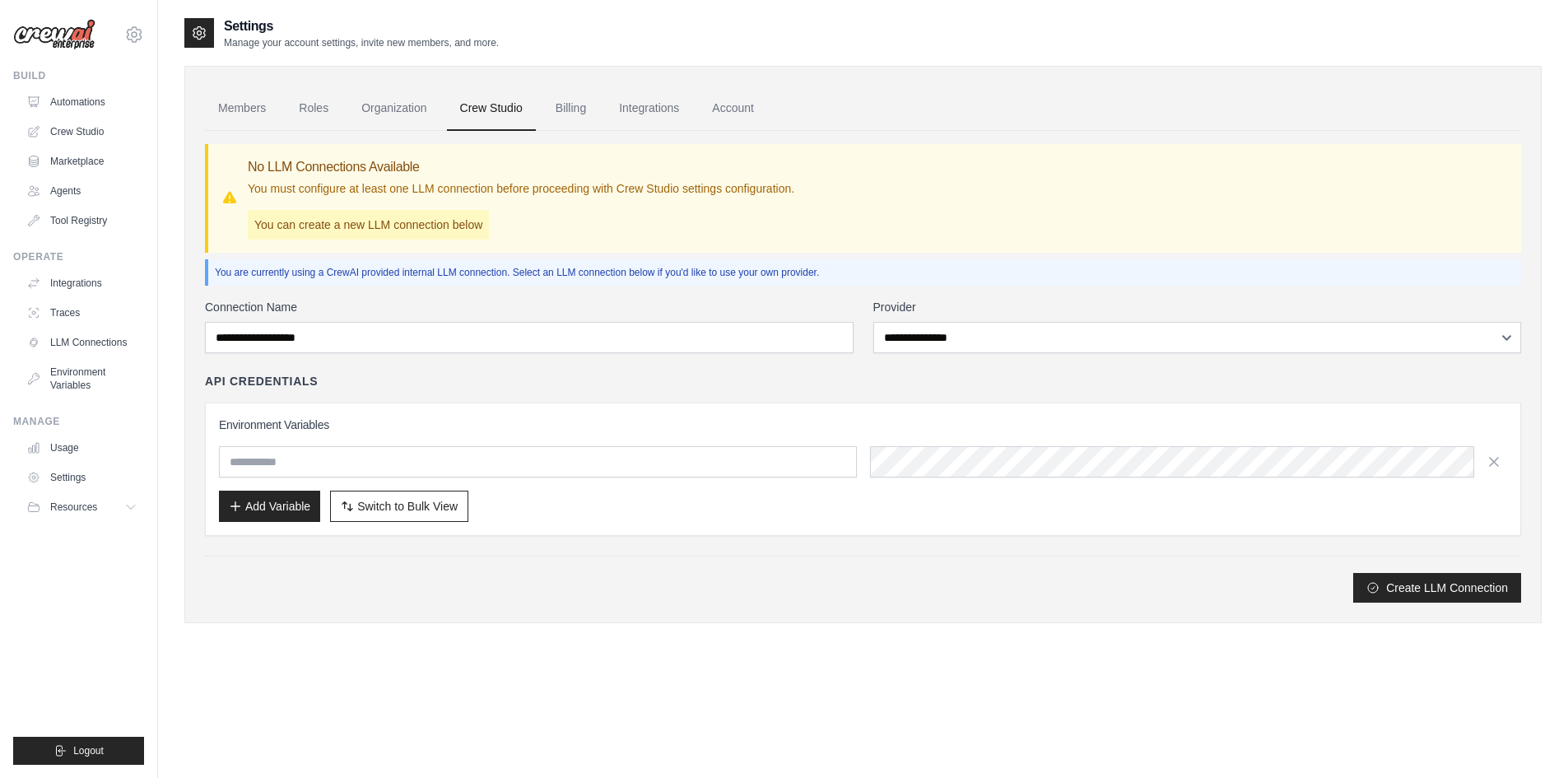
click at [291, 460] on input "text" at bounding box center [537, 462] width 638 height 32
click at [314, 464] on input "text" at bounding box center [537, 462] width 638 height 32
paste input "**********"
type input "**********"
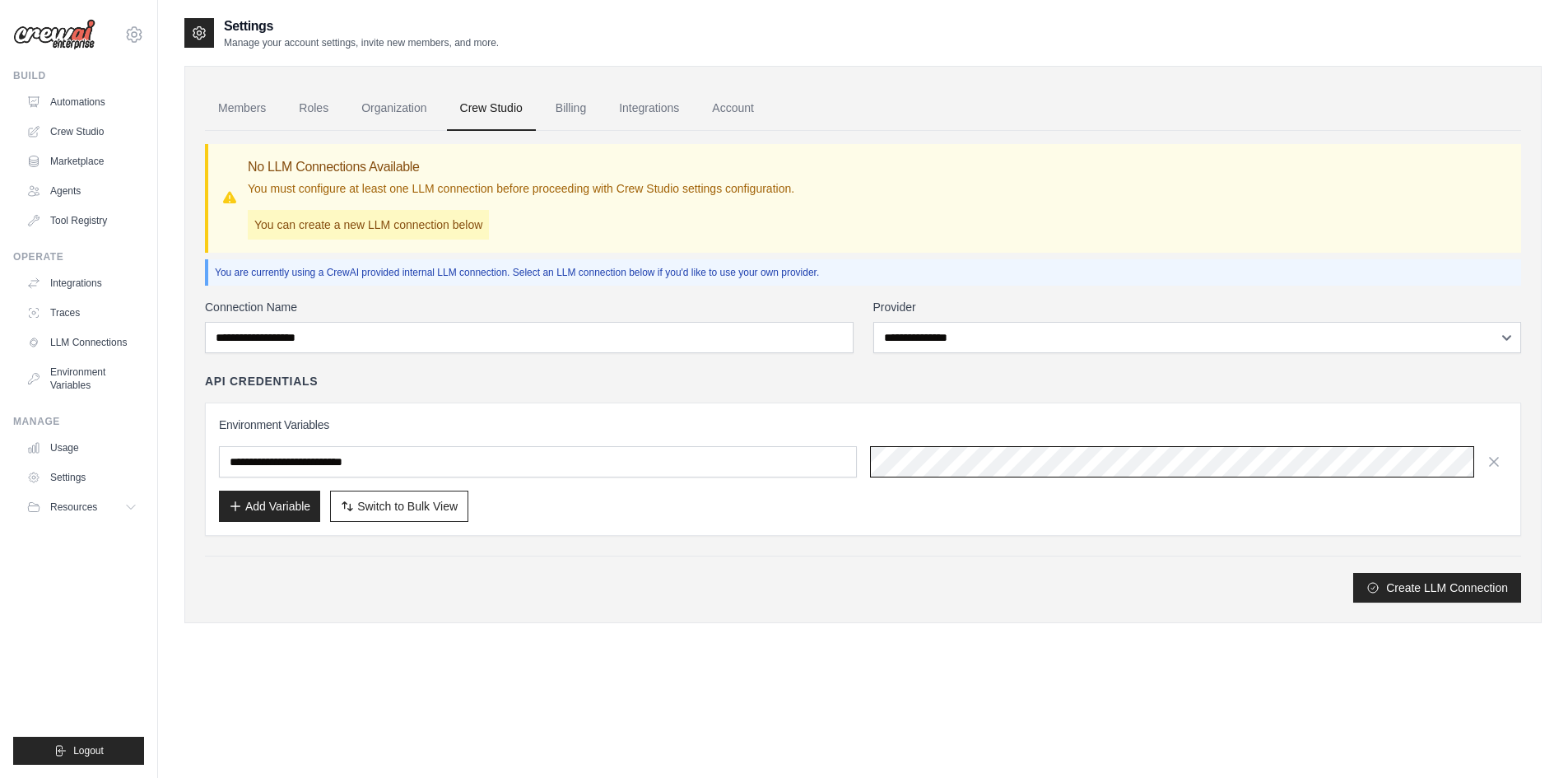
scroll to position [0, 14605]
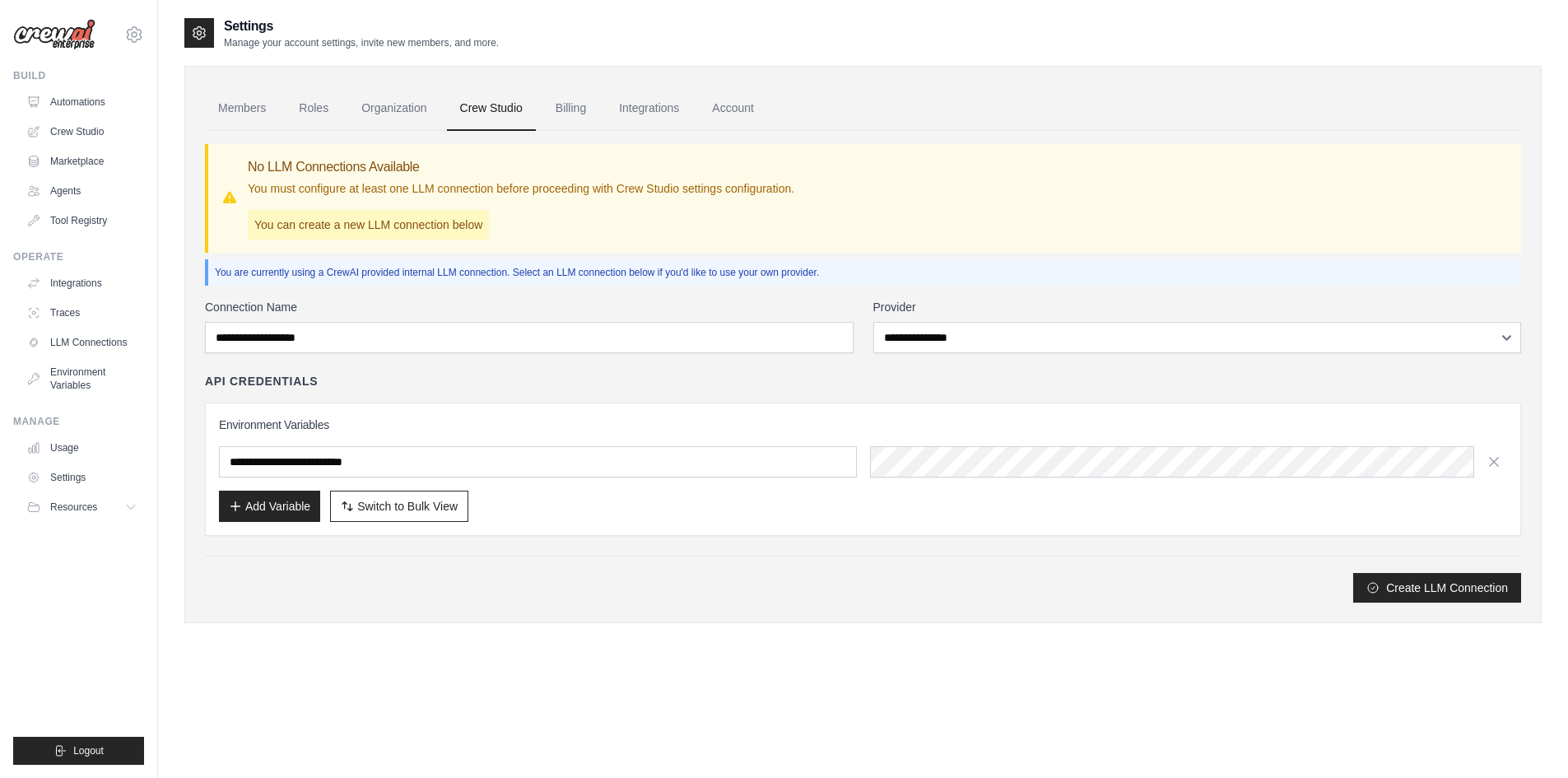
drag, startPoint x: 846, startPoint y: 533, endPoint x: 812, endPoint y: 536, distance: 34.1
click at [845, 533] on div "**********" at bounding box center [862, 468] width 1317 height 133
click at [279, 508] on button "Add Variable" at bounding box center [270, 505] width 101 height 32
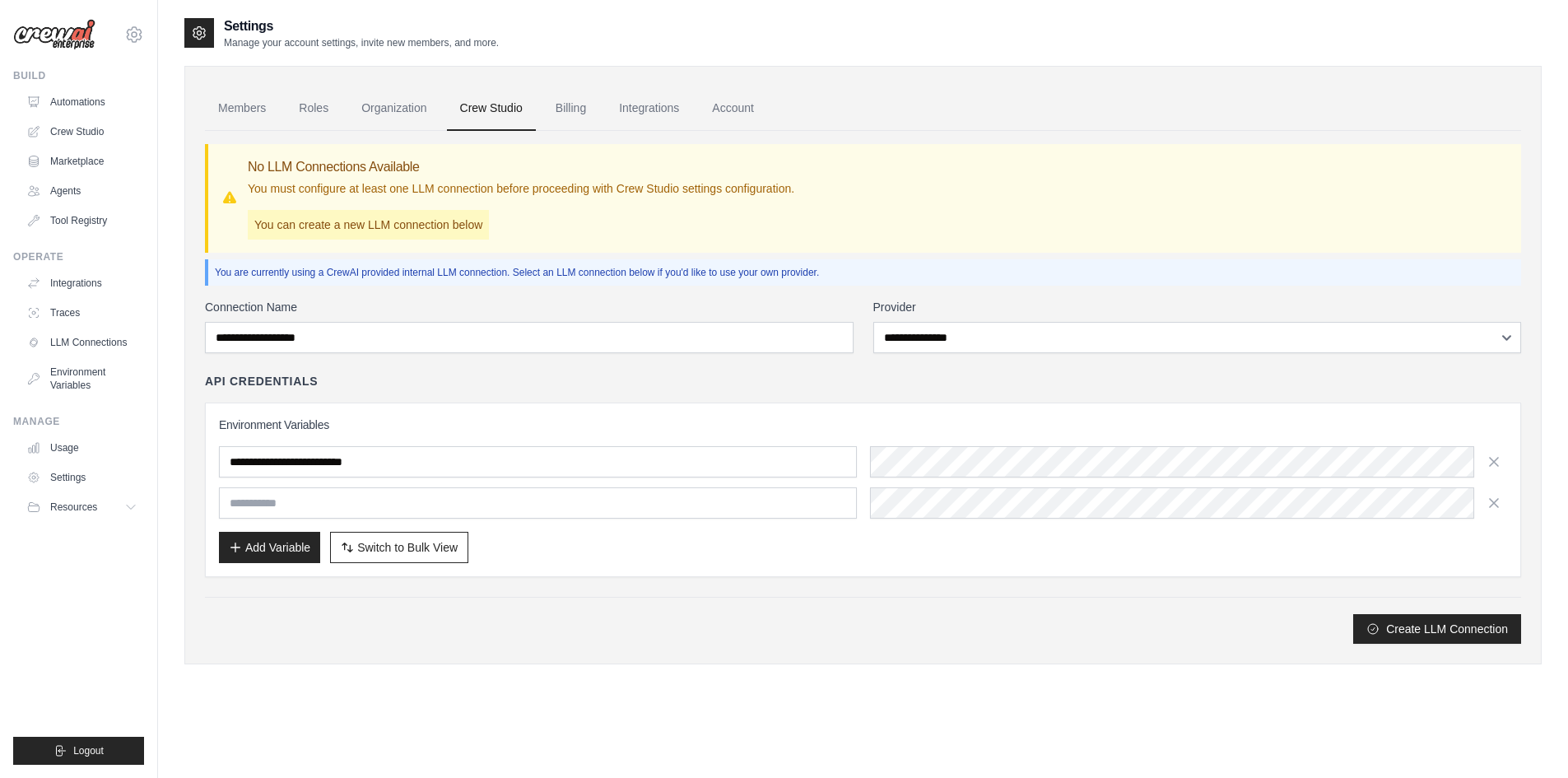
click at [690, 551] on div "Add Variable Switch to Bulk View Switch to Table View" at bounding box center [863, 547] width 1289 height 32
click at [1500, 69] on div "Members Roles Organization Crew Studio Billing Integrations Account No LLM Conn…" at bounding box center [863, 365] width 1358 height 598
click at [1505, 501] on button "button" at bounding box center [1494, 502] width 27 height 27
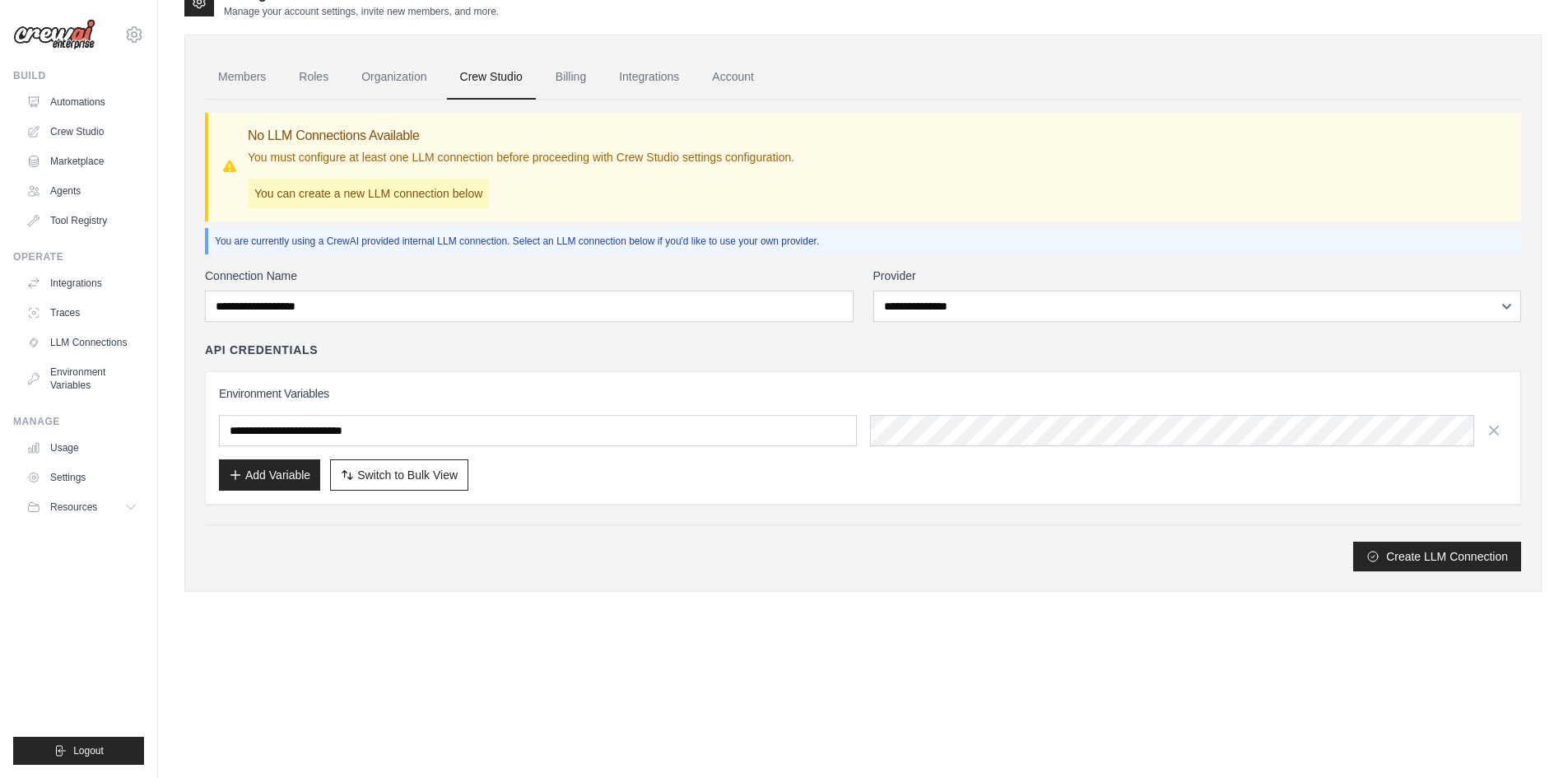
scroll to position [32, 0]
click at [857, 542] on div "Create LLM Connection" at bounding box center [862, 554] width 1317 height 30
click at [1386, 556] on button "Create LLM Connection" at bounding box center [1438, 553] width 168 height 30
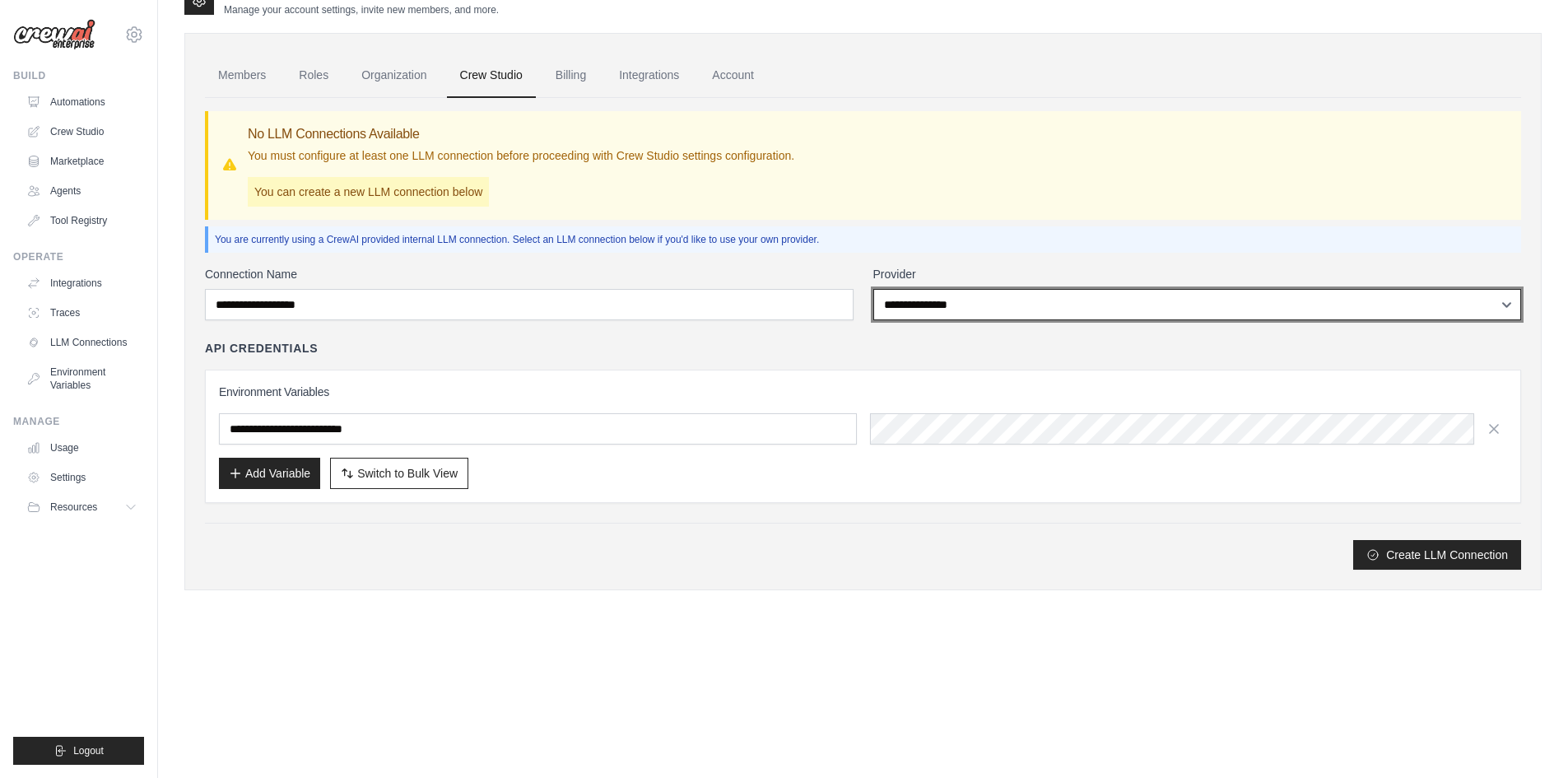
click at [1086, 305] on select "**********" at bounding box center [1198, 304] width 648 height 32
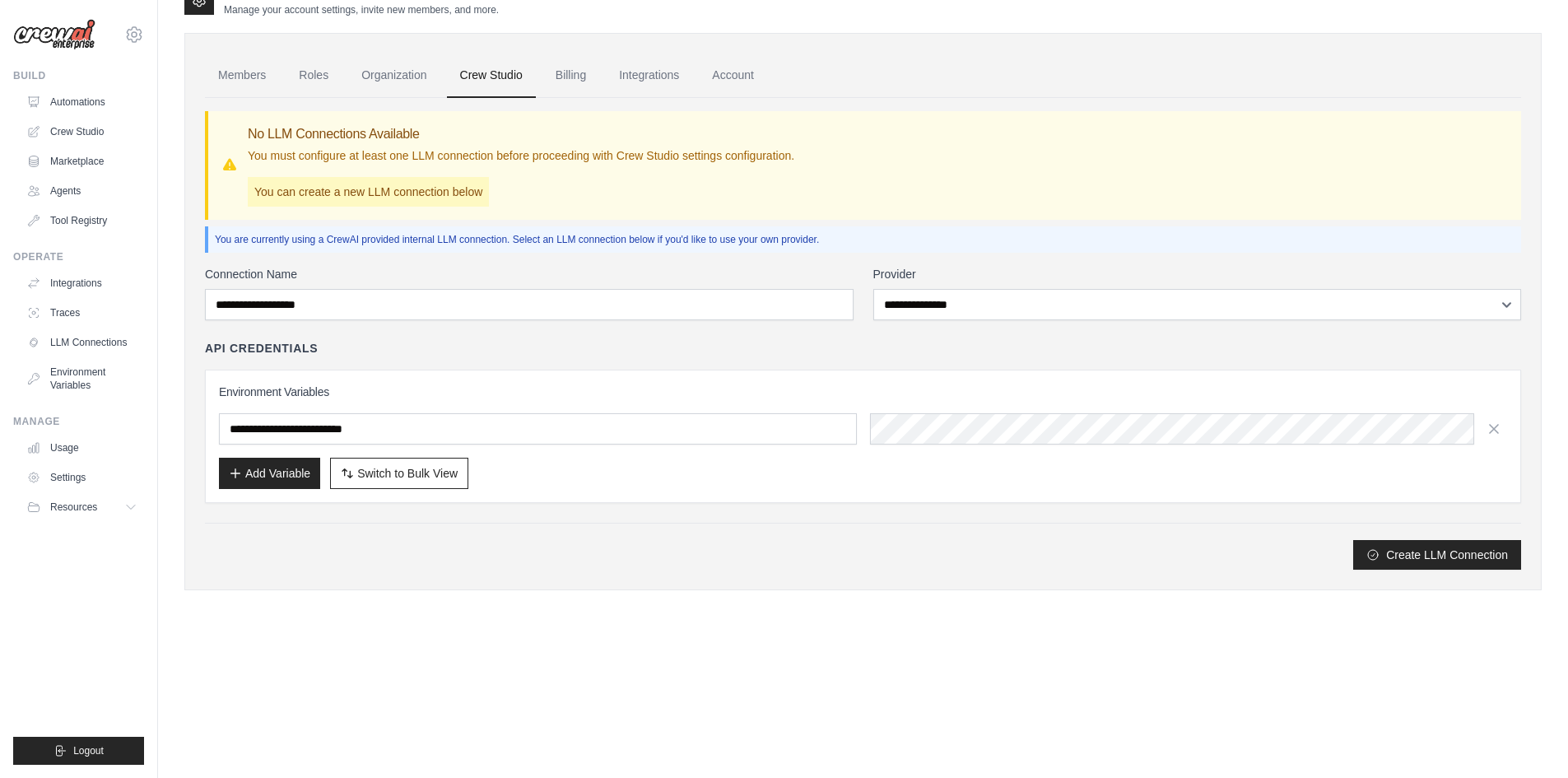
click at [1006, 604] on div "Settings Manage your account settings, invite new members, and more. Members Ro…" at bounding box center [863, 300] width 1358 height 633
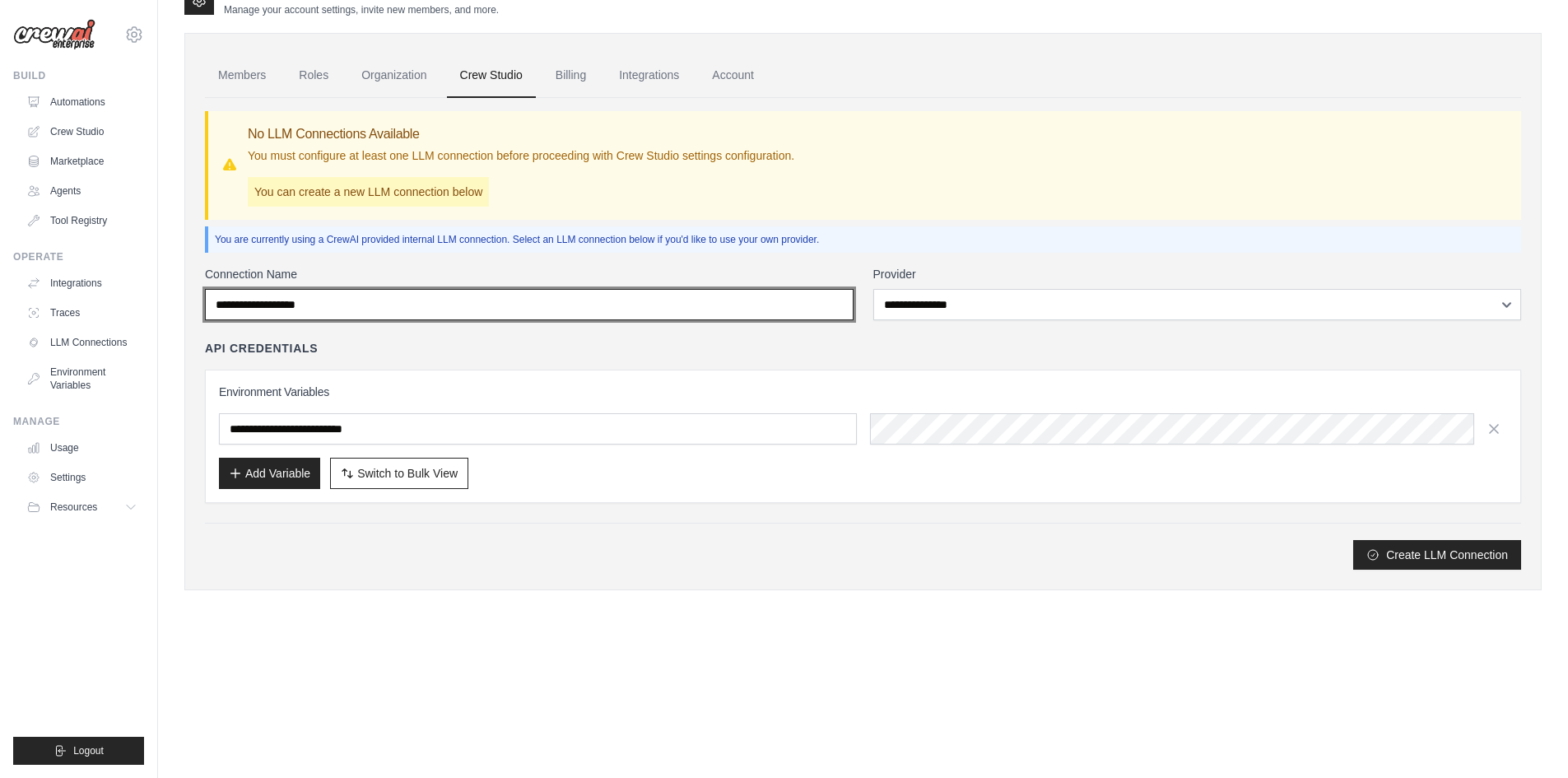
click at [501, 298] on input "Connection Name" at bounding box center [529, 304] width 648 height 32
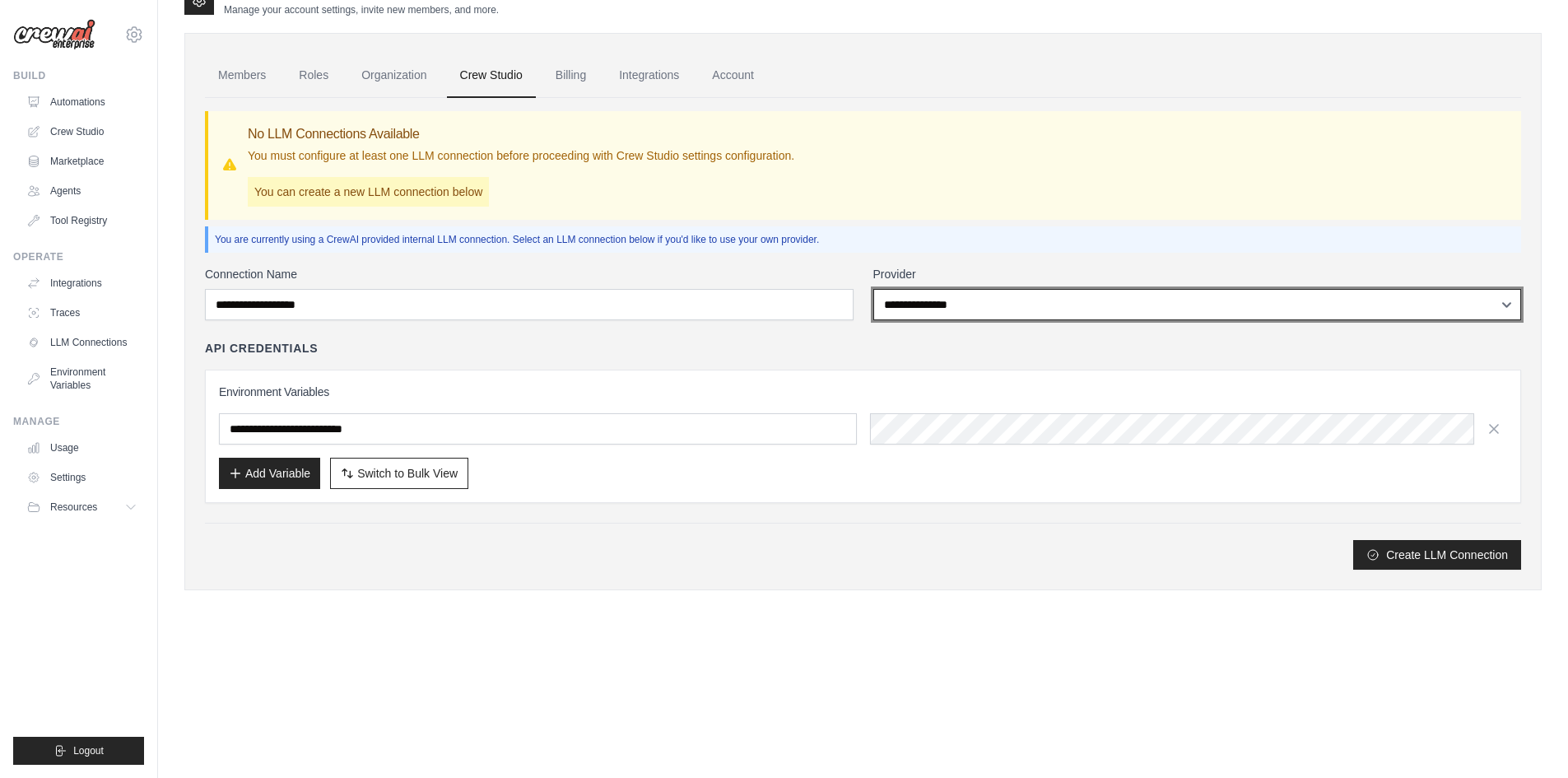
click at [1028, 293] on select "**********" at bounding box center [1198, 304] width 648 height 32
select select "*****"
click at [874, 289] on select "**********" at bounding box center [1198, 304] width 648 height 32
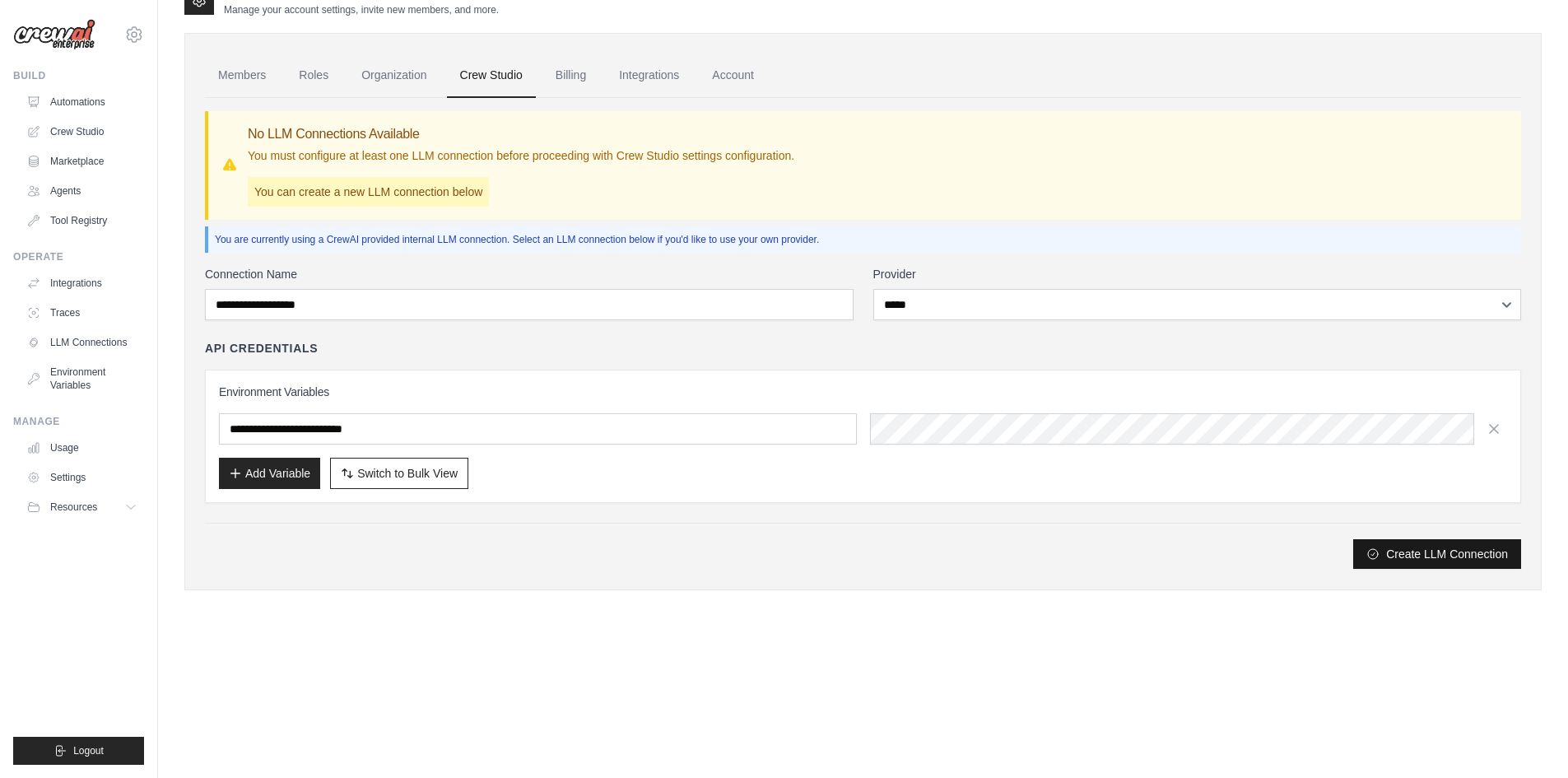
click at [1370, 542] on div "**********" at bounding box center [862, 418] width 1317 height 304
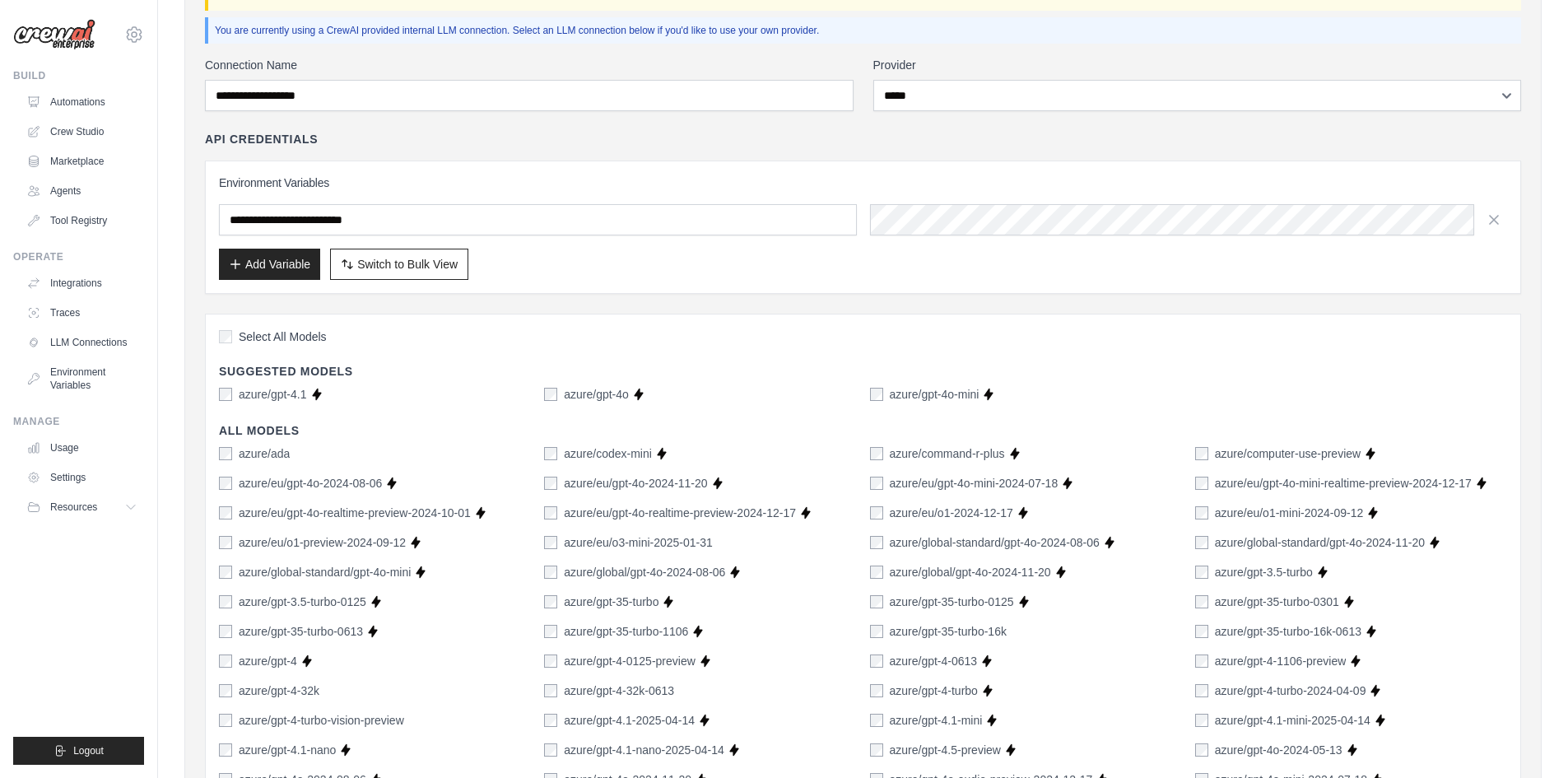
scroll to position [0, 0]
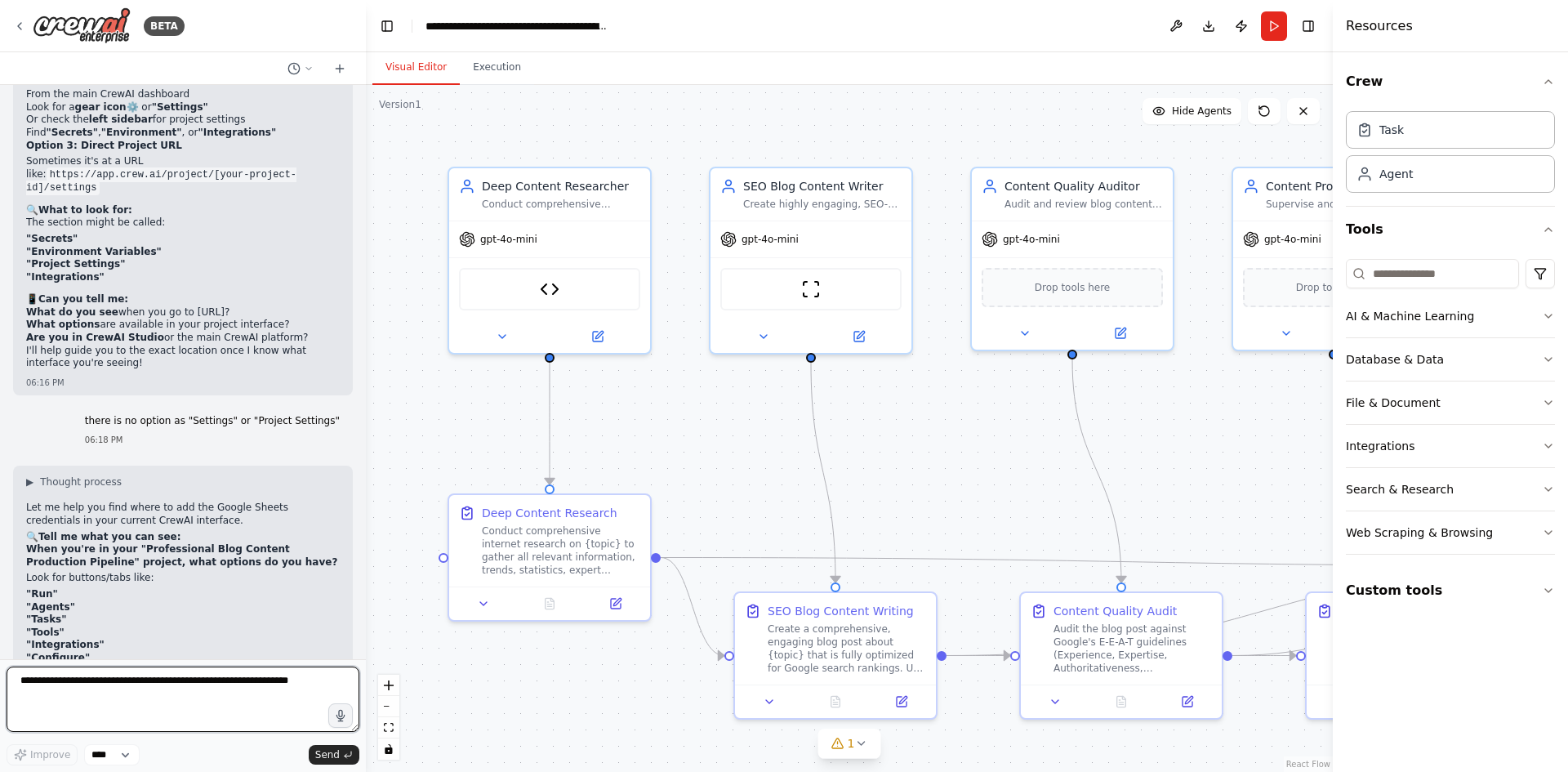
click at [159, 685] on textarea at bounding box center [183, 699] width 353 height 65
type textarea "**********"
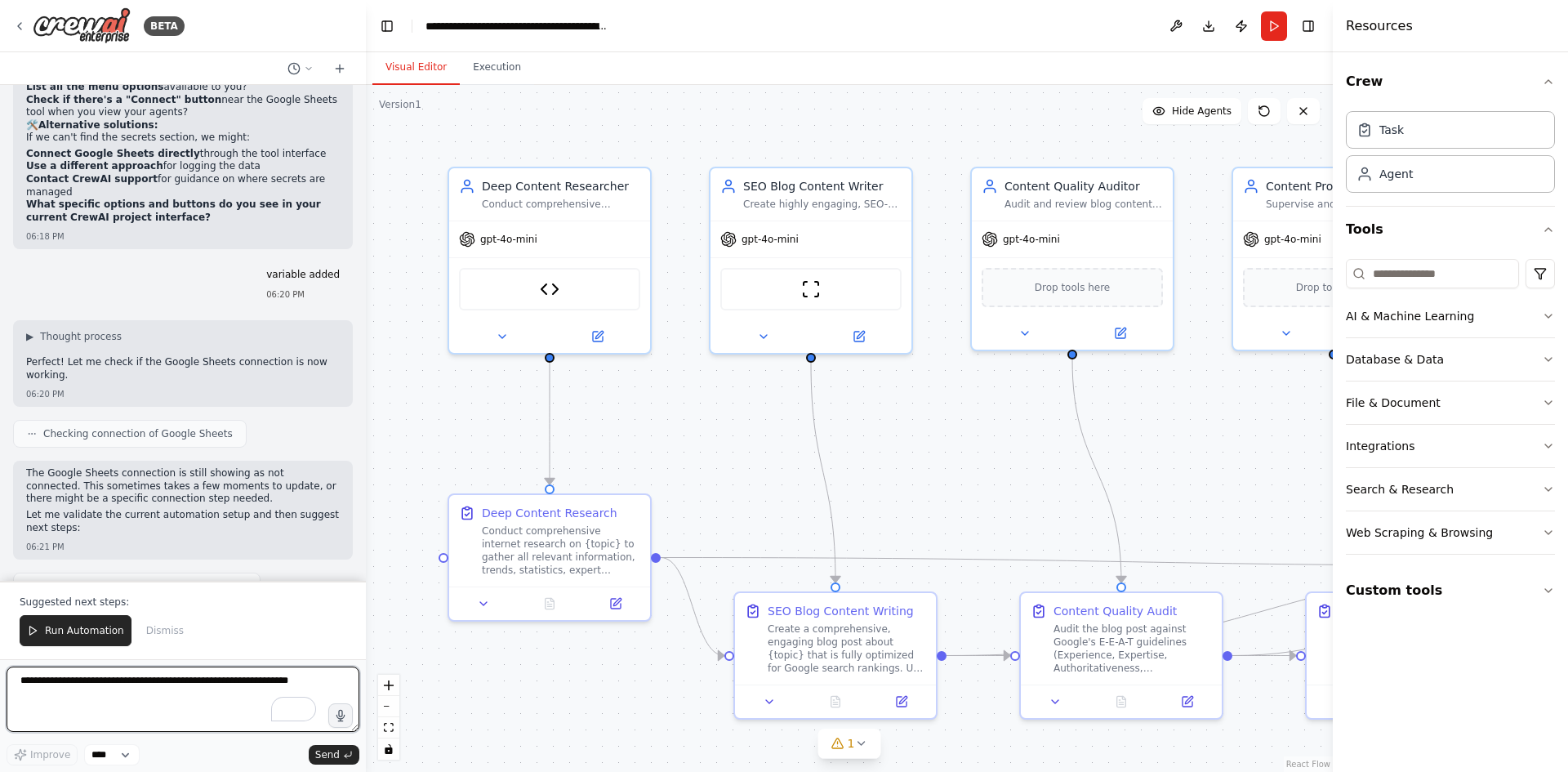
scroll to position [15562, 0]
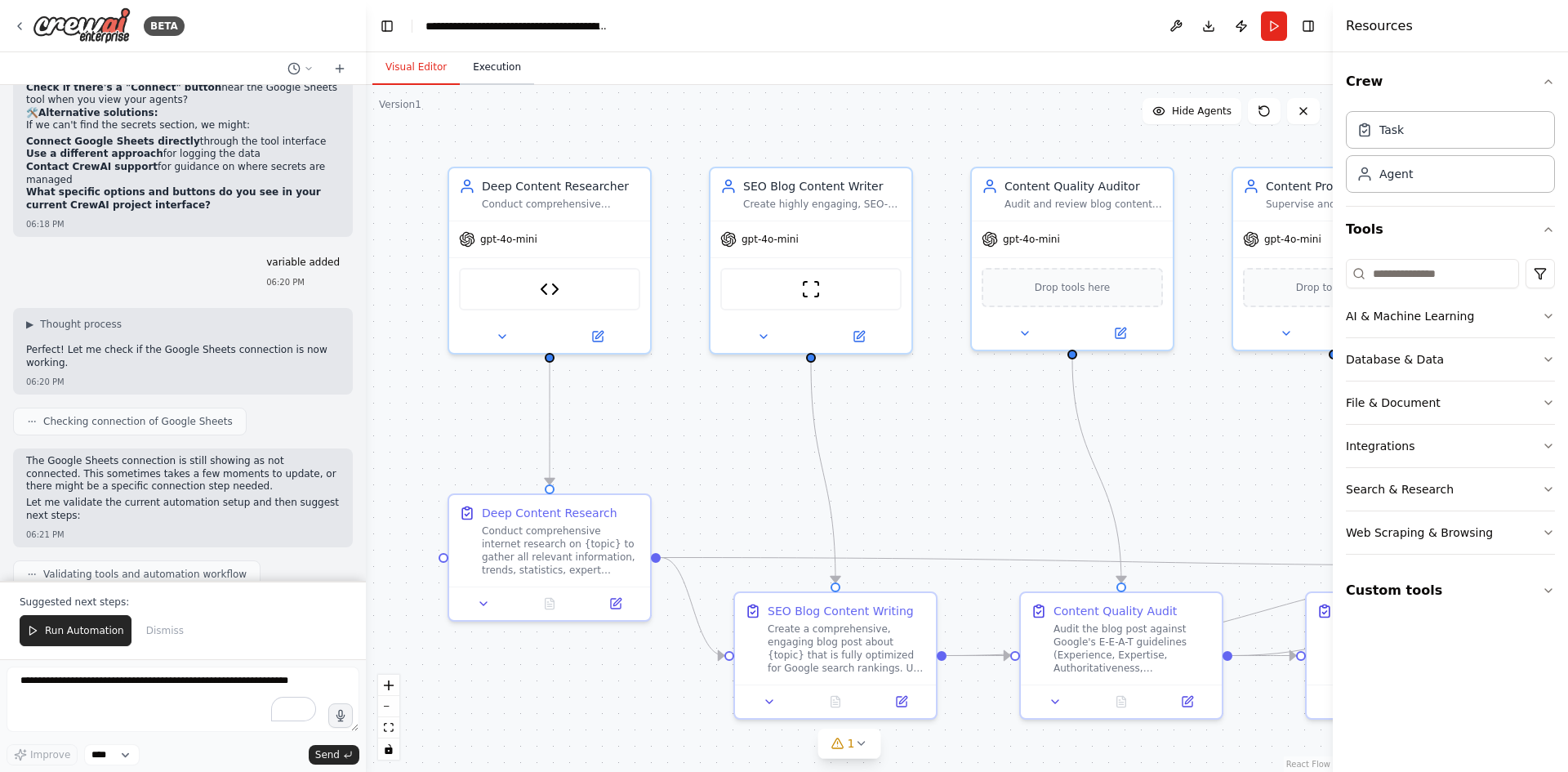
click at [482, 79] on button "Execution" at bounding box center [497, 67] width 74 height 34
click at [404, 67] on button "Visual Editor" at bounding box center [416, 67] width 87 height 34
click at [71, 622] on button "Run Automation" at bounding box center [76, 630] width 112 height 31
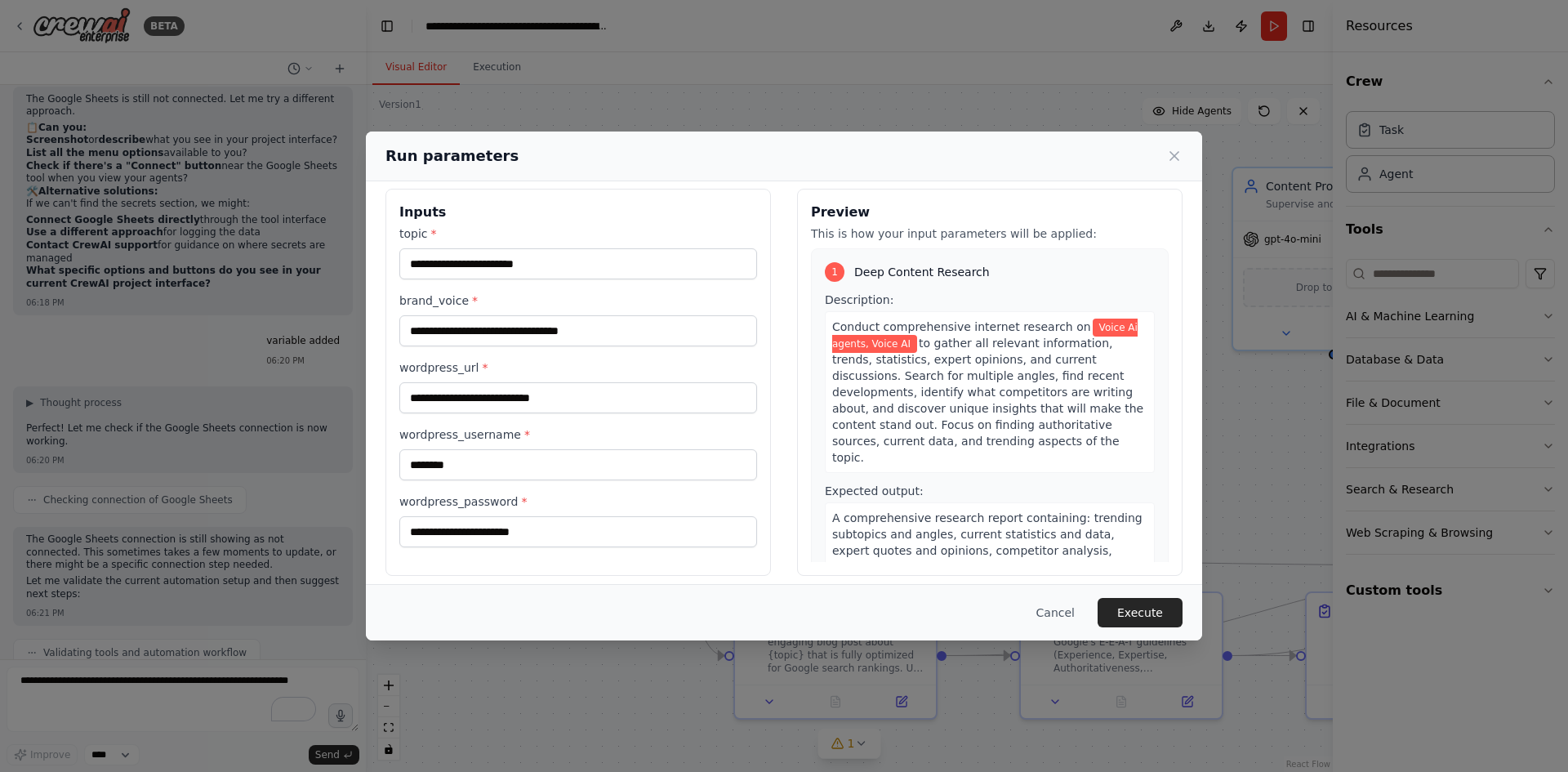
scroll to position [23, 0]
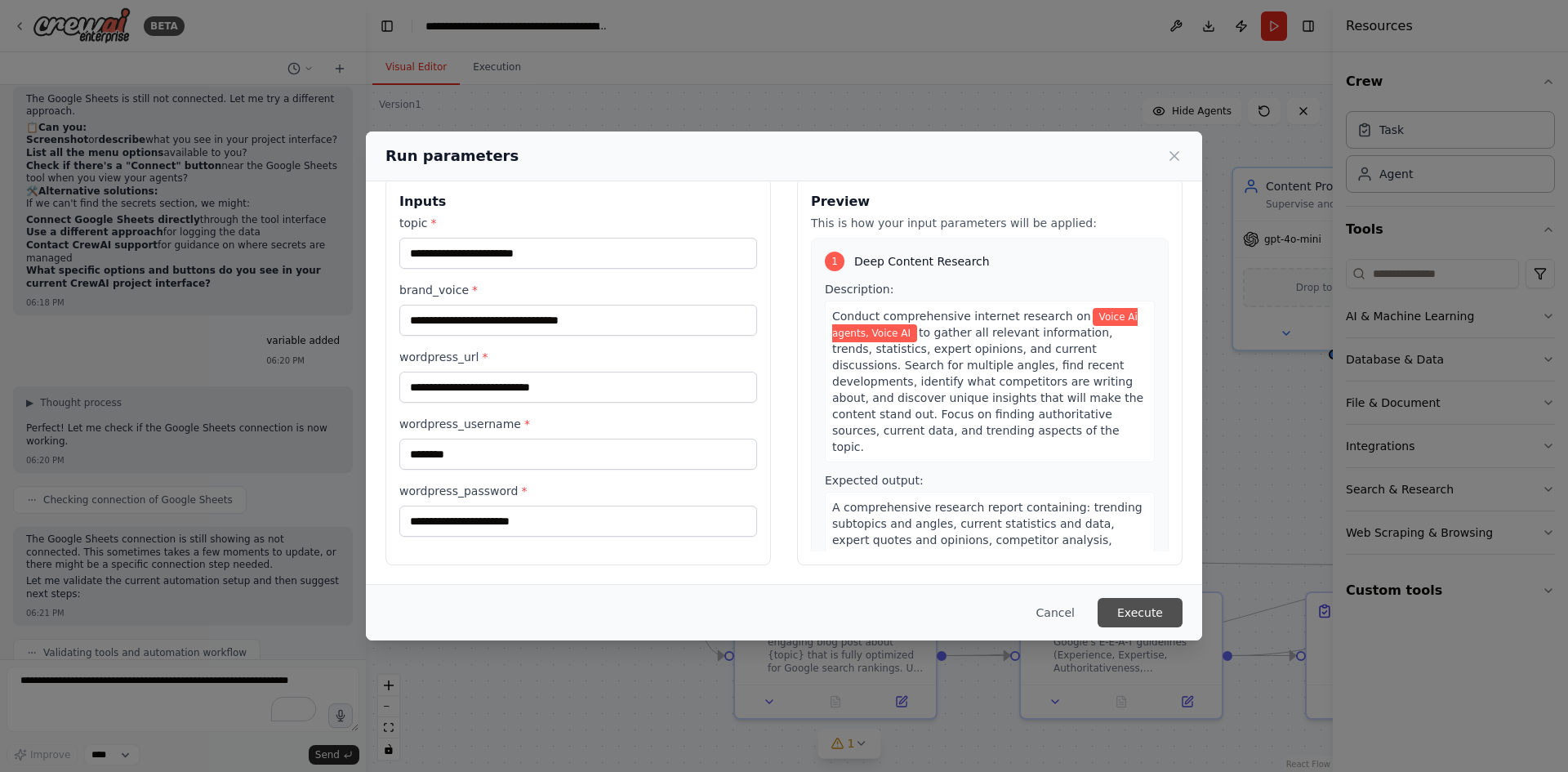
click at [1138, 616] on button "Execute" at bounding box center [1140, 612] width 85 height 29
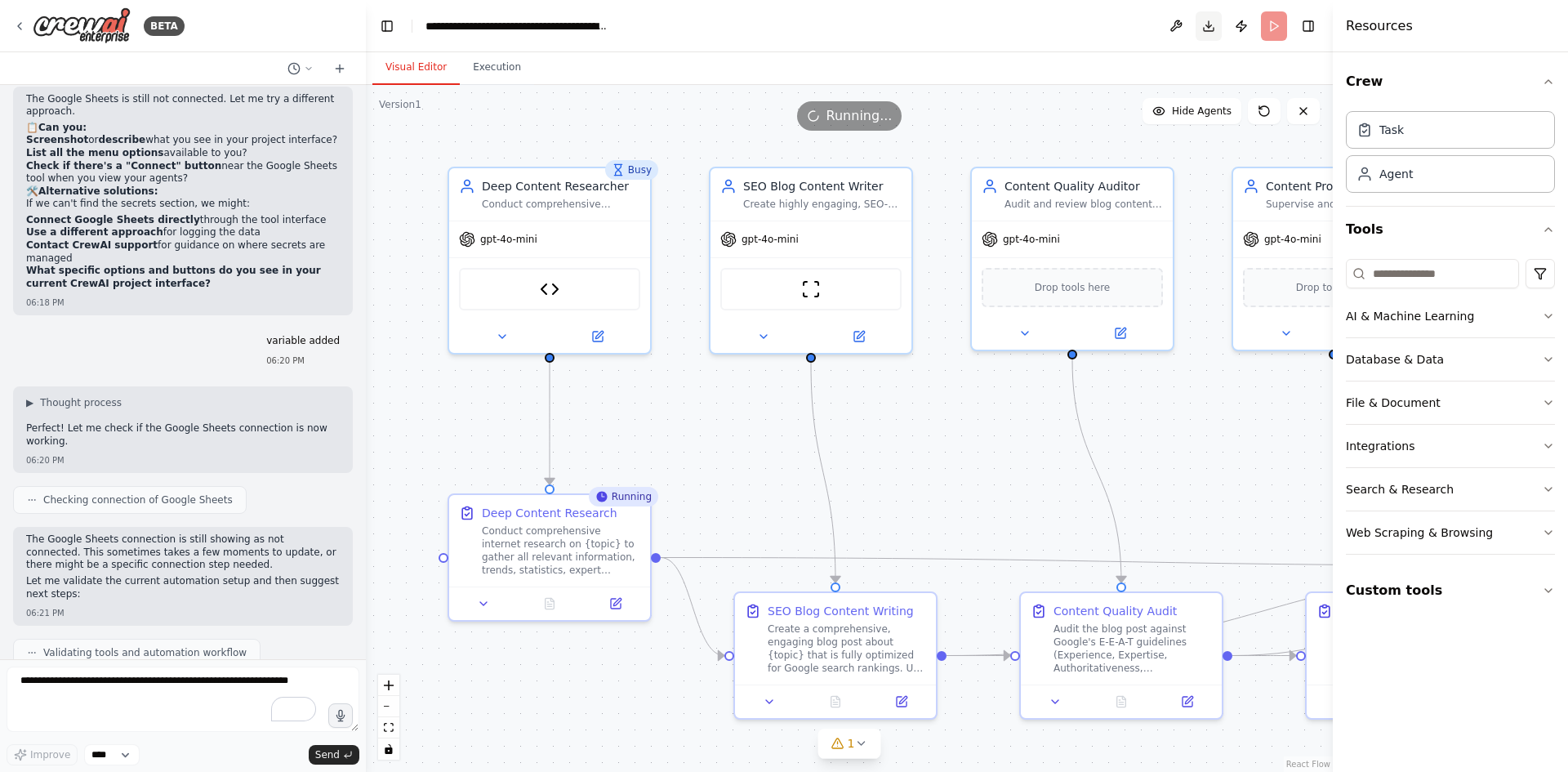
click at [1301, 24] on button "Toggle Right Sidebar" at bounding box center [1308, 26] width 23 height 23
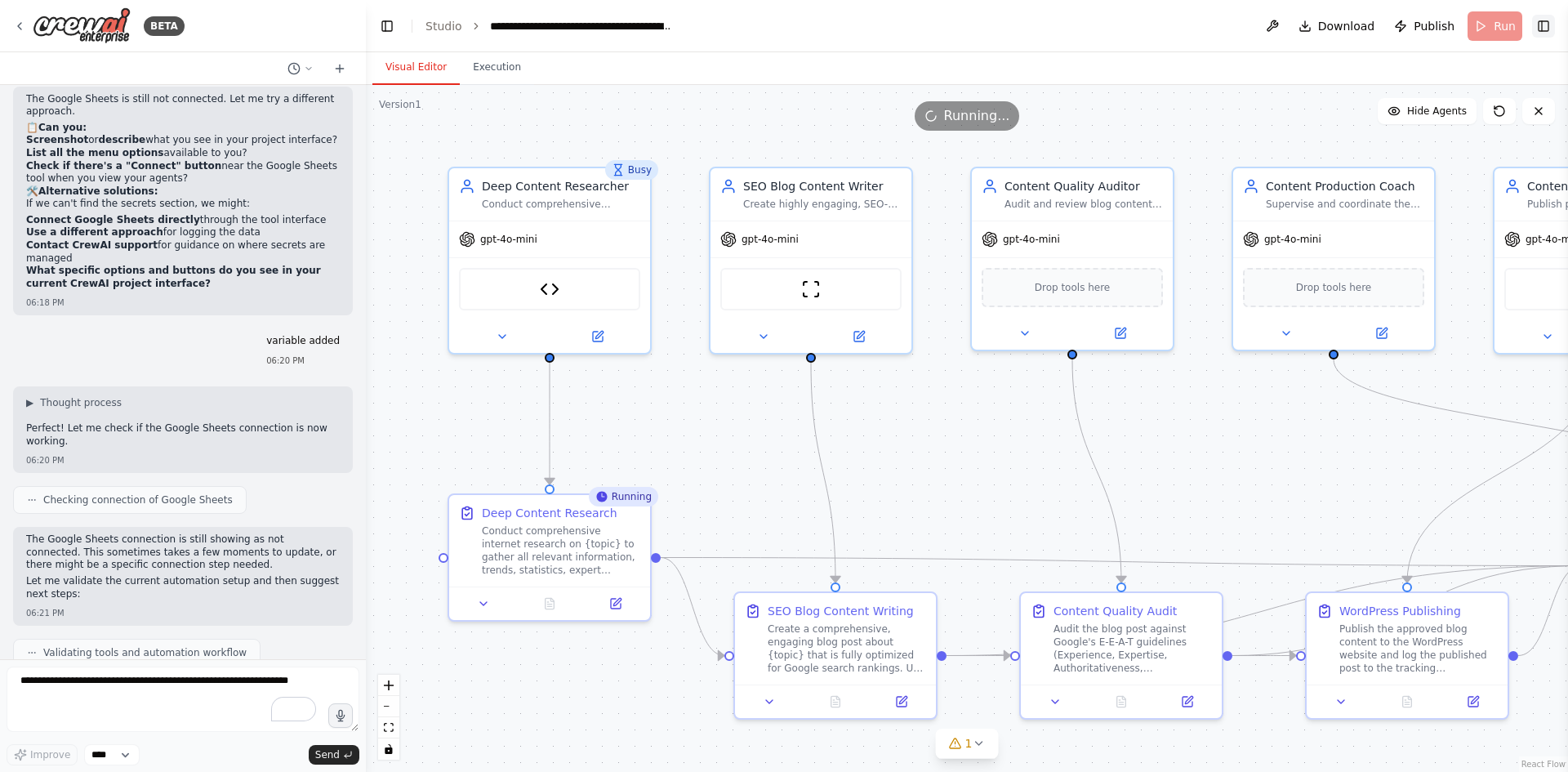
click at [1548, 24] on button "Toggle Right Sidebar" at bounding box center [1543, 26] width 23 height 23
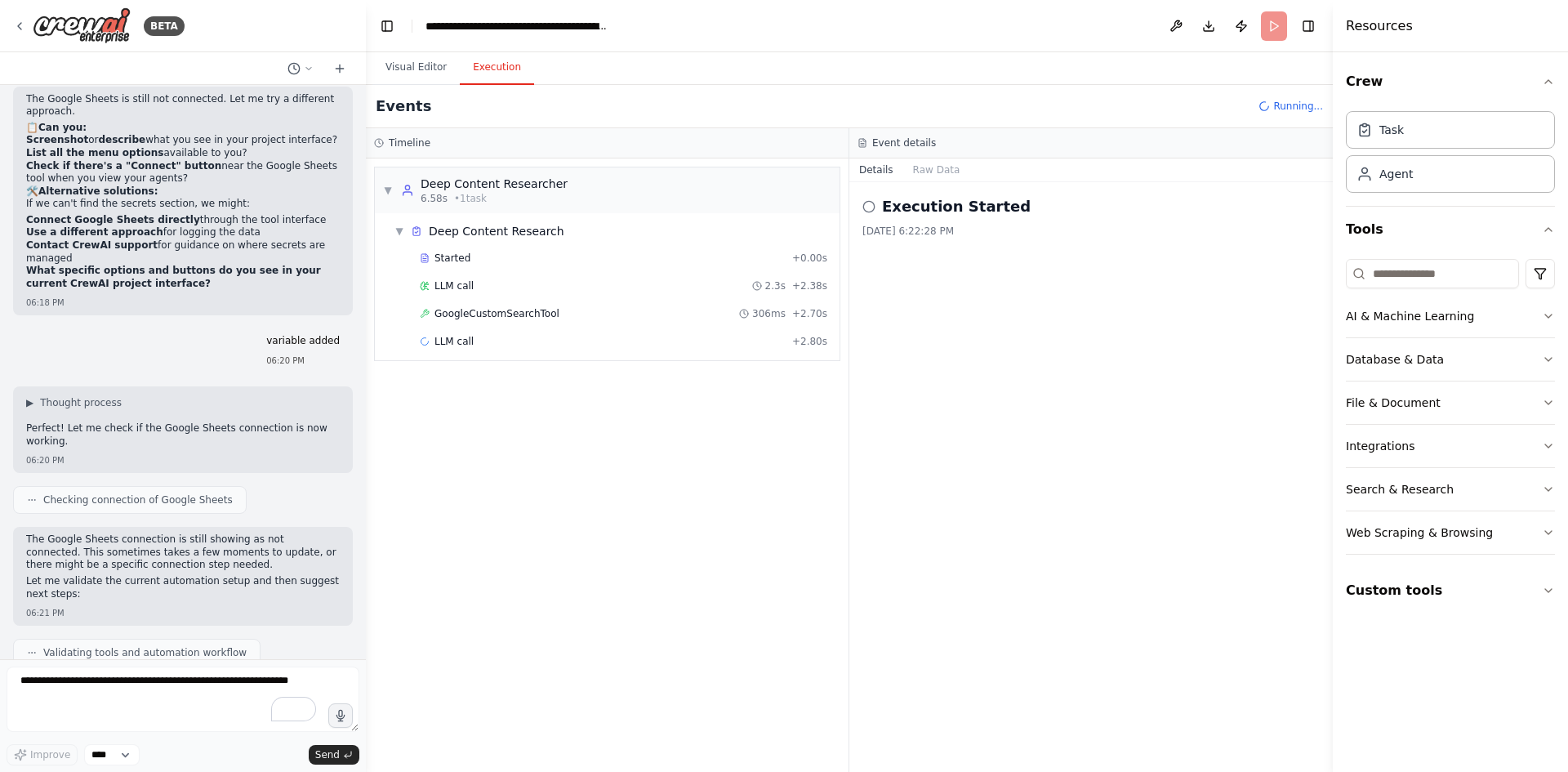
click at [481, 70] on button "Execution" at bounding box center [497, 67] width 74 height 34
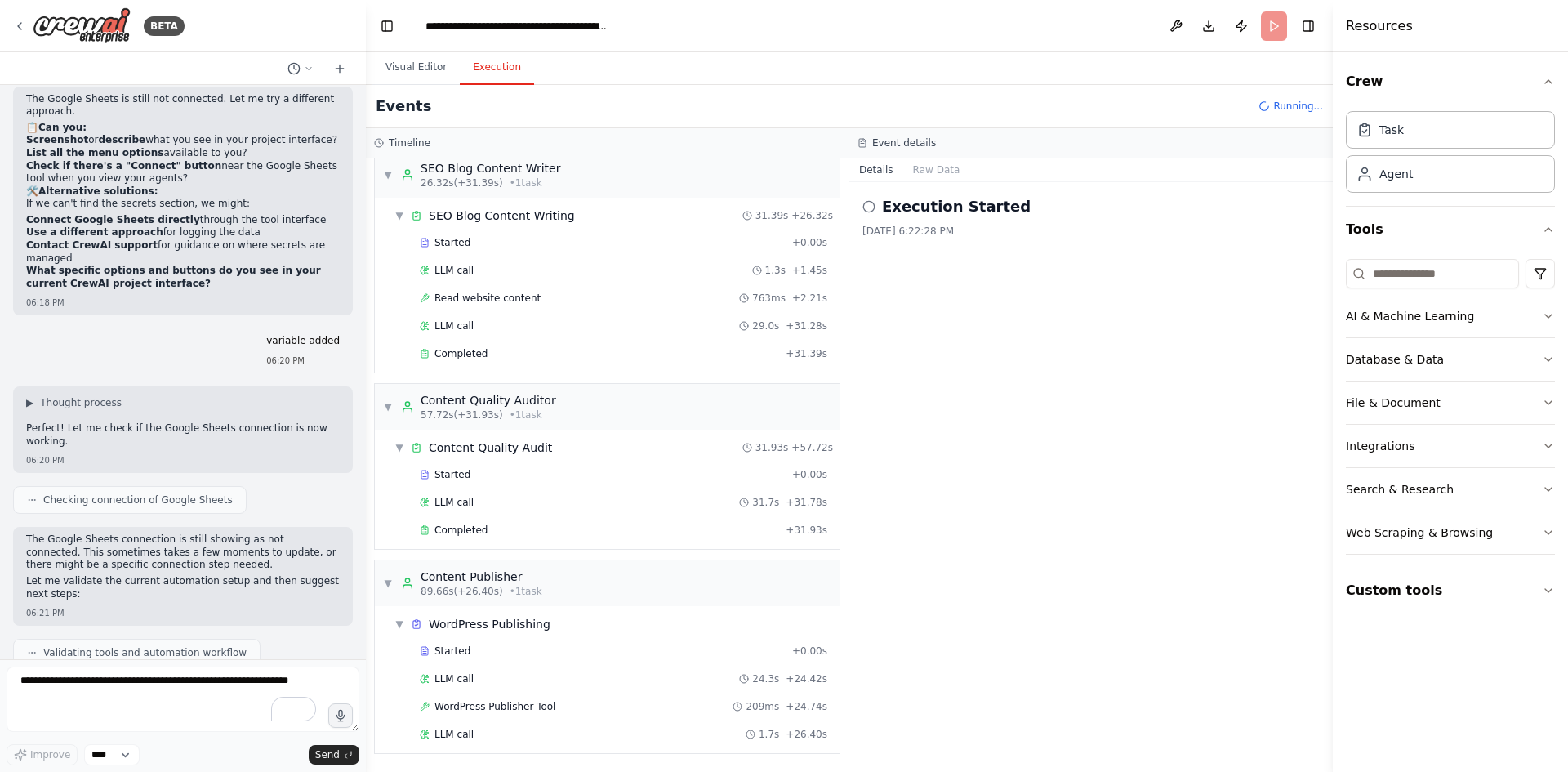
scroll to position [424, 0]
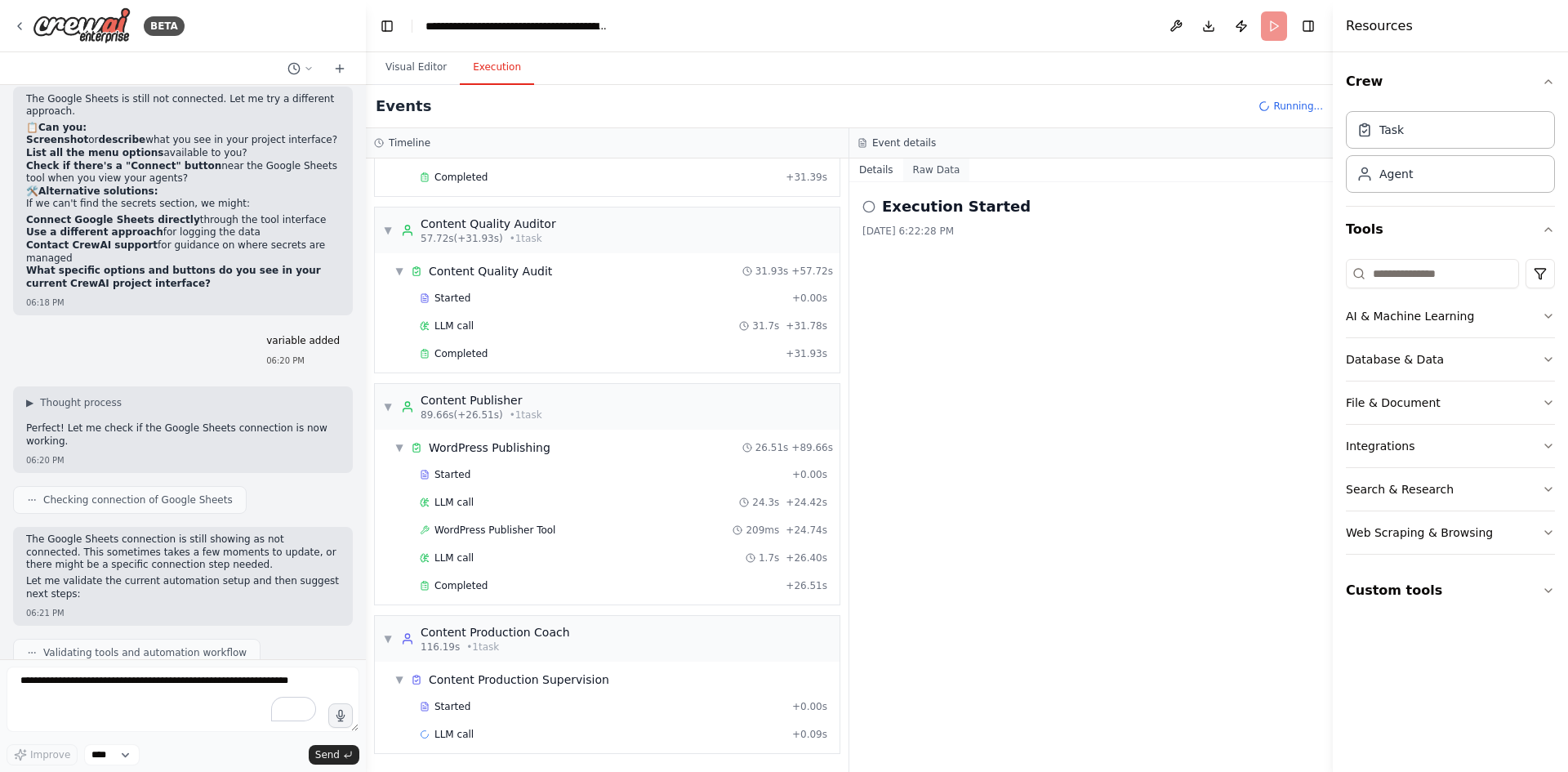
click at [936, 168] on button "Raw Data" at bounding box center [936, 170] width 67 height 23
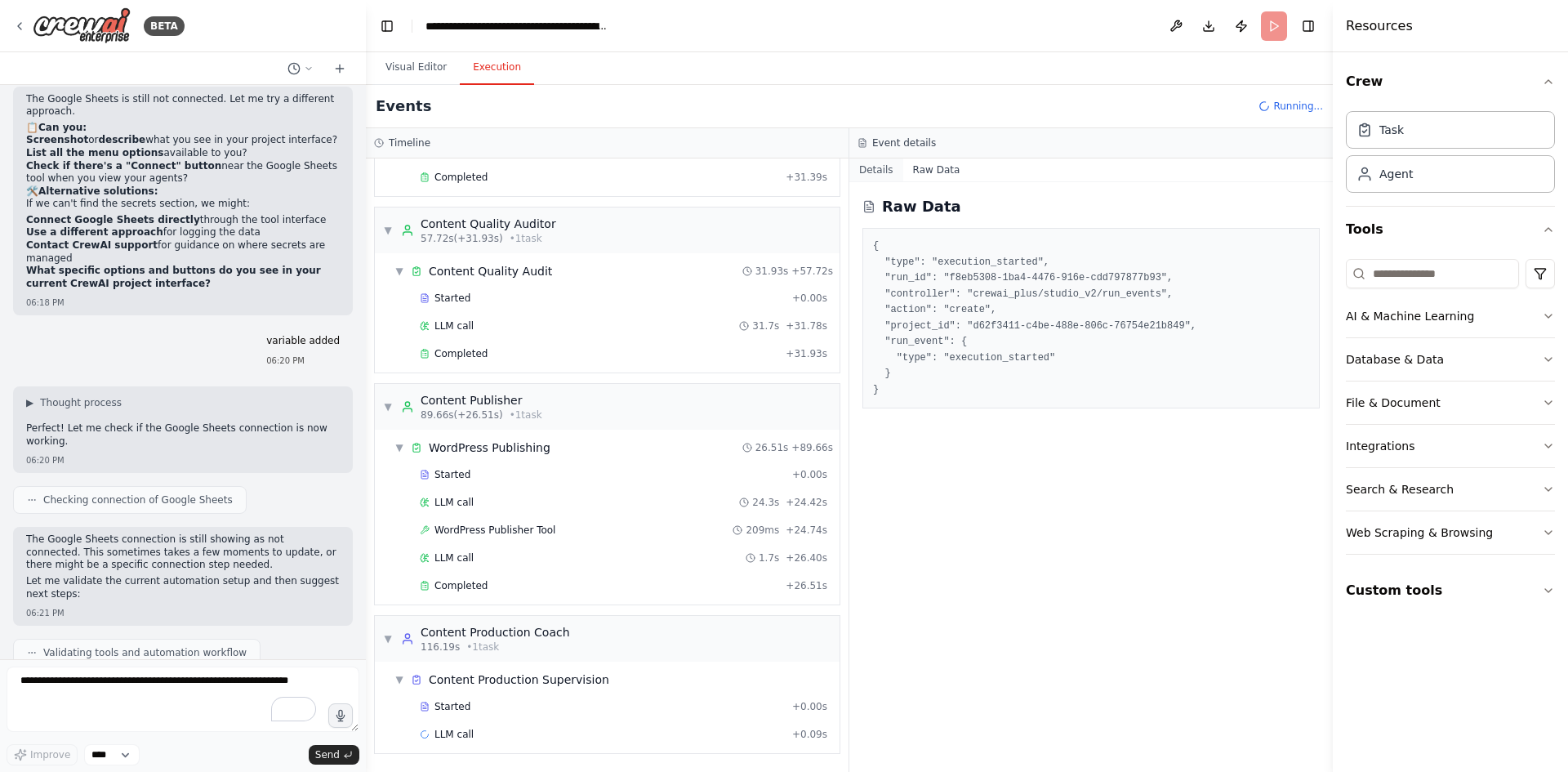
click at [881, 175] on button "Details" at bounding box center [876, 170] width 54 height 23
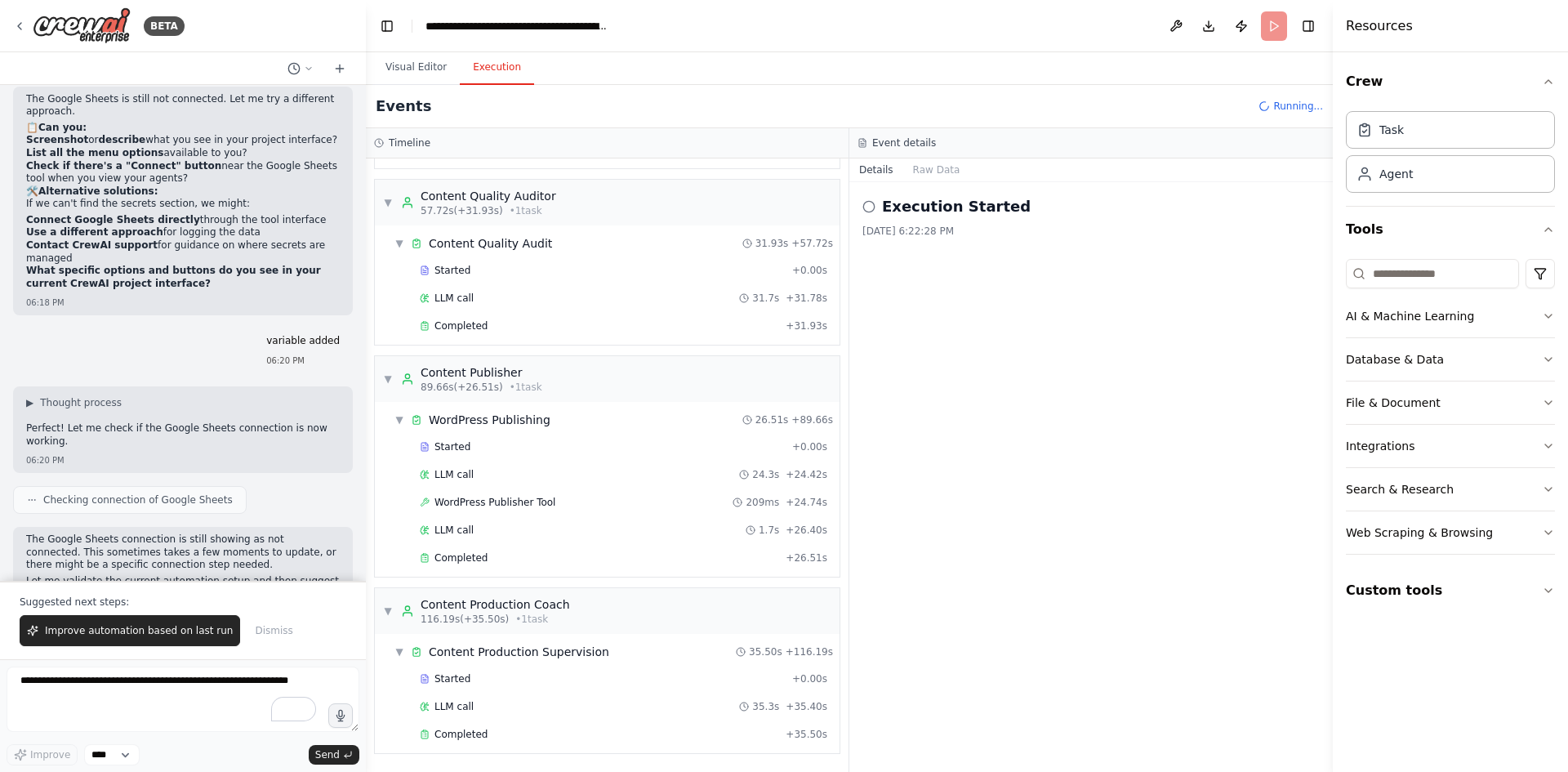
scroll to position [15562, 0]
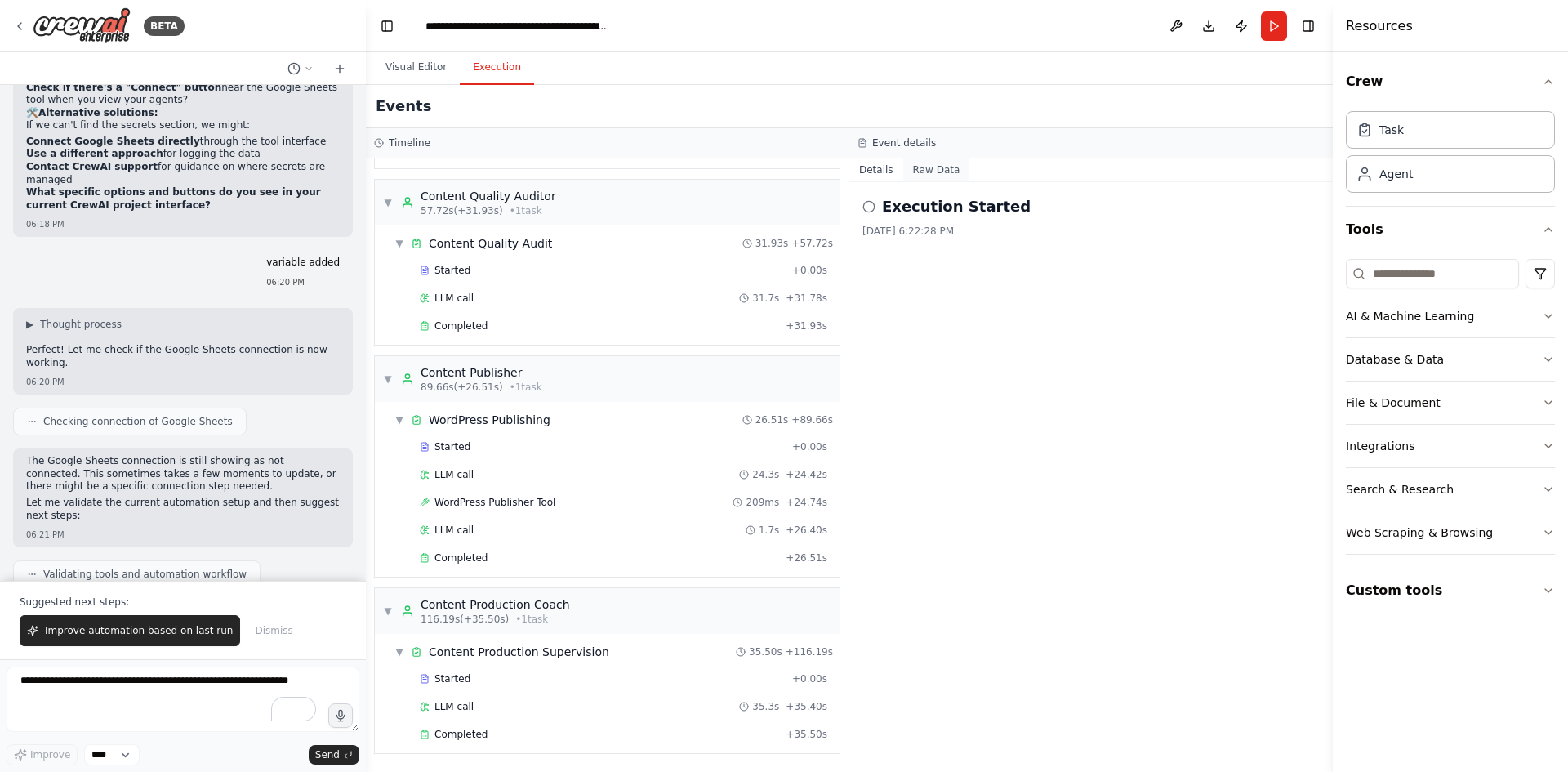
click at [946, 168] on button "Raw Data" at bounding box center [936, 170] width 67 height 23
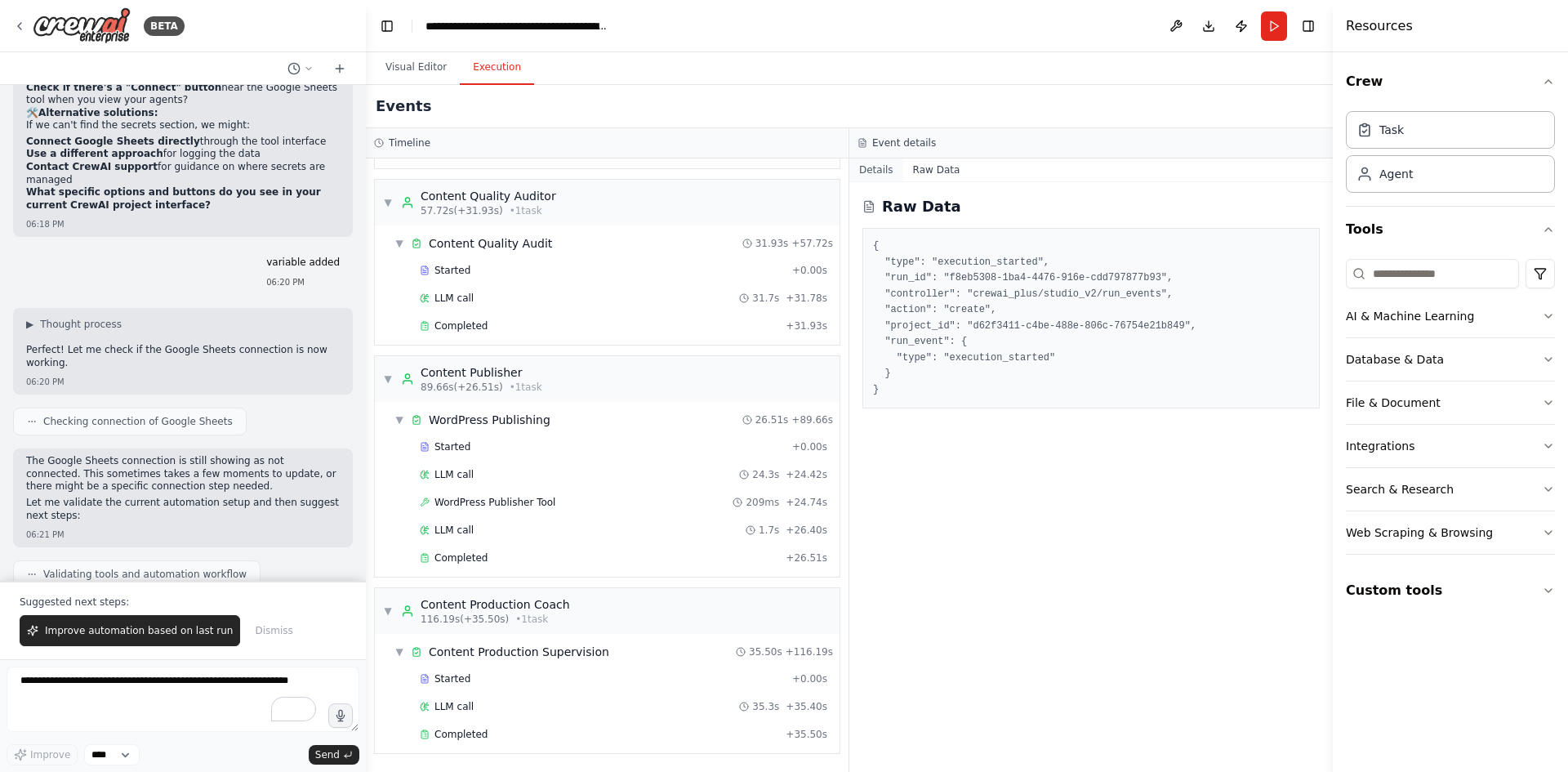
click at [871, 171] on button "Details" at bounding box center [876, 170] width 54 height 23
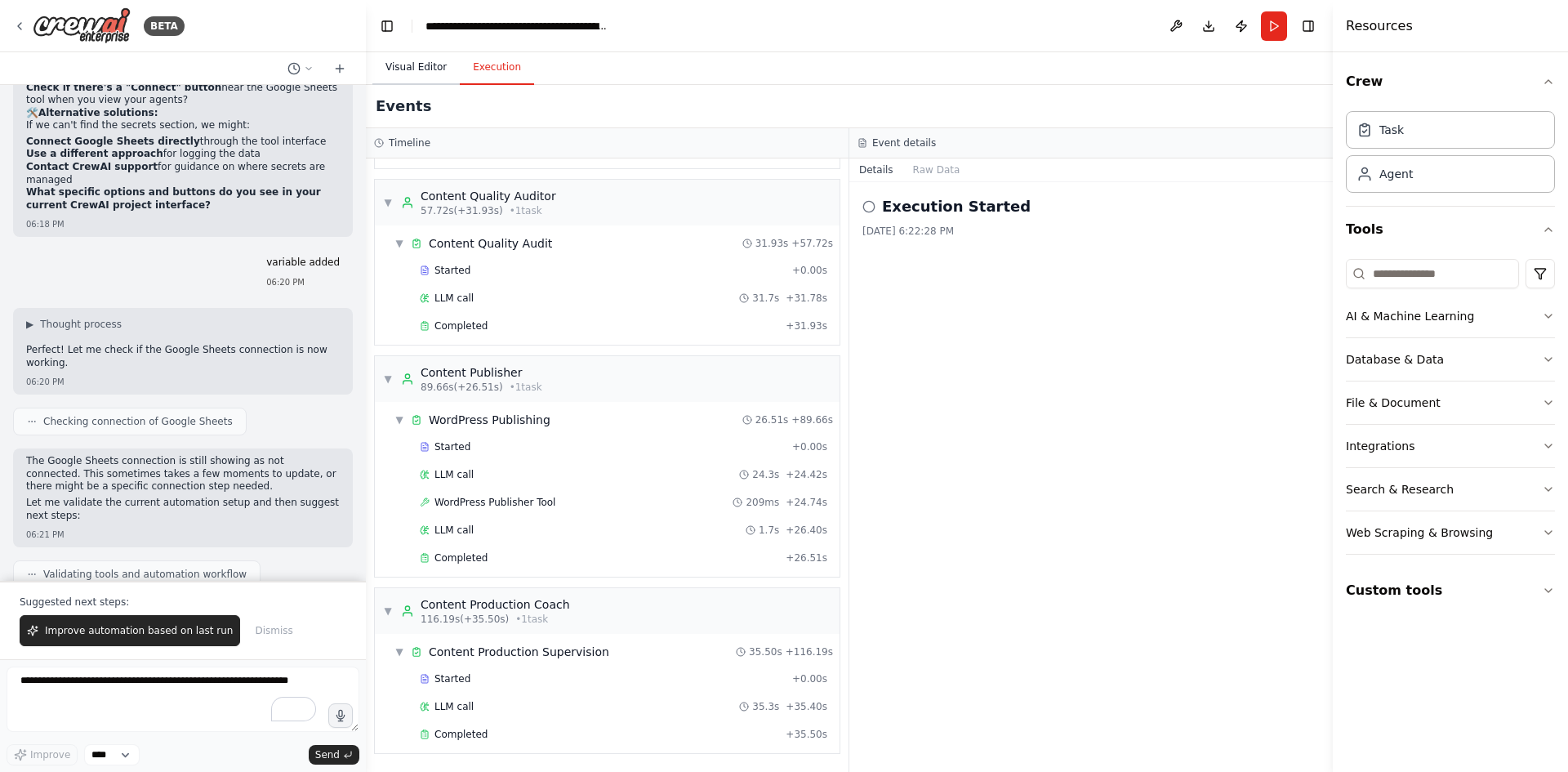
click at [419, 64] on button "Visual Editor" at bounding box center [416, 67] width 87 height 34
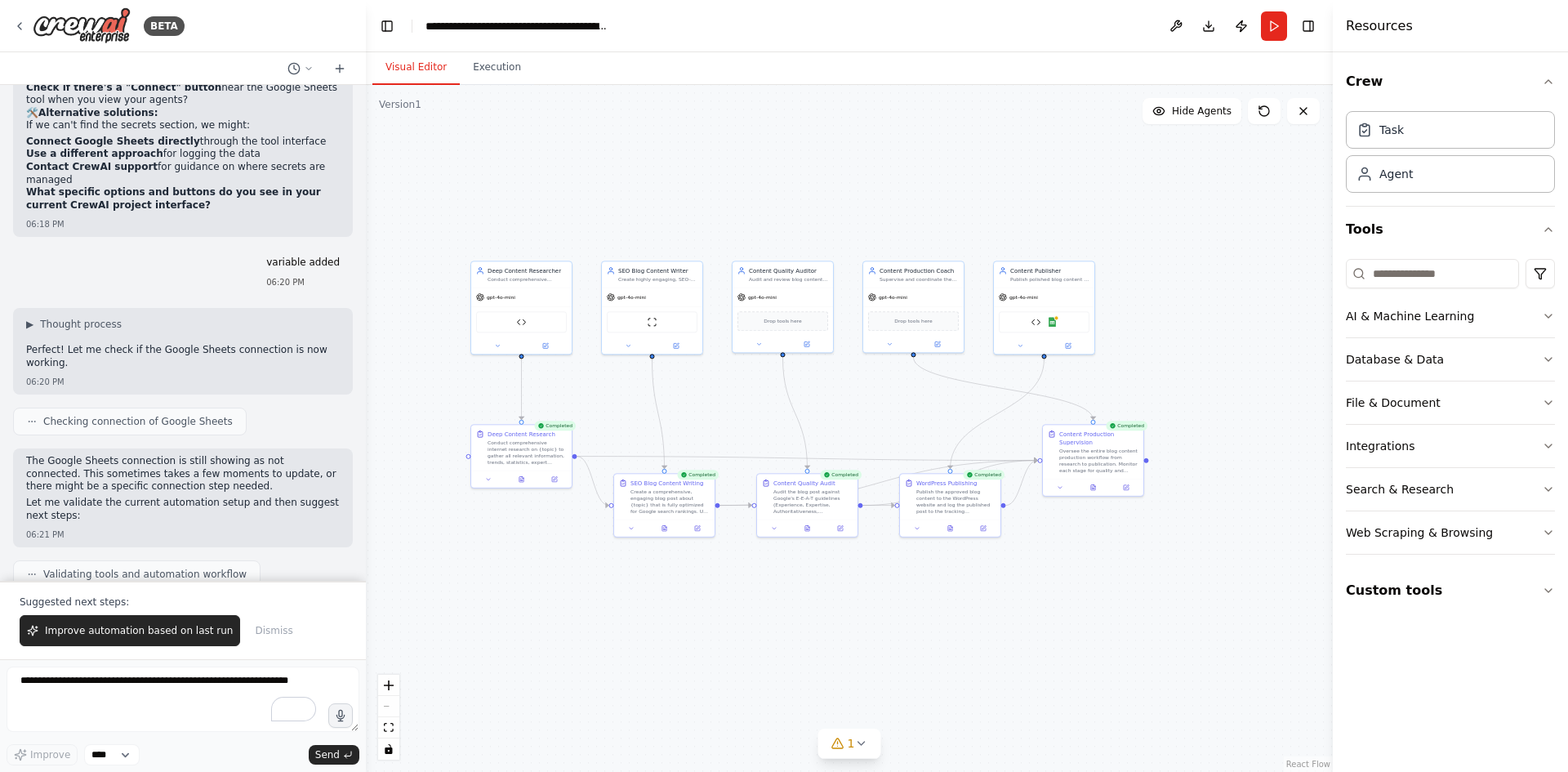
drag, startPoint x: 1162, startPoint y: 451, endPoint x: 845, endPoint y: 408, distance: 319.9
click at [845, 408] on div ".deletable-edge-delete-btn { width: 20px; height: 20px; border: 0px solid #ffff…" at bounding box center [849, 429] width 967 height 687
click at [849, 744] on span "1" at bounding box center [852, 743] width 8 height 16
click at [526, 83] on div "Visual Editor Execution" at bounding box center [849, 68] width 967 height 32
click at [514, 75] on button "Execution" at bounding box center [497, 67] width 74 height 34
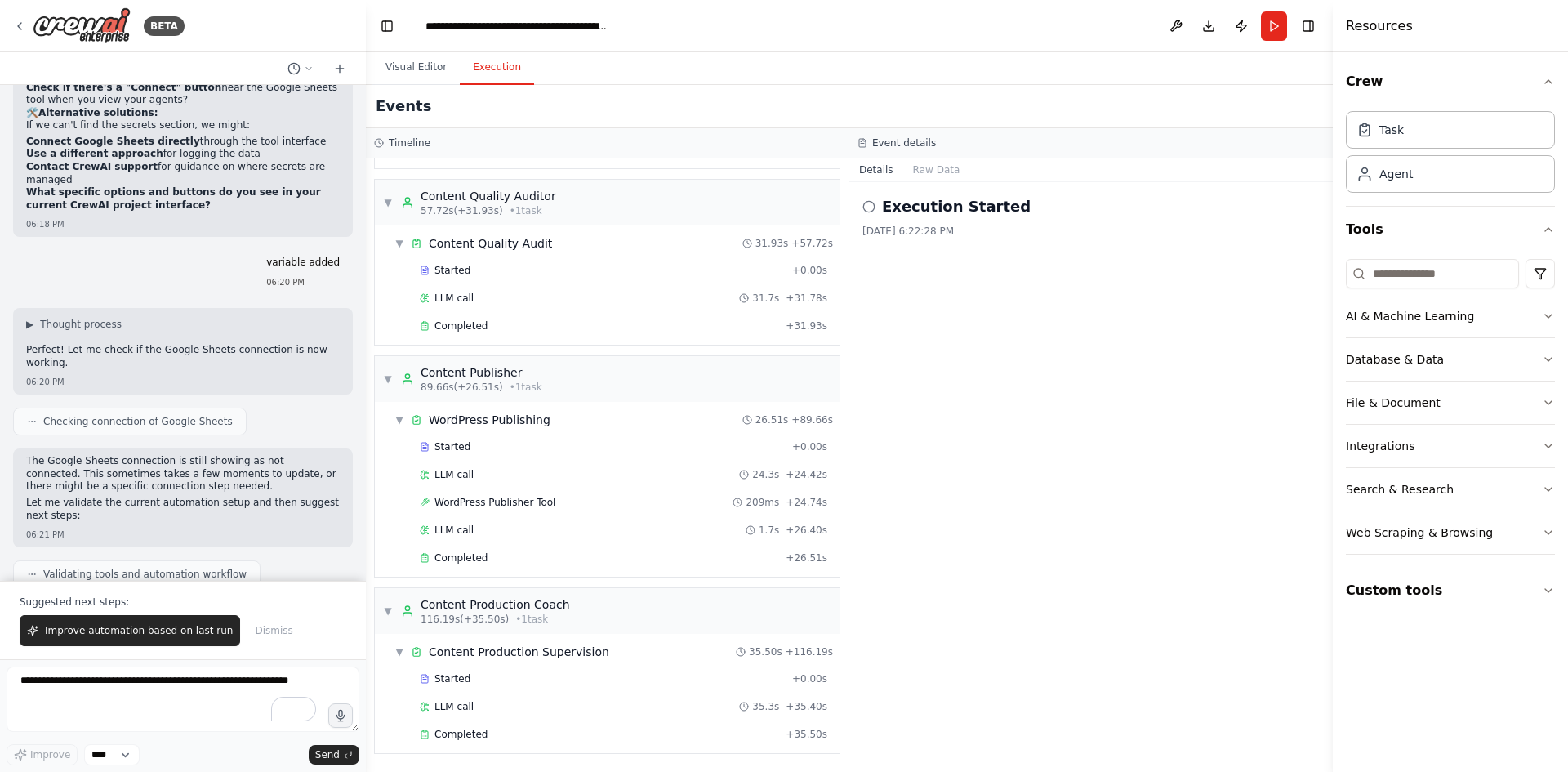
click at [862, 207] on icon at bounding box center [869, 207] width 13 height 13
click at [898, 204] on h2 "Execution Started" at bounding box center [956, 207] width 149 height 23
click at [949, 231] on div "[DATE] 6:22:28 PM" at bounding box center [1091, 231] width 457 height 13
click at [921, 234] on div "[DATE] 6:22:28 PM" at bounding box center [1091, 231] width 457 height 13
click at [915, 161] on button "Raw Data" at bounding box center [936, 170] width 67 height 23
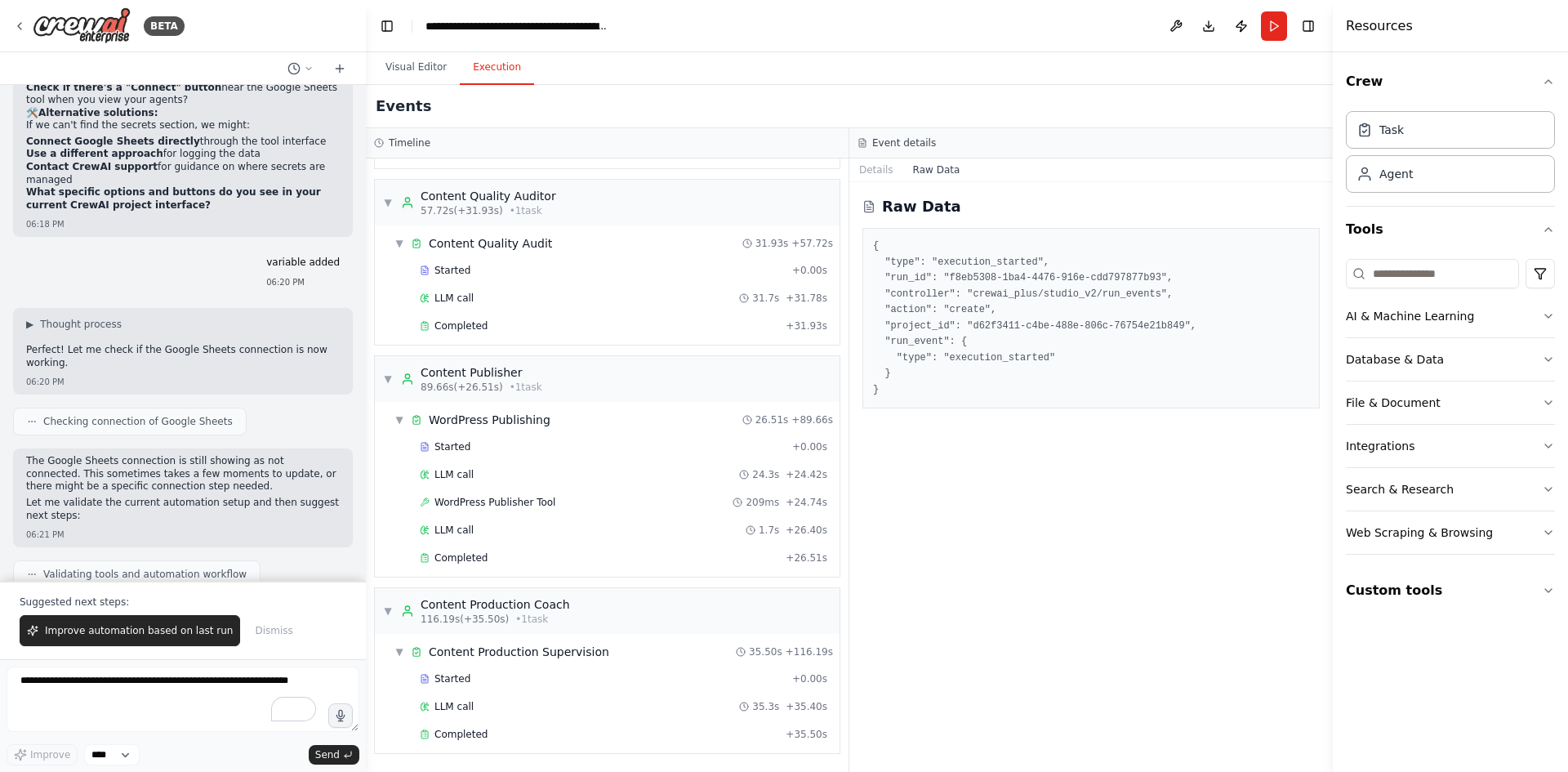
click at [915, 143] on h3 "Event details" at bounding box center [904, 143] width 64 height 13
click at [876, 176] on button "Details" at bounding box center [876, 170] width 54 height 23
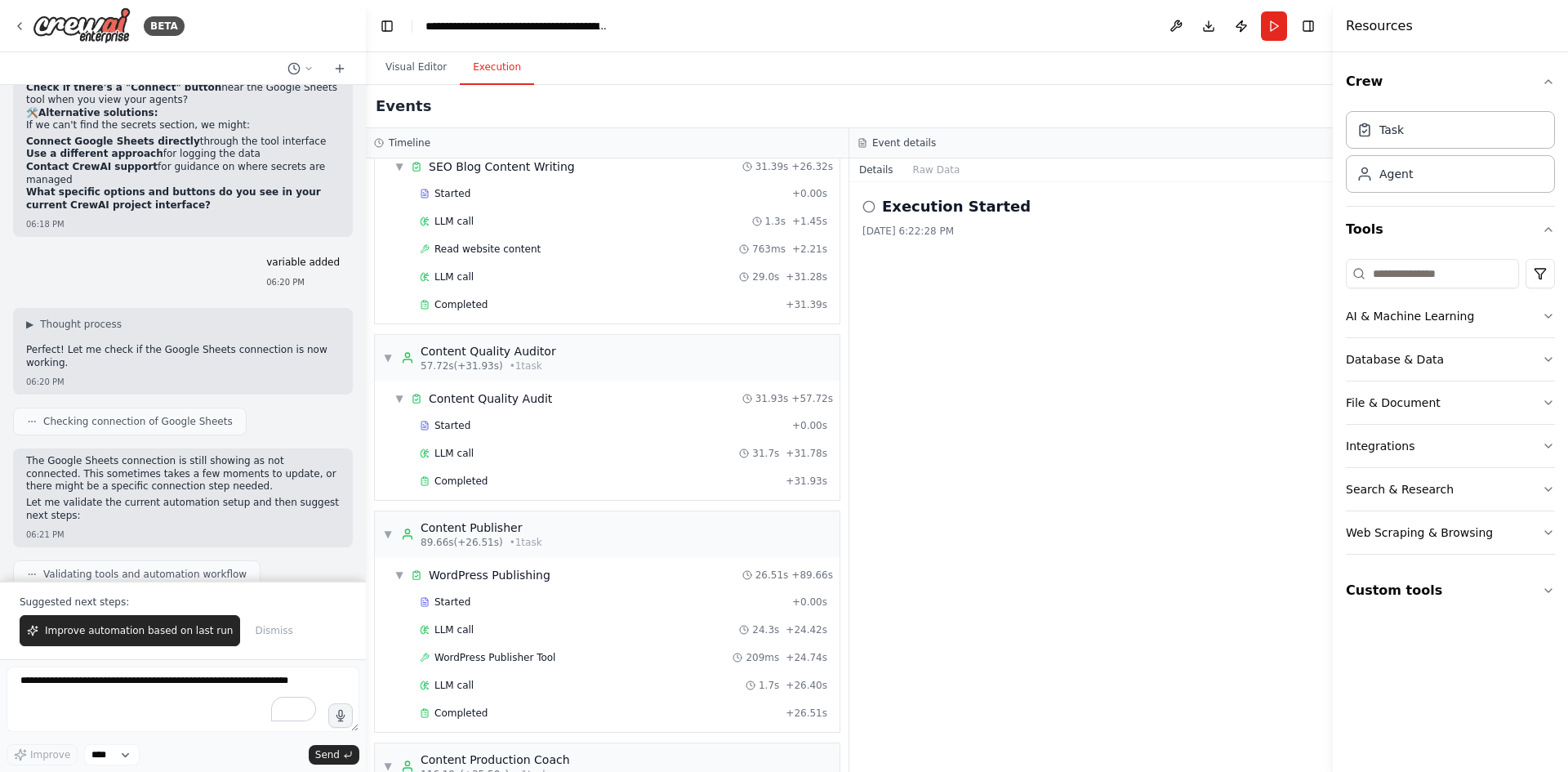
scroll to position [451, 0]
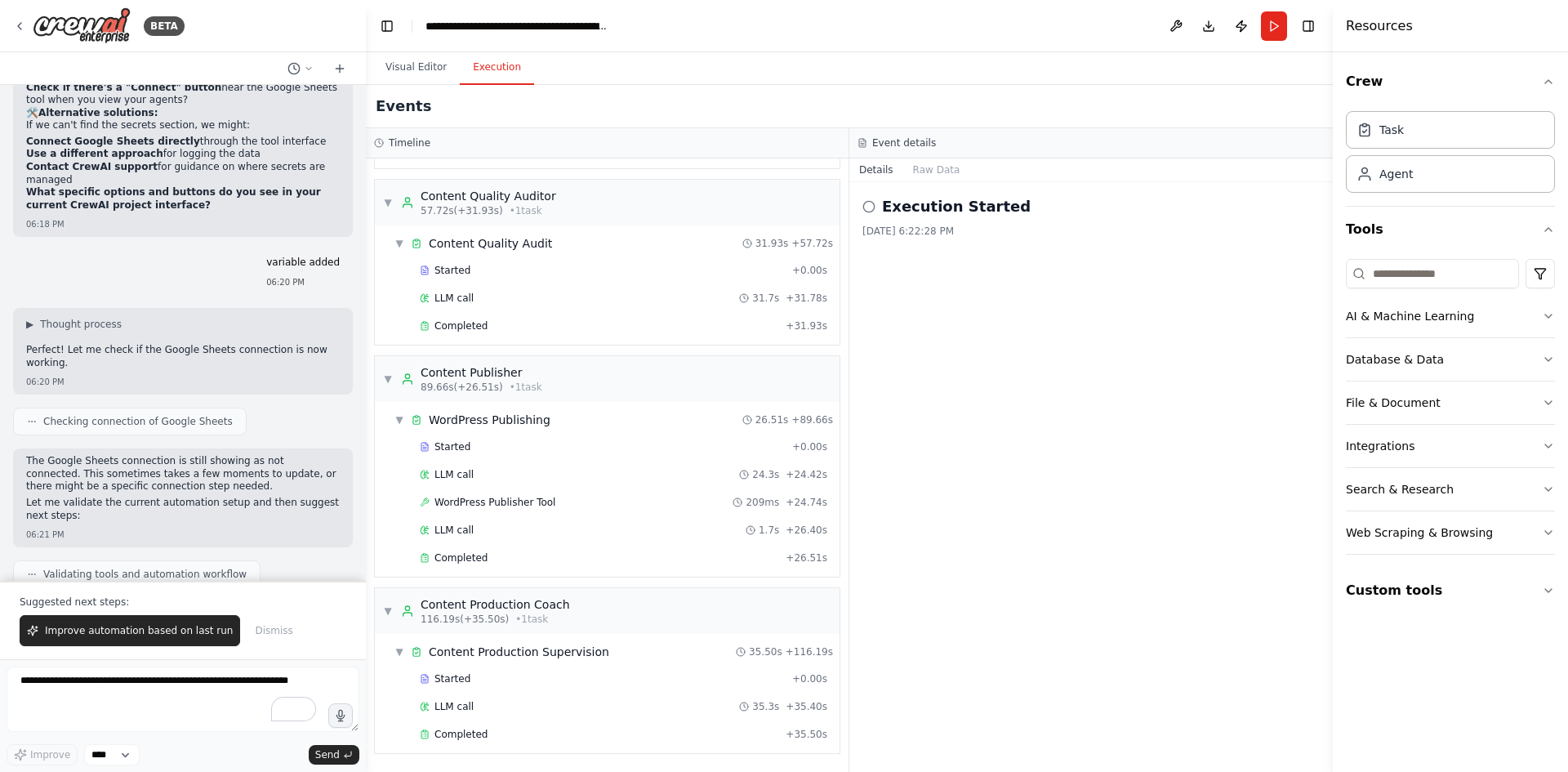
click at [905, 189] on div "Execution Started [DATE] 6:22:28 PM" at bounding box center [1091, 477] width 484 height 590
click at [863, 209] on icon at bounding box center [869, 207] width 13 height 13
click at [867, 209] on icon at bounding box center [869, 207] width 13 height 13
click at [868, 209] on icon at bounding box center [869, 207] width 13 height 13
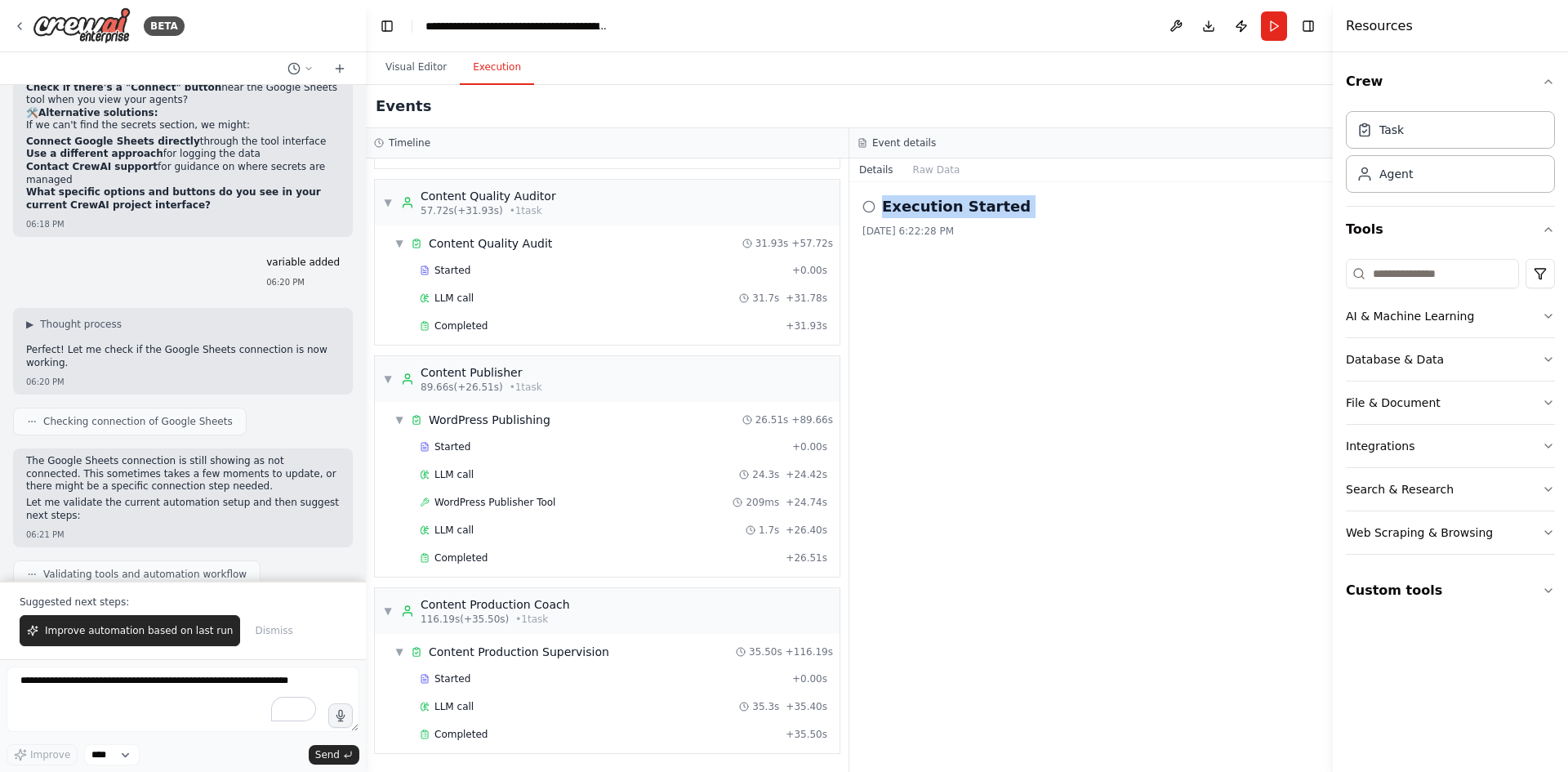
click at [936, 206] on h2 "Execution Started" at bounding box center [956, 207] width 149 height 23
click at [950, 184] on div "Execution Started [DATE] 6:22:28 PM" at bounding box center [1091, 477] width 484 height 590
click at [951, 169] on button "Raw Data" at bounding box center [936, 170] width 67 height 23
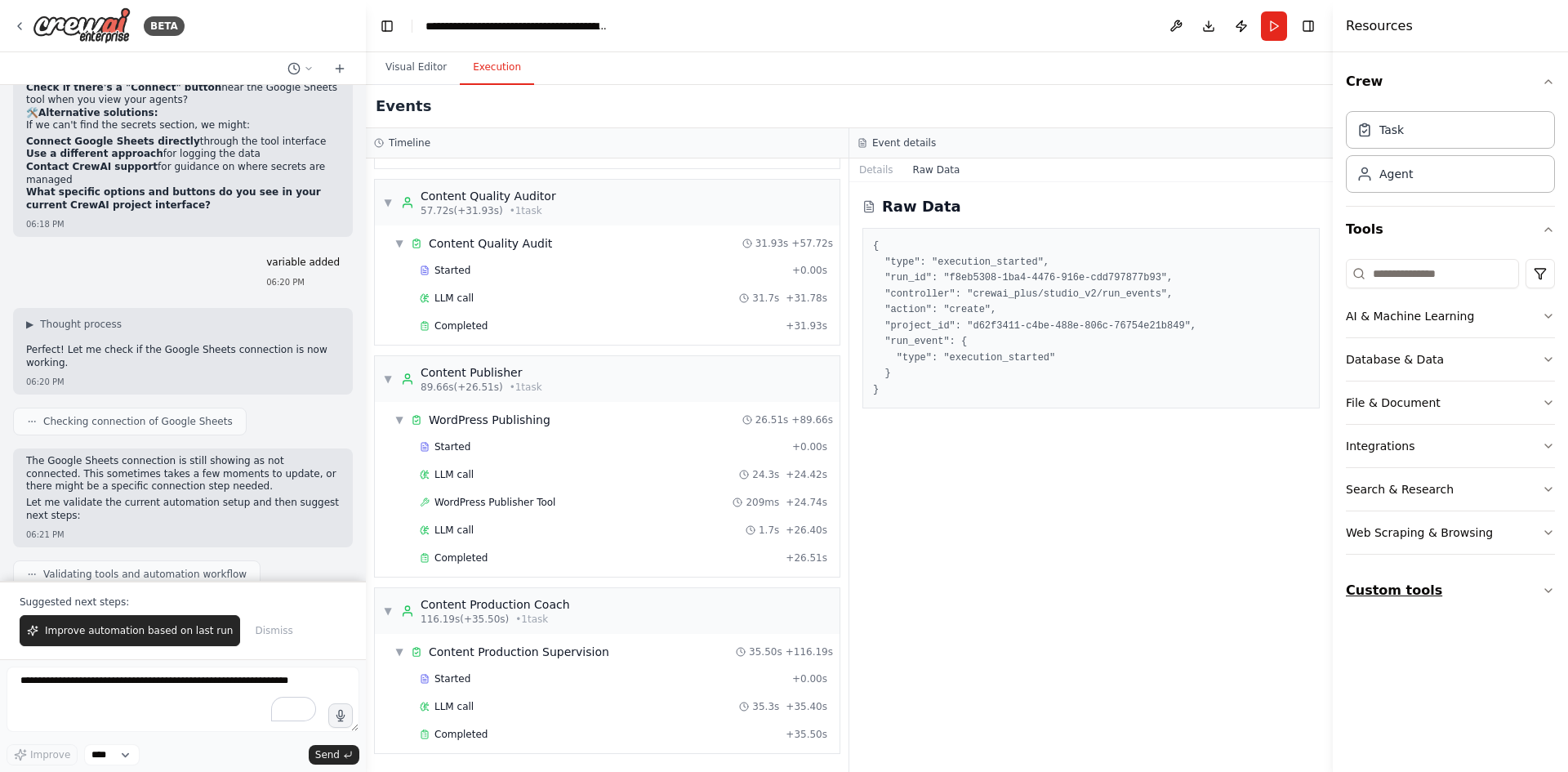
click at [1535, 573] on button "Custom tools" at bounding box center [1450, 590] width 209 height 46
click at [1425, 129] on div "Task" at bounding box center [1450, 129] width 209 height 38
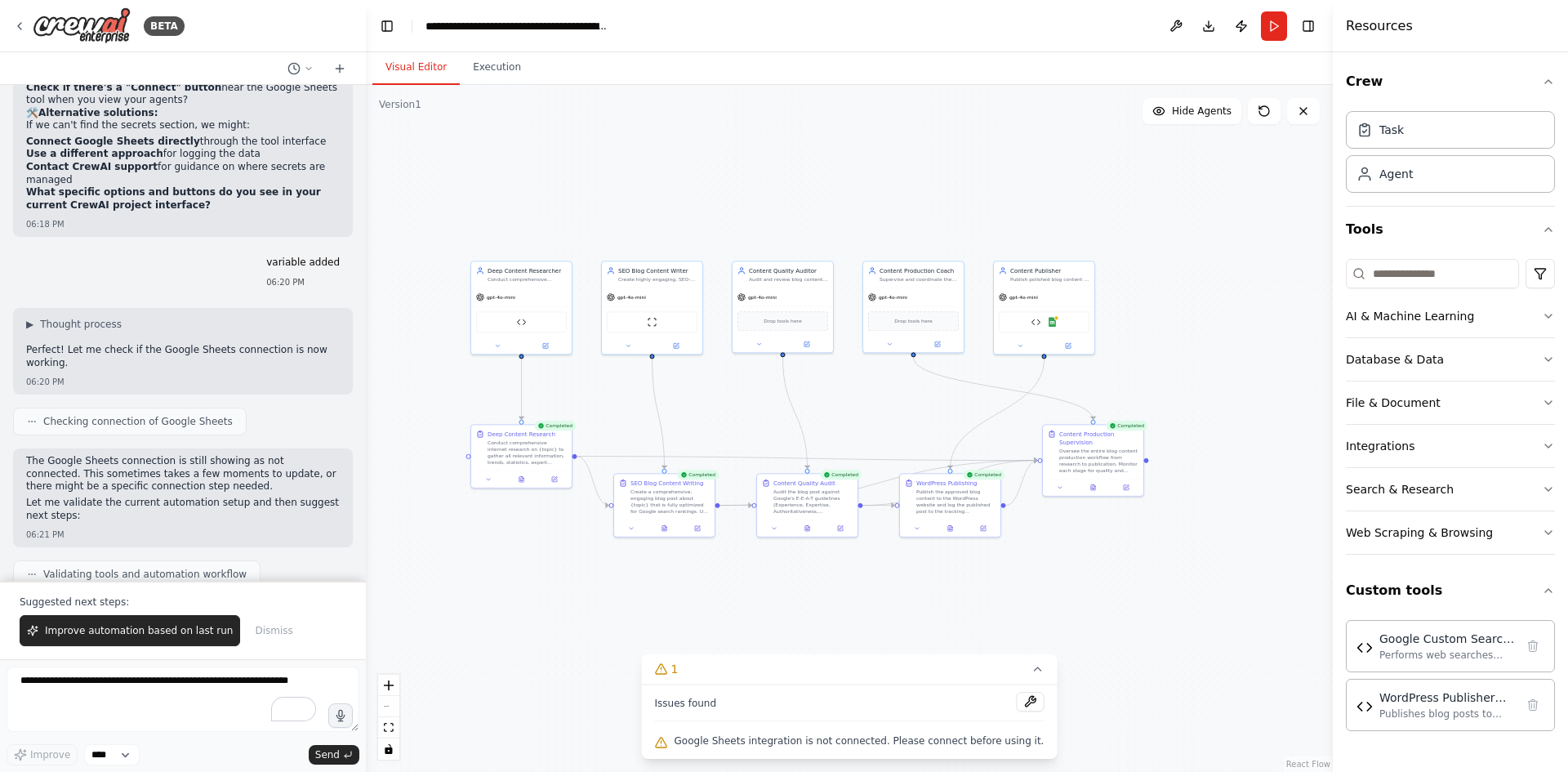
drag, startPoint x: 407, startPoint y: 61, endPoint x: 416, endPoint y: 69, distance: 12.0
click at [407, 62] on button "Visual Editor" at bounding box center [416, 67] width 87 height 34
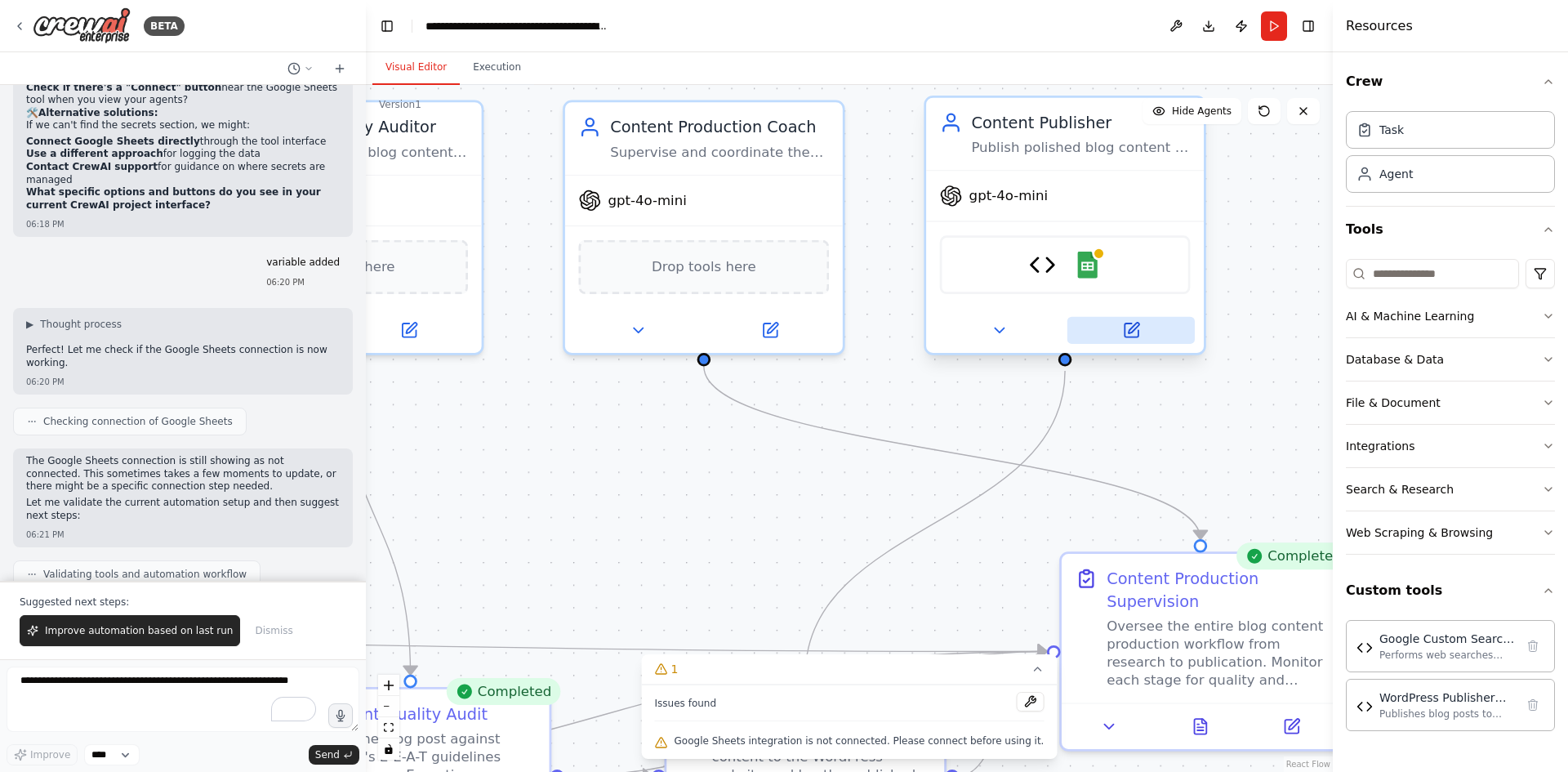
click at [1146, 330] on button at bounding box center [1131, 330] width 127 height 27
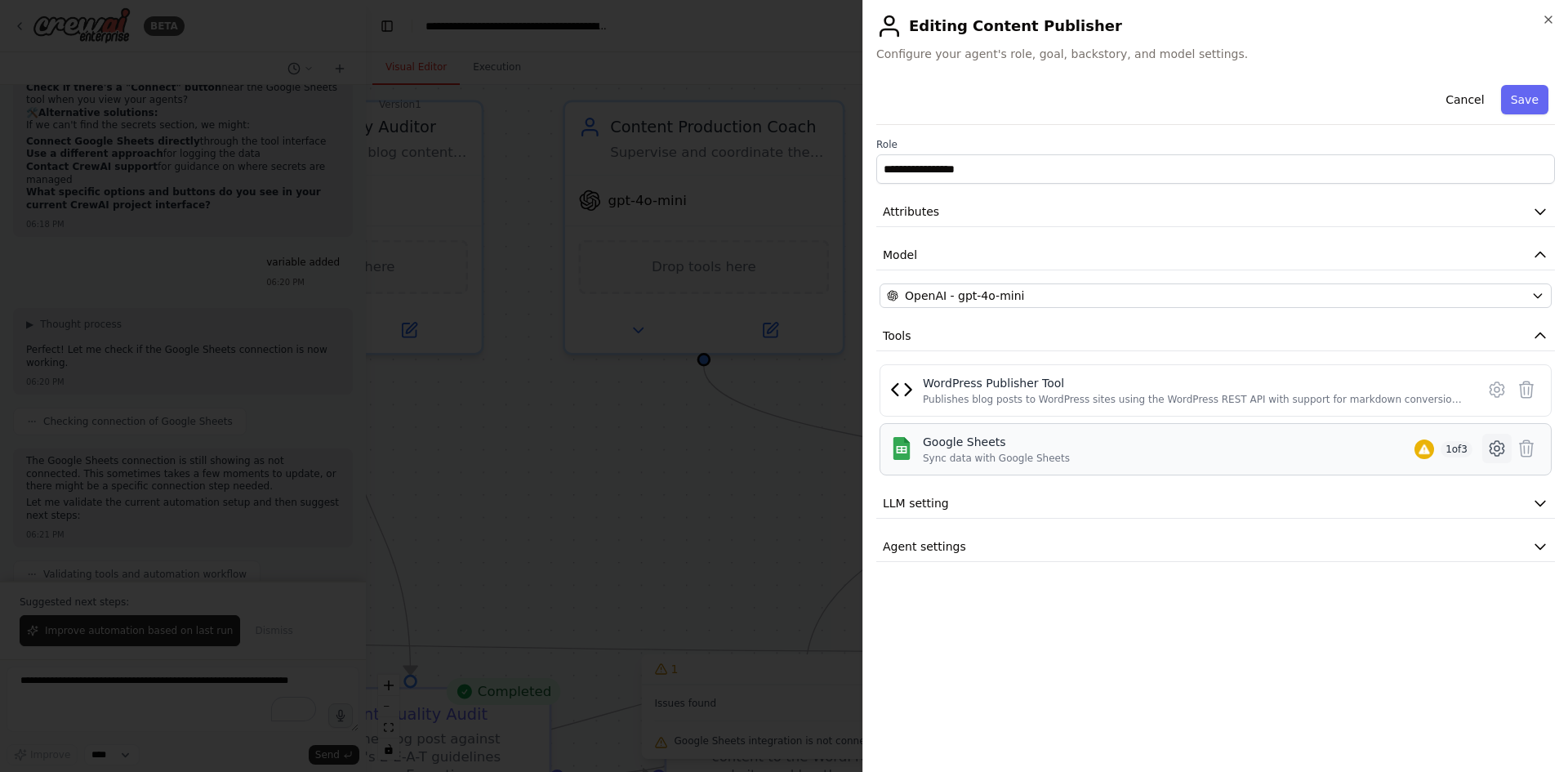
click at [1505, 448] on icon at bounding box center [1497, 448] width 20 height 20
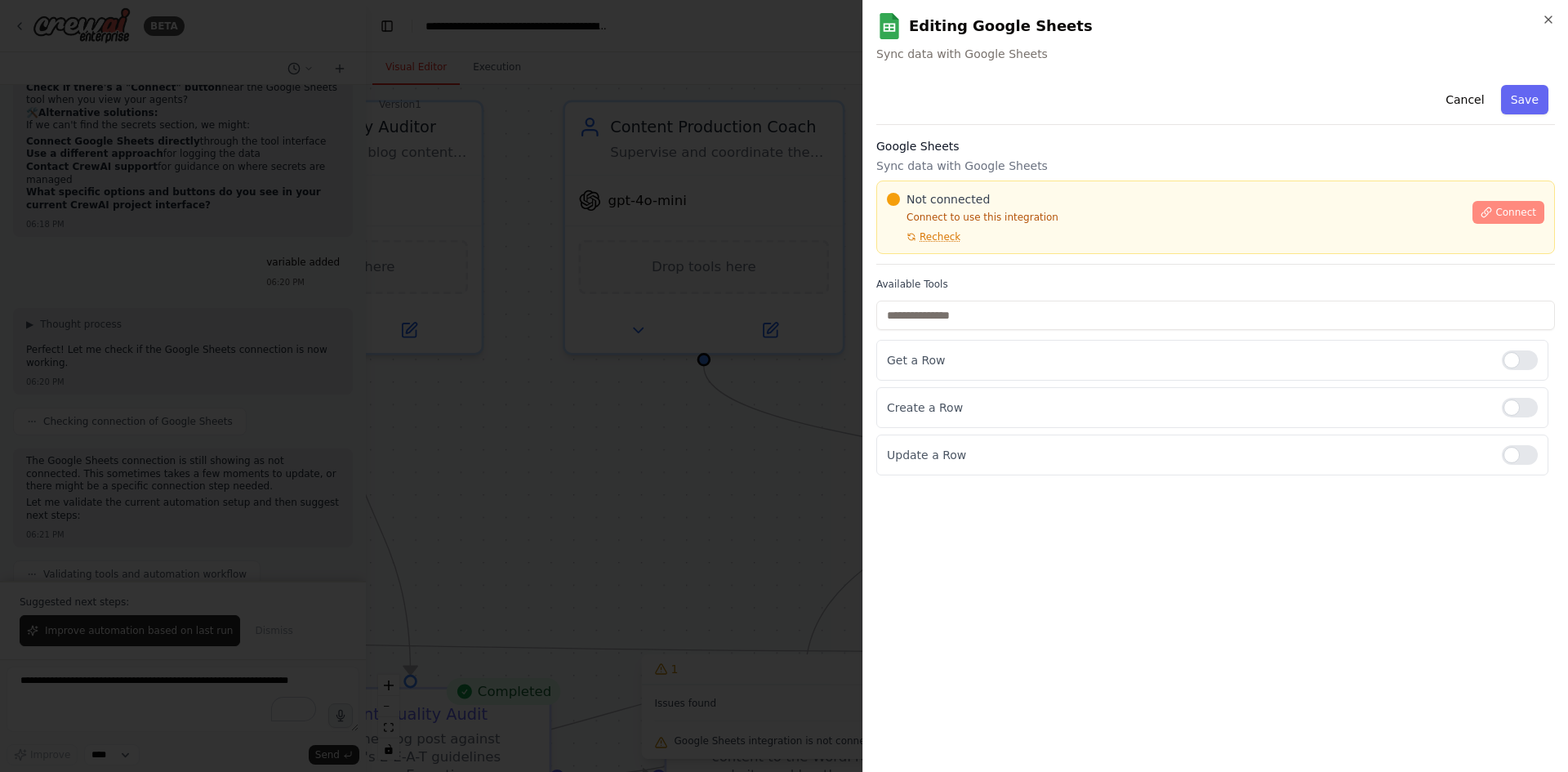
click at [1504, 213] on span "Connect" at bounding box center [1516, 212] width 41 height 13
click at [696, 316] on div at bounding box center [784, 386] width 1568 height 772
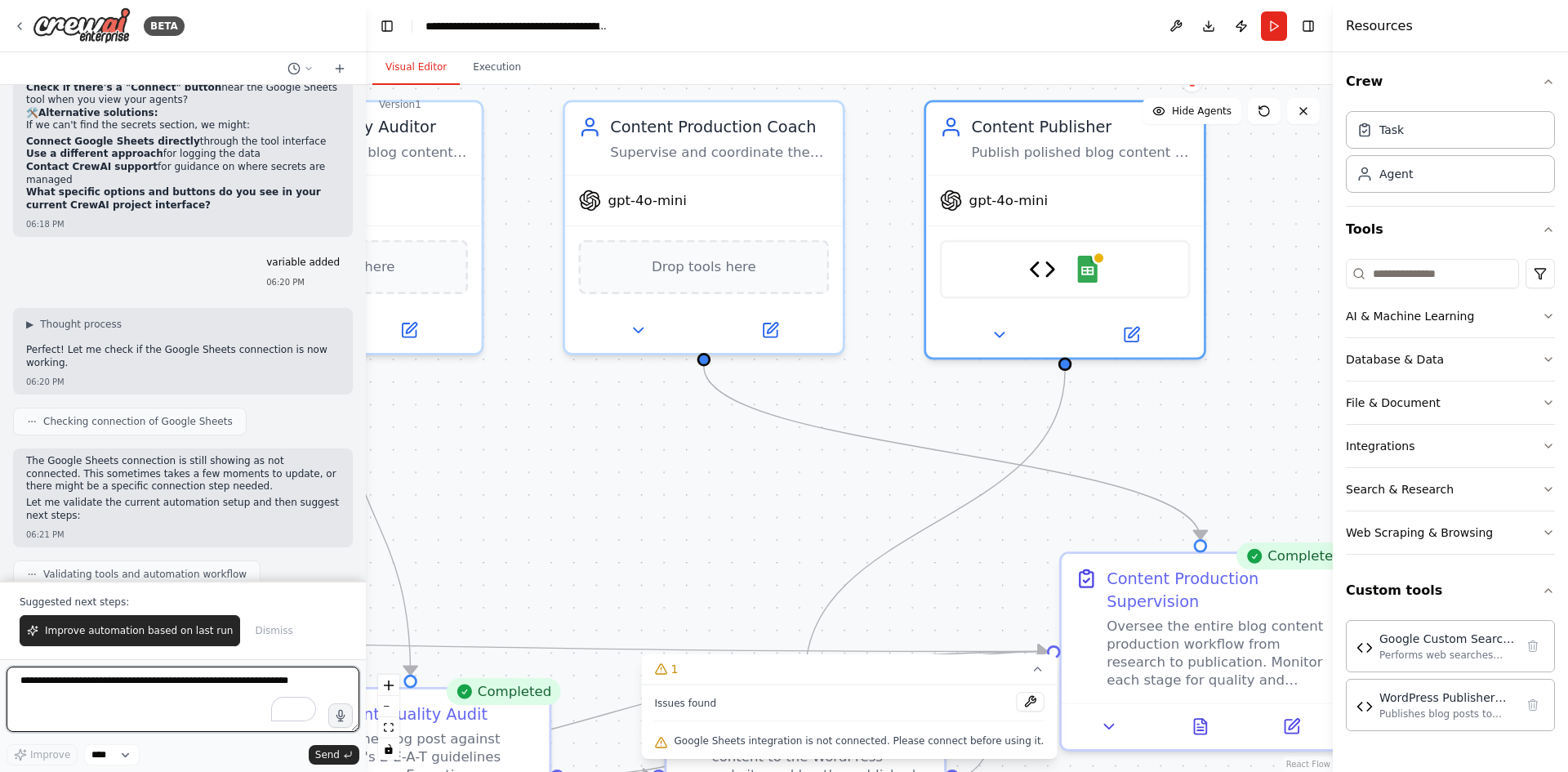
drag, startPoint x: 195, startPoint y: 689, endPoint x: 169, endPoint y: 649, distance: 47.7
click at [181, 672] on textarea "To enrich screen reader interactions, please activate Accessibility in Grammarl…" at bounding box center [183, 699] width 353 height 65
paste textarea "**********"
type textarea "**********"
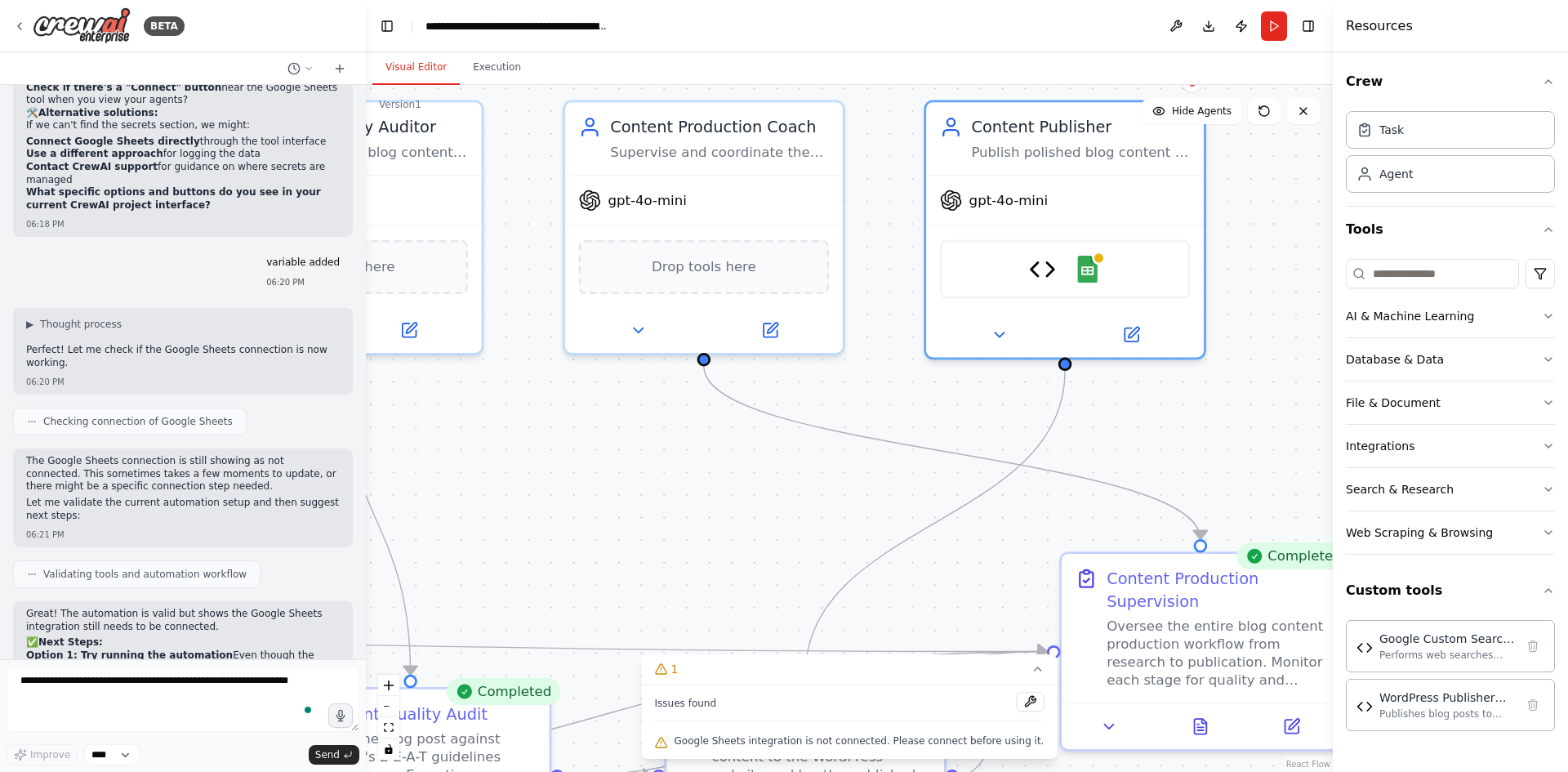
scroll to position [15610, 0]
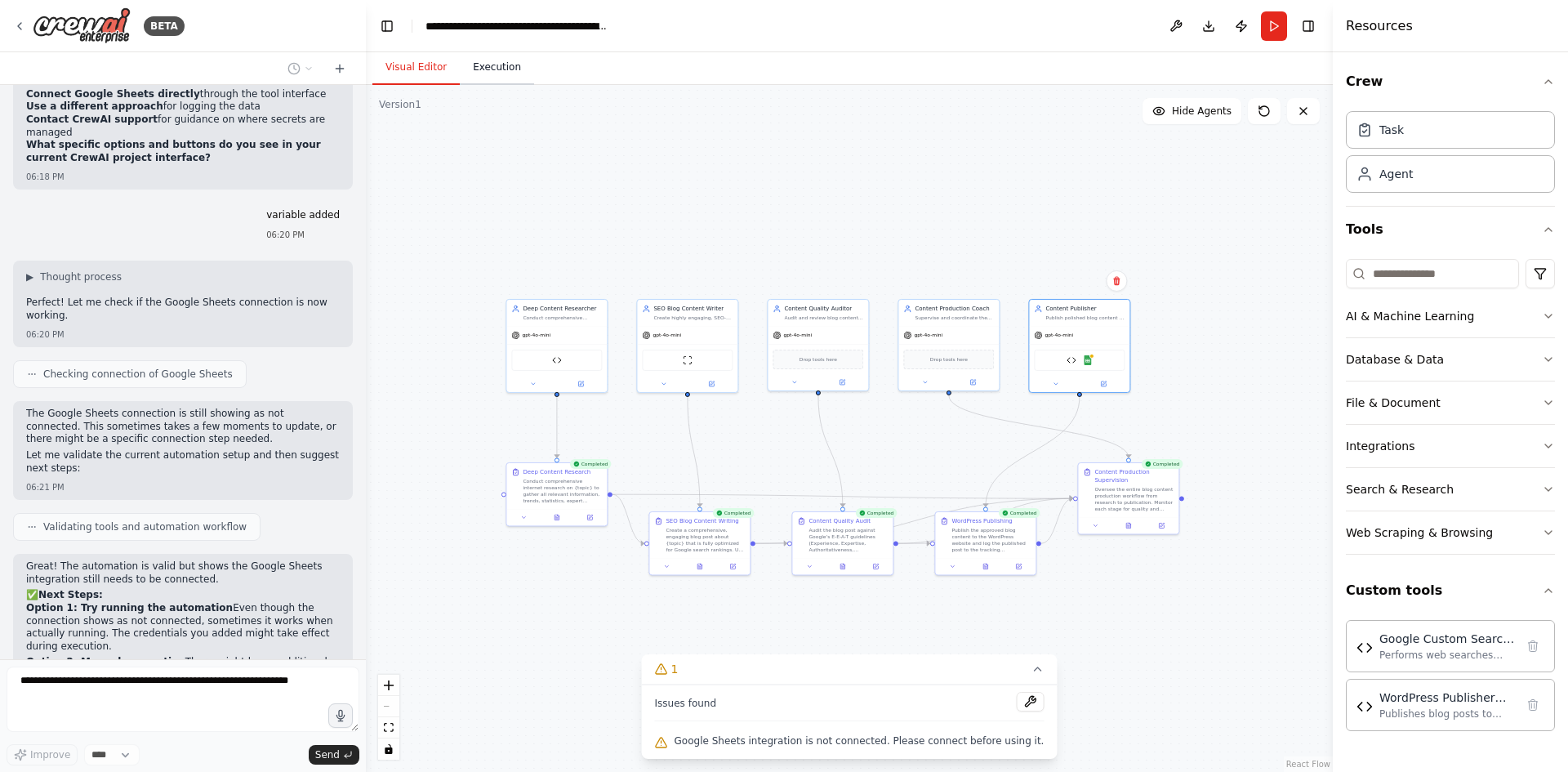
click at [488, 82] on button "Execution" at bounding box center [497, 67] width 74 height 34
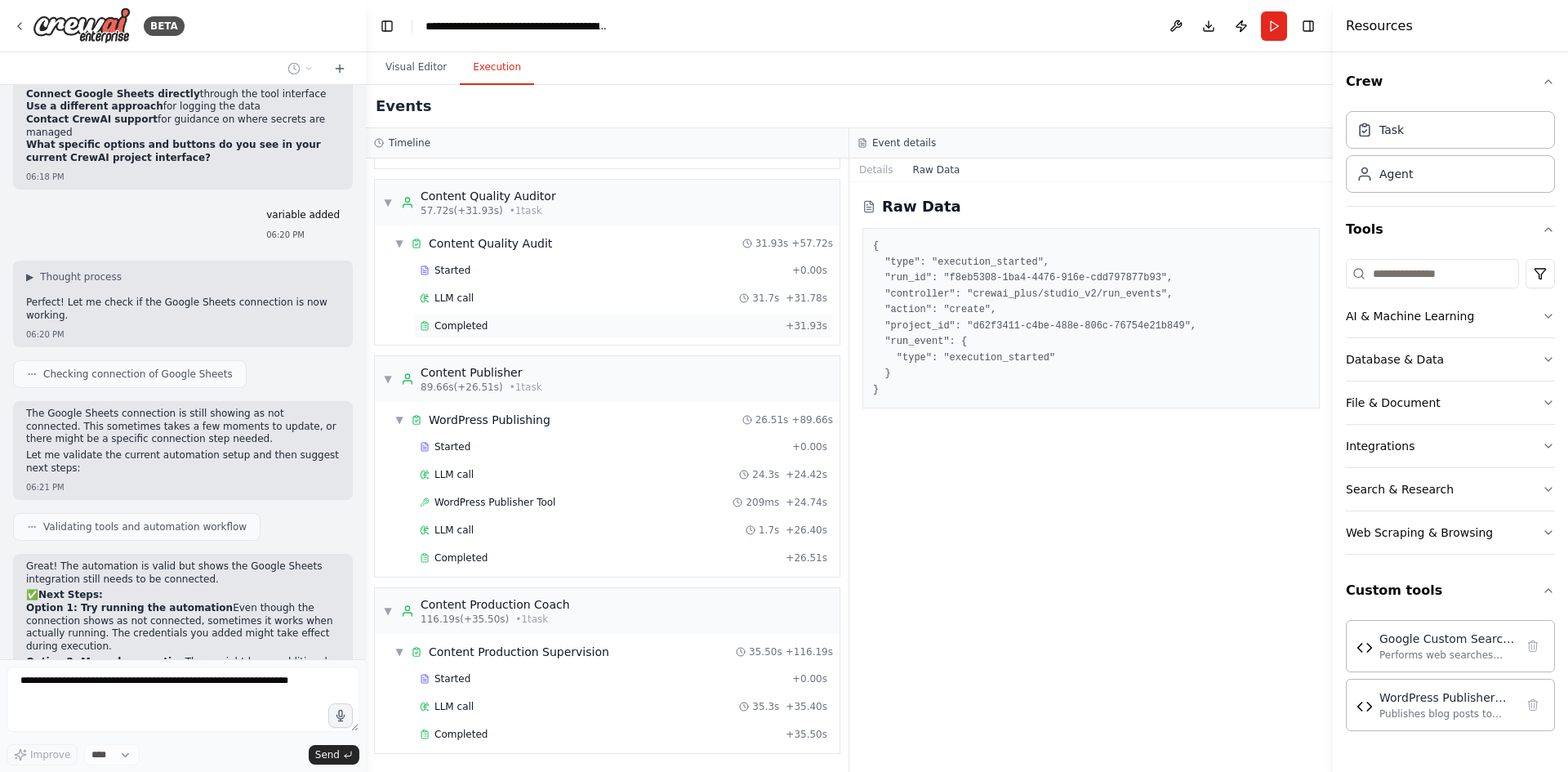
scroll to position [0, 0]
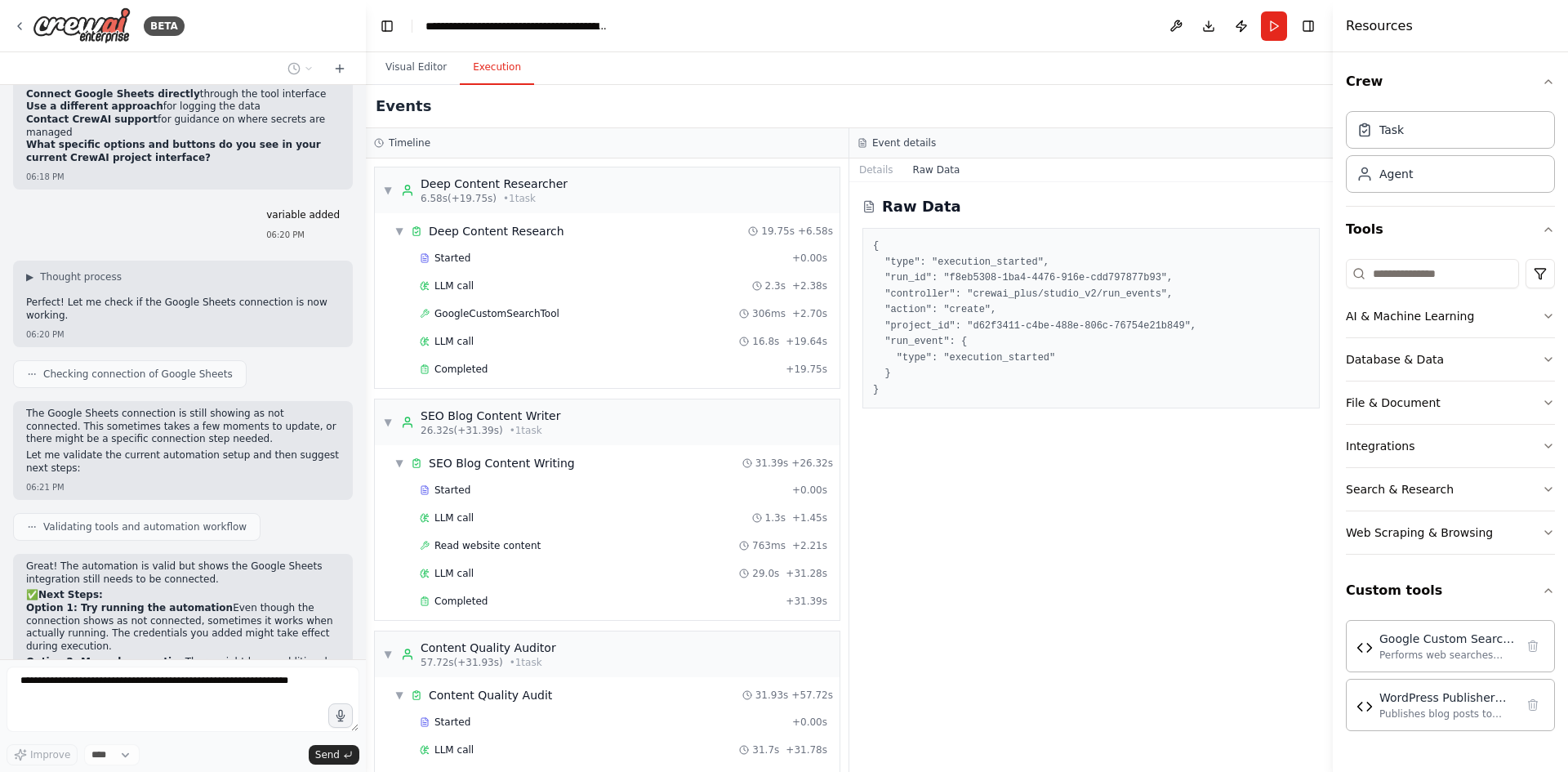
click at [928, 173] on button "Raw Data" at bounding box center [936, 170] width 67 height 23
click at [864, 175] on button "Details" at bounding box center [876, 170] width 54 height 23
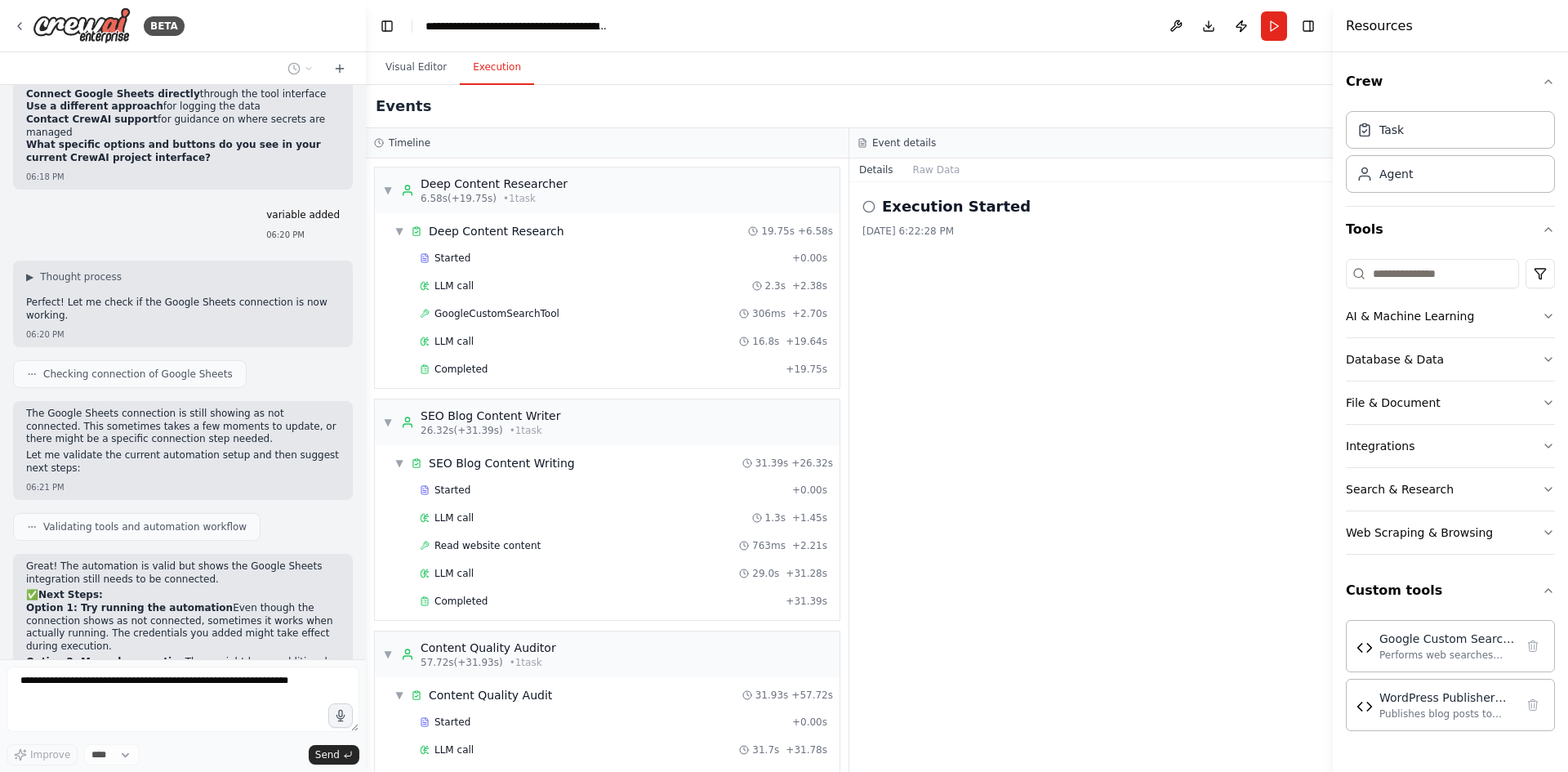
drag, startPoint x: 426, startPoint y: 154, endPoint x: 410, endPoint y: 142, distance: 20.0
click at [420, 151] on div "Timeline" at bounding box center [607, 143] width 483 height 30
click at [410, 142] on h3 "Timeline" at bounding box center [410, 143] width 42 height 13
click at [392, 73] on button "Visual Editor" at bounding box center [416, 67] width 87 height 34
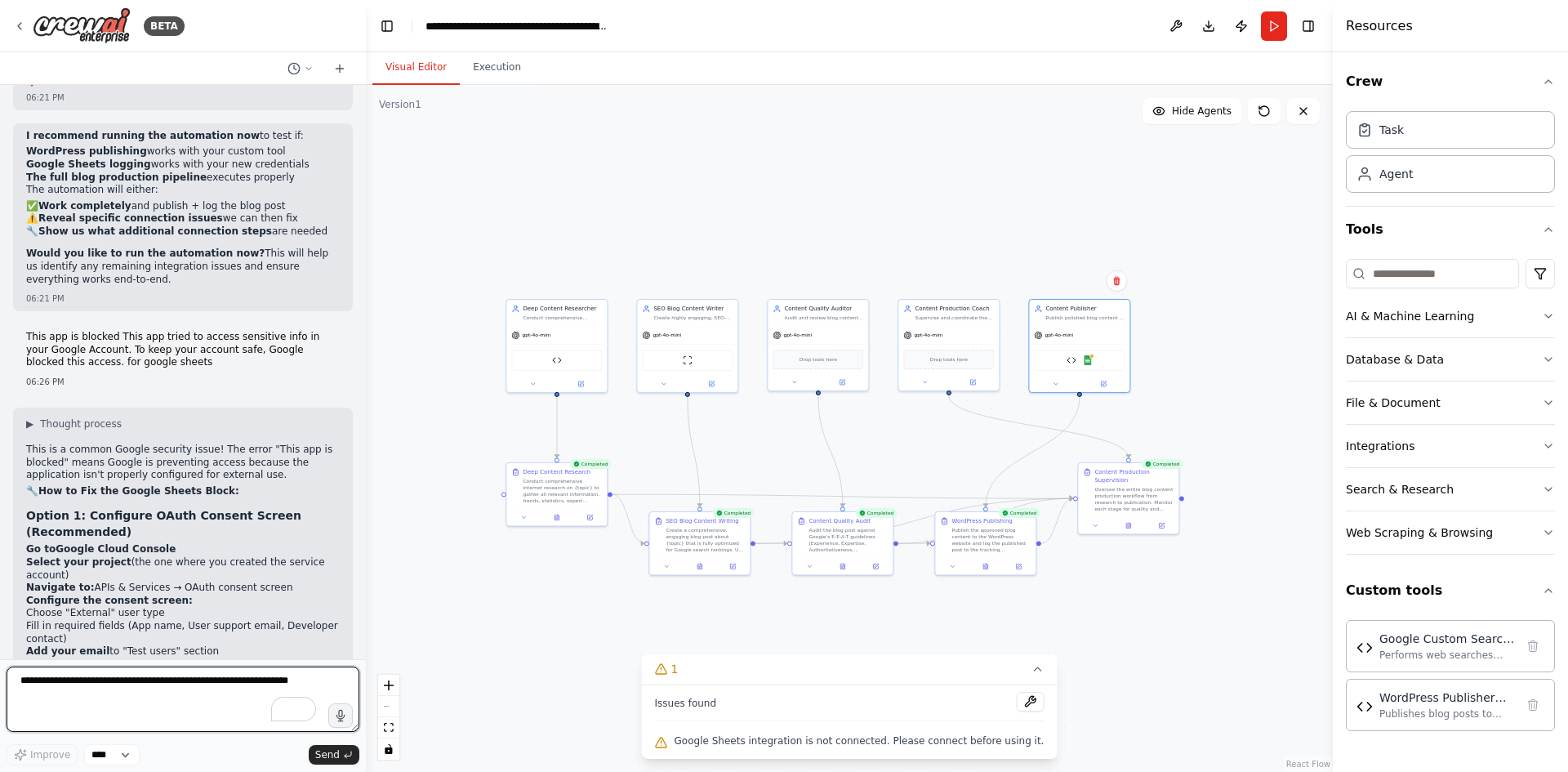
scroll to position [16244, 0]
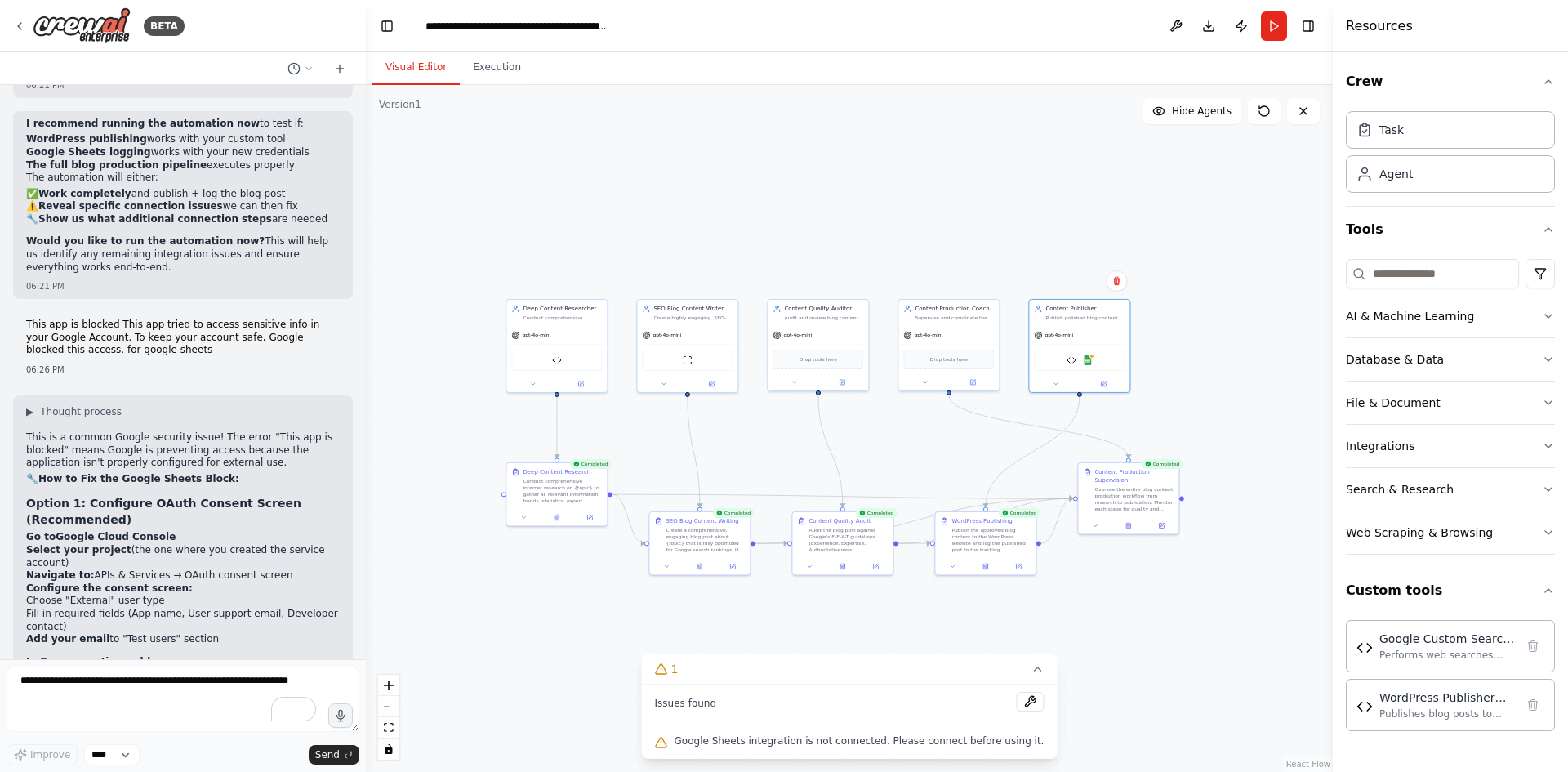
drag, startPoint x: 46, startPoint y: 557, endPoint x: 188, endPoint y: 562, distance: 142.1
click at [215, 679] on textarea "To enrich screen reader interactions, please activate Accessibility in Grammarl…" at bounding box center [183, 699] width 353 height 65
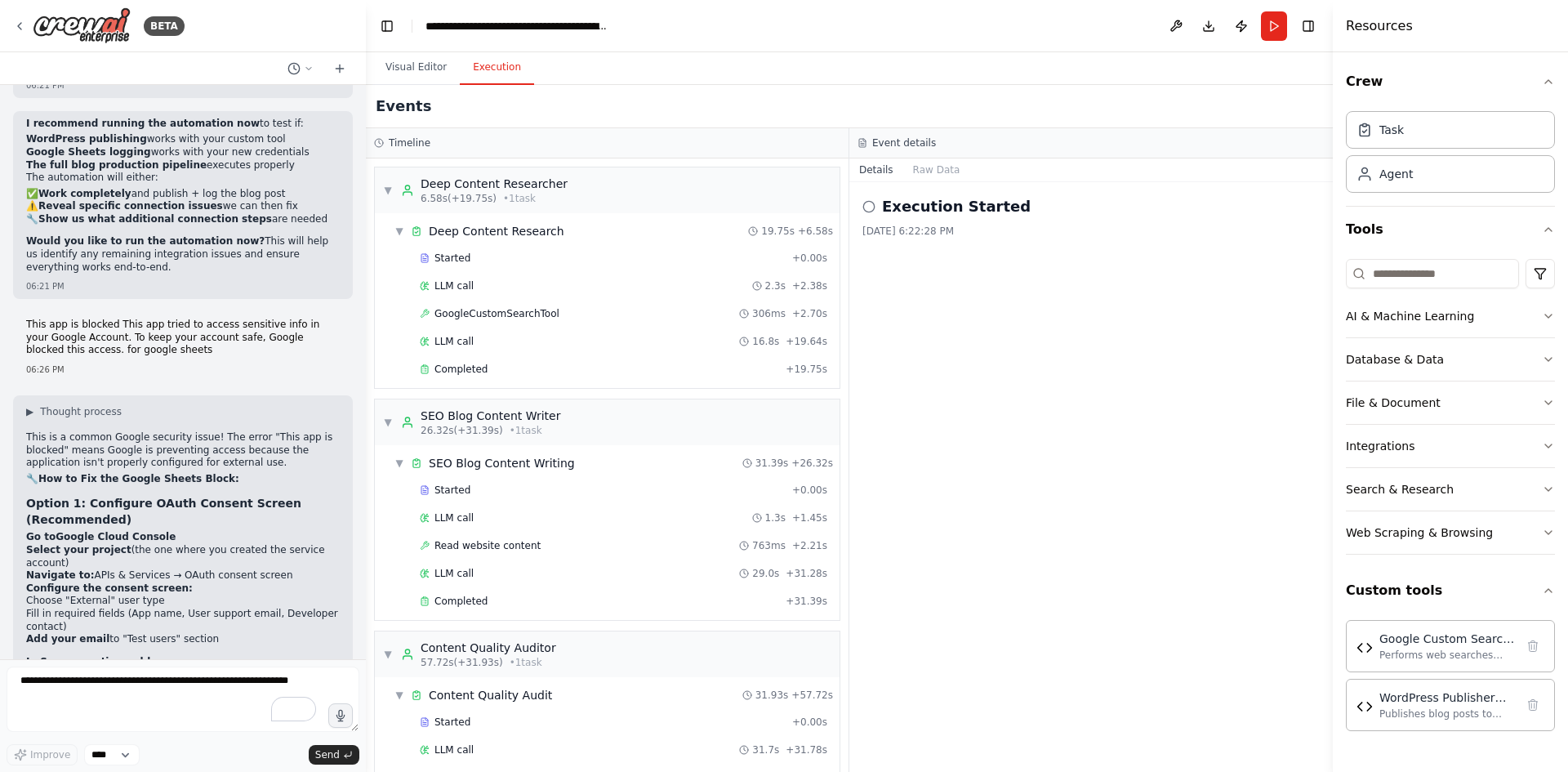
click at [467, 63] on button "Execution" at bounding box center [497, 67] width 74 height 34
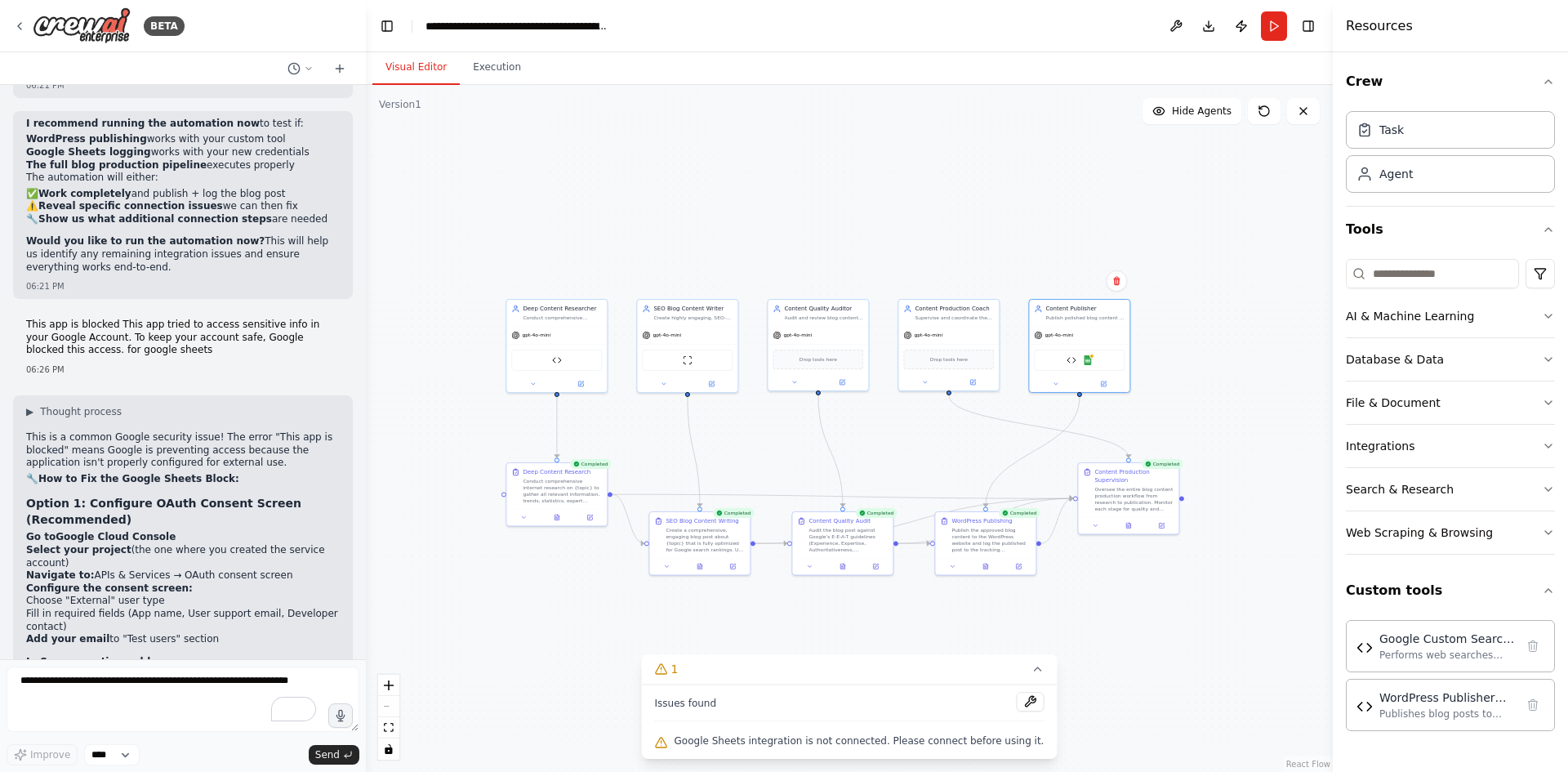
click at [433, 72] on button "Visual Editor" at bounding box center [416, 67] width 87 height 34
click at [140, 683] on textarea "To enrich screen reader interactions, please activate Accessibility in Grammarl…" at bounding box center [183, 699] width 353 height 65
paste textarea "**********"
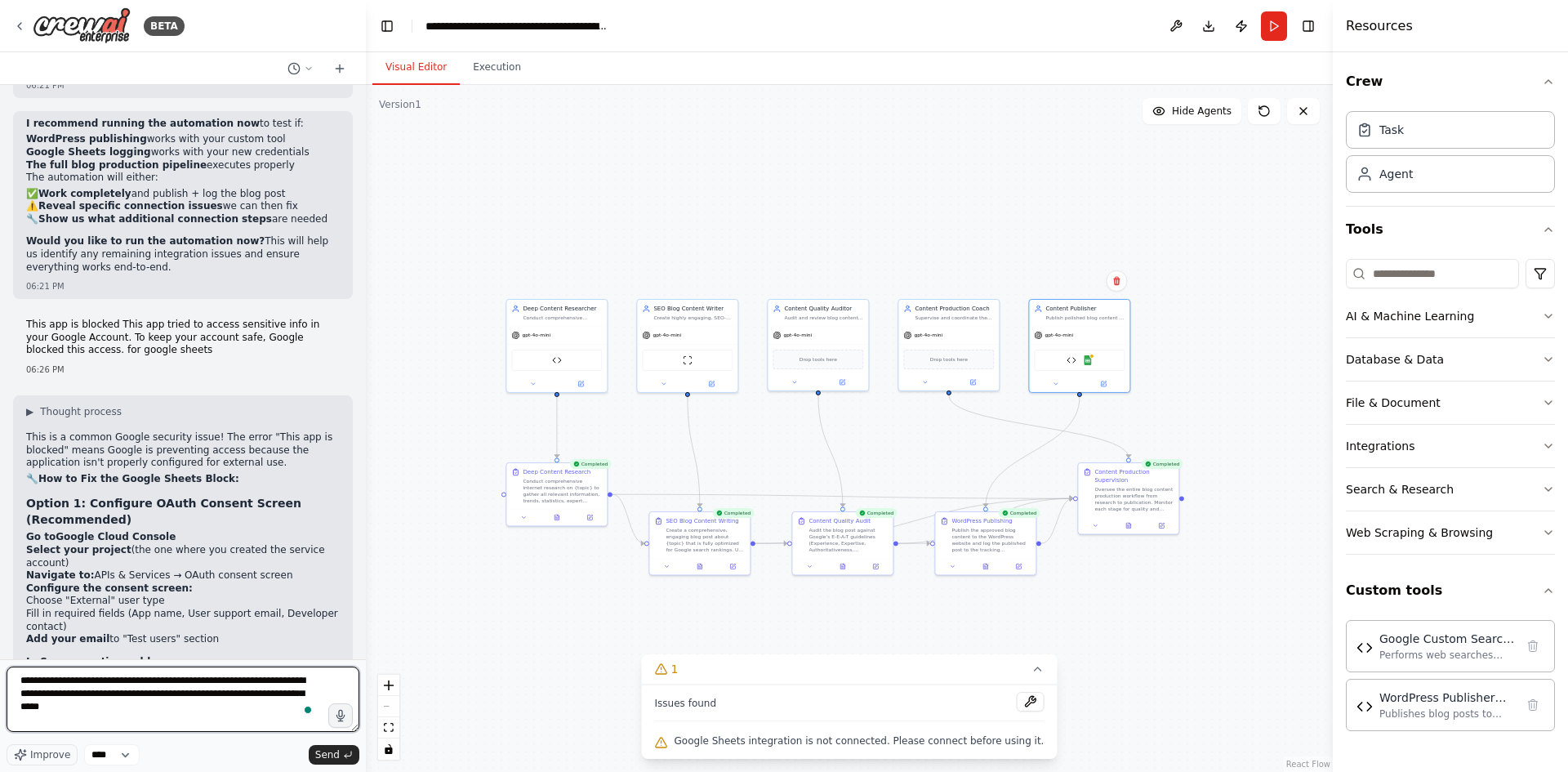
type textarea "**********"
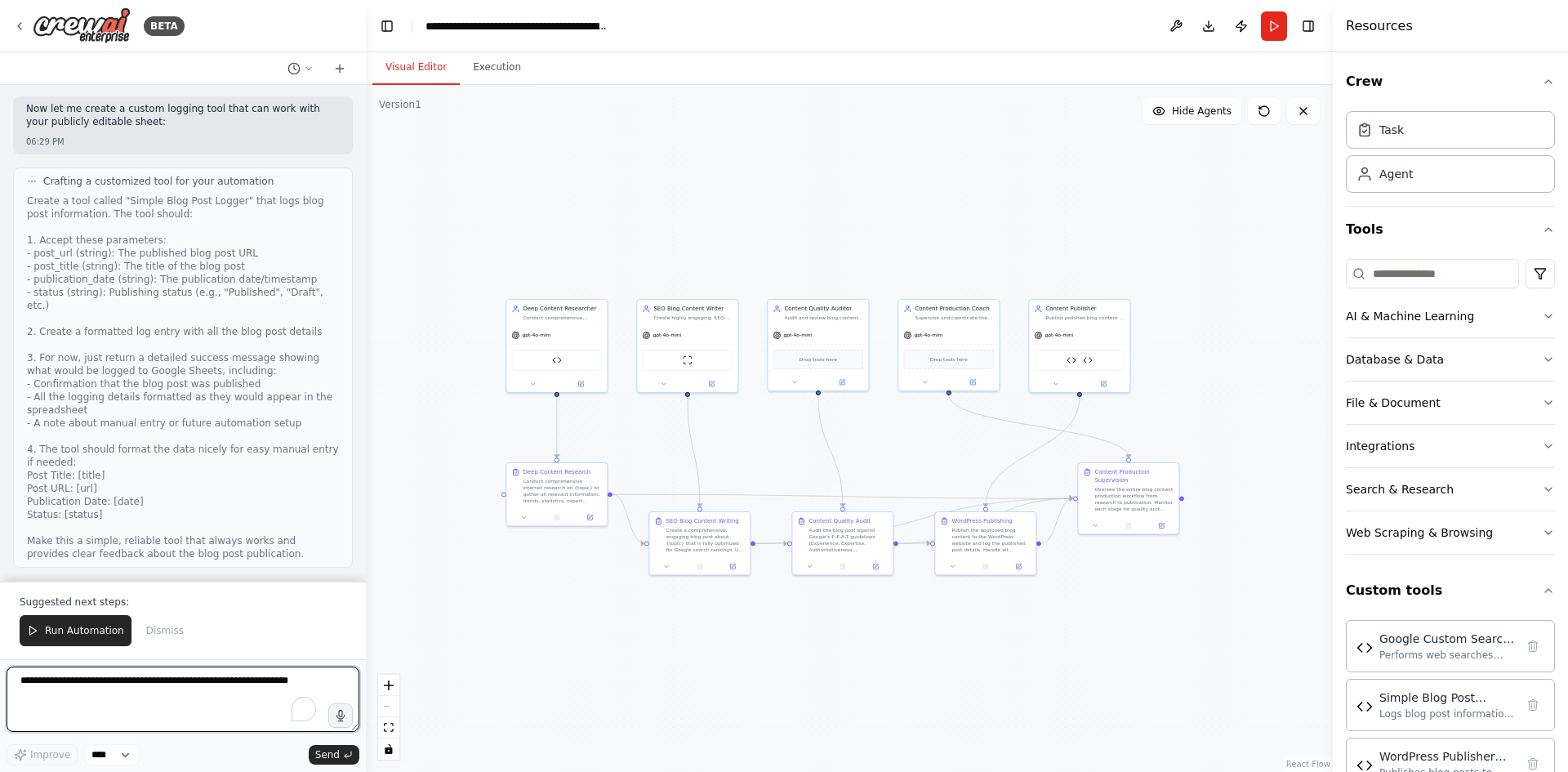
scroll to position [18305, 0]
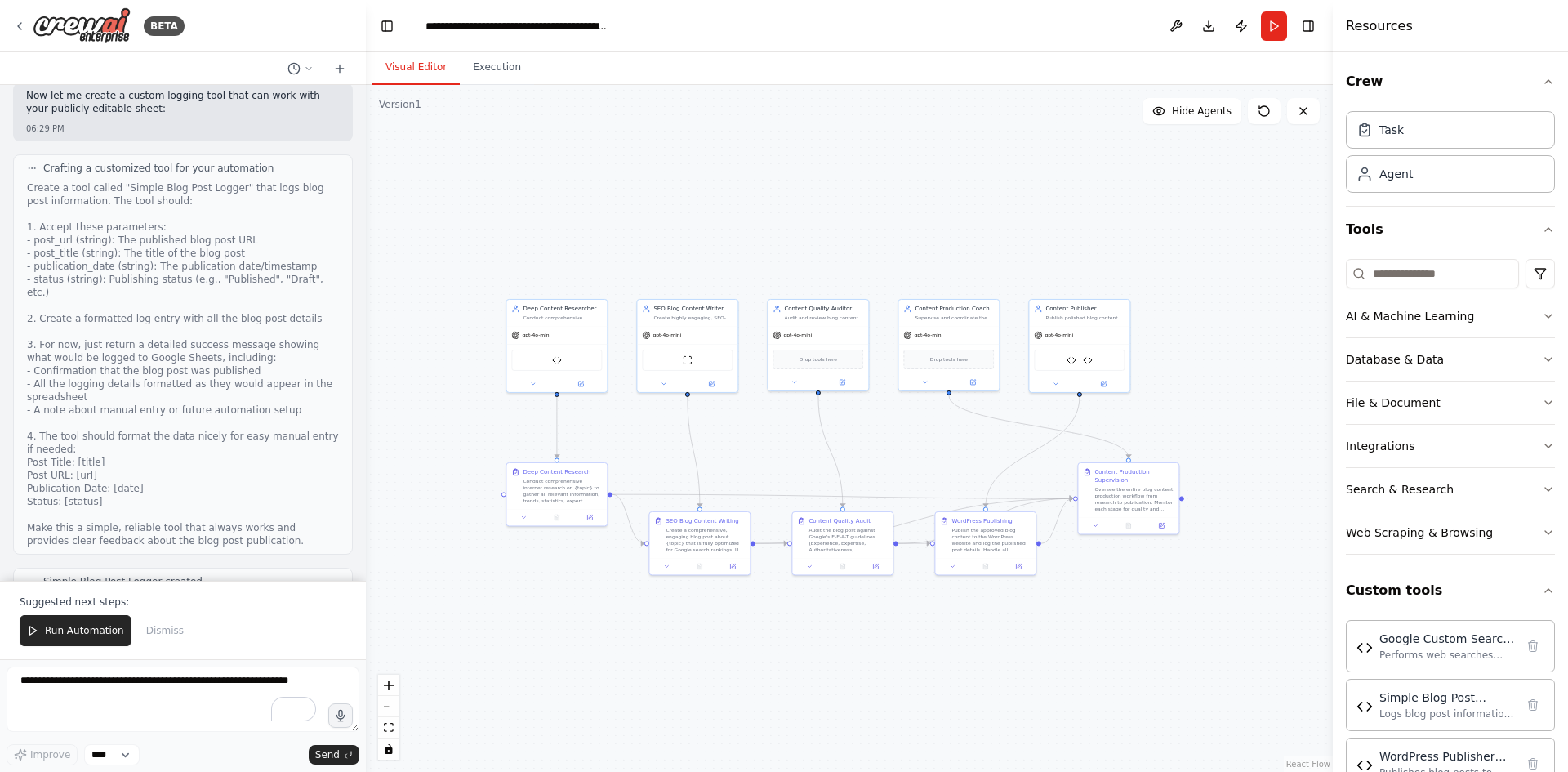
drag, startPoint x: 72, startPoint y: 619, endPoint x: 68, endPoint y: 606, distance: 13.6
click at [69, 616] on button "Run Automation" at bounding box center [76, 630] width 112 height 31
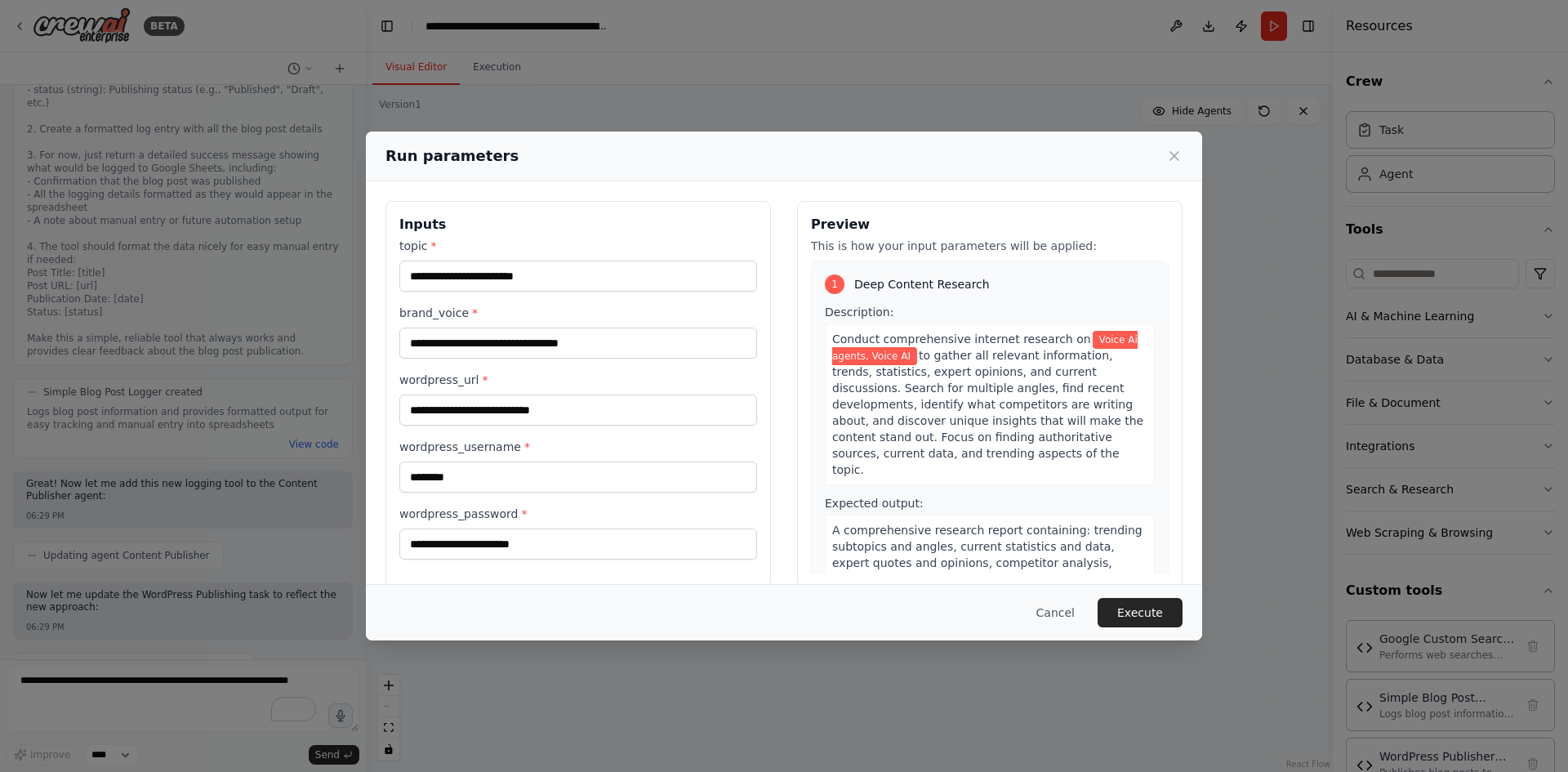
scroll to position [23, 0]
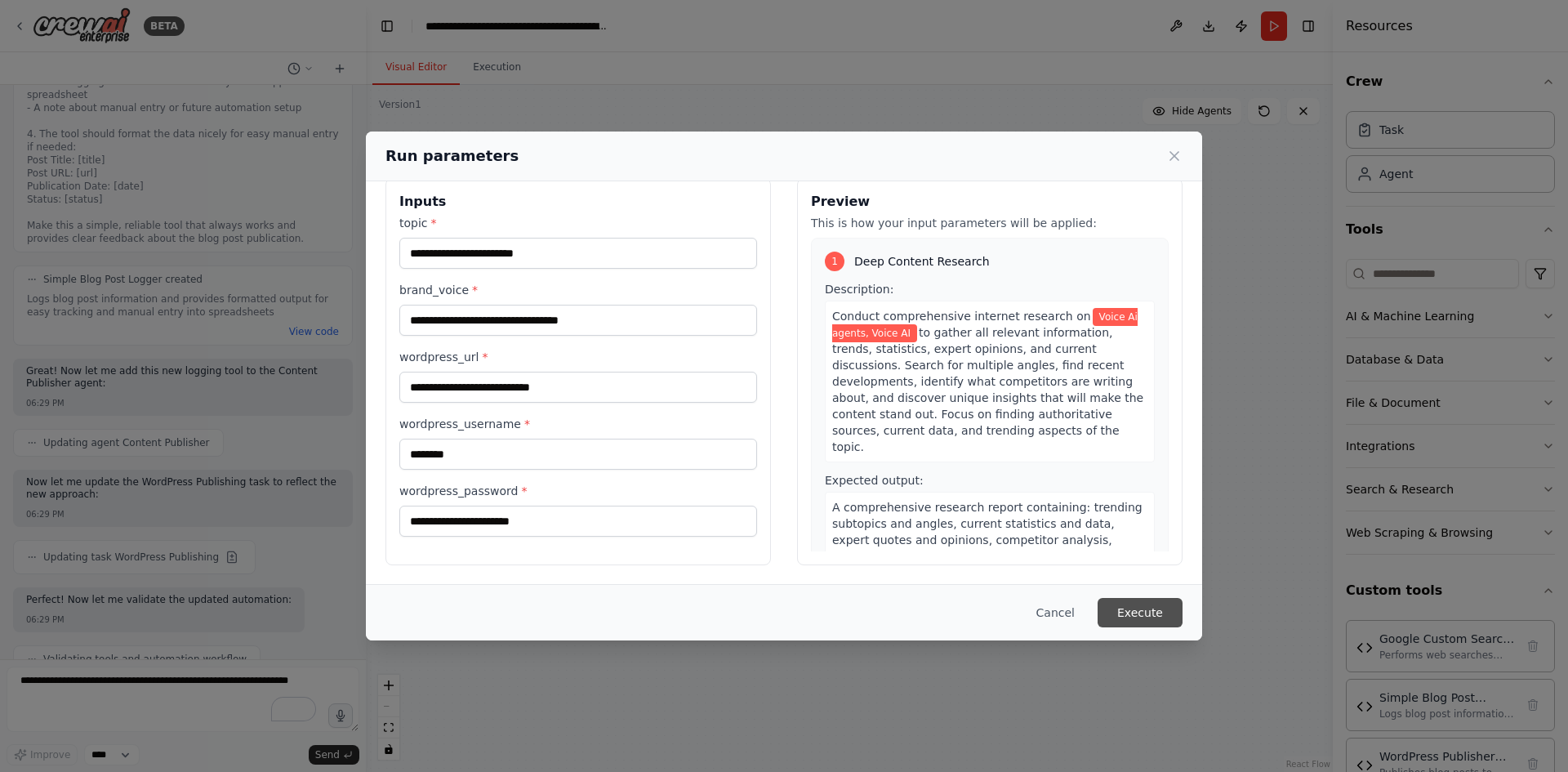
click at [1167, 608] on button "Execute" at bounding box center [1140, 612] width 85 height 29
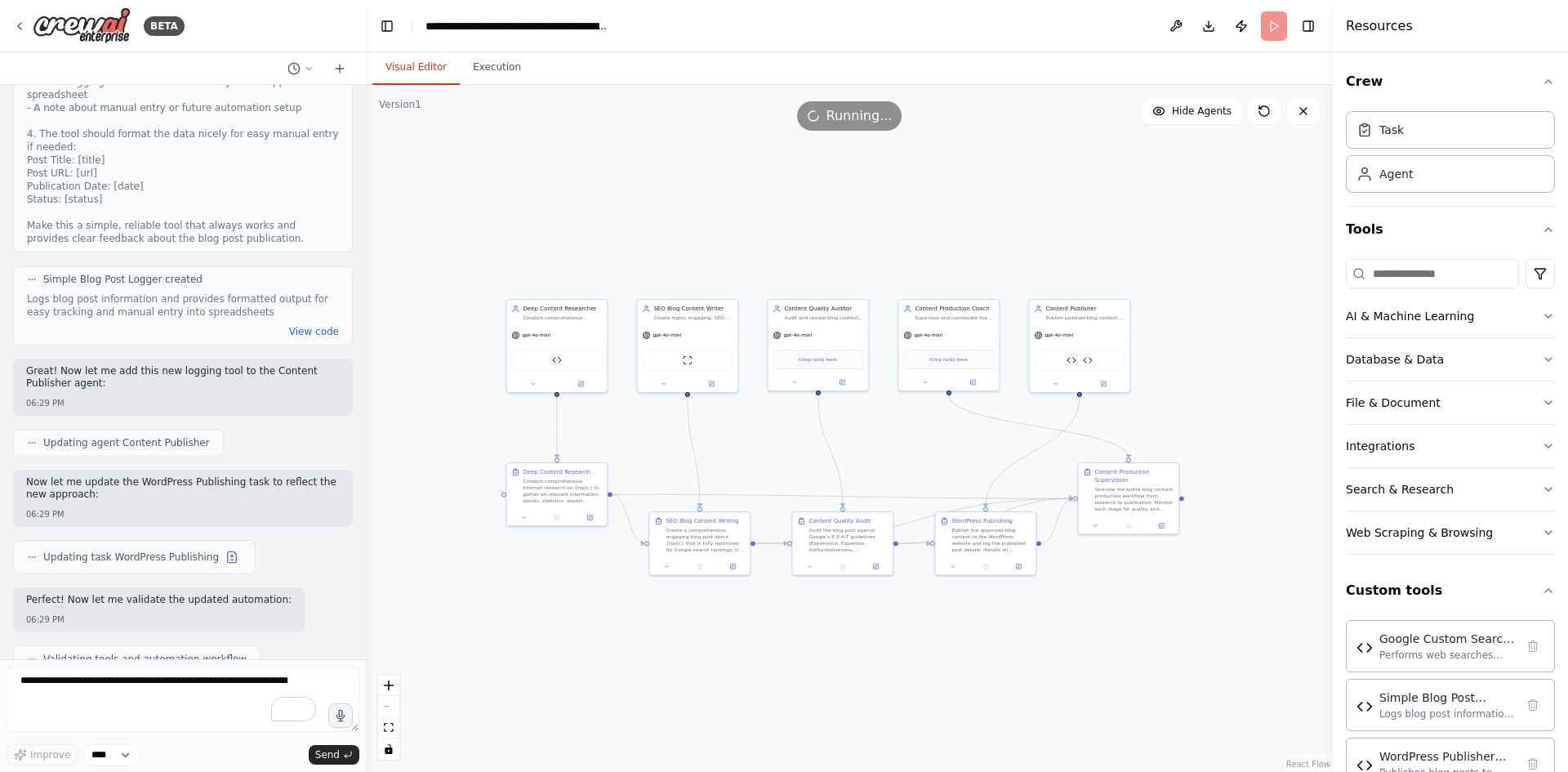
scroll to position [18619, 0]
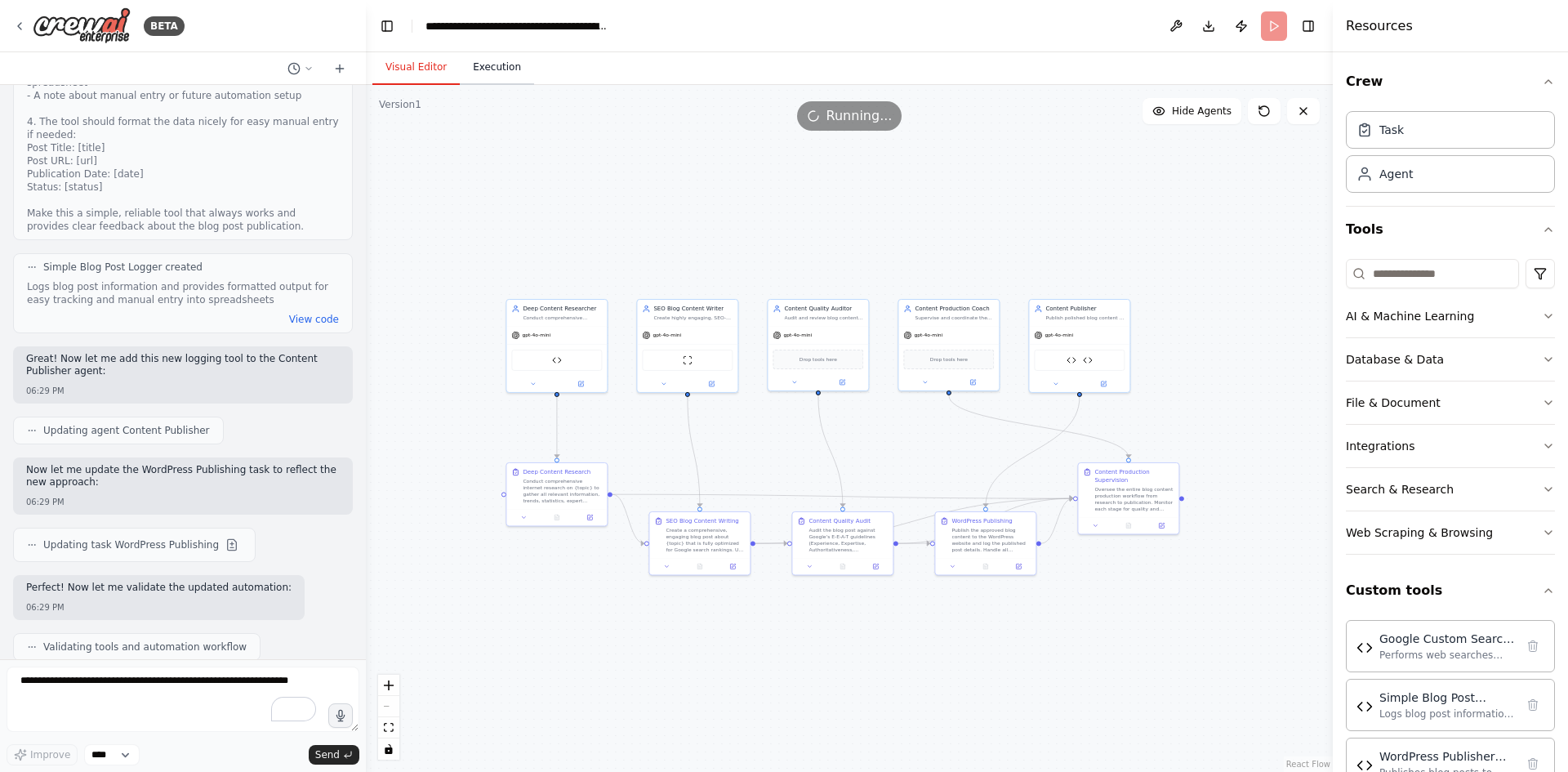
click at [475, 71] on button "Execution" at bounding box center [497, 67] width 74 height 34
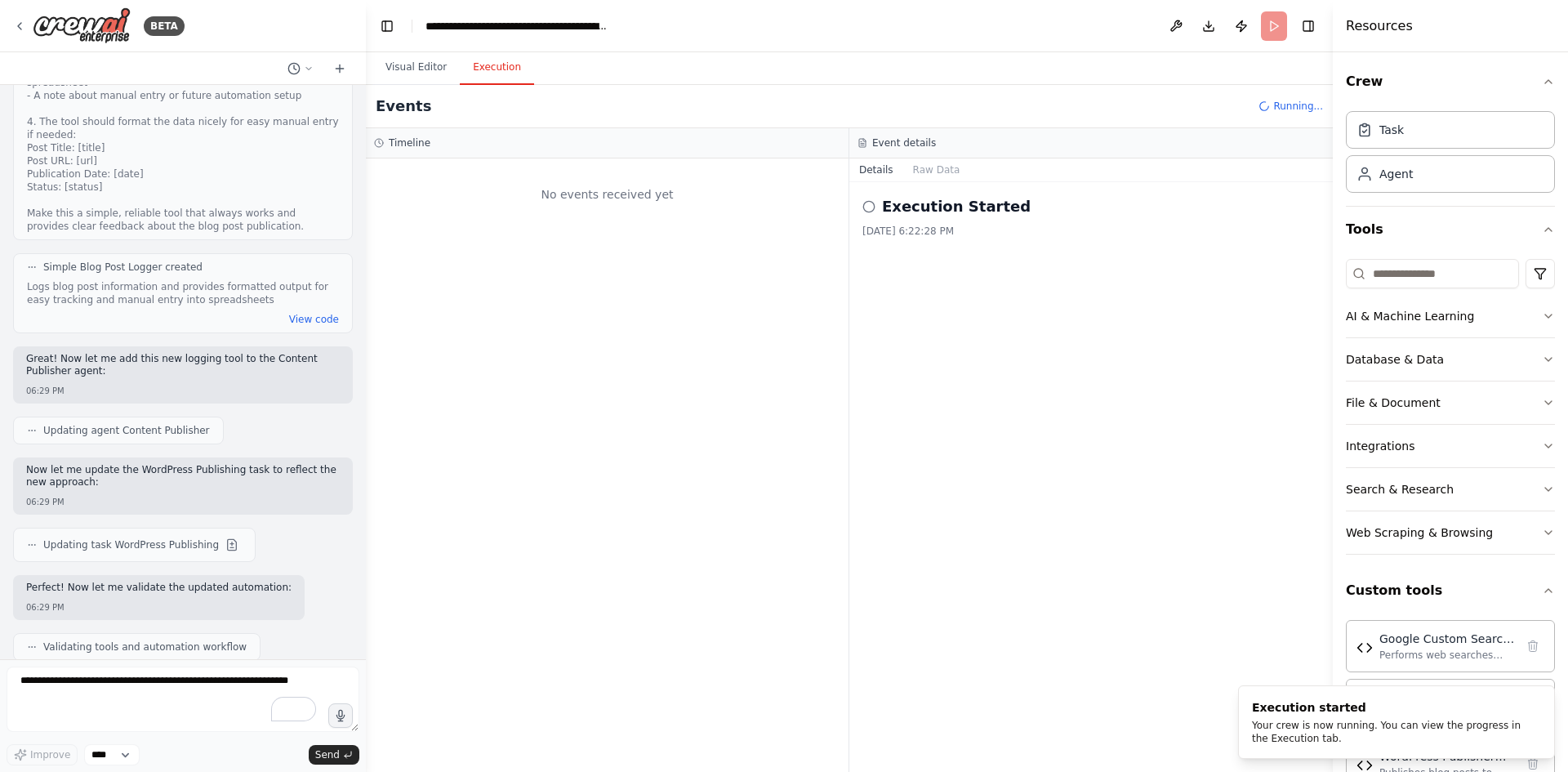
click at [921, 205] on h2 "Execution Started" at bounding box center [956, 207] width 149 height 23
click at [407, 53] on button "Visual Editor" at bounding box center [416, 67] width 87 height 34
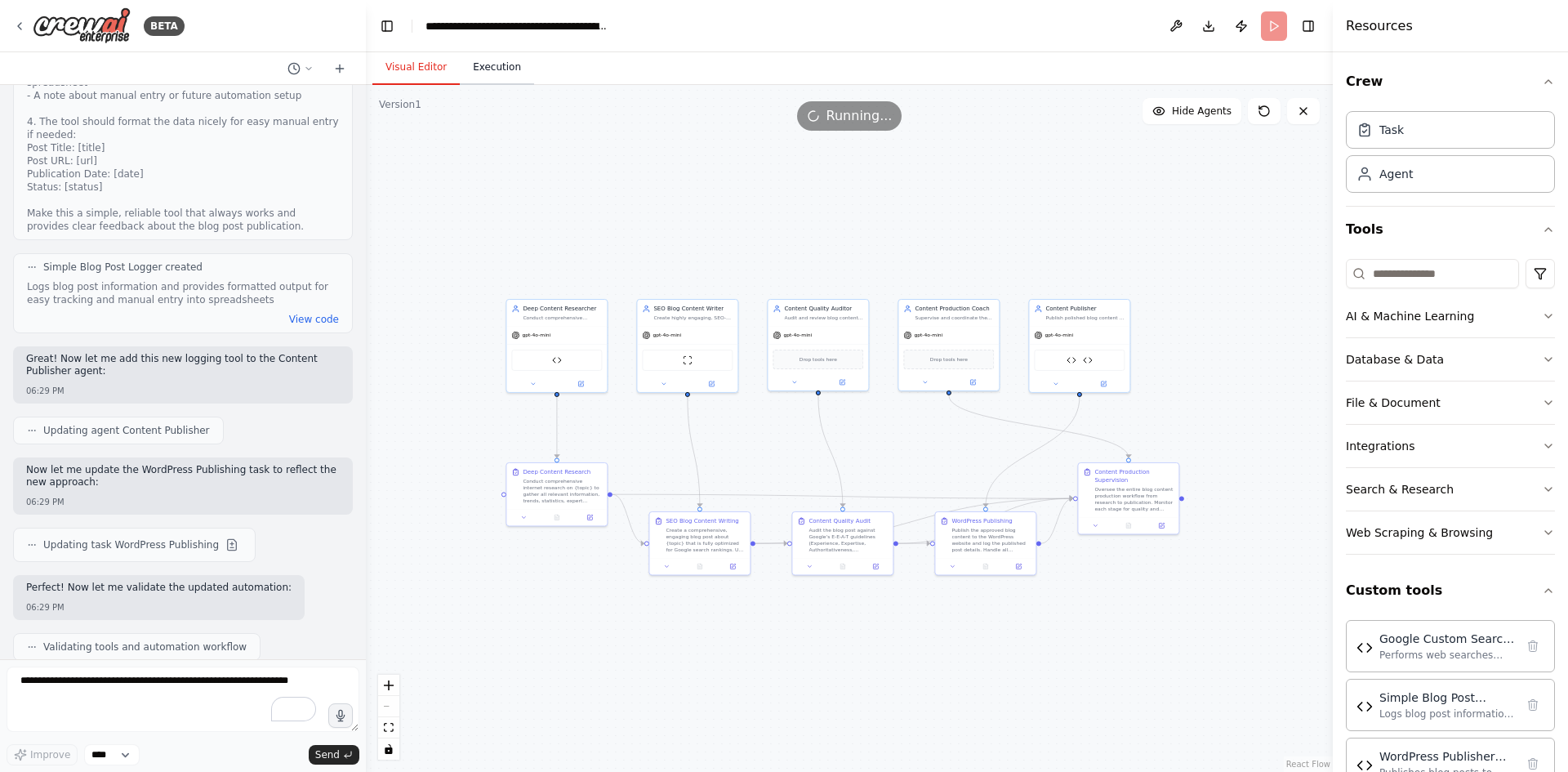
click at [490, 68] on button "Execution" at bounding box center [497, 67] width 74 height 34
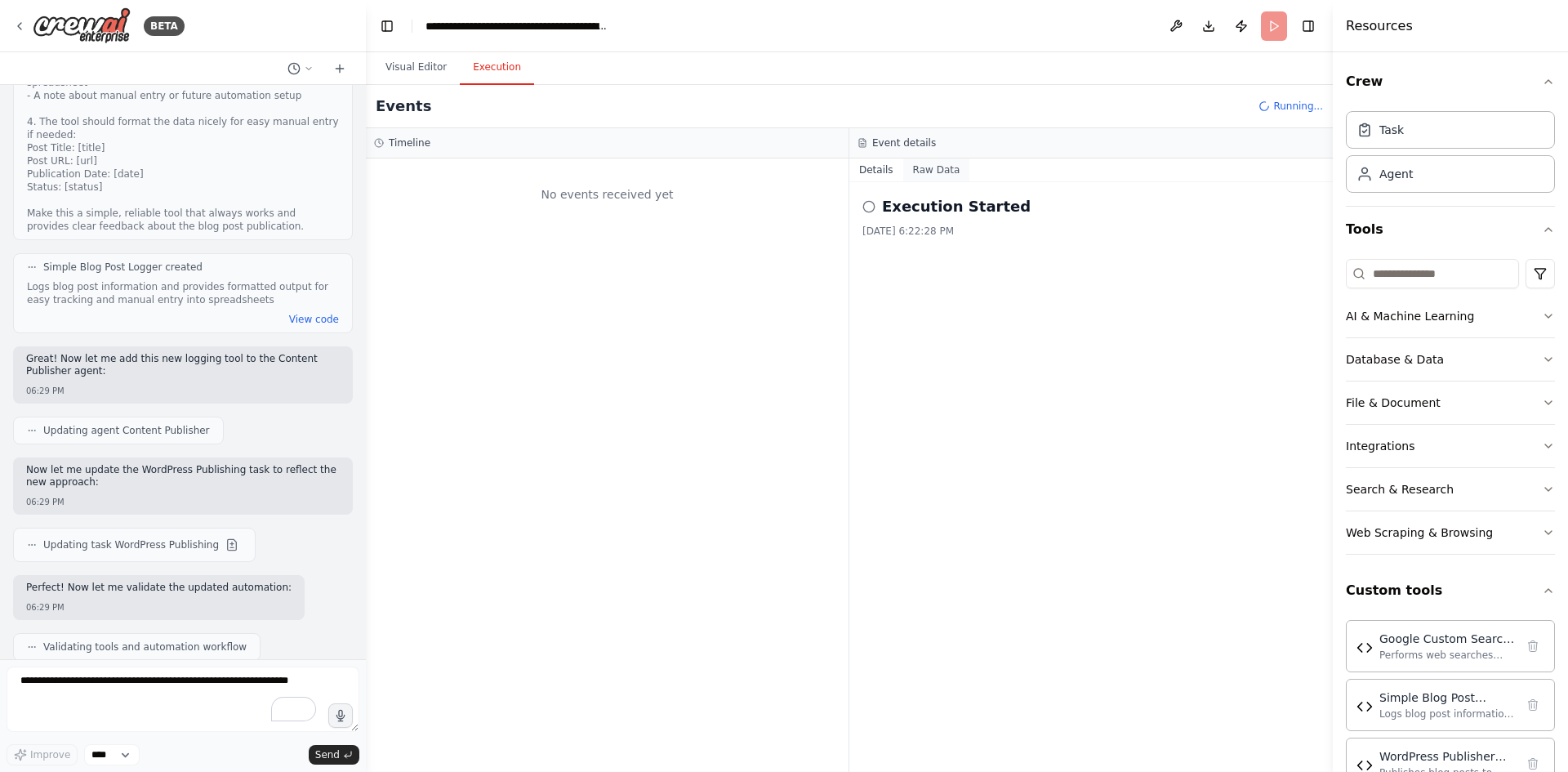
click at [913, 175] on button "Raw Data" at bounding box center [936, 170] width 67 height 23
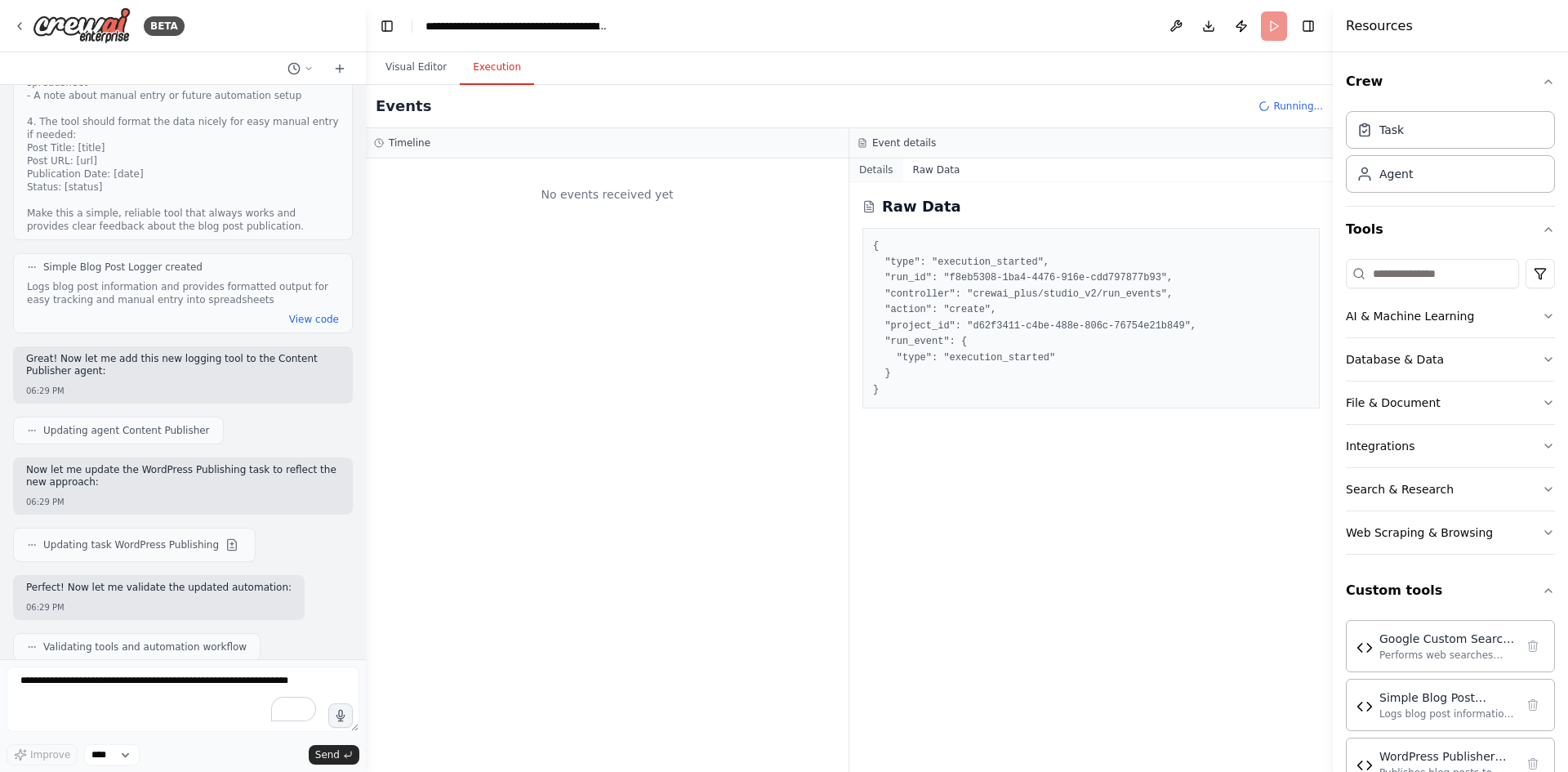
click at [883, 174] on button "Details" at bounding box center [876, 170] width 54 height 23
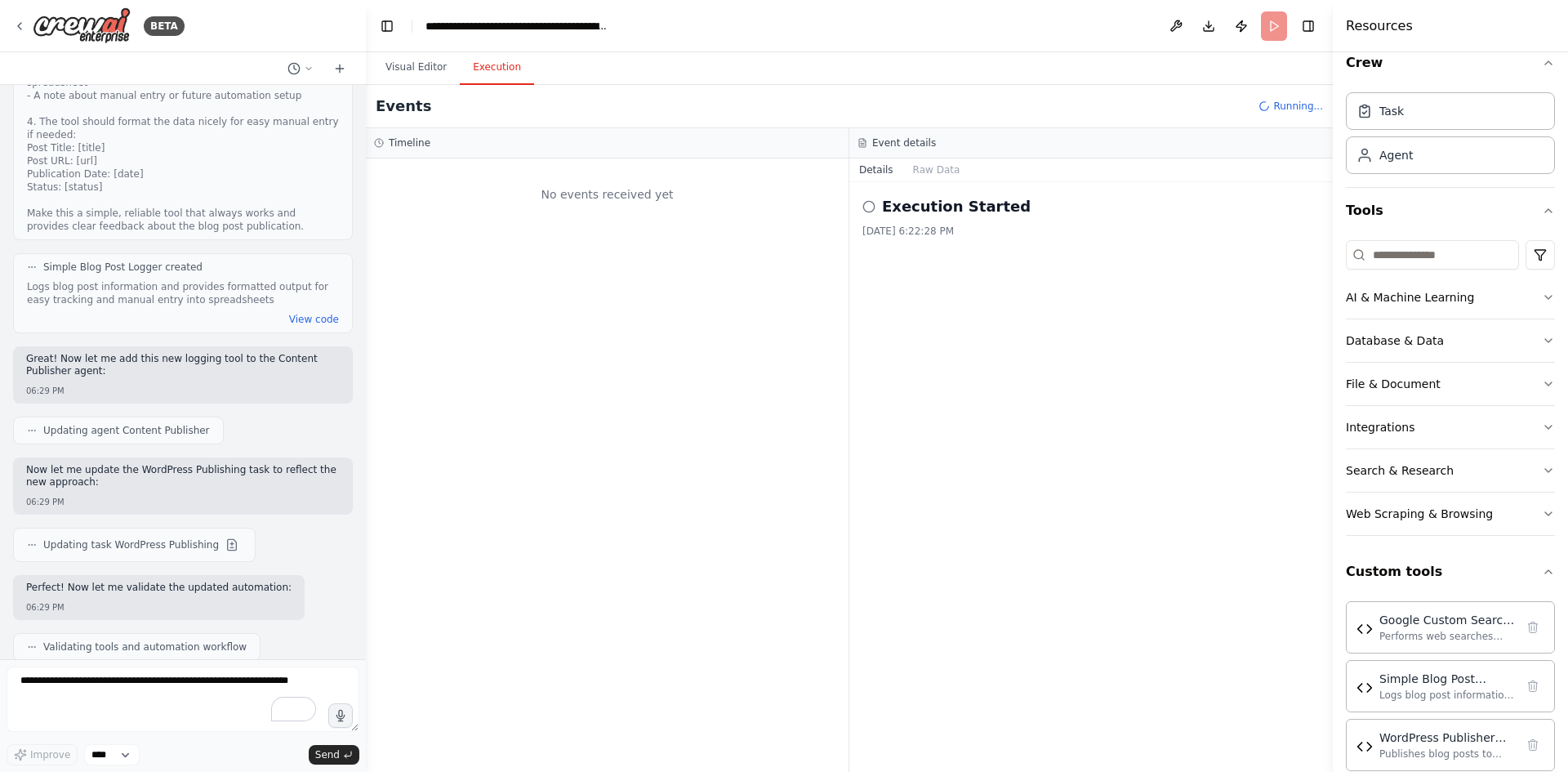
scroll to position [44, 0]
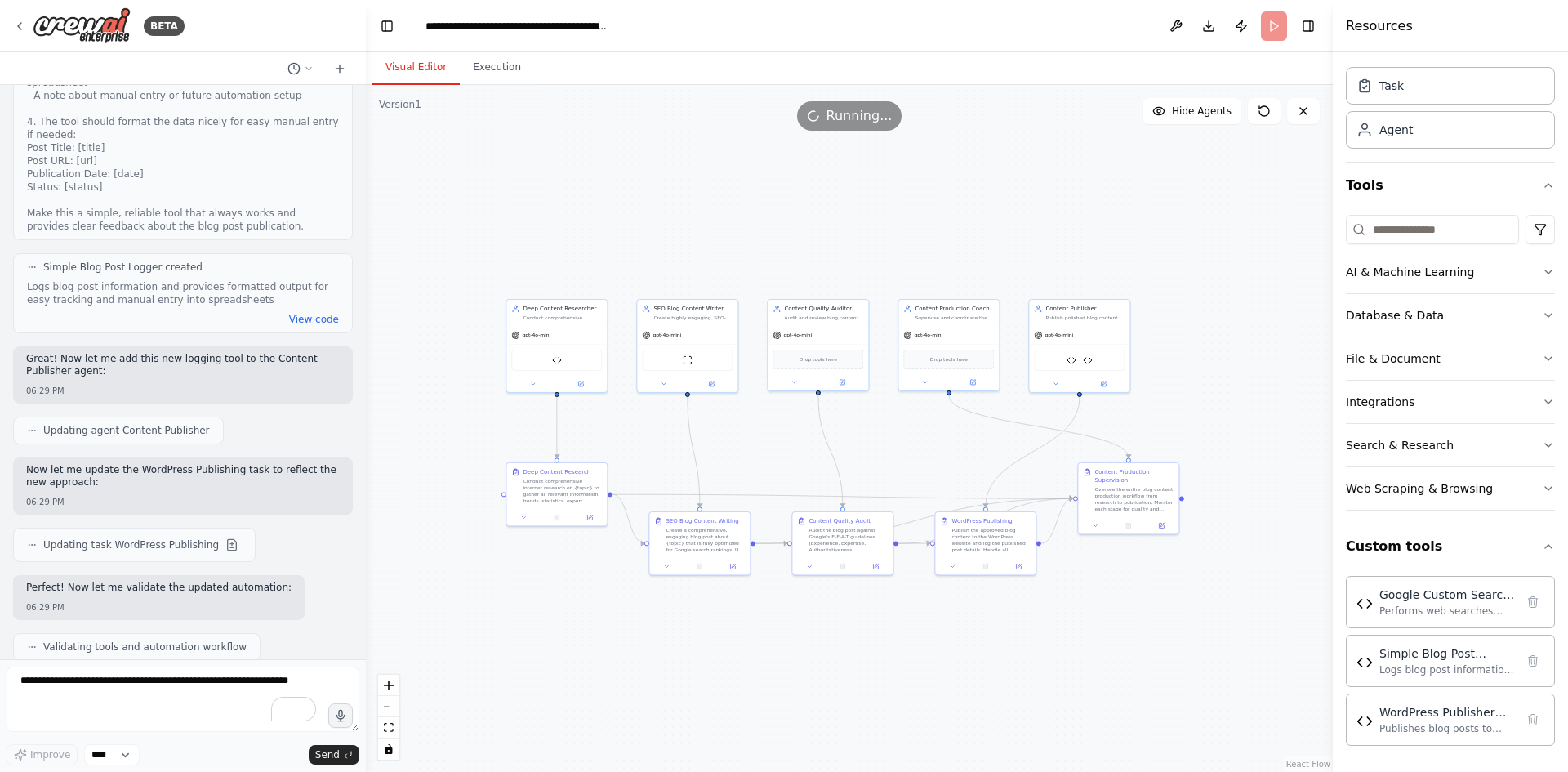
click at [417, 69] on button "Visual Editor" at bounding box center [416, 67] width 87 height 34
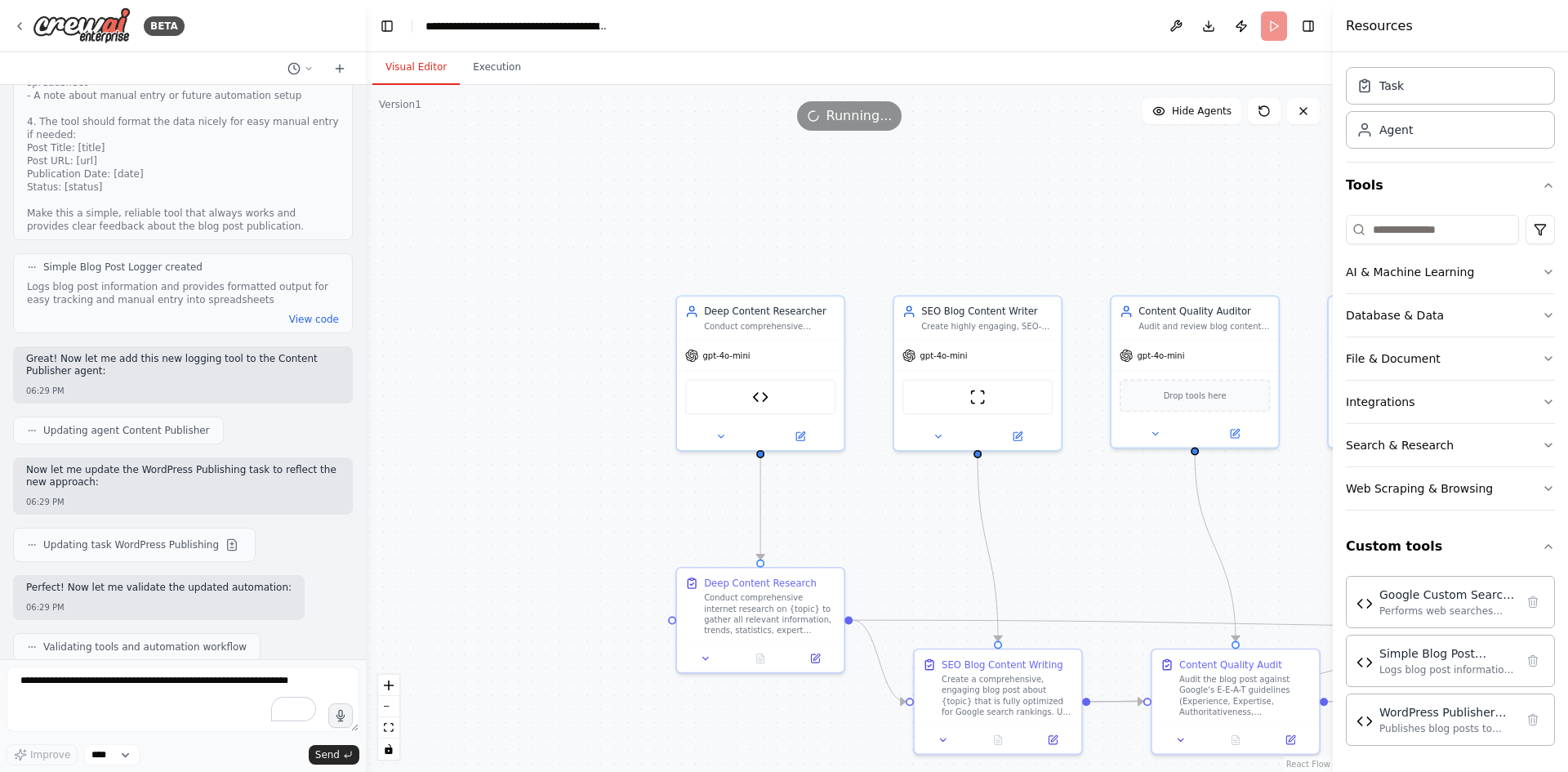
drag, startPoint x: 671, startPoint y: 396, endPoint x: 1041, endPoint y: 546, distance: 399.2
click at [1041, 546] on div ".deletable-edge-delete-btn { width: 20px; height: 20px; border: 0px solid #ffff…" at bounding box center [849, 429] width 967 height 687
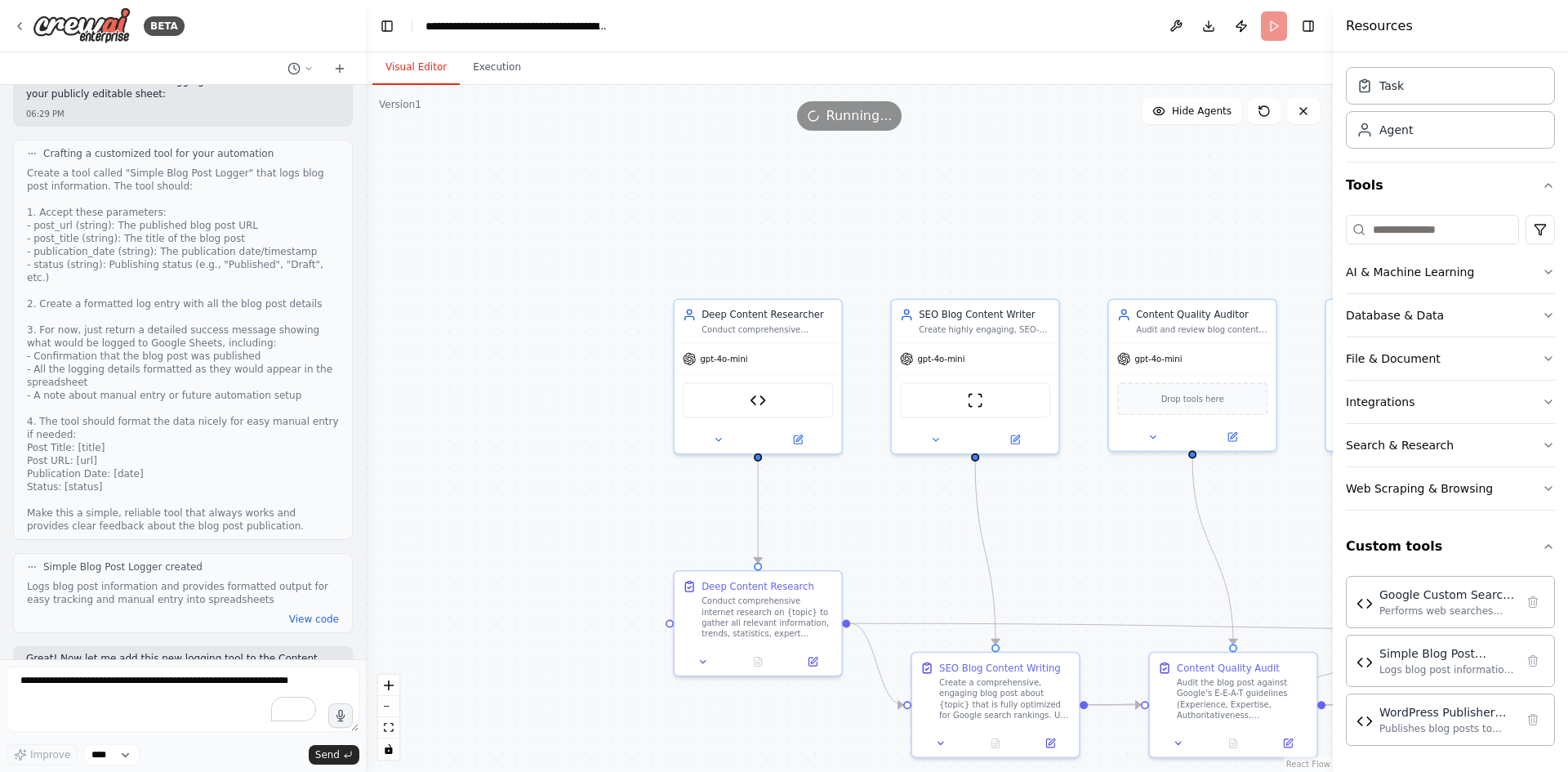
scroll to position [18619, 0]
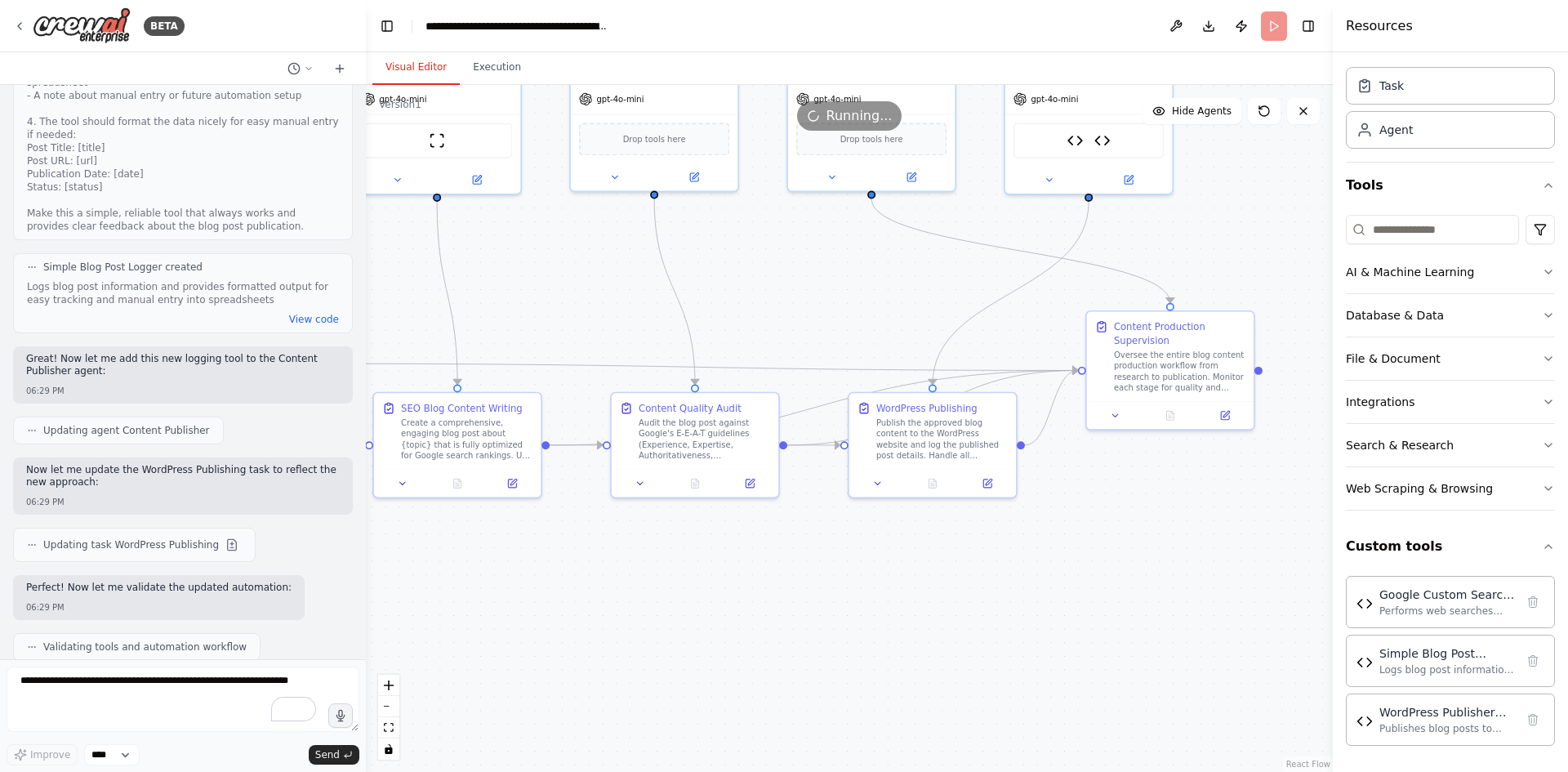
drag, startPoint x: 1071, startPoint y: 509, endPoint x: 532, endPoint y: 249, distance: 598.4
click at [532, 249] on div ".deletable-edge-delete-btn { width: 20px; height: 20px; border: 0px solid #ffff…" at bounding box center [849, 429] width 967 height 687
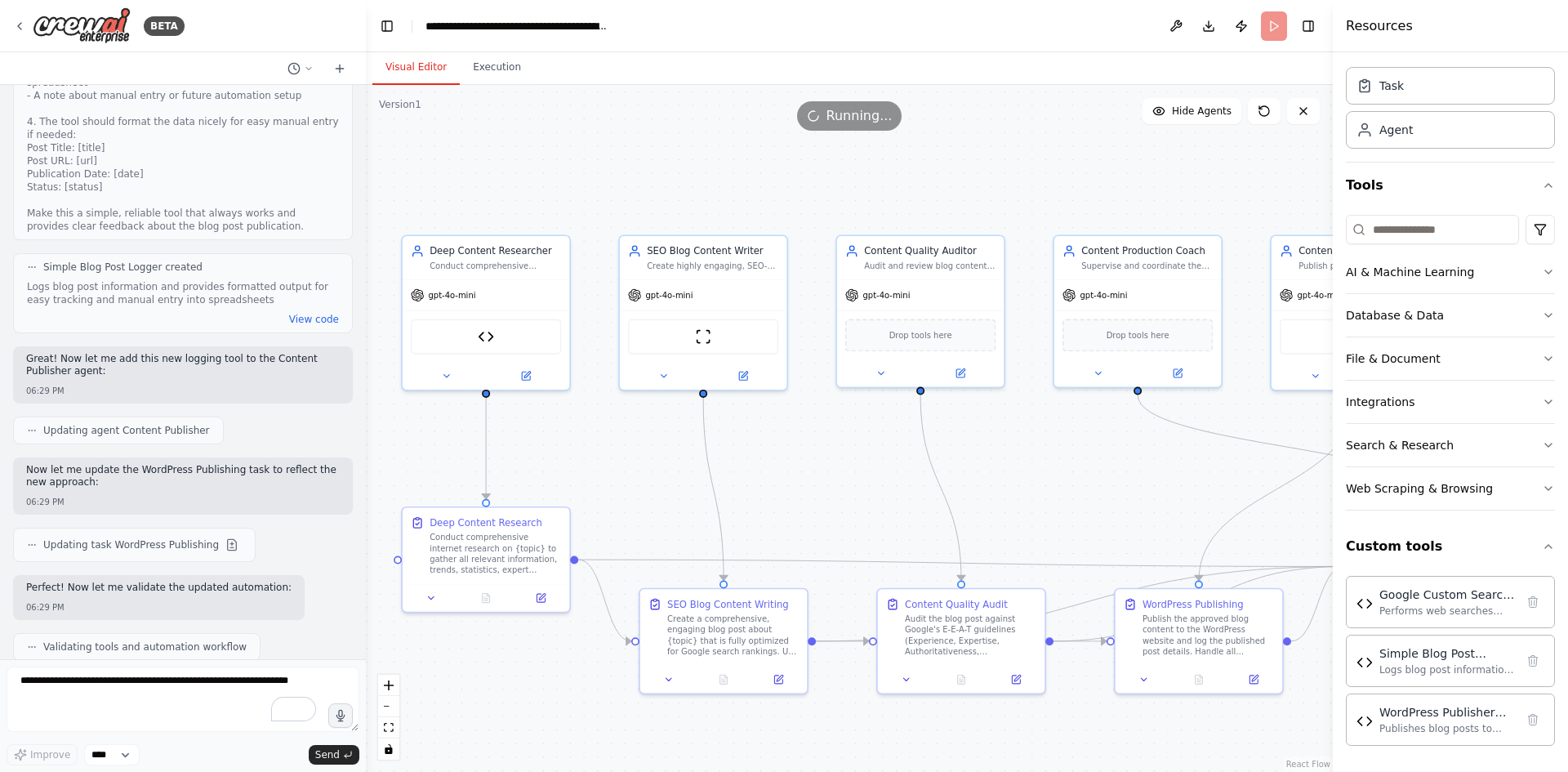
drag, startPoint x: 858, startPoint y: 237, endPoint x: 1124, endPoint y: 432, distance: 329.8
click at [1124, 432] on div ".deletable-edge-delete-btn { width: 20px; height: 20px; border: 0px solid #ffff…" at bounding box center [849, 429] width 967 height 687
click at [509, 61] on button "Execution" at bounding box center [497, 67] width 74 height 34
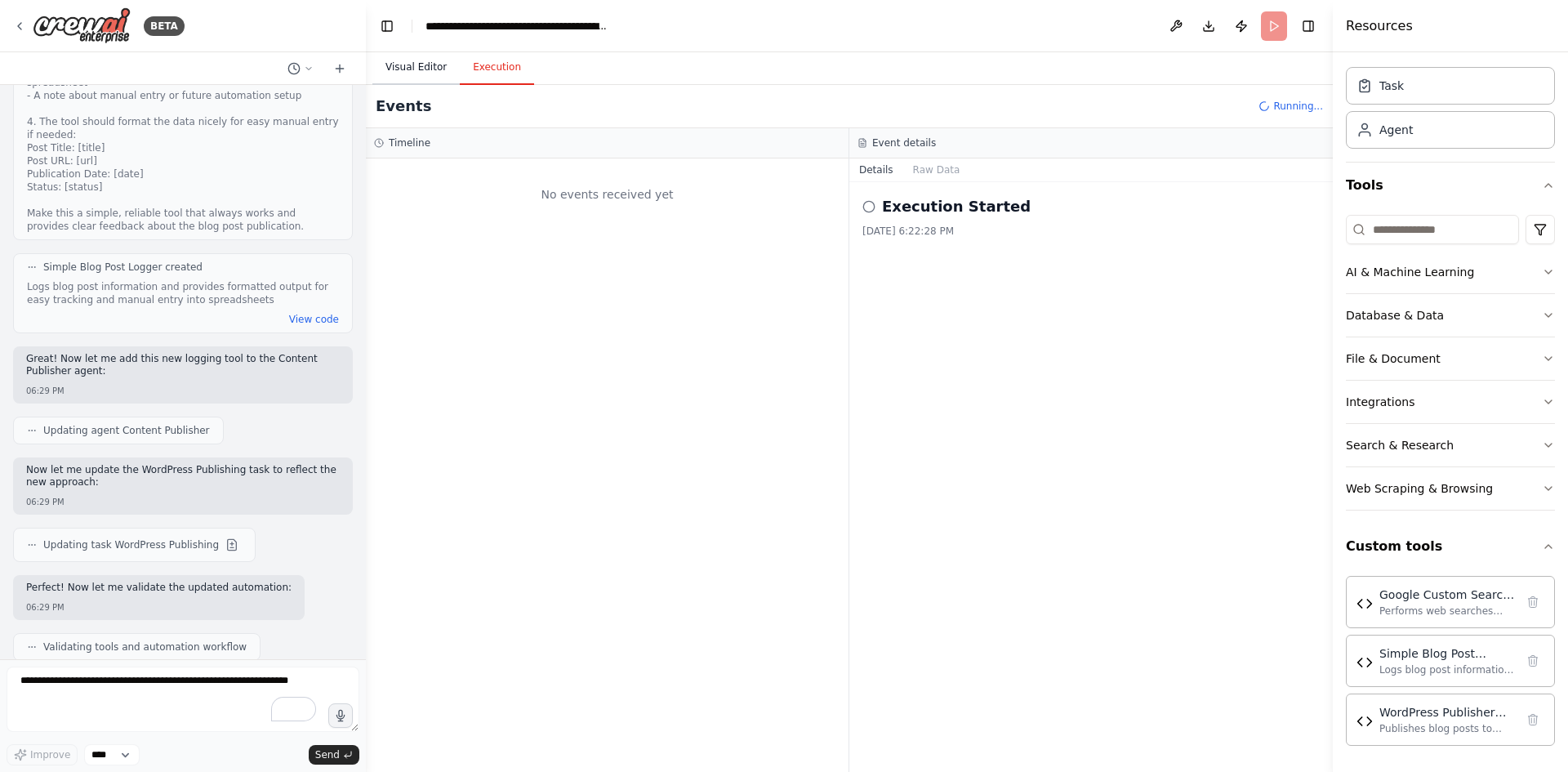
click at [412, 64] on button "Visual Editor" at bounding box center [416, 67] width 87 height 34
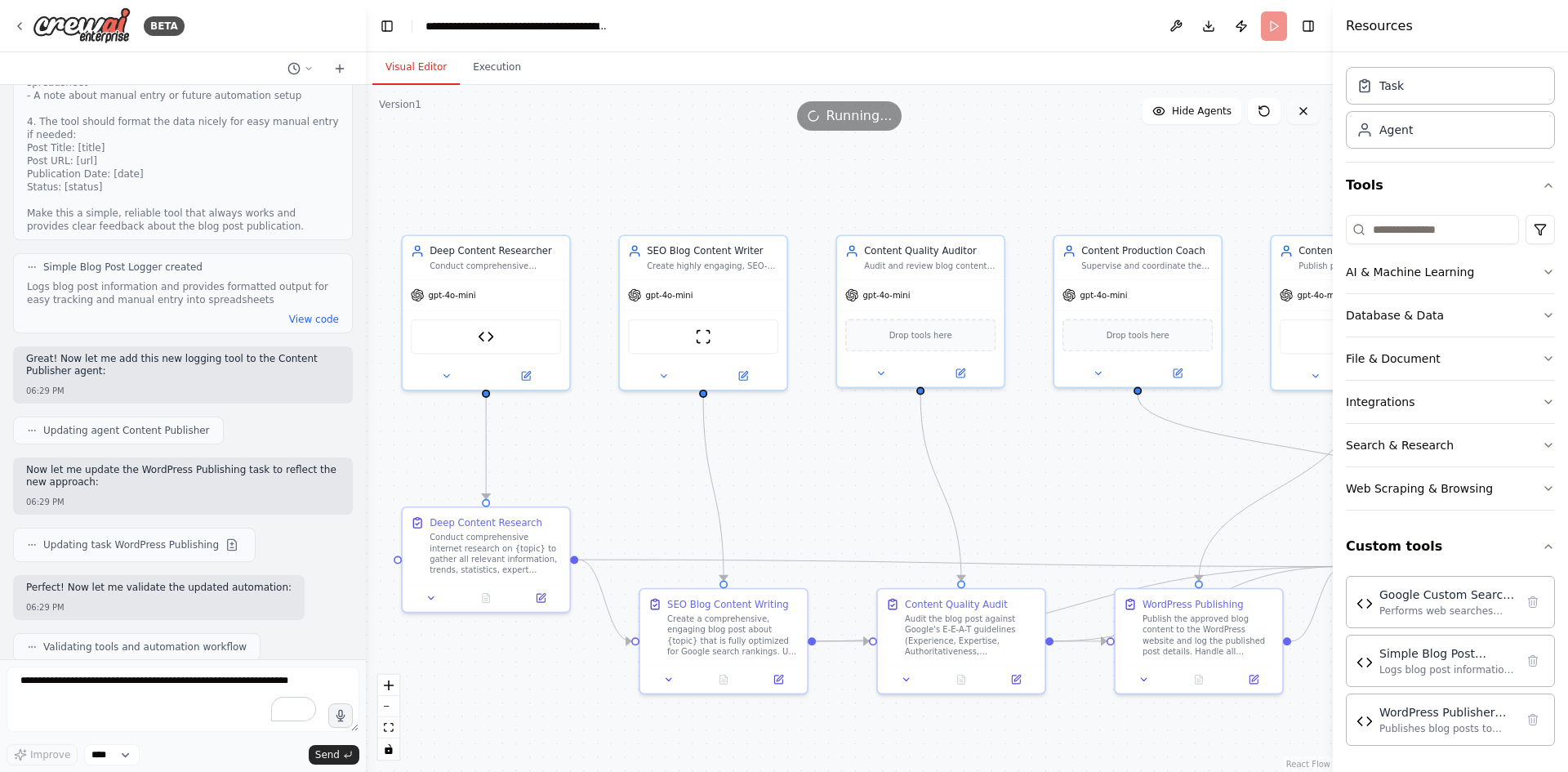
click at [1303, 112] on icon at bounding box center [1303, 111] width 13 height 13
click at [1264, 20] on header "**********" at bounding box center [849, 26] width 967 height 52
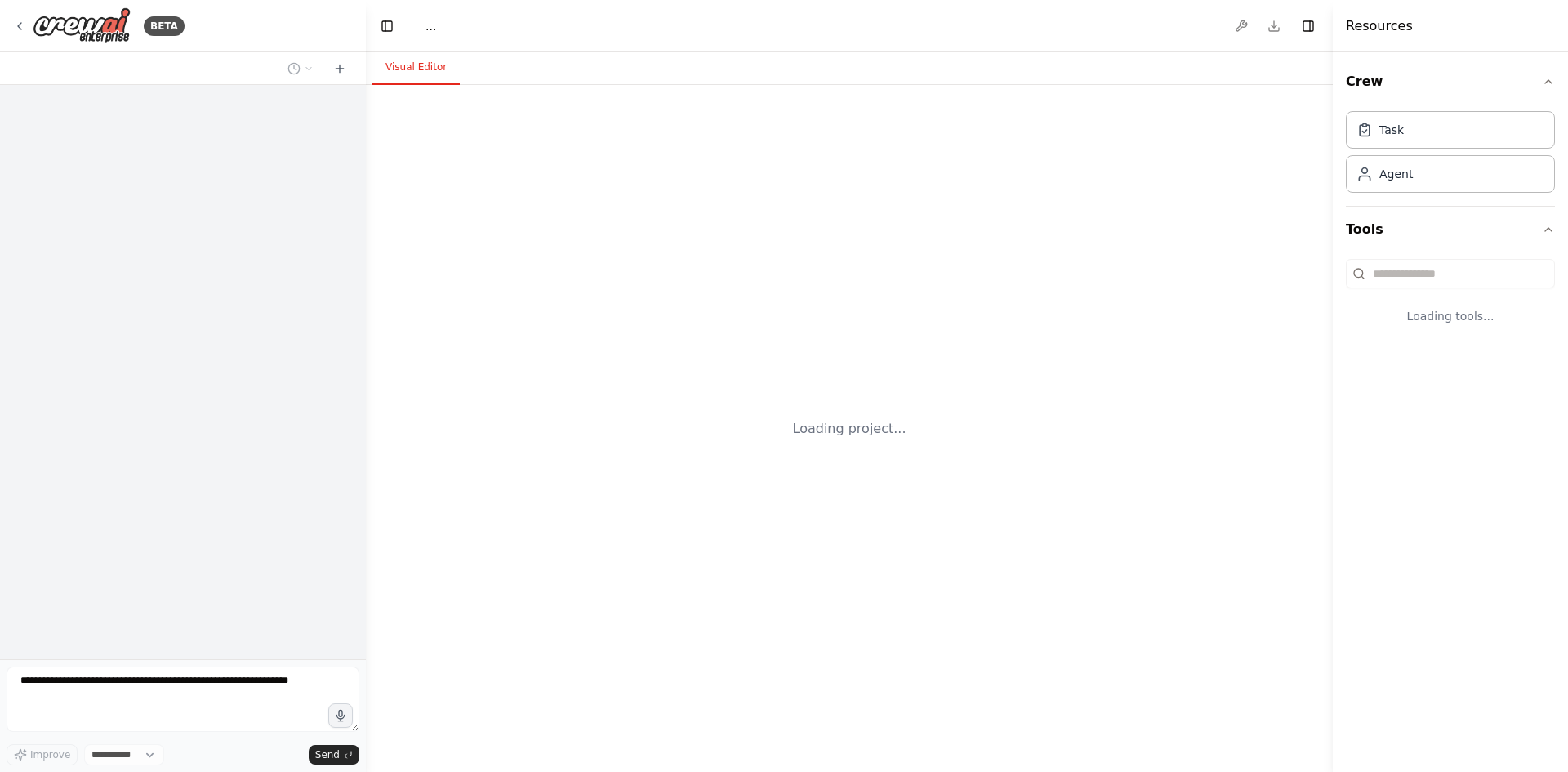
select select "****"
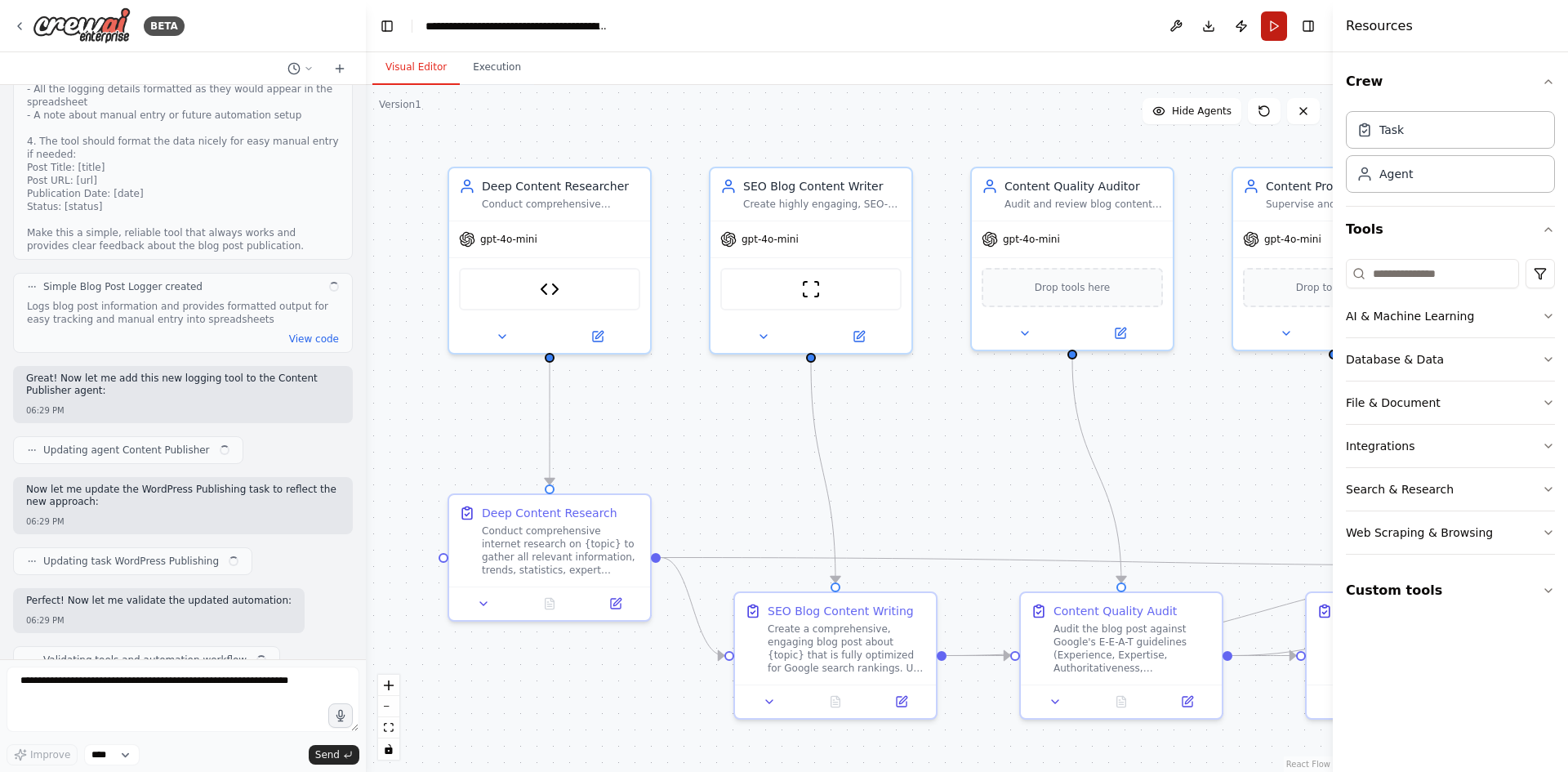
click at [1275, 25] on button "Run" at bounding box center [1274, 26] width 27 height 29
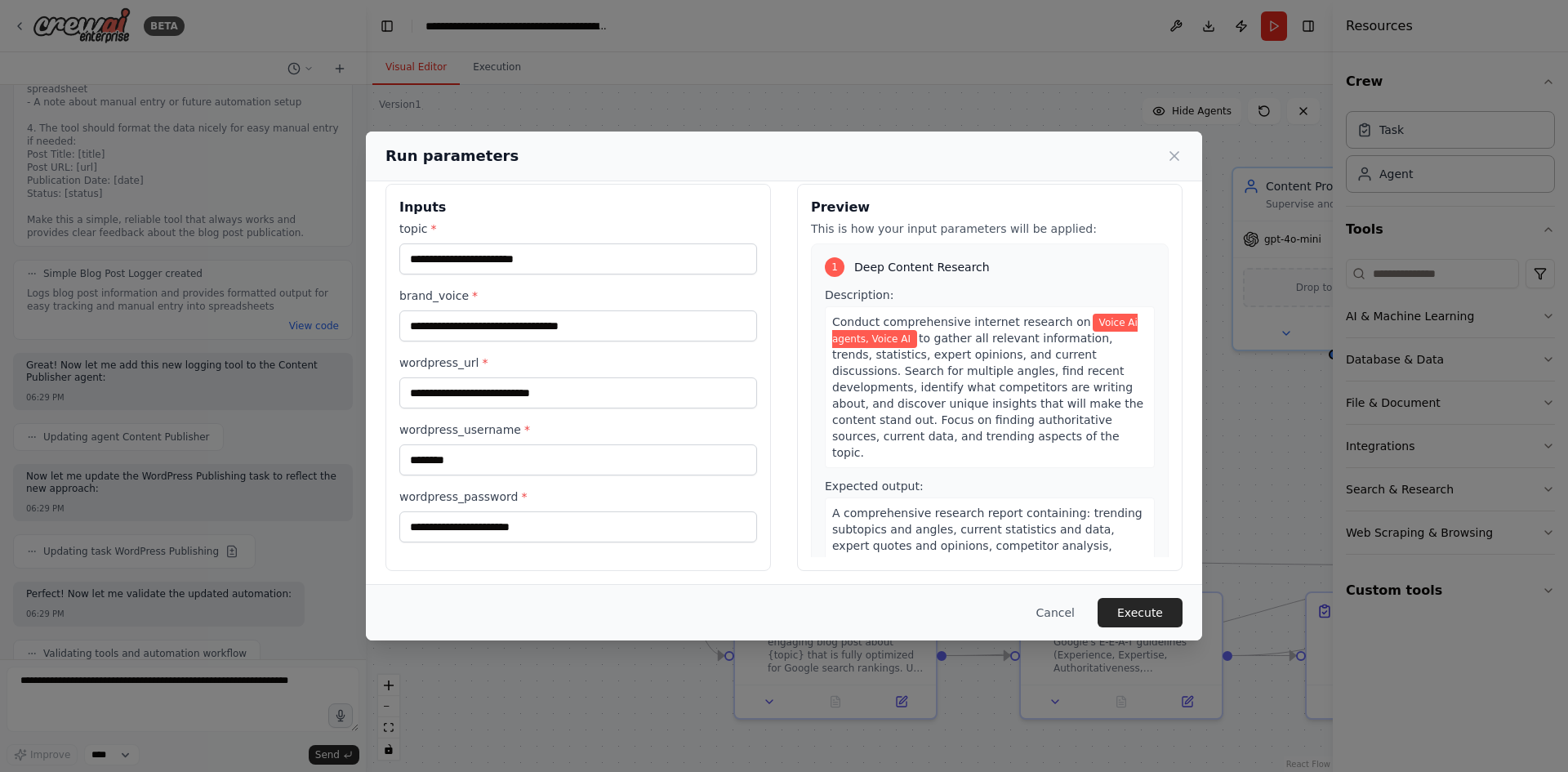
scroll to position [23, 0]
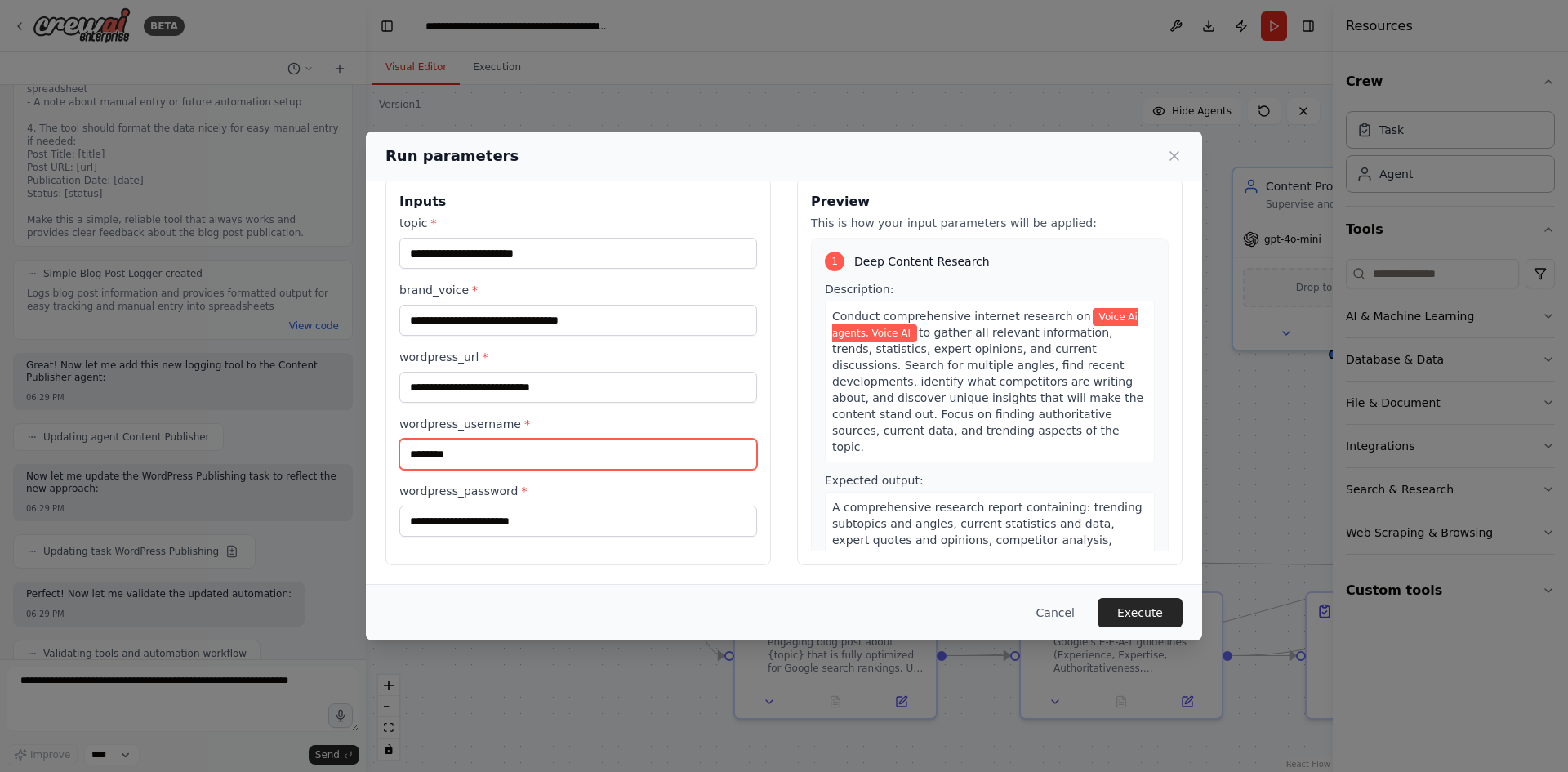
click at [536, 459] on input "********" at bounding box center [578, 453] width 358 height 31
type input "*******"
click at [1171, 610] on button "Execute" at bounding box center [1140, 612] width 85 height 29
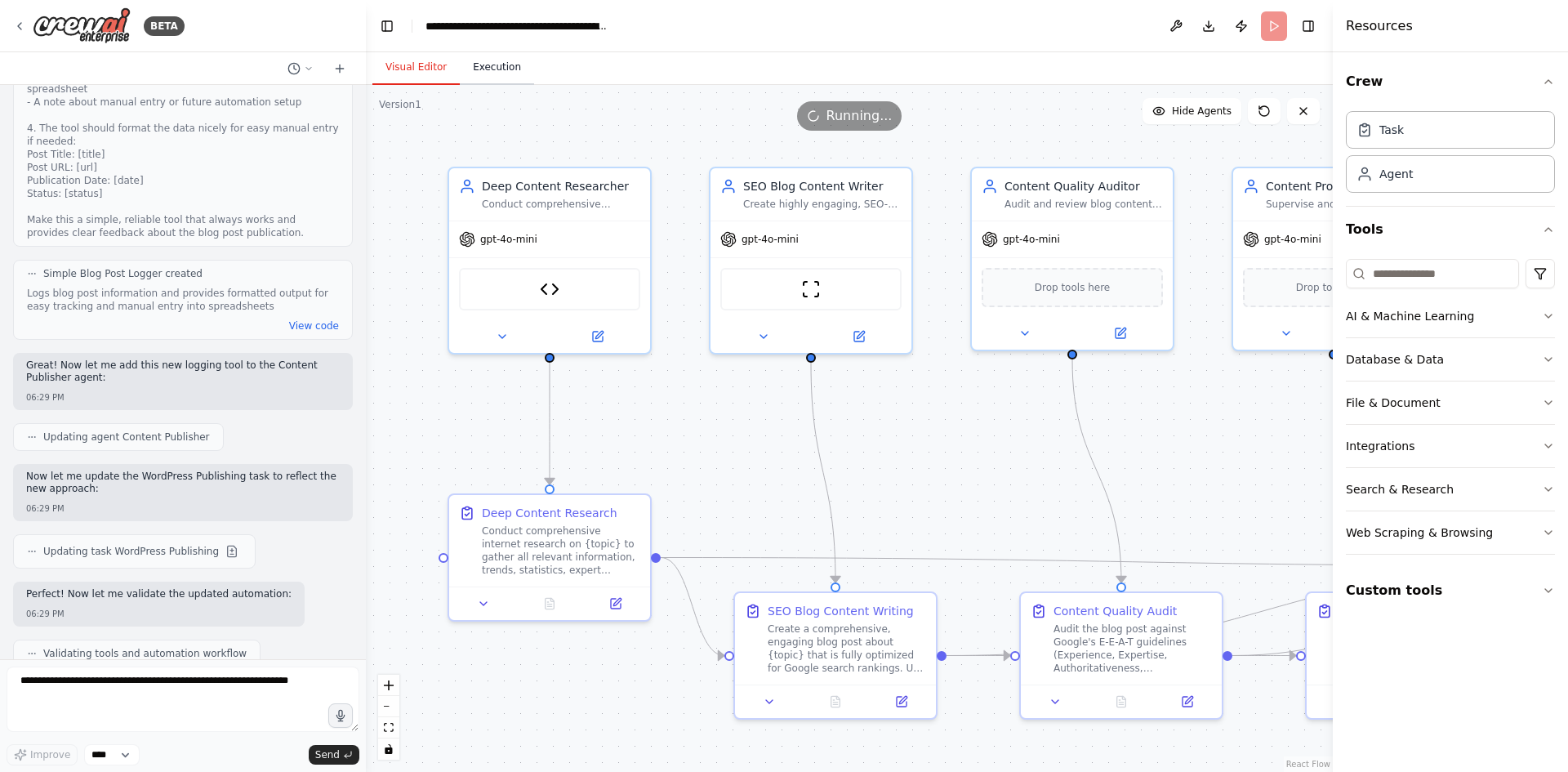
click at [496, 79] on button "Execution" at bounding box center [497, 67] width 74 height 34
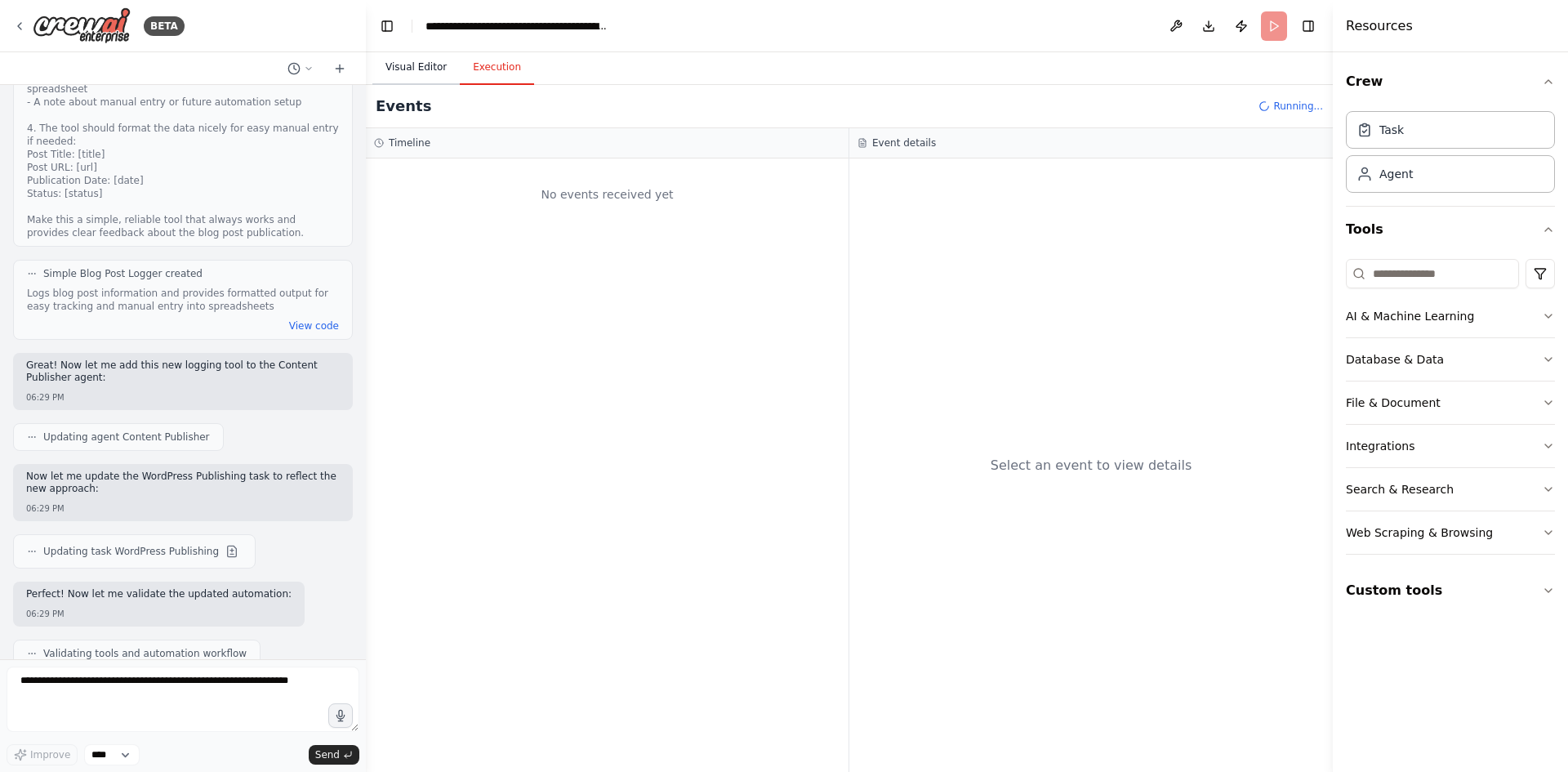
click at [412, 74] on button "Visual Editor" at bounding box center [416, 67] width 87 height 34
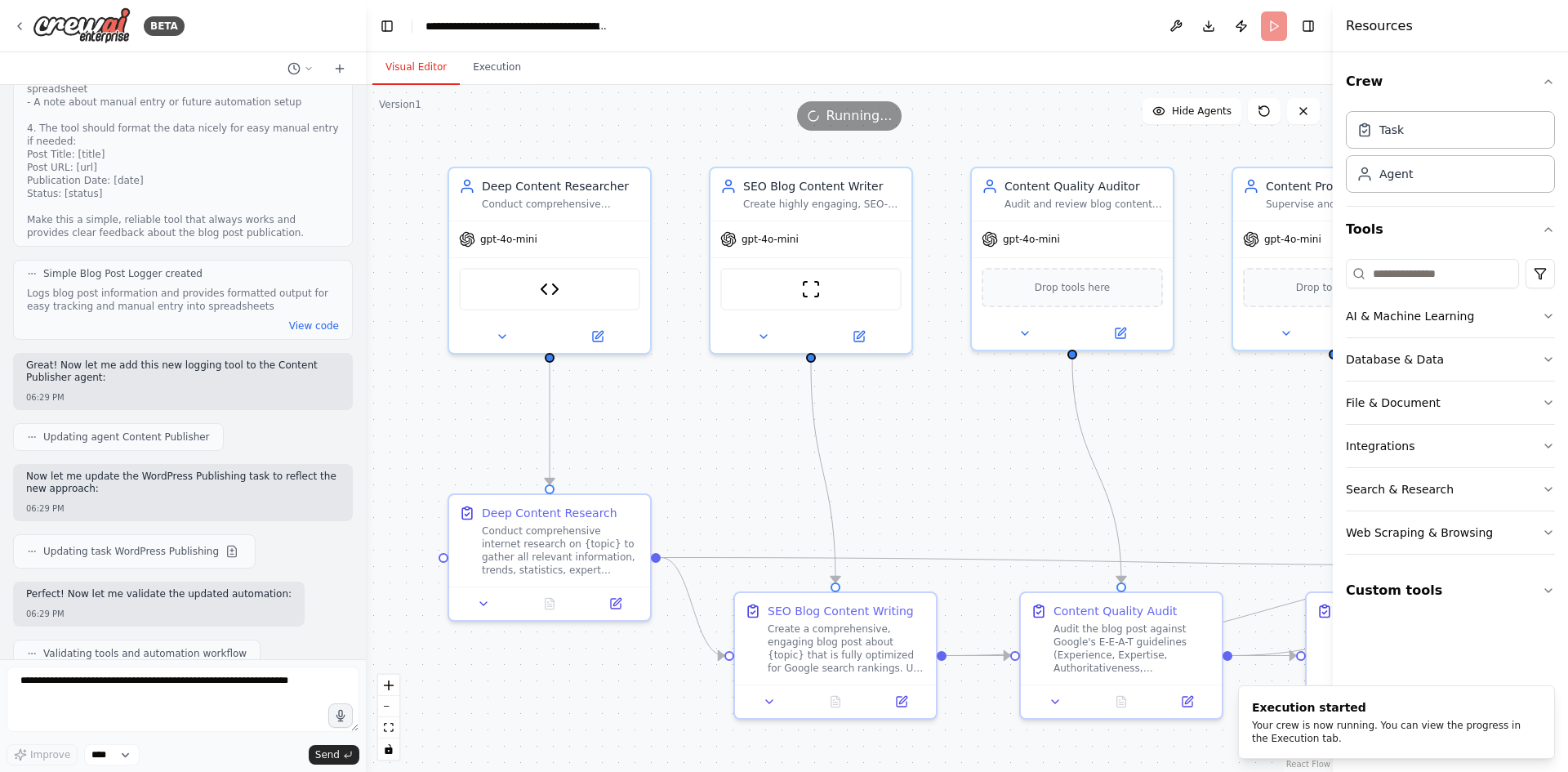
click at [529, 73] on div "Visual Editor Execution" at bounding box center [849, 68] width 967 height 32
click at [493, 65] on button "Execution" at bounding box center [497, 67] width 74 height 34
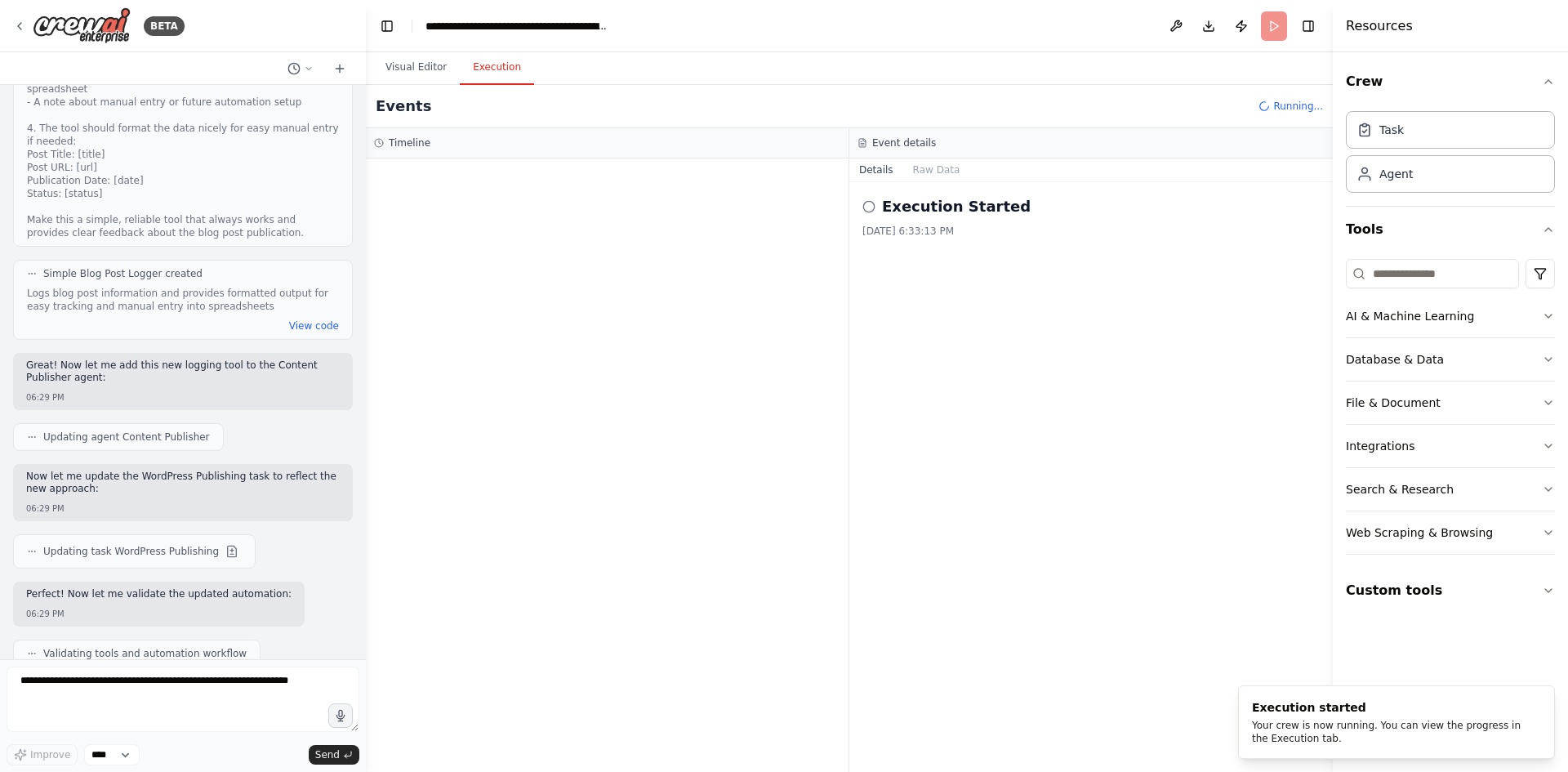
click at [389, 156] on div "Timeline" at bounding box center [607, 143] width 483 height 30
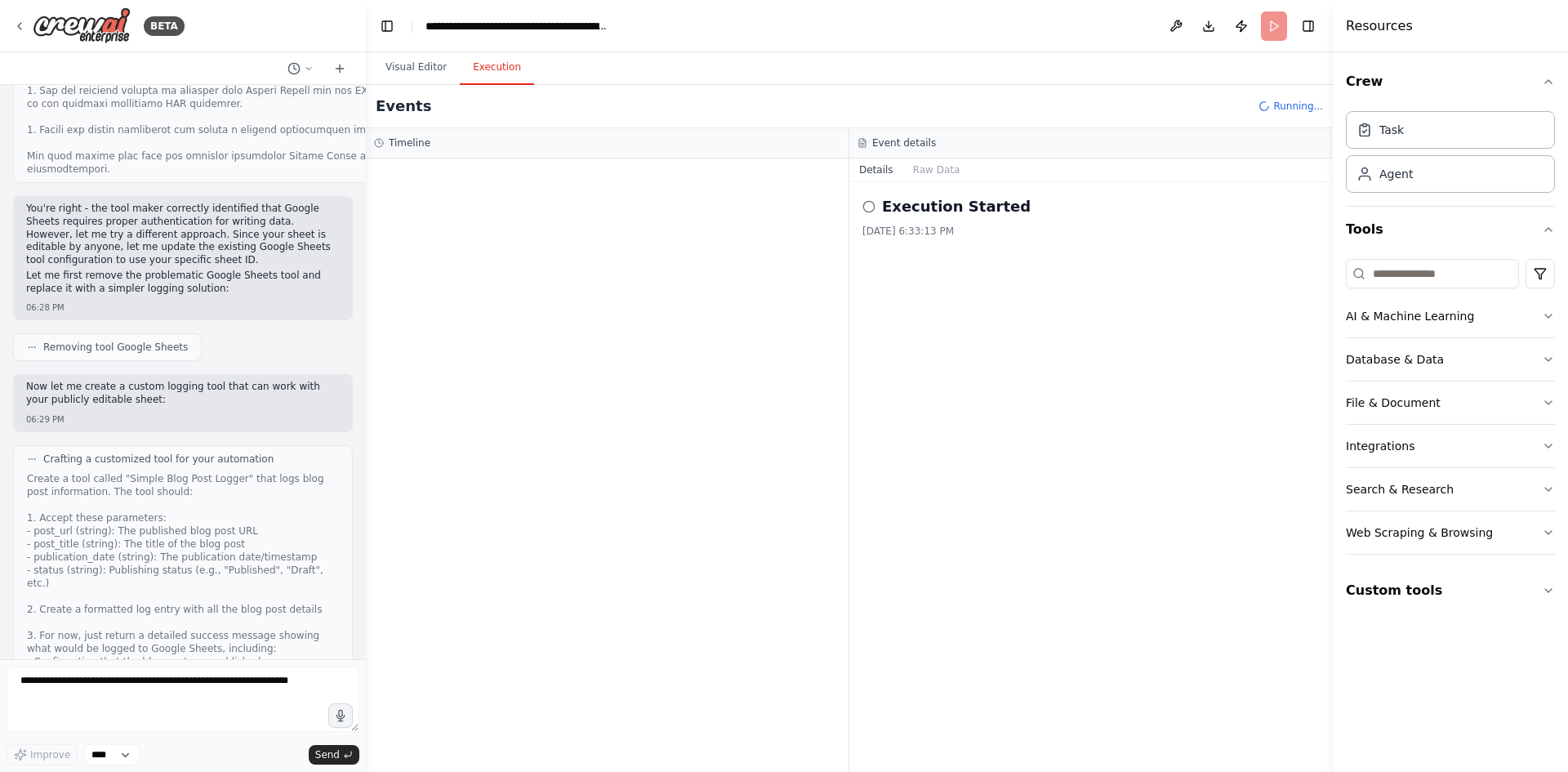
scroll to position [18619, 0]
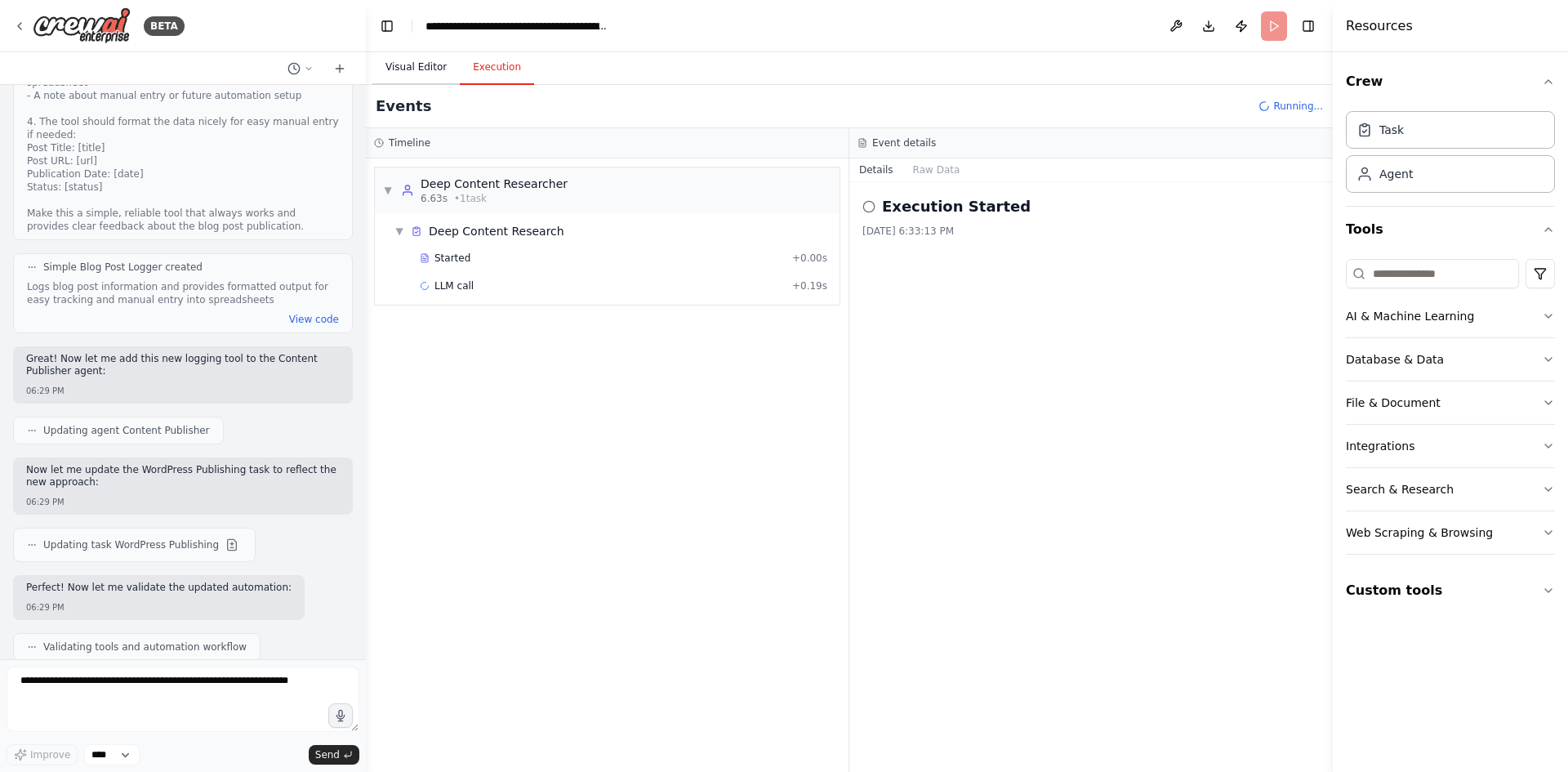
click at [413, 69] on button "Visual Editor" at bounding box center [416, 67] width 87 height 34
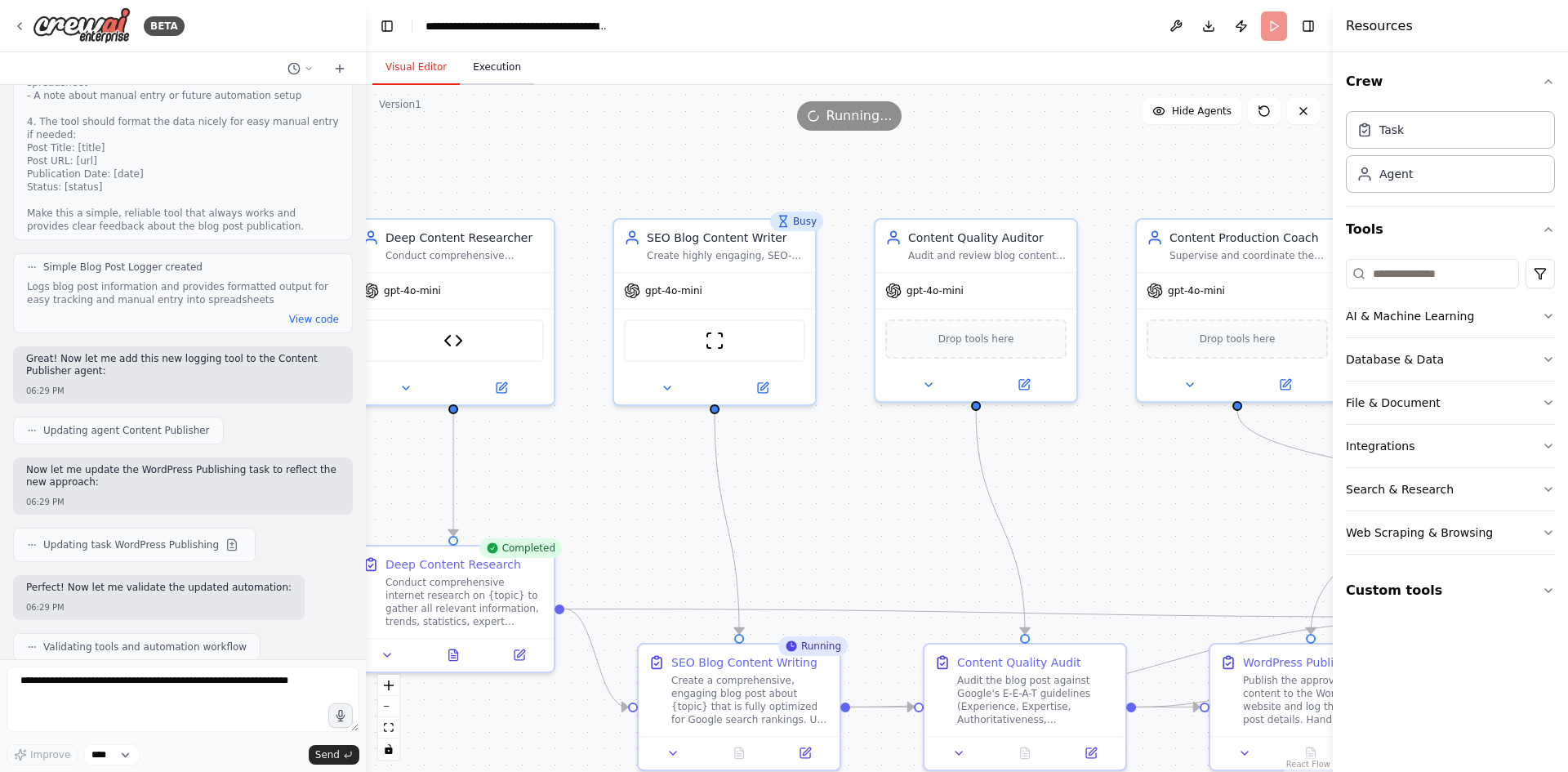
click at [476, 71] on button "Execution" at bounding box center [497, 67] width 74 height 34
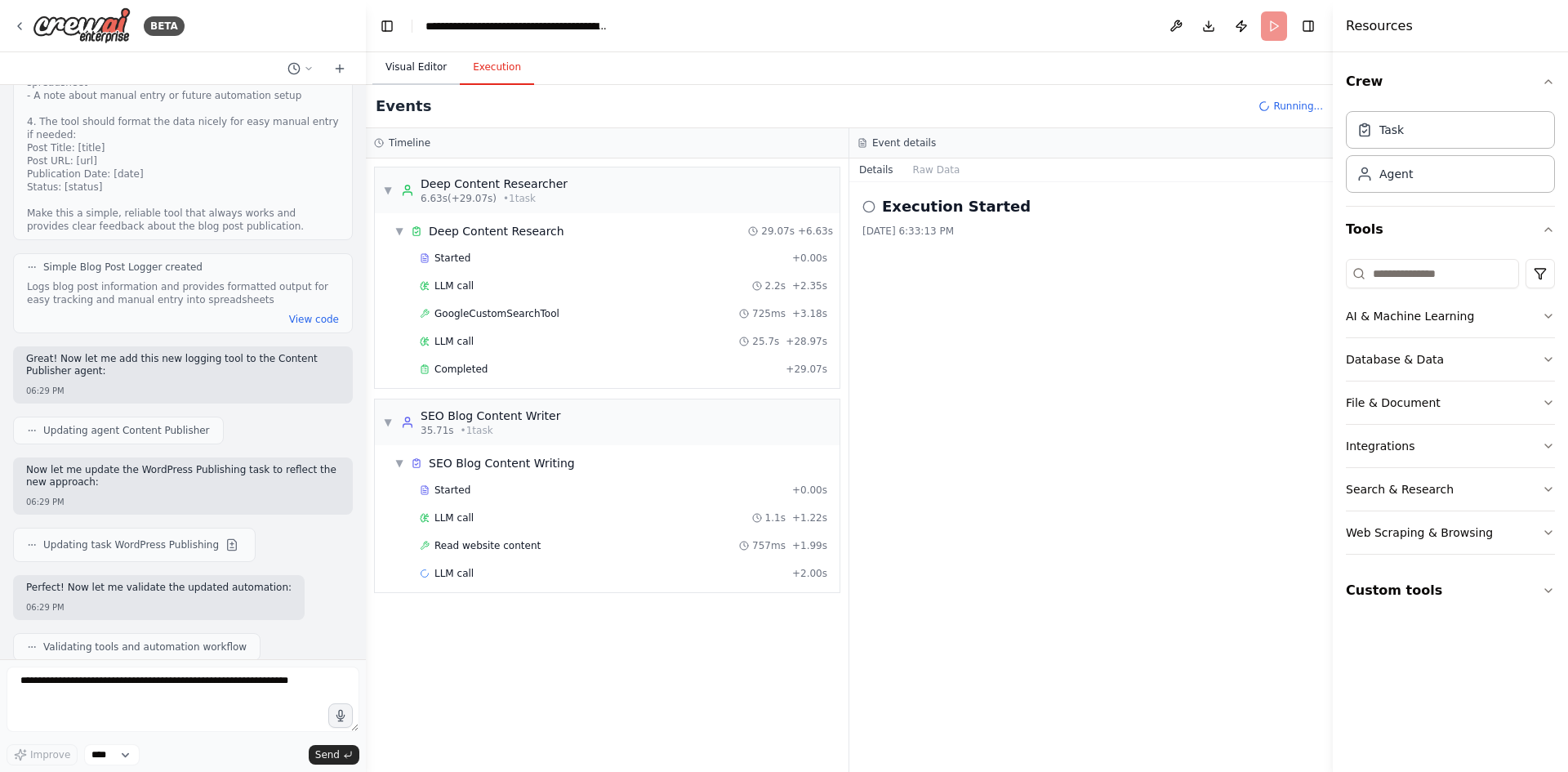
click at [411, 64] on button "Visual Editor" at bounding box center [416, 67] width 87 height 34
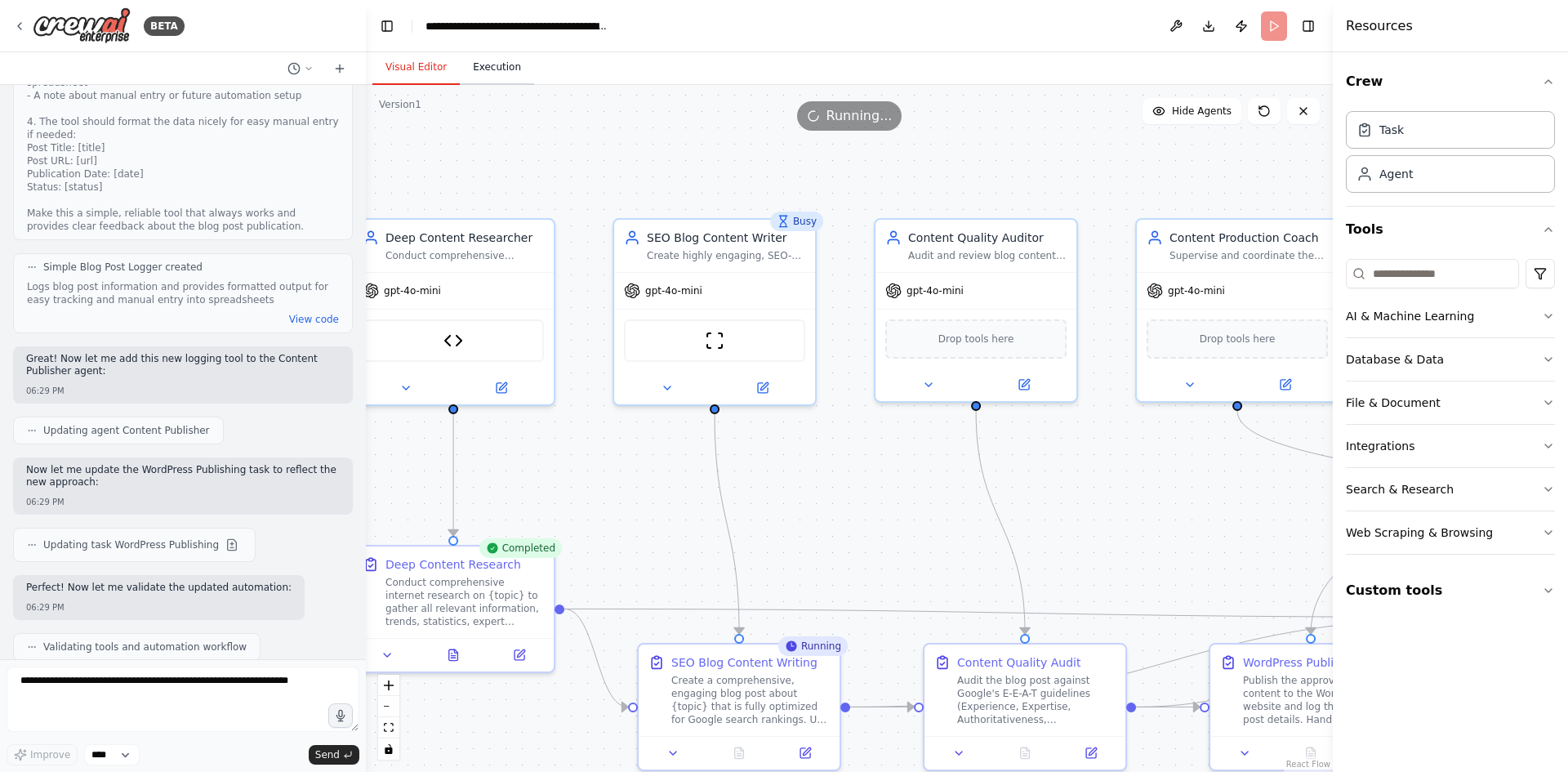
click at [479, 73] on button "Execution" at bounding box center [497, 67] width 74 height 34
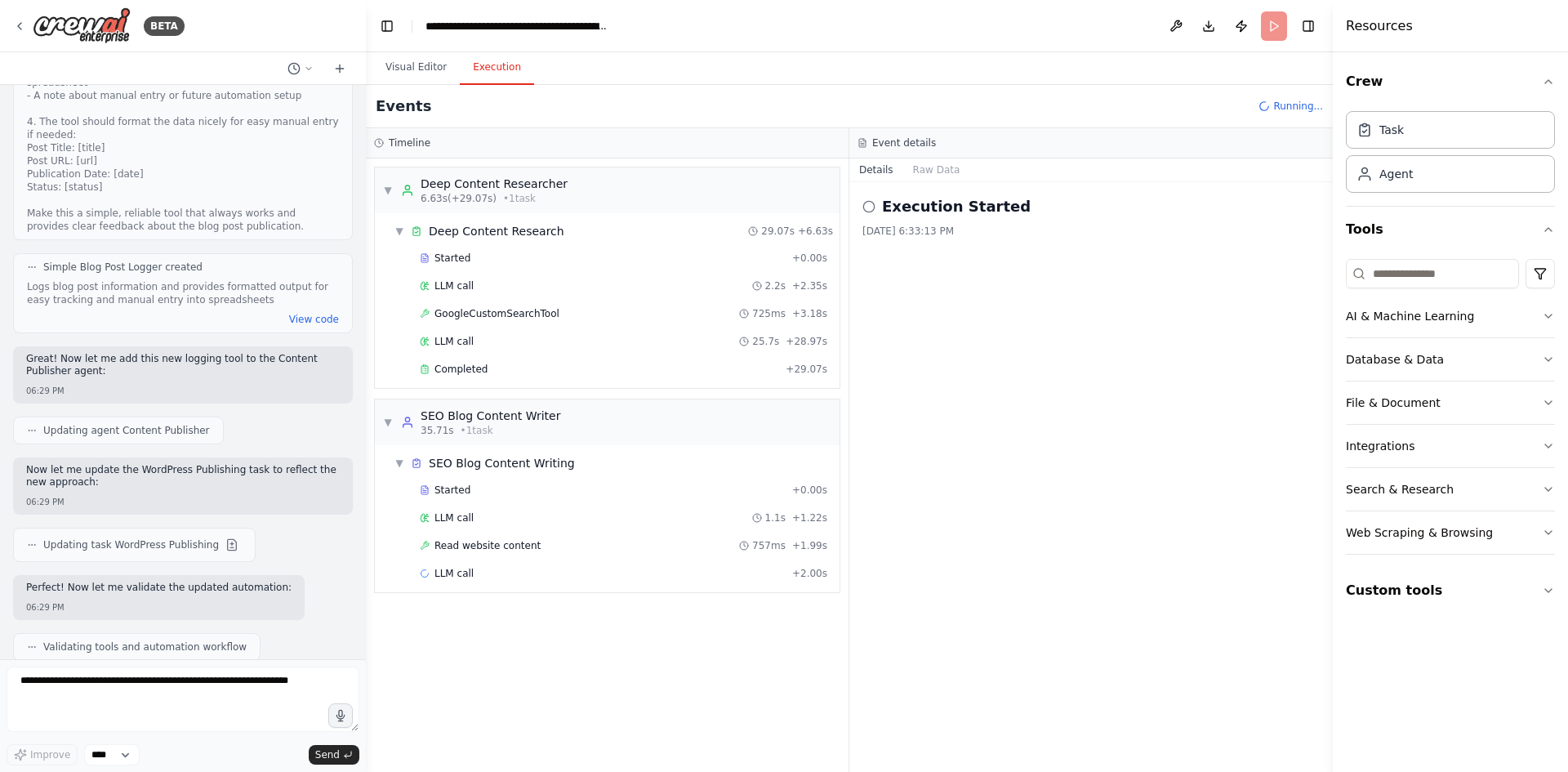
click at [888, 142] on h3 "Event details" at bounding box center [904, 143] width 64 height 13
click at [927, 168] on button "Raw Data" at bounding box center [936, 170] width 67 height 23
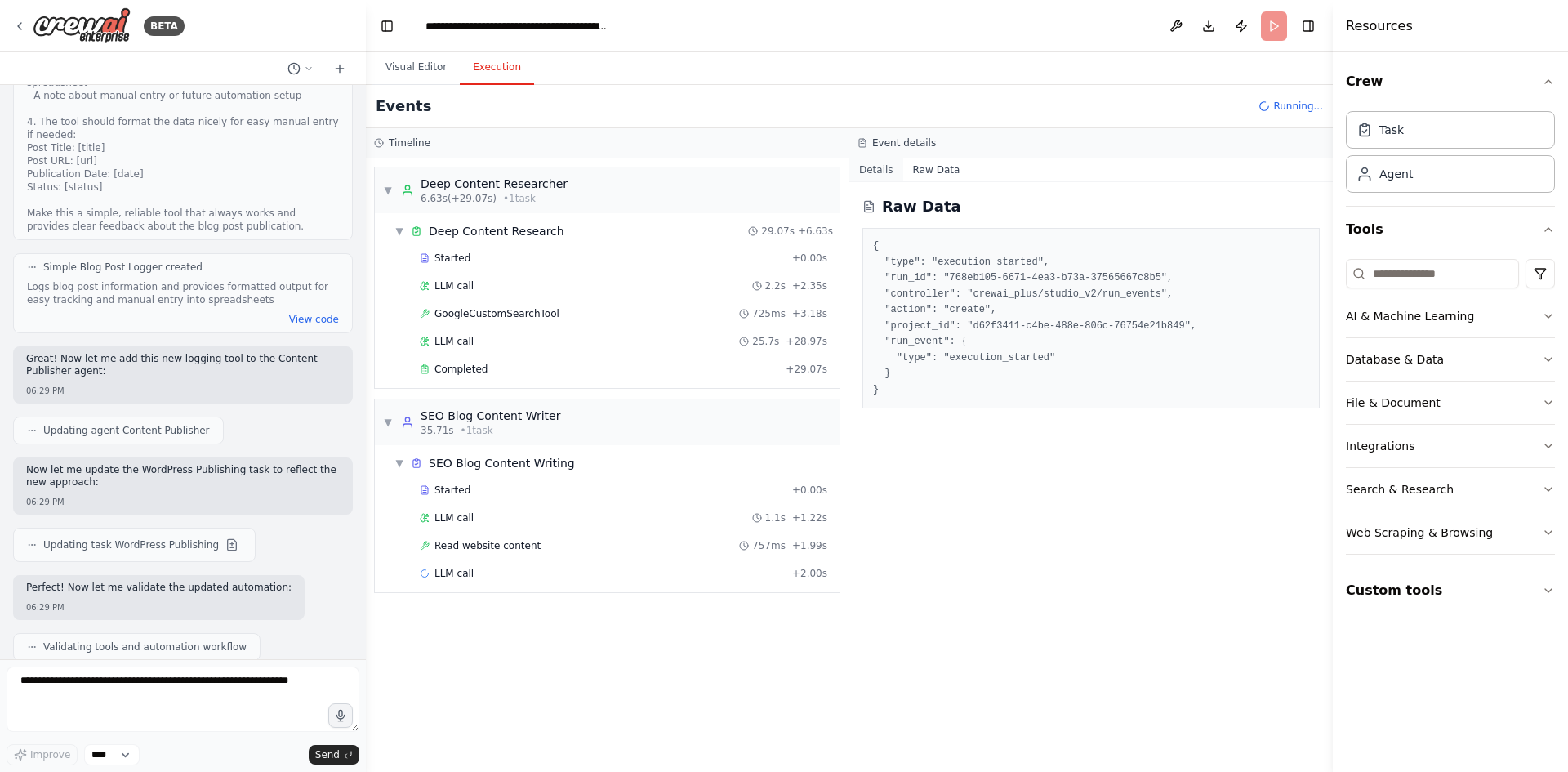
click at [860, 169] on button "Details" at bounding box center [876, 170] width 54 height 23
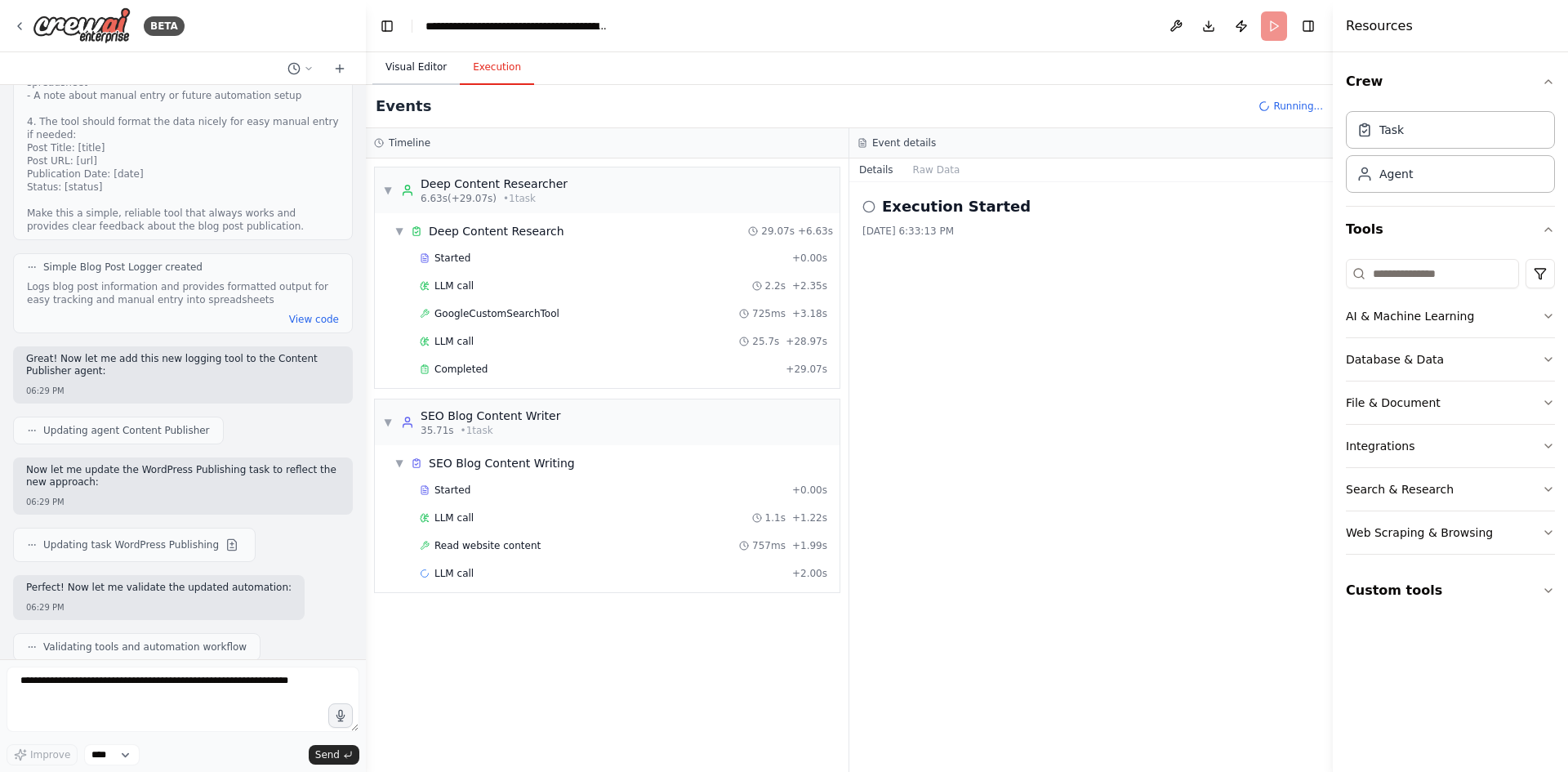
click at [394, 62] on button "Visual Editor" at bounding box center [416, 67] width 87 height 34
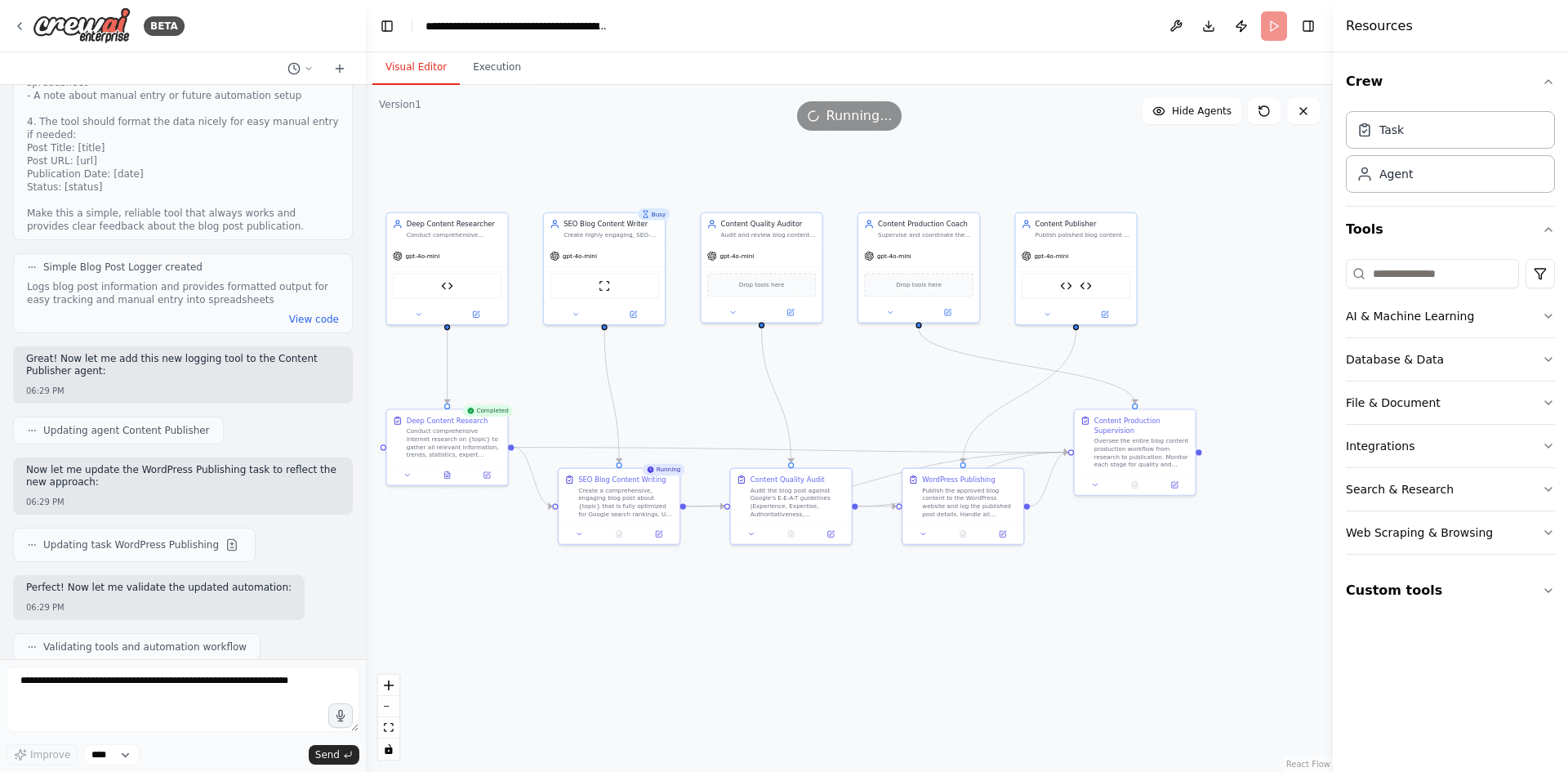
drag, startPoint x: 921, startPoint y: 457, endPoint x: 728, endPoint y: 369, distance: 212.1
click at [728, 369] on div ".deletable-edge-delete-btn { width: 20px; height: 20px; border: 0px solid #ffff…" at bounding box center [849, 429] width 967 height 687
click at [468, 74] on button "Execution" at bounding box center [497, 67] width 74 height 34
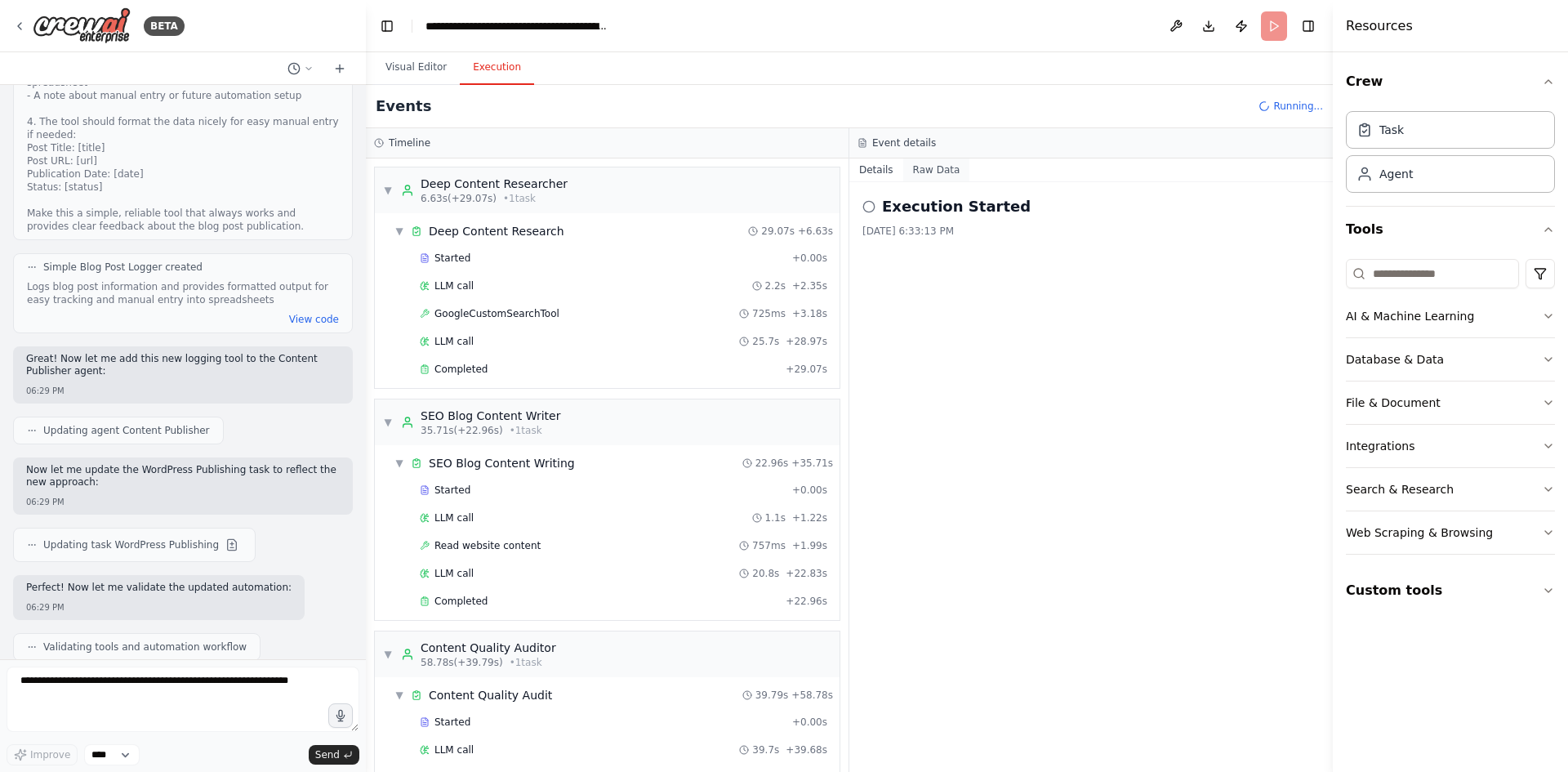
click at [932, 161] on button "Raw Data" at bounding box center [936, 170] width 67 height 23
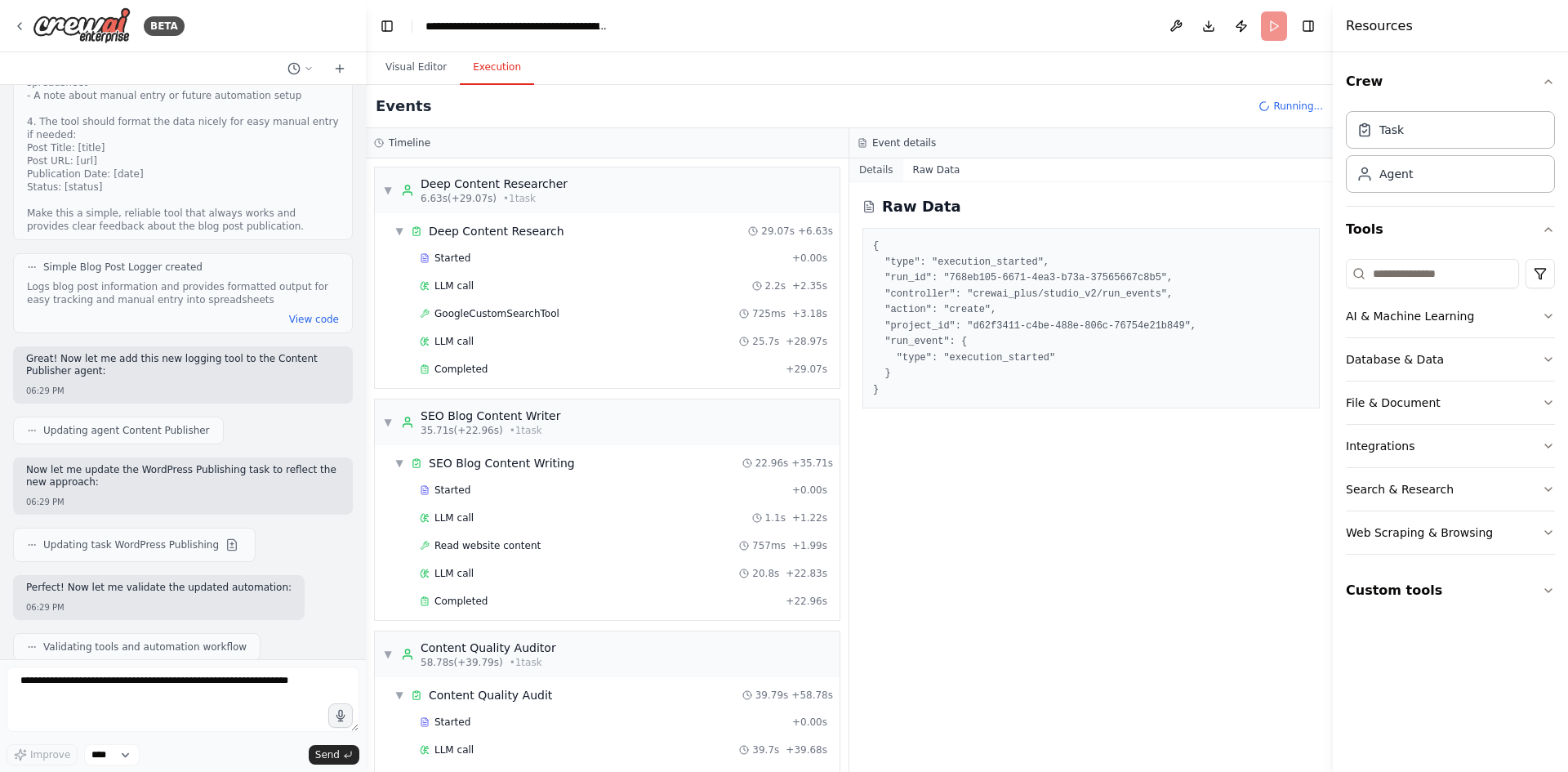
click at [866, 172] on button "Details" at bounding box center [876, 170] width 54 height 23
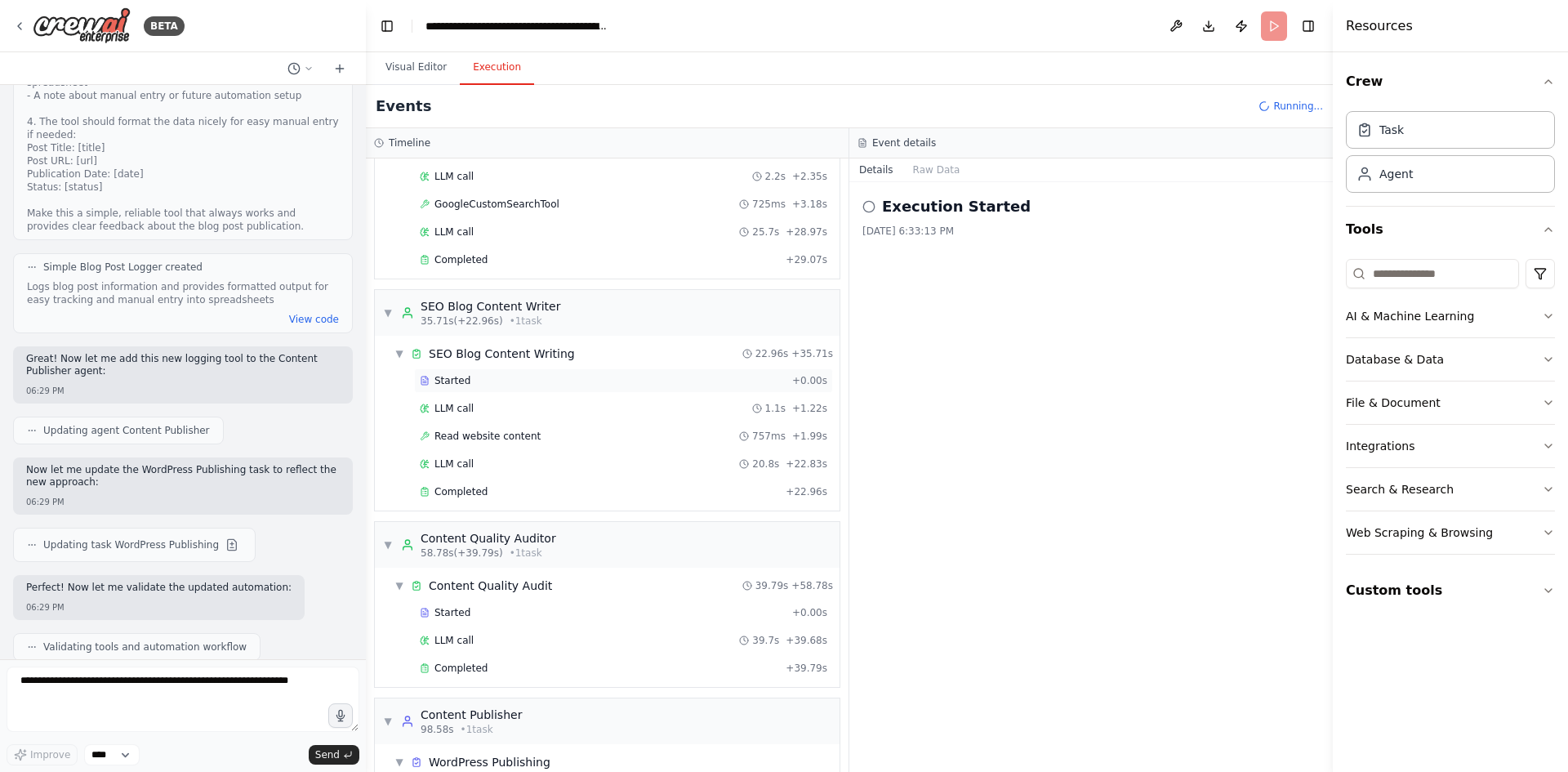
scroll to position [192, 0]
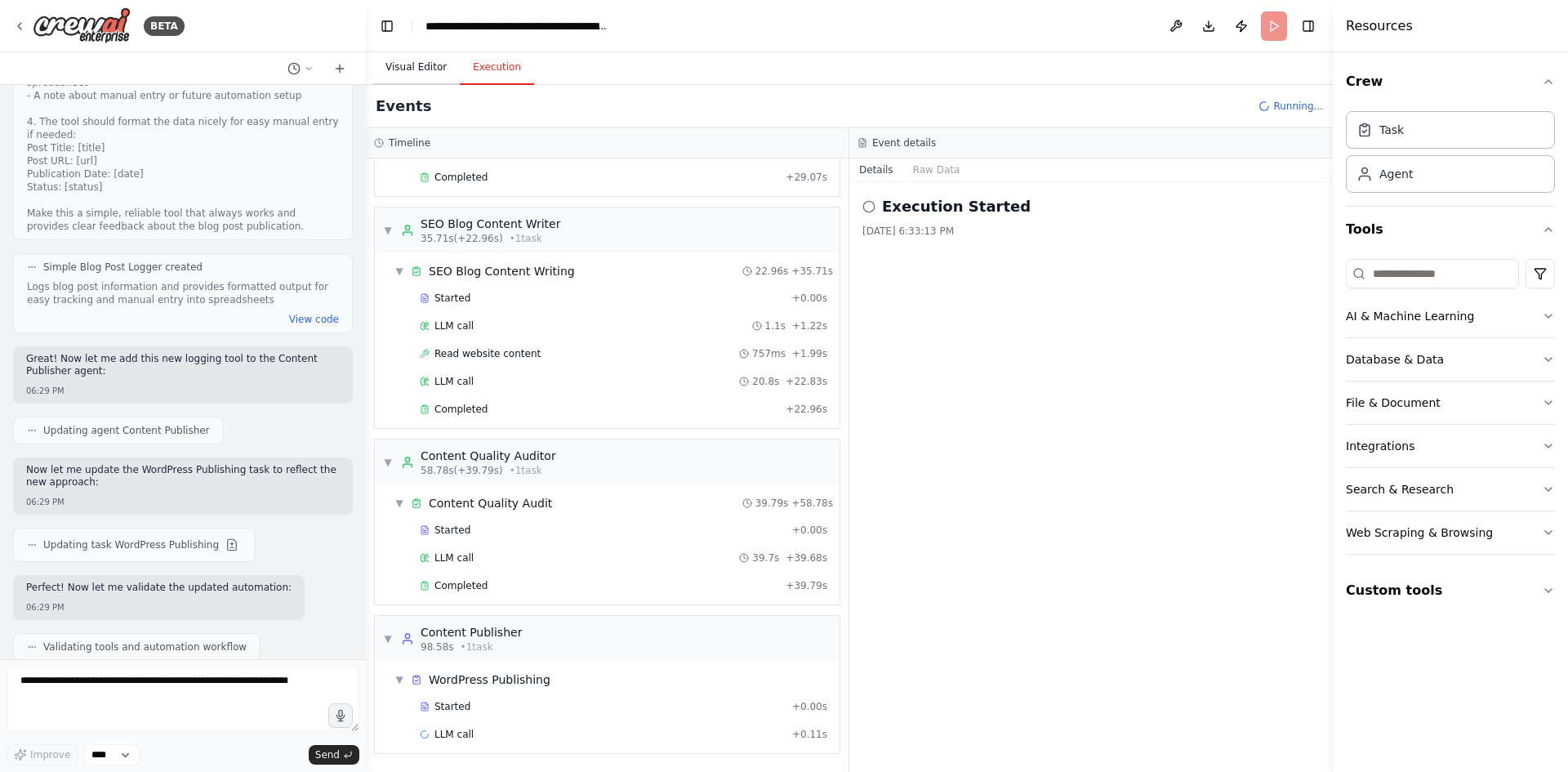
click at [434, 73] on button "Visual Editor" at bounding box center [416, 67] width 87 height 34
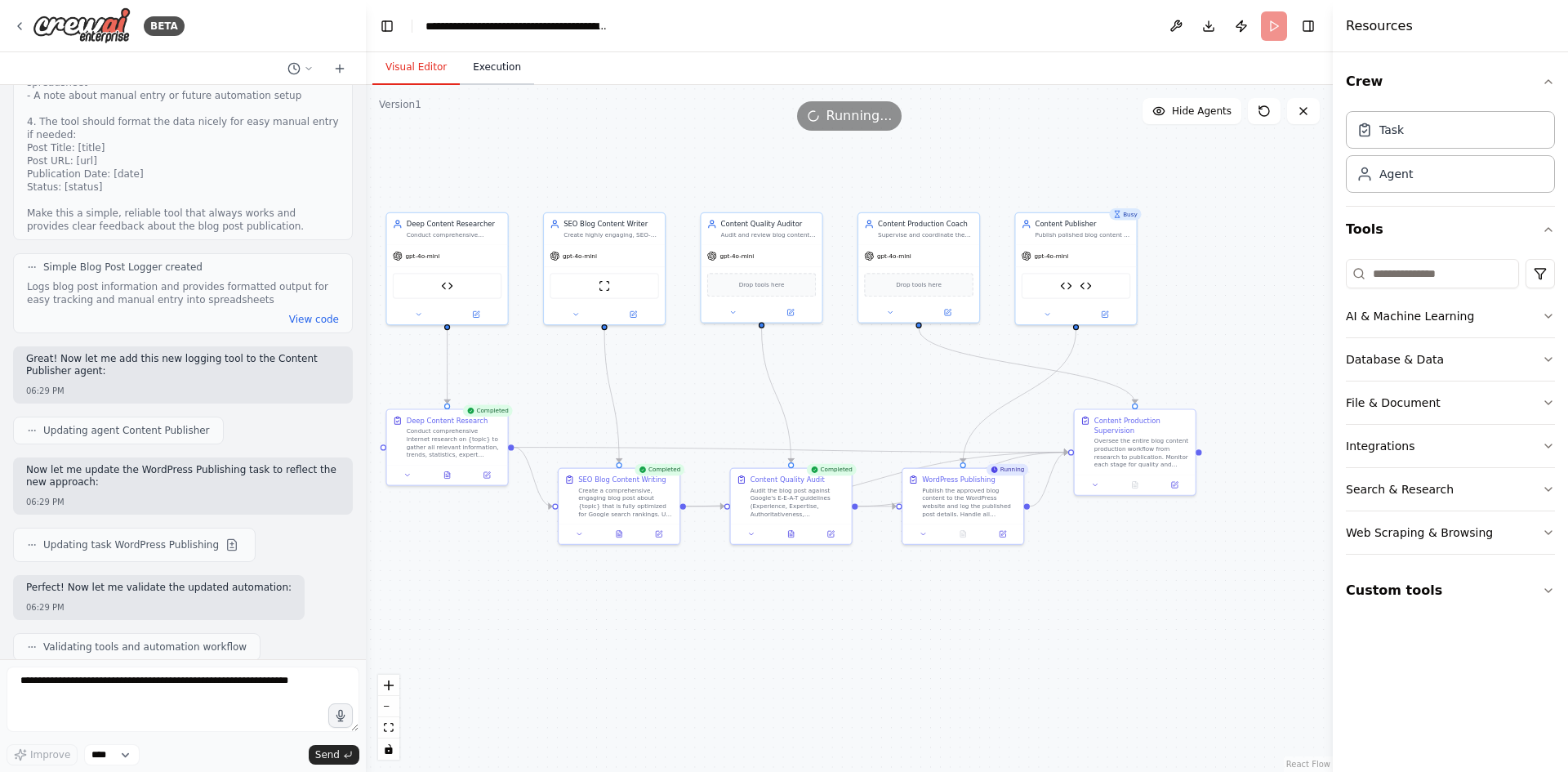
click at [495, 65] on button "Execution" at bounding box center [497, 67] width 74 height 34
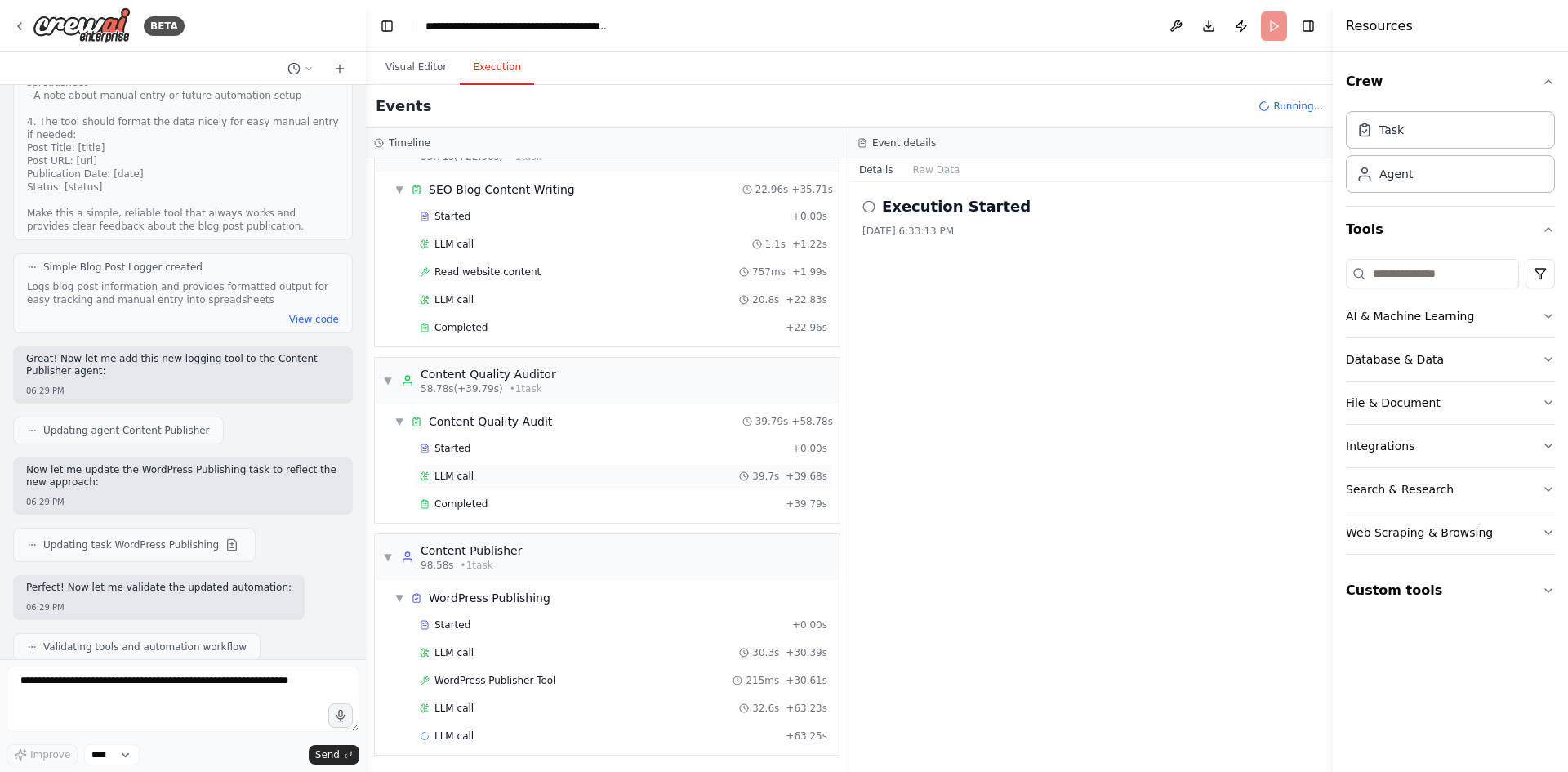
scroll to position [275, 0]
click at [426, 63] on button "Visual Editor" at bounding box center [416, 67] width 87 height 34
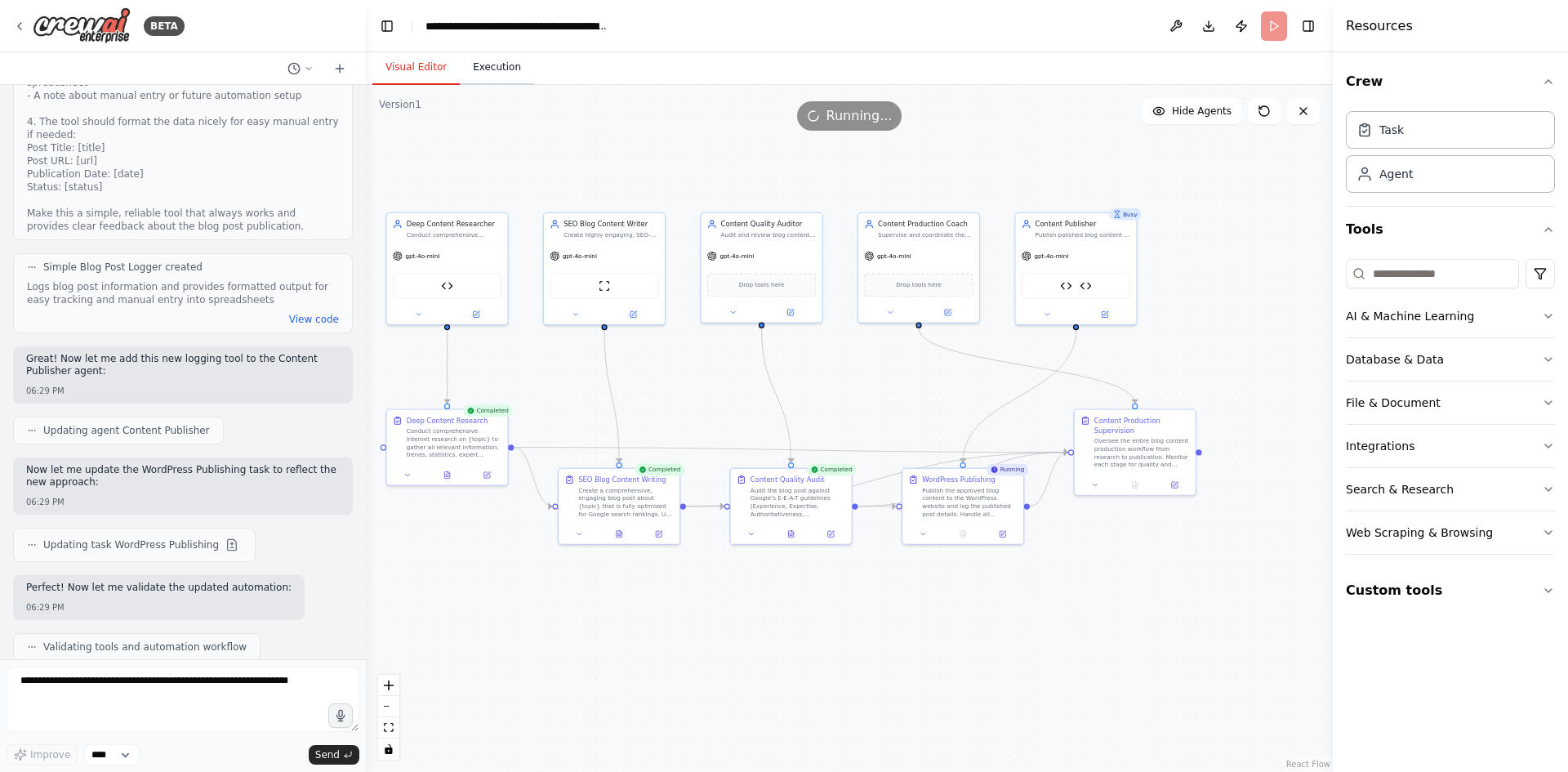
click at [490, 63] on button "Execution" at bounding box center [497, 67] width 74 height 34
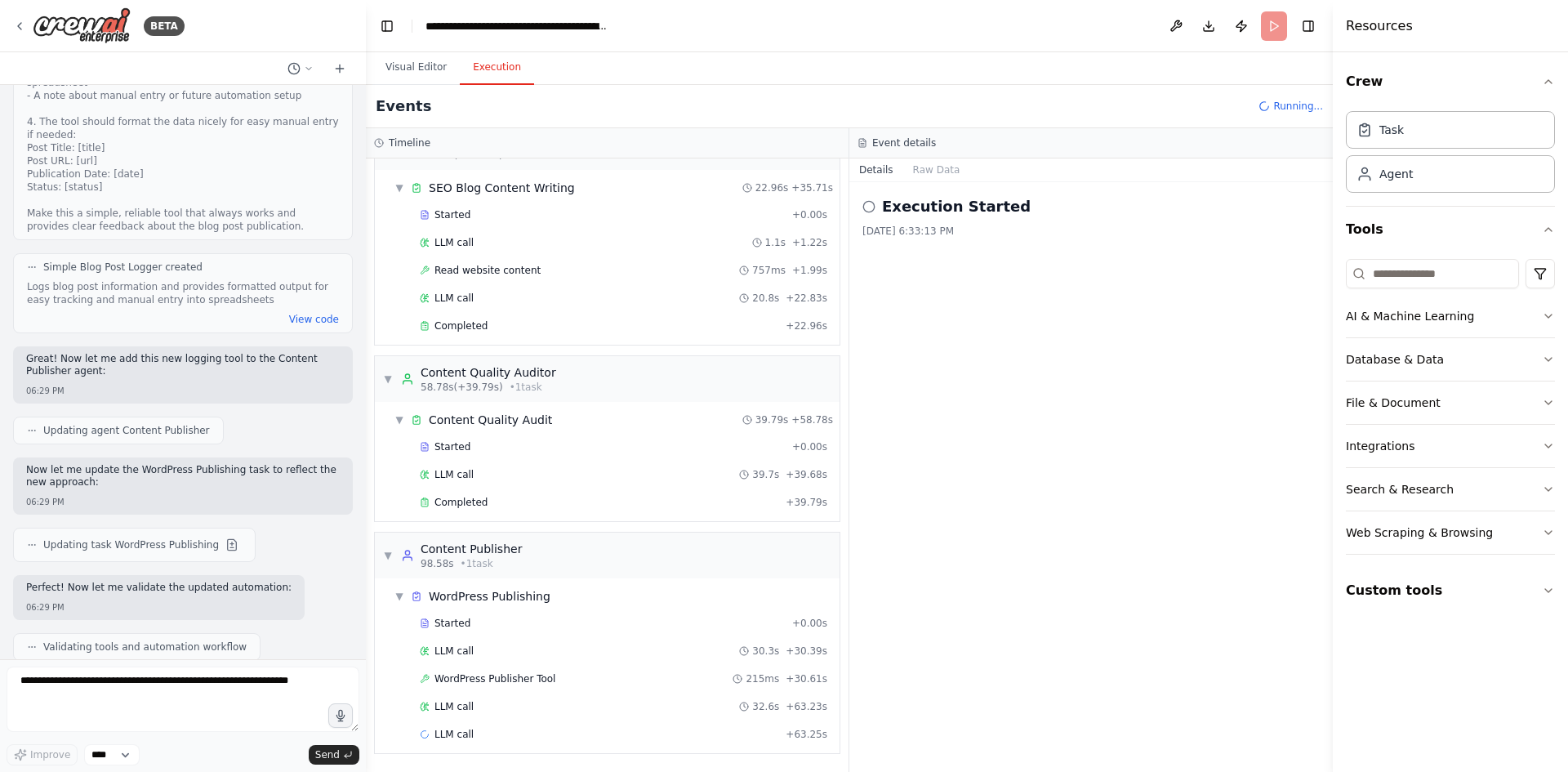
click at [932, 201] on h2 "Execution Started" at bounding box center [956, 207] width 149 height 23
click at [927, 178] on button "Raw Data" at bounding box center [936, 170] width 67 height 23
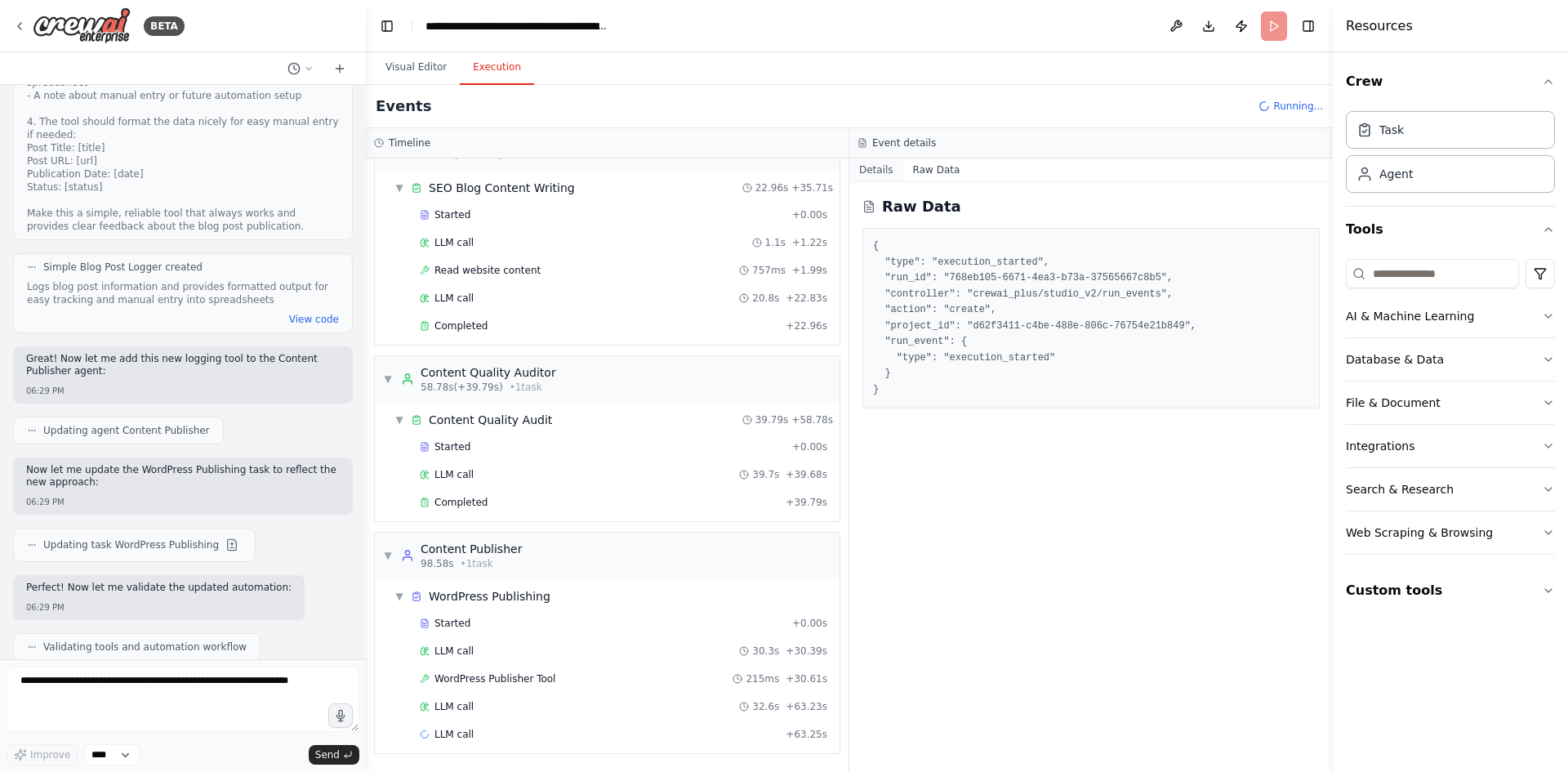
click at [875, 162] on button "Details" at bounding box center [876, 170] width 54 height 23
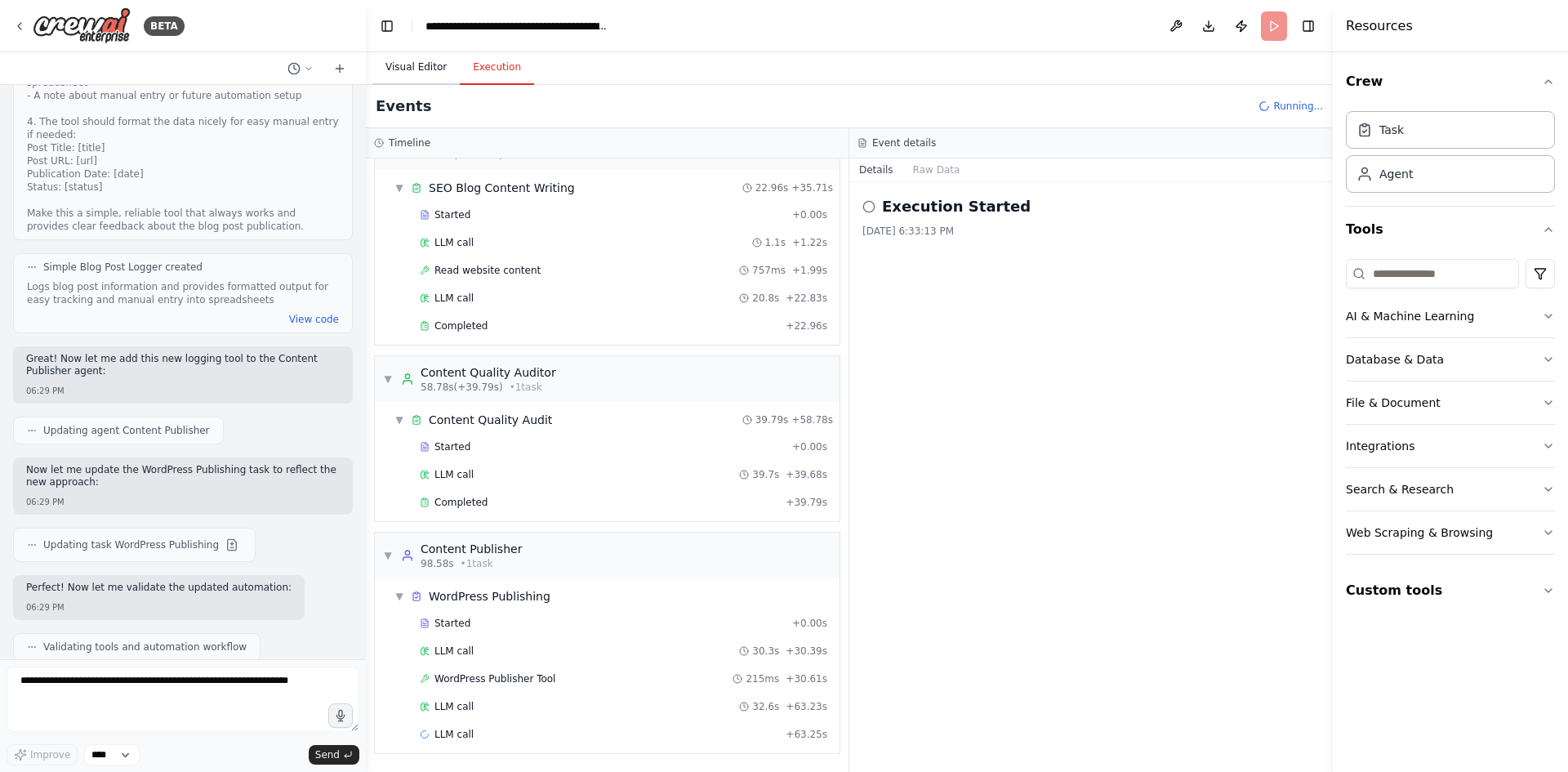
click at [426, 74] on button "Visual Editor" at bounding box center [416, 67] width 87 height 34
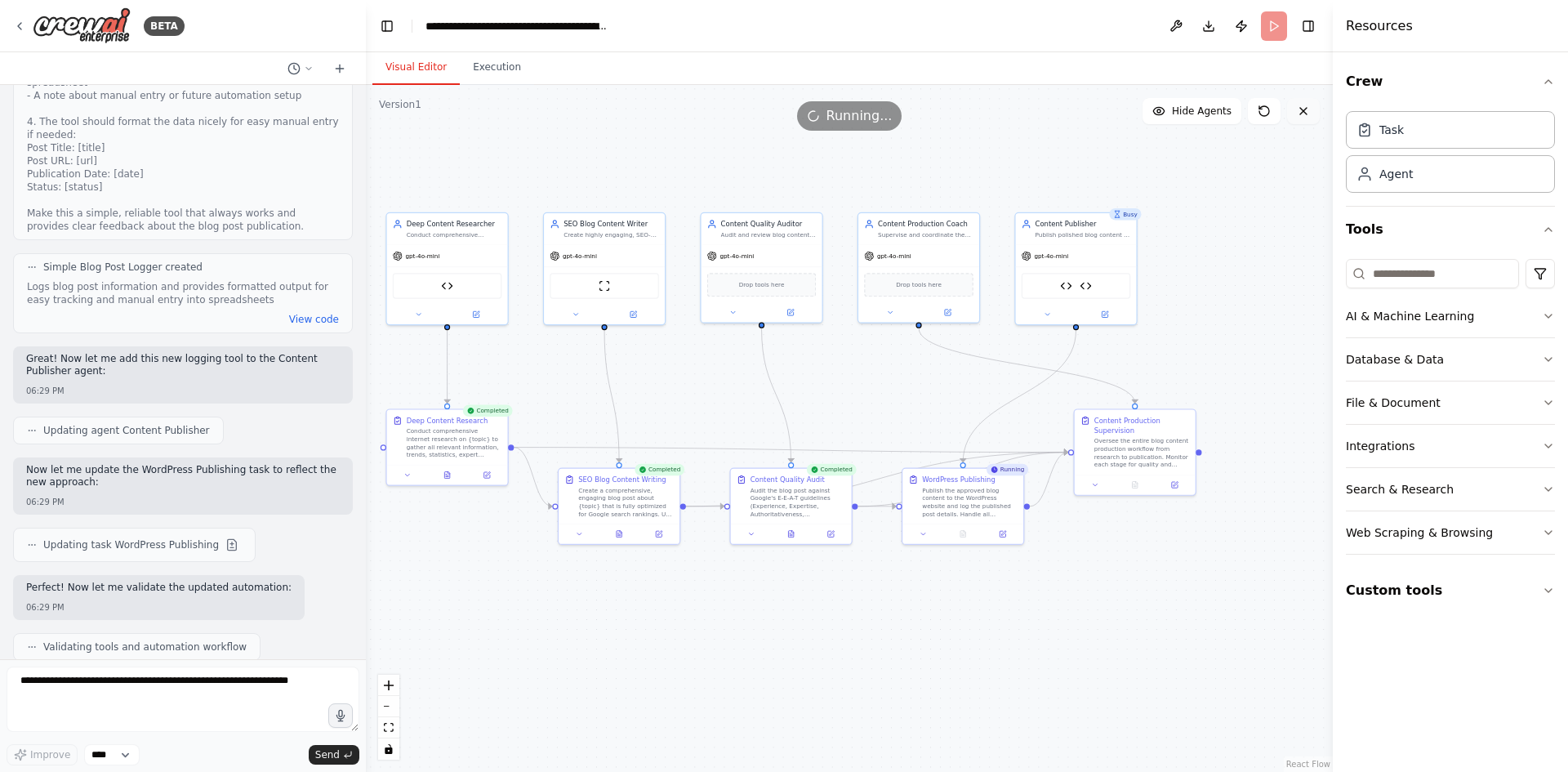
click at [1307, 108] on icon at bounding box center [1303, 111] width 7 height 7
